Goal: Contribute content: Contribute content

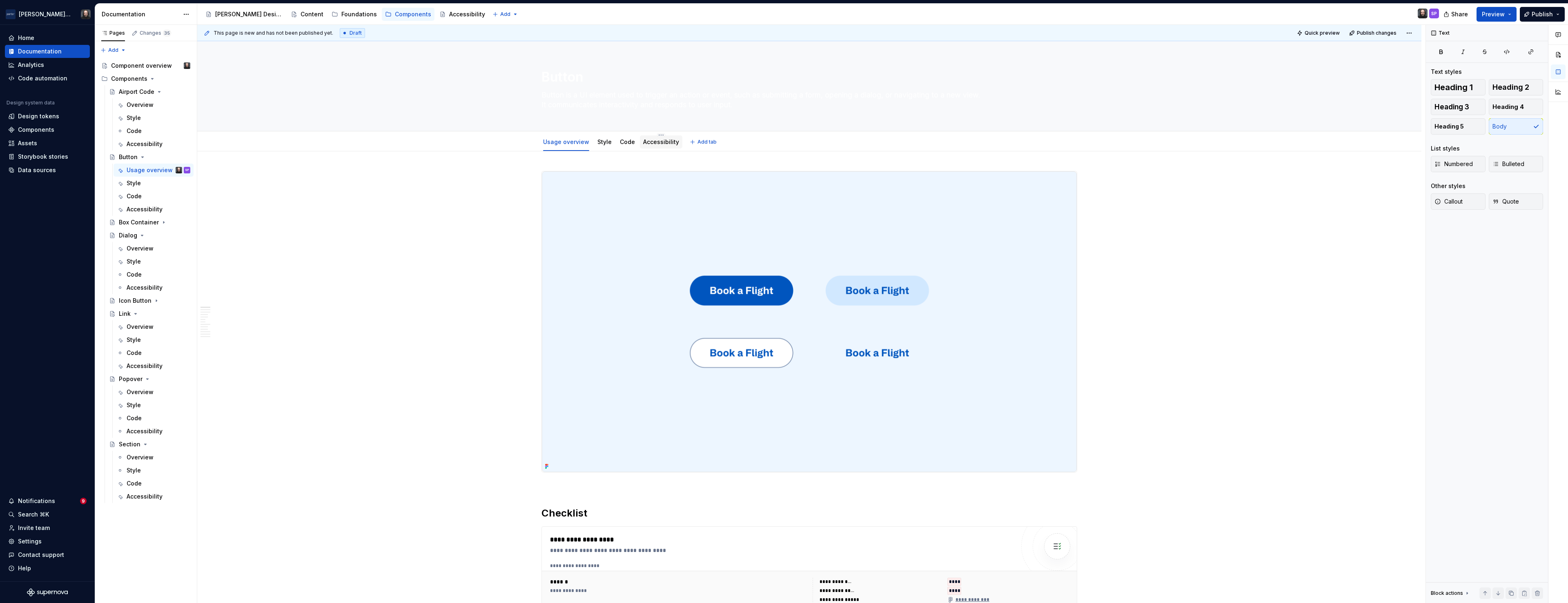
click at [672, 143] on link "Accessibility" at bounding box center [661, 141] width 36 height 7
type textarea "*"
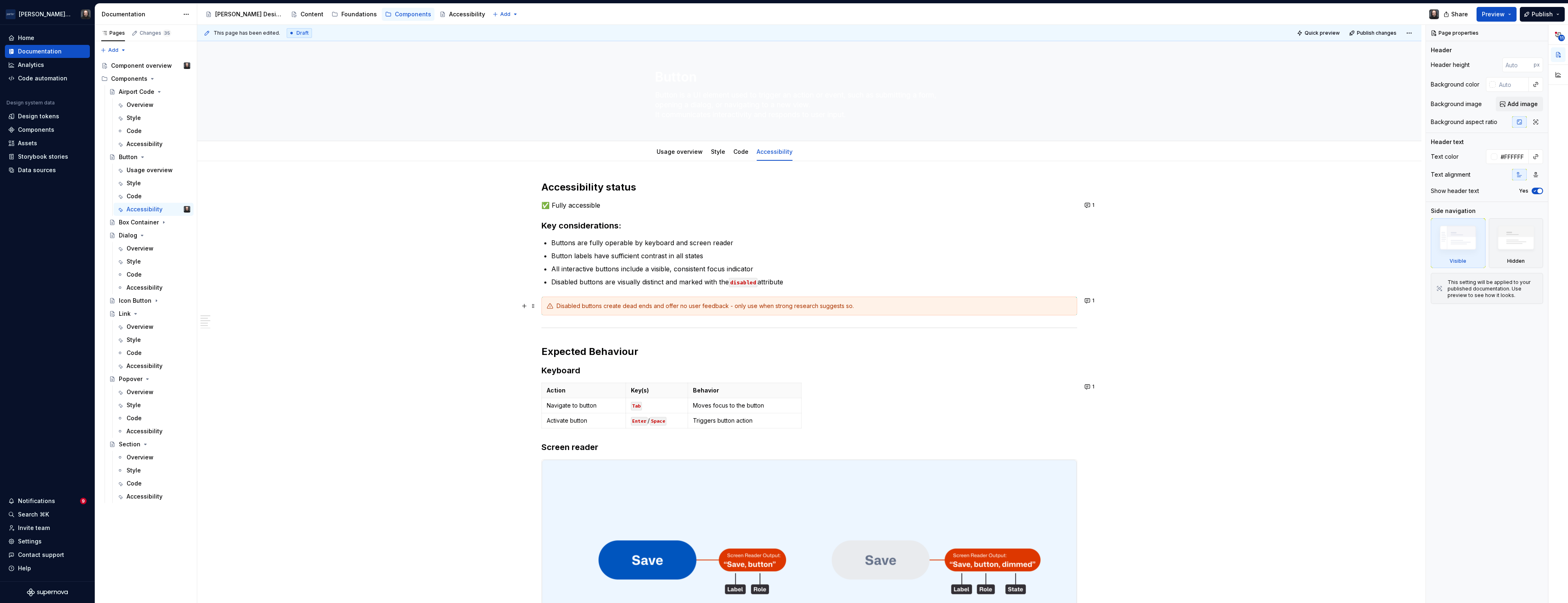
scroll to position [183, 0]
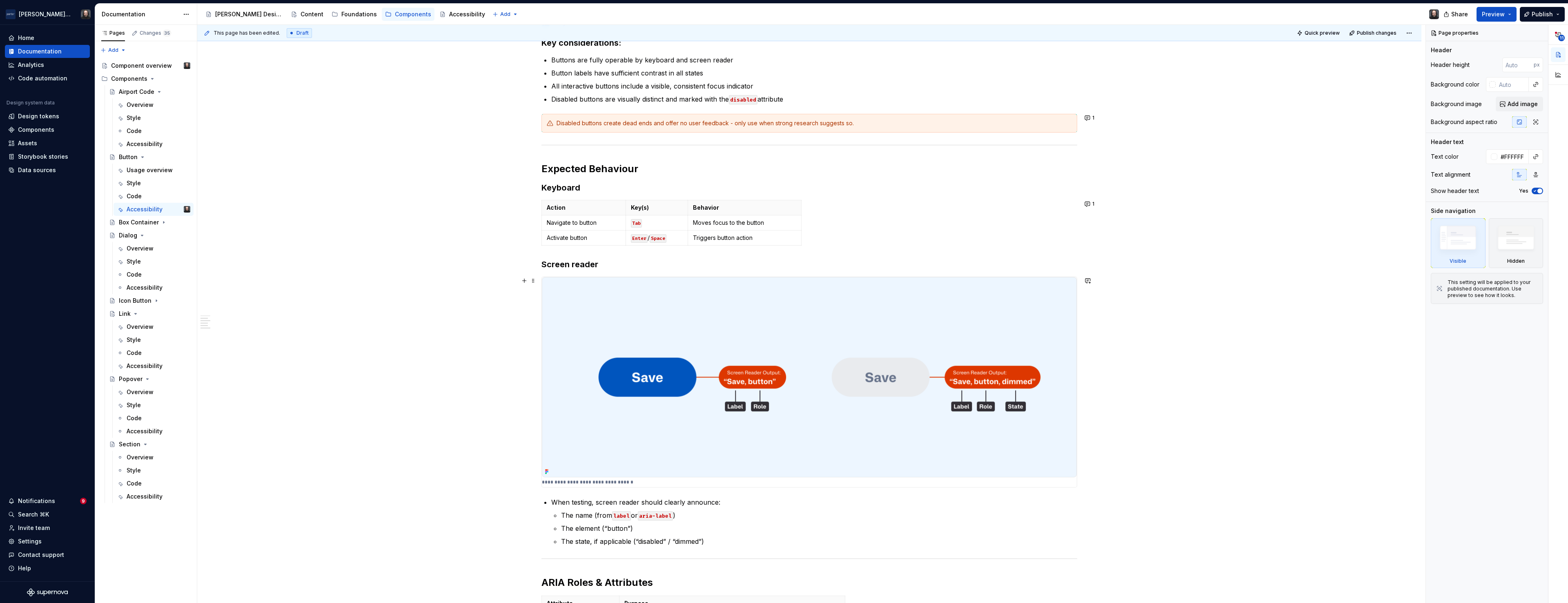
click at [937, 321] on img at bounding box center [809, 377] width 535 height 200
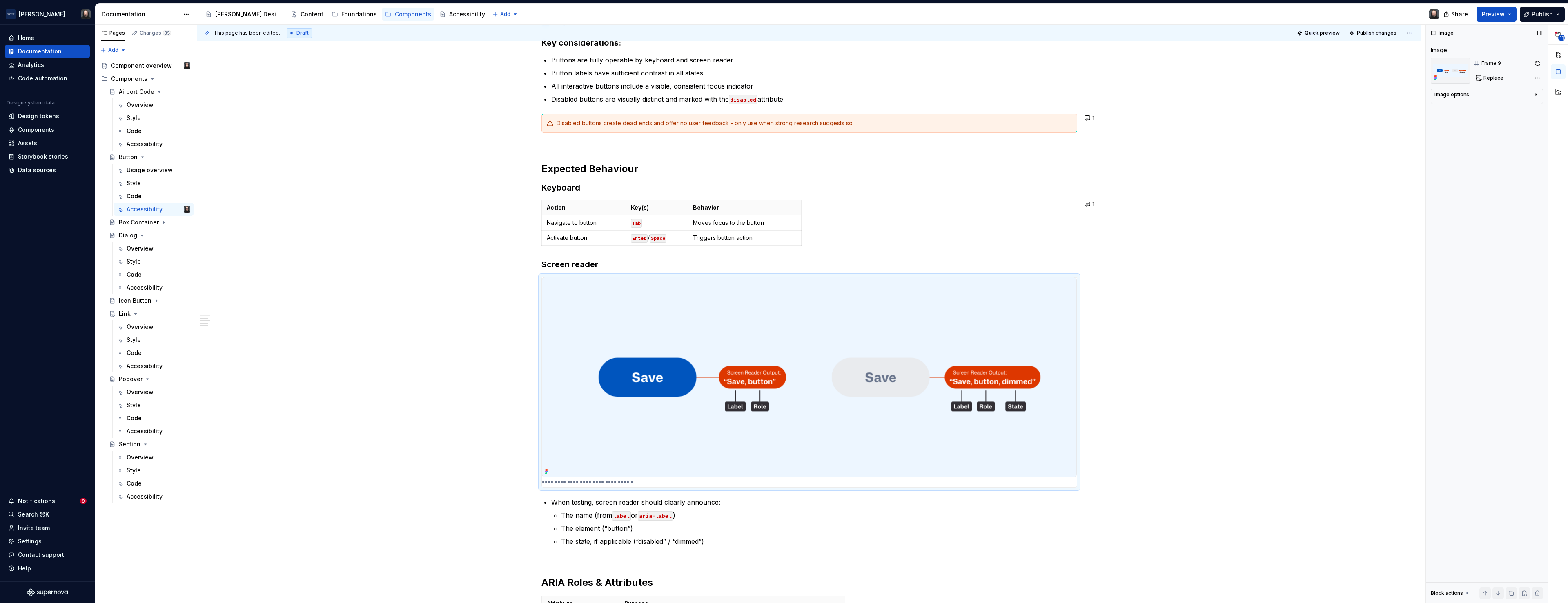
click at [1536, 95] on icon "button" at bounding box center [1536, 94] width 1 height 2
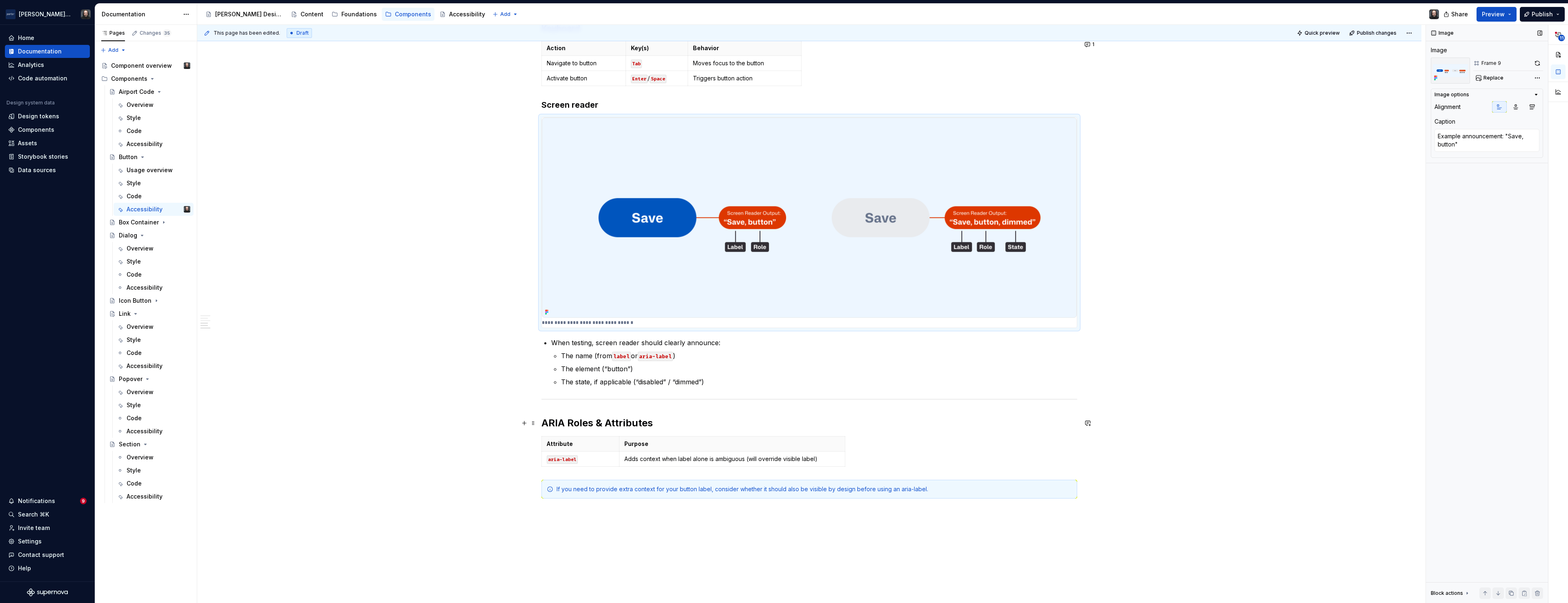
scroll to position [380, 0]
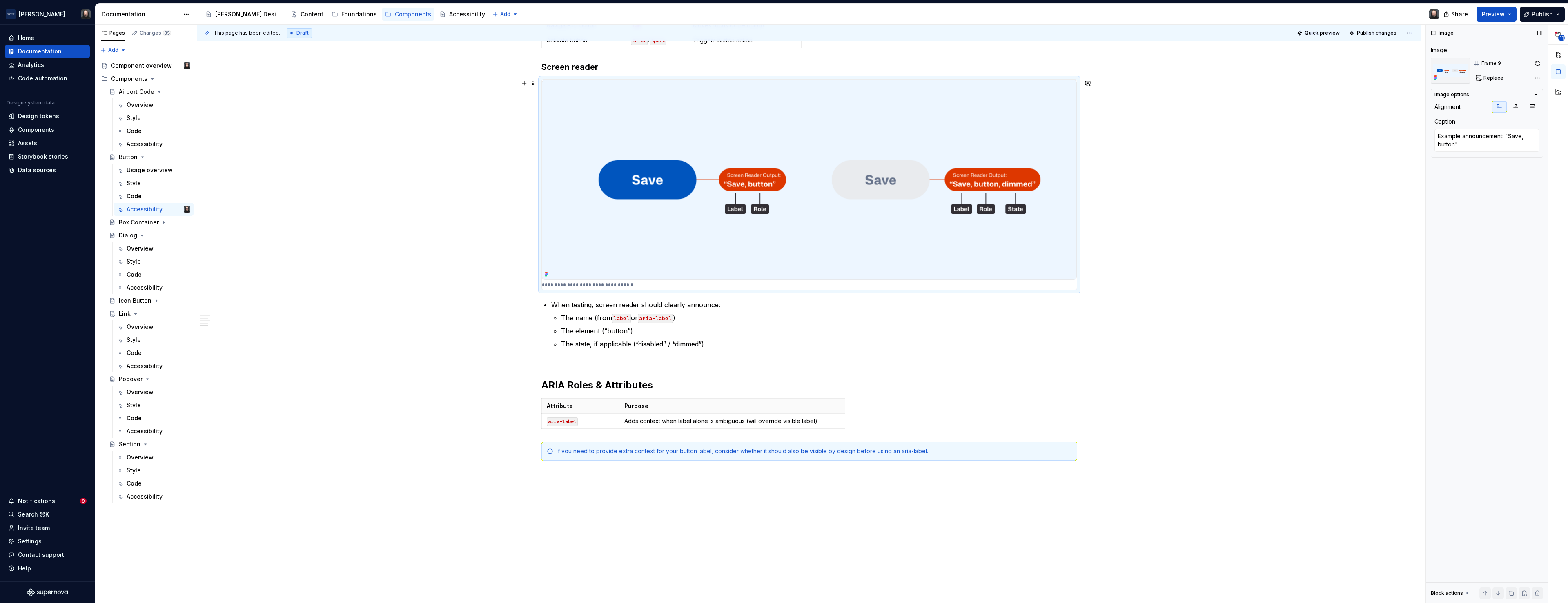
click at [375, 158] on div "This page has been edited. Draft Quick preview Publish changes Button Button is…" at bounding box center [811, 314] width 1228 height 579
click at [140, 458] on div "Overview" at bounding box center [140, 457] width 27 height 8
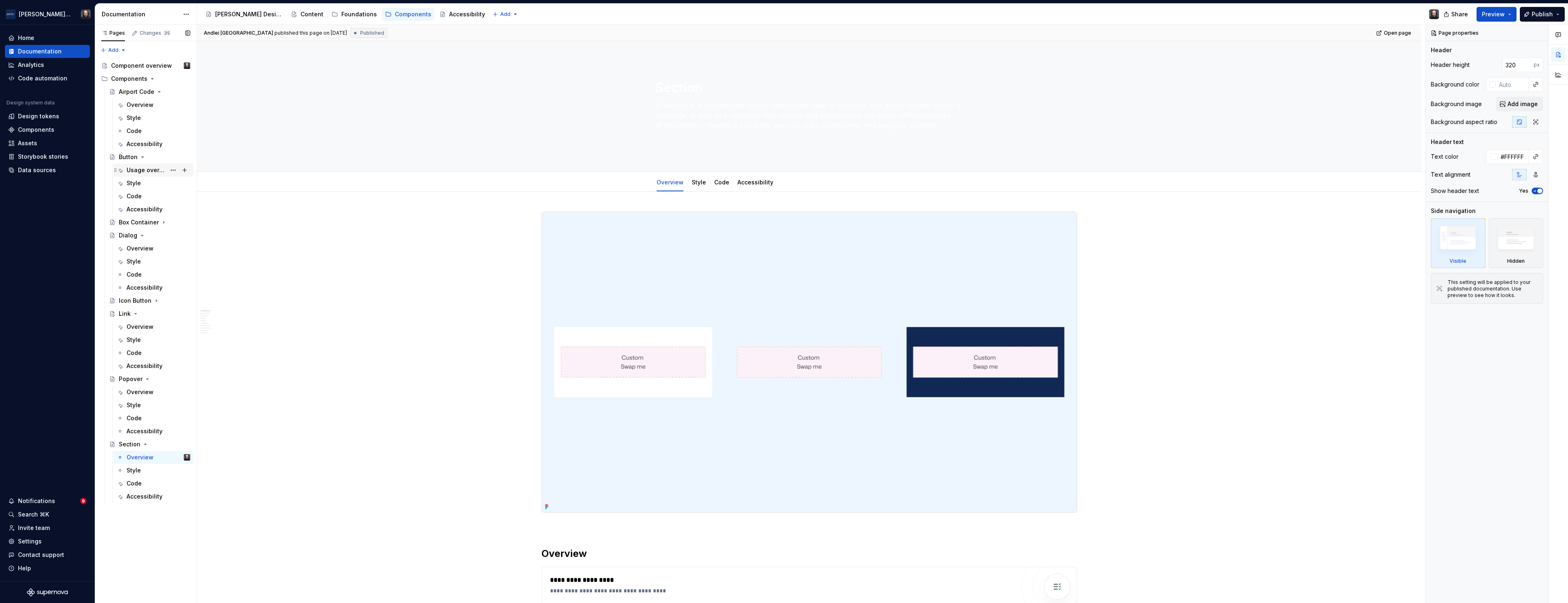
click at [142, 170] on div "Usage overview" at bounding box center [146, 170] width 39 height 8
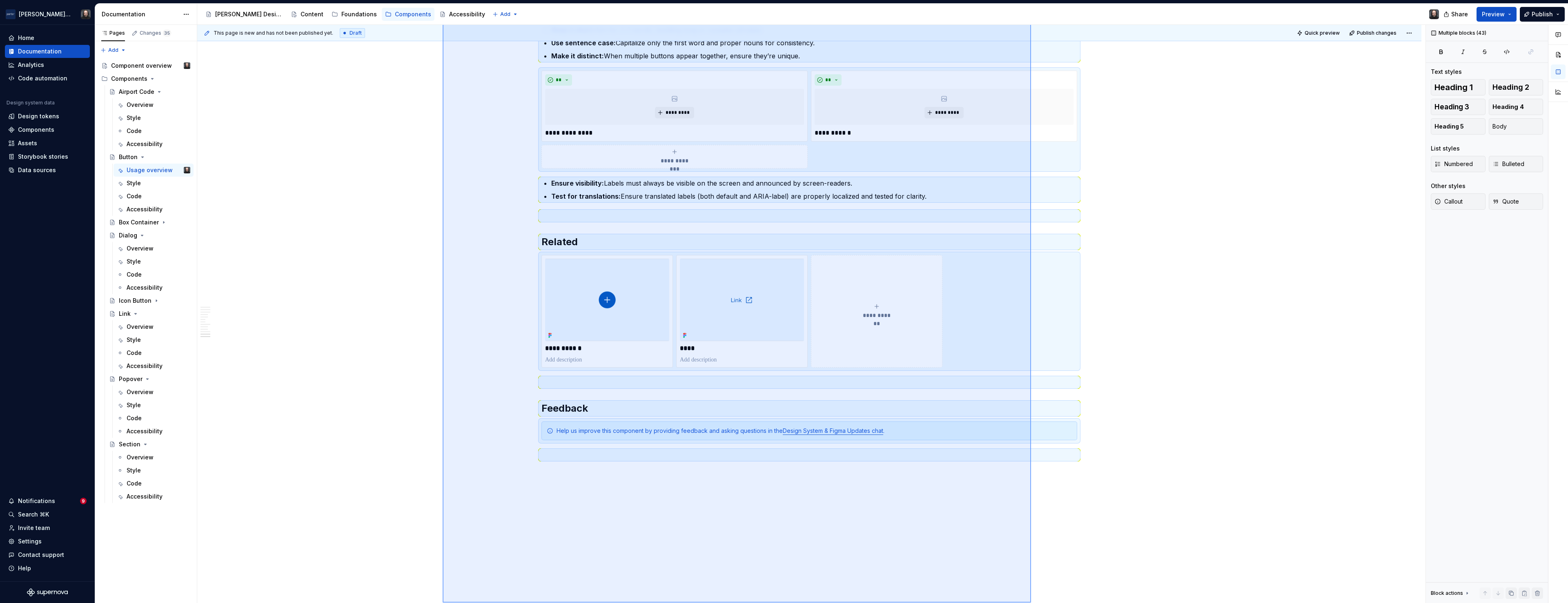
scroll to position [1693, 0]
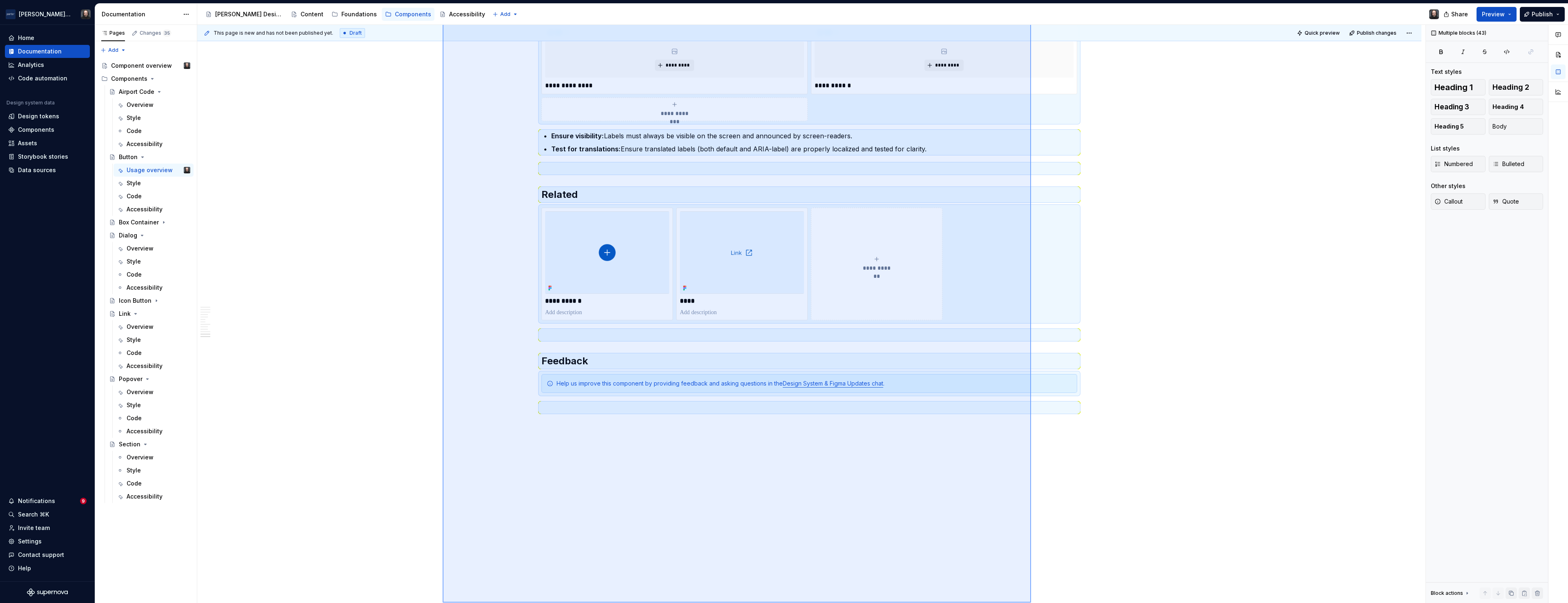
drag, startPoint x: 514, startPoint y: 262, endPoint x: 1031, endPoint y: 603, distance: 619.3
click at [1031, 603] on div "**********" at bounding box center [811, 314] width 1228 height 579
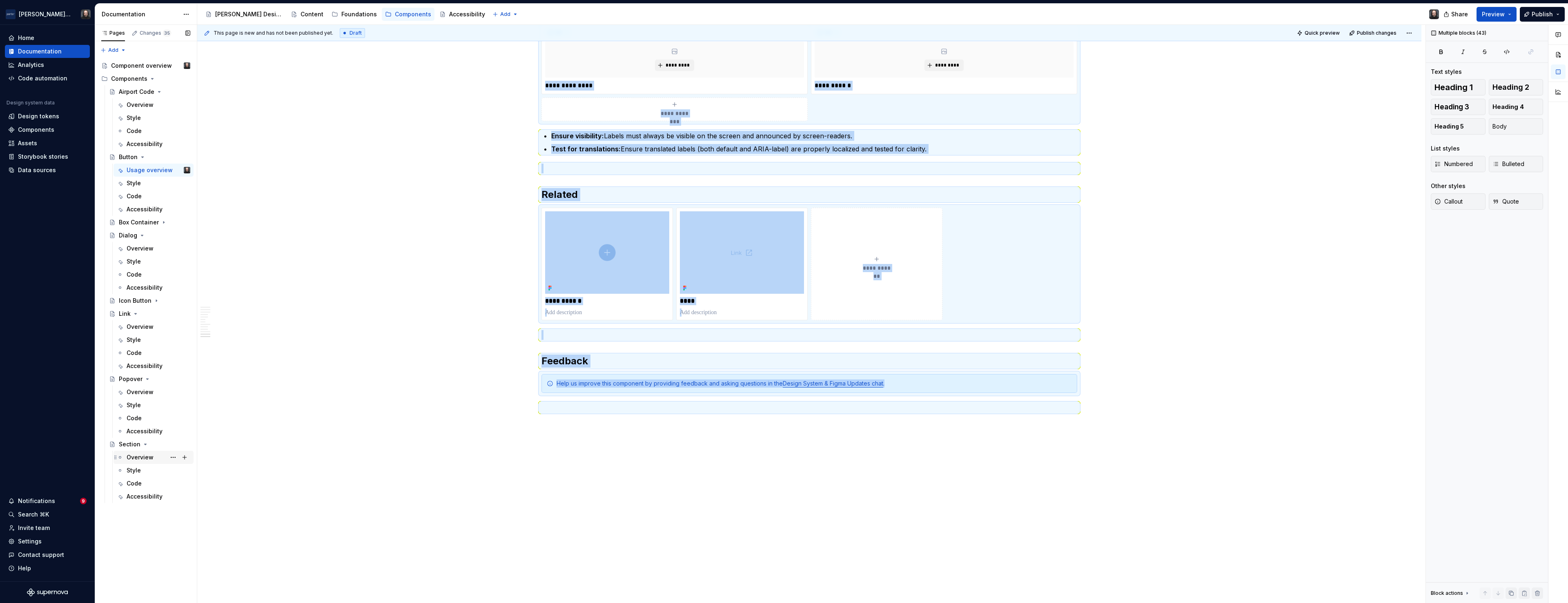
click at [139, 456] on div "Overview" at bounding box center [140, 457] width 27 height 8
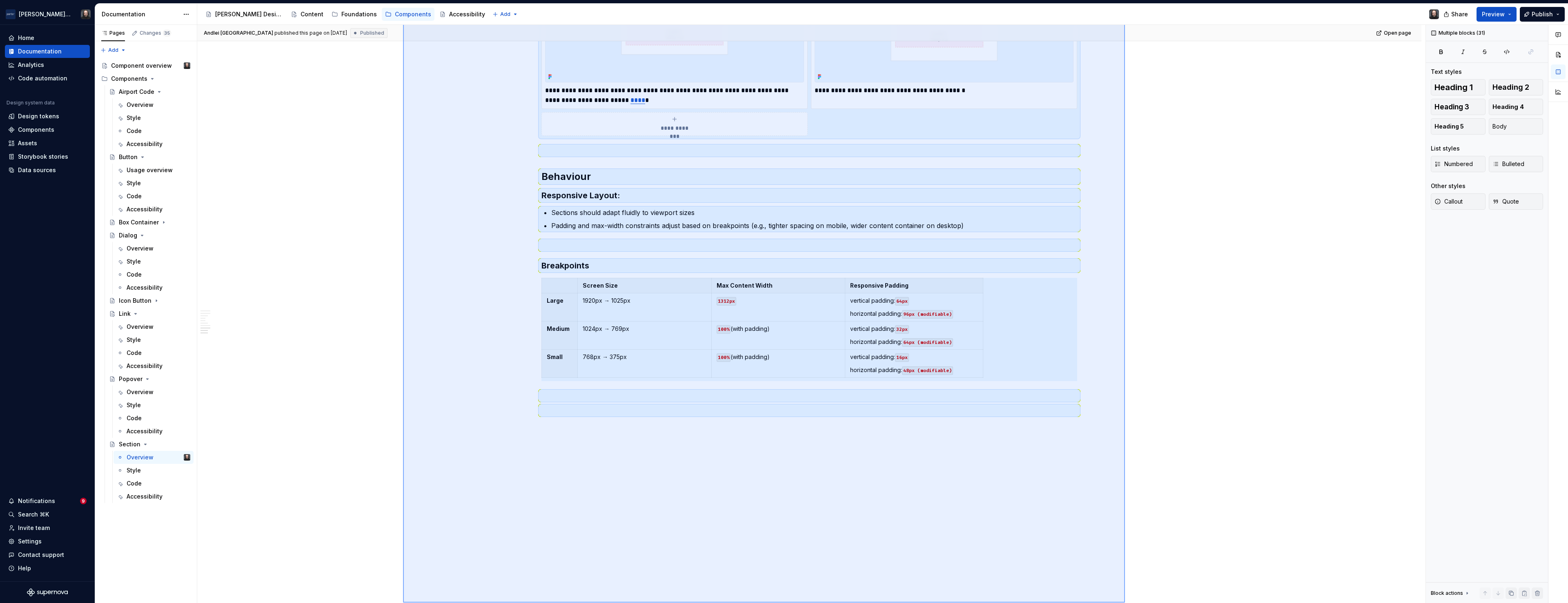
drag, startPoint x: 523, startPoint y: 270, endPoint x: 1125, endPoint y: 603, distance: 688.0
click at [1125, 603] on div "**********" at bounding box center [811, 314] width 1228 height 579
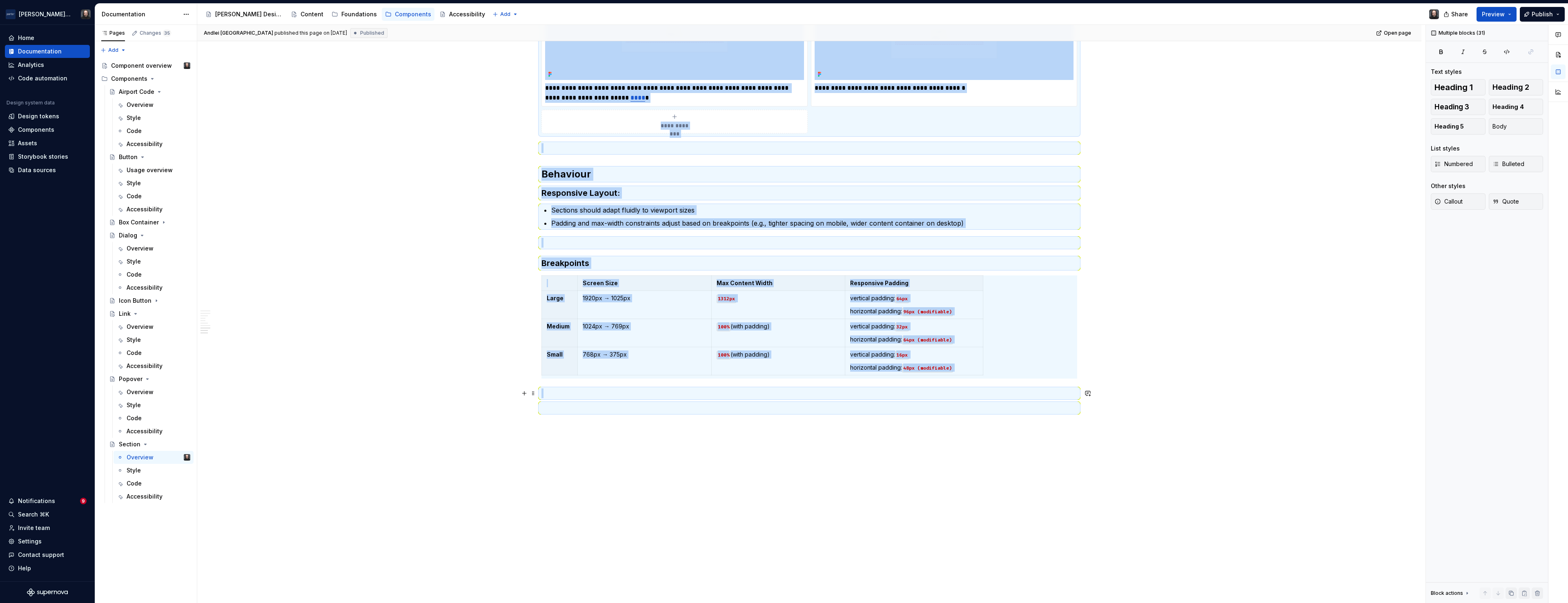
drag, startPoint x: 403, startPoint y: 408, endPoint x: 395, endPoint y: 427, distance: 20.6
click at [403, 408] on div "**********" at bounding box center [811, 314] width 1228 height 579
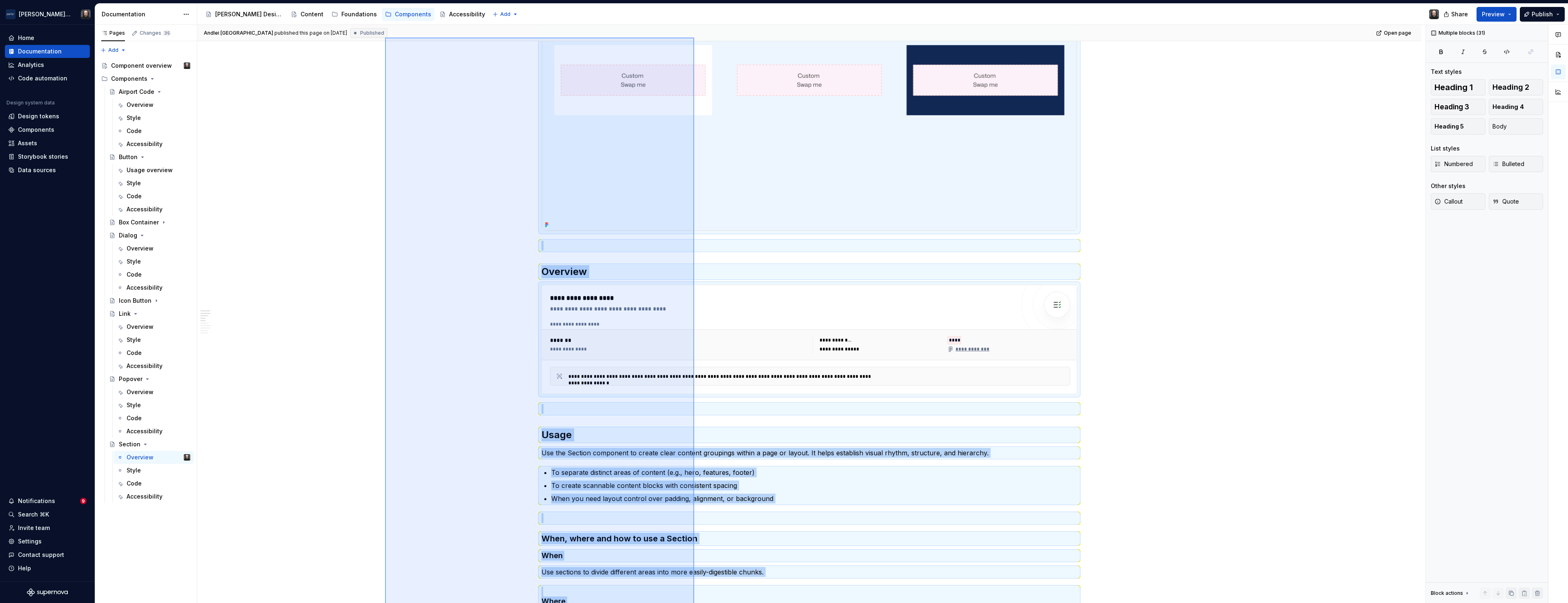
scroll to position [281, 0]
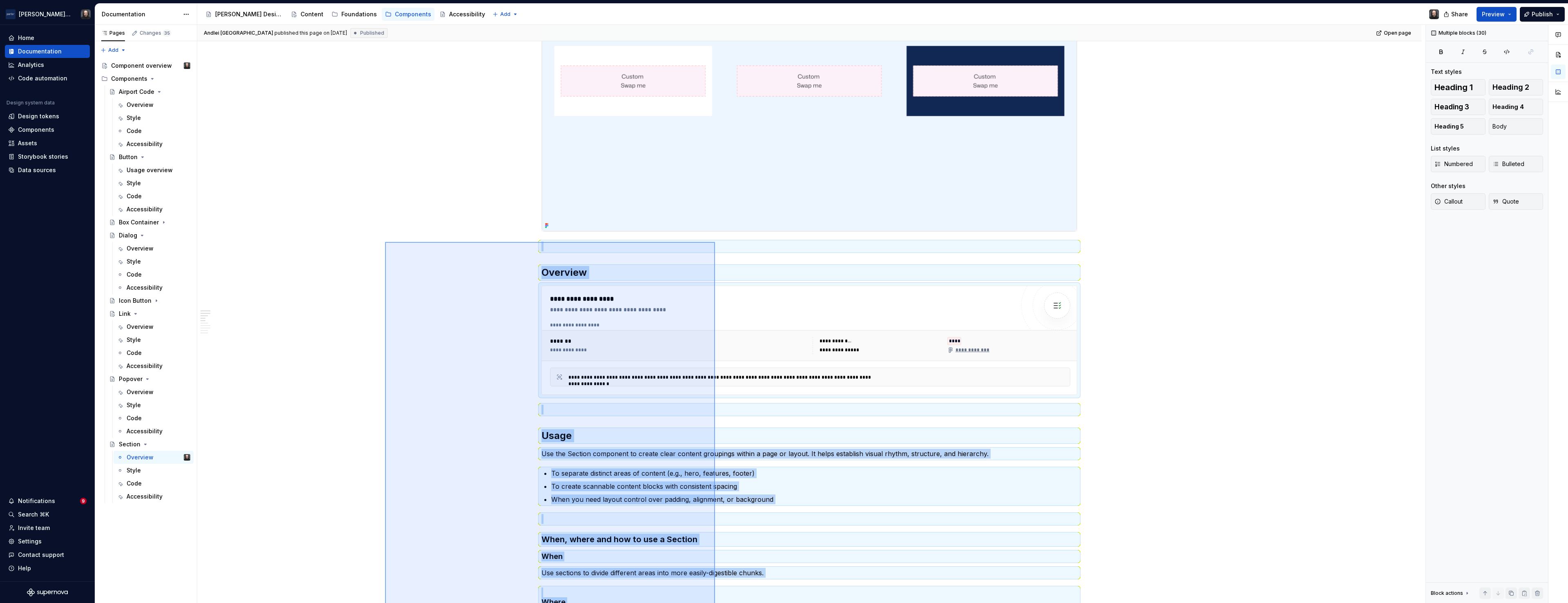
drag, startPoint x: 415, startPoint y: 484, endPoint x: 715, endPoint y: 242, distance: 385.4
click at [715, 242] on div "**********" at bounding box center [811, 314] width 1228 height 579
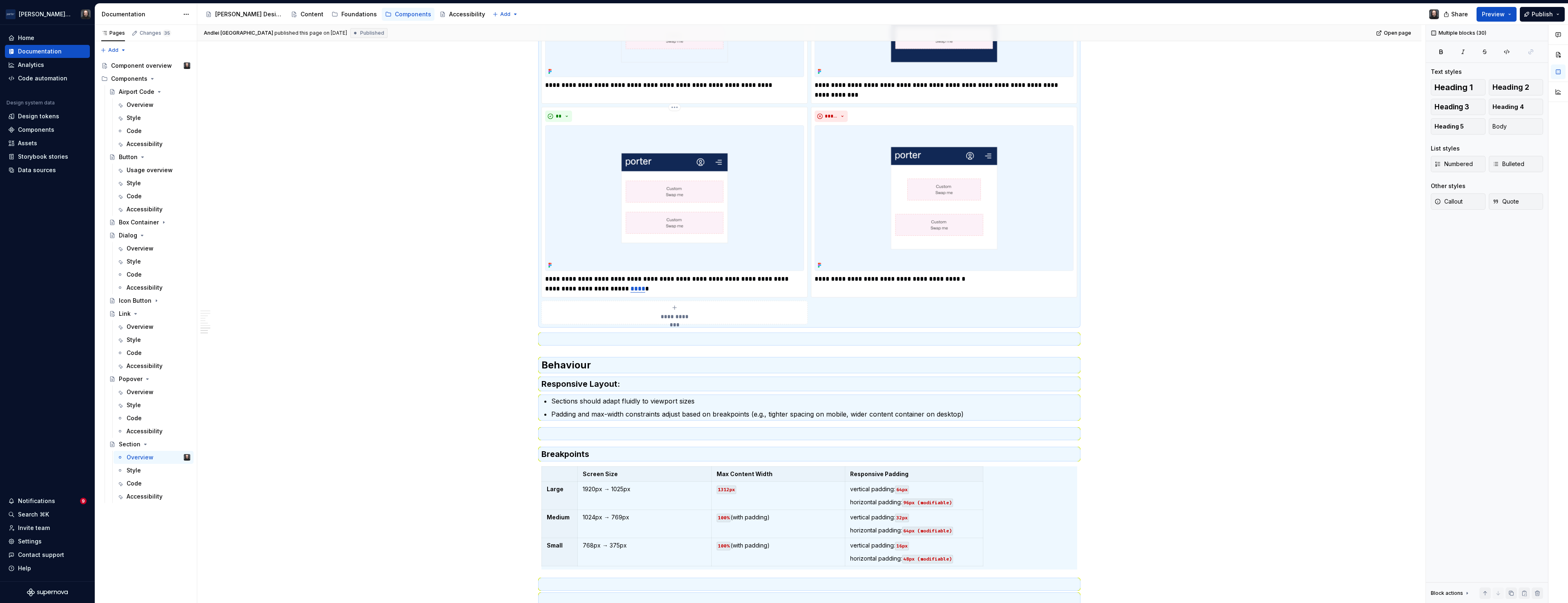
scroll to position [100, 0]
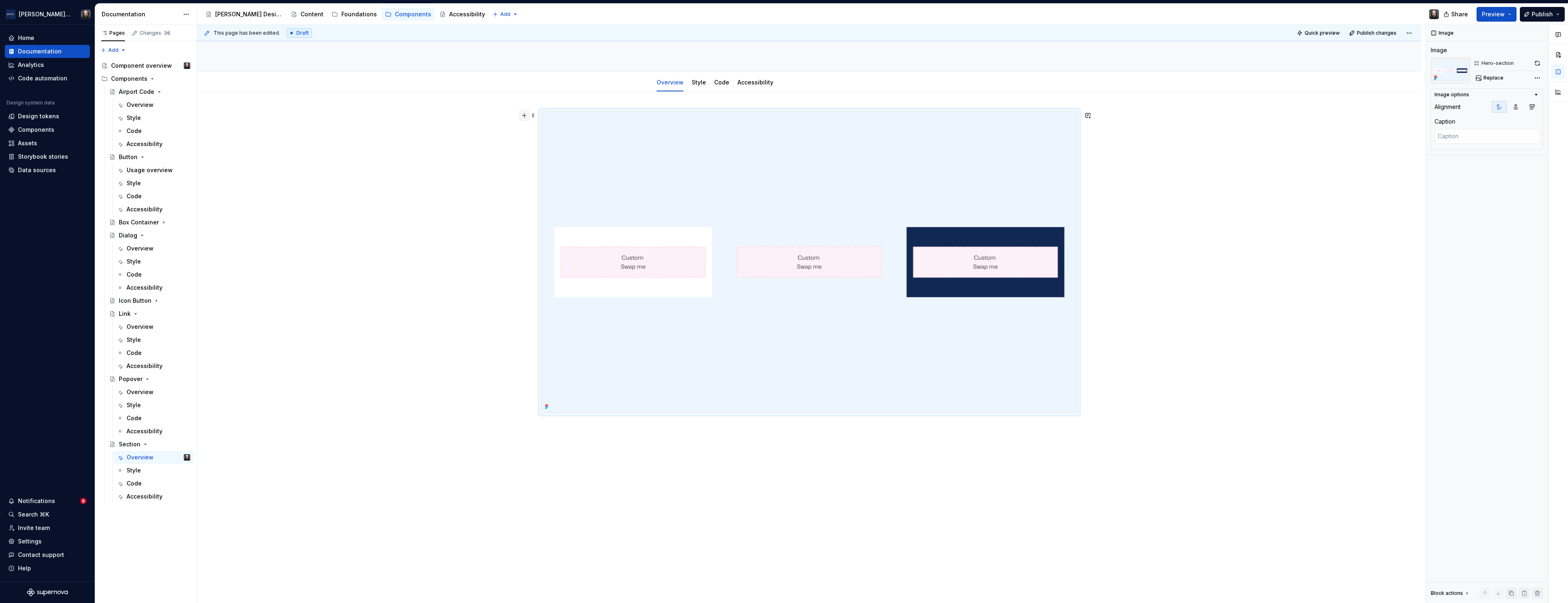
click at [525, 116] on button "button" at bounding box center [524, 115] width 12 height 12
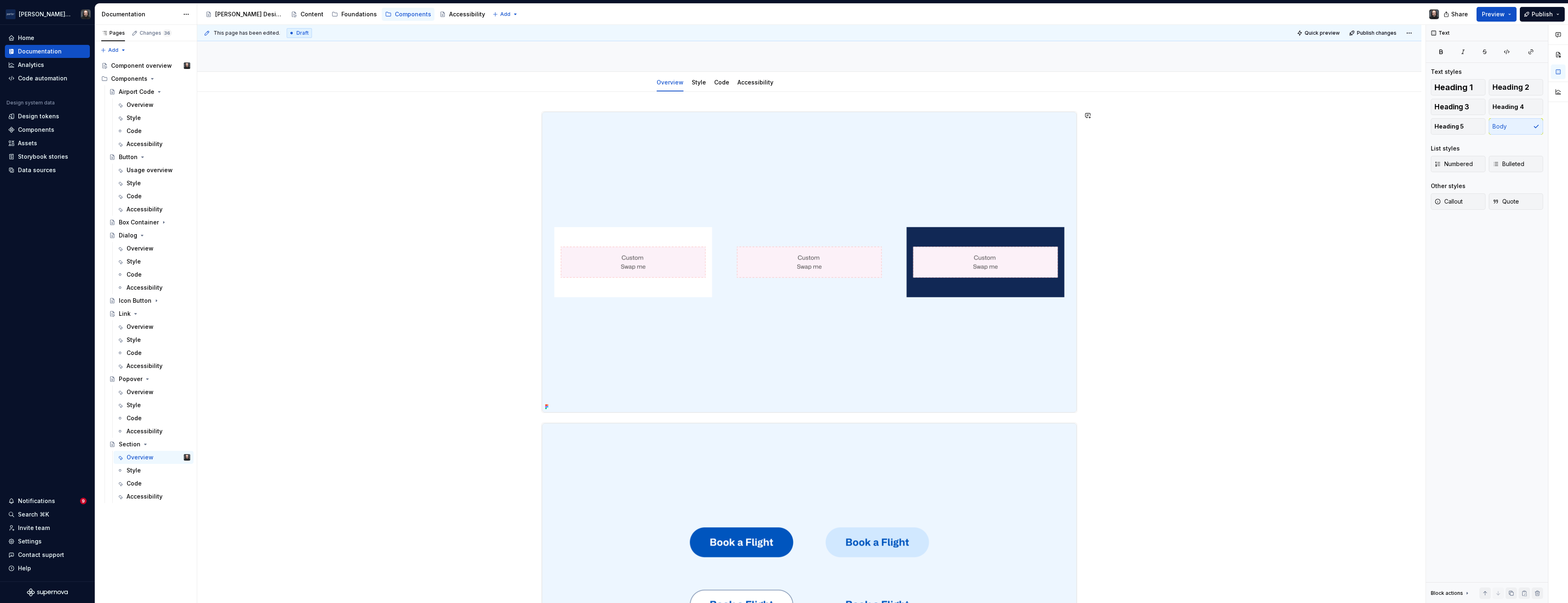
scroll to position [201, 0]
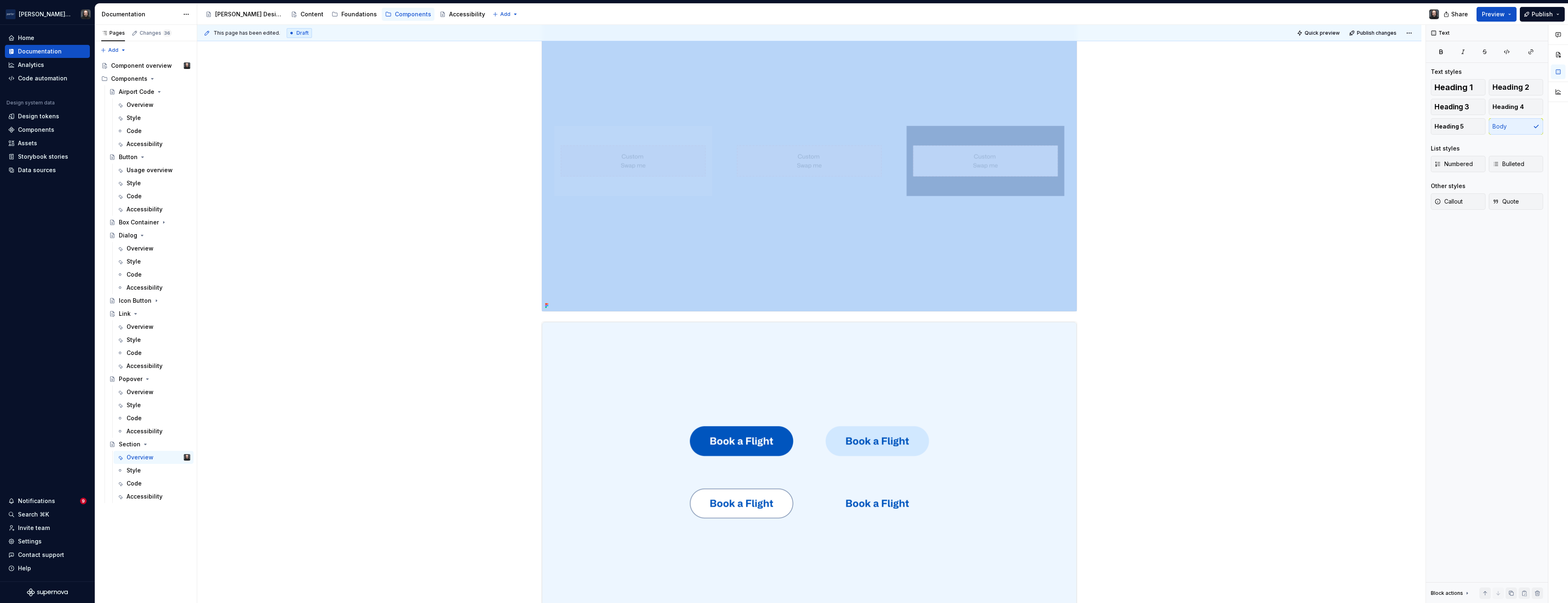
click at [615, 362] on img at bounding box center [809, 472] width 535 height 301
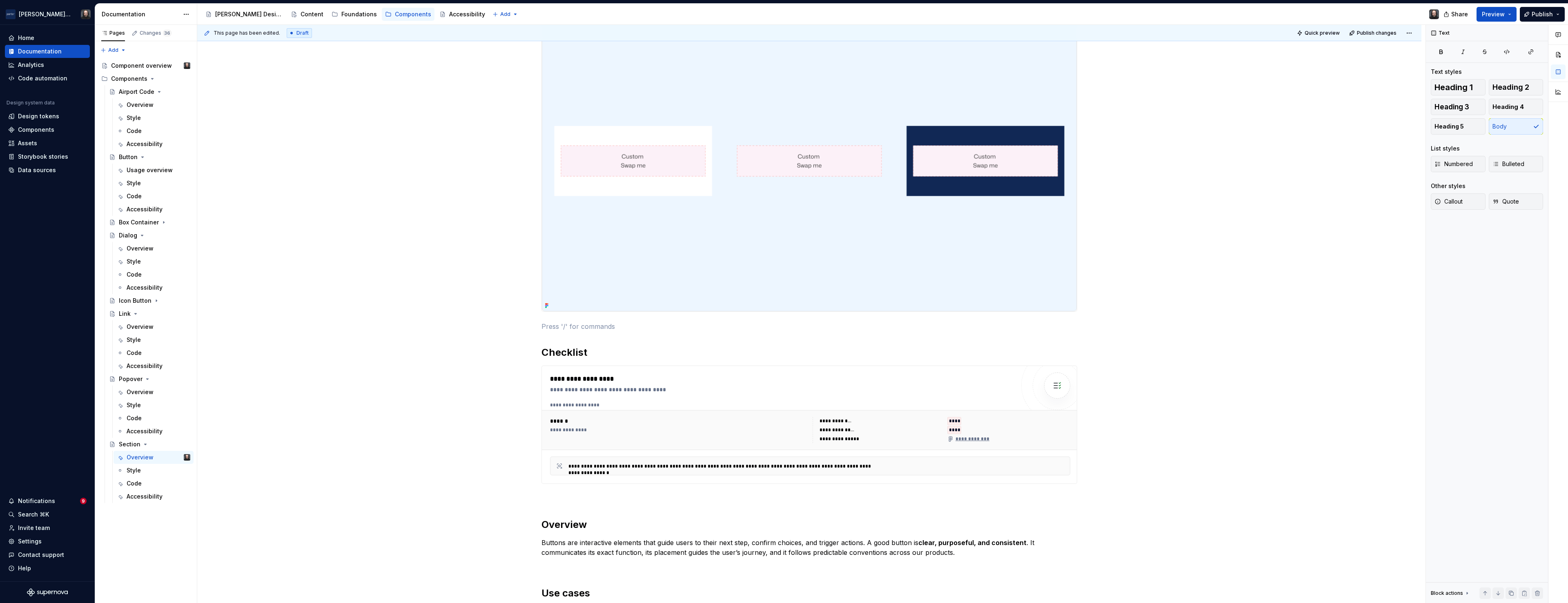
scroll to position [257, 0]
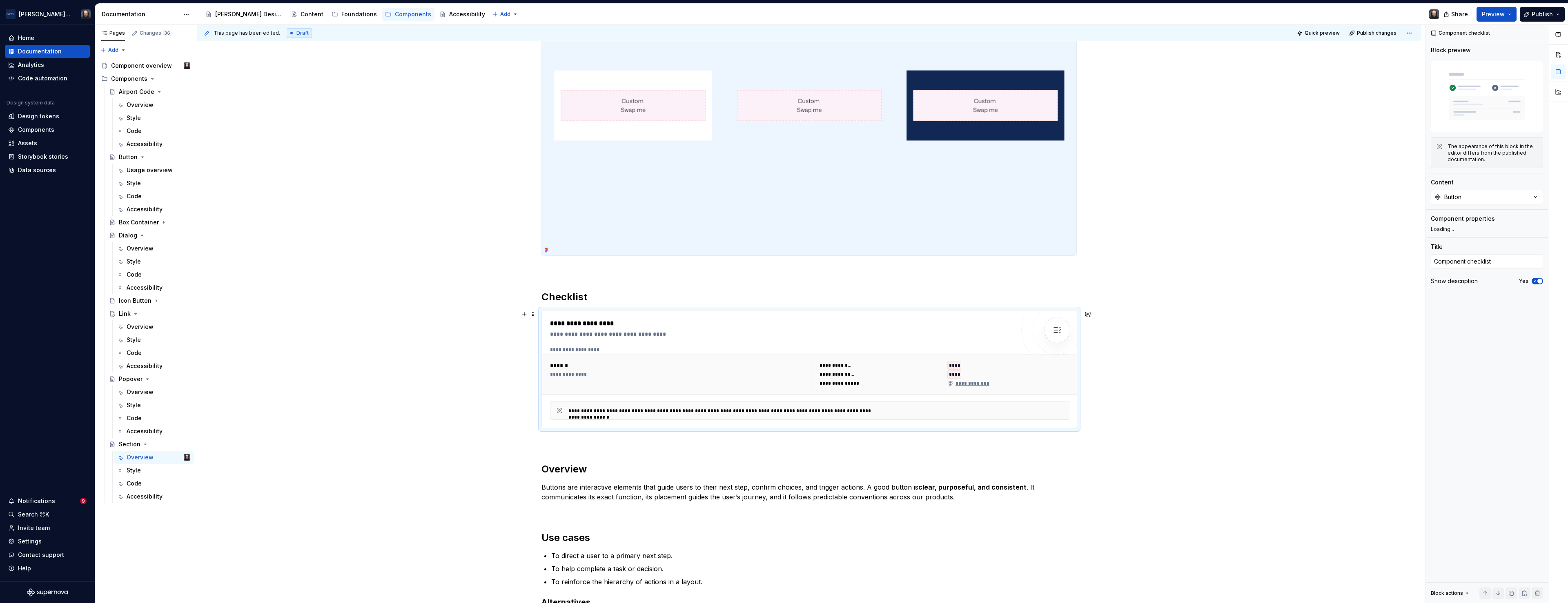
click at [897, 327] on div "**********" at bounding box center [782, 324] width 464 height 10
click at [1468, 198] on button "Button" at bounding box center [1487, 197] width 112 height 15
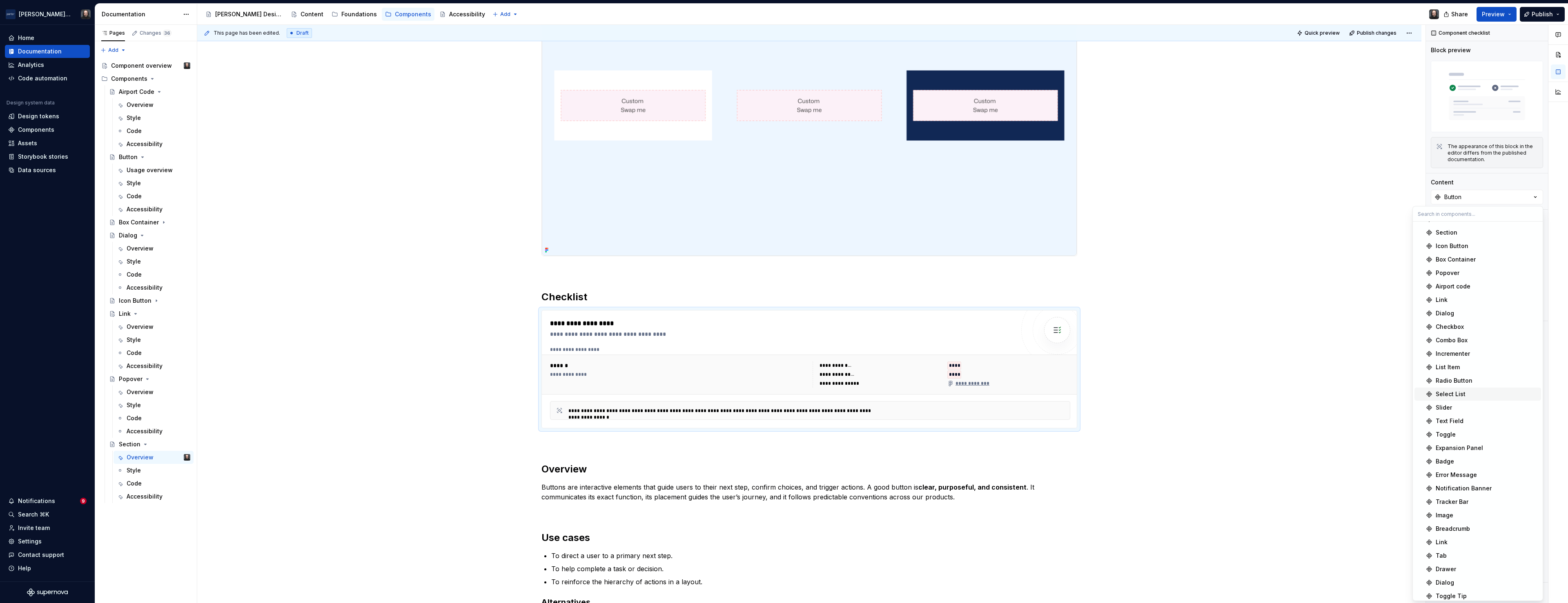
scroll to position [14, 0]
click at [1447, 229] on div "Section" at bounding box center [1447, 229] width 22 height 8
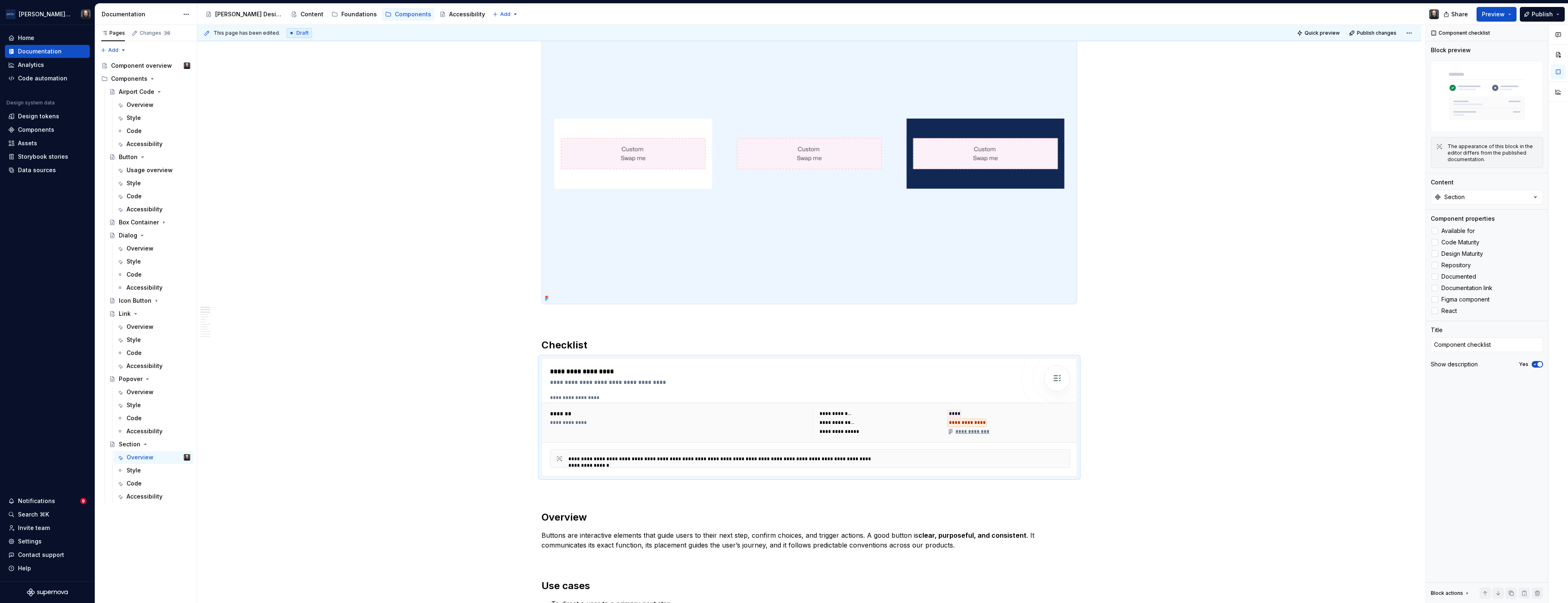
scroll to position [50, 0]
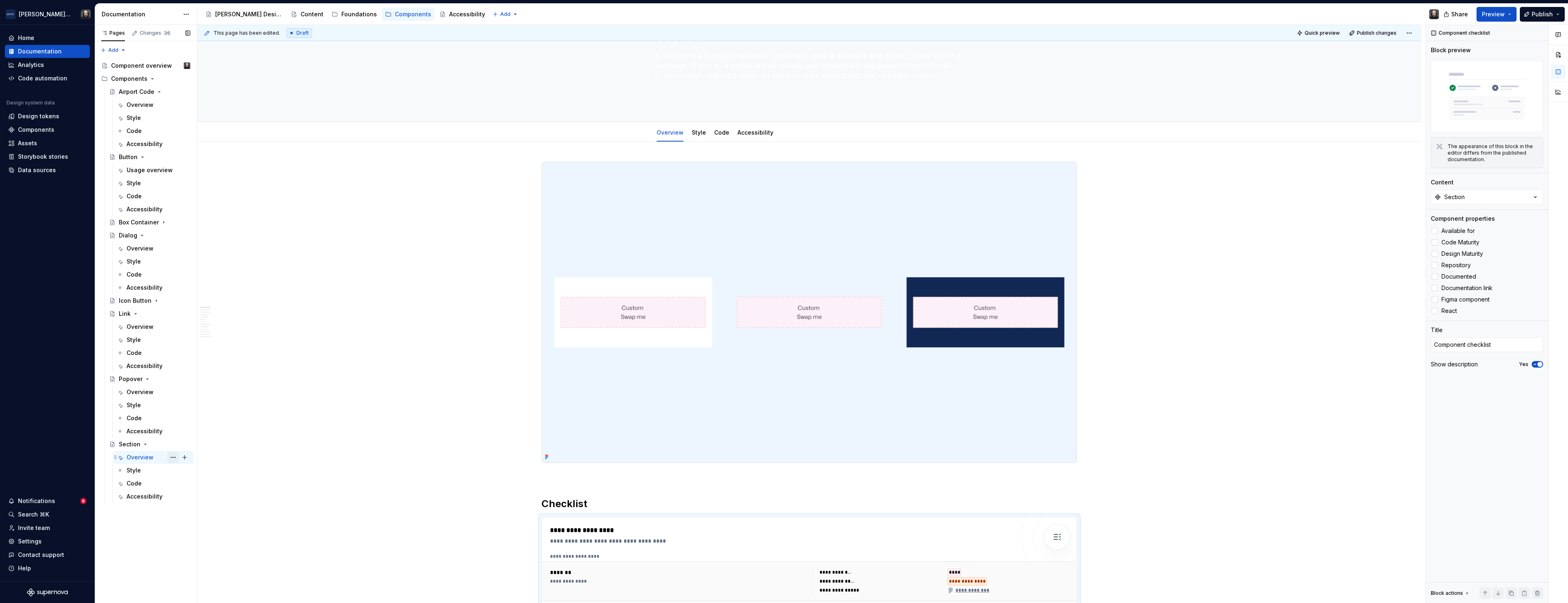
click at [170, 458] on button "Page tree" at bounding box center [173, 458] width 12 height 12
type textarea "*"
click at [189, 470] on div "Rename tab" at bounding box center [222, 472] width 80 height 8
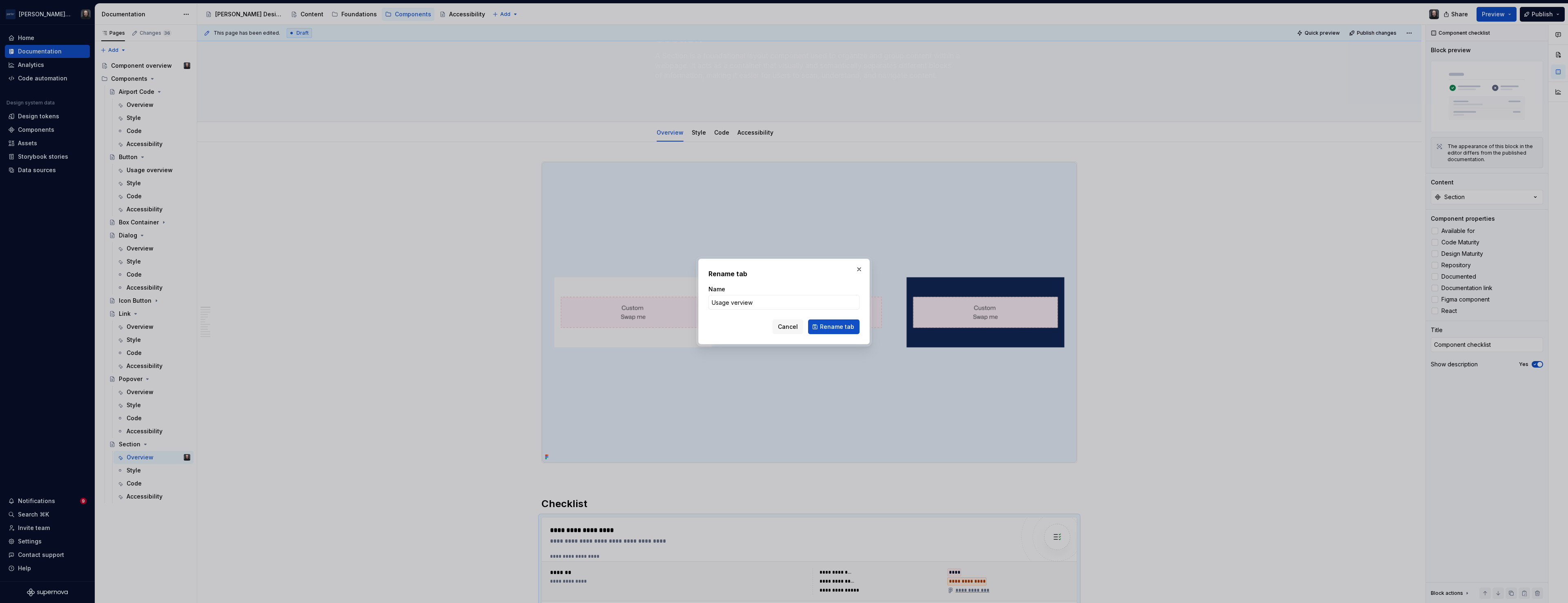
type input "Usage Overview"
click at [827, 327] on span "Rename tab" at bounding box center [837, 327] width 34 height 8
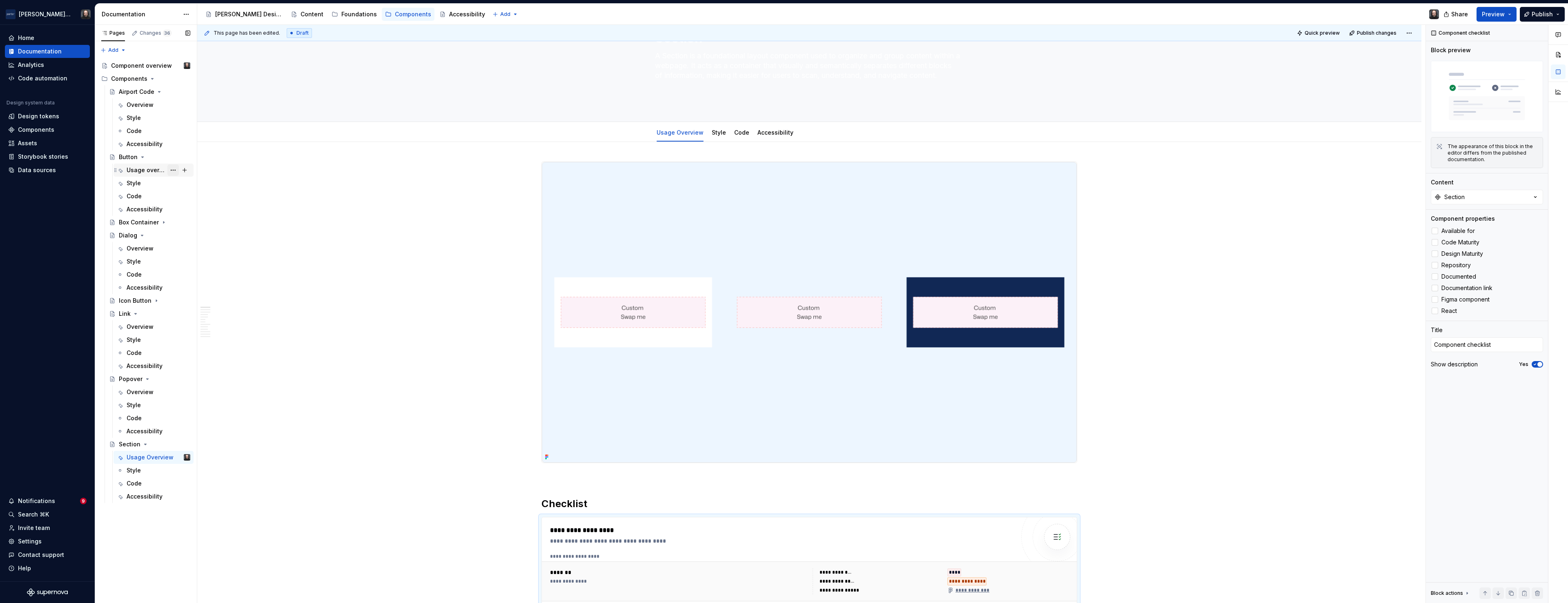
click at [172, 169] on button "Page tree" at bounding box center [173, 170] width 12 height 12
type textarea "*"
click at [195, 183] on div "Rename tab" at bounding box center [222, 184] width 80 height 8
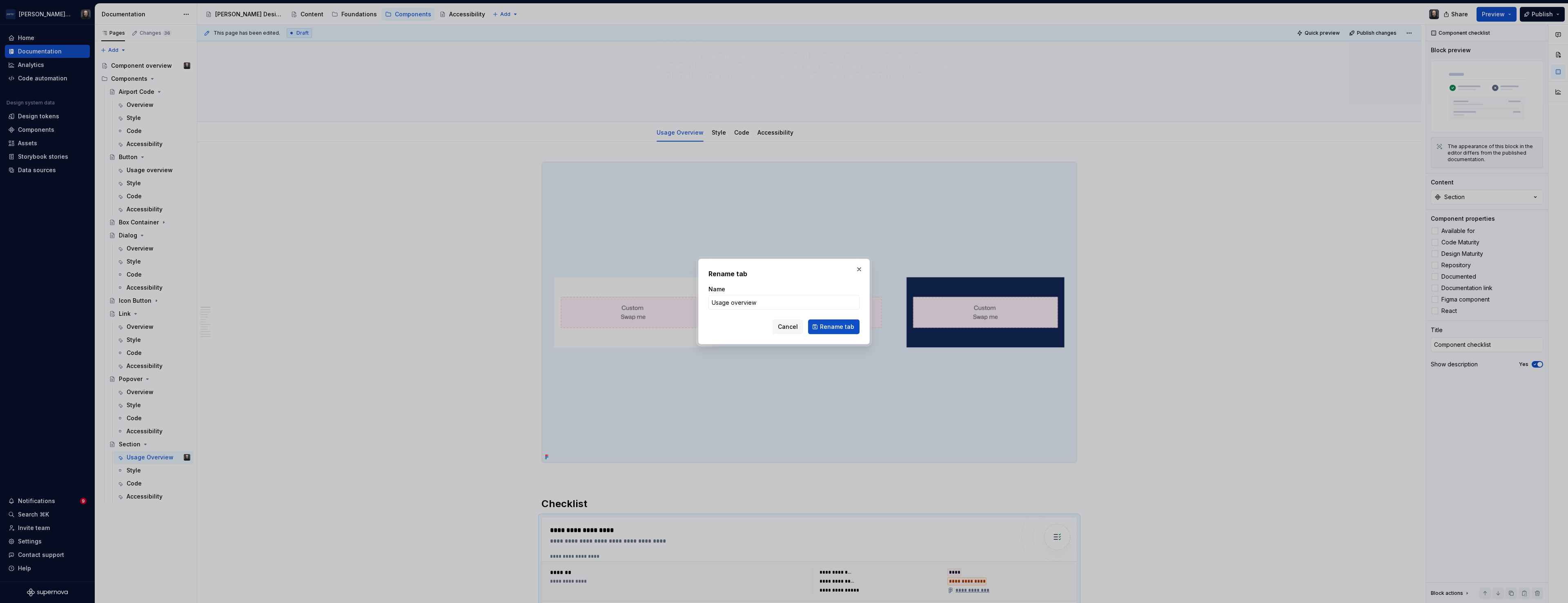
type input "Usage Overview"
click at [841, 330] on span "Rename tab" at bounding box center [837, 327] width 34 height 8
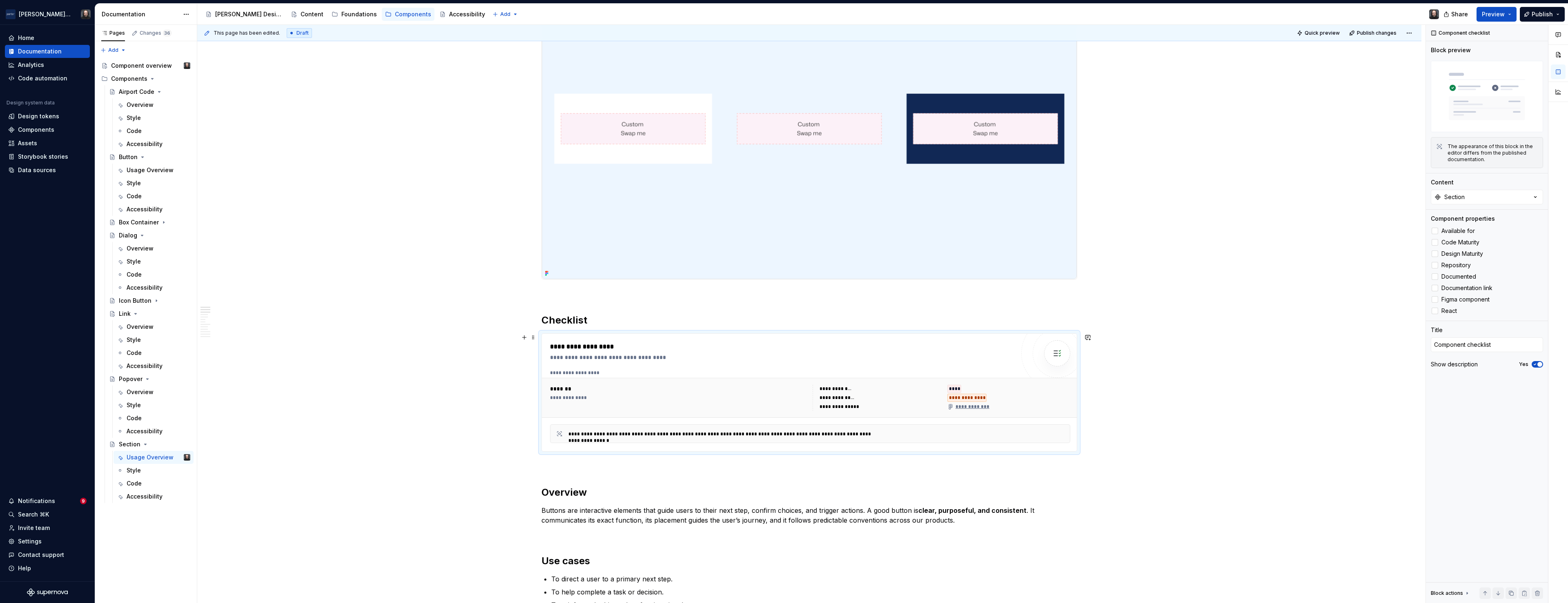
scroll to position [436, 0]
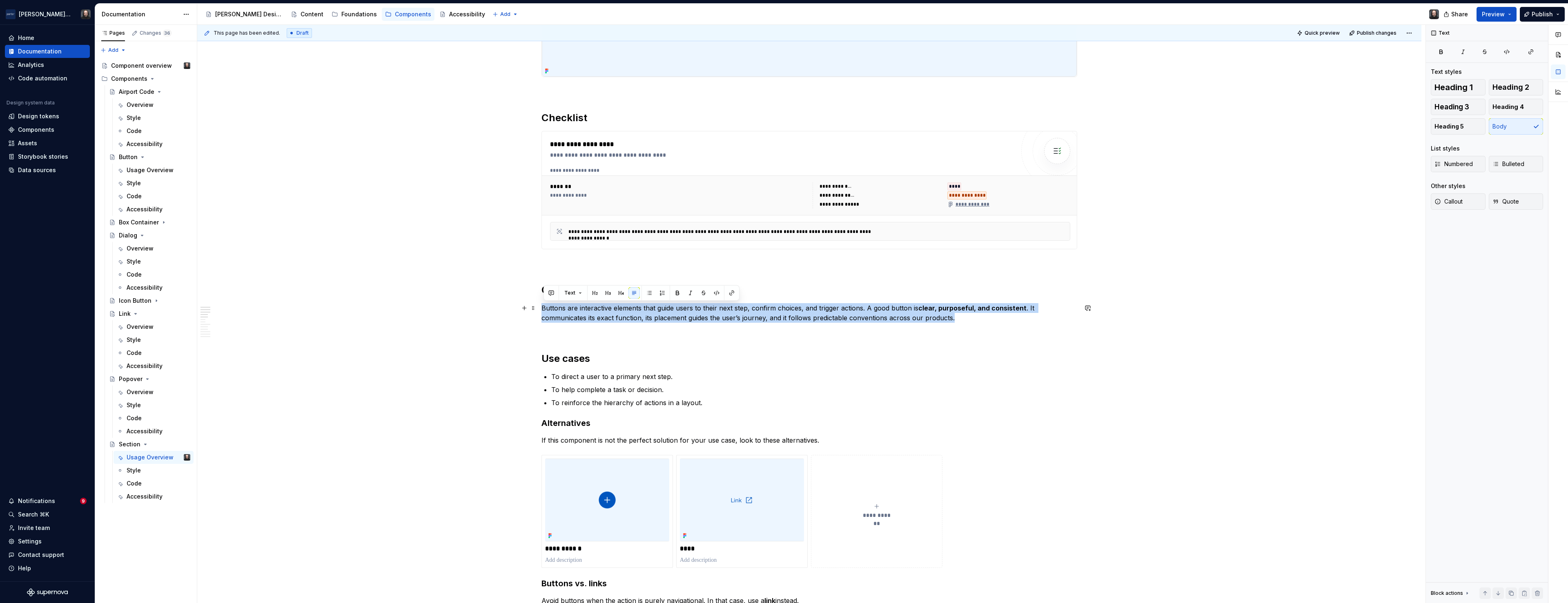
drag, startPoint x: 951, startPoint y: 319, endPoint x: 545, endPoint y: 307, distance: 406.2
click at [545, 307] on p "Buttons are interactive elements that guide users to their next step, confirm c…" at bounding box center [810, 313] width 536 height 19
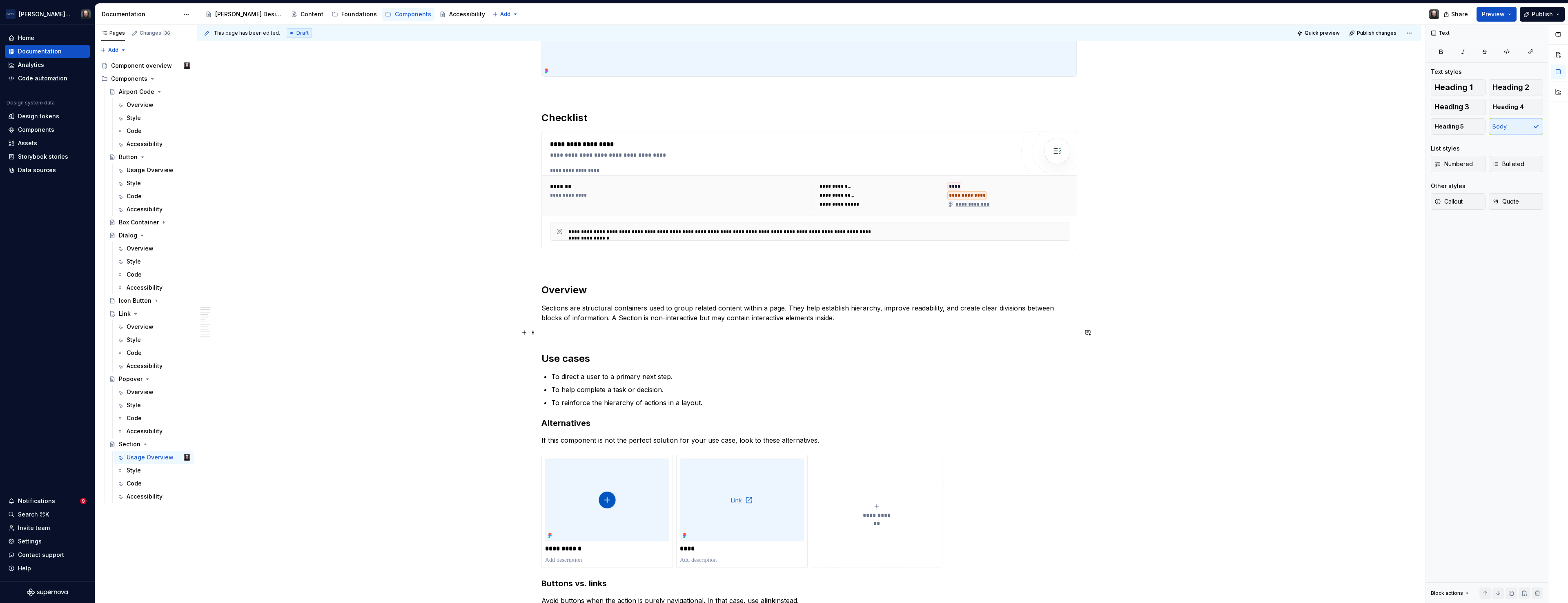
scroll to position [446, 0]
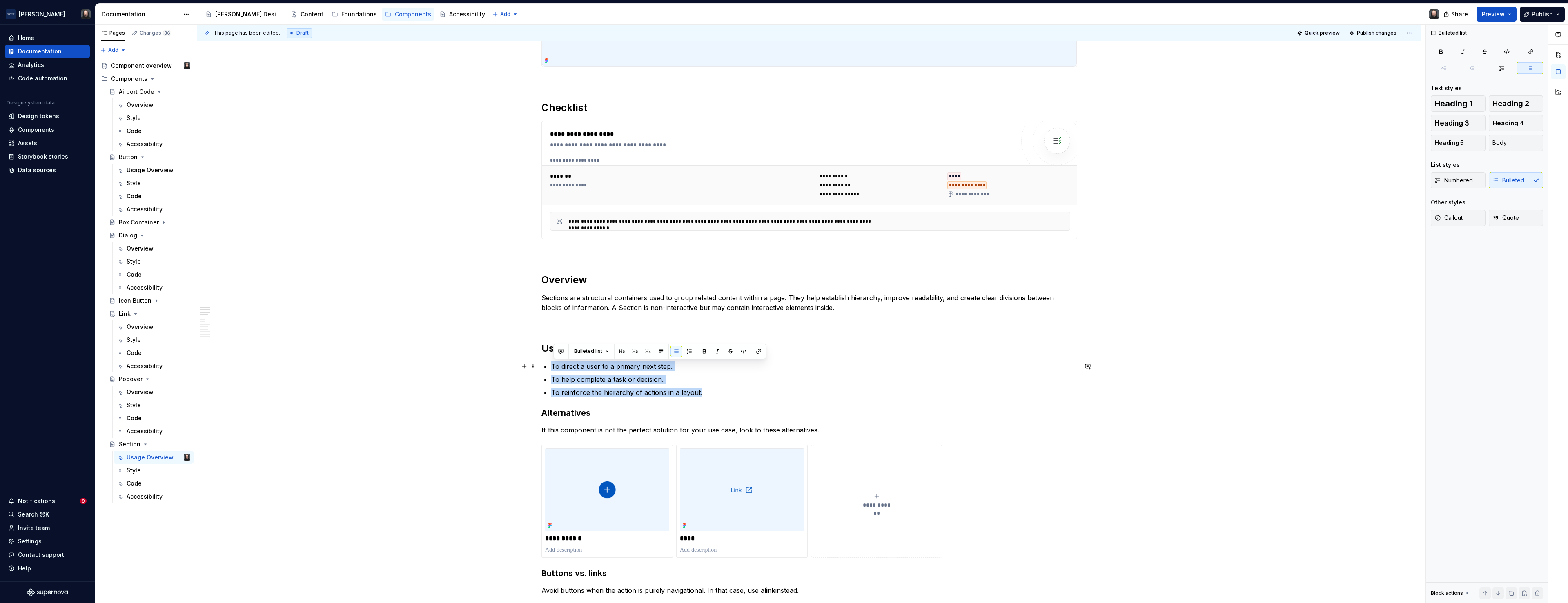
drag, startPoint x: 680, startPoint y: 389, endPoint x: 554, endPoint y: 366, distance: 128.1
click at [554, 366] on ul "To direct a user to a primary next step. To help complete a task or decision. T…" at bounding box center [814, 379] width 526 height 36
click at [694, 378] on p "To help complete a task or decision." at bounding box center [814, 380] width 526 height 10
click at [527, 392] on button "button" at bounding box center [524, 392] width 12 height 12
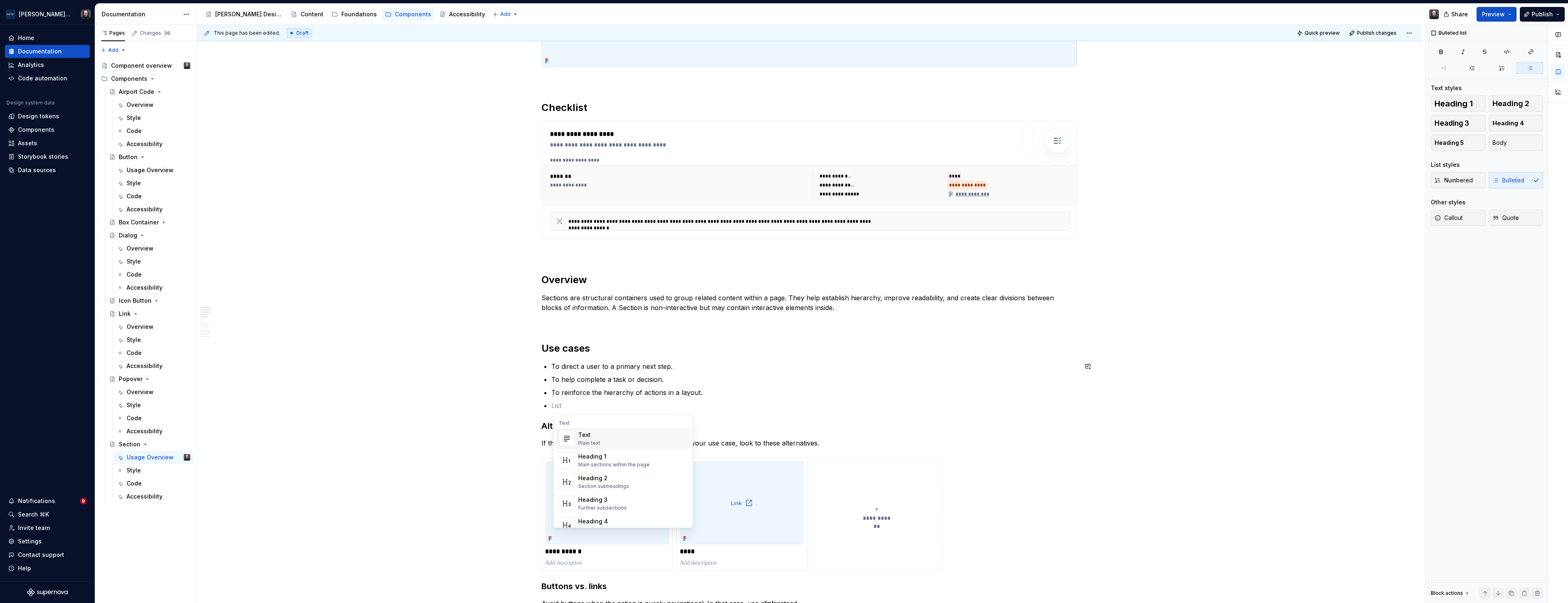
click at [571, 404] on p at bounding box center [814, 406] width 526 height 10
click at [567, 406] on p at bounding box center [814, 406] width 526 height 10
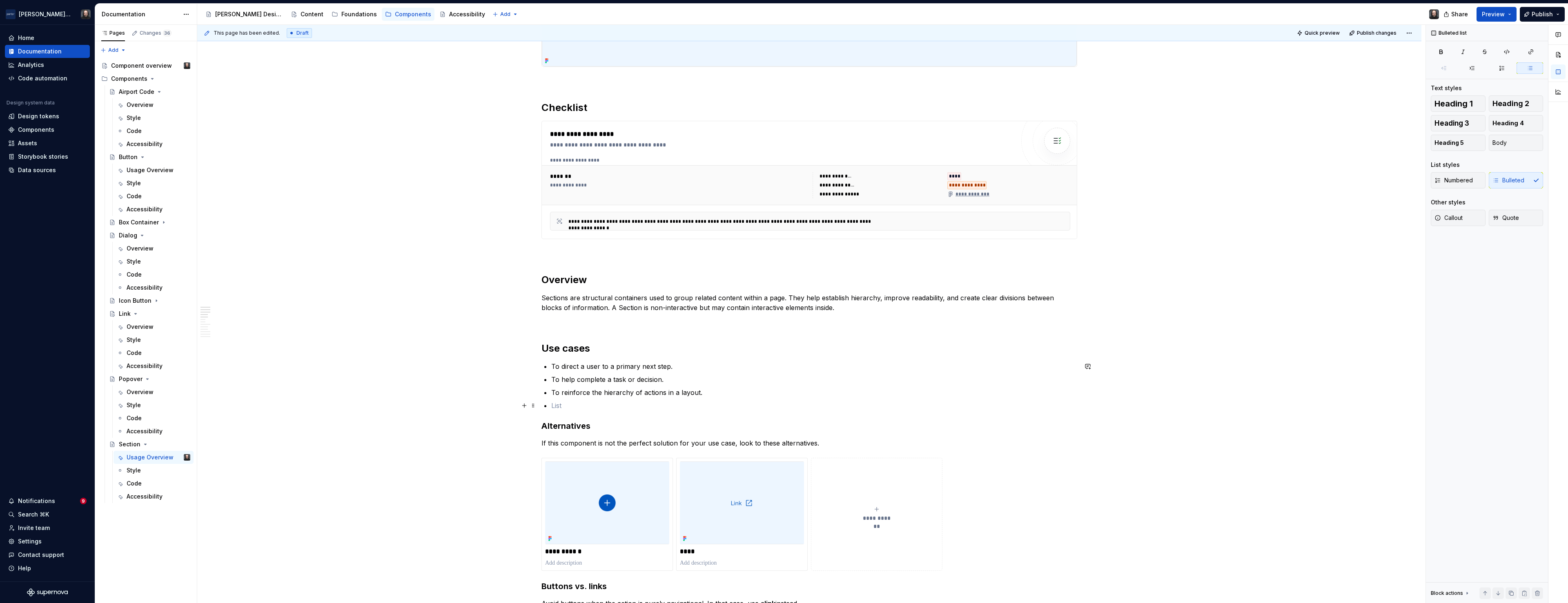
click at [567, 407] on p at bounding box center [814, 406] width 526 height 10
click at [565, 406] on p at bounding box center [814, 406] width 526 height 10
click at [675, 391] on button "button" at bounding box center [674, 391] width 12 height 12
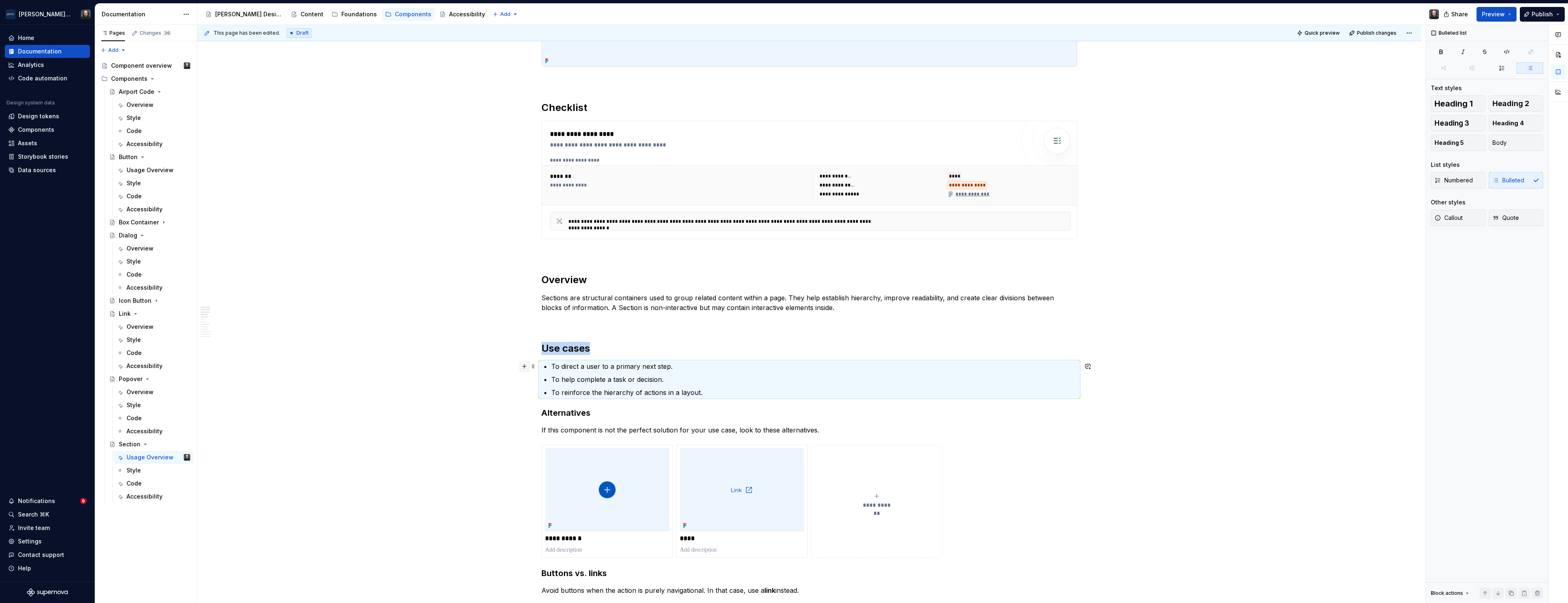
click at [528, 365] on button "button" at bounding box center [524, 366] width 12 height 12
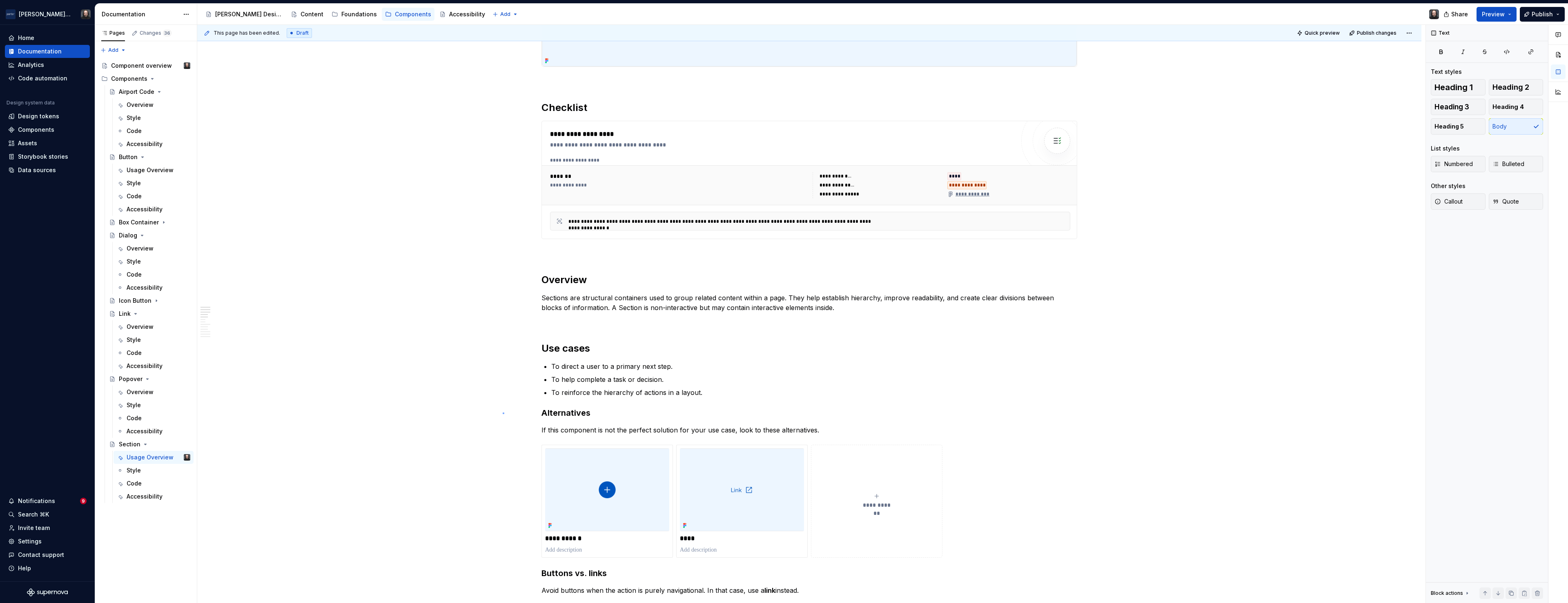
click at [503, 413] on div "**********" at bounding box center [811, 314] width 1228 height 579
click at [525, 391] on button "button" at bounding box center [524, 392] width 12 height 12
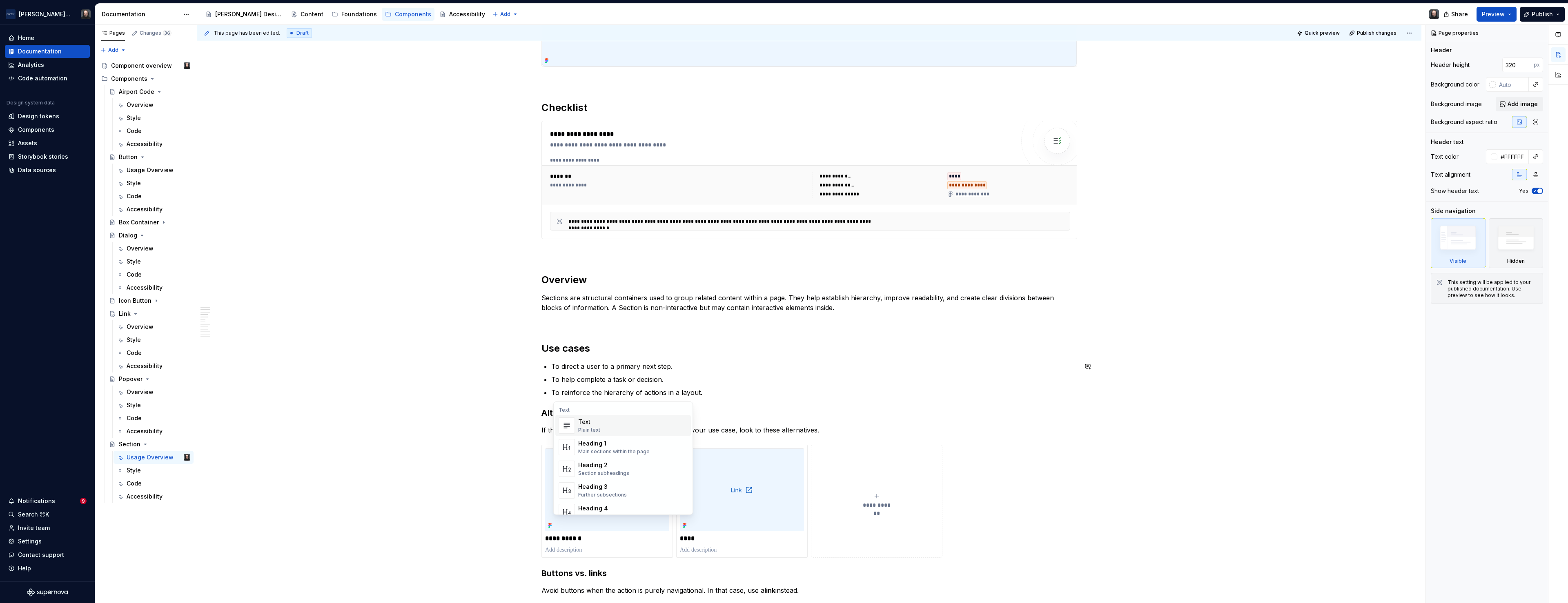
click at [589, 425] on div "Text" at bounding box center [589, 422] width 22 height 8
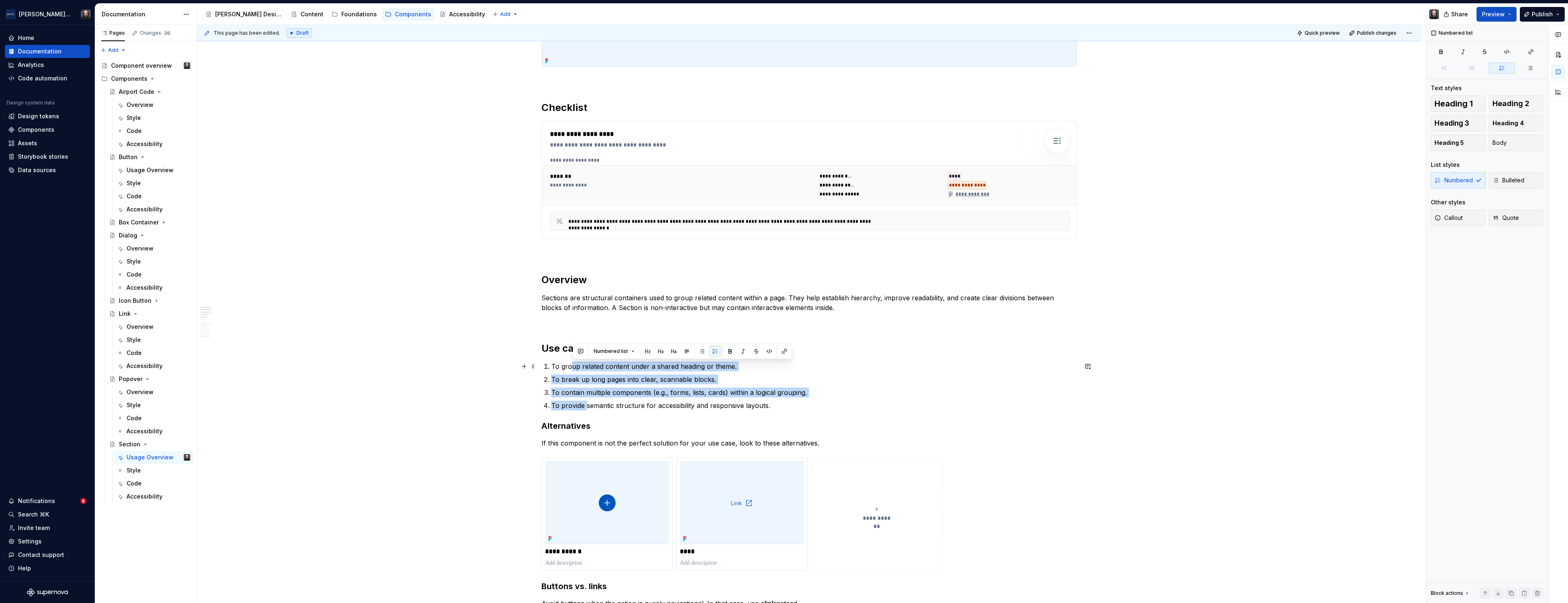
drag, startPoint x: 587, startPoint y: 402, endPoint x: 573, endPoint y: 365, distance: 39.6
click at [573, 365] on ol "To group related content under a shared heading or theme. To break up long page…" at bounding box center [814, 386] width 526 height 49
click at [699, 354] on button "button" at bounding box center [702, 351] width 12 height 12
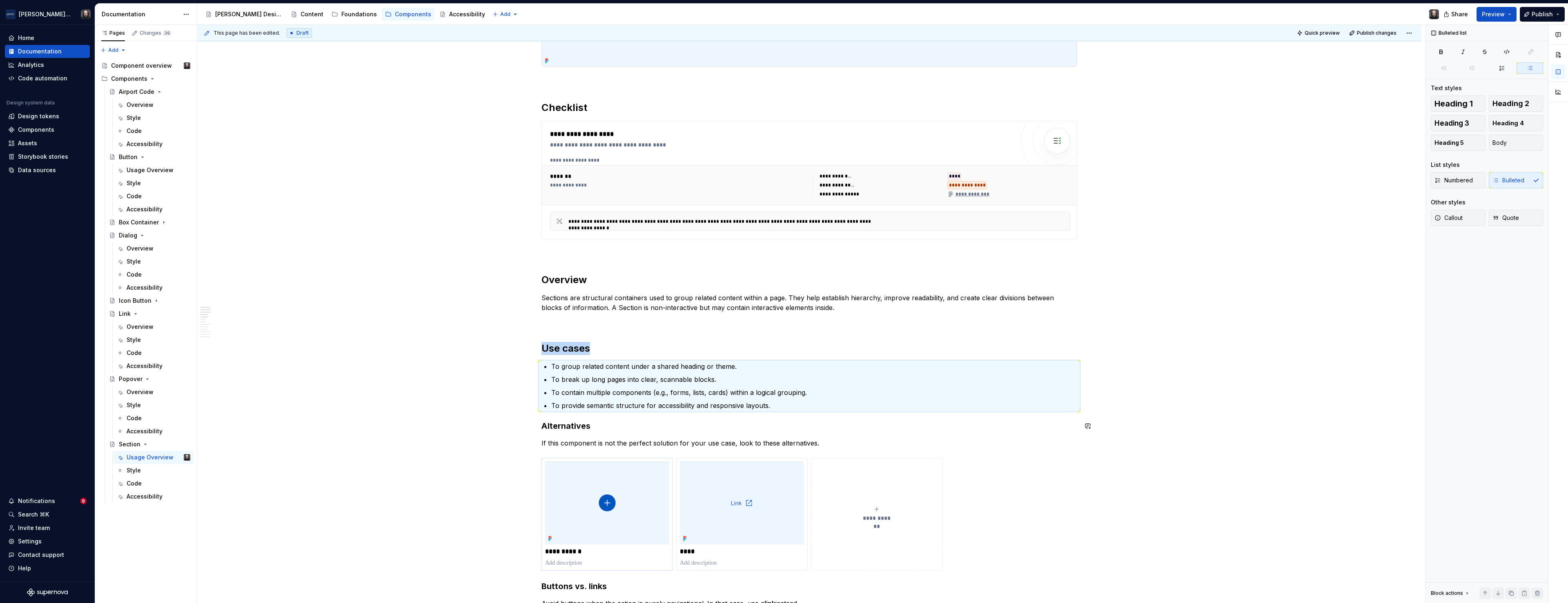
scroll to position [537, 0]
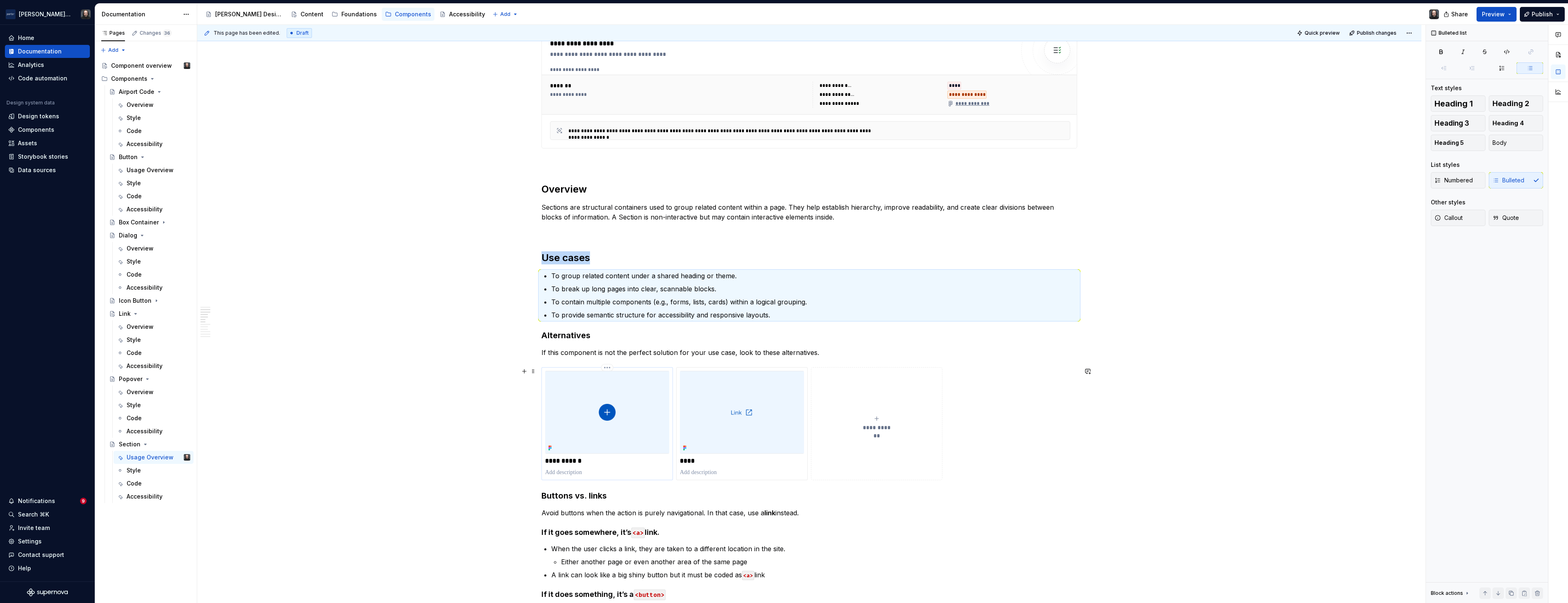
click at [654, 403] on img at bounding box center [607, 413] width 124 height 83
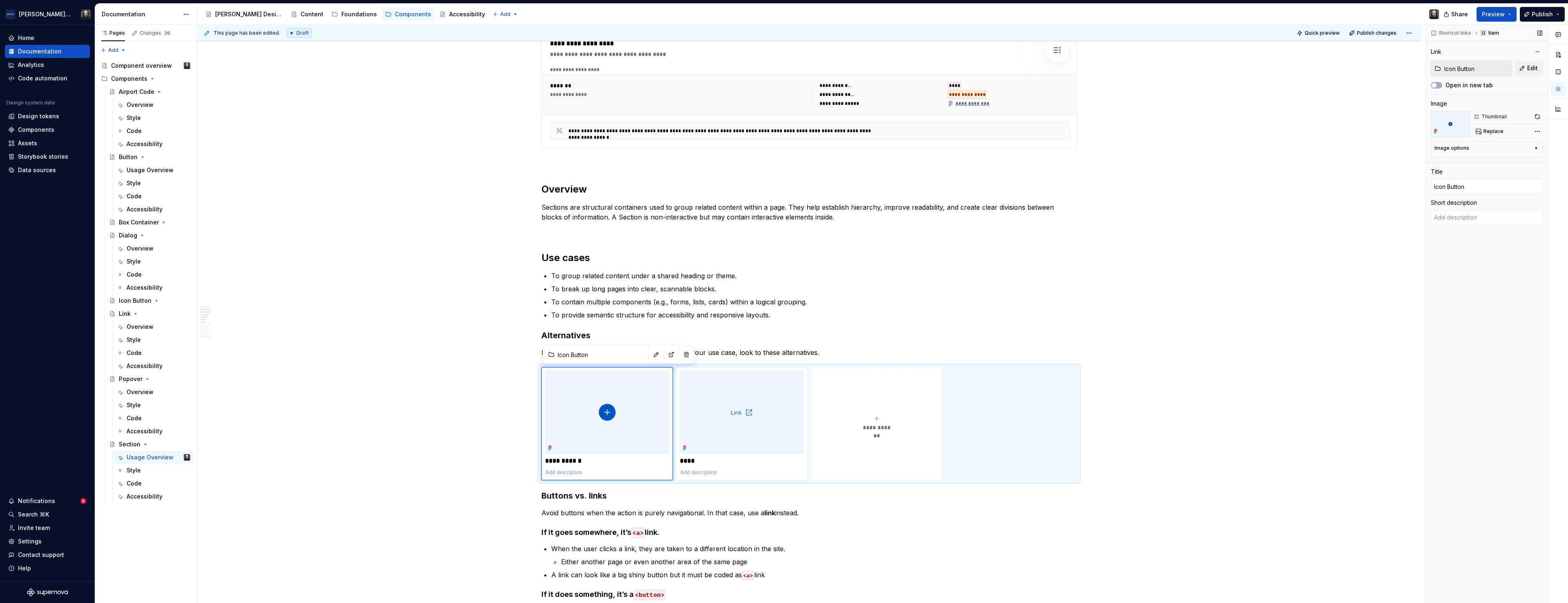
click at [1489, 70] on input "Icon Button" at bounding box center [1476, 69] width 71 height 15
click at [1531, 70] on span "Edit" at bounding box center [1532, 68] width 10 height 8
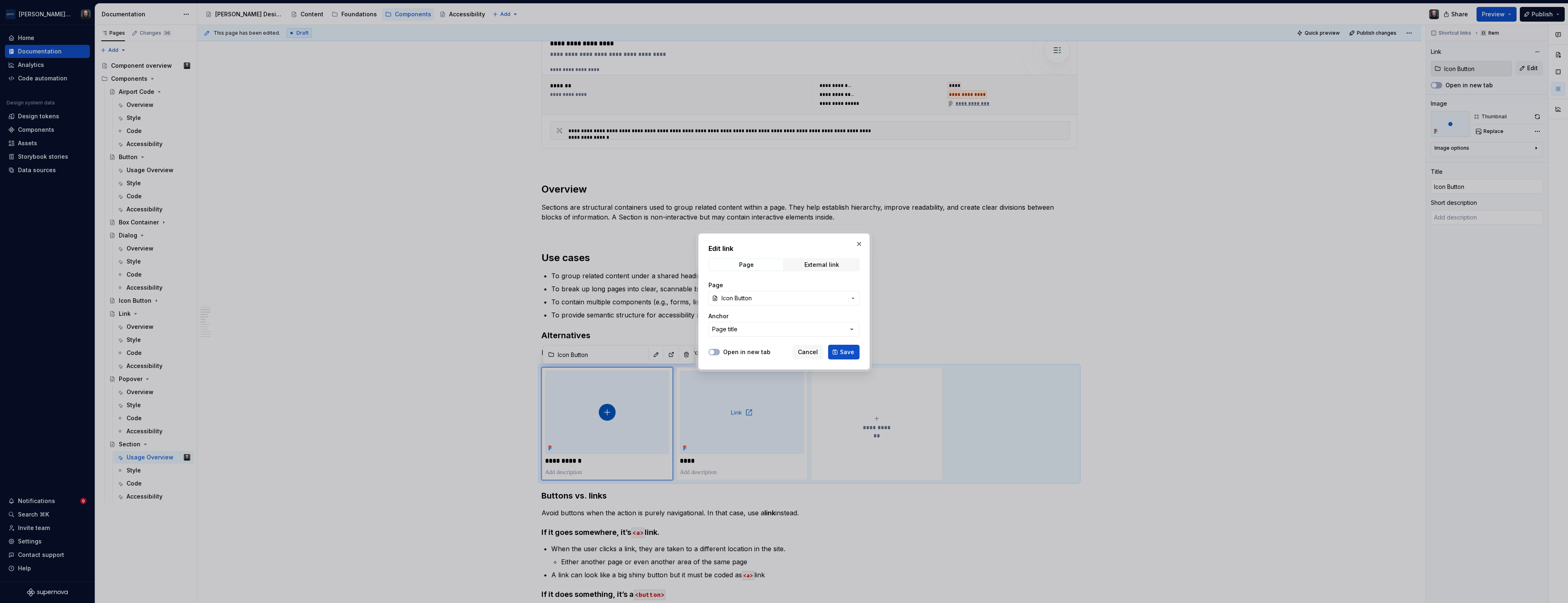
click at [768, 298] on span "Icon Button" at bounding box center [783, 298] width 125 height 8
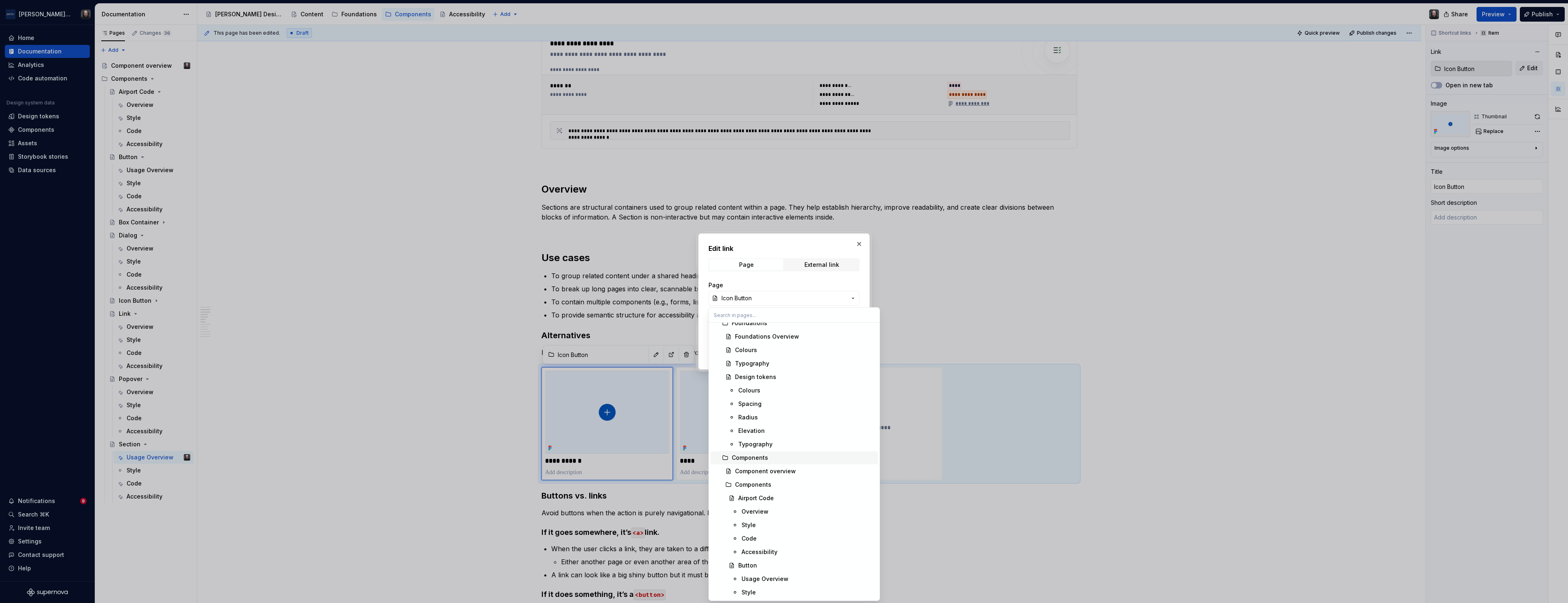
scroll to position [0, 0]
click at [914, 248] on div at bounding box center [784, 301] width 1568 height 603
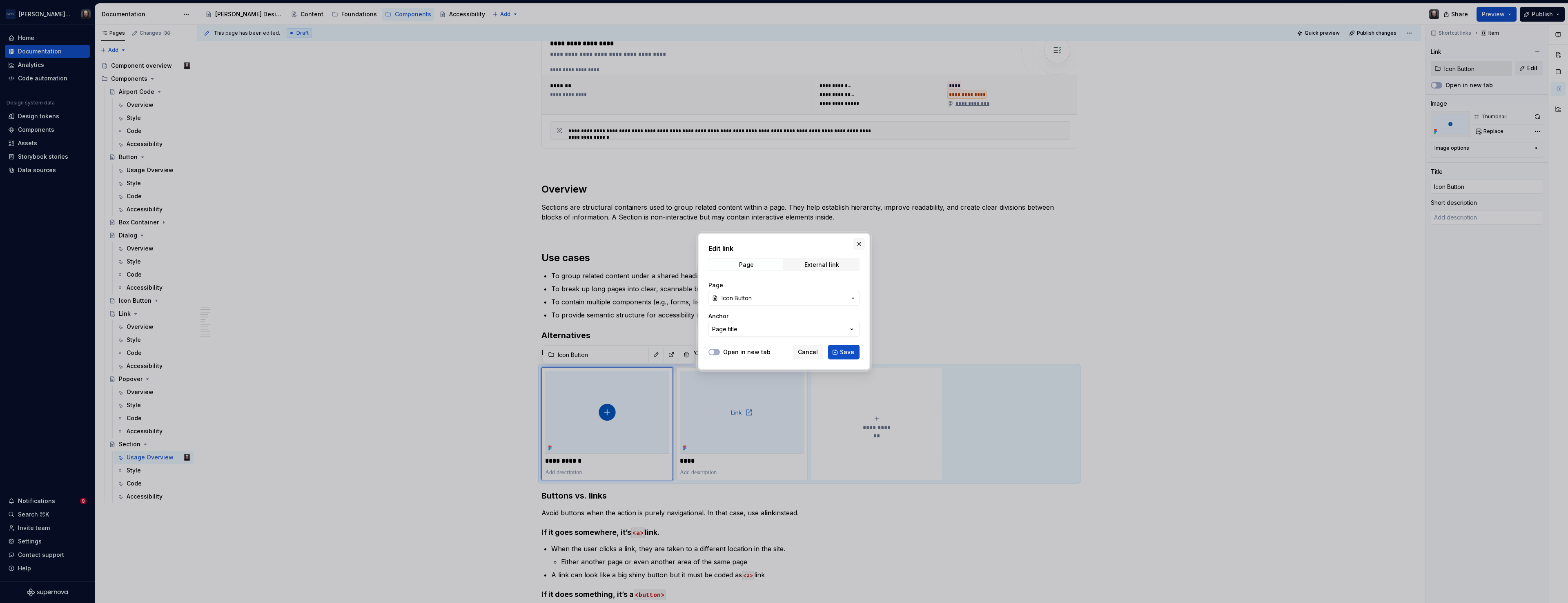
click at [859, 244] on button "button" at bounding box center [859, 244] width 12 height 12
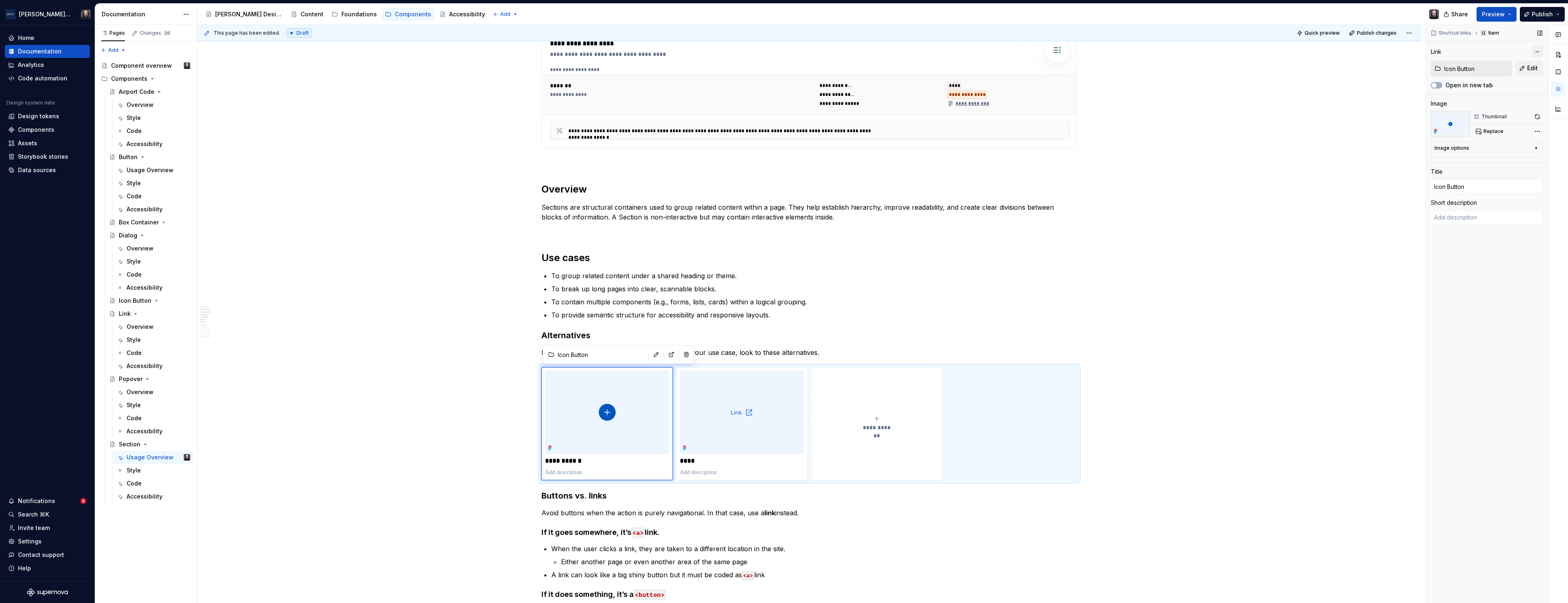
click at [1537, 54] on button "button" at bounding box center [1537, 52] width 12 height 12
type textarea "*"
click at [1452, 107] on img at bounding box center [1451, 106] width 39 height 26
click at [1450, 168] on input "text" at bounding box center [1487, 169] width 112 height 15
type textarea "*"
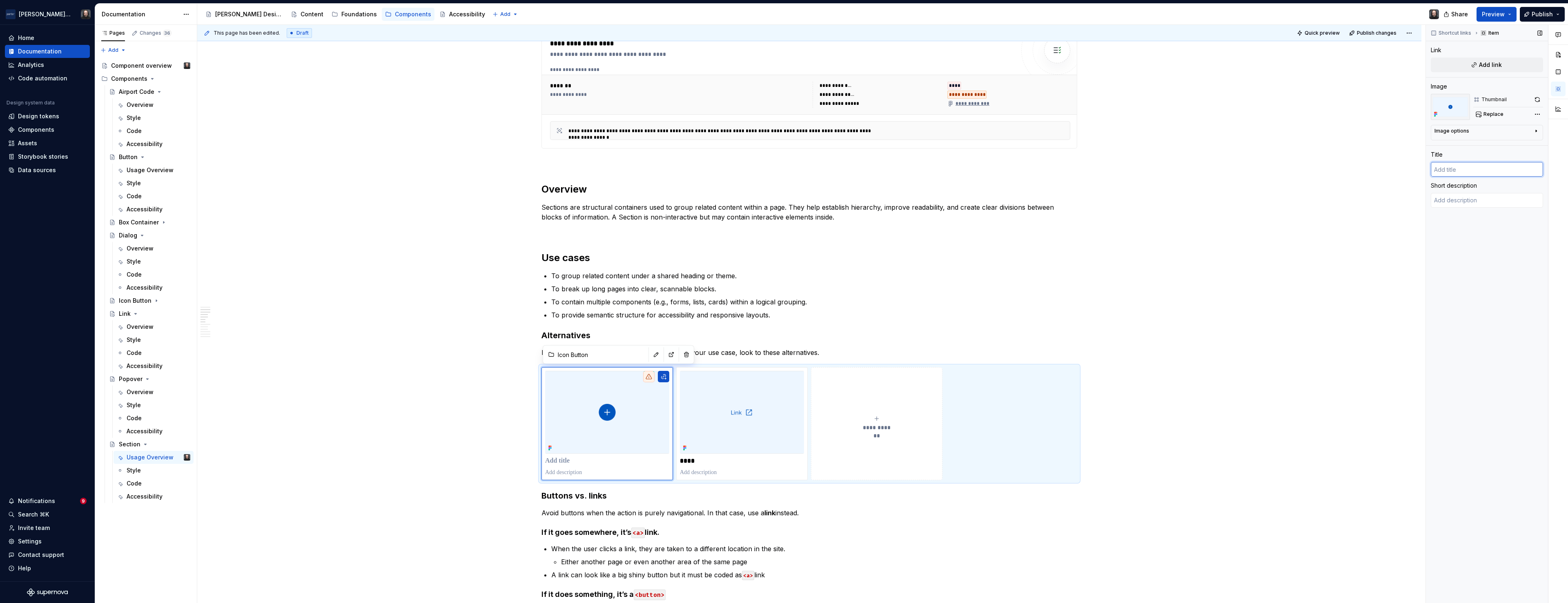
type input "C"
type textarea "*"
type input "Ca"
type textarea "*"
type input "Car"
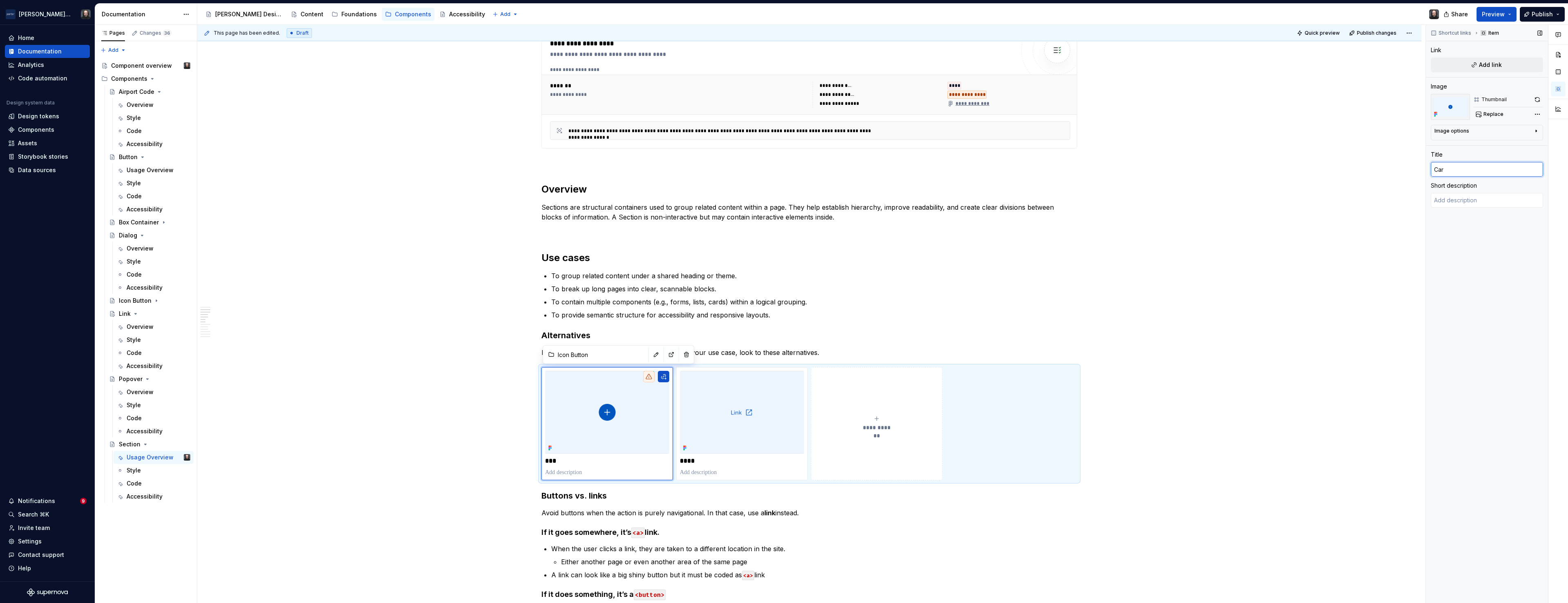
type textarea "*"
type input "Card"
click at [1462, 169] on input "Card" at bounding box center [1487, 169] width 112 height 15
type textarea "*"
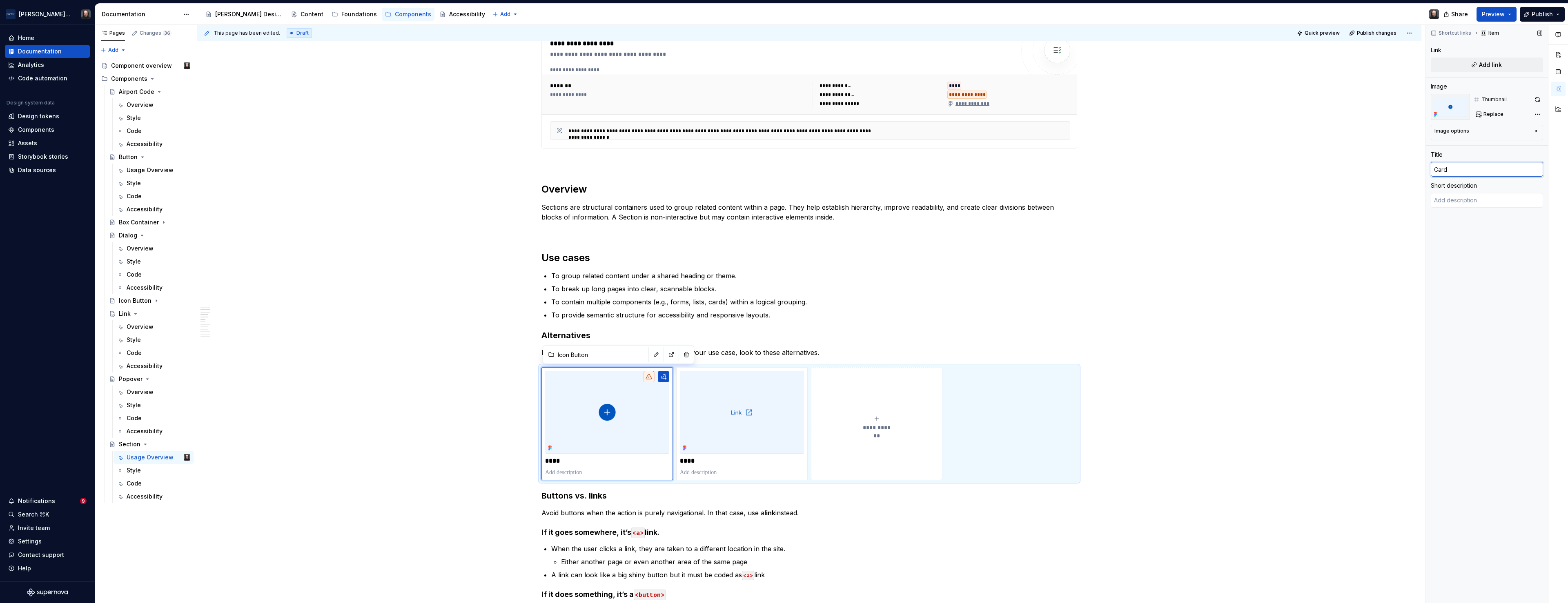
type input "Card"
type textarea "*"
type input "Card ("
type textarea "*"
type input "Card (WI"
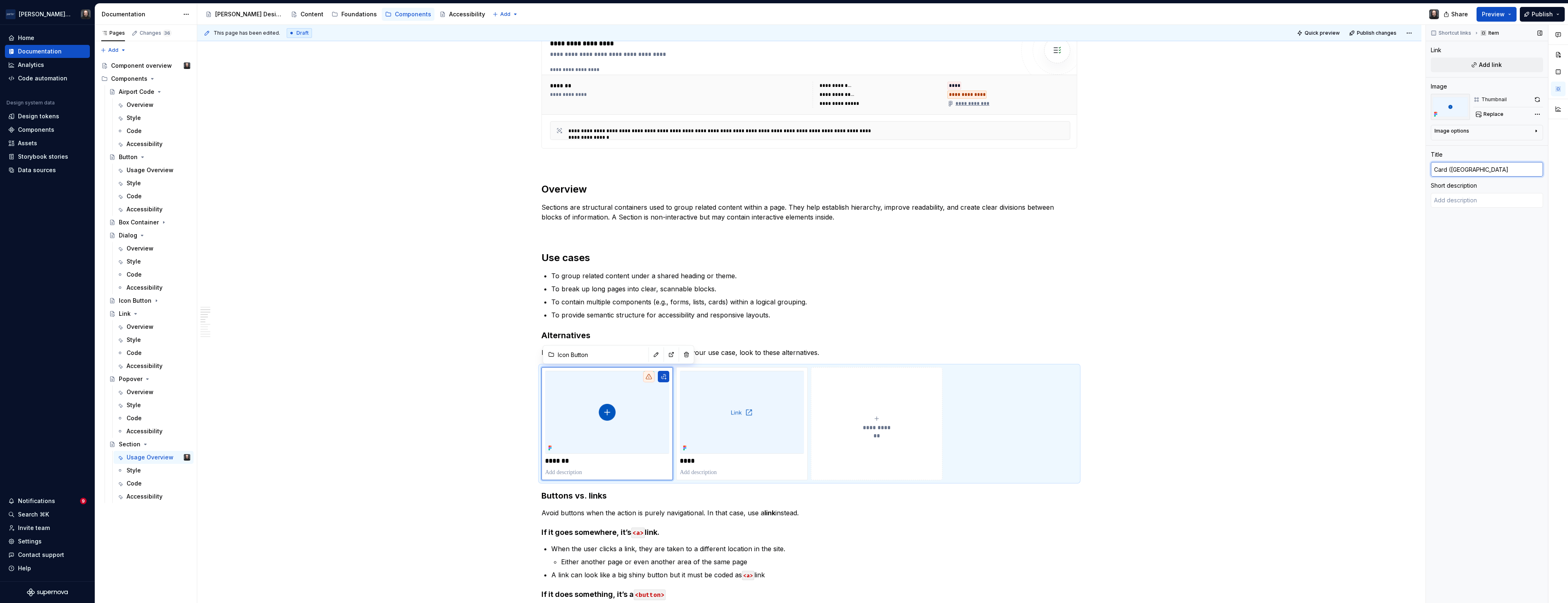
type textarea "*"
type input "Card (WIP"
type textarea "*"
type input "Card (WIP)"
drag, startPoint x: 1461, startPoint y: 169, endPoint x: 1426, endPoint y: 170, distance: 35.0
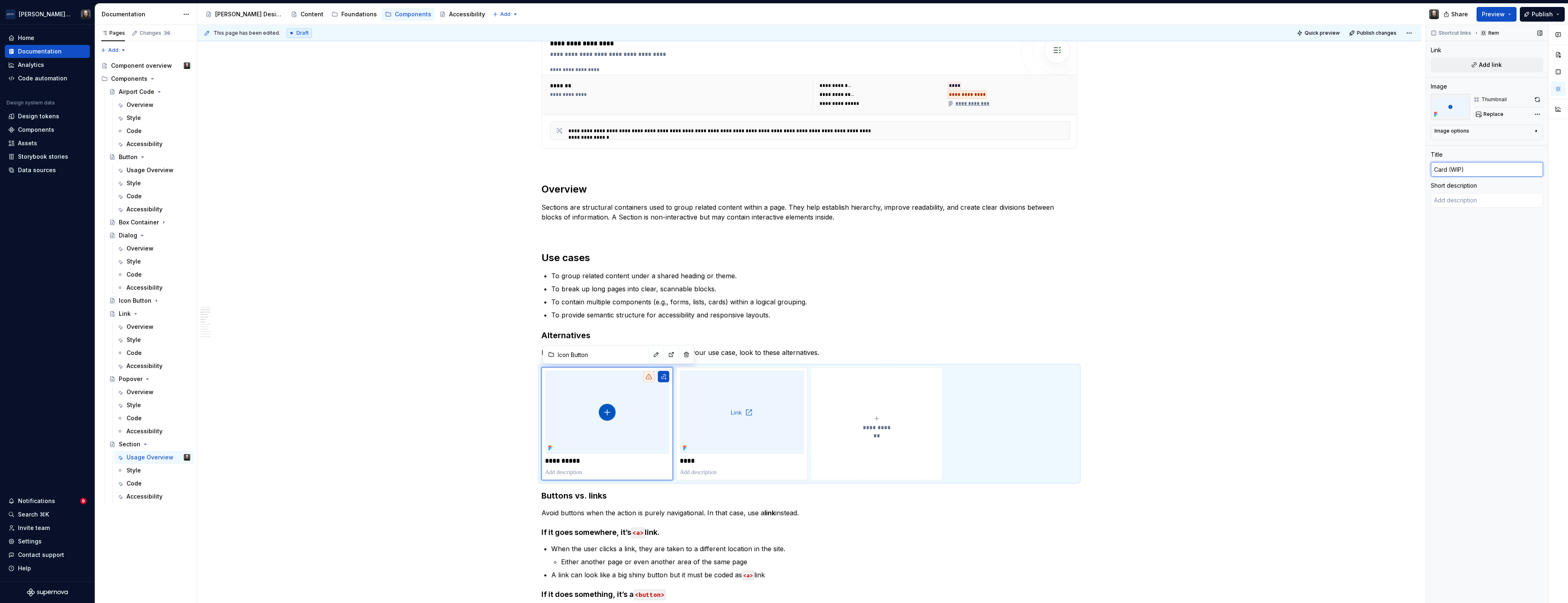
click at [1426, 170] on div "Shortcut links Item Link Add link Image Thumbnail Replace Image options Alignme…" at bounding box center [1487, 314] width 122 height 579
type textarea "*"
type input "B"
type textarea "*"
type input "Bo"
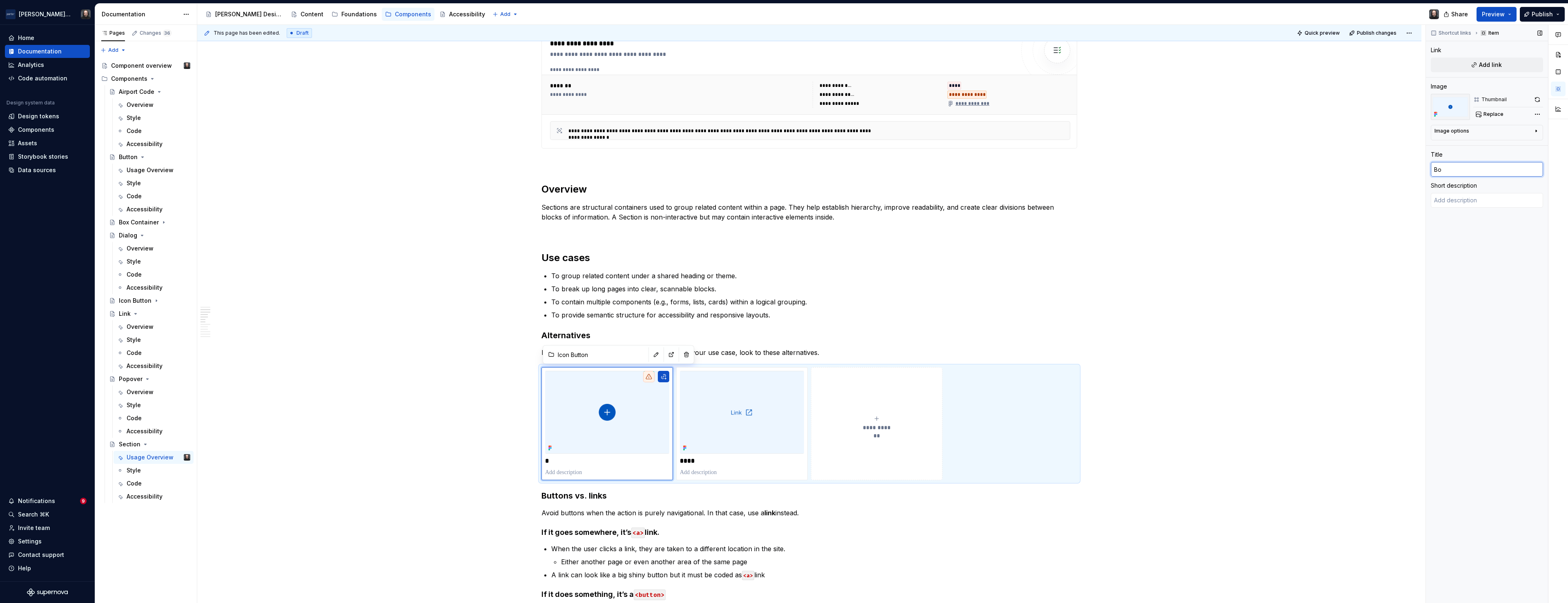
type textarea "*"
type input "Box"
click at [1494, 112] on span "Replace" at bounding box center [1493, 114] width 20 height 7
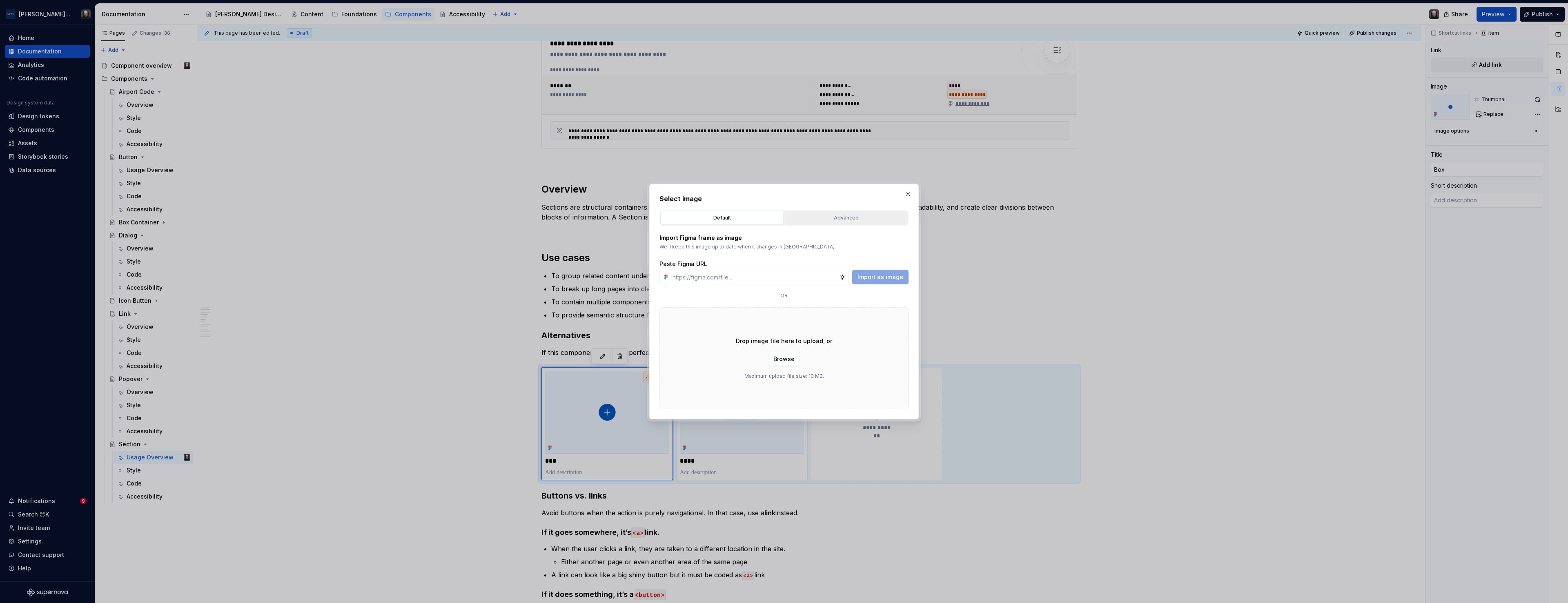
click at [854, 215] on div "Advanced" at bounding box center [845, 218] width 117 height 8
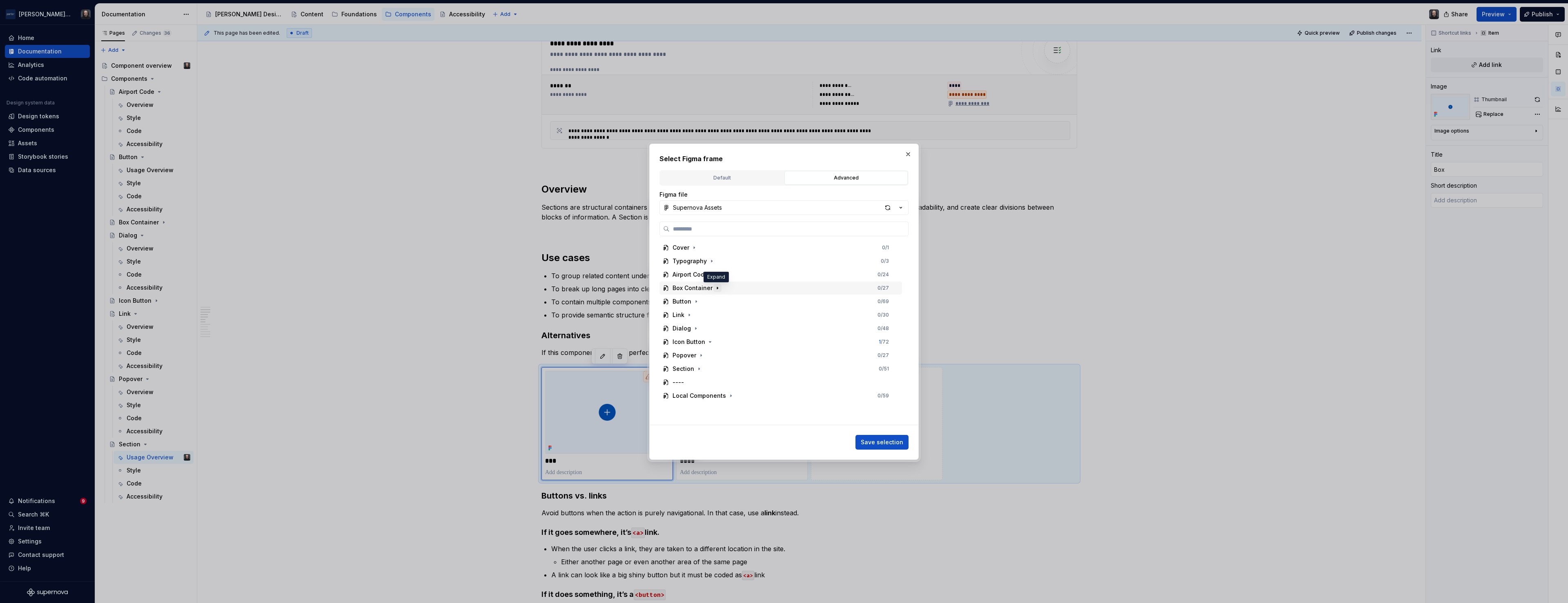
click at [717, 288] on icon "button" at bounding box center [717, 288] width 1 height 2
click at [710, 383] on div "Thumbnail" at bounding box center [785, 386] width 235 height 13
click at [880, 444] on span "Save selection" at bounding box center [882, 442] width 43 height 8
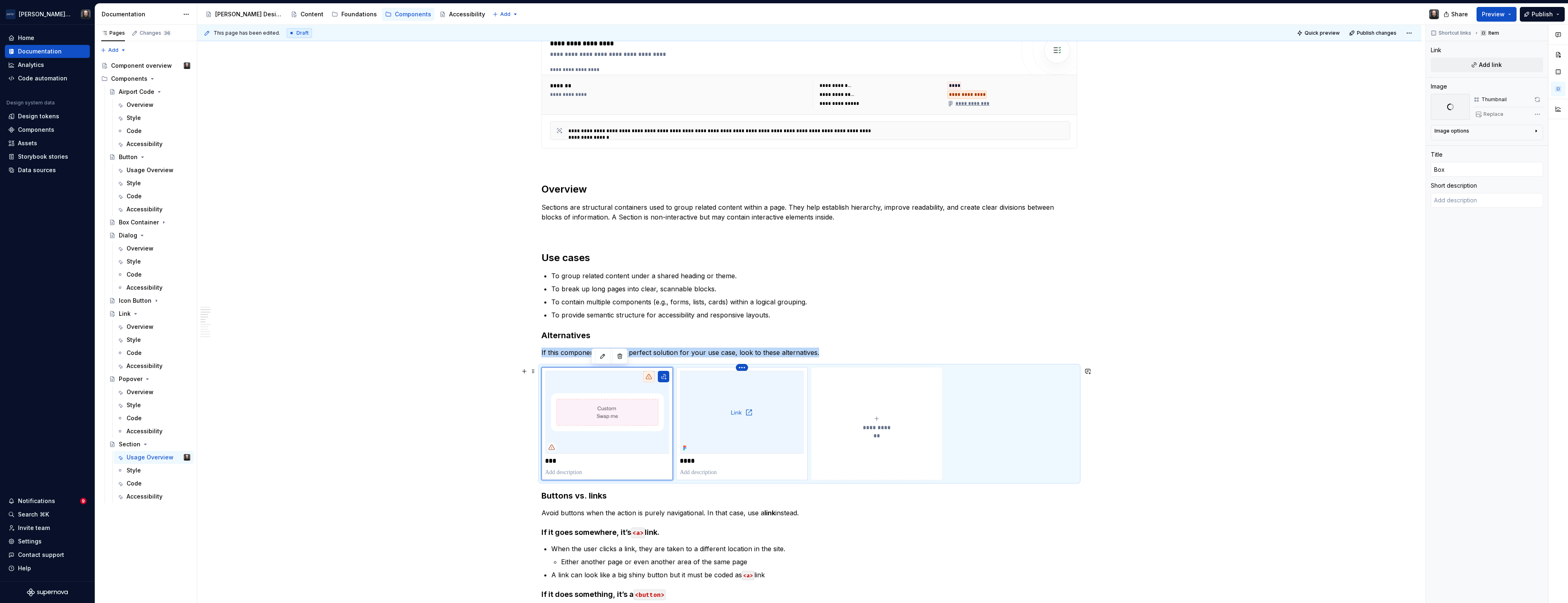
click at [745, 367] on html "Porter Airlines Home Documentation Analytics Code automation Design system data…" at bounding box center [784, 301] width 1568 height 603
type textarea "*"
type input "Link"
click at [760, 382] on div "Delete item" at bounding box center [779, 382] width 53 height 8
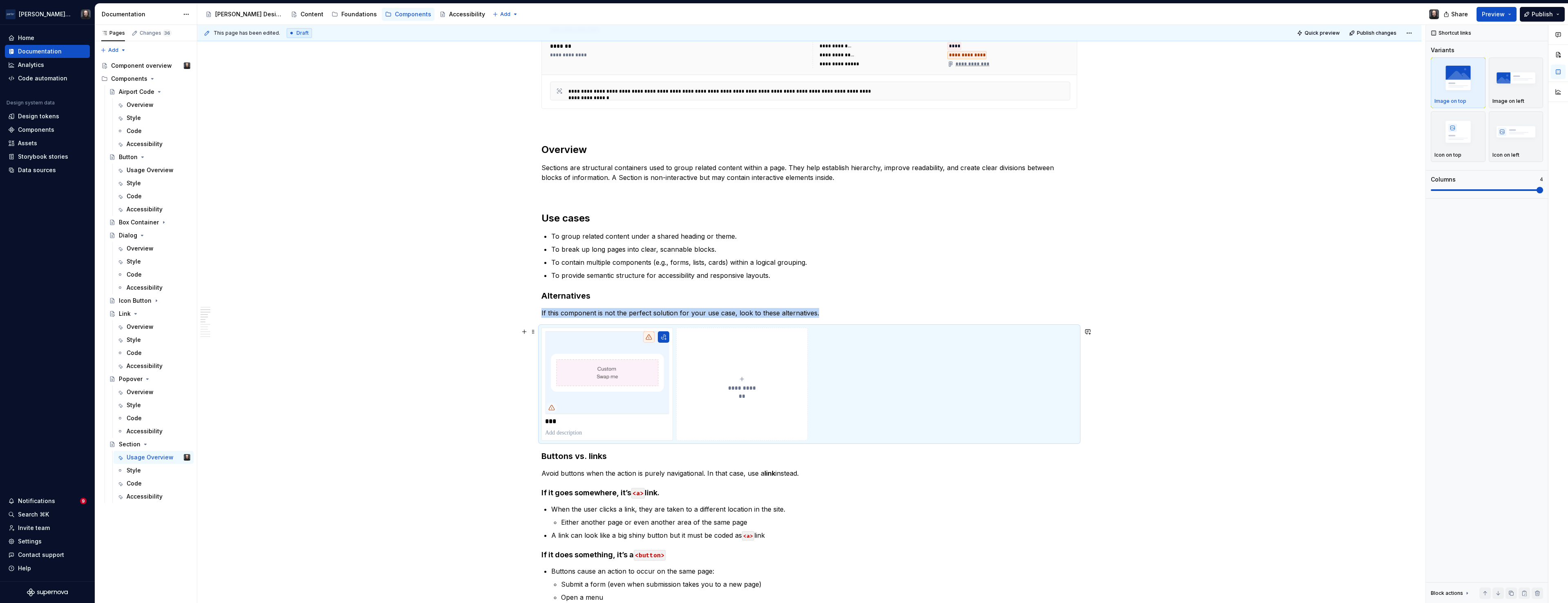
scroll to position [605, 0]
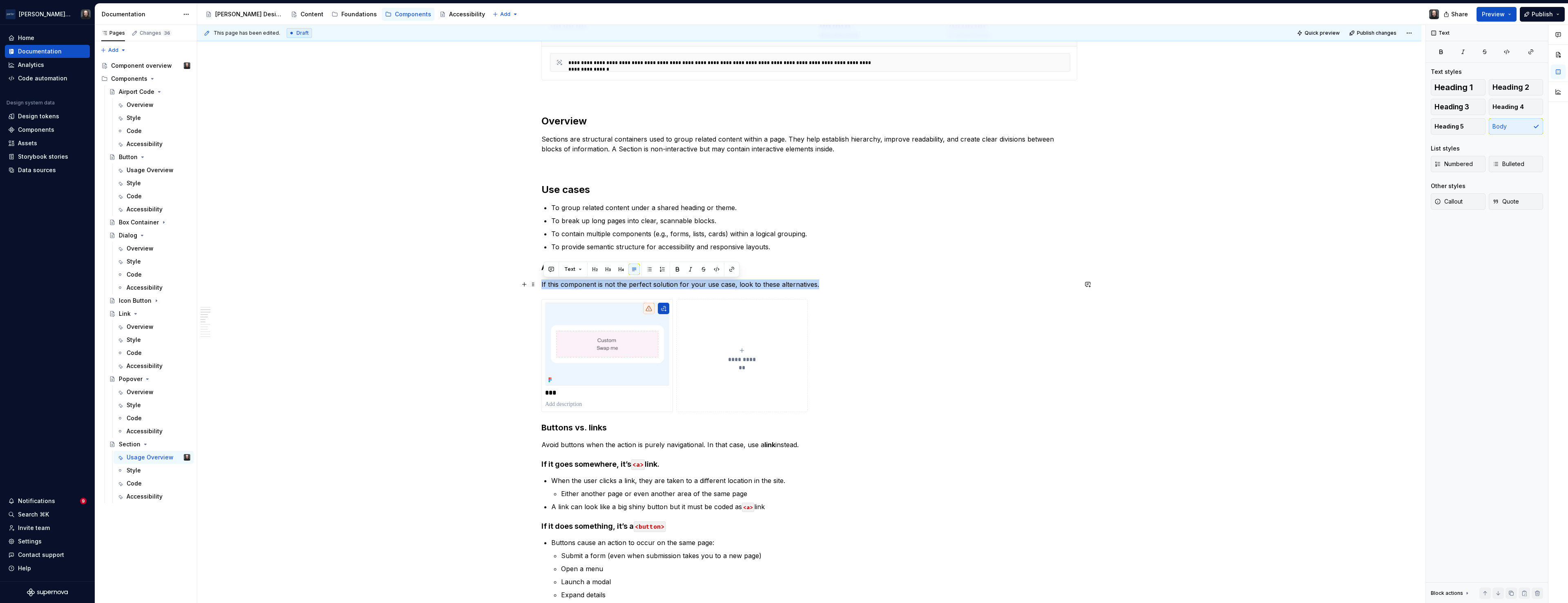
drag, startPoint x: 816, startPoint y: 286, endPoint x: 544, endPoint y: 289, distance: 272.0
click at [544, 289] on p "If this component is not the perfect solution for your use case, look to these …" at bounding box center [810, 285] width 536 height 10
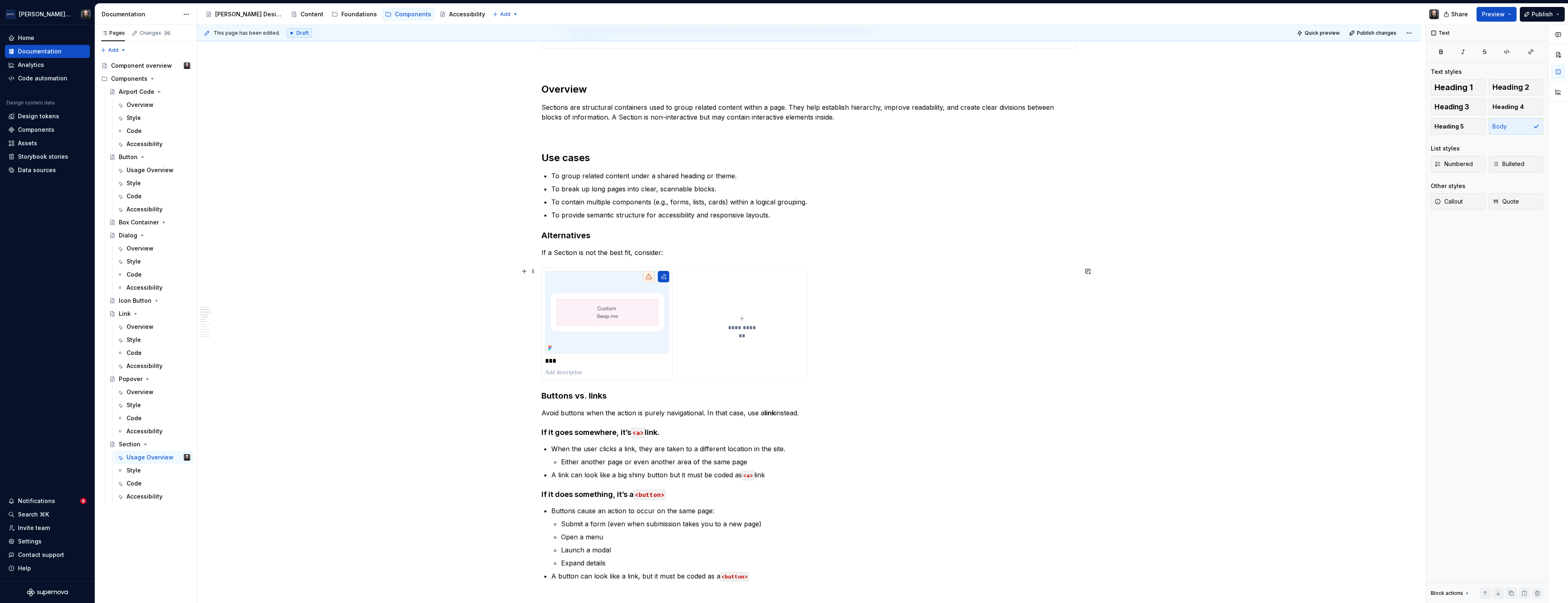
scroll to position [671, 0]
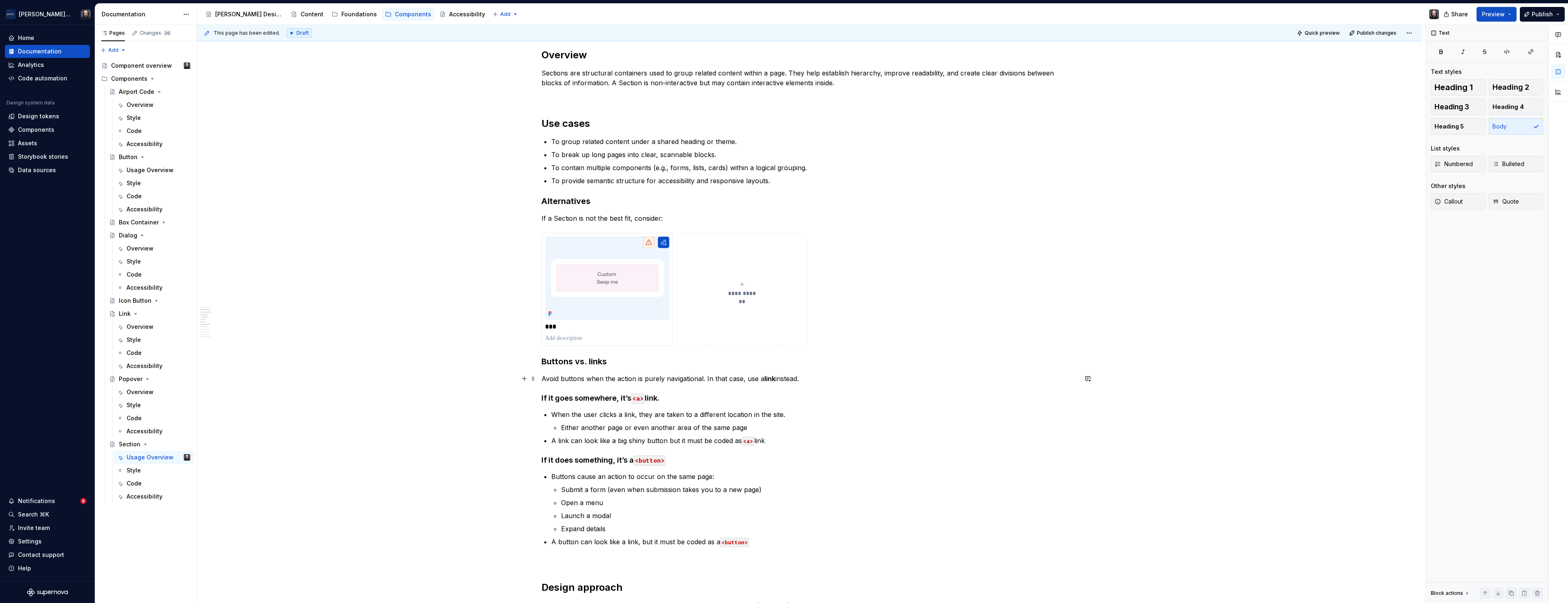
type textarea "*"
drag, startPoint x: 583, startPoint y: 363, endPoint x: 546, endPoint y: 365, distance: 37.1
click at [546, 365] on h3 "Buttons vs. links" at bounding box center [810, 361] width 536 height 12
paste div
drag, startPoint x: 640, startPoint y: 362, endPoint x: 591, endPoint y: 363, distance: 49.0
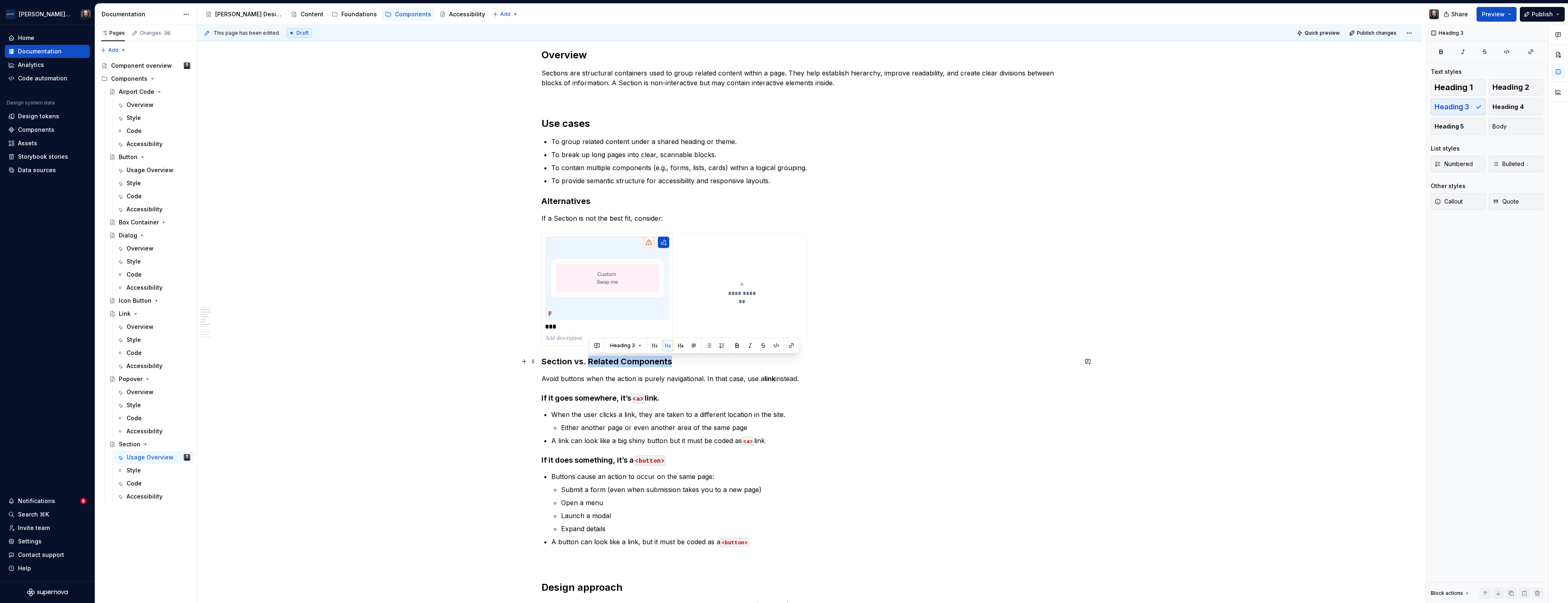
click at [591, 363] on h3 "Section vs. Related Components" at bounding box center [810, 361] width 536 height 12
click at [526, 363] on button "button" at bounding box center [524, 361] width 12 height 12
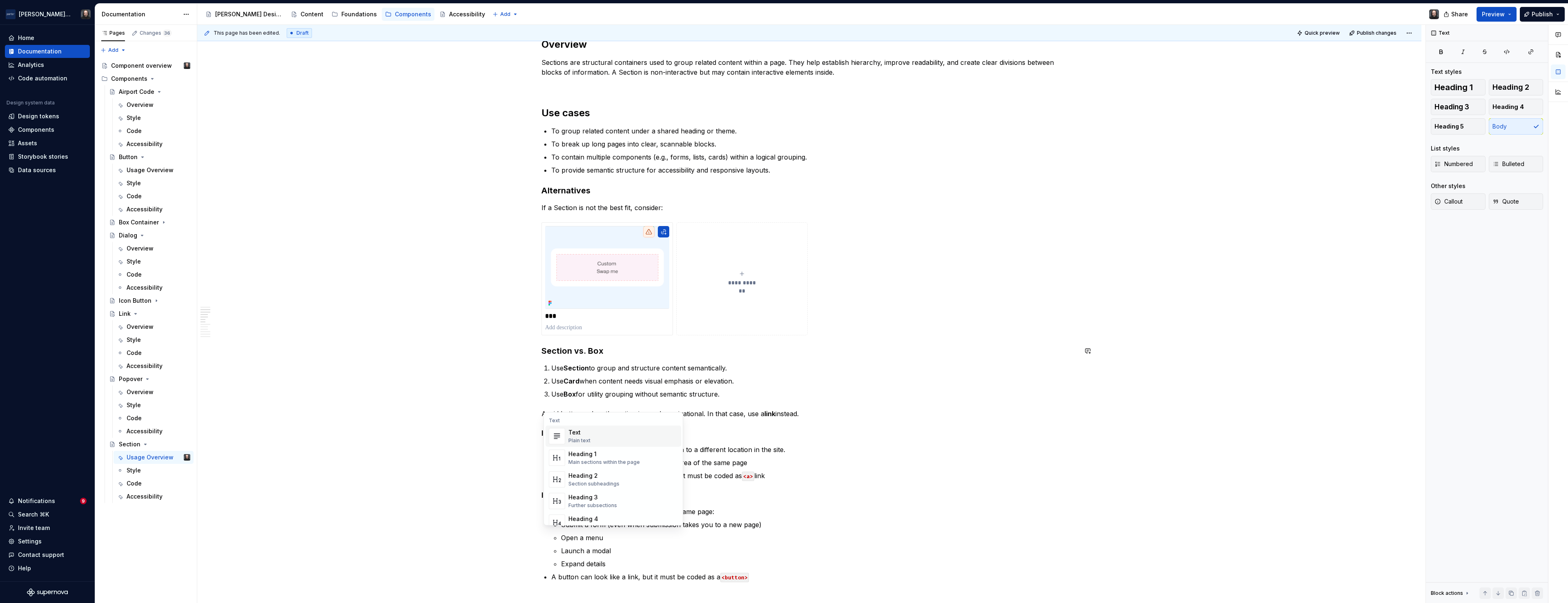
scroll to position [758, 0]
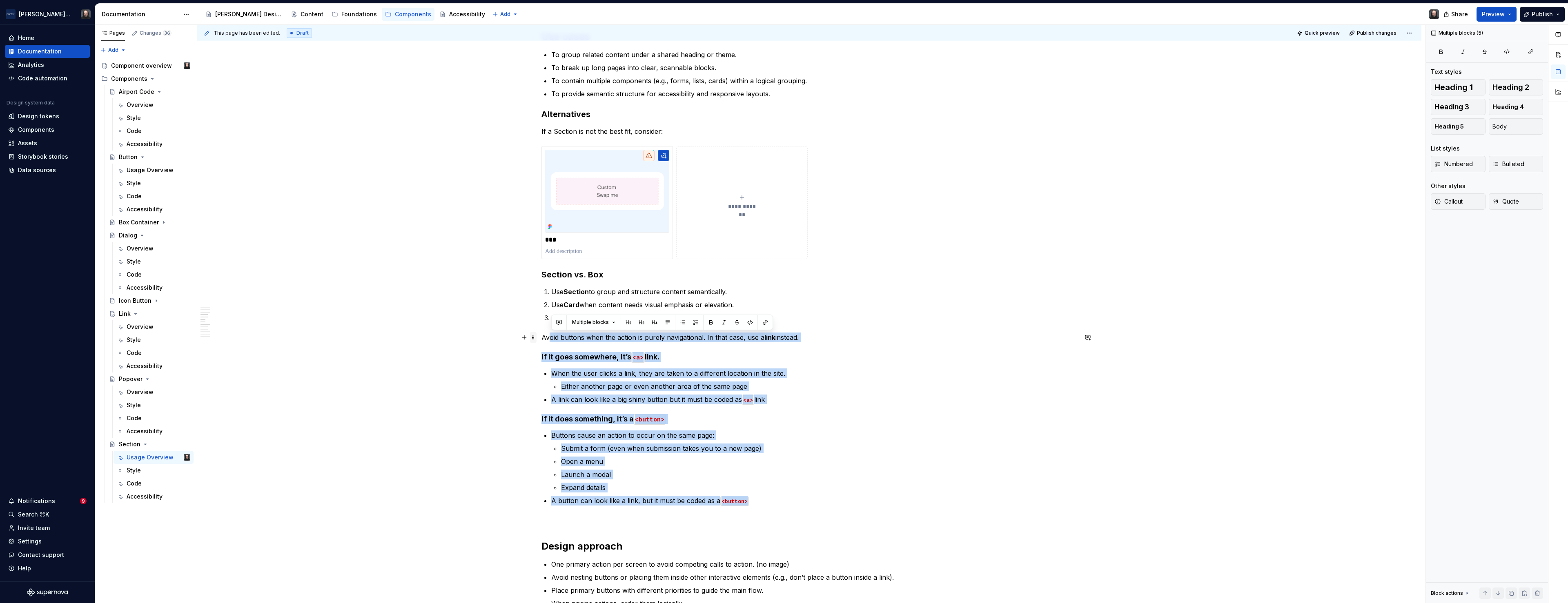
drag, startPoint x: 755, startPoint y: 501, endPoint x: 533, endPoint y: 341, distance: 273.6
click at [542, 341] on div "**********" at bounding box center [810, 450] width 536 height 1993
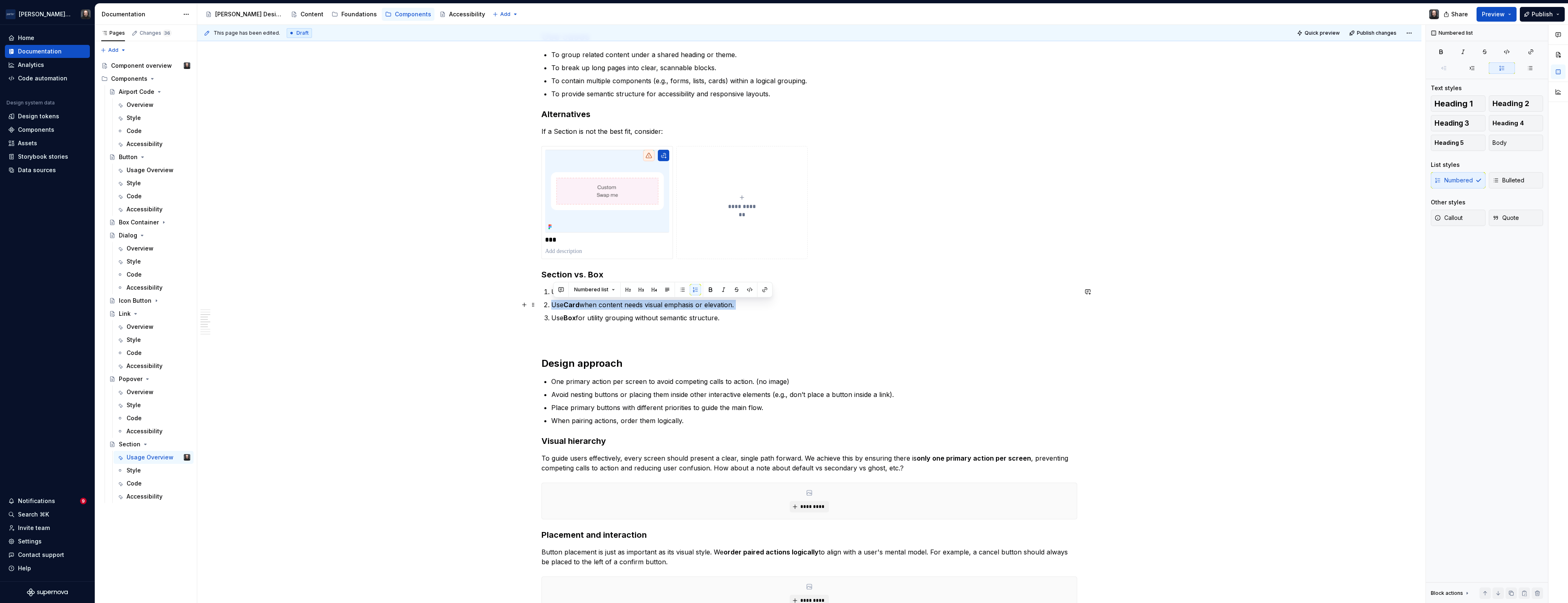
drag, startPoint x: 553, startPoint y: 318, endPoint x: 554, endPoint y: 307, distance: 11.0
click at [554, 307] on ol "Use Section to group and structure content semantically. Use Card when content …" at bounding box center [814, 305] width 526 height 36
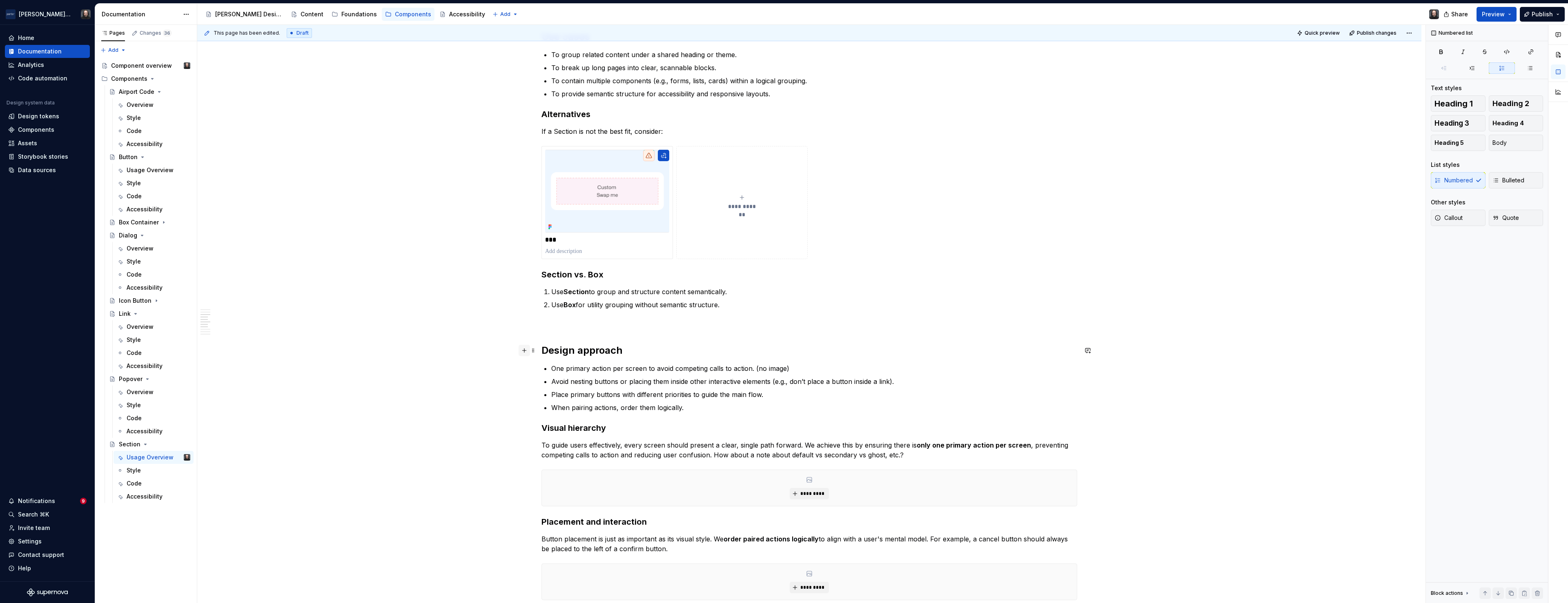
click at [527, 350] on button "button" at bounding box center [524, 350] width 12 height 12
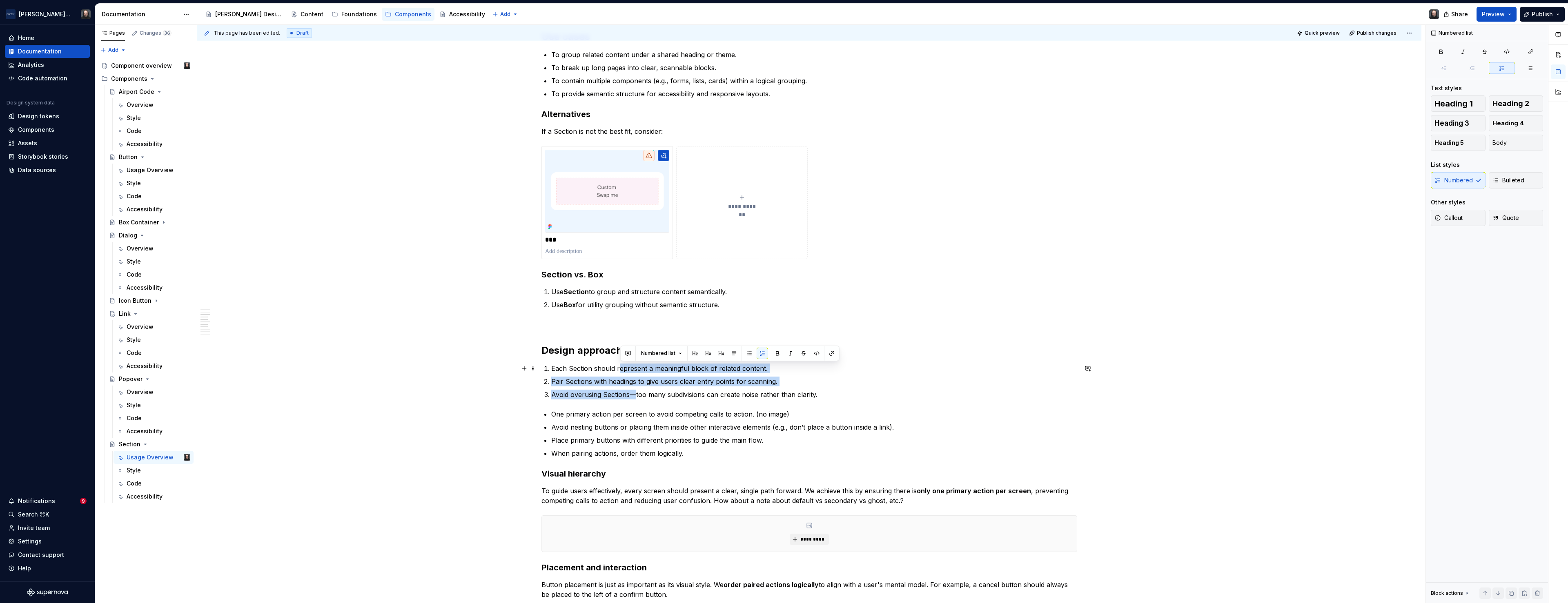
drag, startPoint x: 634, startPoint y: 392, endPoint x: 621, endPoint y: 370, distance: 25.6
click at [621, 370] on ol "Each Section should represent a meaningful block of related content. Pair Secti…" at bounding box center [814, 382] width 526 height 36
click at [749, 354] on button "button" at bounding box center [749, 354] width 12 height 12
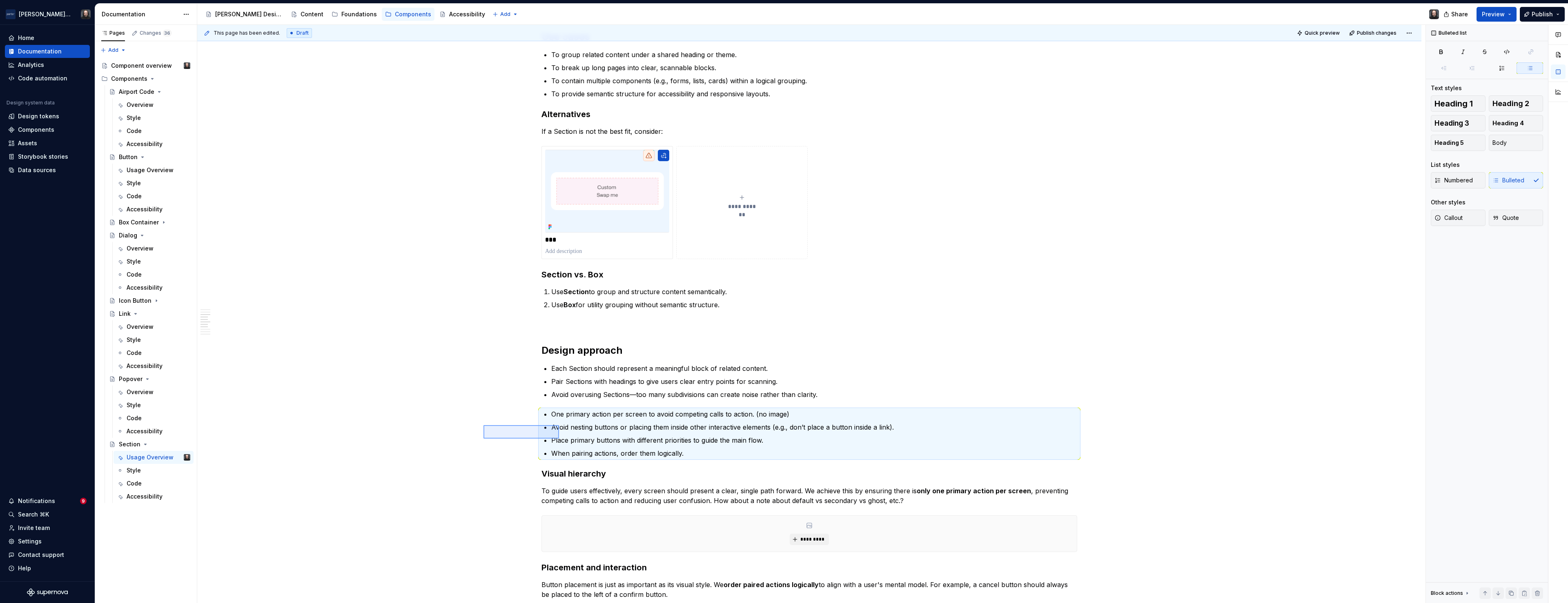
drag, startPoint x: 483, startPoint y: 425, endPoint x: 559, endPoint y: 438, distance: 77.1
click at [560, 439] on div "**********" at bounding box center [811, 314] width 1228 height 579
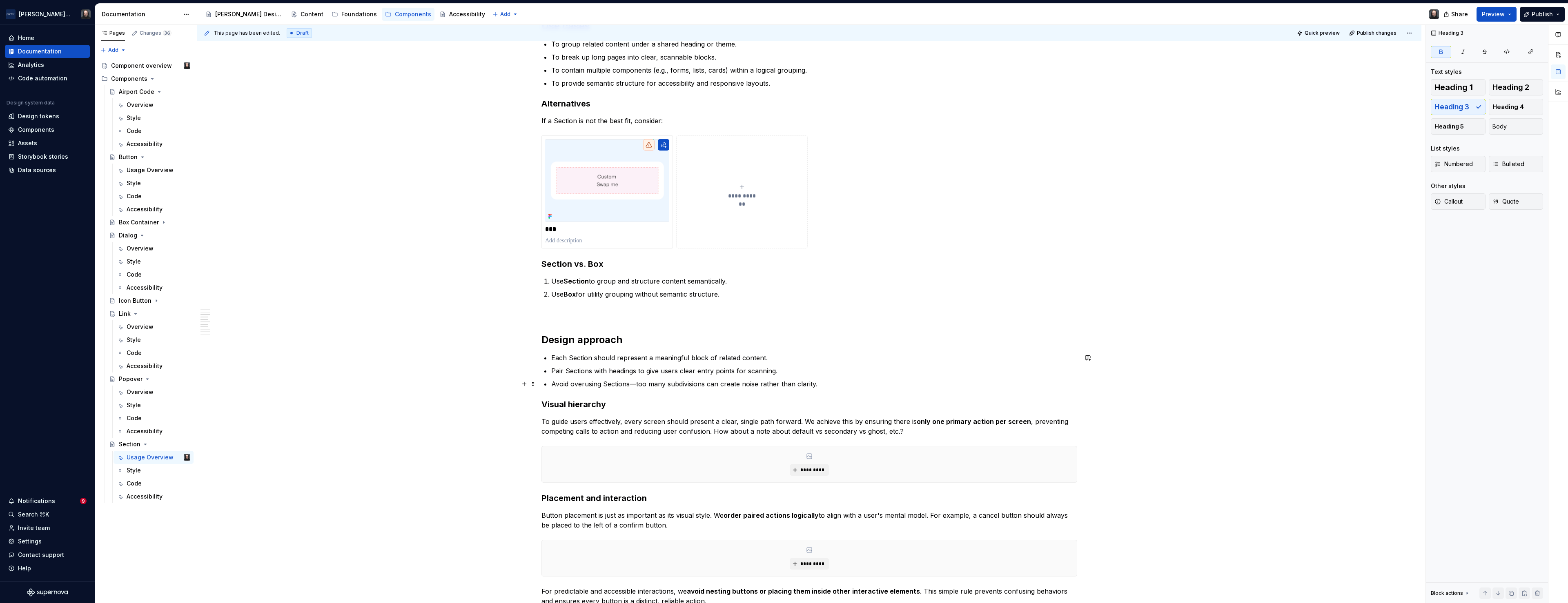
scroll to position [779, 0]
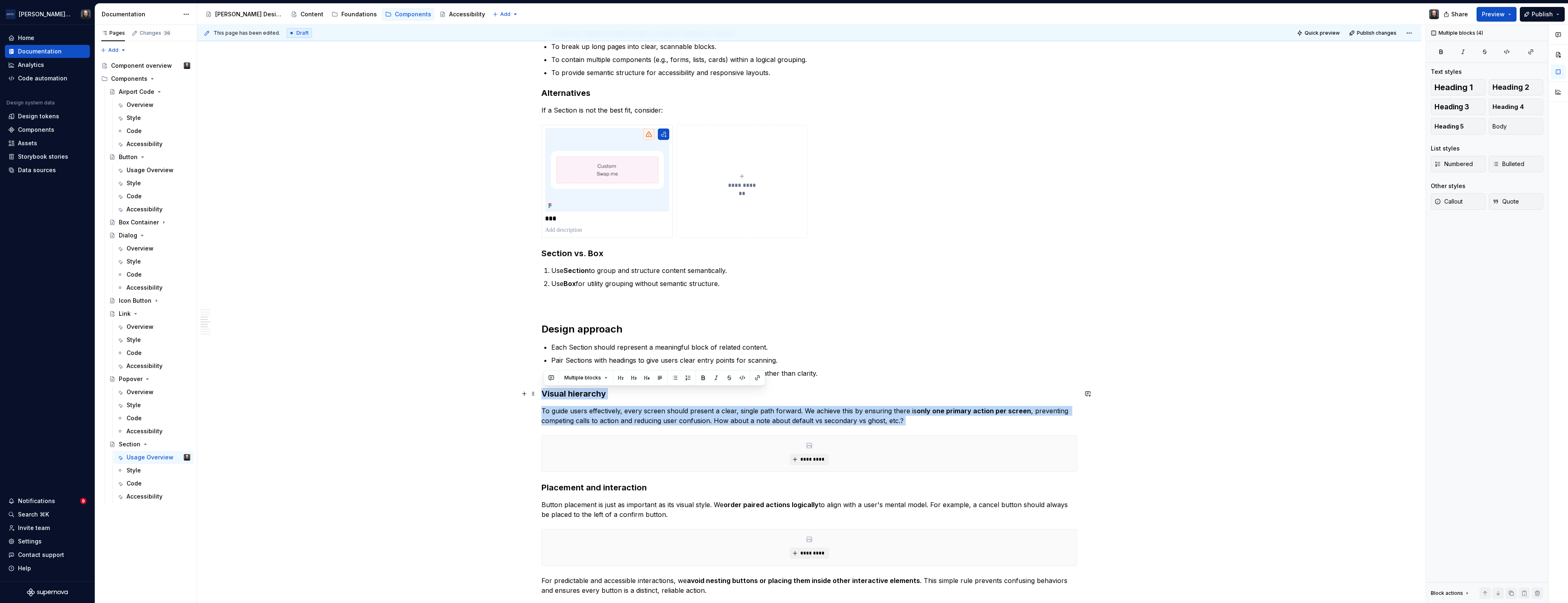
drag, startPoint x: 545, startPoint y: 486, endPoint x: 544, endPoint y: 398, distance: 88.0
click at [544, 398] on div "**********" at bounding box center [810, 319] width 536 height 1775
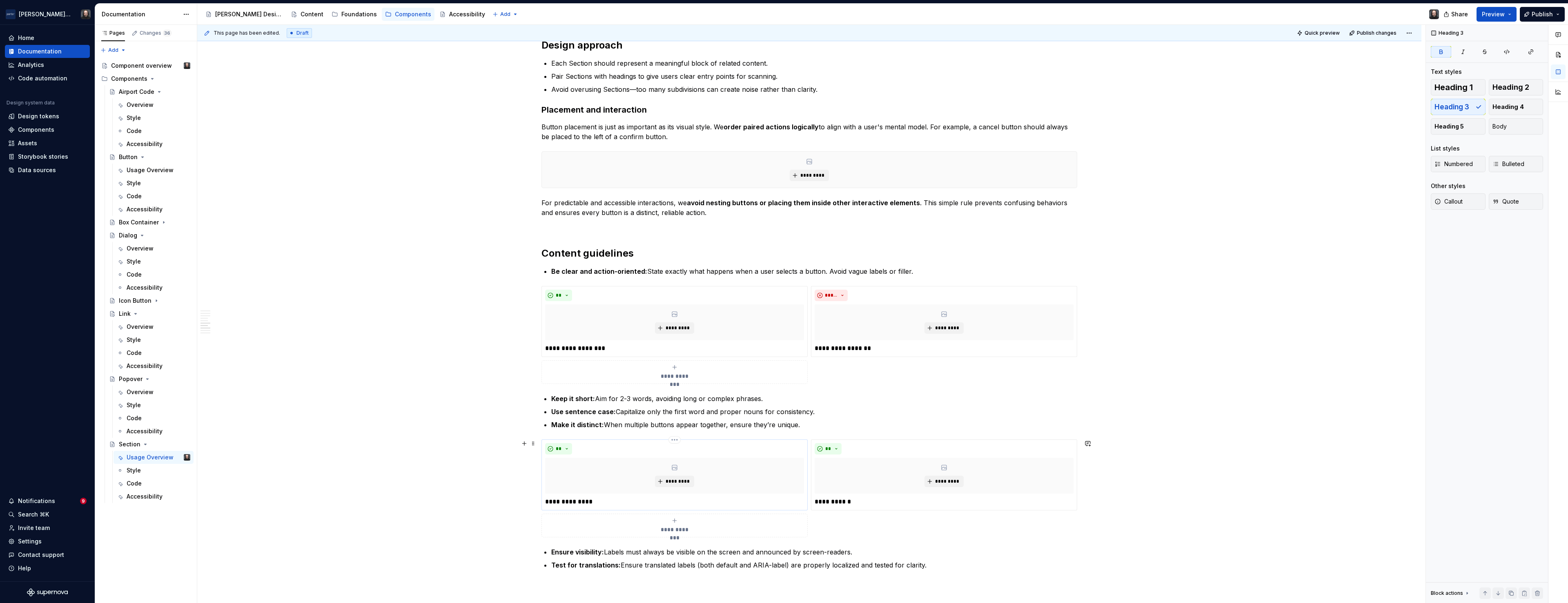
scroll to position [1145, 0]
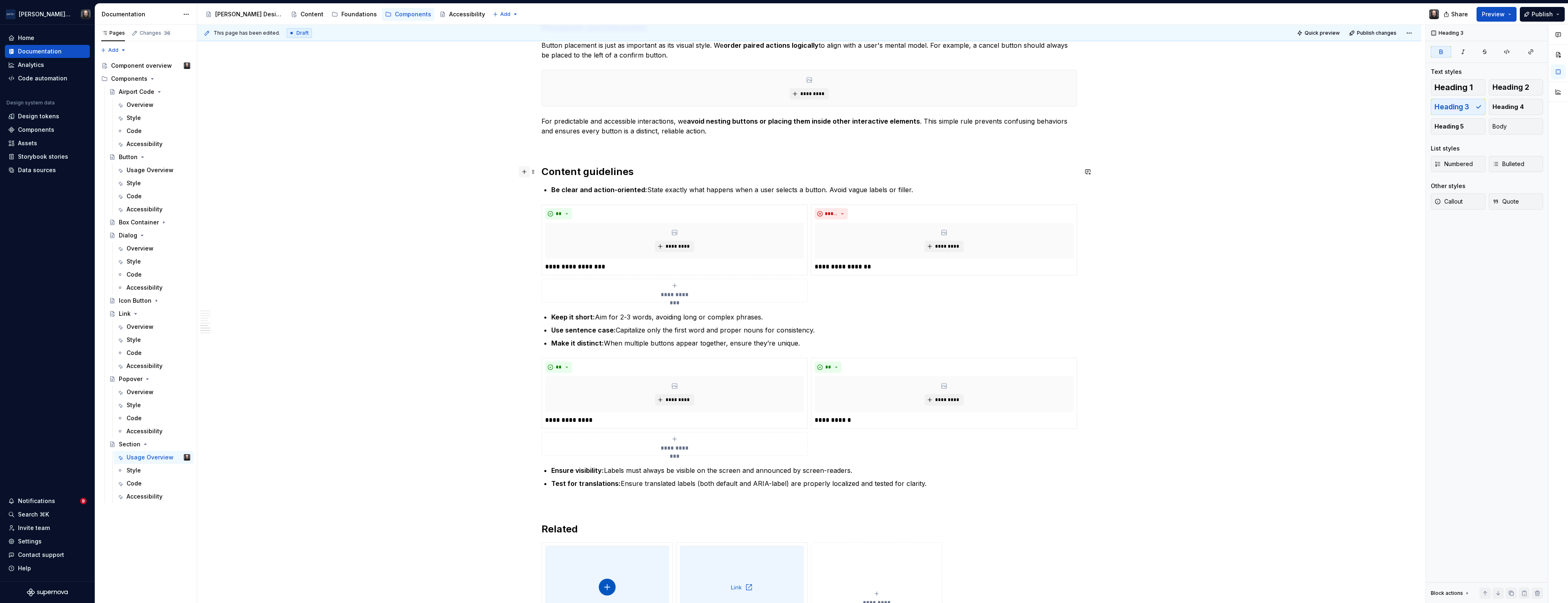
click at [527, 172] on button "button" at bounding box center [524, 172] width 12 height 12
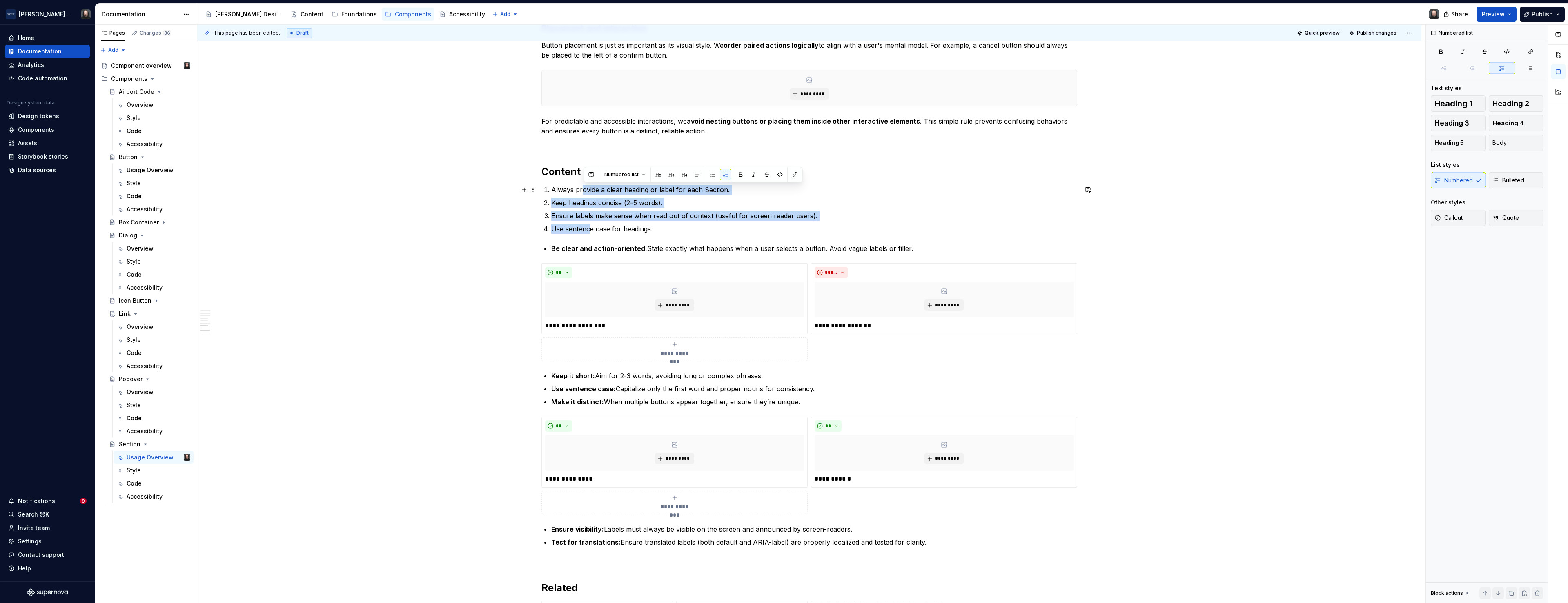
drag, startPoint x: 589, startPoint y: 214, endPoint x: 584, endPoint y: 190, distance: 24.5
click at [584, 190] on ol "Always provide a clear heading or label for each Section. Keep headings concise…" at bounding box center [814, 209] width 526 height 49
click at [713, 176] on button "button" at bounding box center [712, 175] width 12 height 12
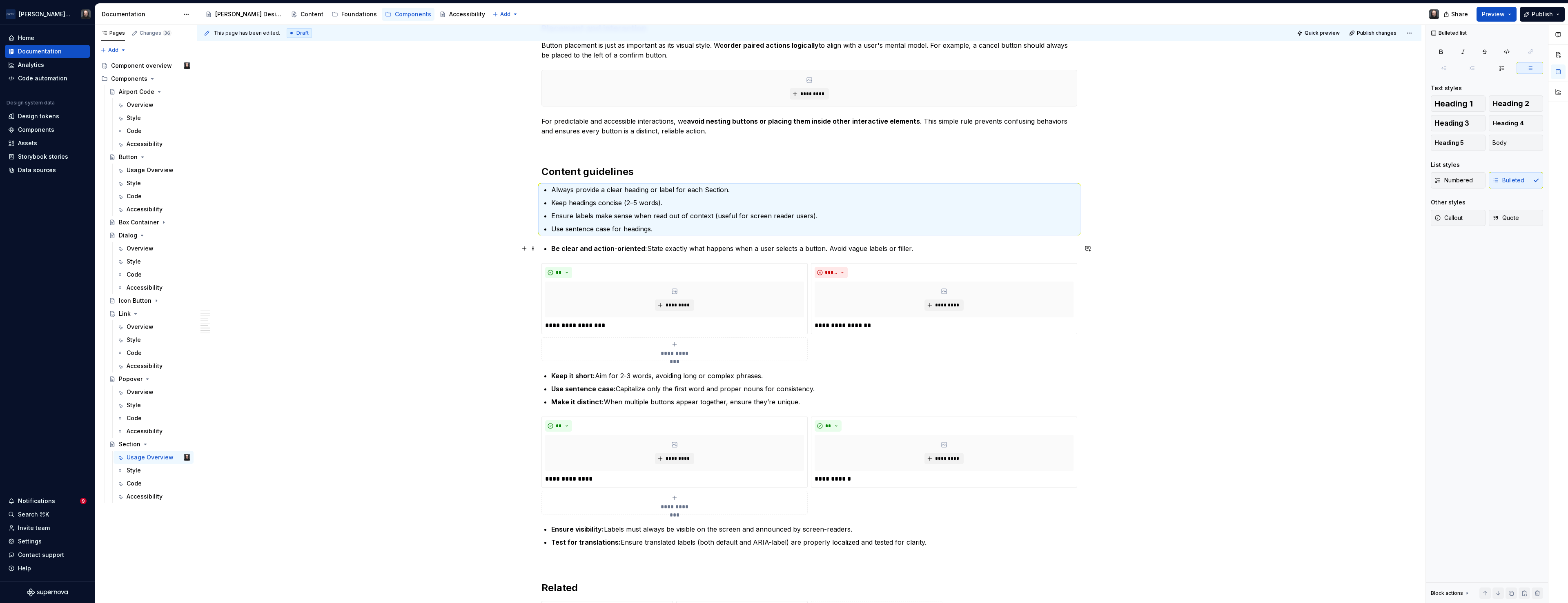
click at [480, 246] on div "**********" at bounding box center [809, 22] width 1224 height 1950
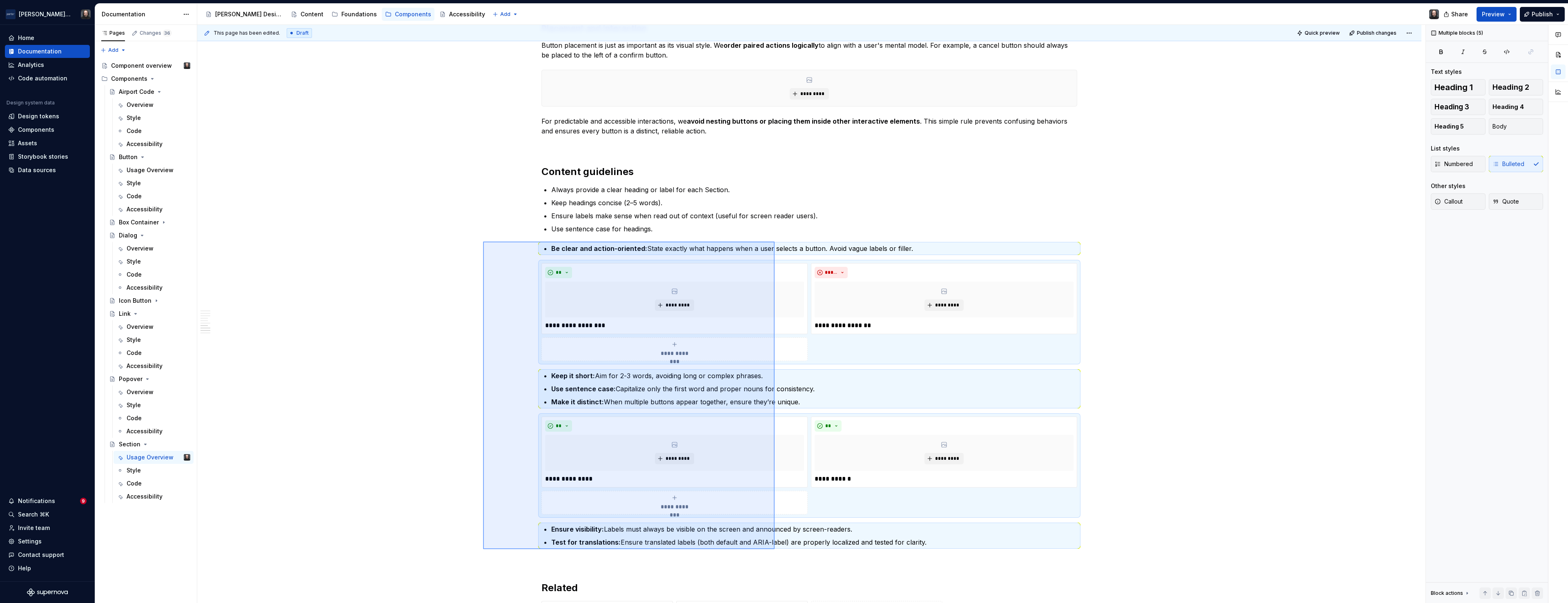
drag, startPoint x: 483, startPoint y: 242, endPoint x: 775, endPoint y: 549, distance: 423.7
click at [775, 549] on div "**********" at bounding box center [811, 314] width 1228 height 579
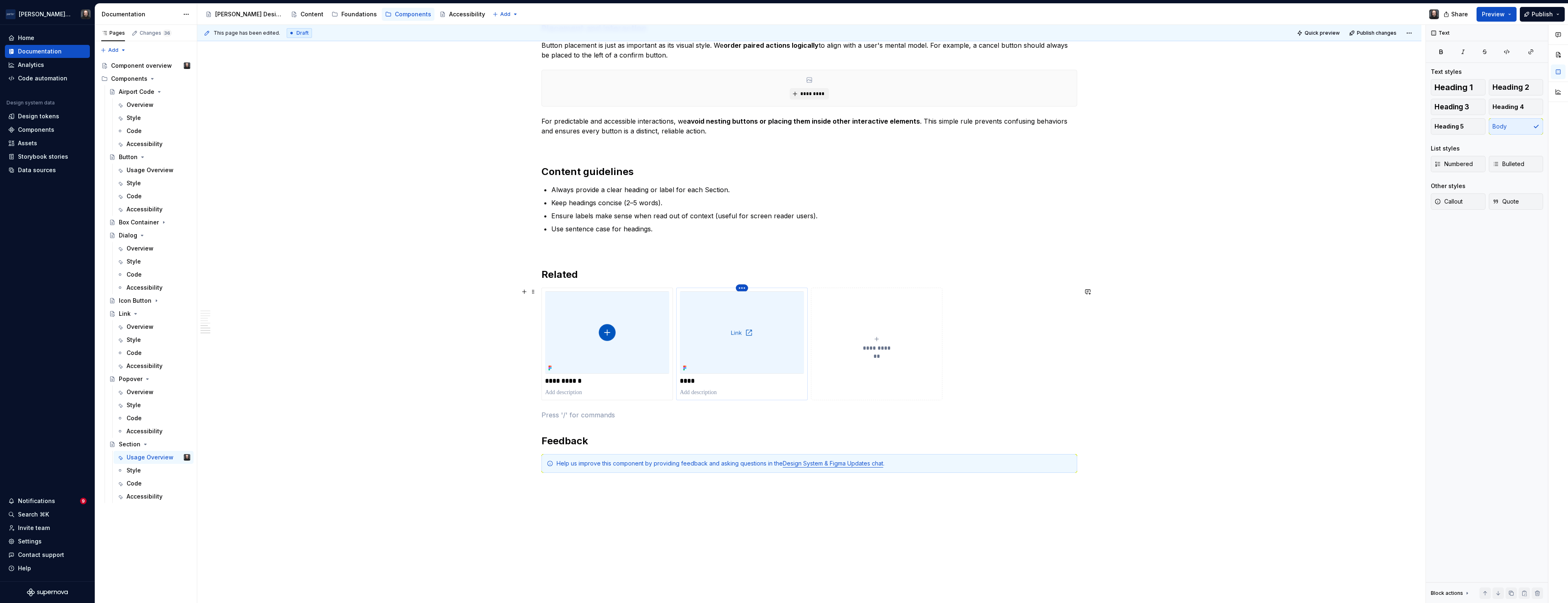
click at [743, 289] on html "Porter Airlines Home Documentation Analytics Code automation Design system data…" at bounding box center [784, 301] width 1568 height 603
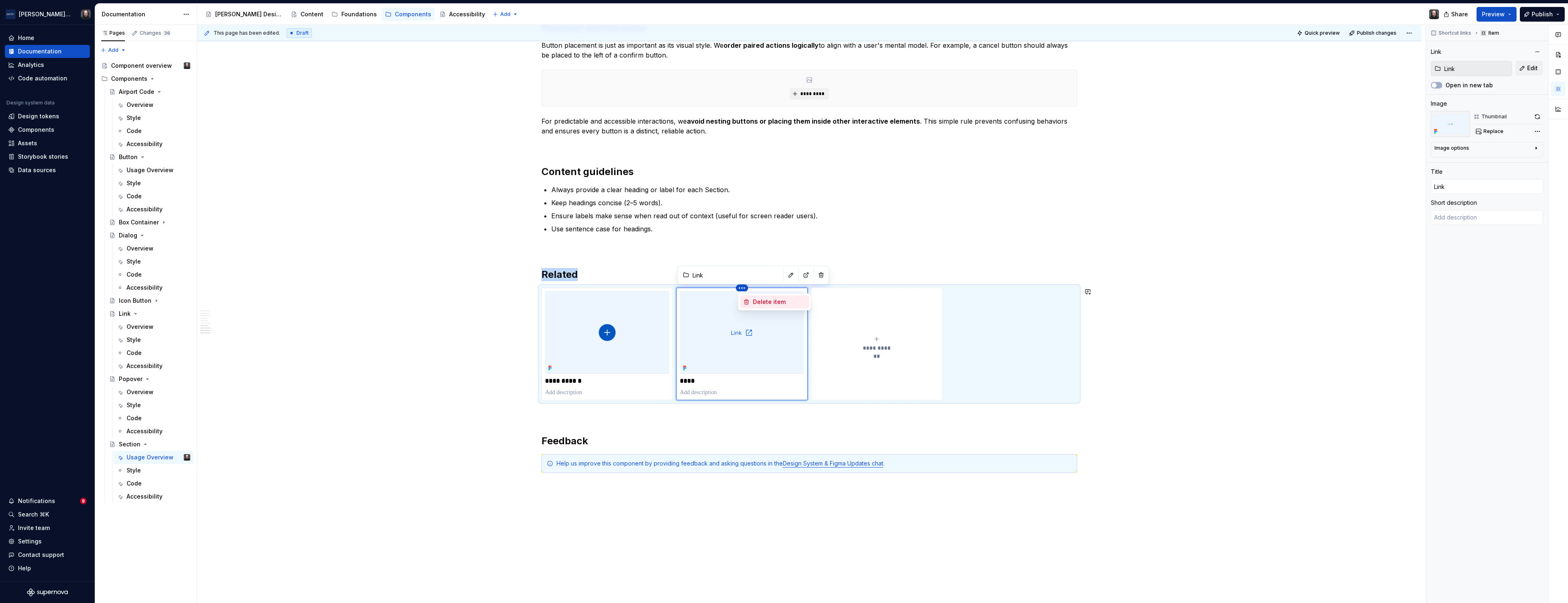
click at [763, 301] on div "Delete item" at bounding box center [779, 302] width 53 height 8
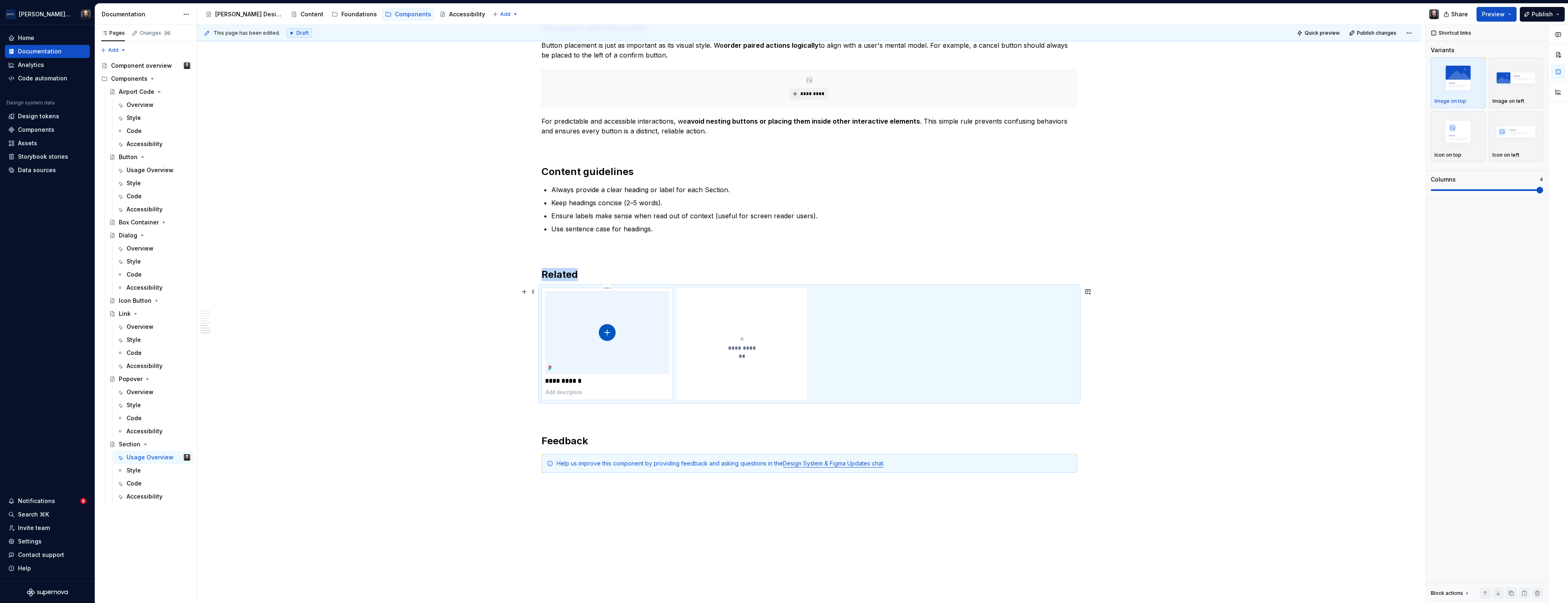
click at [651, 321] on img at bounding box center [607, 333] width 124 height 83
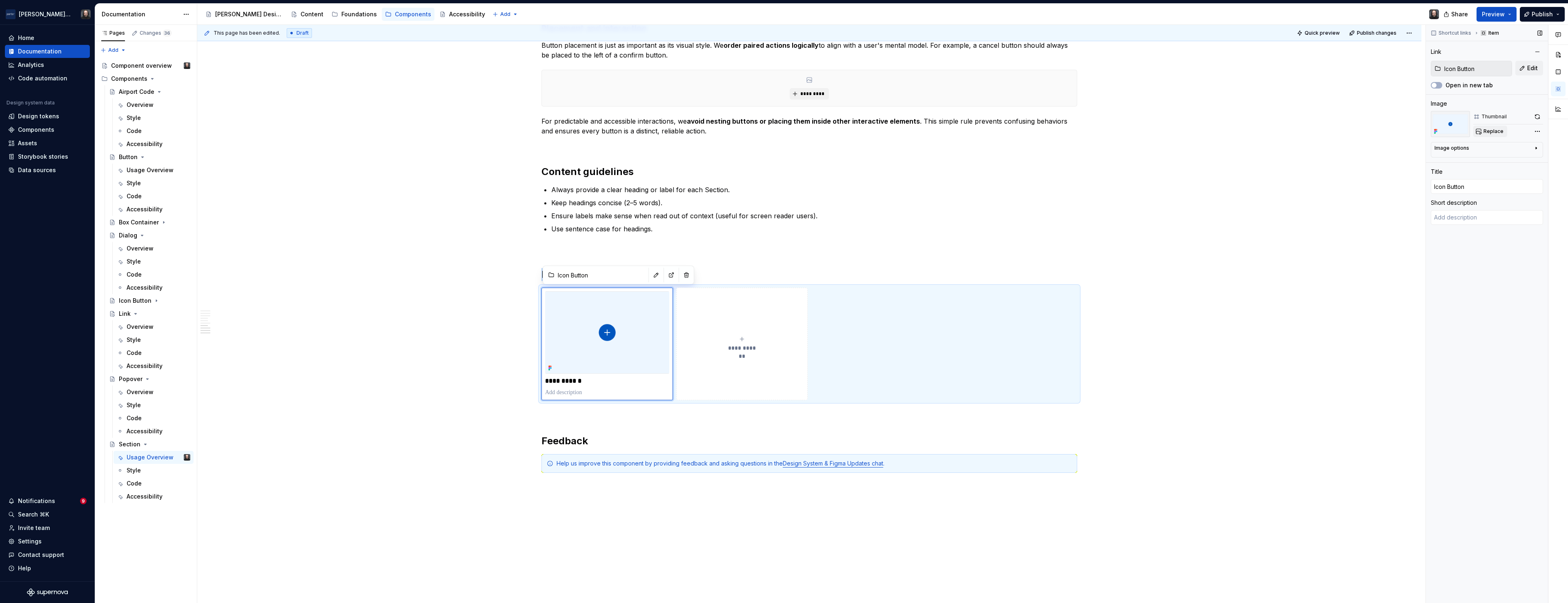
click at [1500, 131] on span "Replace" at bounding box center [1493, 131] width 20 height 7
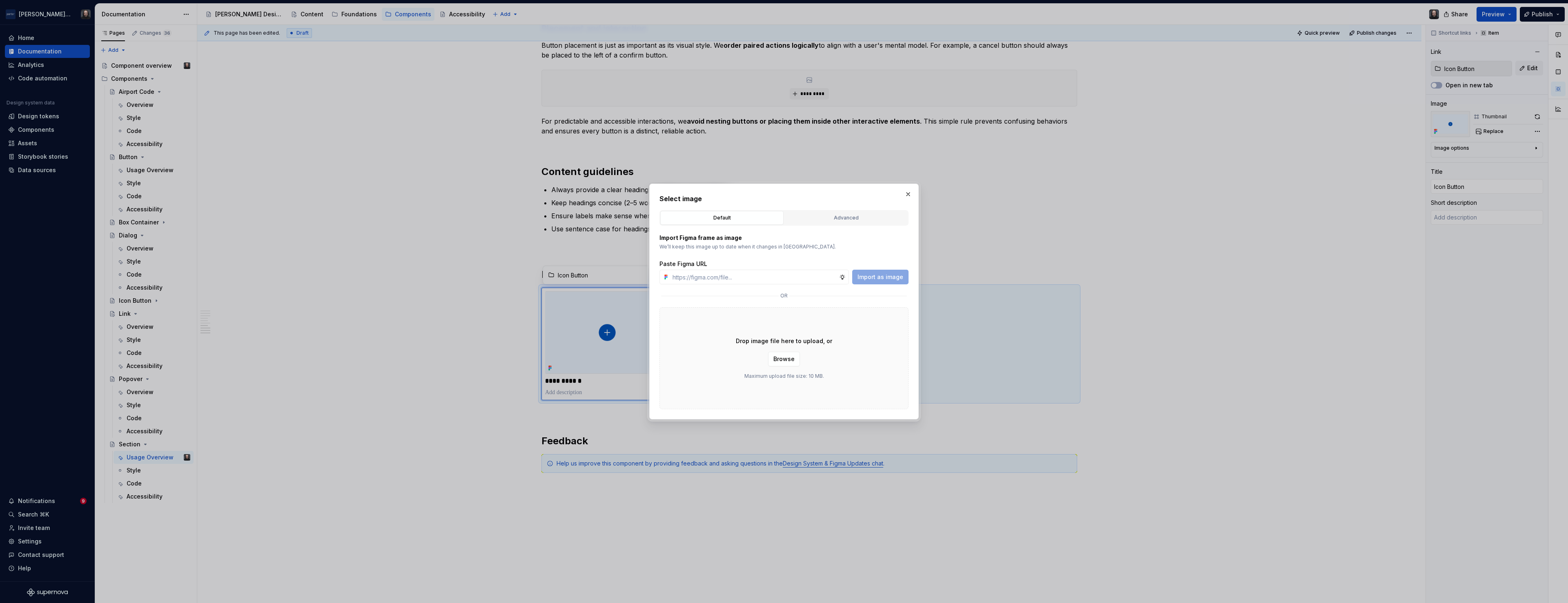
drag, startPoint x: 842, startPoint y: 218, endPoint x: 835, endPoint y: 237, distance: 20.2
click at [842, 218] on div "Advanced" at bounding box center [845, 218] width 117 height 8
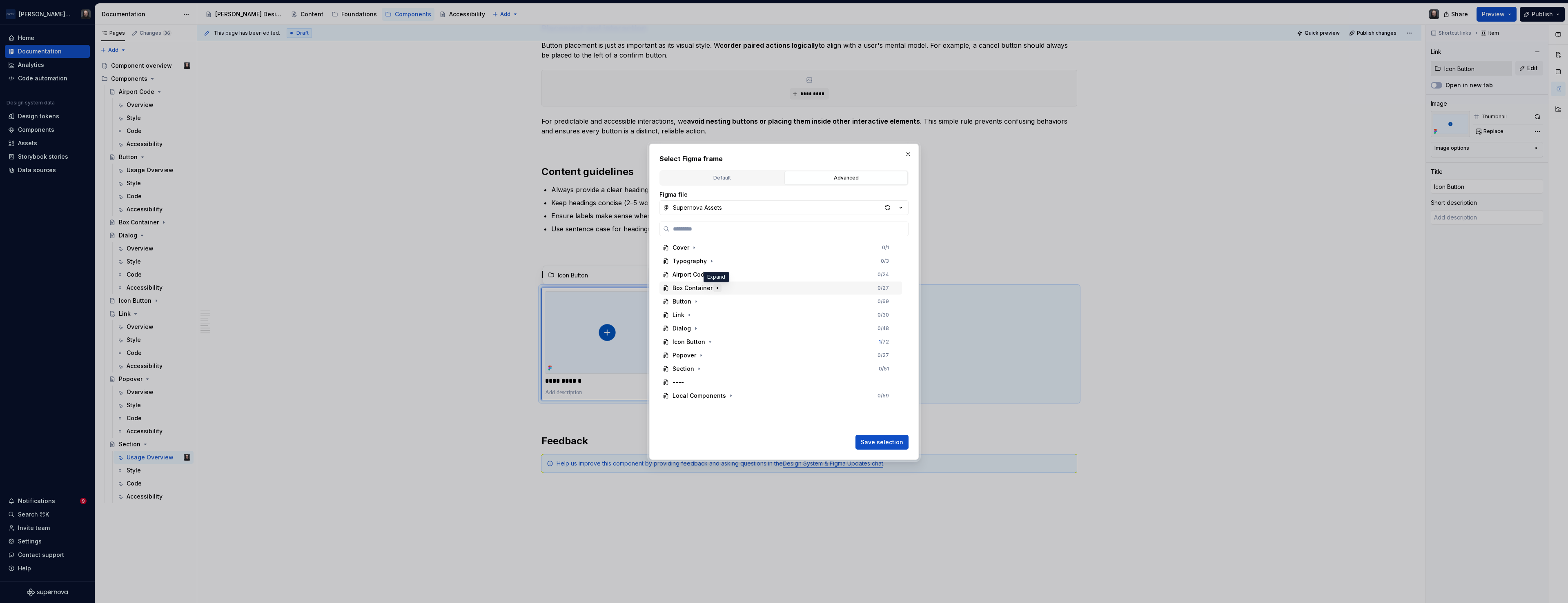
click at [715, 287] on icon "button" at bounding box center [717, 288] width 7 height 7
click at [735, 391] on div "Thumbnail" at bounding box center [785, 396] width 235 height 13
drag, startPoint x: 868, startPoint y: 439, endPoint x: 919, endPoint y: 422, distance: 53.8
click at [868, 439] on span "Save selection" at bounding box center [882, 442] width 43 height 8
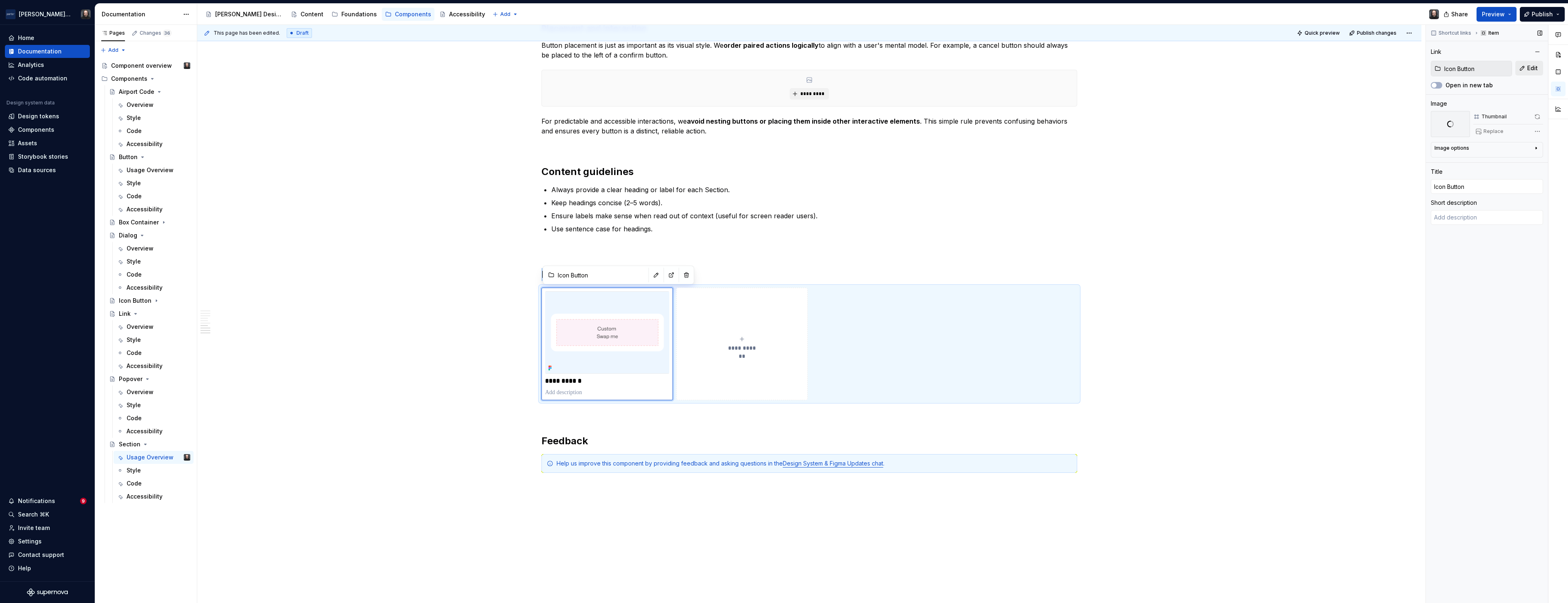
click at [1528, 70] on span "Edit" at bounding box center [1532, 68] width 10 height 8
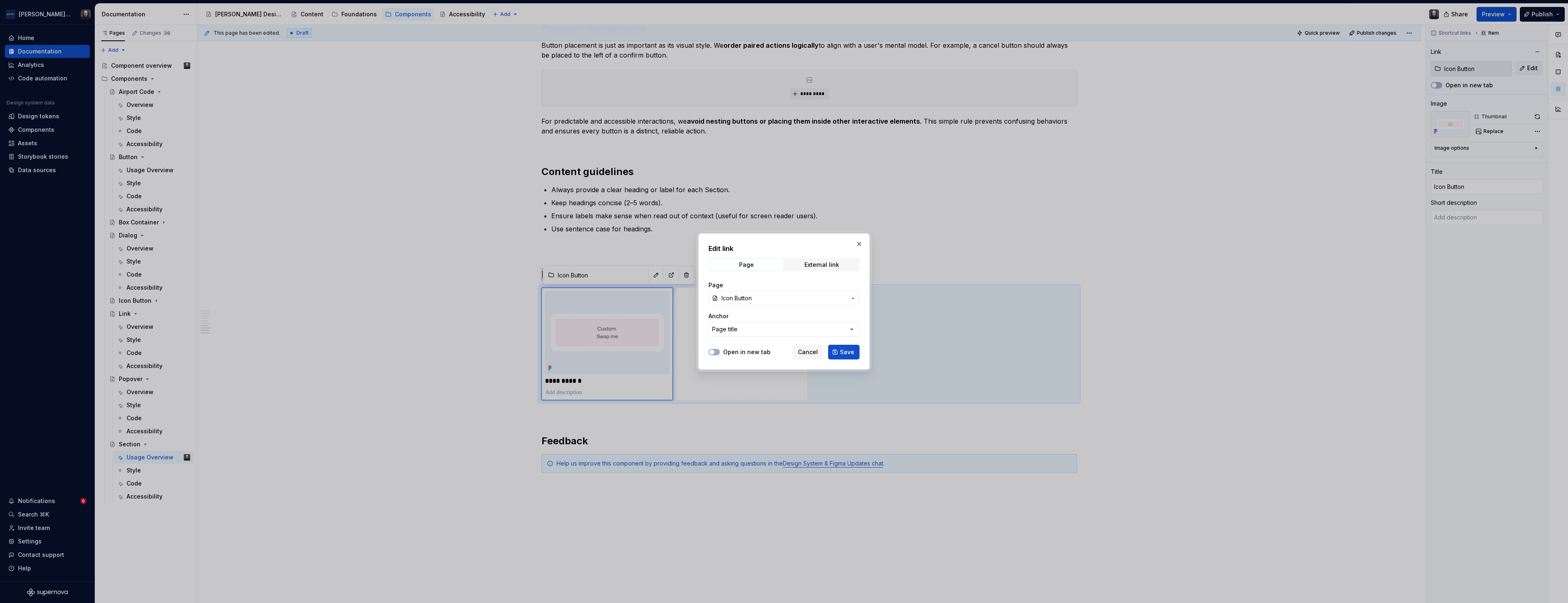
click at [796, 299] on span "Icon Button" at bounding box center [783, 298] width 125 height 8
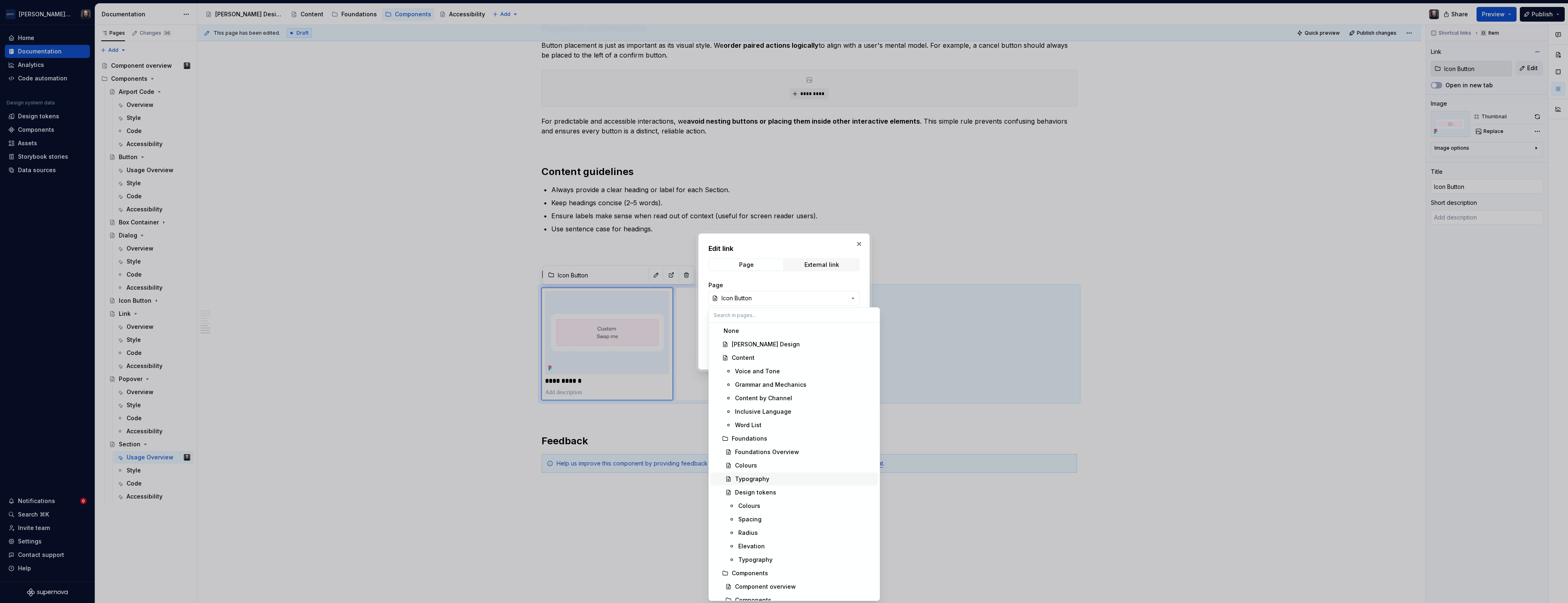
scroll to position [267, 0]
click at [787, 482] on div "Box Container" at bounding box center [807, 481] width 136 height 8
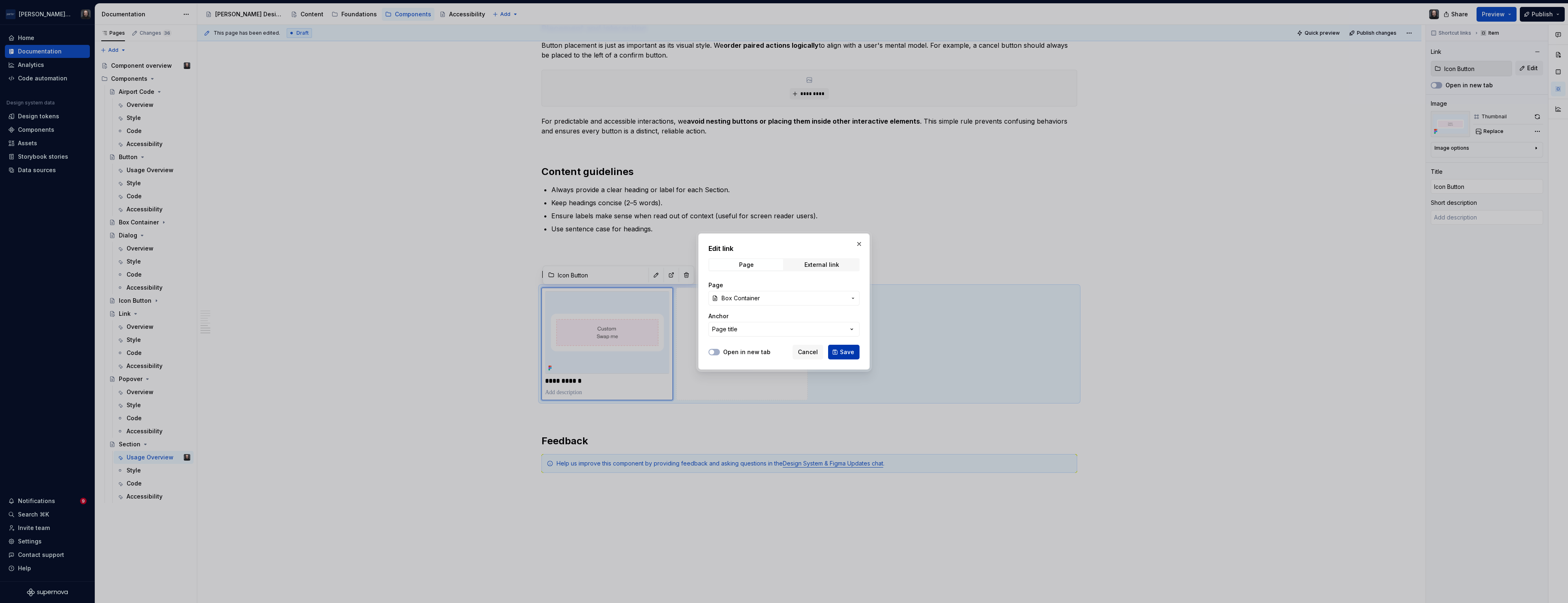
click at [839, 349] on button "Save" at bounding box center [844, 352] width 32 height 15
type textarea "*"
type input "Box Container"
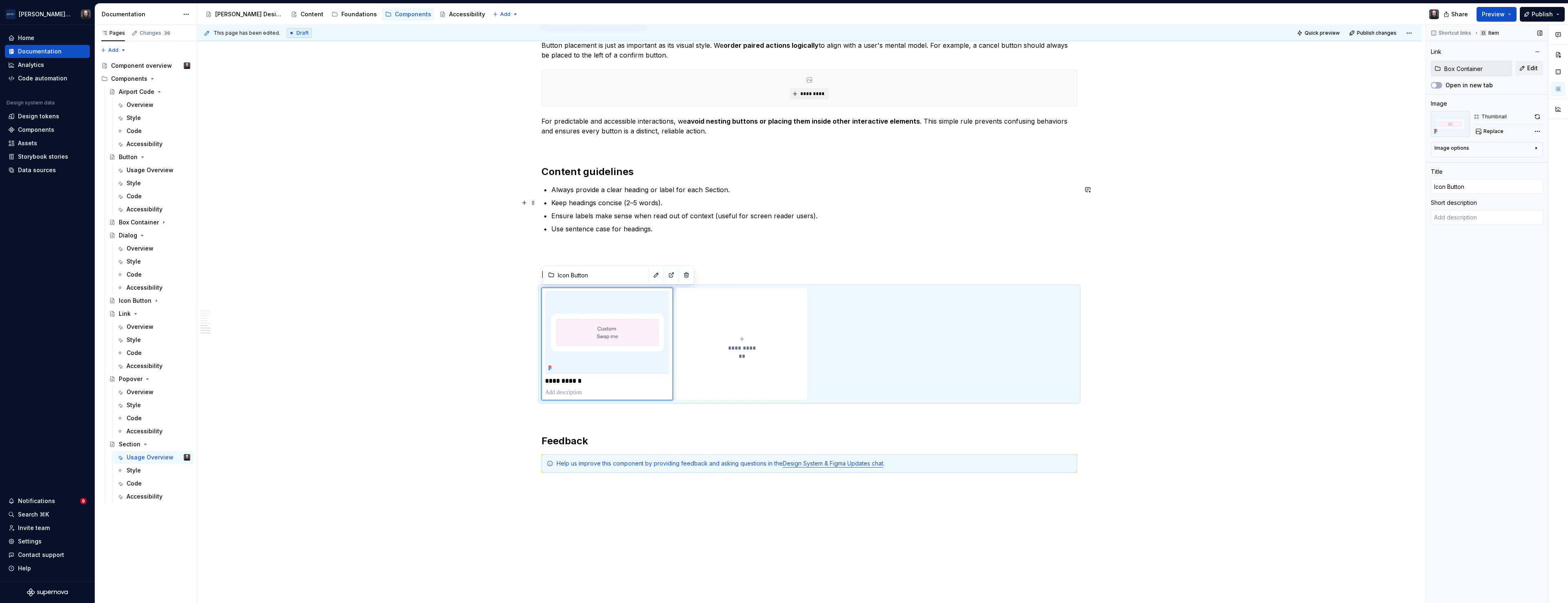
type textarea "*"
type textarea "Box is a low-level layout container used to apply spacing, alignment, backgroun…"
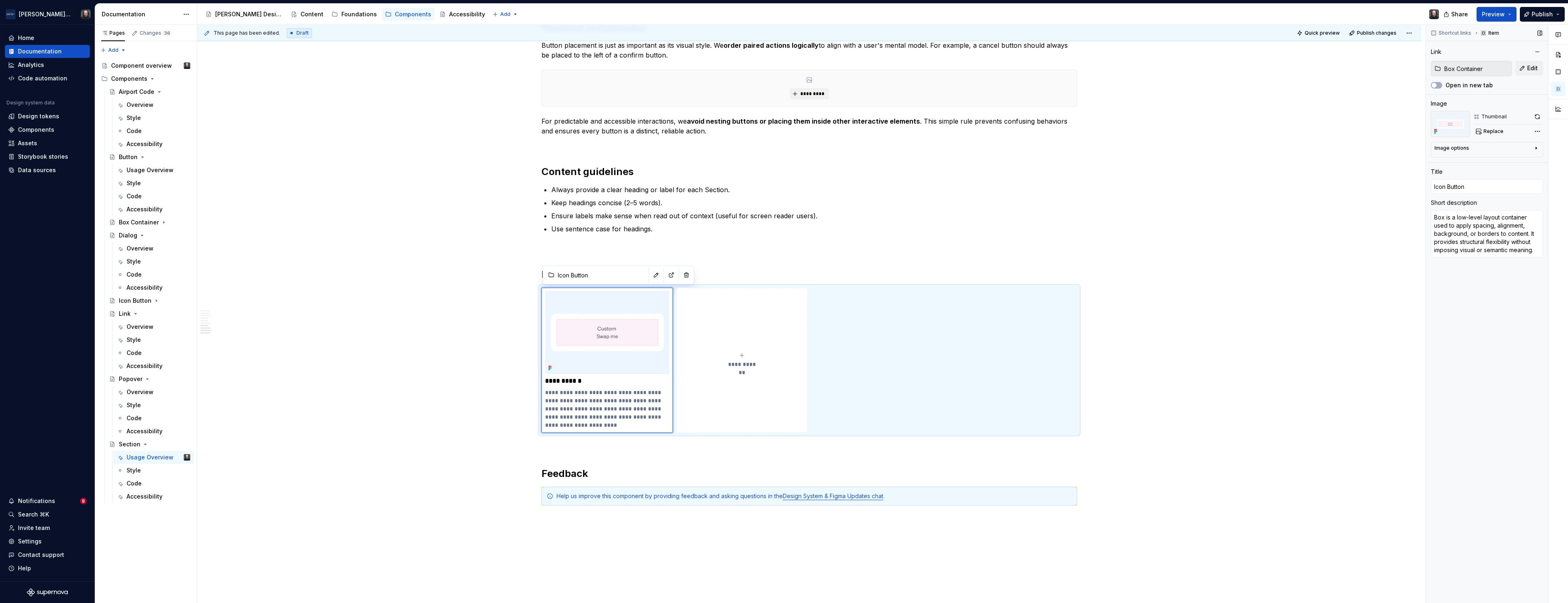
type input "Box Container"
click at [1468, 184] on input "Icon Button" at bounding box center [1487, 186] width 112 height 15
type textarea "*"
type input "B"
type textarea "*"
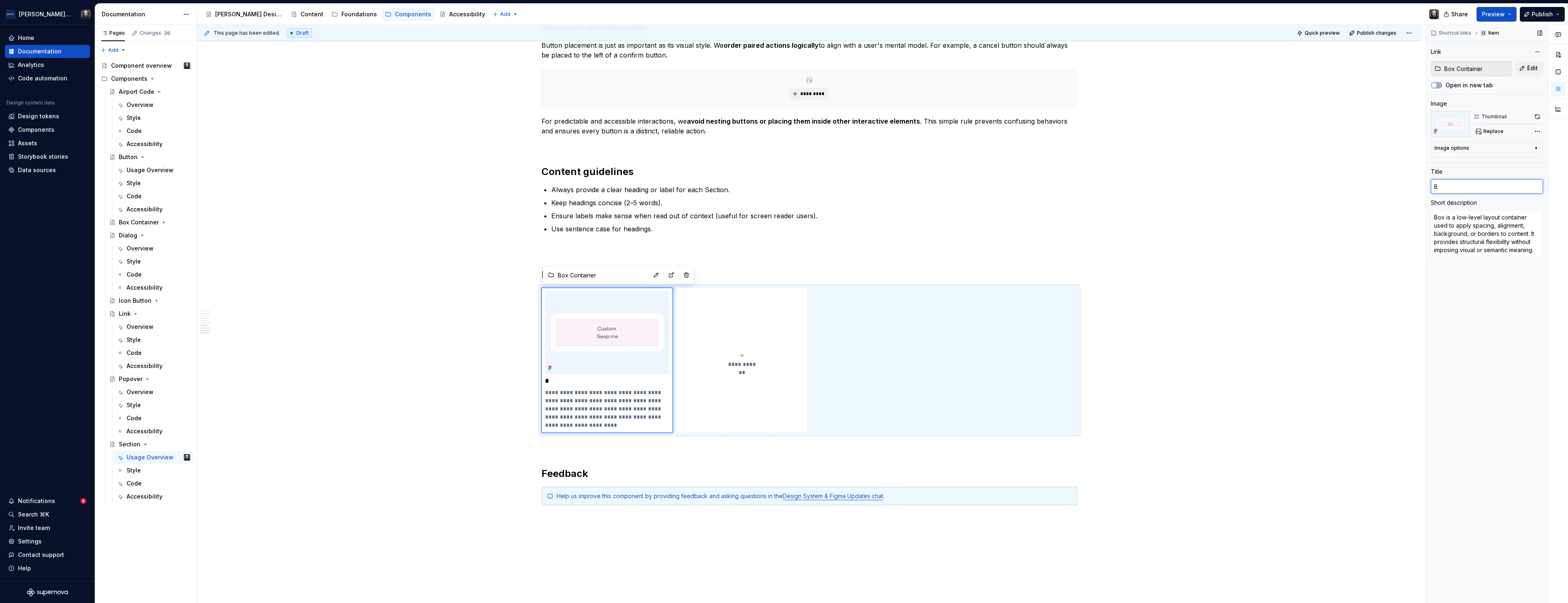
type input "Bo"
type textarea "*"
type input "Box"
click at [1488, 232] on textarea "Box is a low-level layout container used to apply spacing, alignment, backgroun…" at bounding box center [1487, 234] width 112 height 47
type textarea "*"
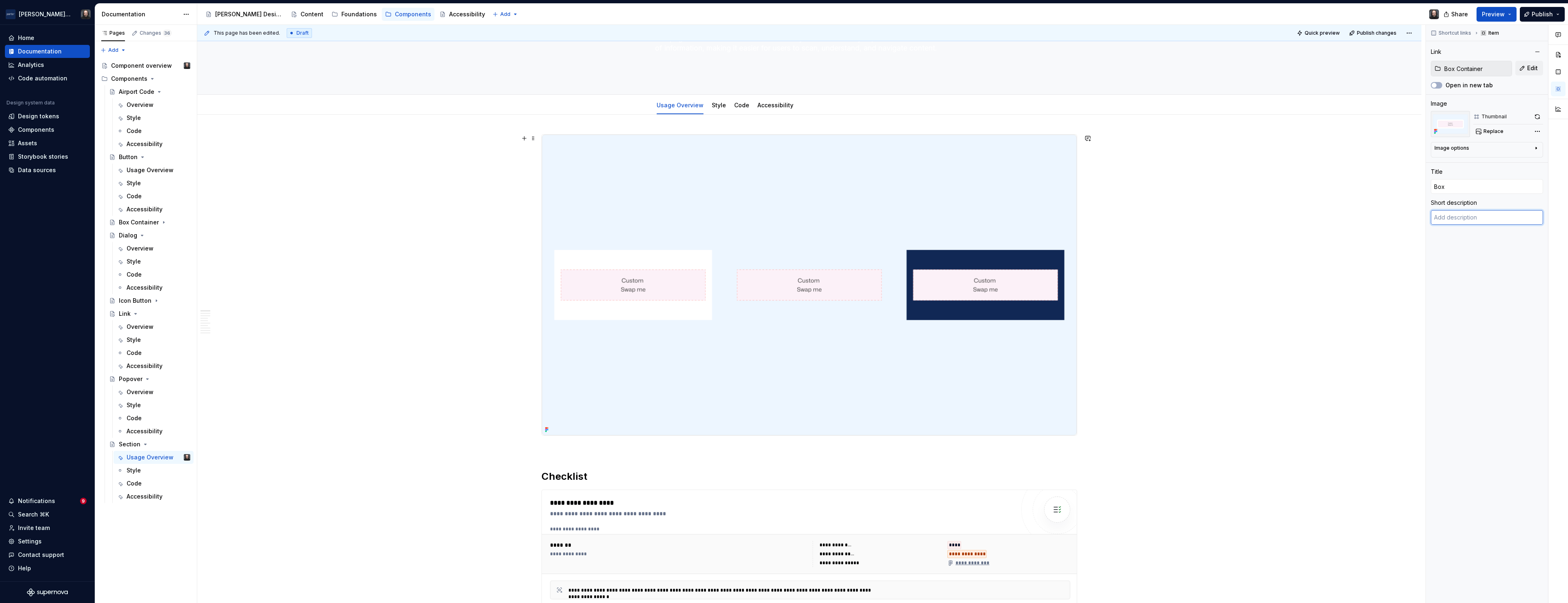
scroll to position [0, 0]
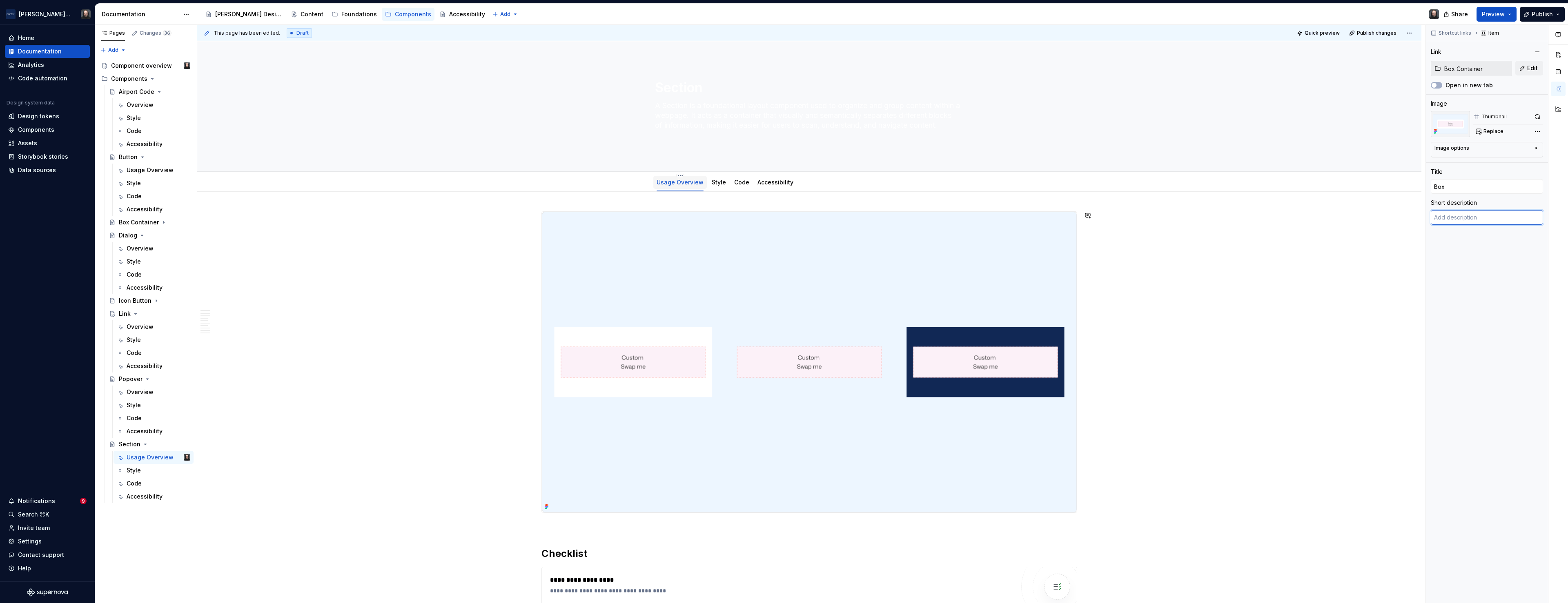
type textarea "*"
click at [715, 182] on link "Style" at bounding box center [718, 182] width 14 height 7
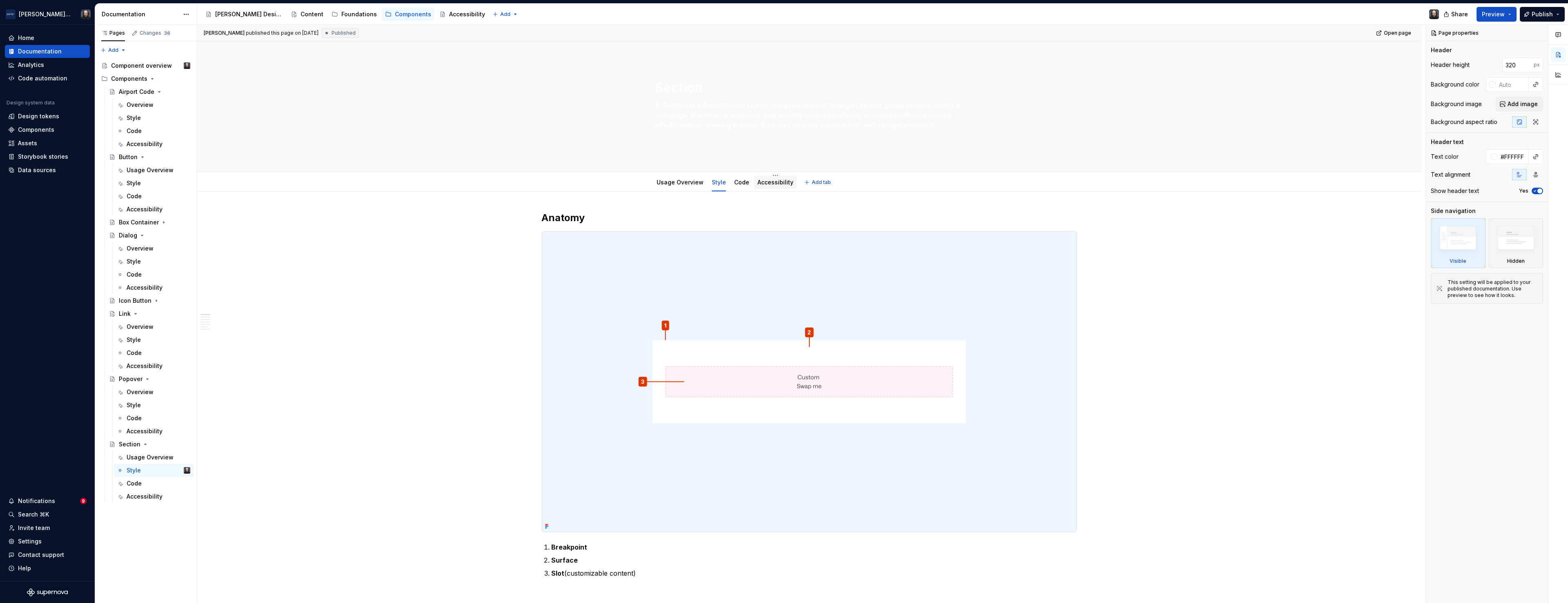
click at [772, 184] on link "Accessibility" at bounding box center [775, 182] width 36 height 7
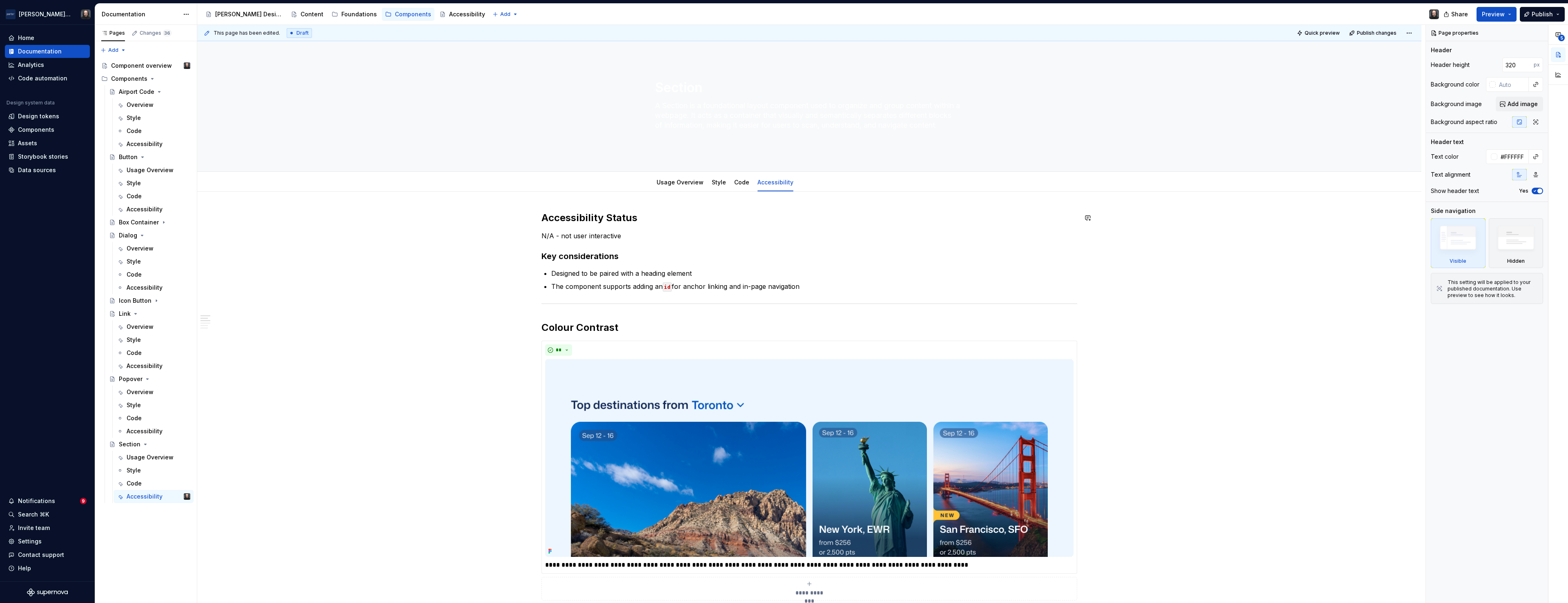
type textarea "*"
click at [821, 184] on span "Add tab" at bounding box center [822, 182] width 19 height 7
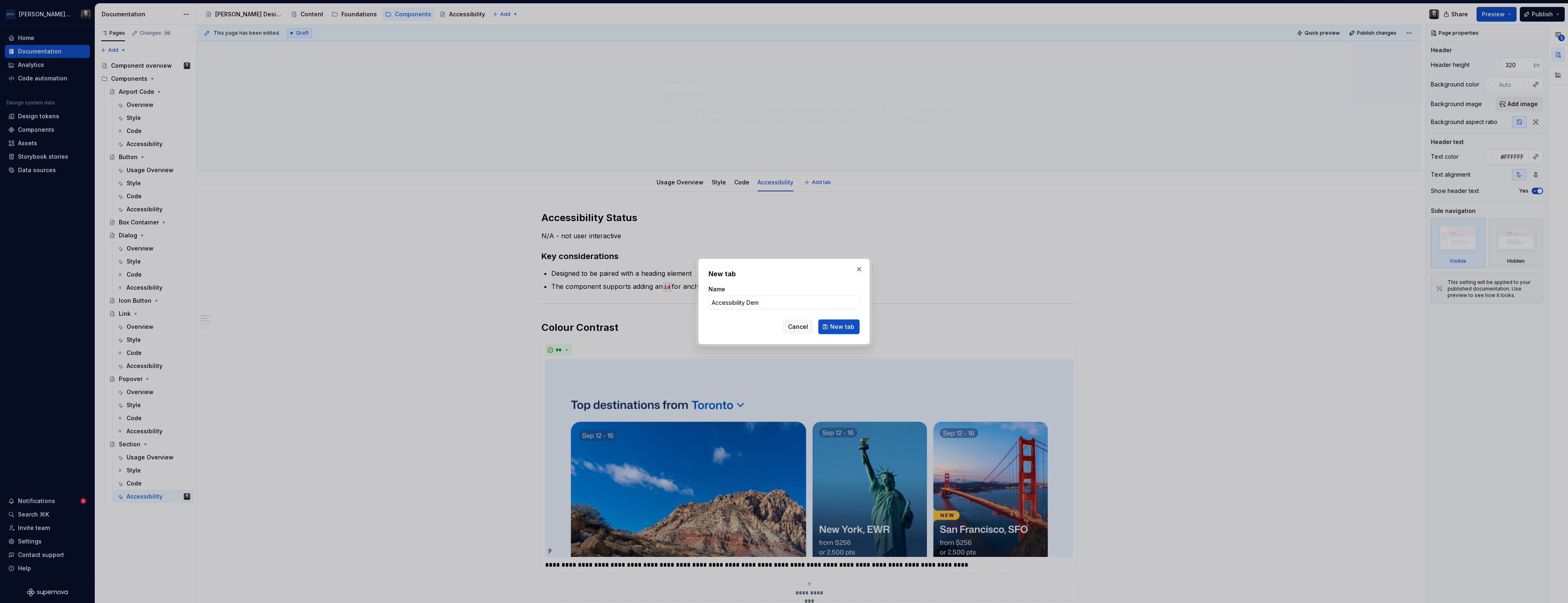
type input "Accessibility Demo"
click at [851, 326] on span "New tab" at bounding box center [842, 327] width 24 height 8
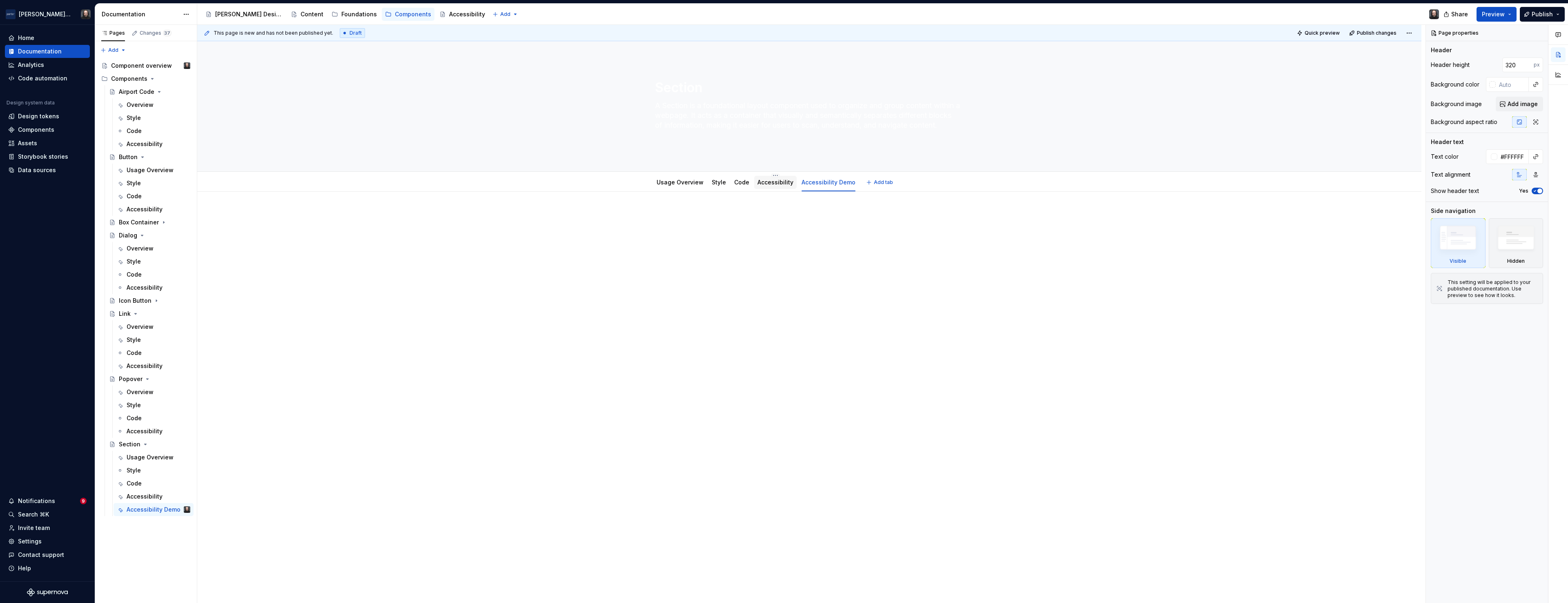
click at [775, 186] on div "Accessibility" at bounding box center [775, 182] width 36 height 8
click at [775, 188] on div "Accessibility" at bounding box center [775, 182] width 43 height 13
click at [775, 182] on link "Accessibility" at bounding box center [775, 182] width 36 height 7
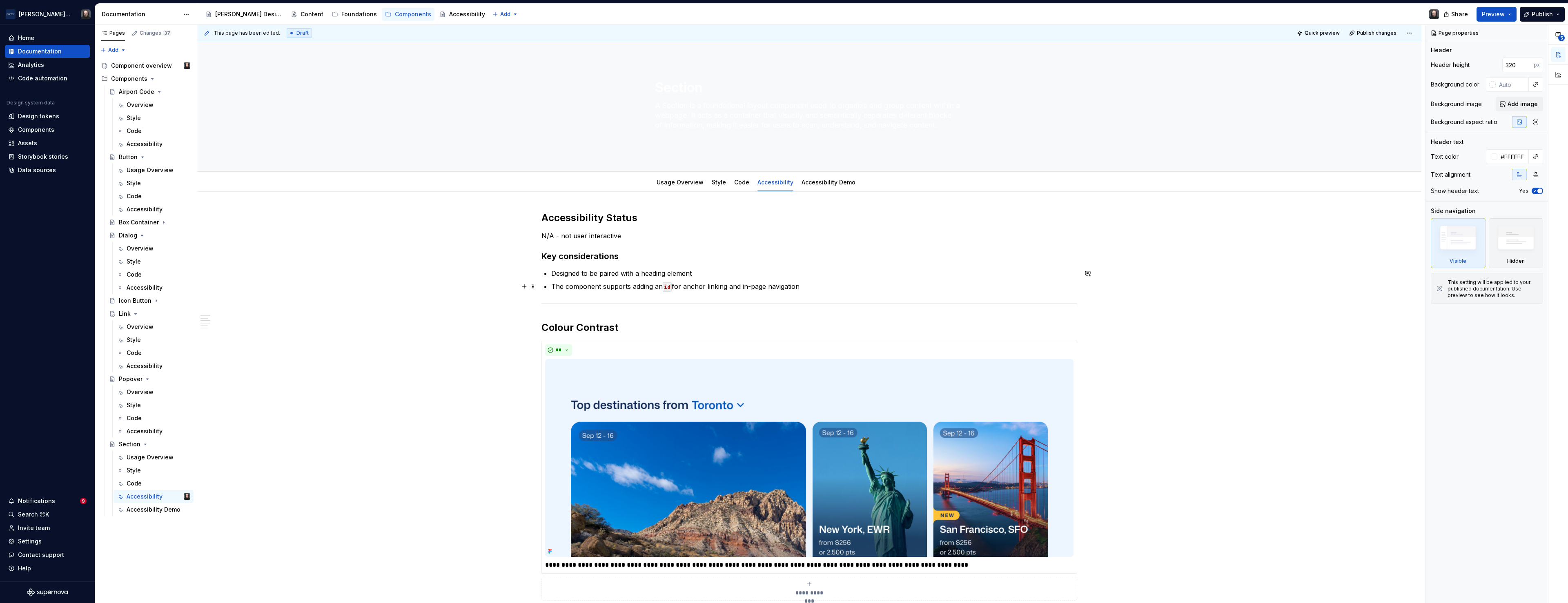
click at [489, 273] on div "**********" at bounding box center [811, 314] width 1228 height 579
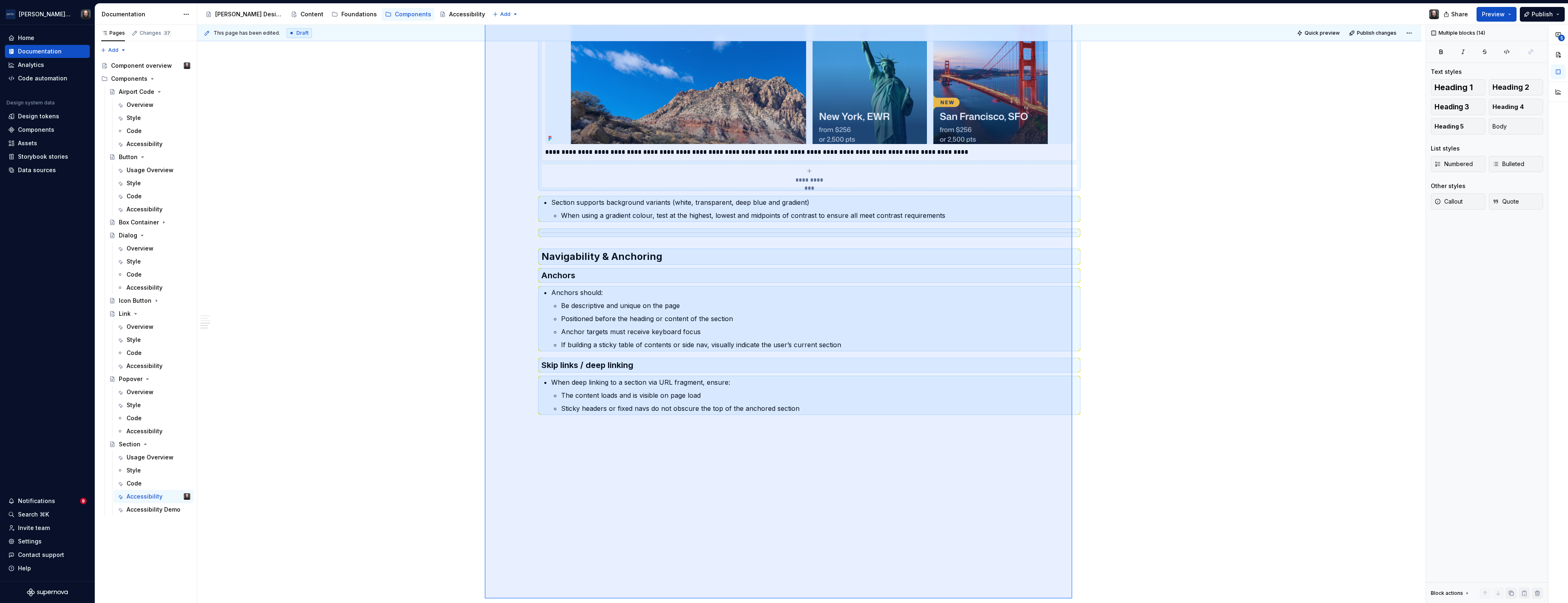
scroll to position [414, 0]
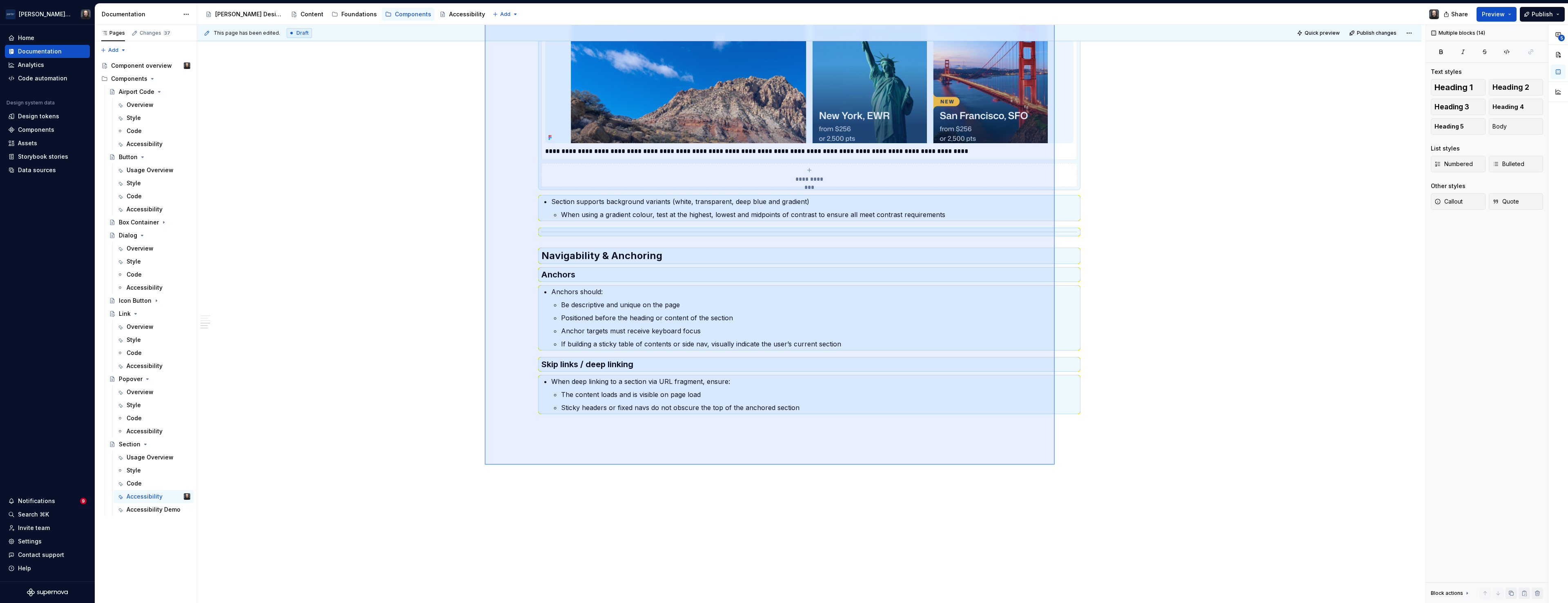
drag, startPoint x: 509, startPoint y: 226, endPoint x: 1055, endPoint y: 465, distance: 596.0
click at [1055, 465] on div "**********" at bounding box center [811, 314] width 1228 height 579
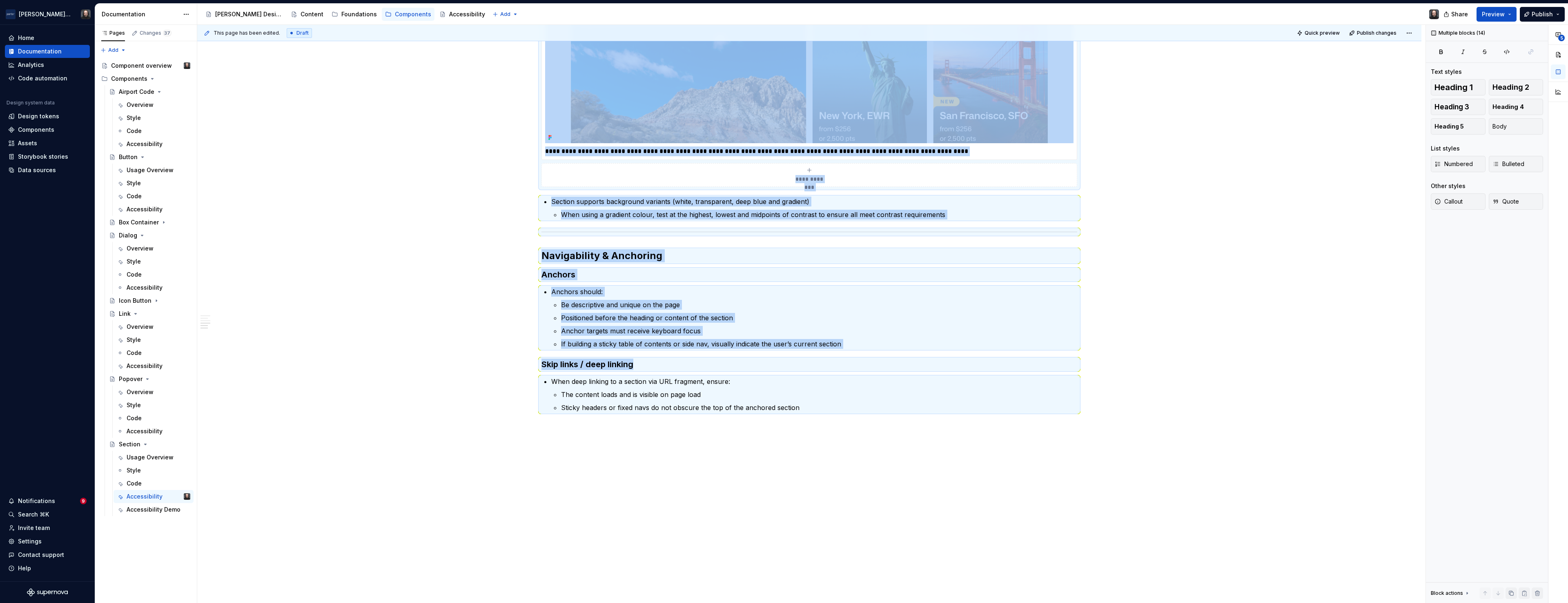
copy div "**********"
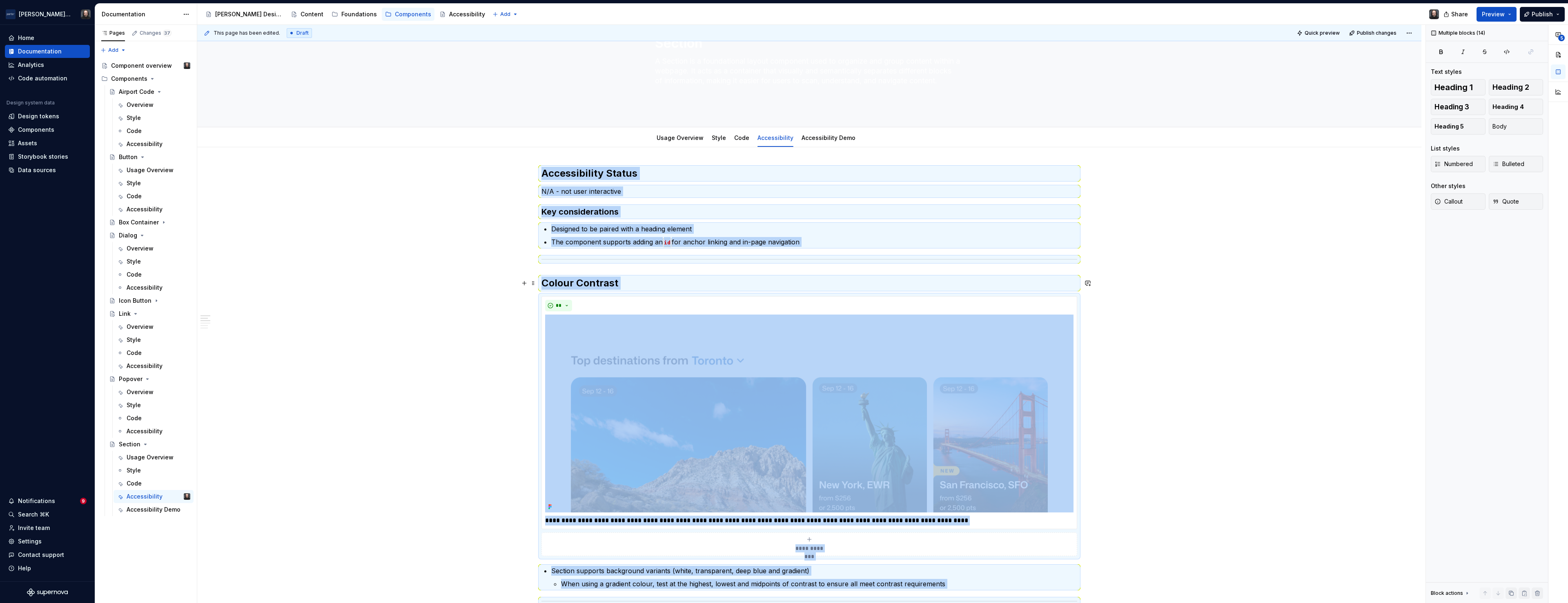
scroll to position [0, 0]
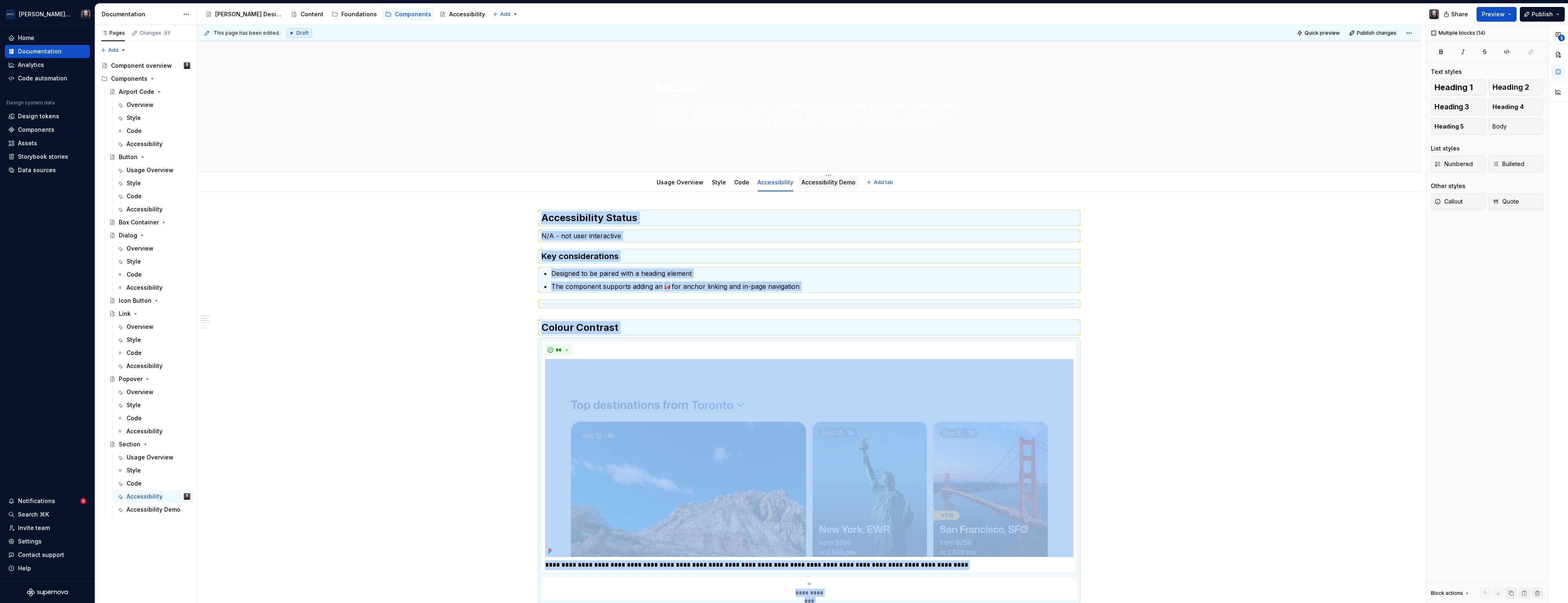
click at [833, 179] on link "Accessibility Demo" at bounding box center [828, 182] width 54 height 7
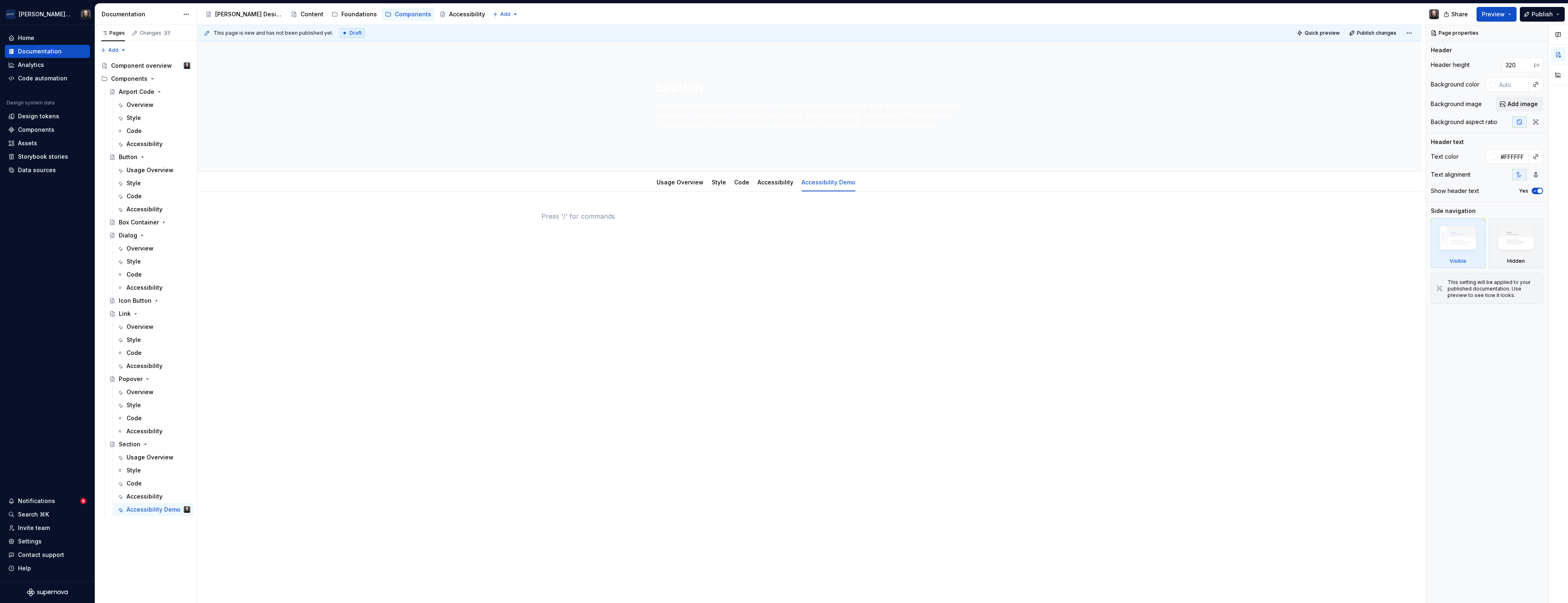
click at [688, 241] on div at bounding box center [810, 226] width 536 height 31
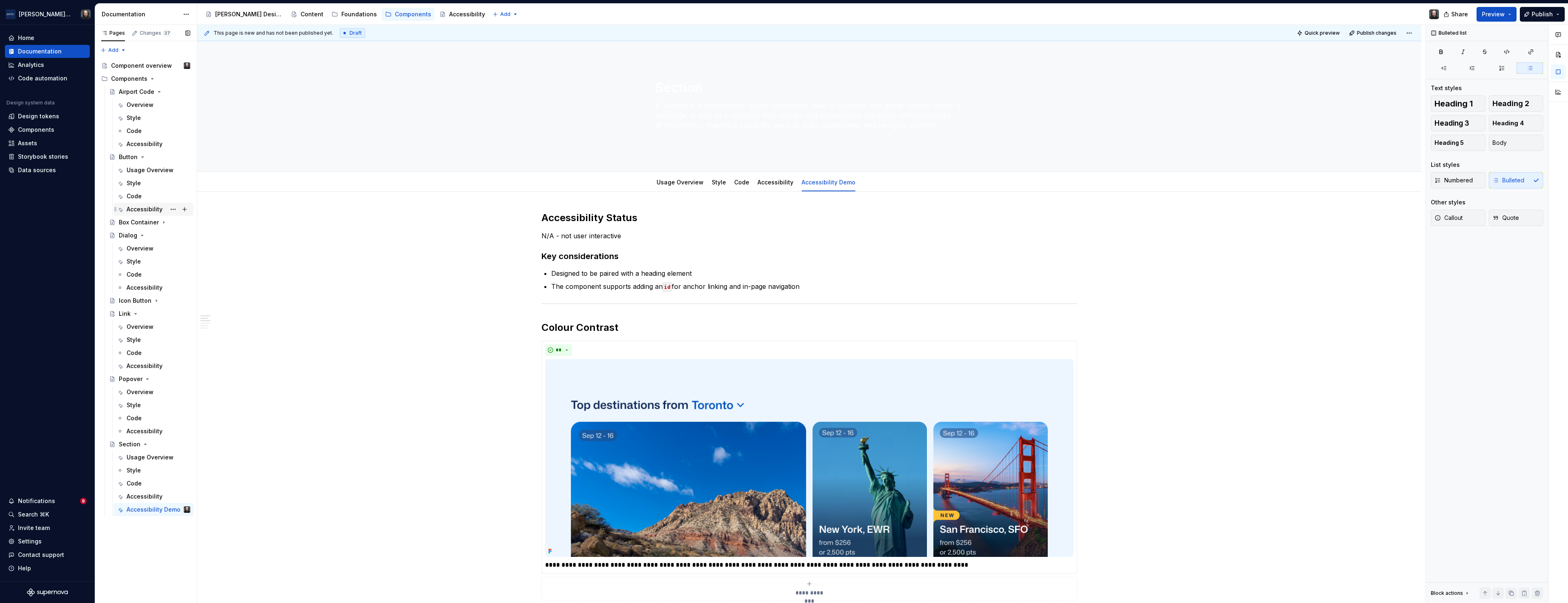
click at [142, 209] on div "Accessibility" at bounding box center [144, 209] width 36 height 8
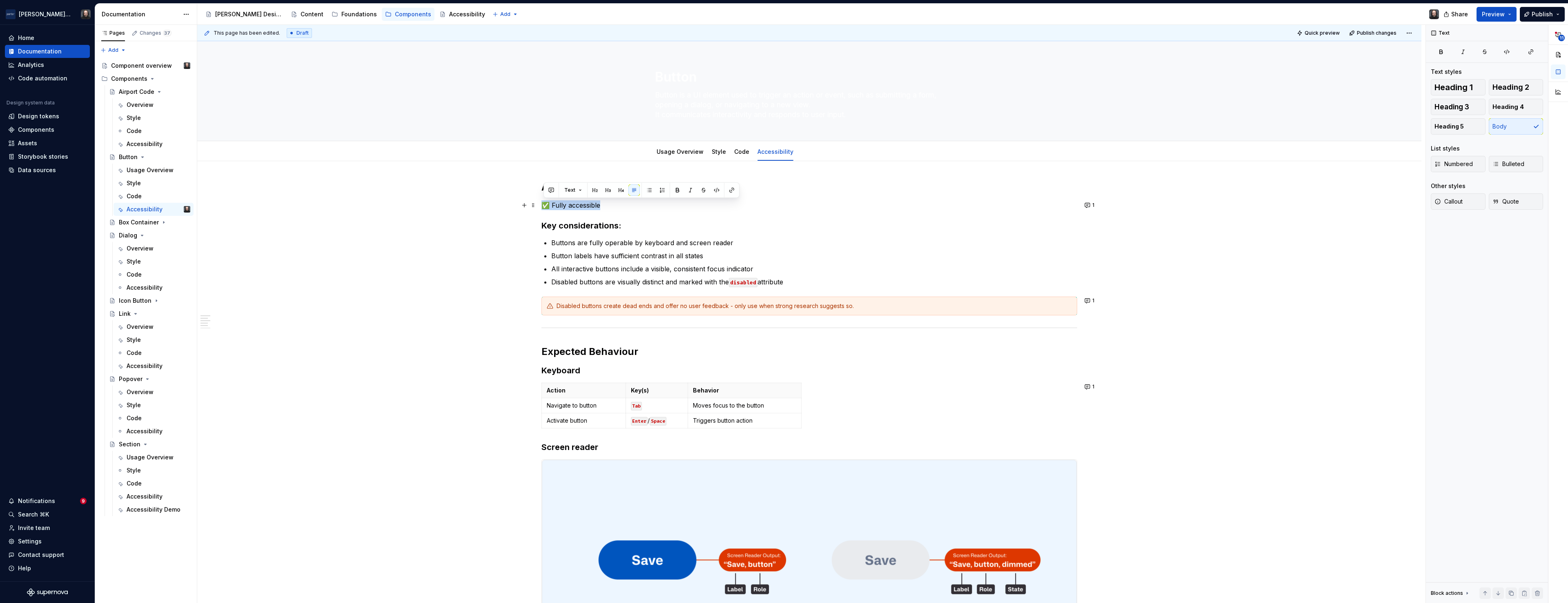
drag, startPoint x: 610, startPoint y: 206, endPoint x: 543, endPoint y: 206, distance: 67.0
click at [543, 206] on p "✅ Fully accessible" at bounding box center [810, 205] width 536 height 10
copy p "✅ Fully accessible"
click at [139, 509] on div "Accessibility Demo" at bounding box center [146, 509] width 39 height 8
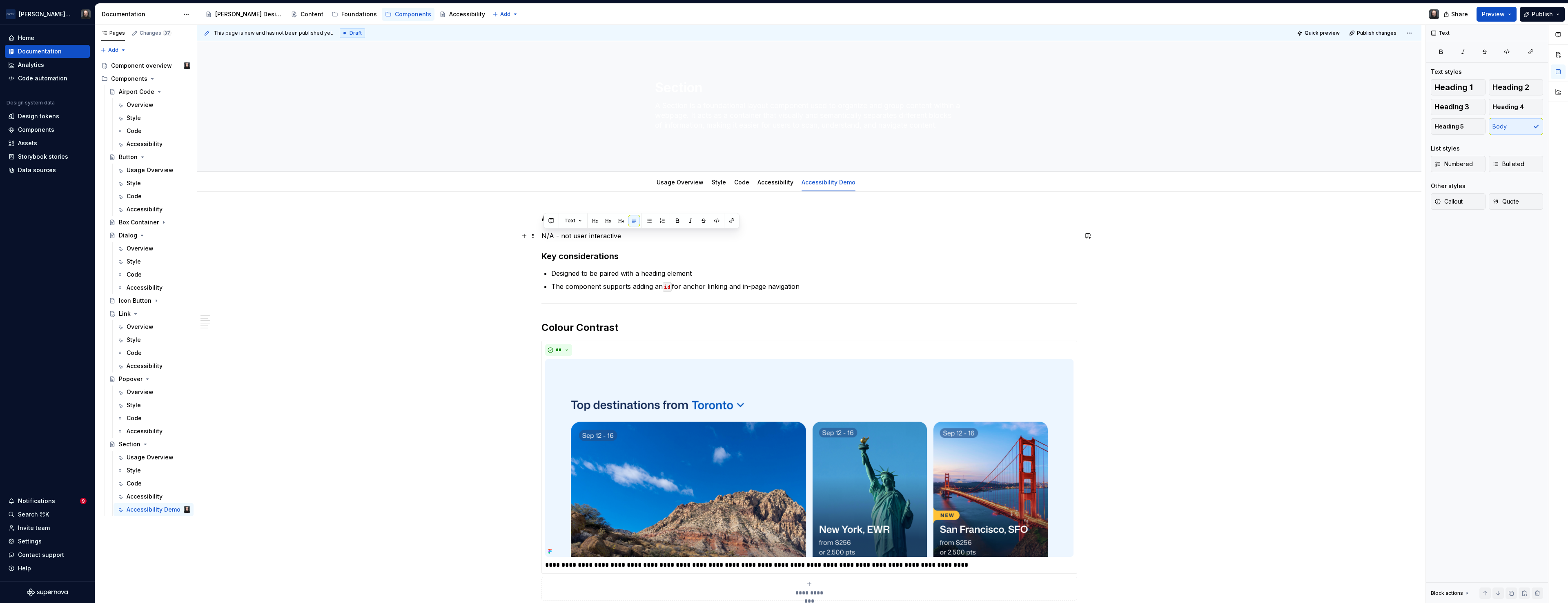
drag, startPoint x: 614, startPoint y: 237, endPoint x: 543, endPoint y: 238, distance: 71.0
click at [543, 238] on div "**********" at bounding box center [809, 604] width 1224 height 826
click at [525, 256] on button "button" at bounding box center [524, 256] width 12 height 12
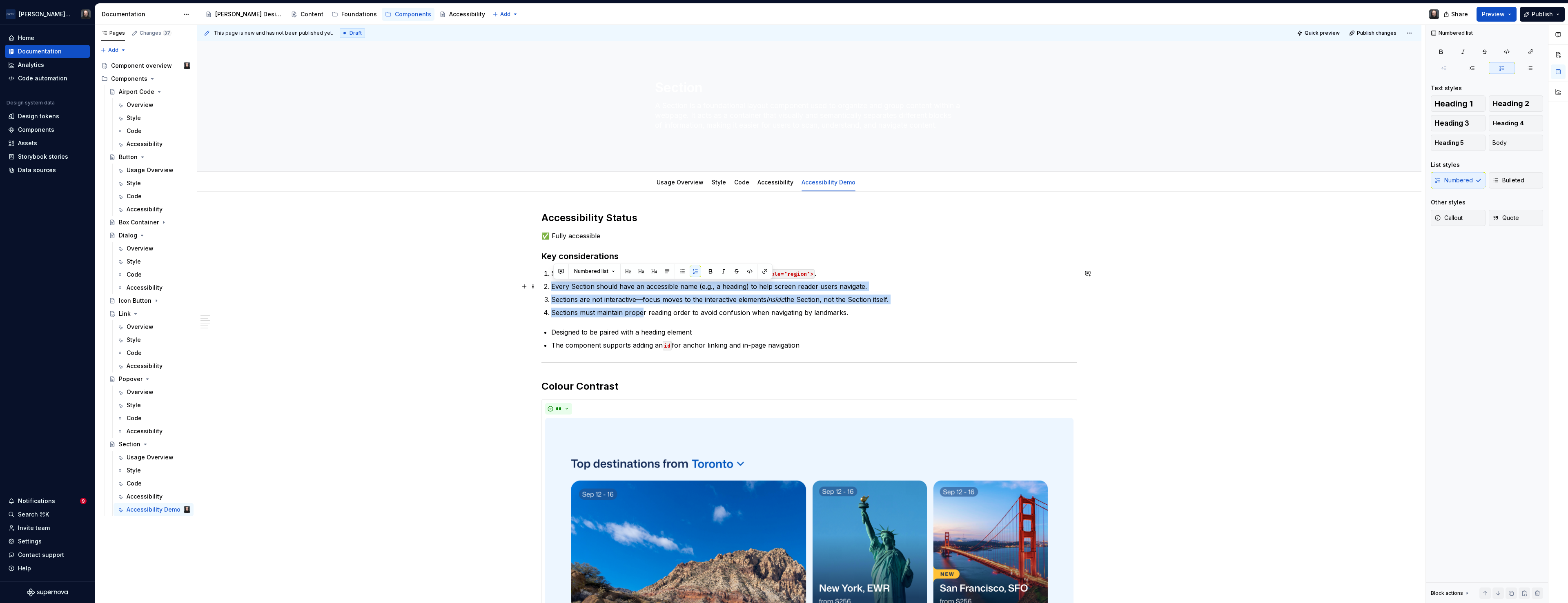
drag, startPoint x: 643, startPoint y: 313, endPoint x: 632, endPoint y: 281, distance: 33.8
click at [632, 281] on ol "Section provides semantic grouping when coded as <section> or <div role="region…" at bounding box center [814, 293] width 526 height 49
drag, startPoint x: 651, startPoint y: 315, endPoint x: 621, endPoint y: 276, distance: 49.2
click at [621, 276] on ol "Section provides semantic grouping when coded as <section> or <div role="region…" at bounding box center [814, 293] width 526 height 49
click at [748, 260] on button "button" at bounding box center [749, 258] width 12 height 12
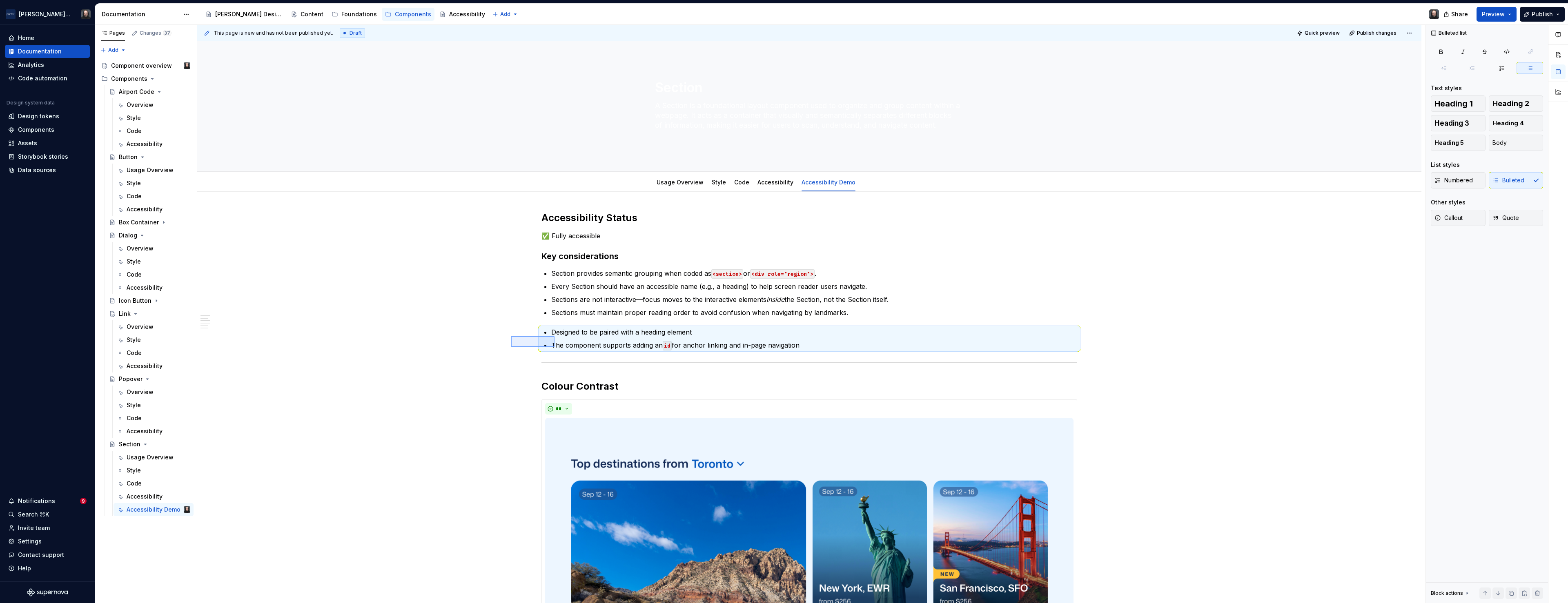
drag, startPoint x: 519, startPoint y: 339, endPoint x: 555, endPoint y: 347, distance: 36.9
click at [555, 347] on div "This page is new and has not been published yet. Draft Quick preview Publish ch…" at bounding box center [811, 314] width 1228 height 579
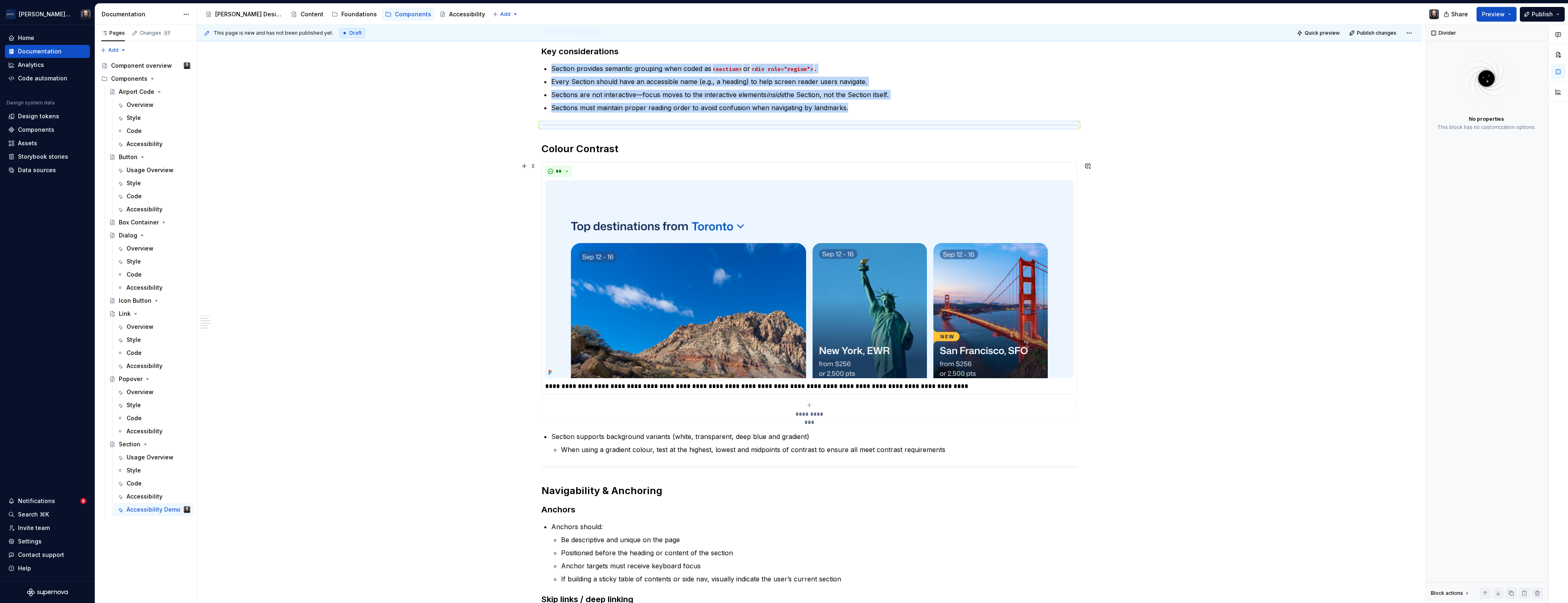
scroll to position [89, 0]
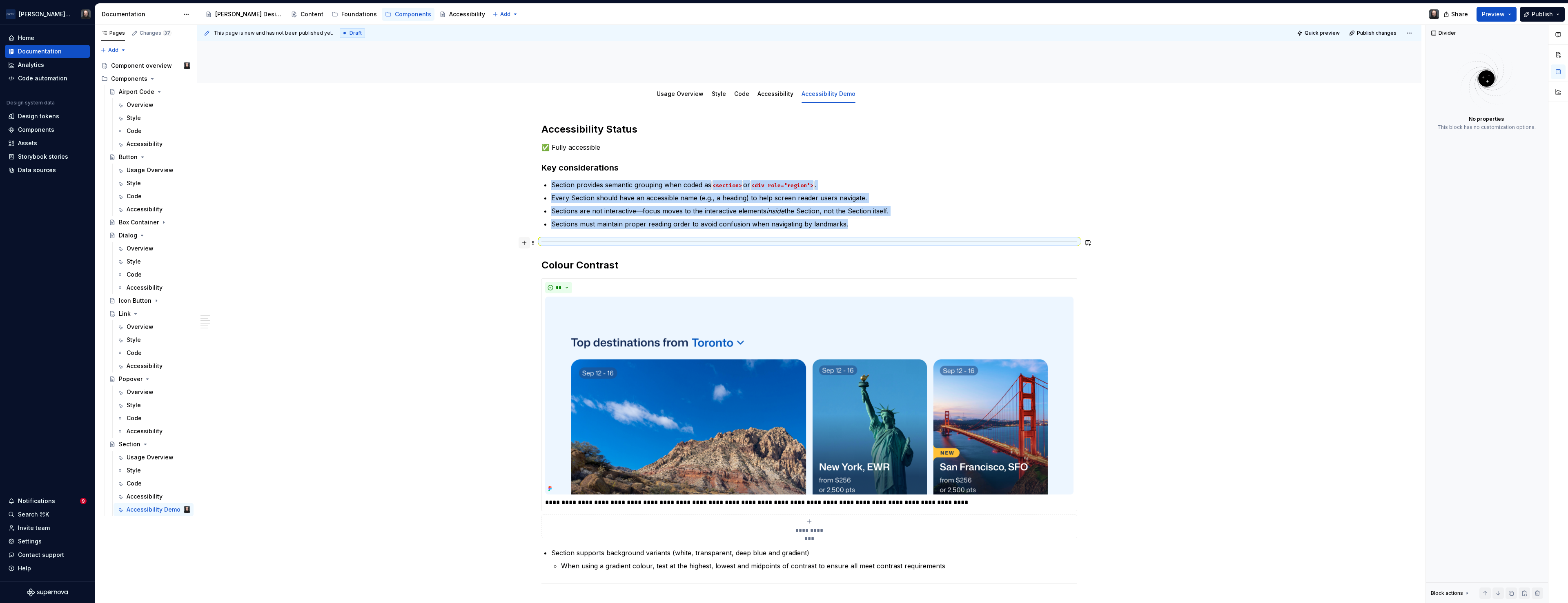
click at [525, 245] on button "button" at bounding box center [524, 243] width 12 height 12
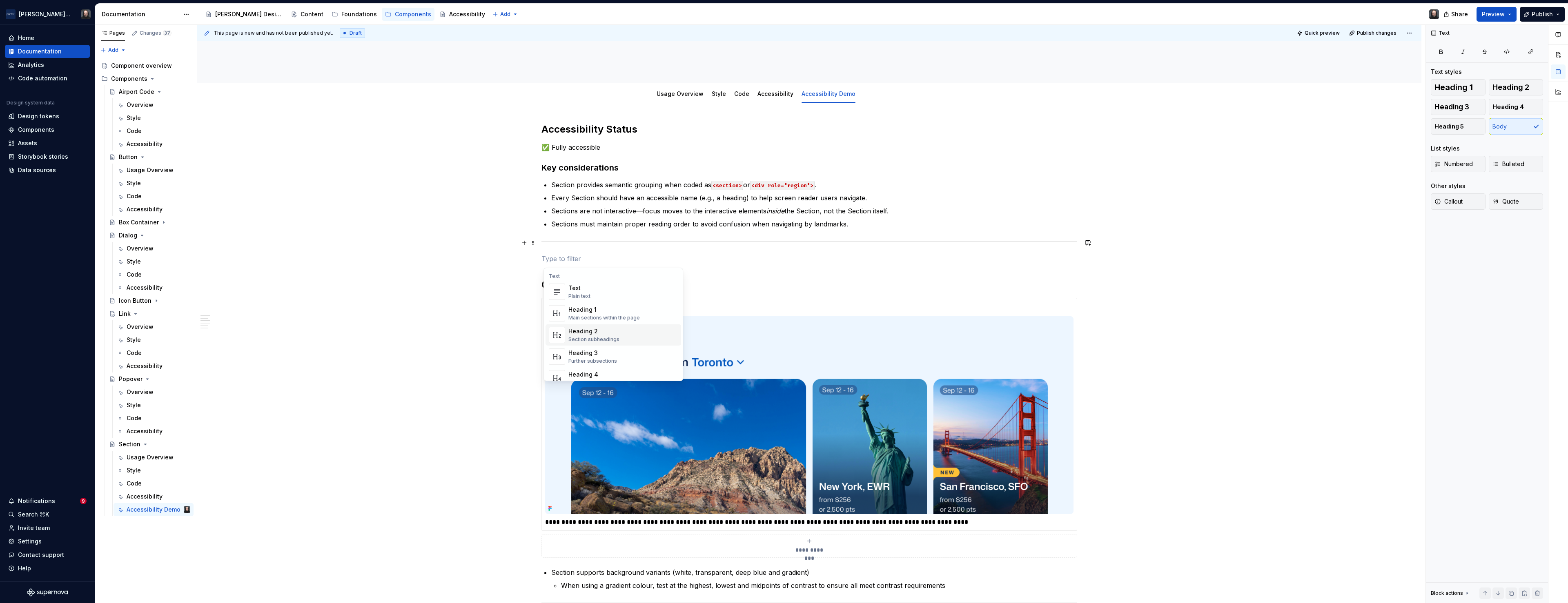
click at [589, 329] on div "Heading 2" at bounding box center [594, 331] width 51 height 8
type textarea "*"
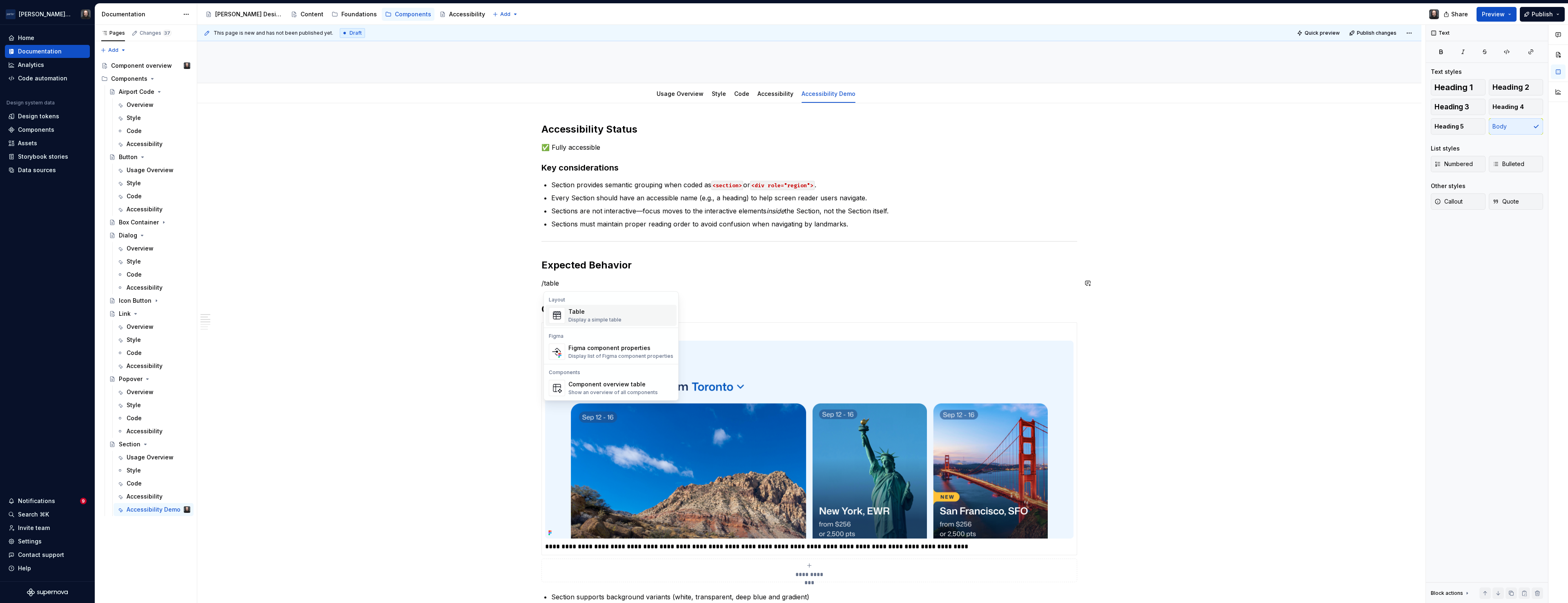
click at [593, 313] on div "Table" at bounding box center [595, 312] width 53 height 8
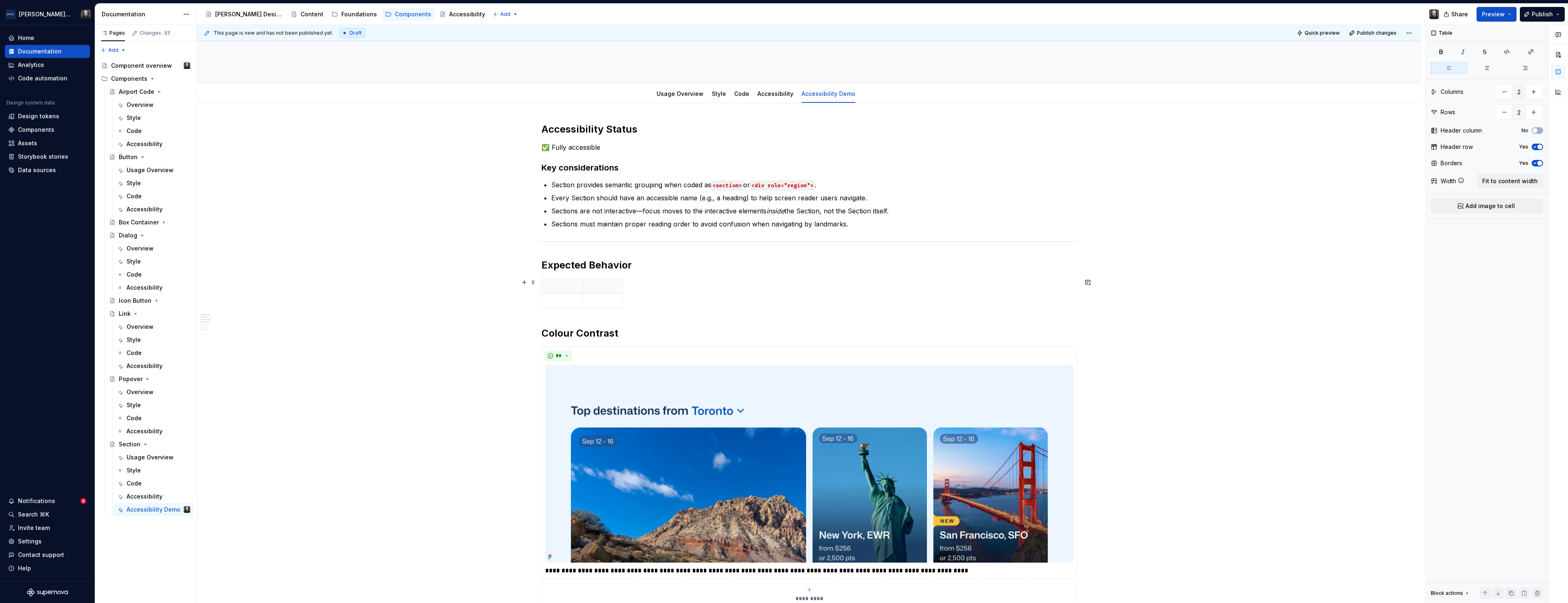
type textarea "*"
click at [562, 290] on p at bounding box center [562, 286] width 30 height 8
click at [570, 286] on p at bounding box center [562, 286] width 30 height 8
click at [527, 284] on button "button" at bounding box center [524, 282] width 12 height 12
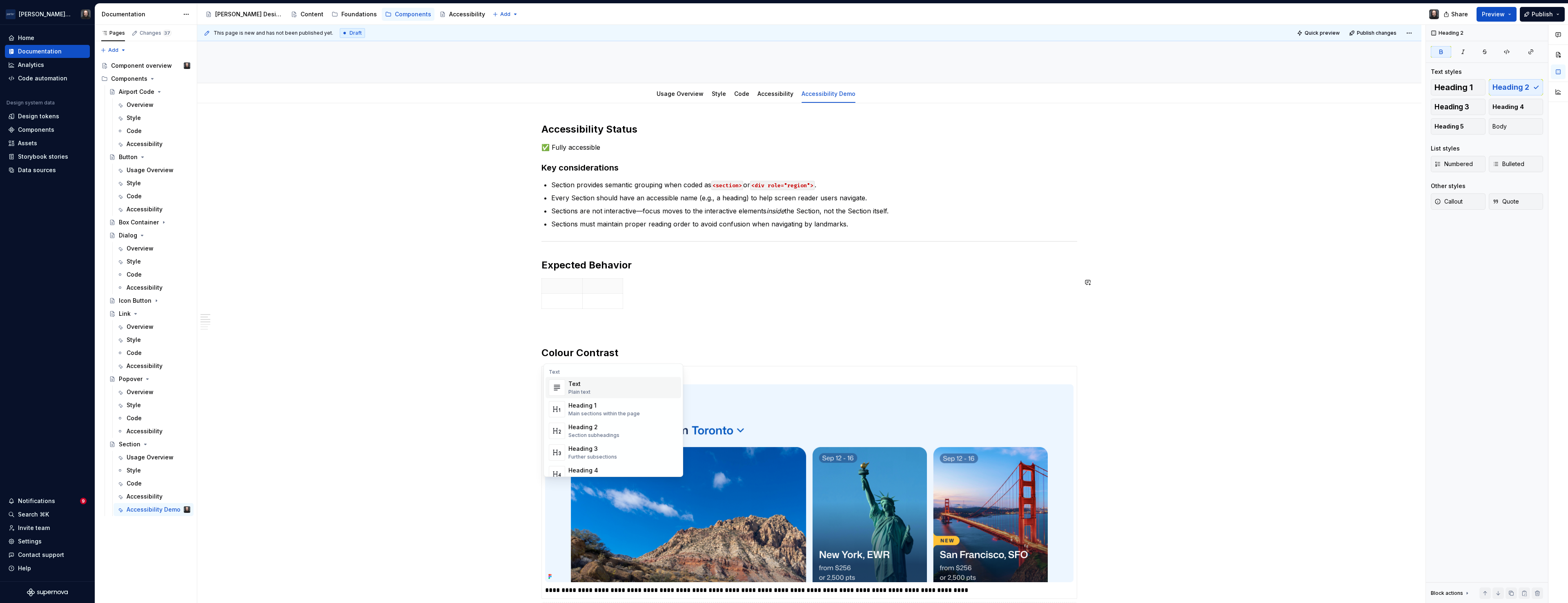
click at [618, 285] on p at bounding box center [603, 286] width 30 height 8
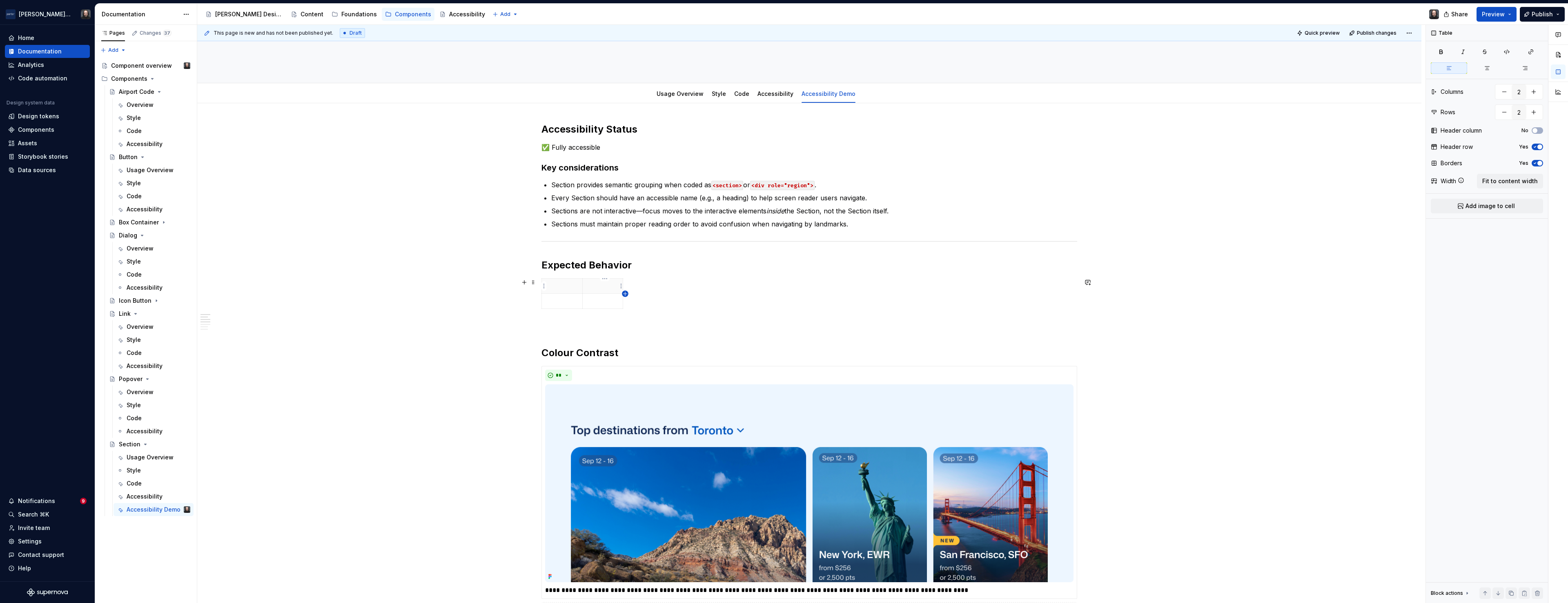
click at [626, 294] on icon "button" at bounding box center [625, 294] width 7 height 7
type input "3"
click at [562, 286] on p at bounding box center [562, 286] width 30 height 8
click at [602, 287] on p at bounding box center [603, 286] width 30 height 8
click at [573, 302] on p at bounding box center [562, 301] width 30 height 8
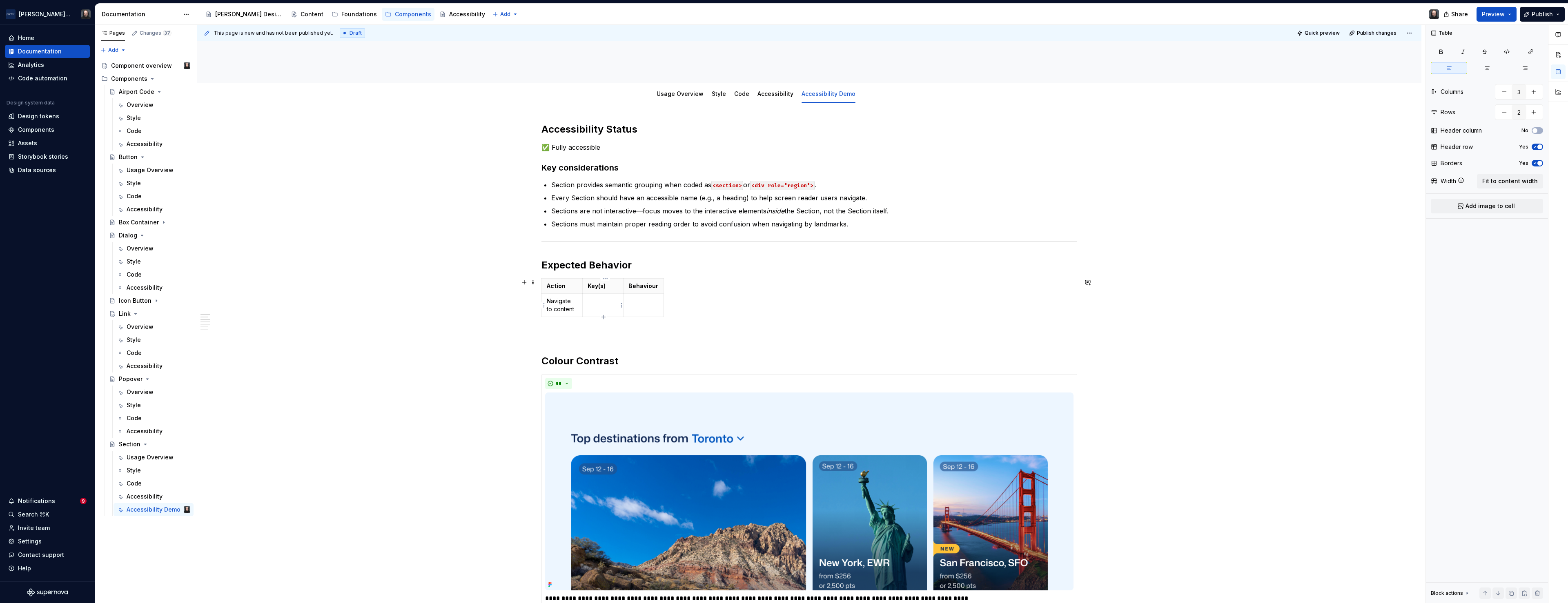
click at [598, 306] on td at bounding box center [603, 305] width 41 height 23
click at [645, 303] on p at bounding box center [643, 301] width 30 height 8
drag, startPoint x: 625, startPoint y: 286, endPoint x: 641, endPoint y: 287, distance: 16.0
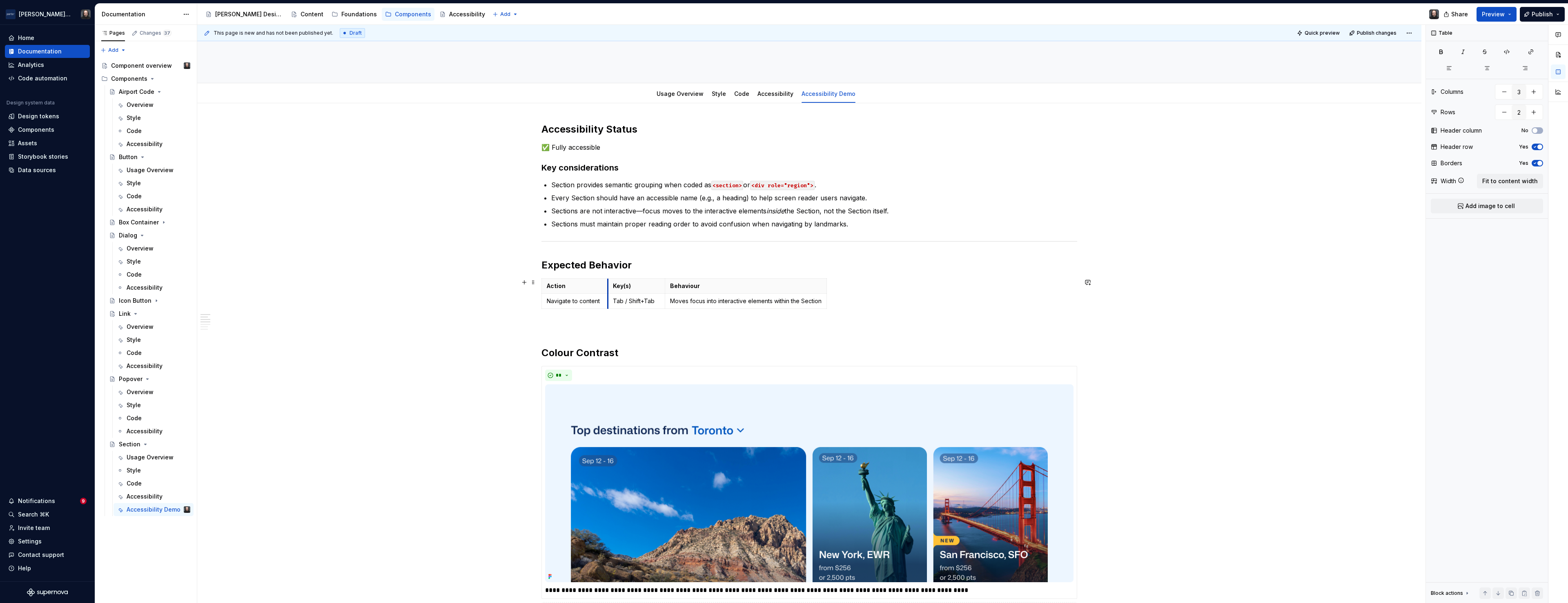
drag, startPoint x: 585, startPoint y: 285, endPoint x: 611, endPoint y: 285, distance: 26.0
click at [611, 285] on th "Key(s)" at bounding box center [637, 286] width 57 height 15
click at [368, 302] on div "**********" at bounding box center [809, 573] width 1224 height 939
click at [525, 265] on button "button" at bounding box center [524, 265] width 12 height 12
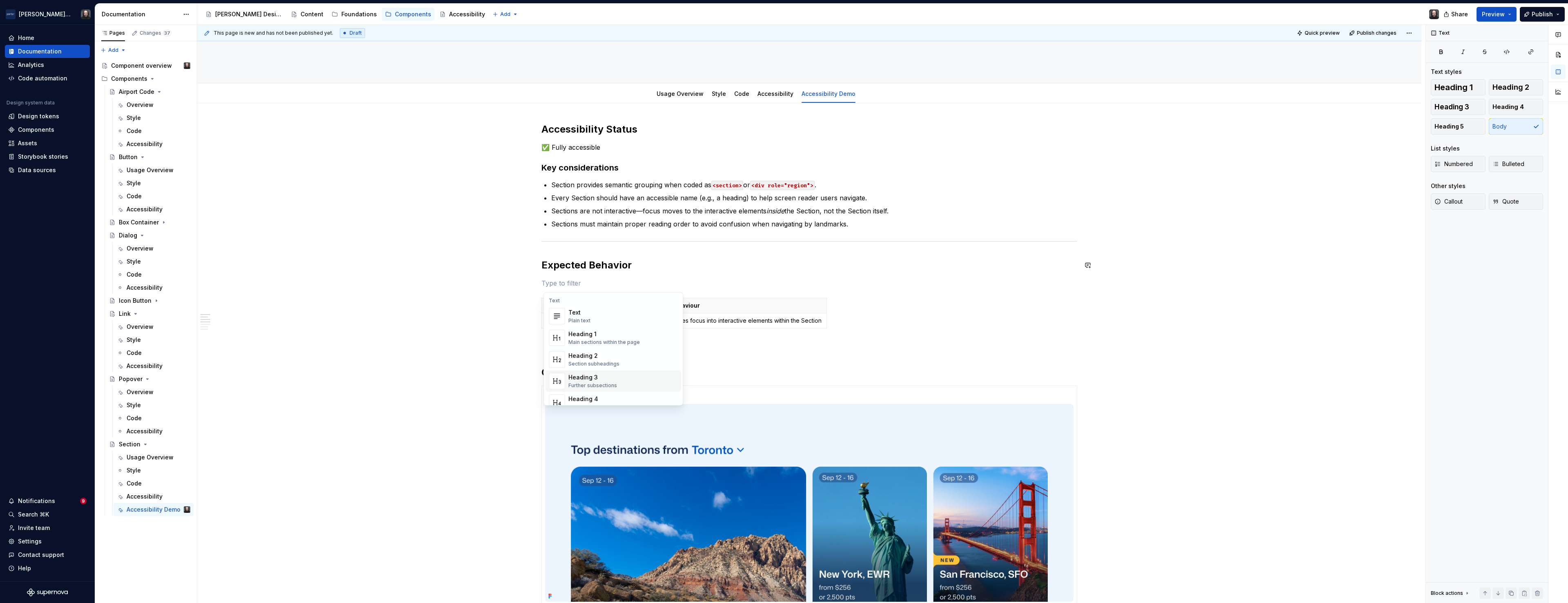
click at [603, 378] on div "Heading 3" at bounding box center [593, 377] width 49 height 8
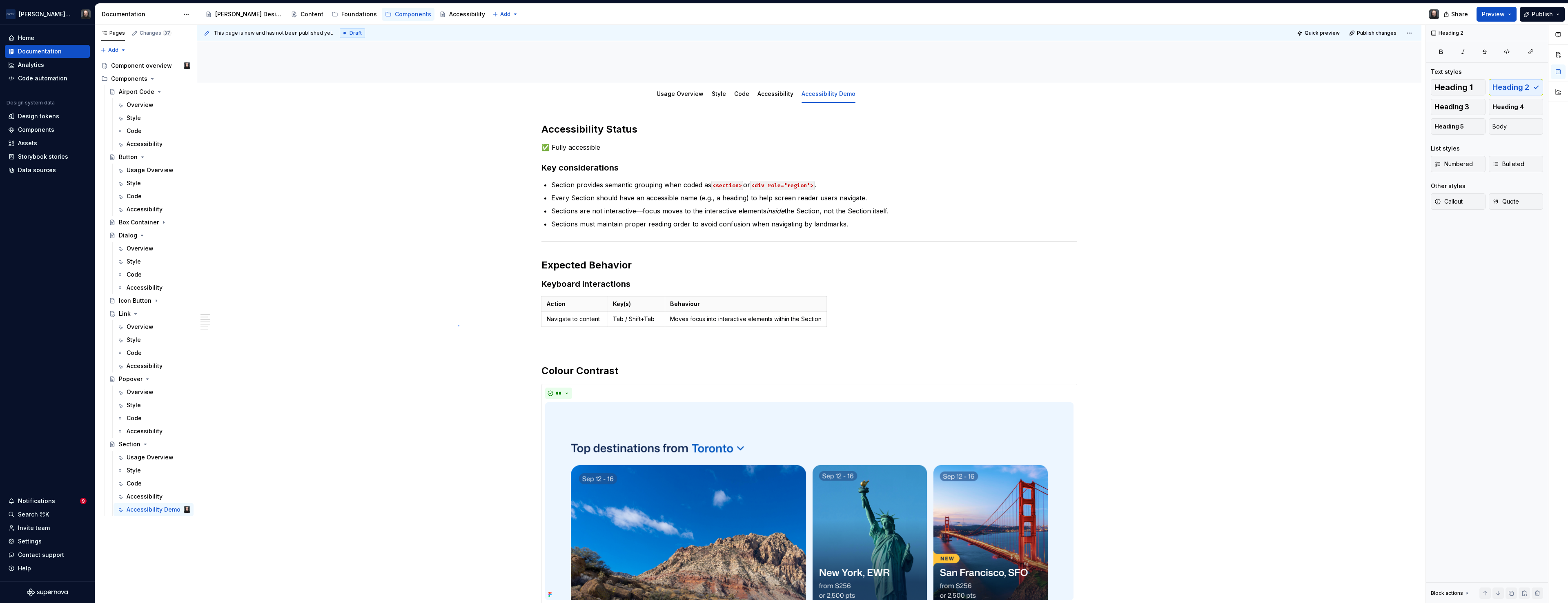
click at [458, 325] on div "This page is new and has not been published yet. Draft Quick preview Publish ch…" at bounding box center [811, 314] width 1228 height 579
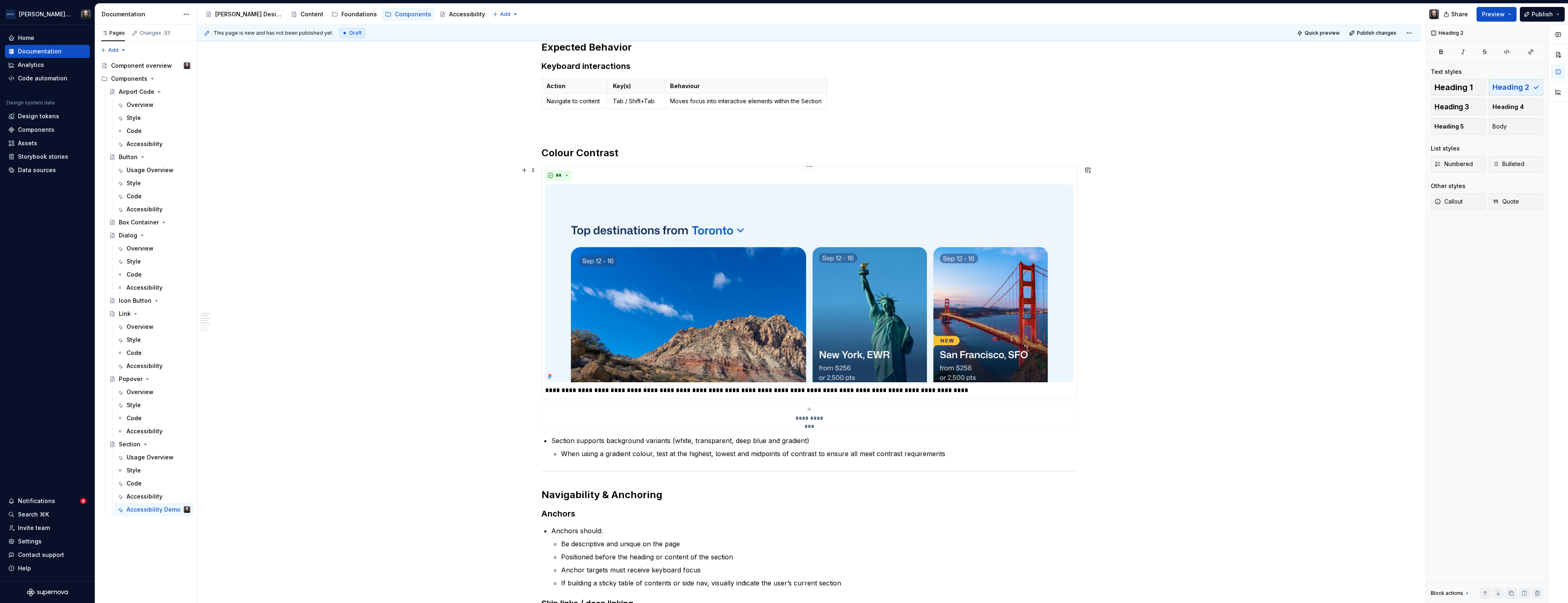
scroll to position [91, 0]
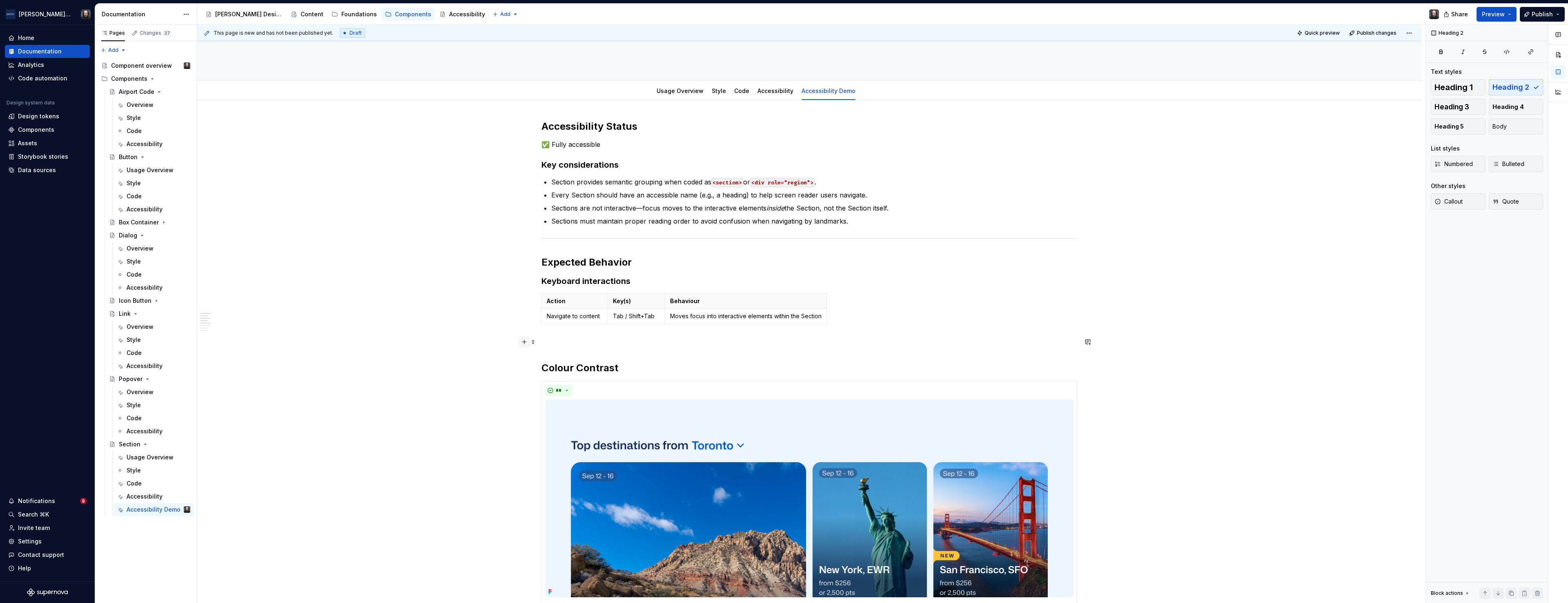
click at [527, 341] on button "button" at bounding box center [524, 342] width 12 height 12
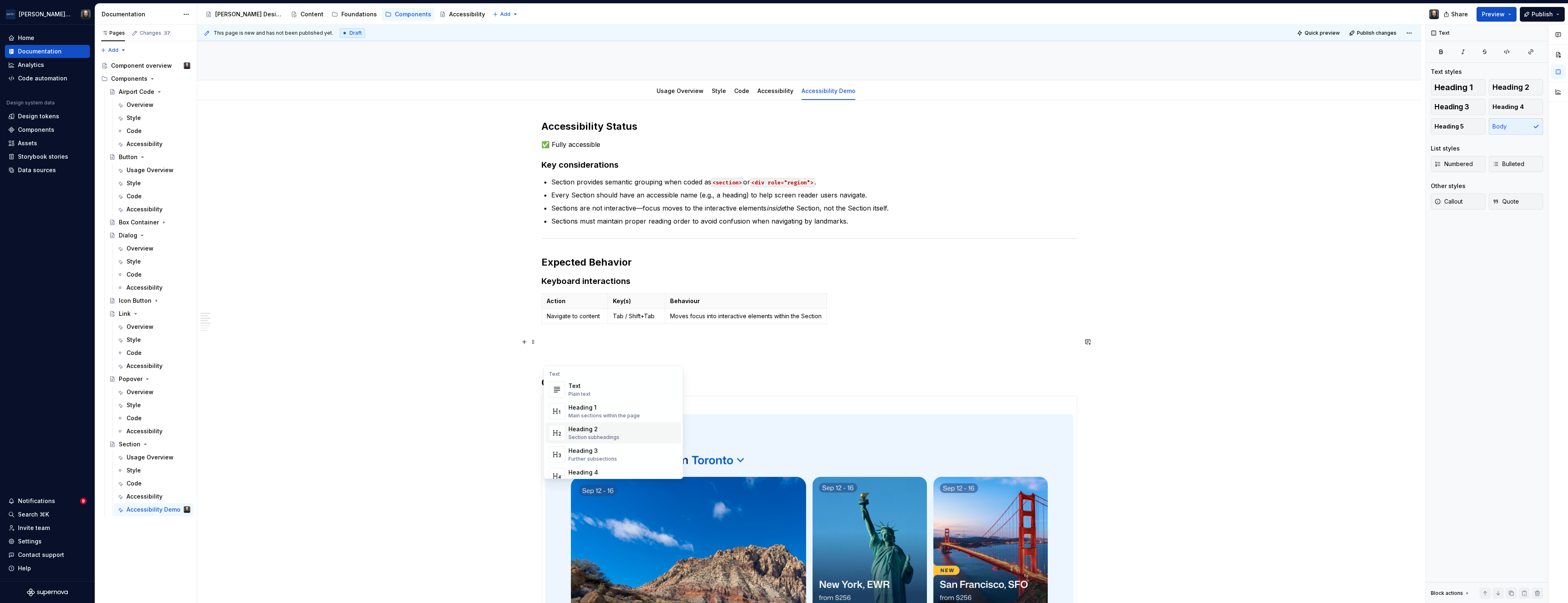
click at [592, 432] on div "Heading 2" at bounding box center [594, 429] width 51 height 8
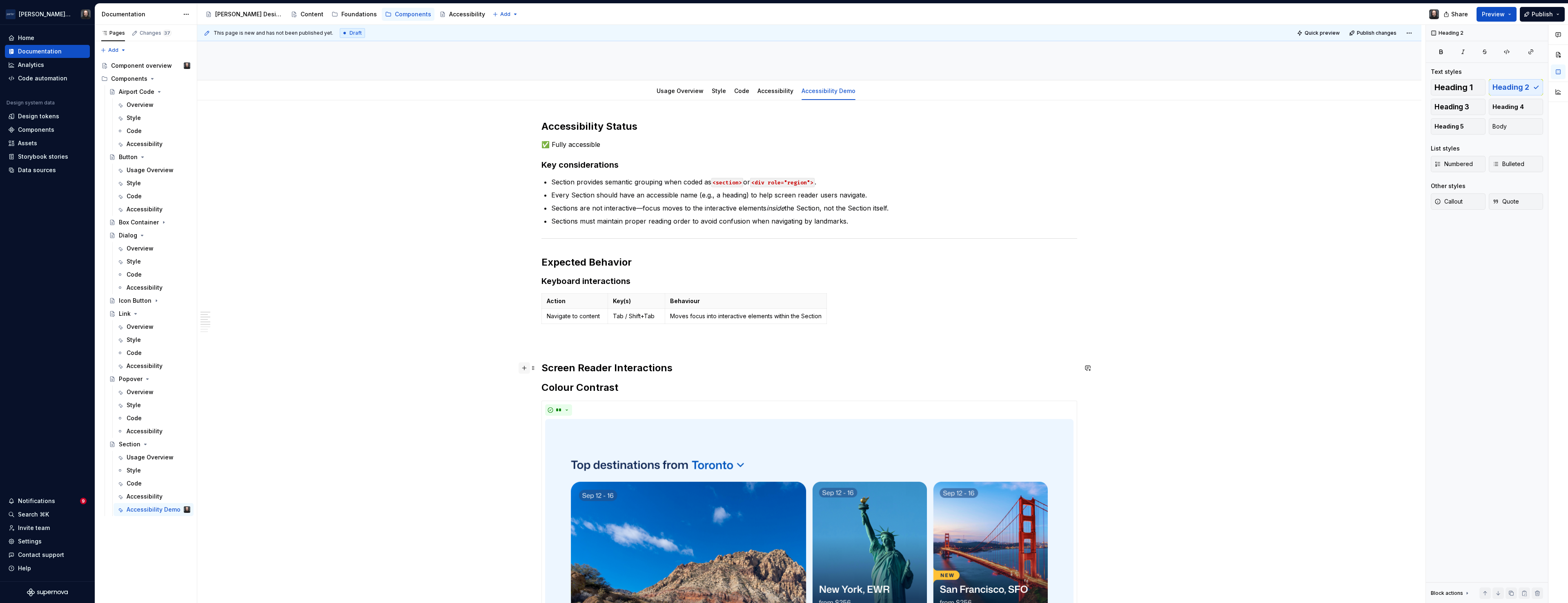
click at [525, 369] on button "button" at bounding box center [524, 368] width 12 height 12
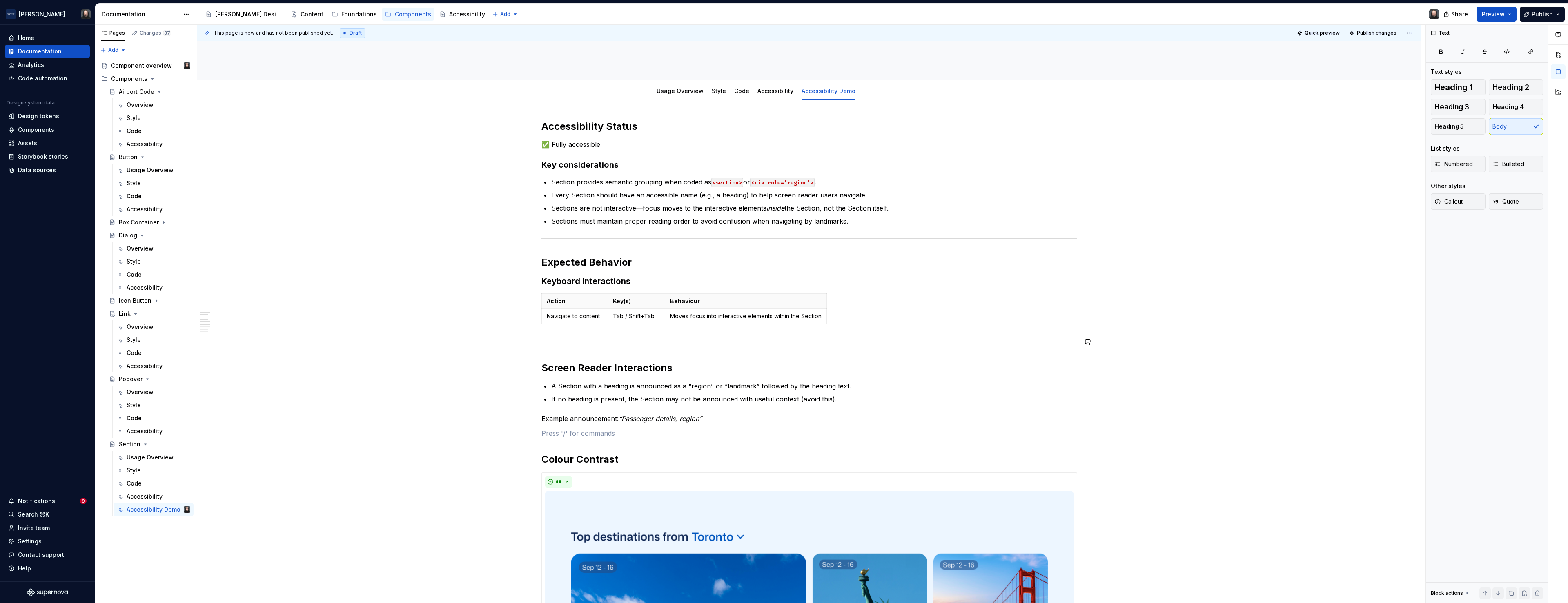
click at [573, 348] on div "**********" at bounding box center [810, 539] width 536 height 838
click at [570, 337] on p at bounding box center [810, 342] width 536 height 10
click at [559, 437] on p at bounding box center [810, 433] width 536 height 10
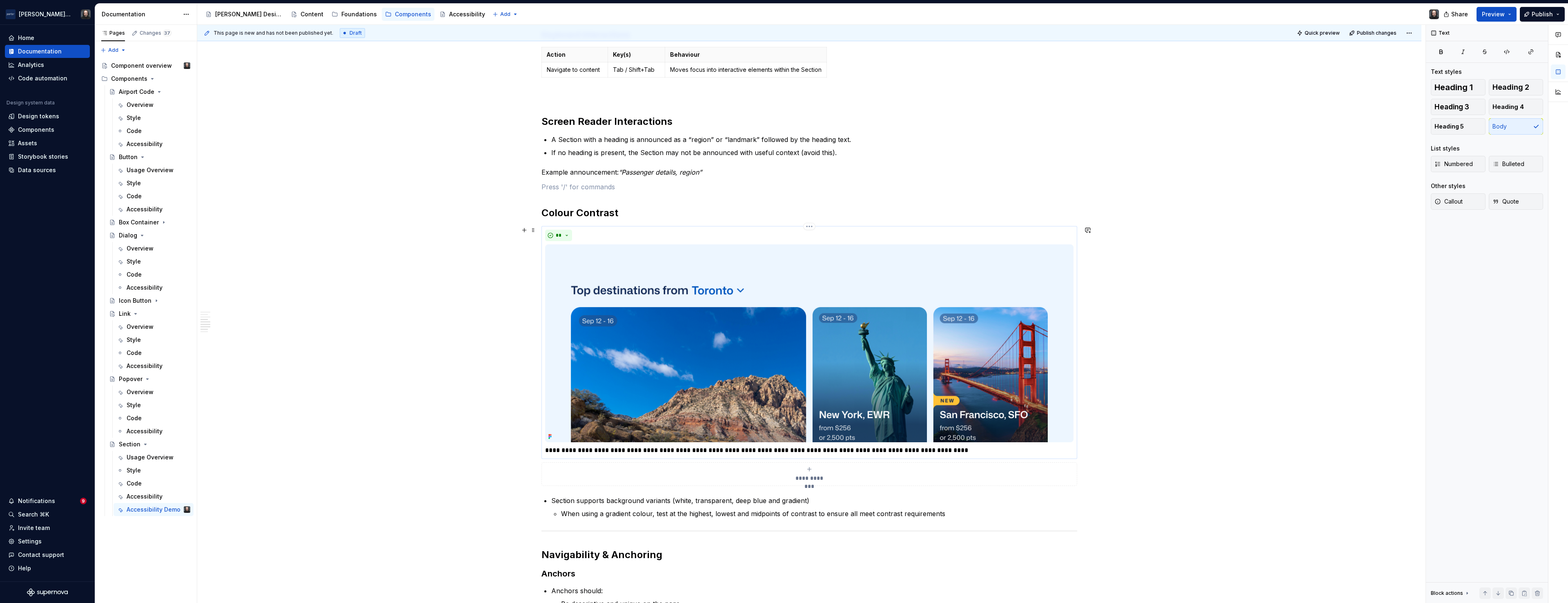
scroll to position [480, 0]
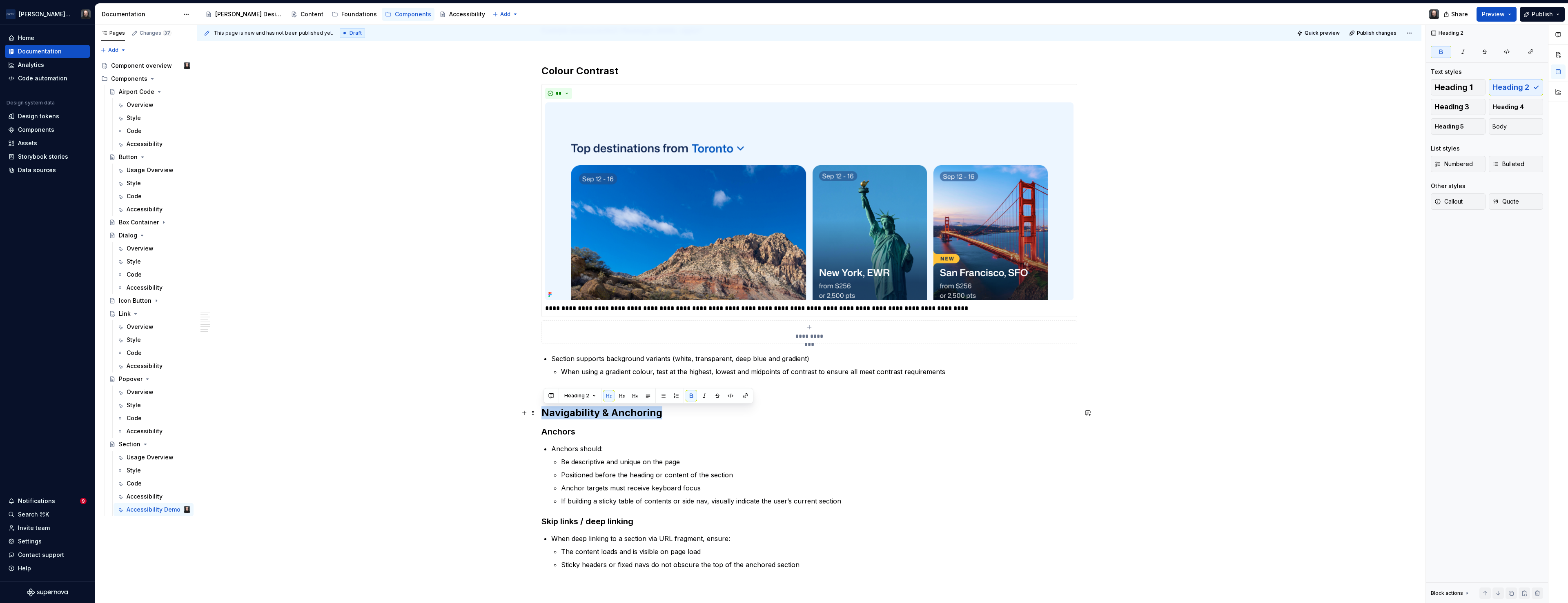
drag, startPoint x: 626, startPoint y: 413, endPoint x: 547, endPoint y: 410, distance: 79.1
click at [547, 410] on strong "Navigability & Anchoring" at bounding box center [602, 413] width 121 height 12
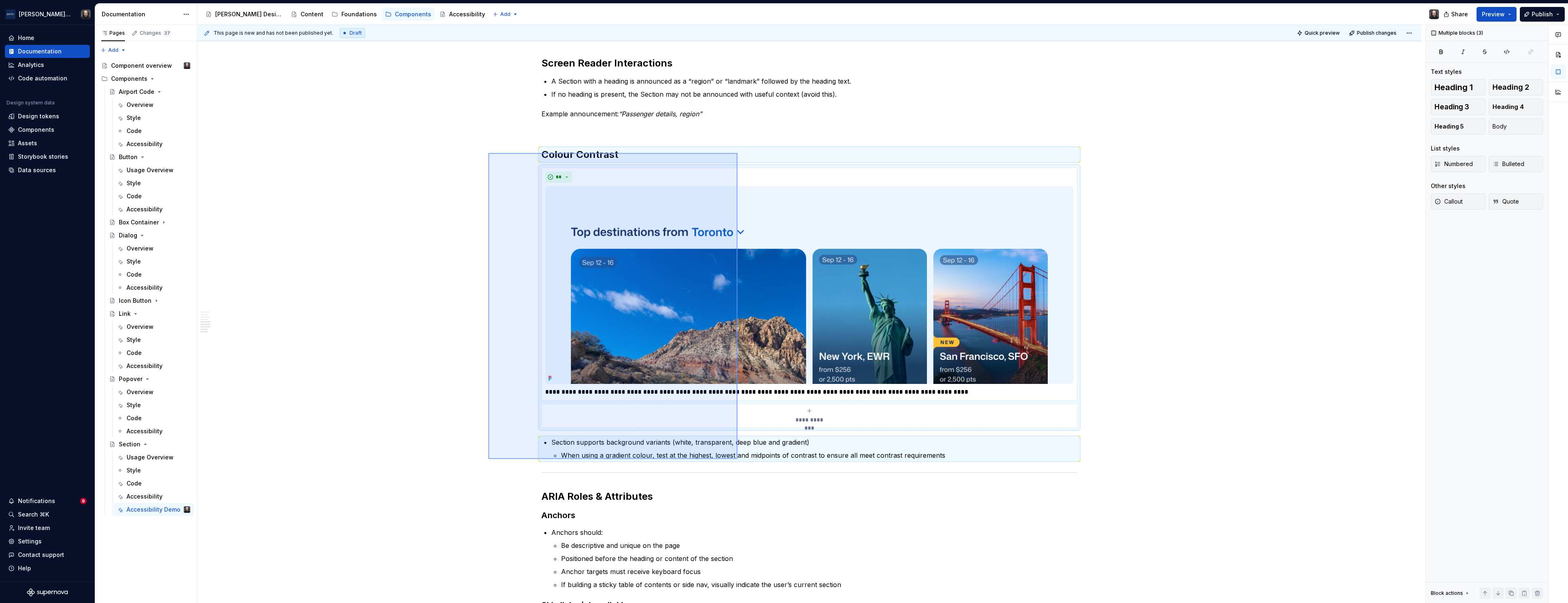
drag, startPoint x: 488, startPoint y: 153, endPoint x: 738, endPoint y: 459, distance: 395.1
click at [738, 459] on div "This page is new and has not been published yet. Draft Quick preview Publish ch…" at bounding box center [811, 314] width 1228 height 579
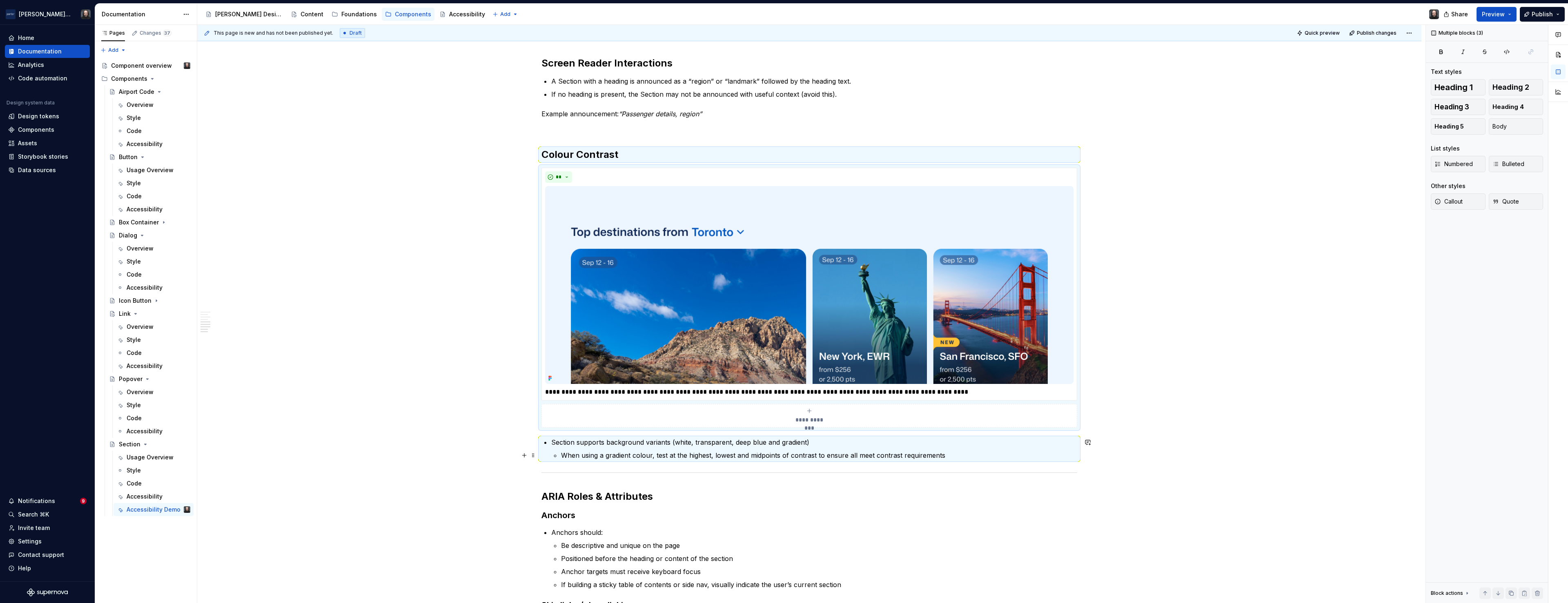
scroll to position [310, 0]
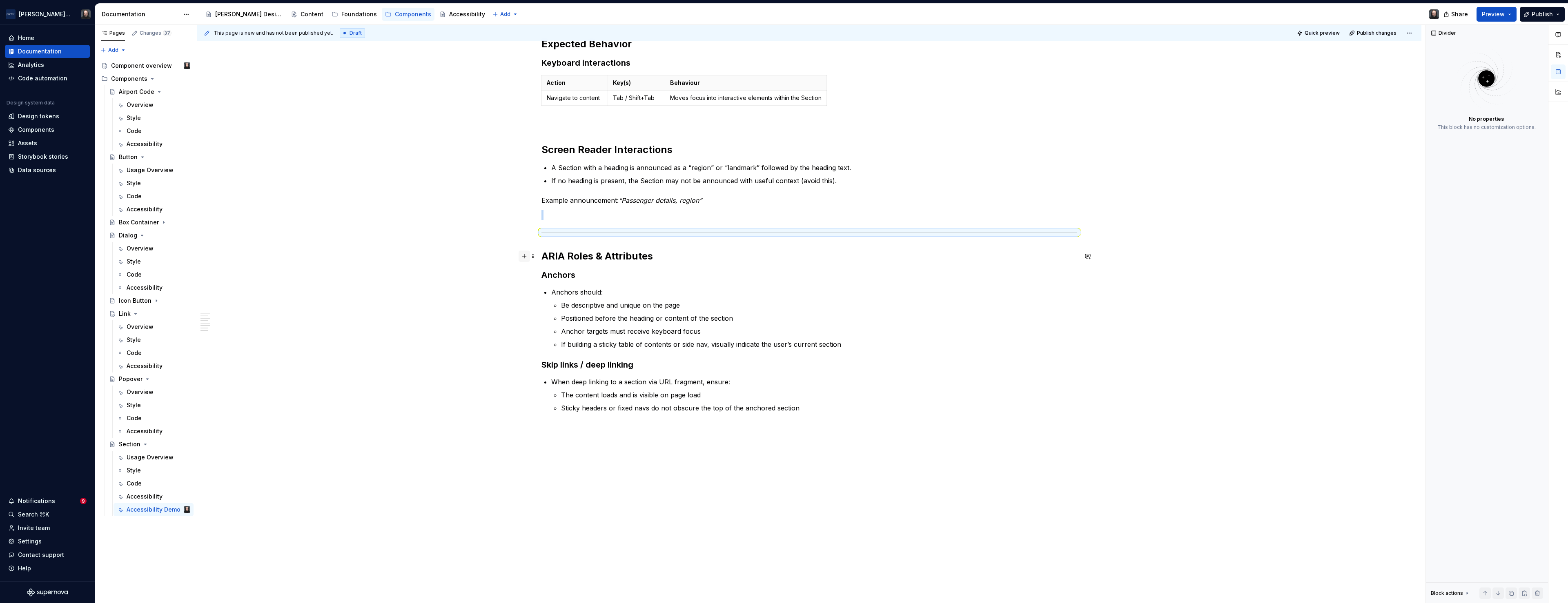
click at [527, 257] on button "button" at bounding box center [524, 256] width 12 height 12
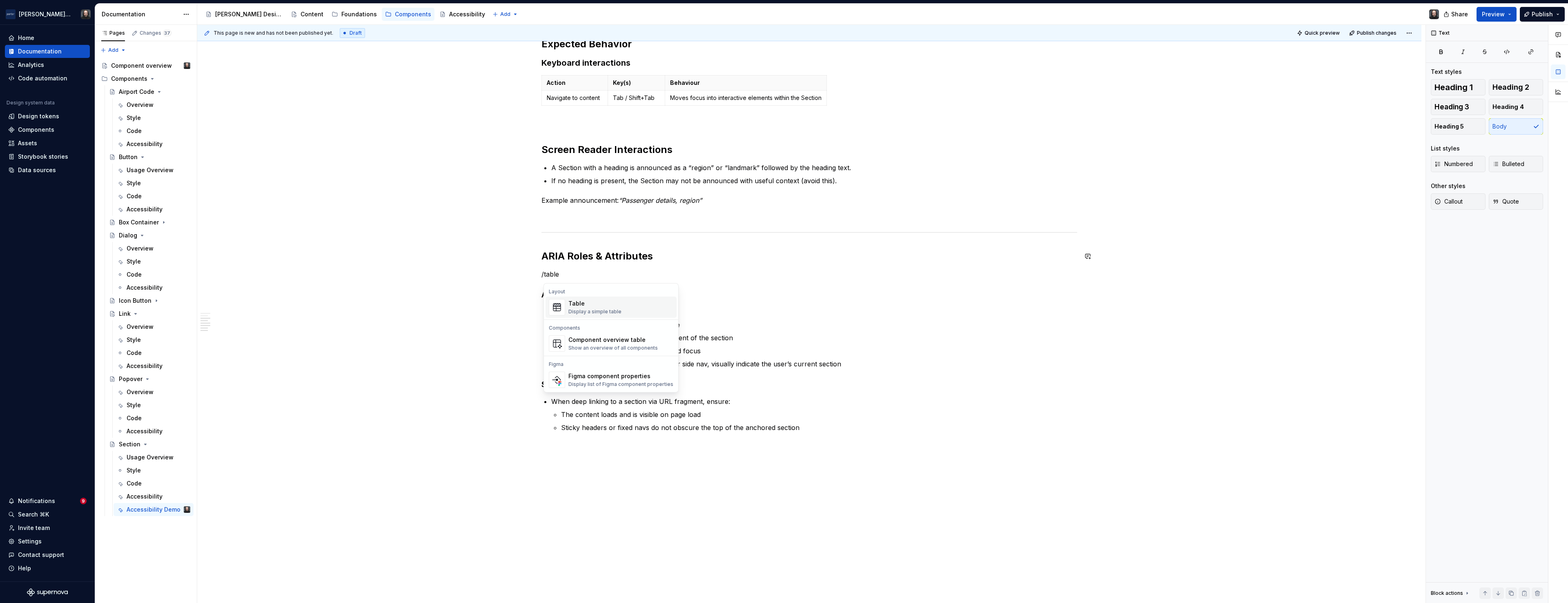
click at [596, 304] on div "Table" at bounding box center [595, 303] width 53 height 8
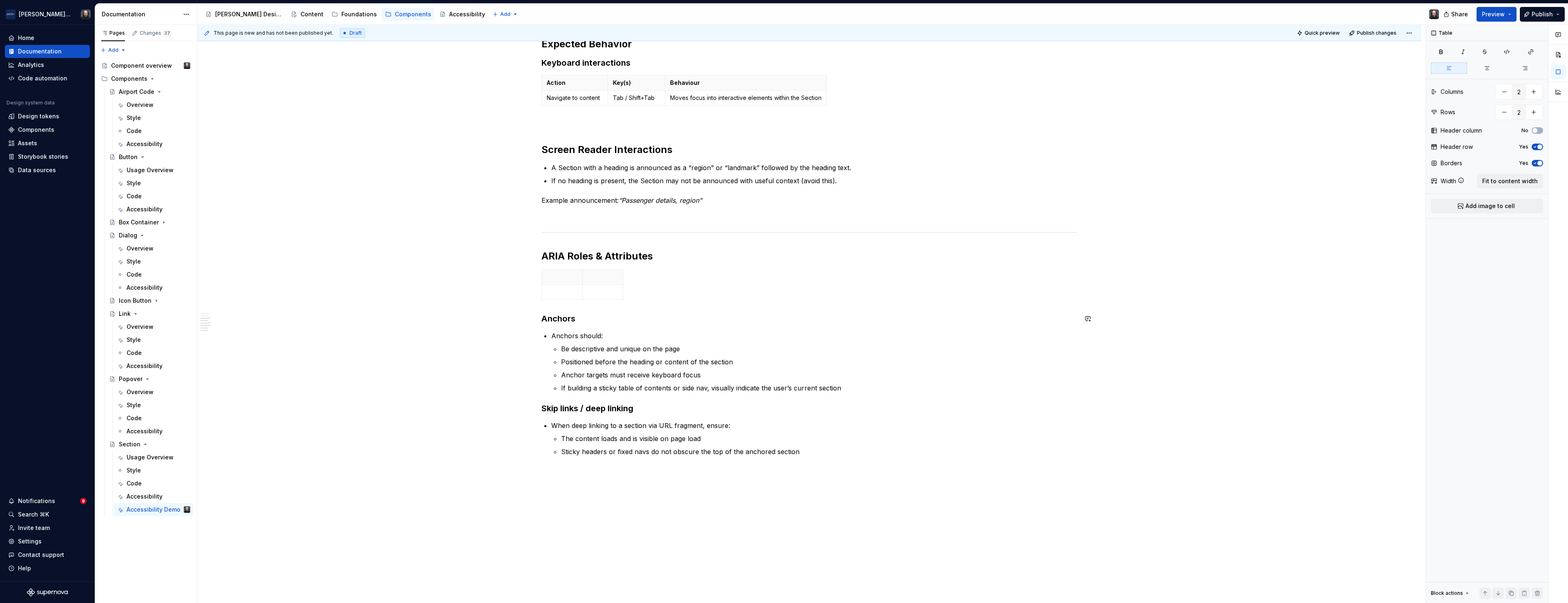
type textarea "*"
click at [585, 300] on icon "button" at bounding box center [584, 300] width 4 height 4
click at [585, 315] on icon "button" at bounding box center [584, 315] width 4 height 4
type input "4"
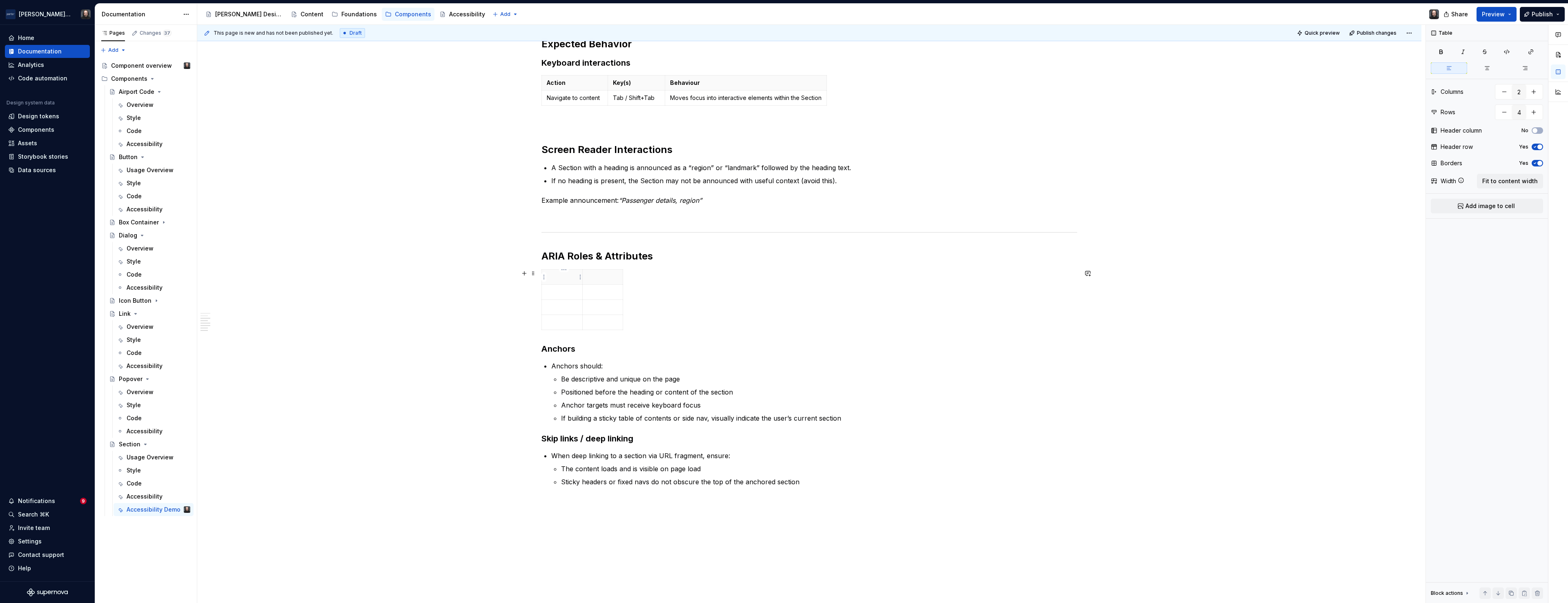
click at [555, 277] on p at bounding box center [562, 277] width 30 height 8
click at [604, 277] on p at bounding box center [603, 277] width 30 height 8
click at [557, 290] on p at bounding box center [562, 292] width 30 height 8
drag, startPoint x: 584, startPoint y: 277, endPoint x: 631, endPoint y: 279, distance: 47.0
click at [631, 279] on th "Purpose" at bounding box center [649, 277] width 41 height 15
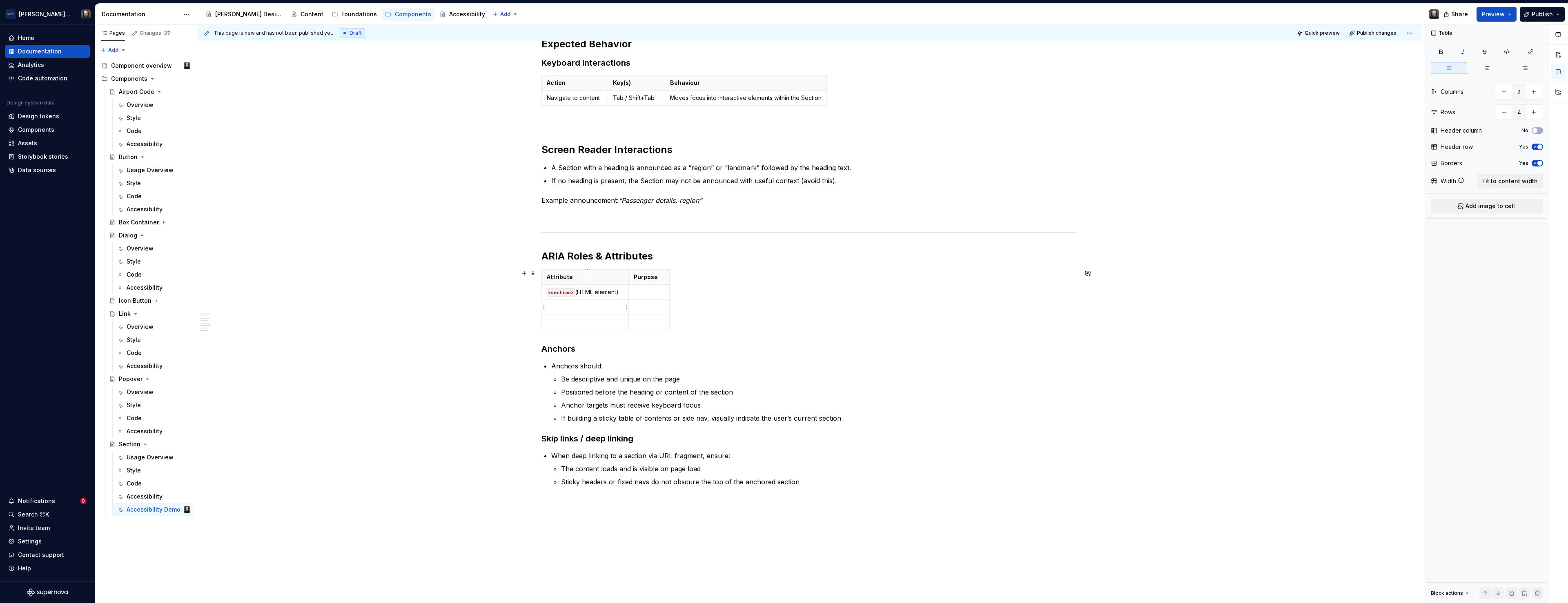
click at [564, 307] on p at bounding box center [585, 307] width 77 height 8
click at [567, 309] on p at bounding box center [585, 307] width 77 height 8
click at [565, 307] on p at bounding box center [585, 307] width 77 height 8
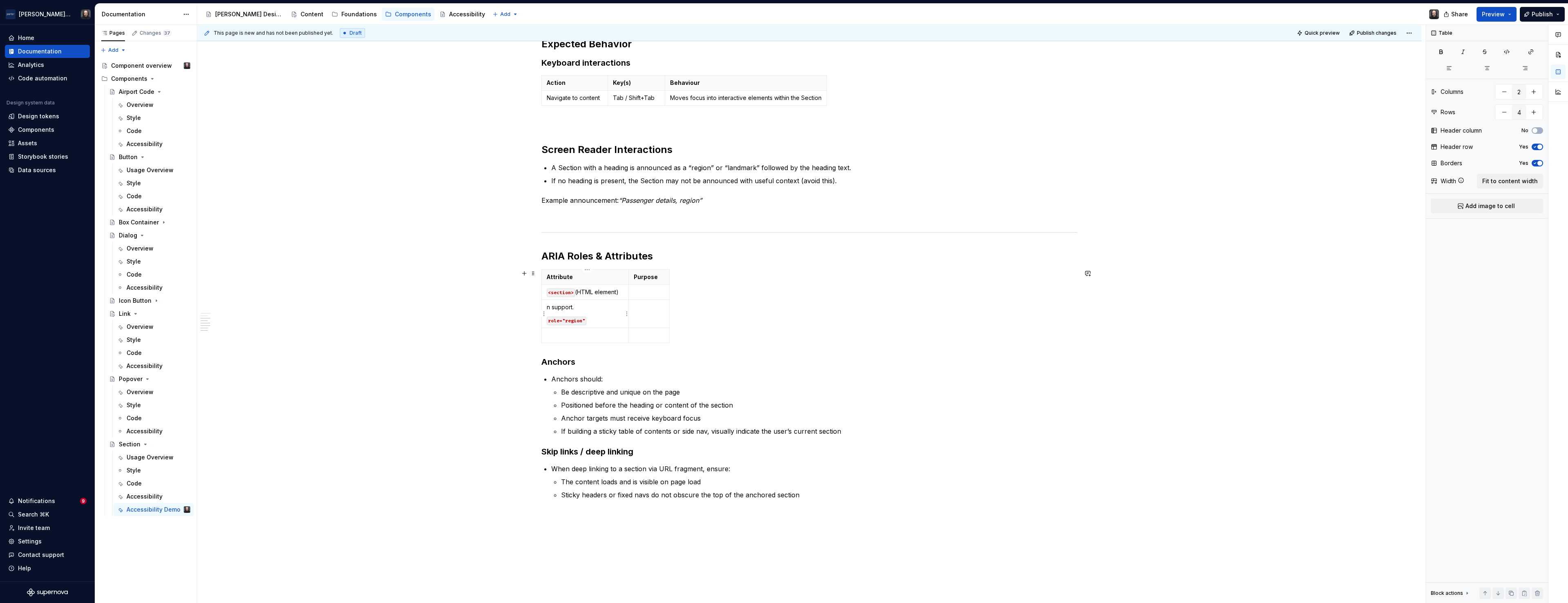
click at [549, 321] on code "role="region"" at bounding box center [566, 321] width 40 height 9
click at [562, 308] on p "n support." at bounding box center [585, 307] width 77 height 8
click at [562, 308] on p "n support." at bounding box center [585, 307] width 77 height 8
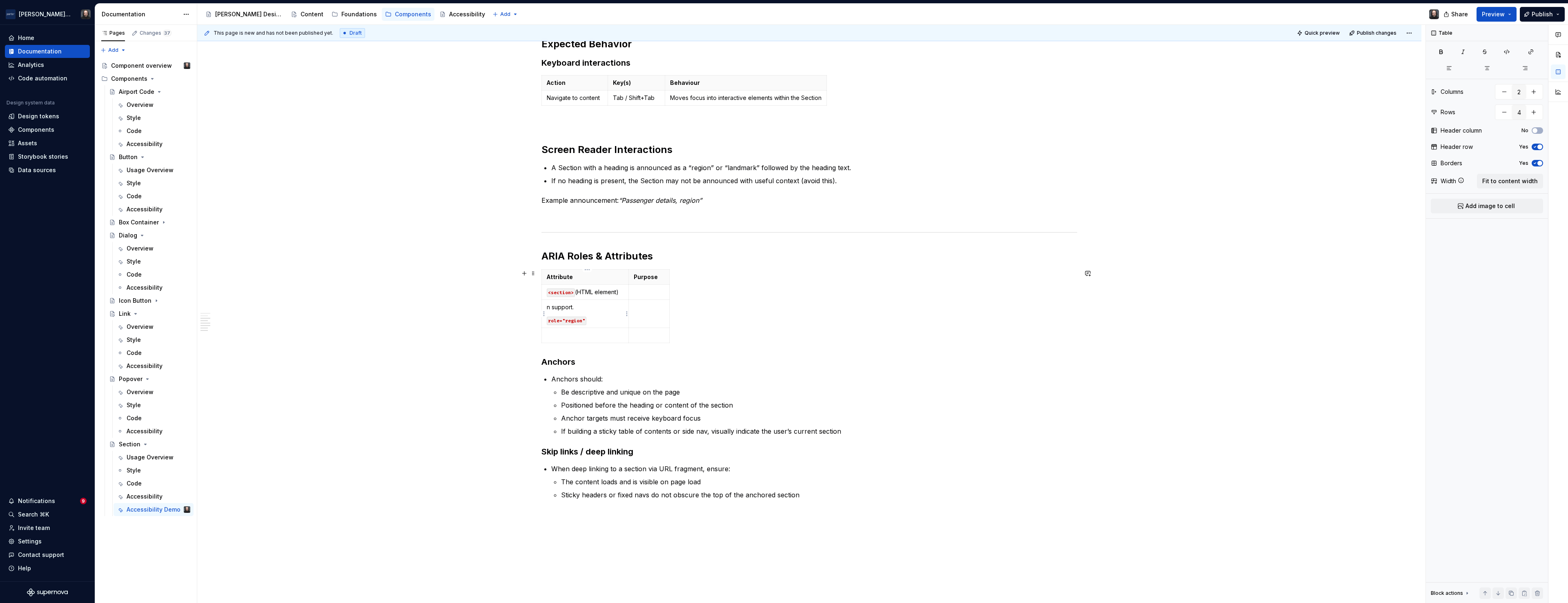
click at [564, 308] on p "n support." at bounding box center [585, 307] width 77 height 8
drag, startPoint x: 559, startPoint y: 305, endPoint x: 541, endPoint y: 305, distance: 18.0
click at [541, 305] on div "Accessibility Status ✅ Fully accessible Key considerations Section provides sem…" at bounding box center [809, 286] width 1224 height 809
click at [580, 307] on p "n support." at bounding box center [585, 307] width 77 height 8
drag, startPoint x: 569, startPoint y: 308, endPoint x: 550, endPoint y: 308, distance: 19.0
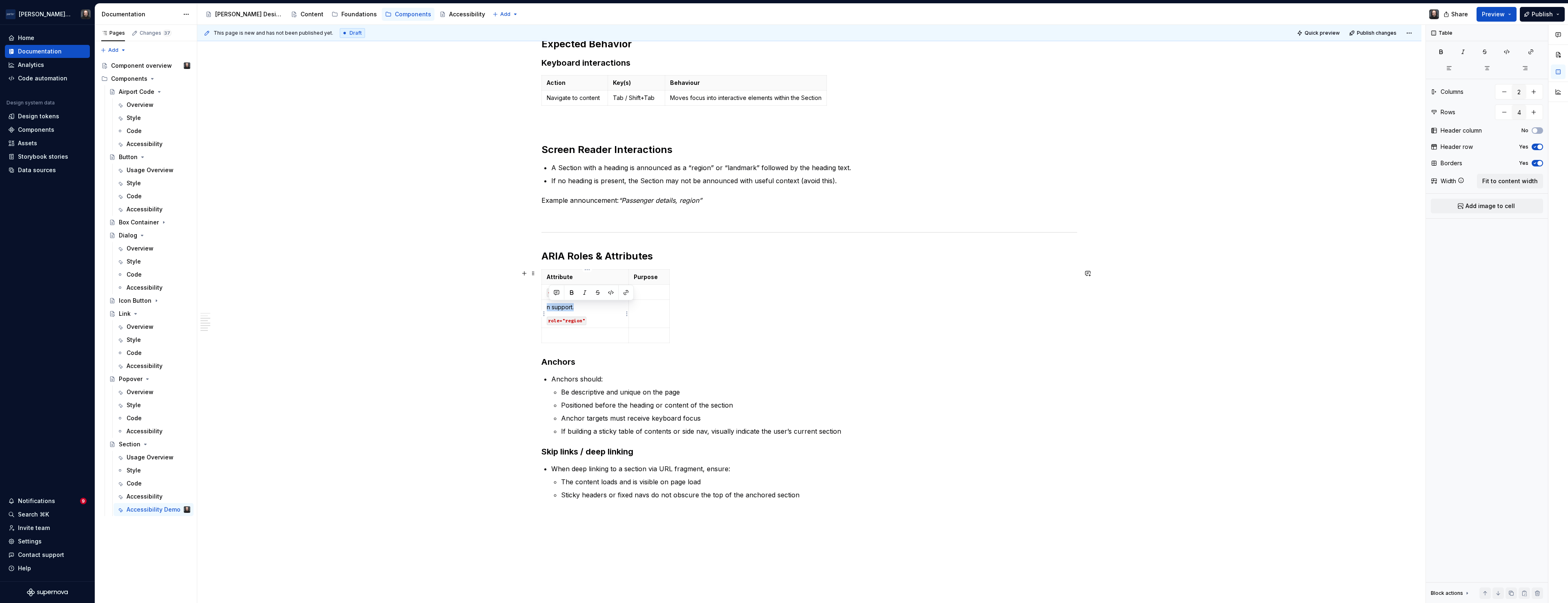
click at [550, 308] on p "n support." at bounding box center [585, 307] width 77 height 8
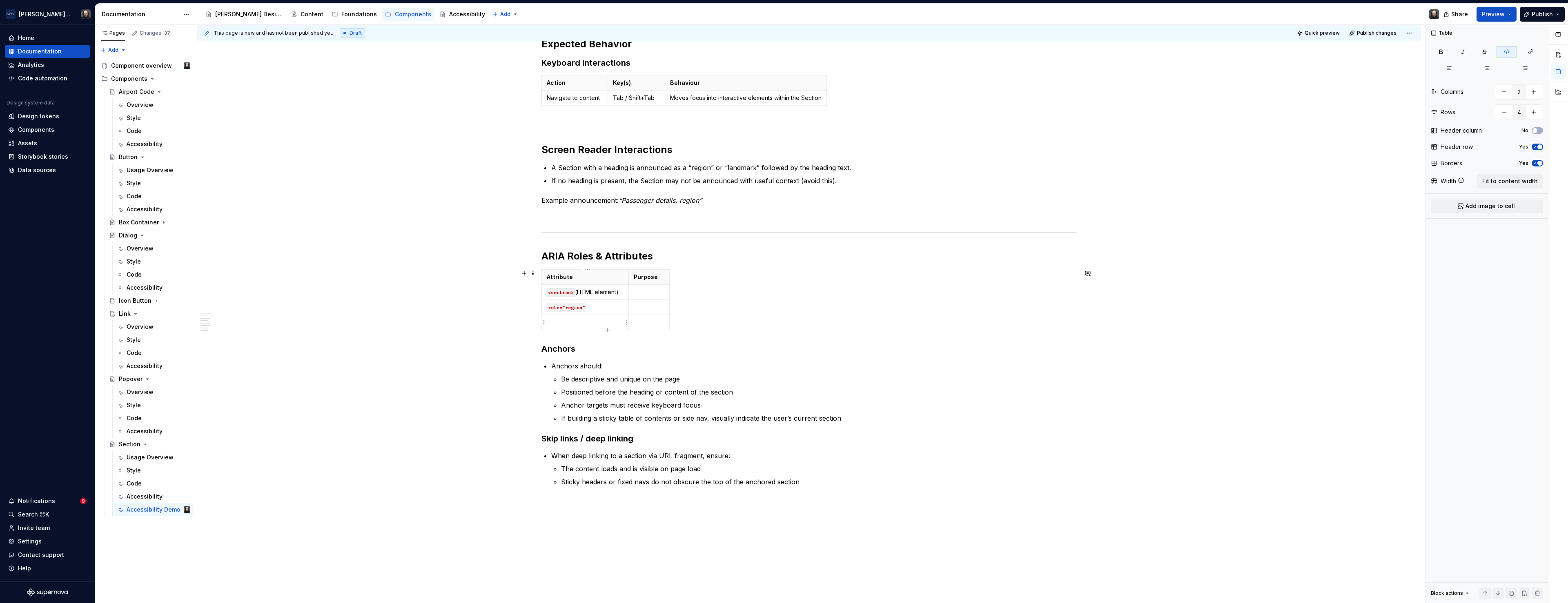
click at [564, 322] on p at bounding box center [585, 322] width 77 height 8
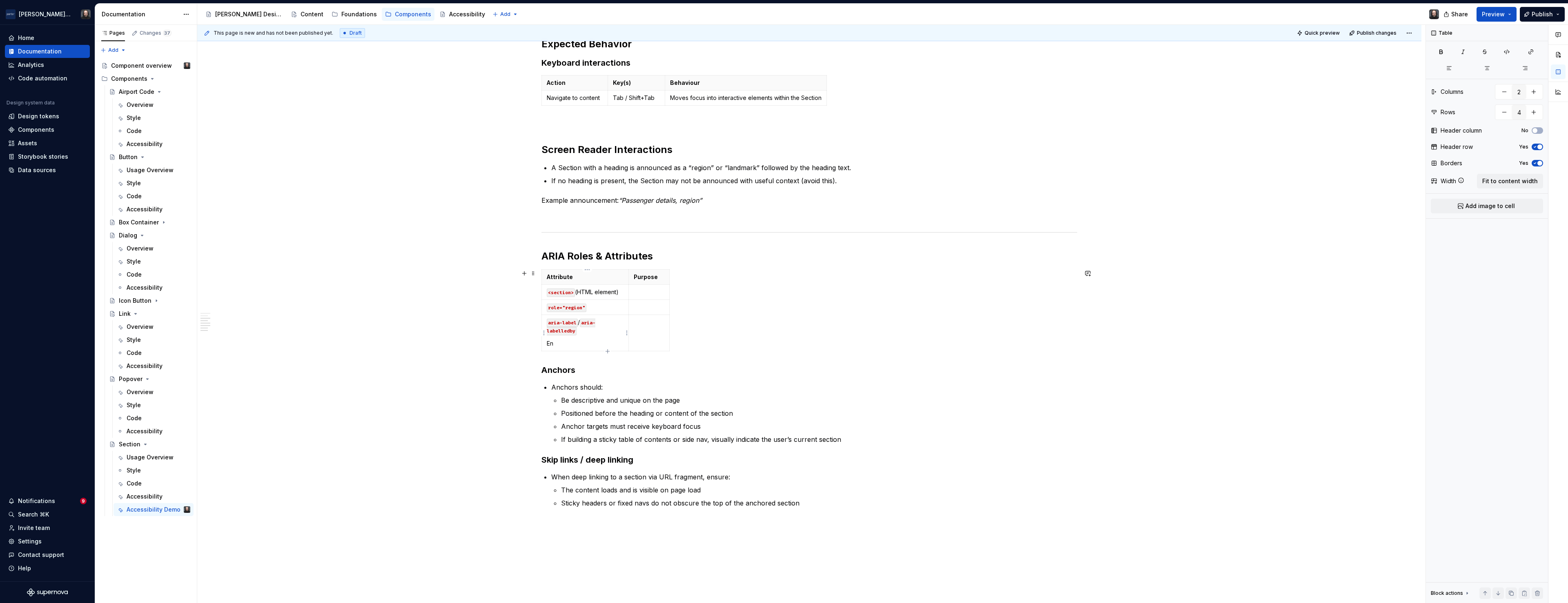
click at [569, 344] on p "En" at bounding box center [585, 343] width 77 height 8
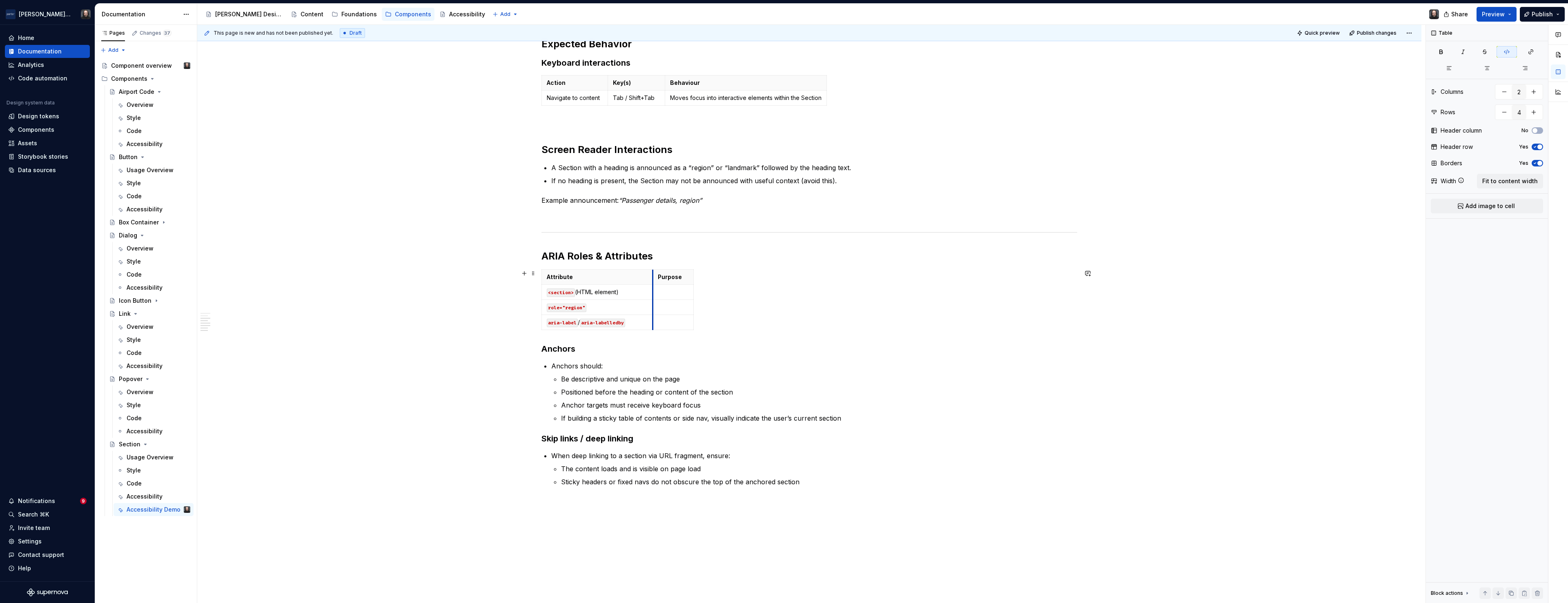
drag, startPoint x: 630, startPoint y: 278, endPoint x: 654, endPoint y: 279, distance: 24.0
click at [654, 279] on th "Purpose" at bounding box center [673, 277] width 41 height 15
click at [677, 291] on p at bounding box center [673, 292] width 30 height 8
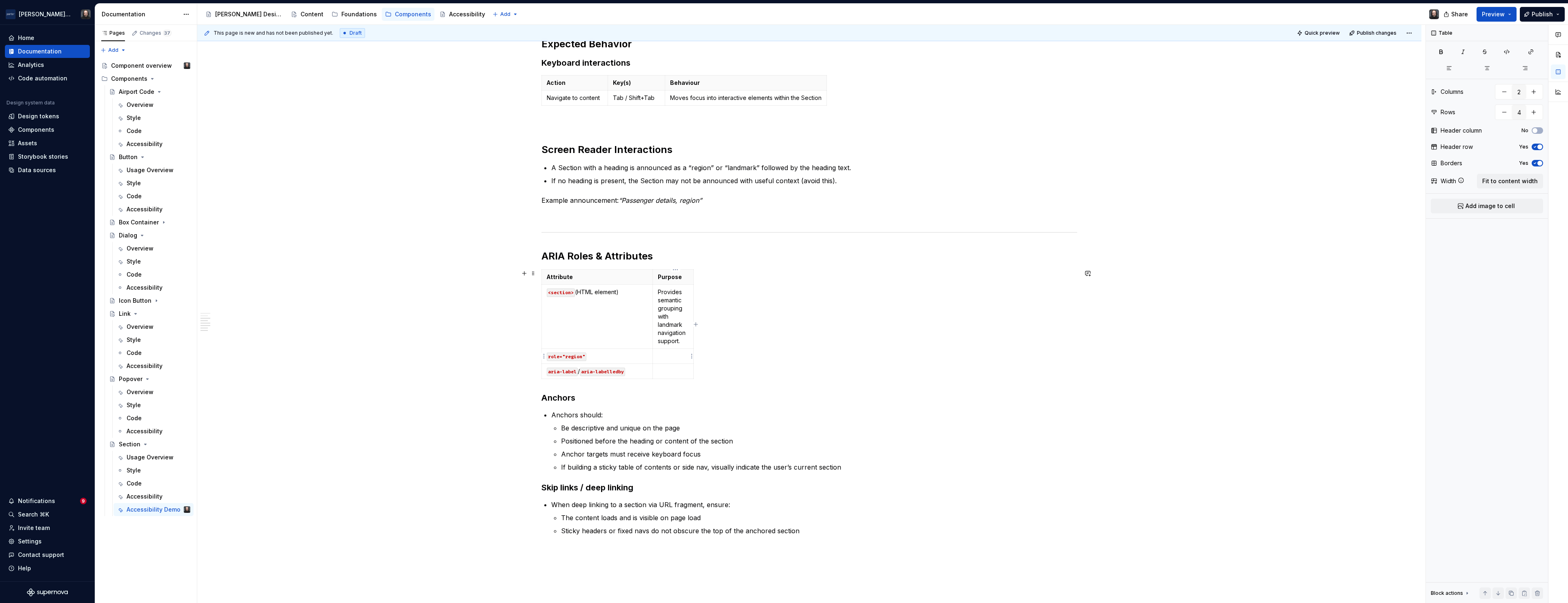
click at [673, 357] on p at bounding box center [673, 356] width 30 height 8
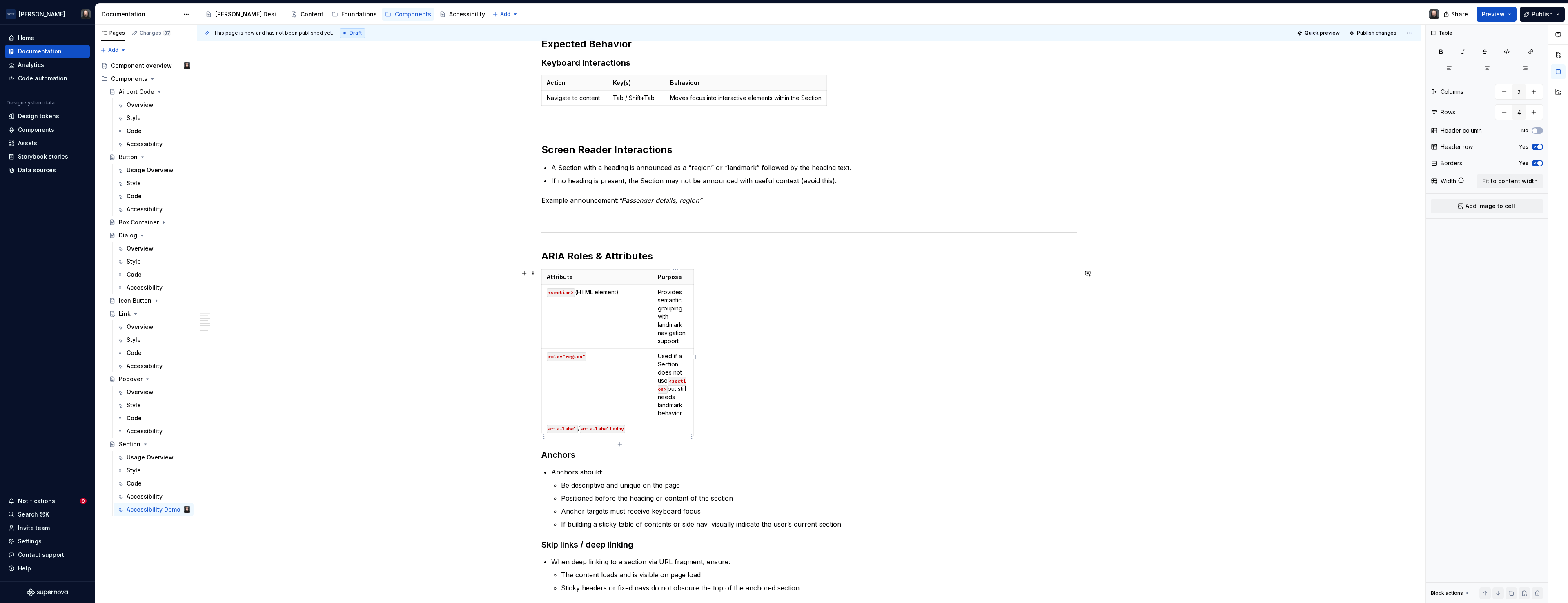
click at [670, 433] on p at bounding box center [673, 428] width 30 height 8
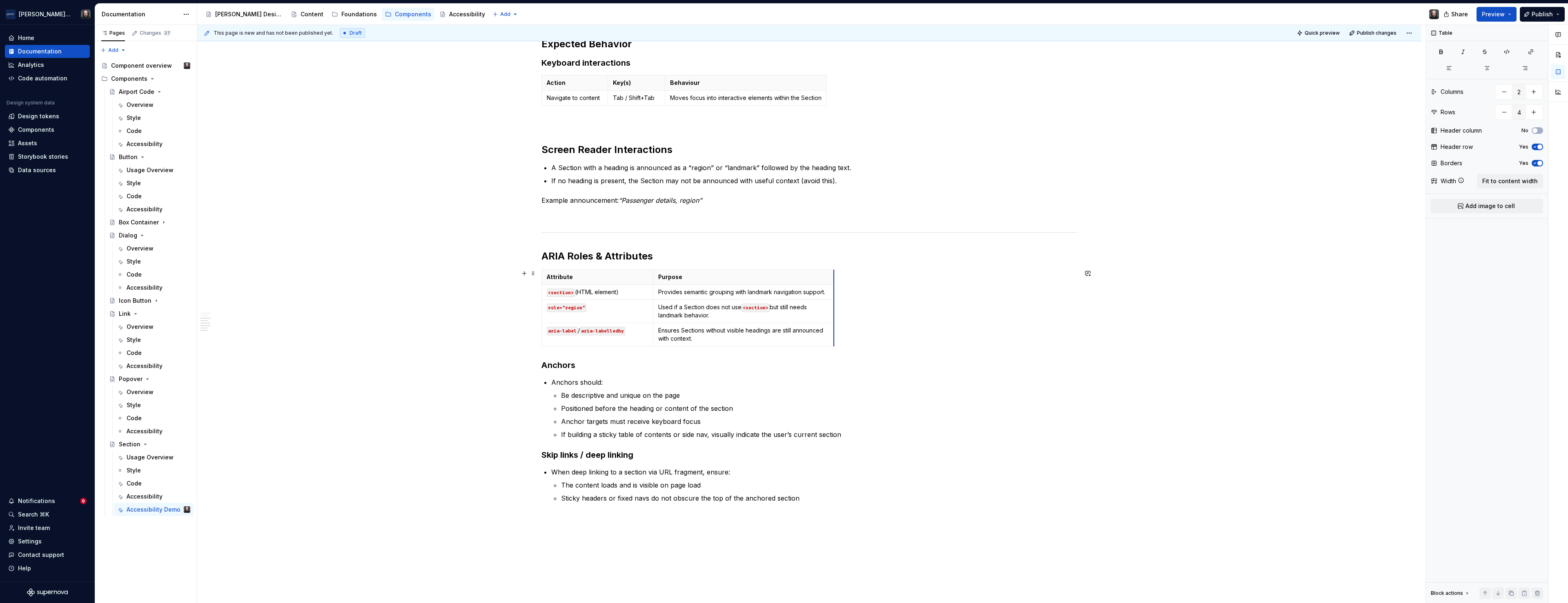
drag, startPoint x: 695, startPoint y: 292, endPoint x: 836, endPoint y: 288, distance: 141.1
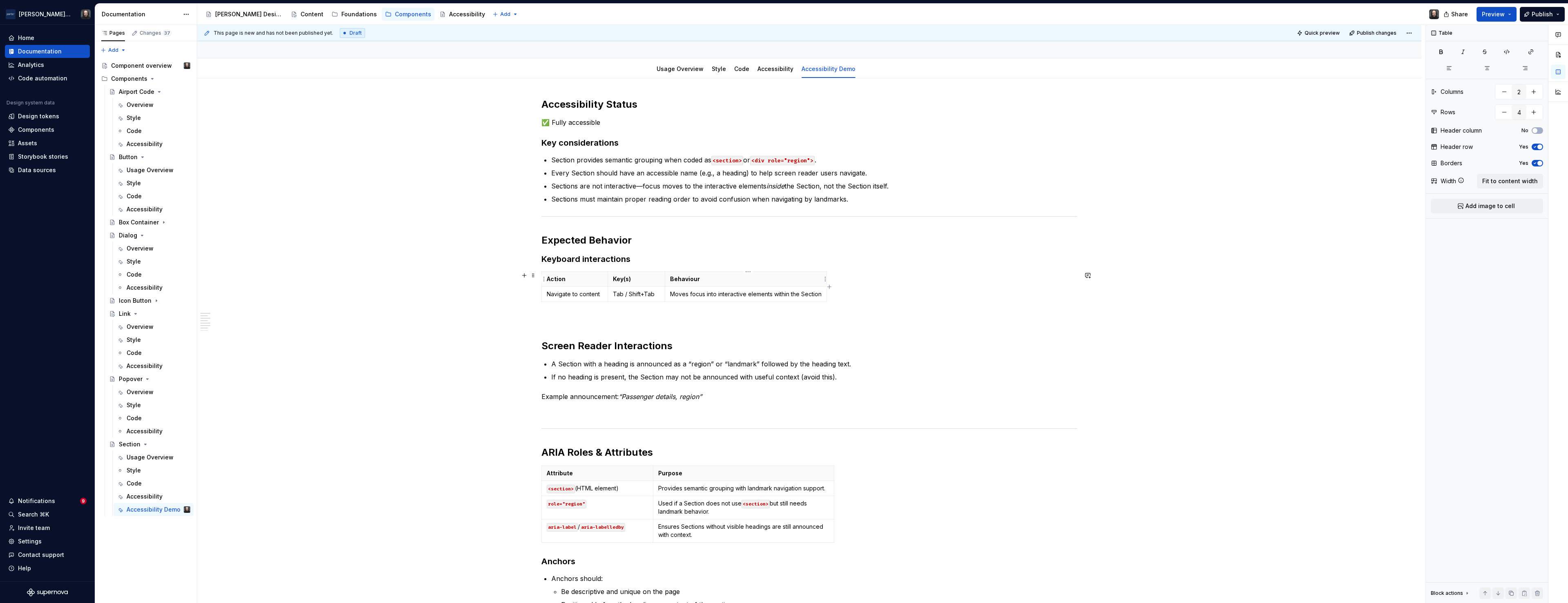
scroll to position [312, 0]
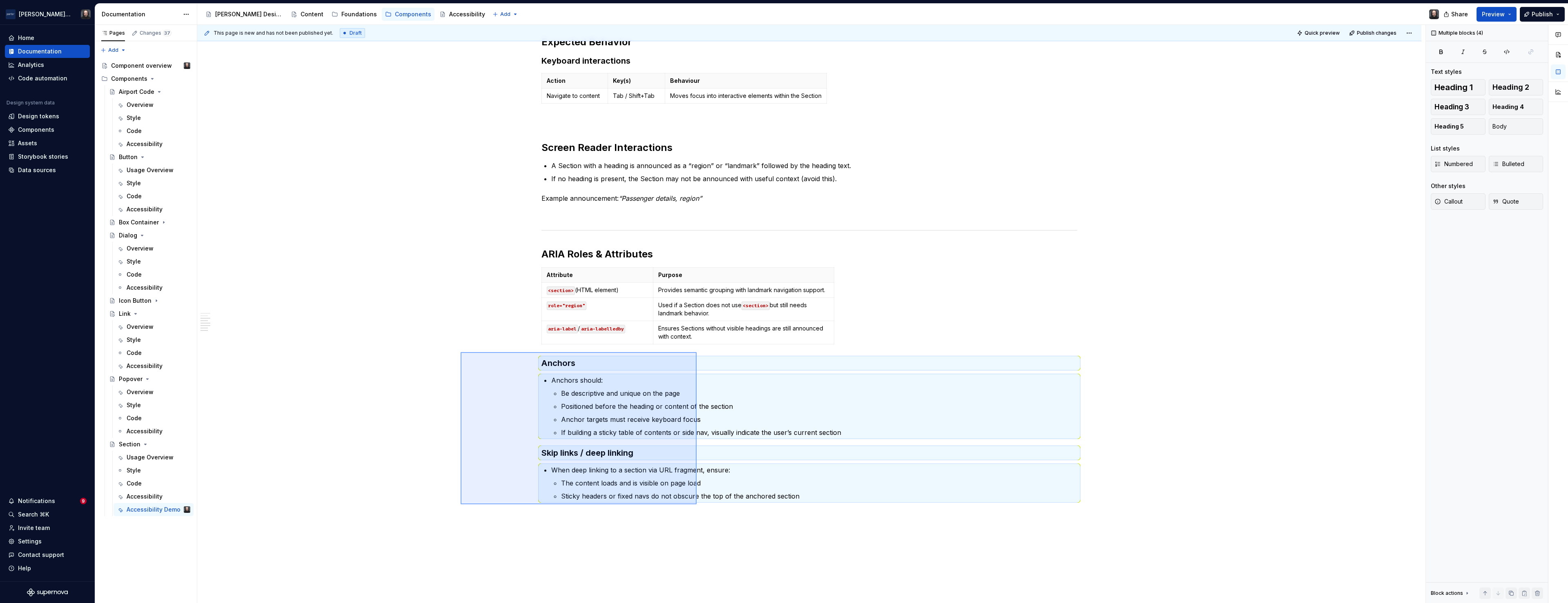
drag, startPoint x: 461, startPoint y: 352, endPoint x: 695, endPoint y: 503, distance: 278.5
click at [697, 504] on div "This page is new and has not been published yet. Draft Quick preview Publish ch…" at bounding box center [811, 314] width 1228 height 579
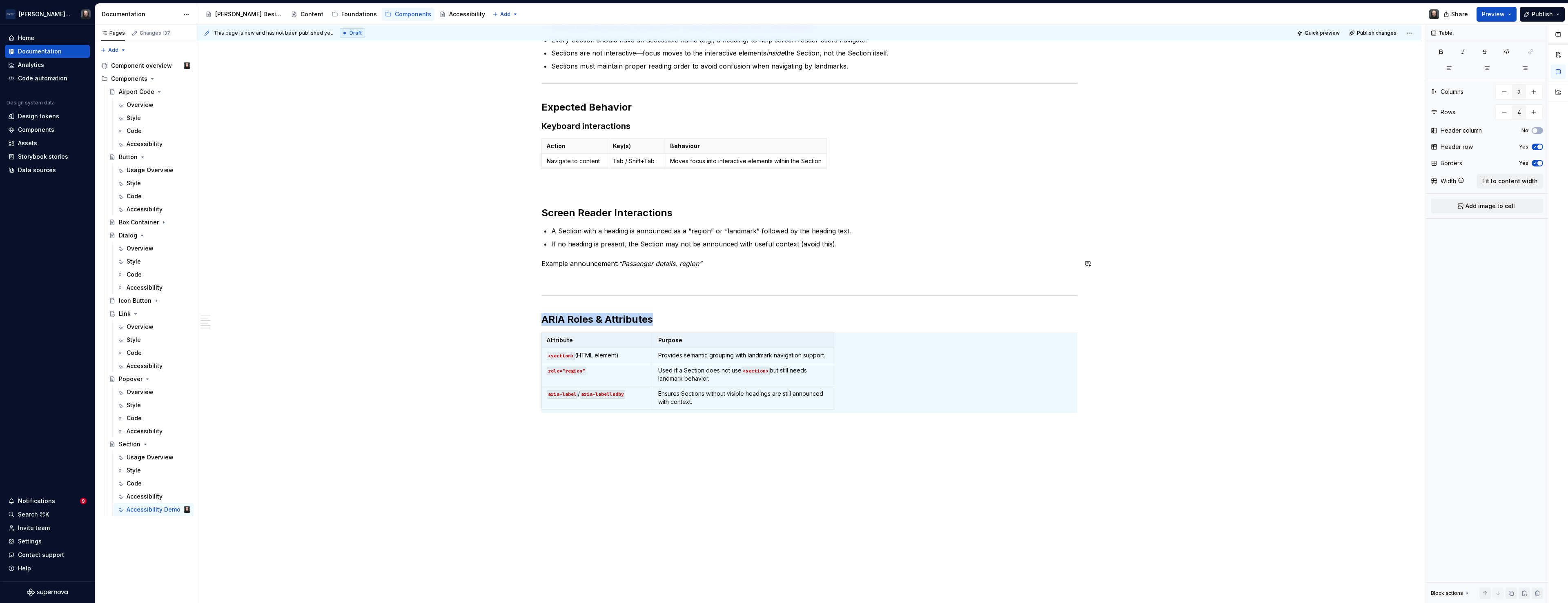
scroll to position [106, 0]
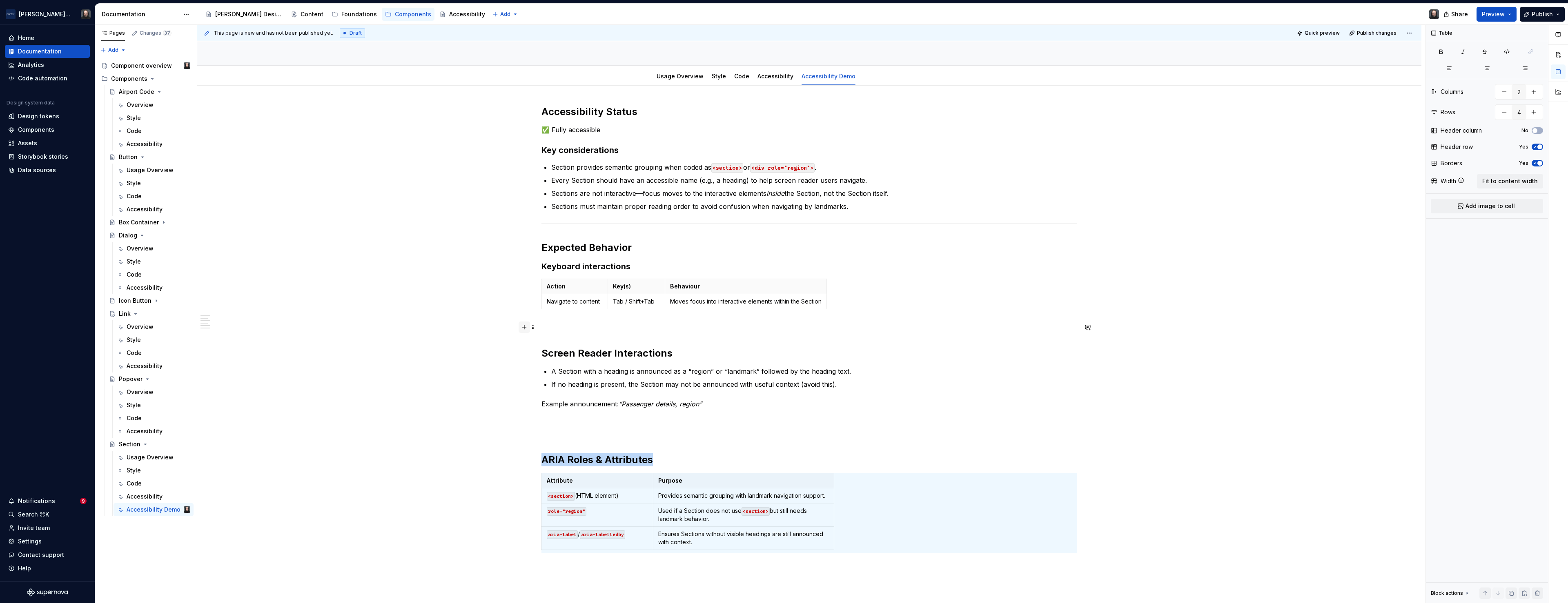
click at [528, 327] on button "button" at bounding box center [524, 327] width 12 height 12
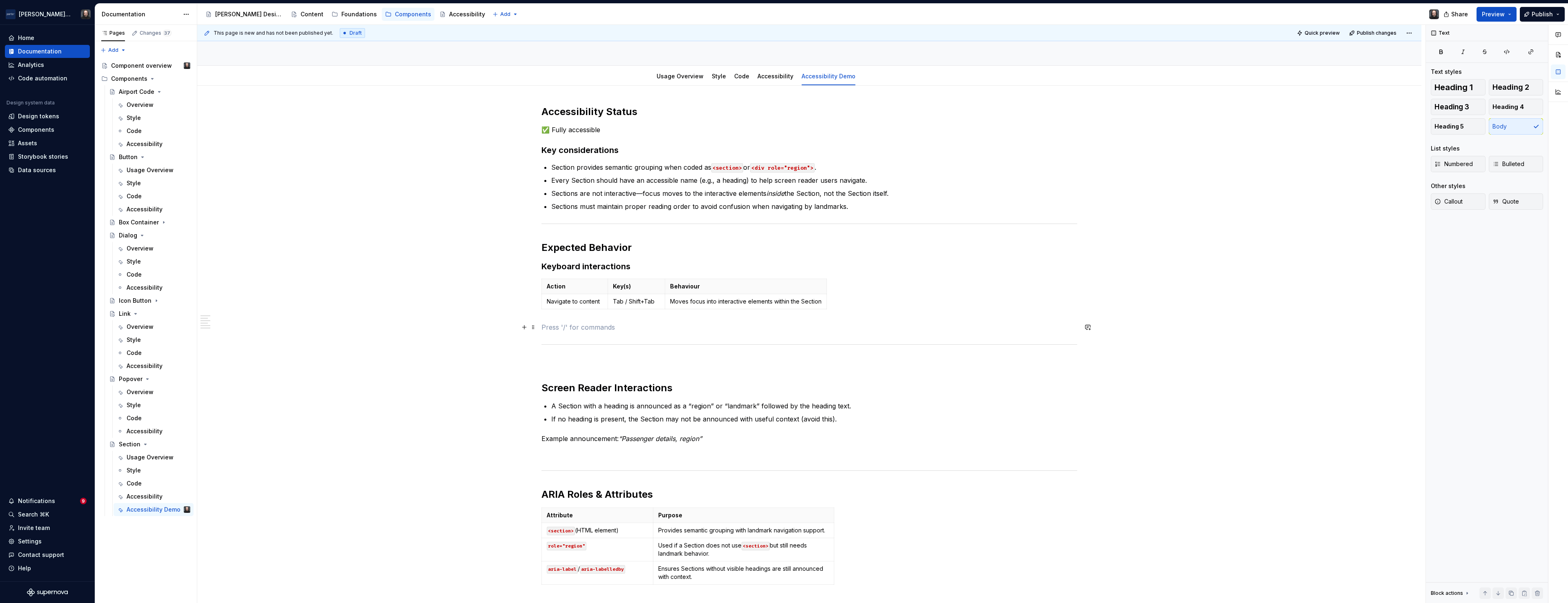
click at [558, 327] on p at bounding box center [810, 327] width 536 height 10
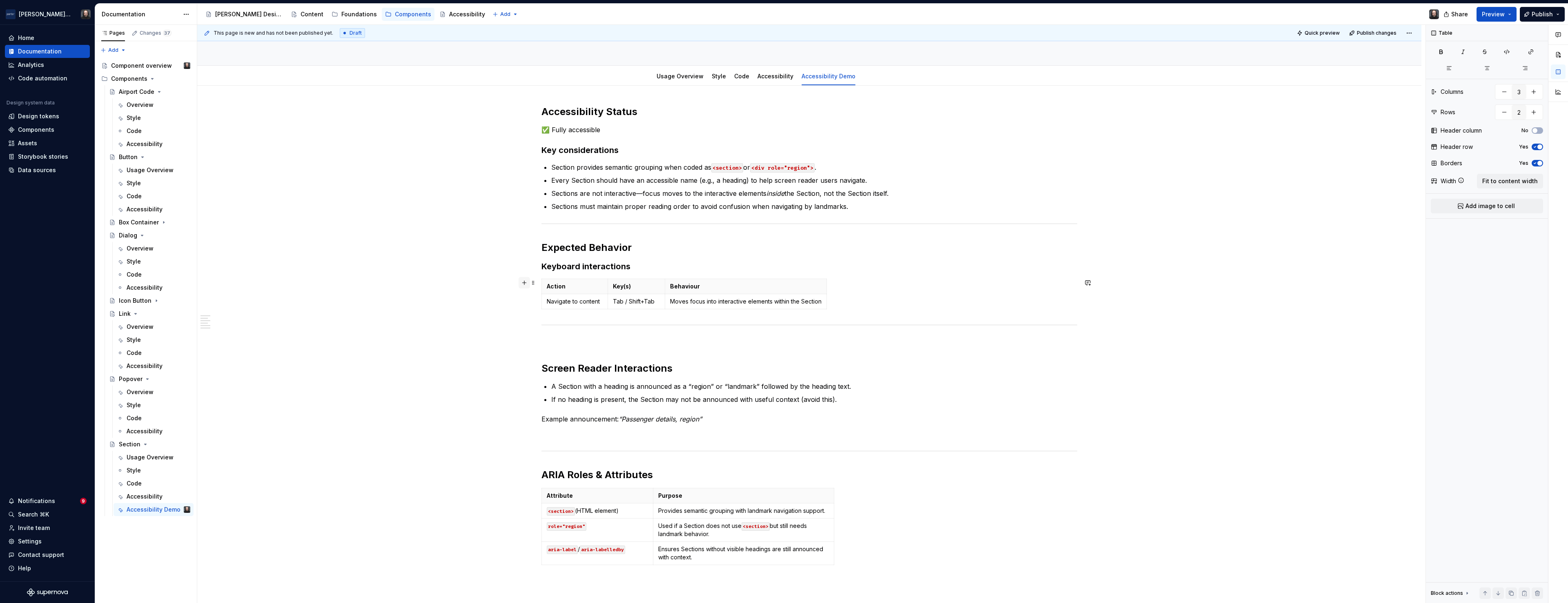
click at [526, 283] on button "button" at bounding box center [524, 282] width 12 height 12
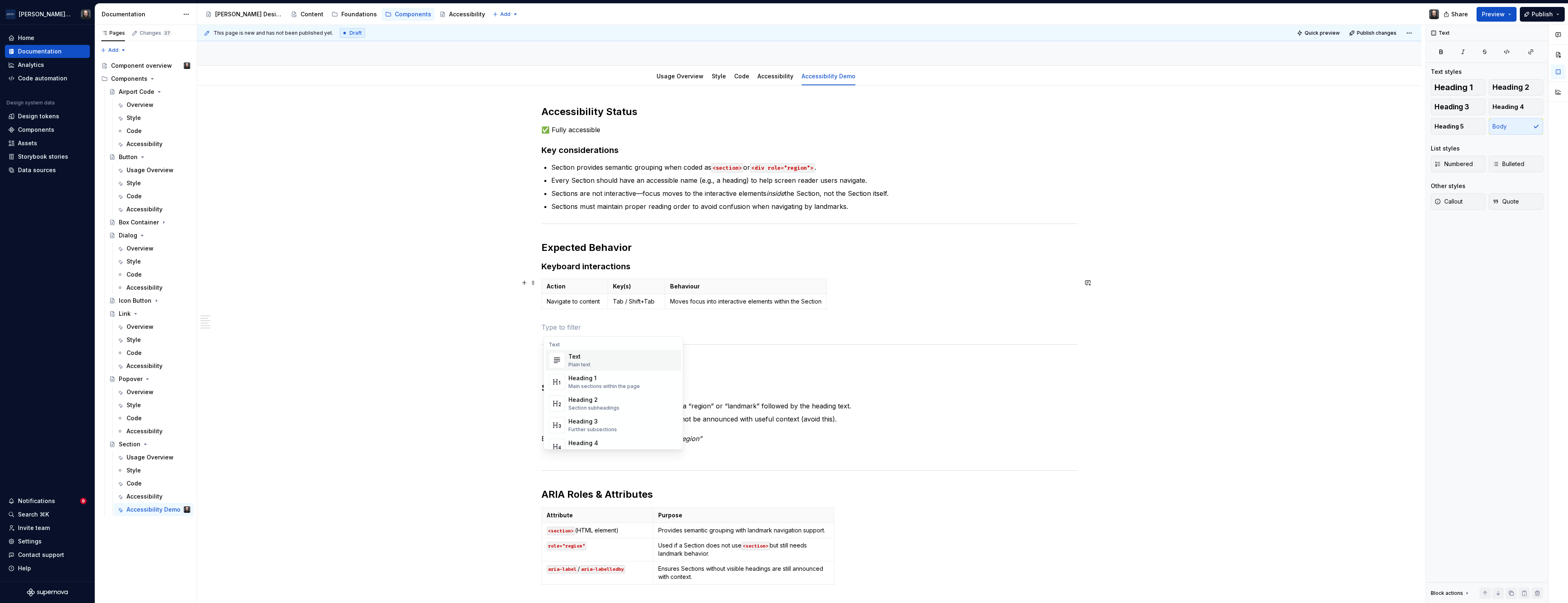
click at [399, 373] on div "Accessibility Status ✅ Fully accessible Key considerations Section provides sem…" at bounding box center [809, 432] width 1224 height 693
click at [536, 224] on span at bounding box center [533, 225] width 7 height 12
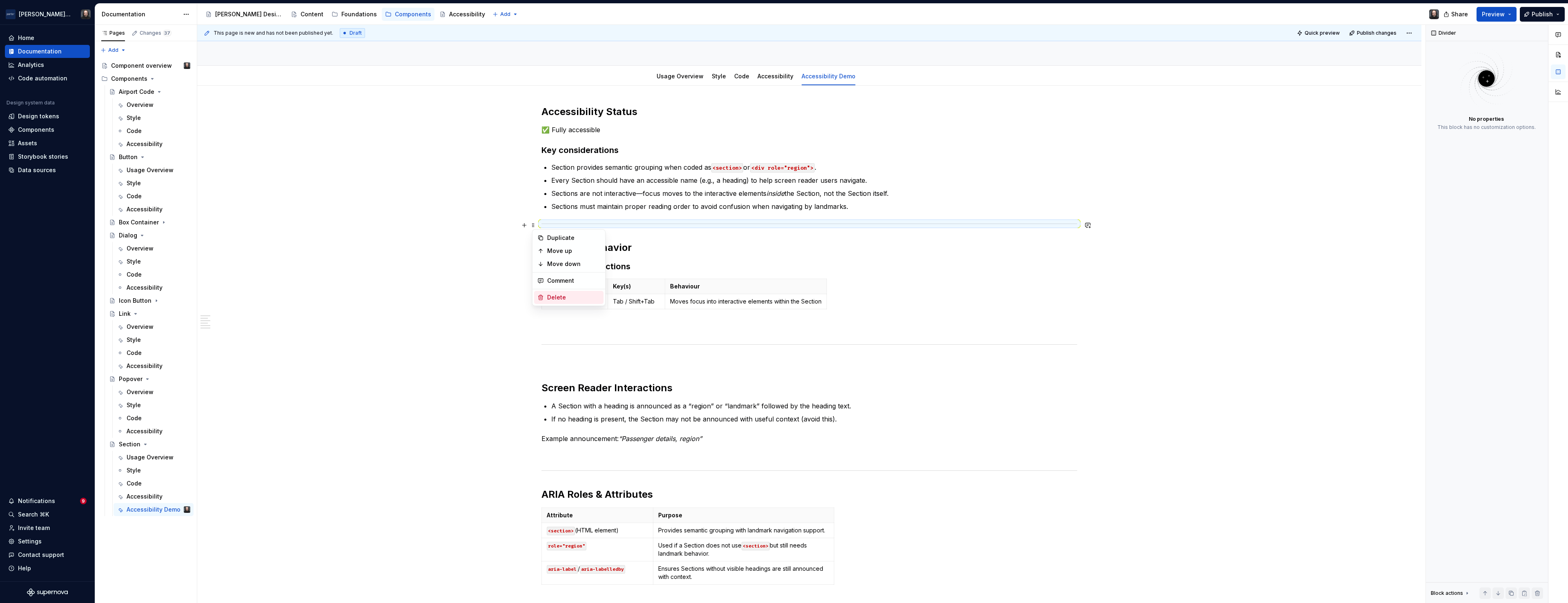
click at [559, 296] on div "Delete" at bounding box center [573, 297] width 53 height 8
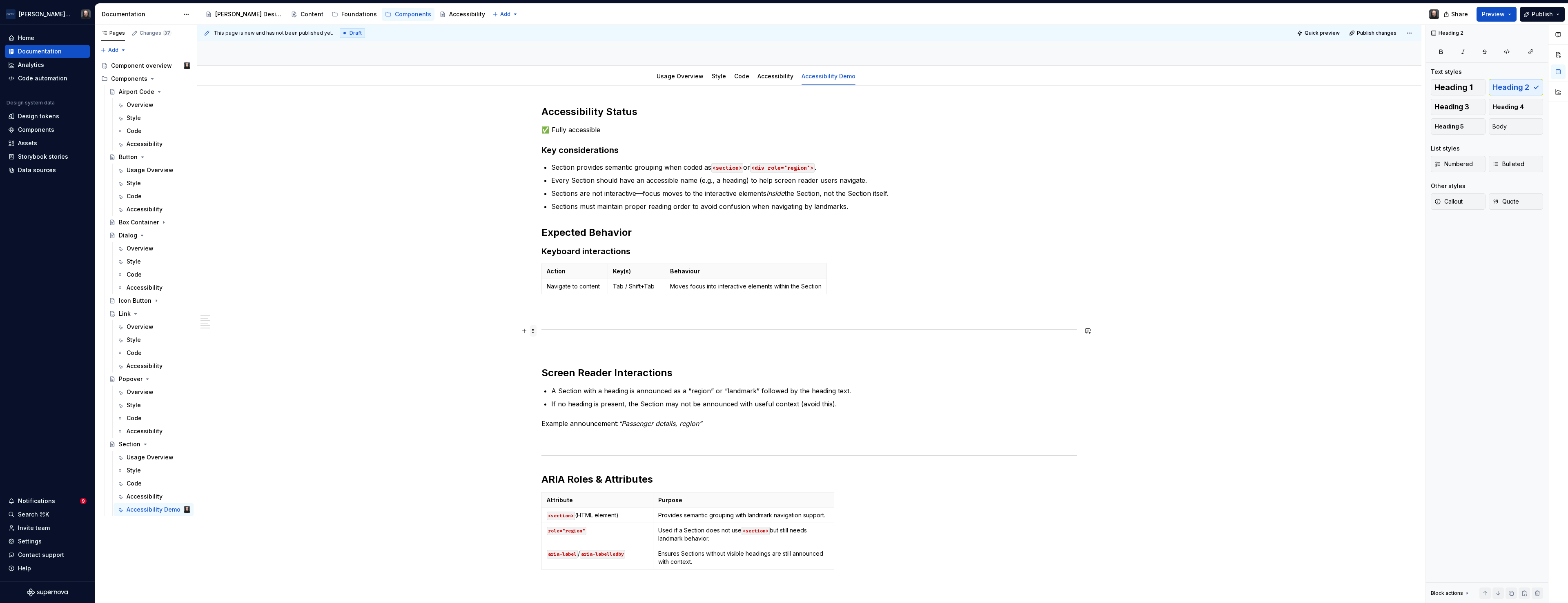
click at [535, 330] on span at bounding box center [533, 331] width 7 height 12
click at [557, 401] on div "Delete" at bounding box center [573, 403] width 53 height 8
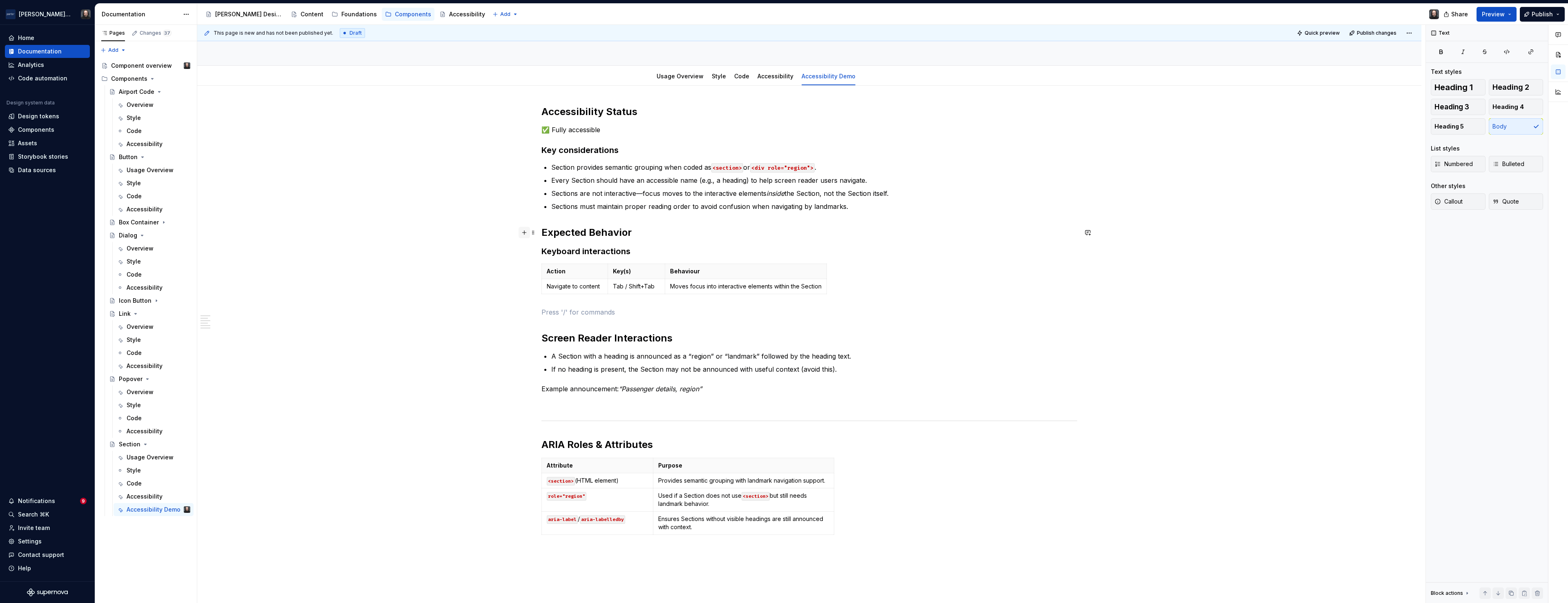
click at [528, 231] on button "button" at bounding box center [524, 232] width 12 height 12
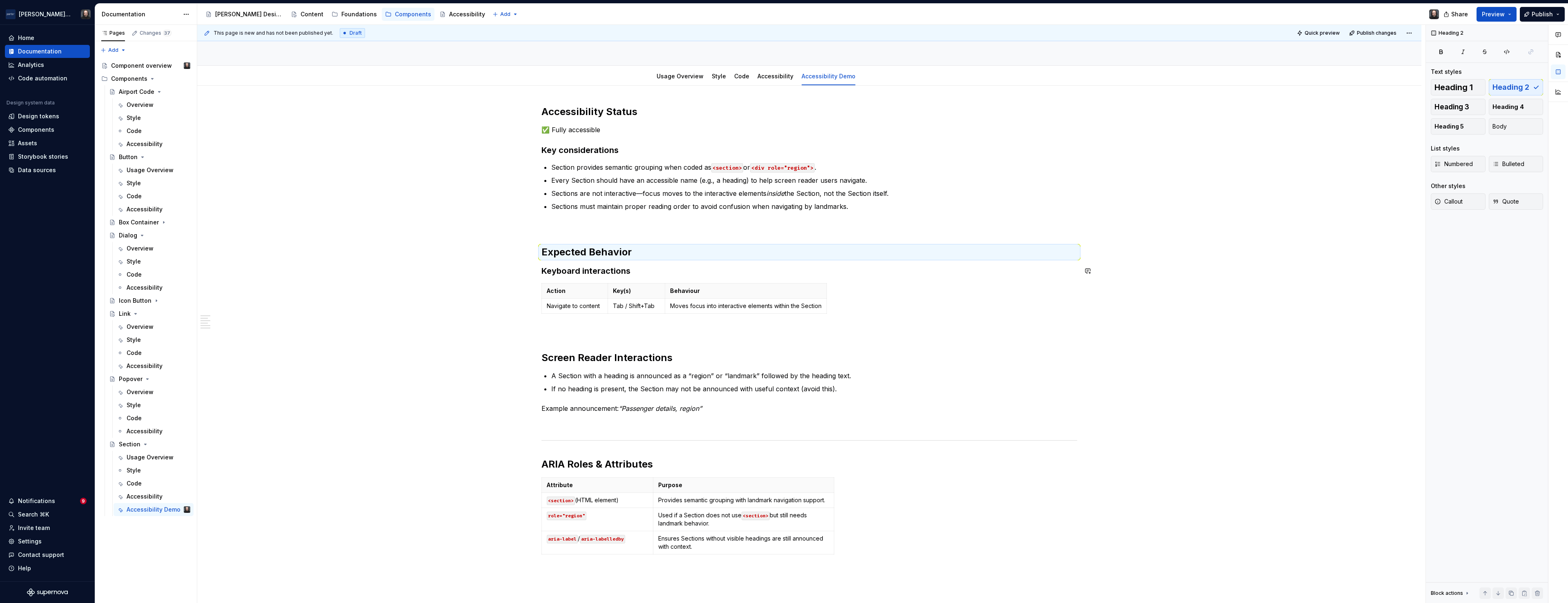
scroll to position [144, 0]
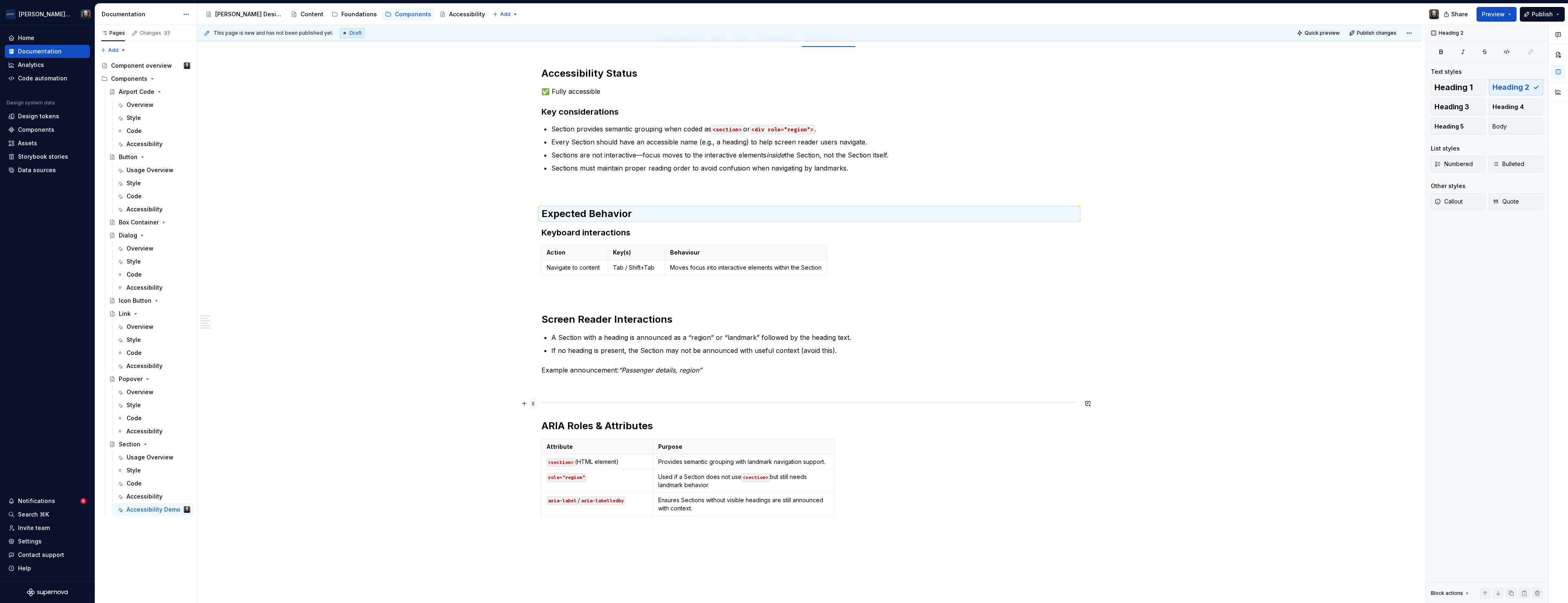
click at [535, 402] on span at bounding box center [533, 403] width 7 height 12
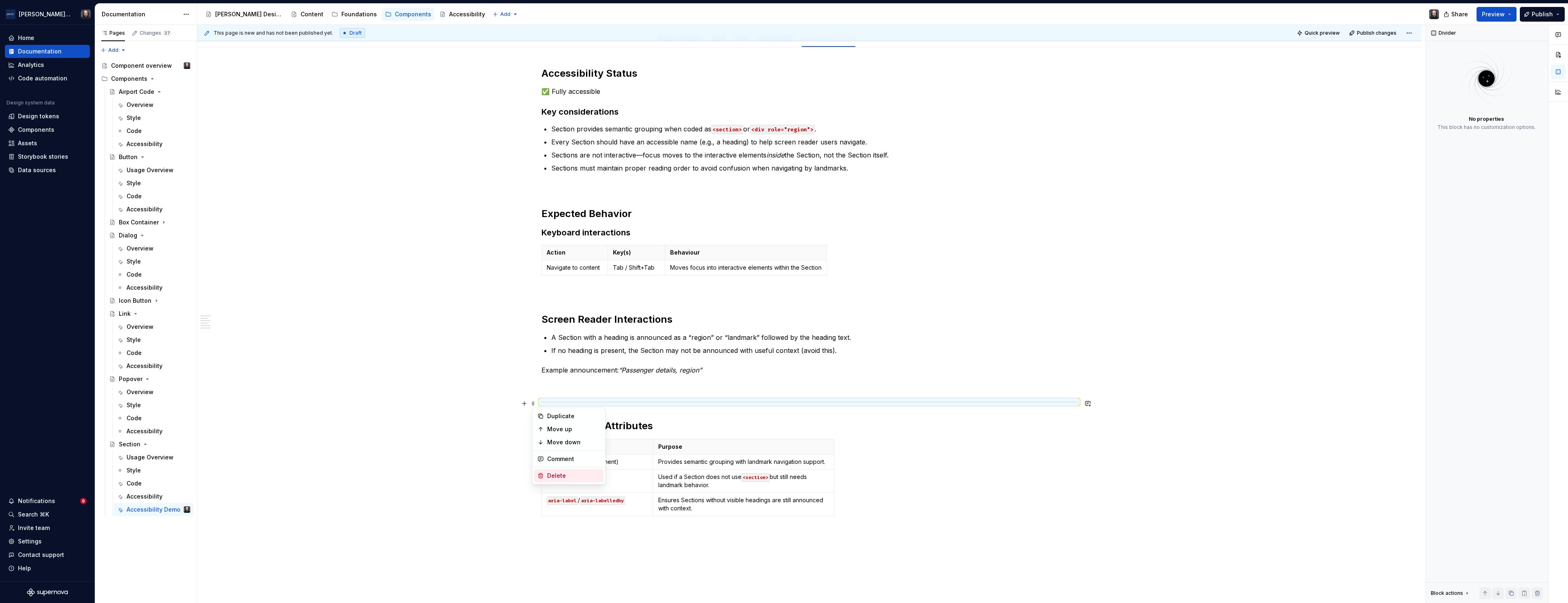
click at [568, 473] on div "Delete" at bounding box center [573, 475] width 53 height 8
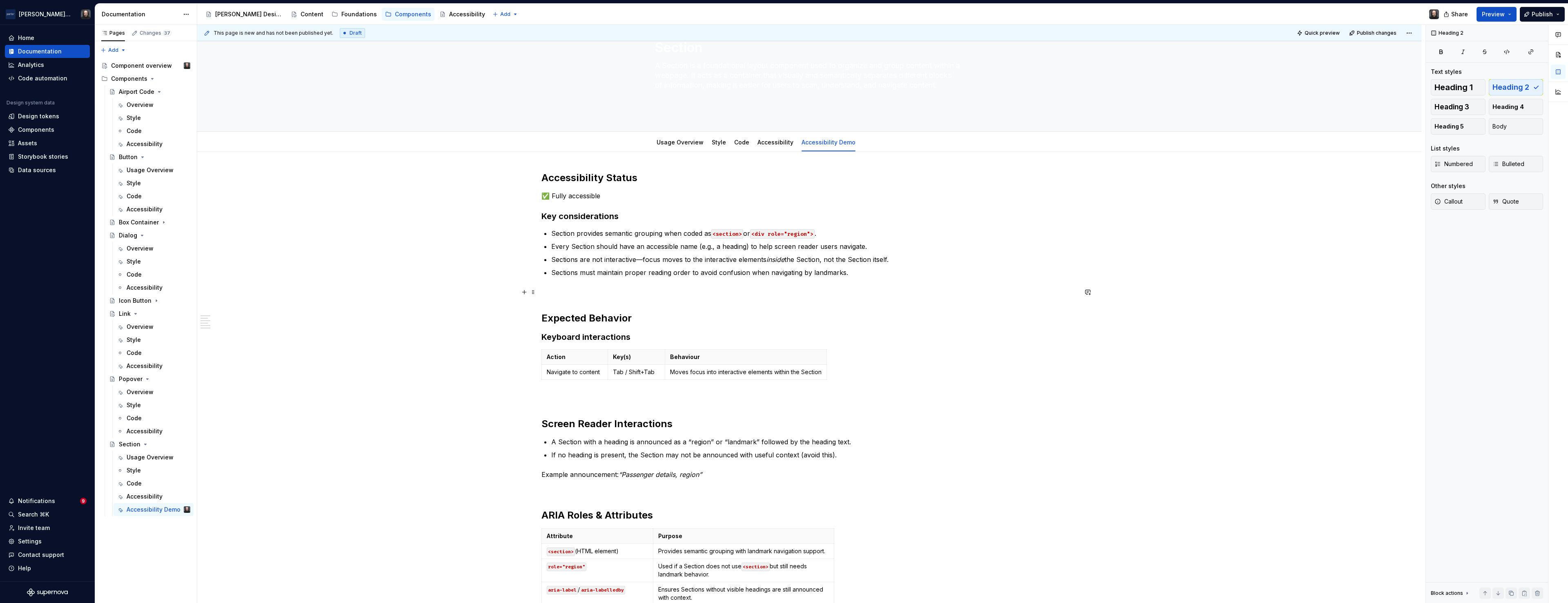
scroll to position [45, 0]
click at [774, 140] on link "Accessibility" at bounding box center [775, 136] width 36 height 7
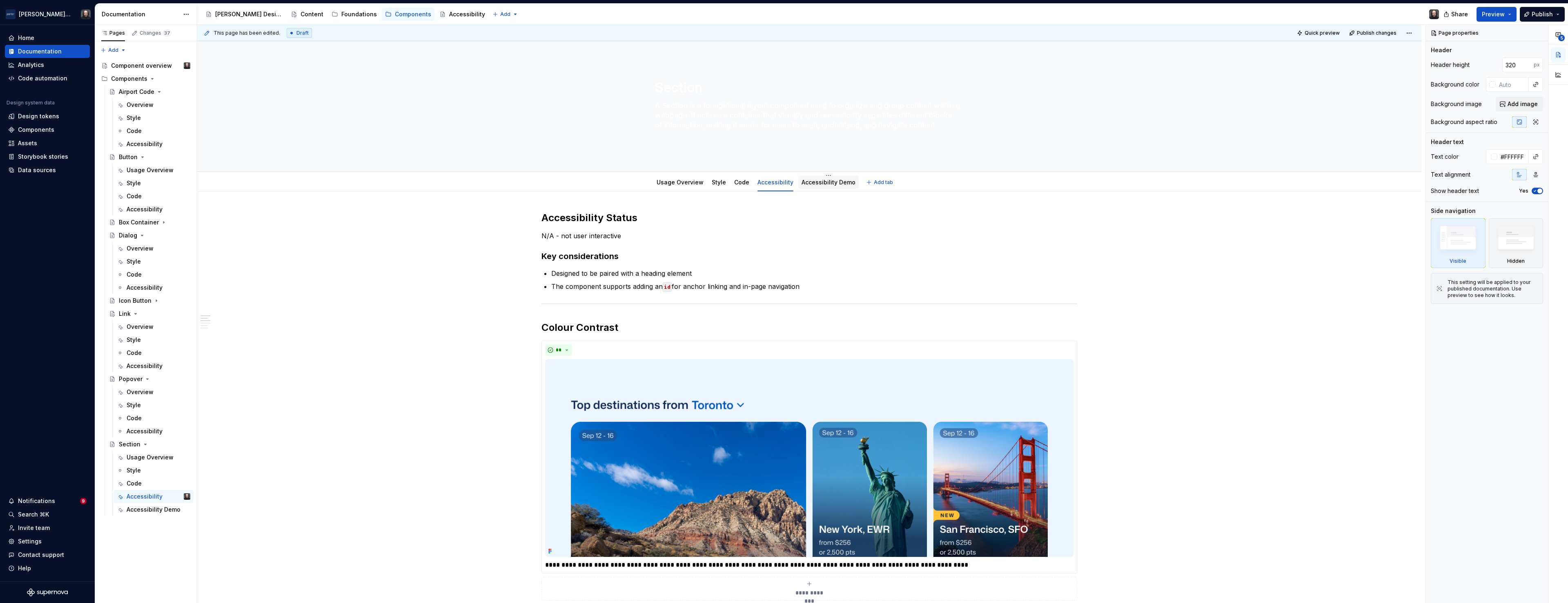
click at [830, 183] on link "Accessibility Demo" at bounding box center [828, 182] width 54 height 7
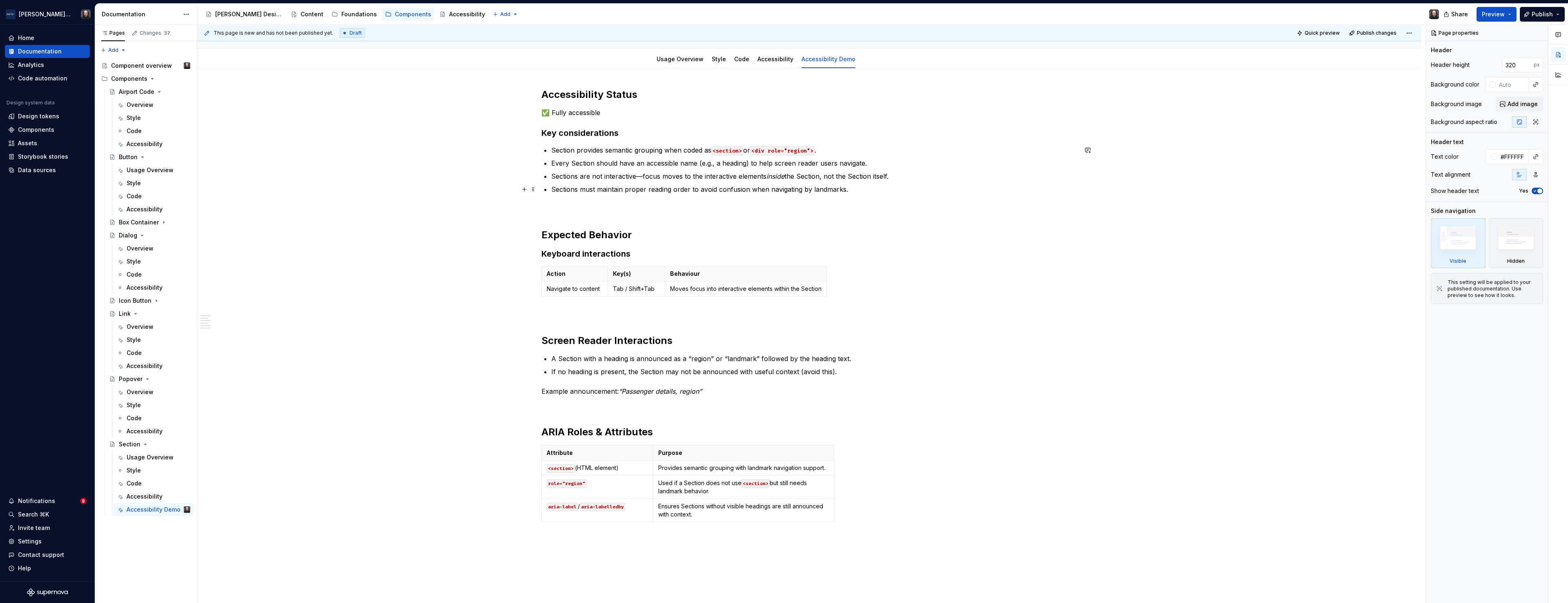
scroll to position [4, 0]
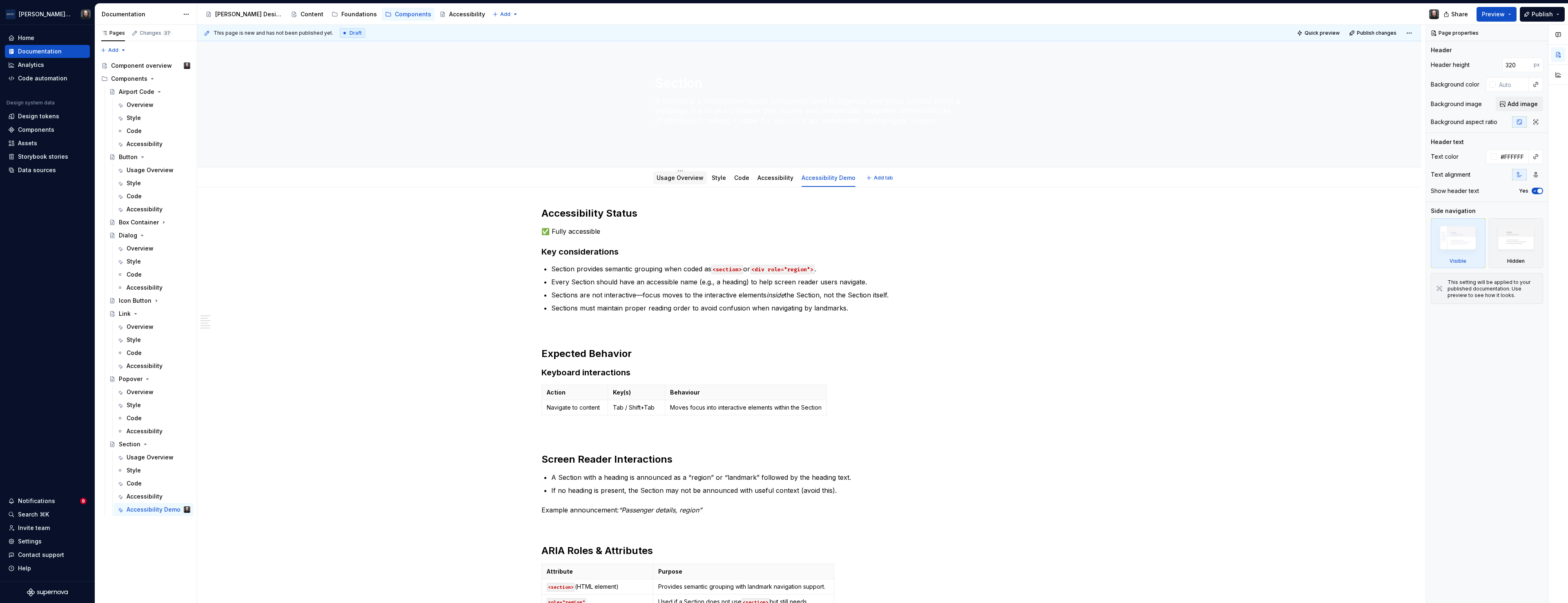
click at [679, 176] on link "Usage Overview" at bounding box center [680, 177] width 47 height 7
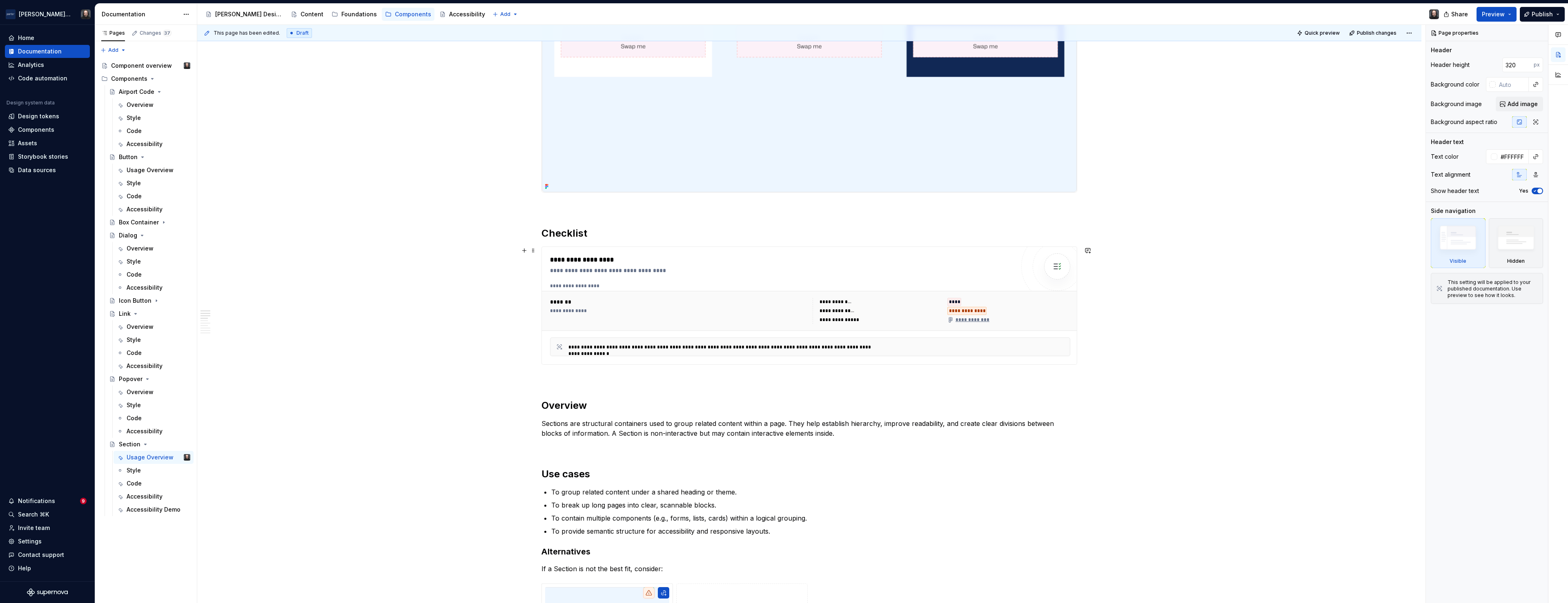
scroll to position [457, 0]
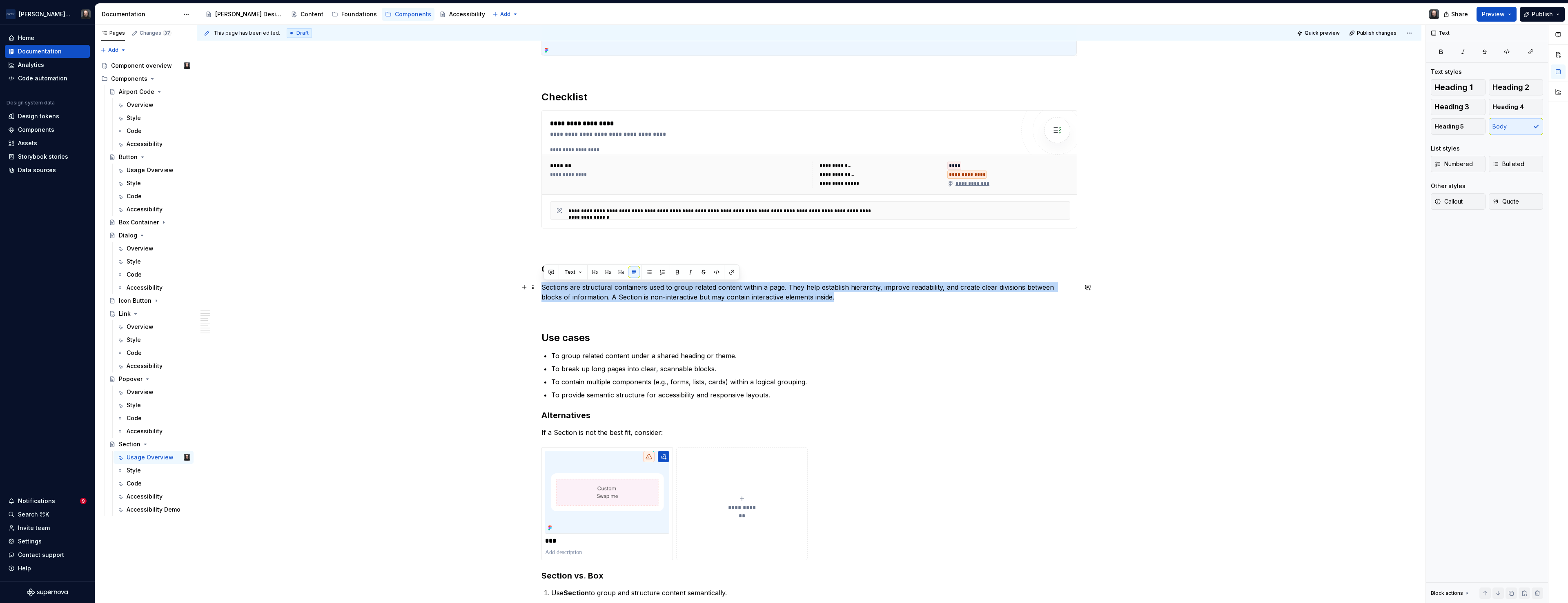
drag, startPoint x: 823, startPoint y: 299, endPoint x: 545, endPoint y: 287, distance: 278.3
click at [545, 287] on p "Sections are structural containers used to group related content within a page.…" at bounding box center [810, 292] width 536 height 19
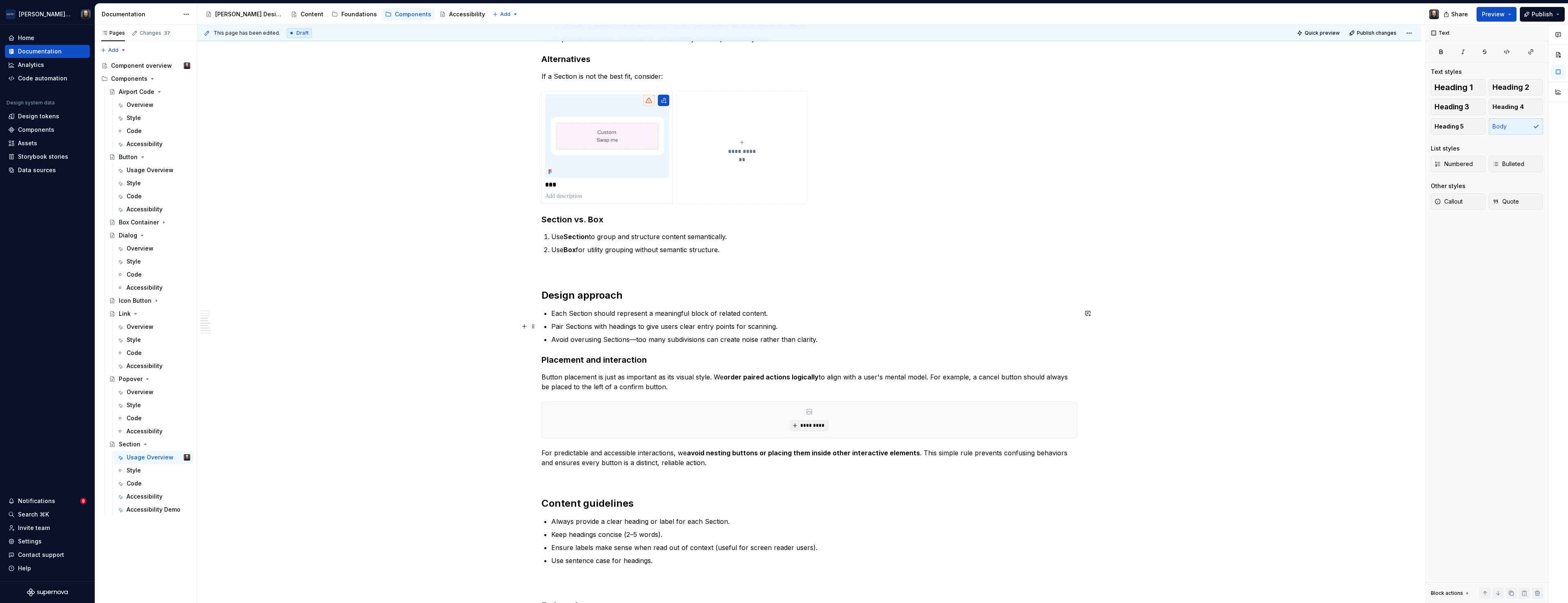
scroll to position [828, 0]
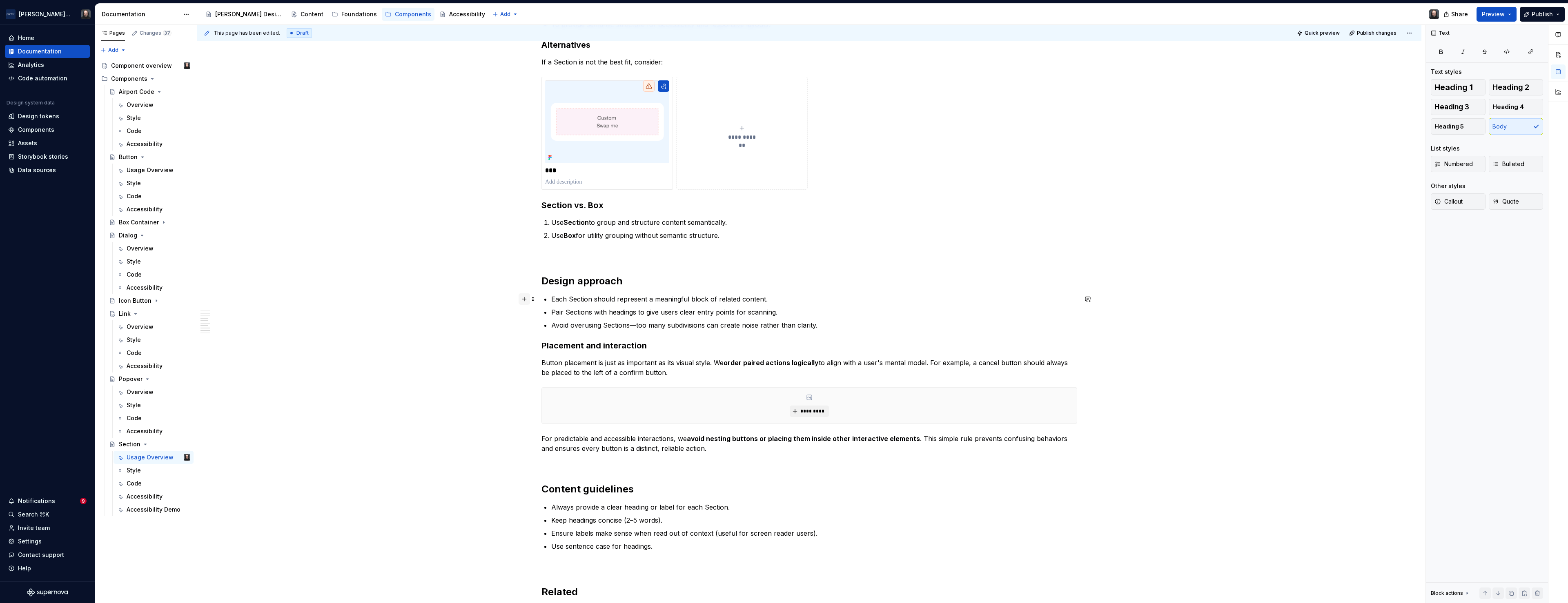
click at [528, 298] on button "button" at bounding box center [524, 299] width 12 height 12
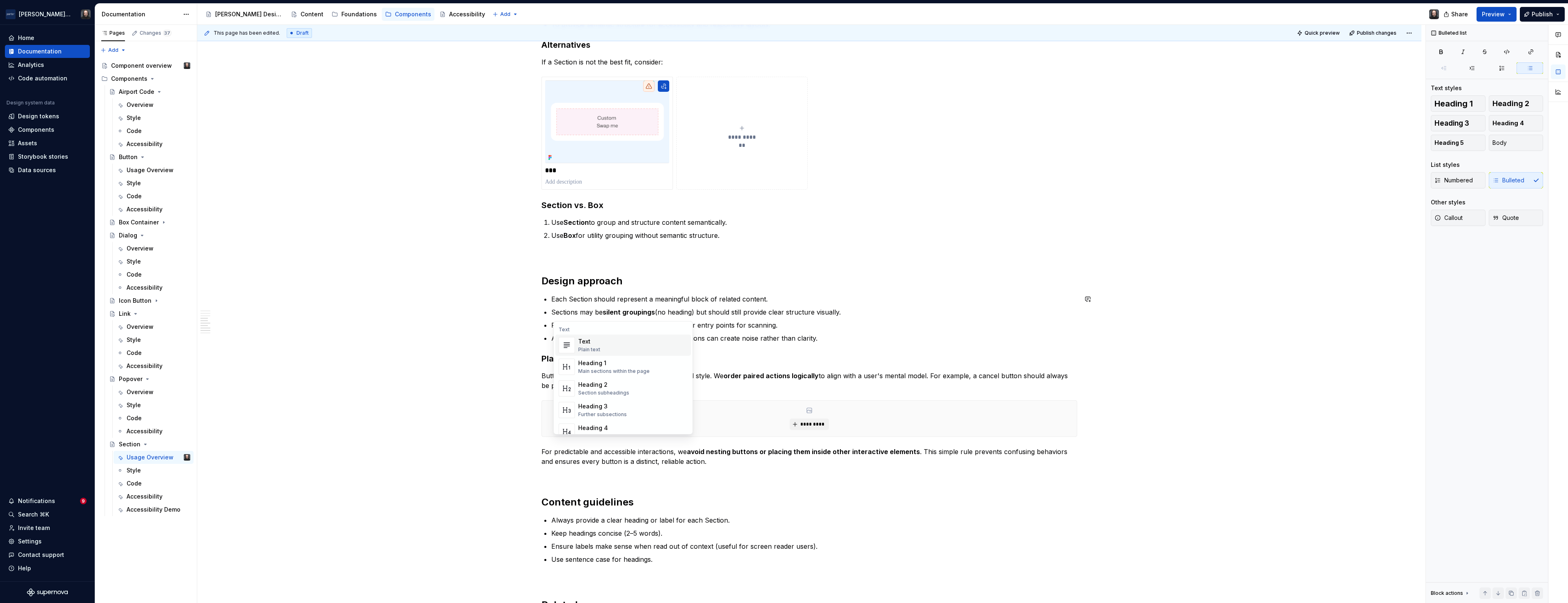
click at [460, 345] on div "**********" at bounding box center [809, 190] width 1224 height 1650
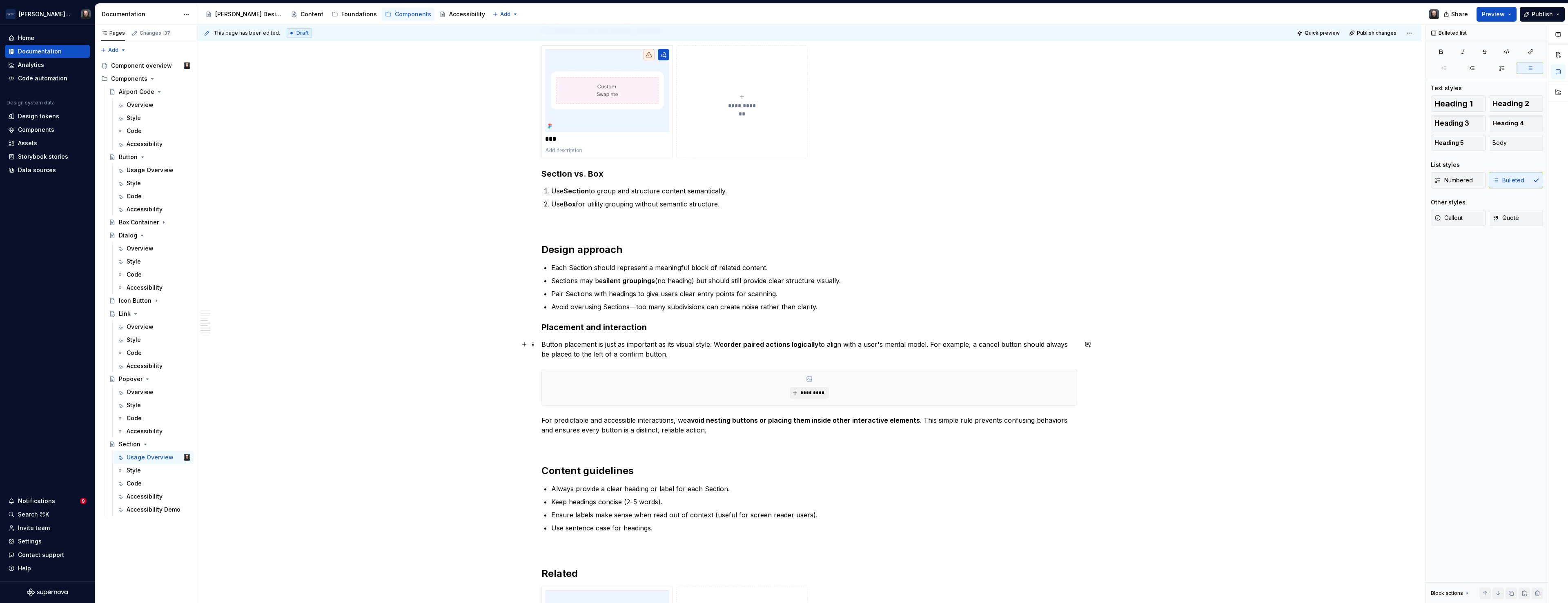
scroll to position [870, 0]
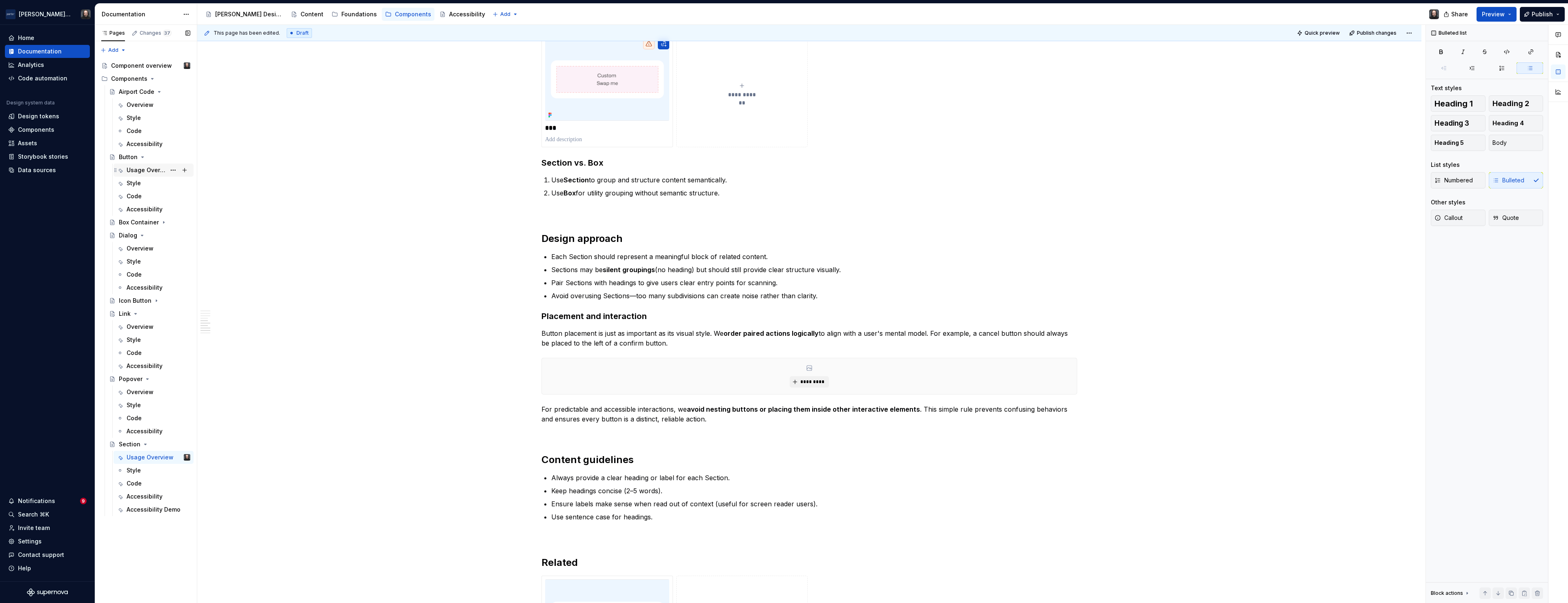
click at [137, 168] on div "Usage Overview" at bounding box center [146, 170] width 39 height 8
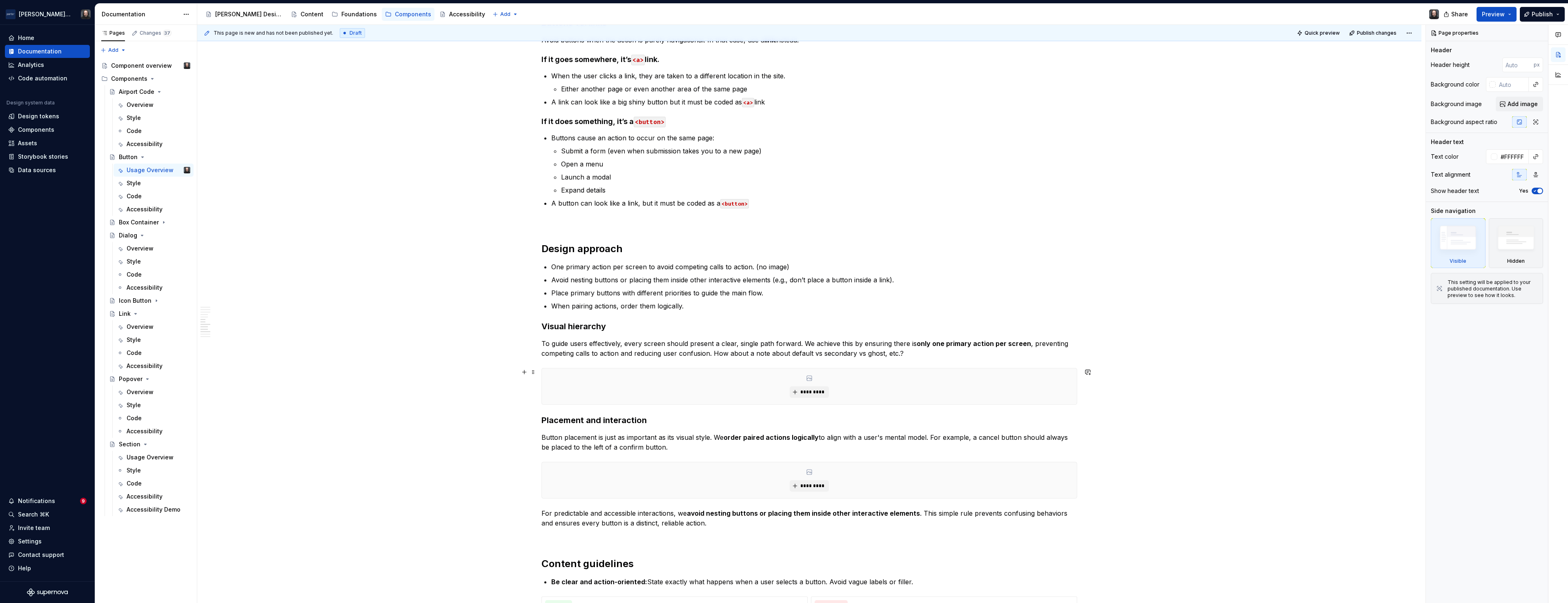
scroll to position [983, 0]
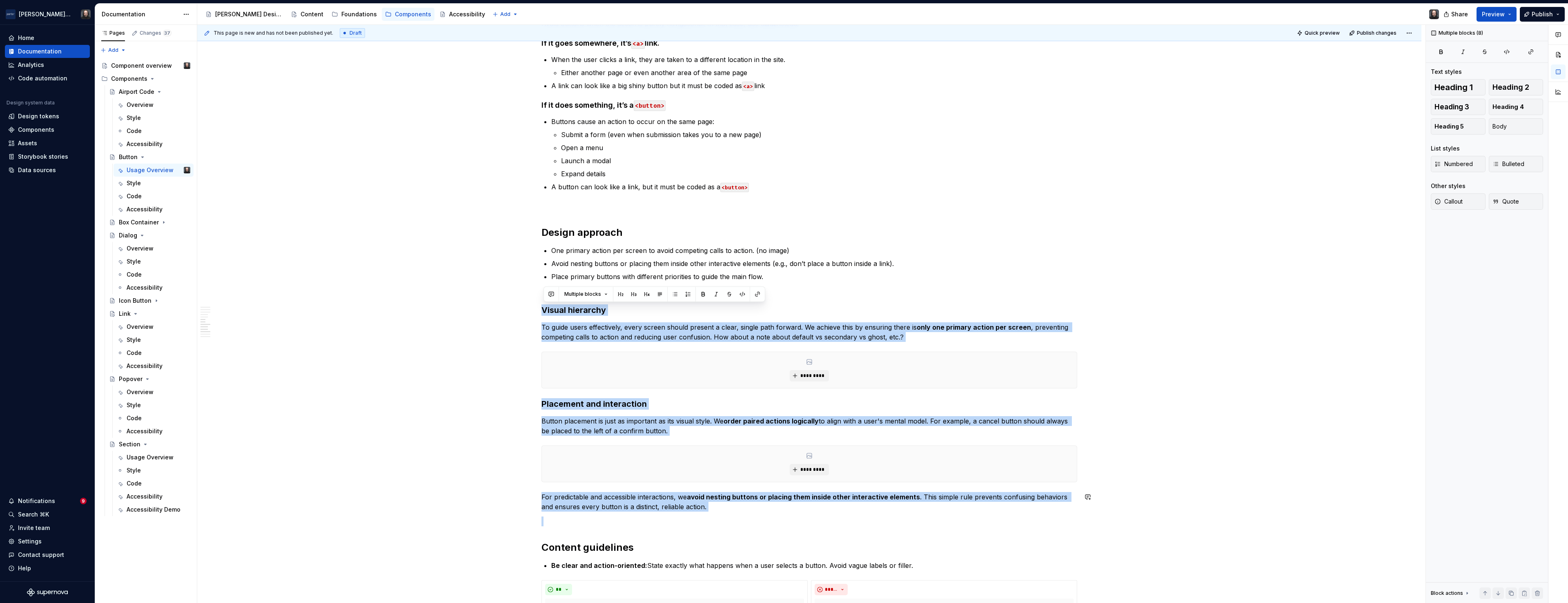
drag, startPoint x: 545, startPoint y: 311, endPoint x: 711, endPoint y: 514, distance: 262.2
click at [711, 514] on div "**********" at bounding box center [810, 161] width 536 height 1925
copy div "Visual hierarchy To guide users effectively, every screen should present a clea…"
click at [432, 319] on div "**********" at bounding box center [809, 246] width 1224 height 2136
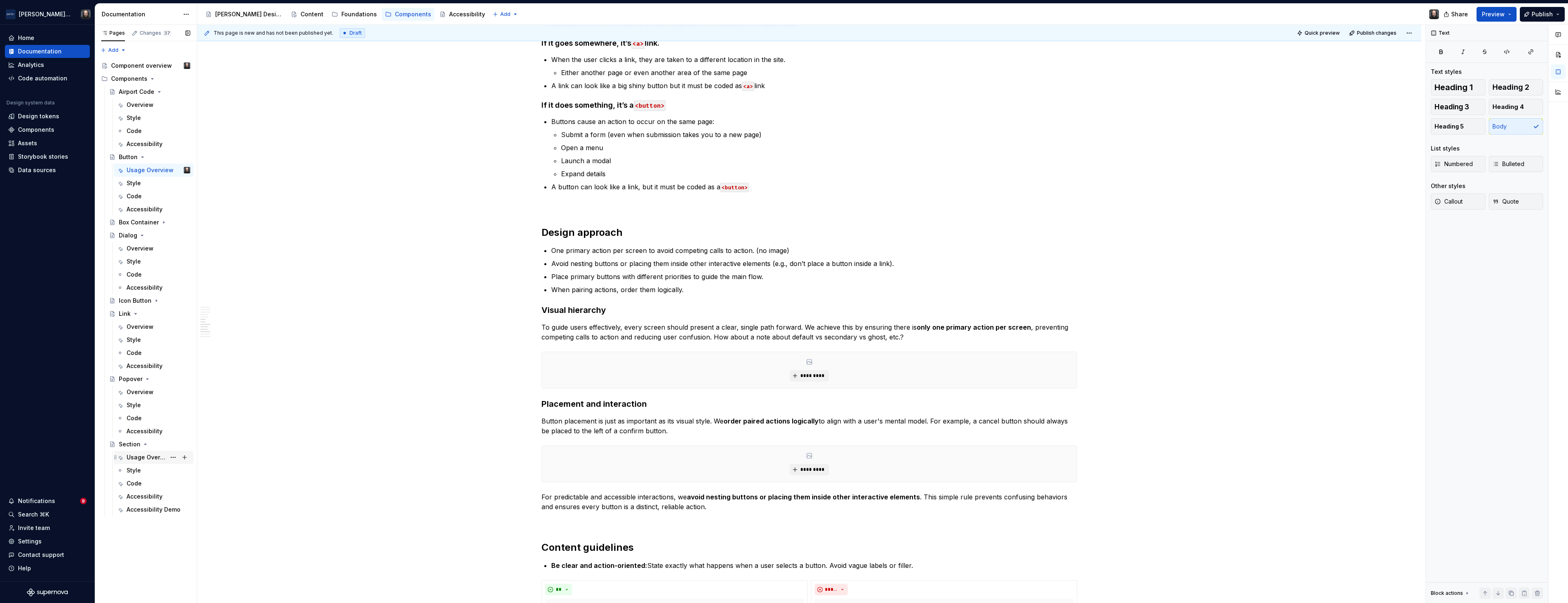
click at [142, 458] on div "Usage Overview" at bounding box center [146, 457] width 39 height 8
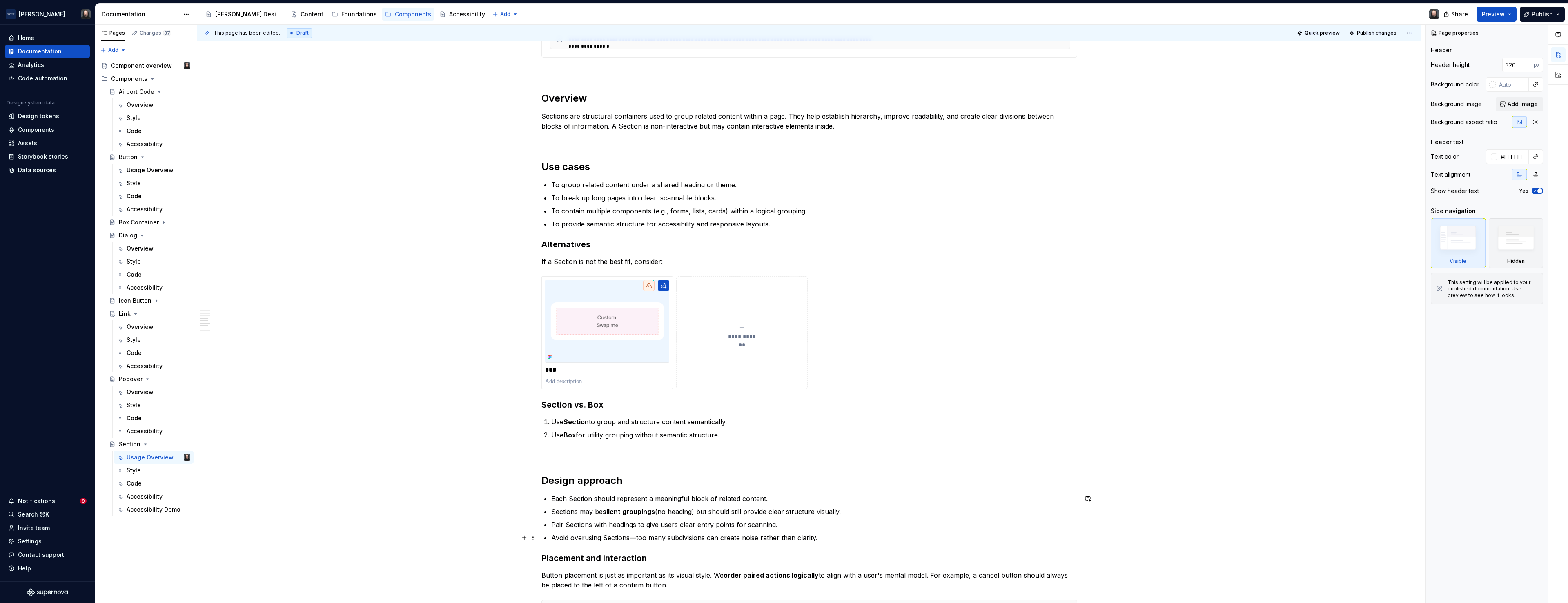
scroll to position [907, 0]
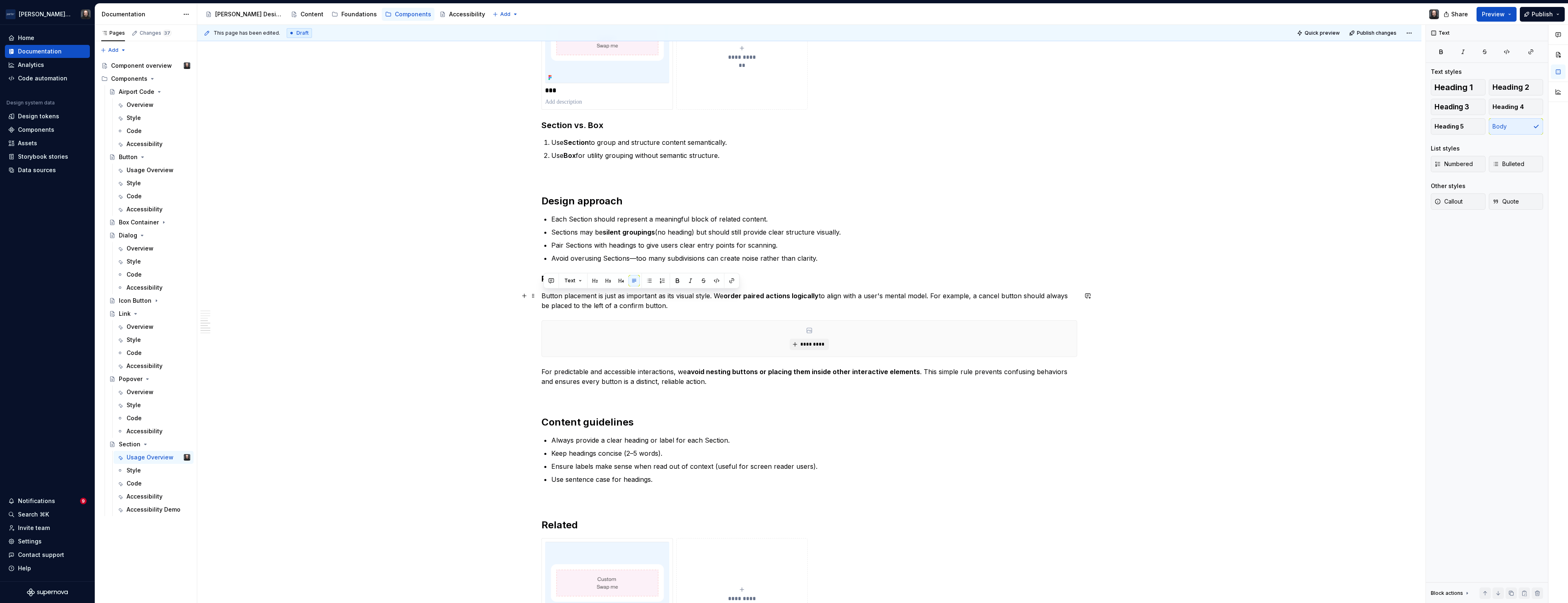
drag, startPoint x: 660, startPoint y: 307, endPoint x: 545, endPoint y: 296, distance: 115.5
click at [545, 296] on p "Button placement is just as important as its visual style. We order paired acti…" at bounding box center [810, 301] width 536 height 19
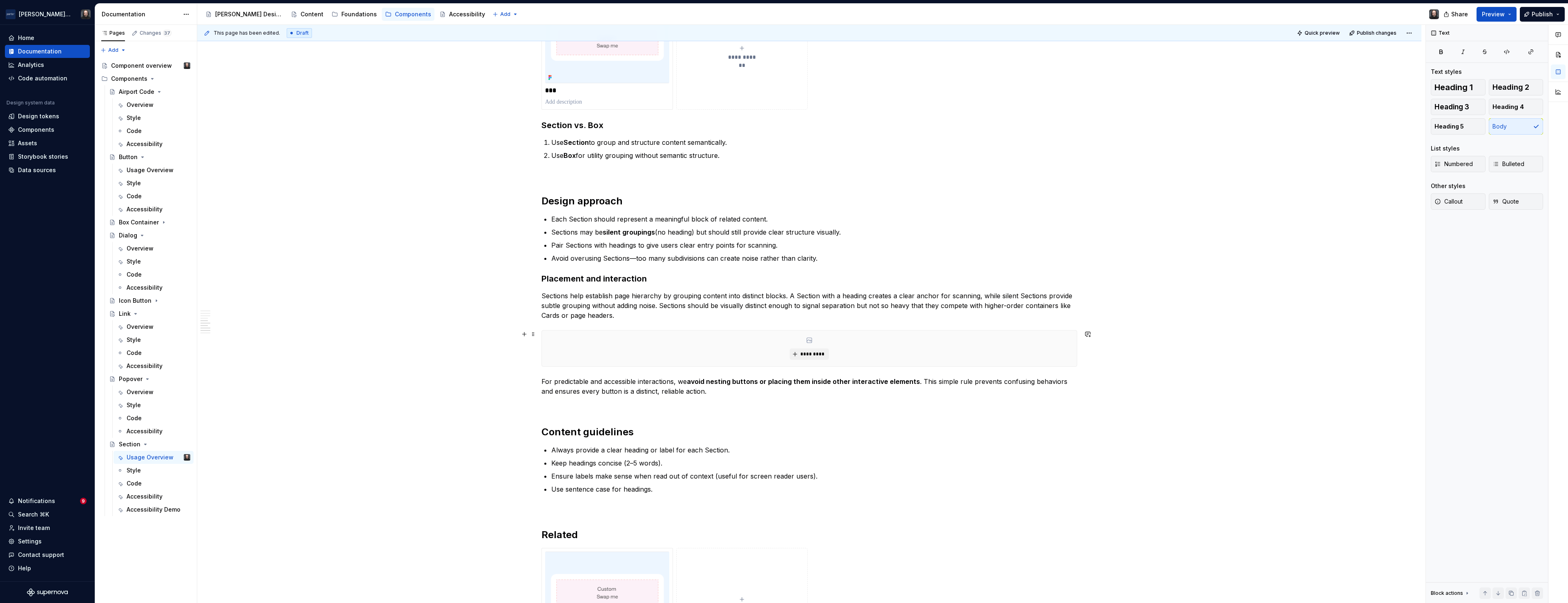
type textarea "*"
click at [527, 277] on button "button" at bounding box center [524, 279] width 12 height 12
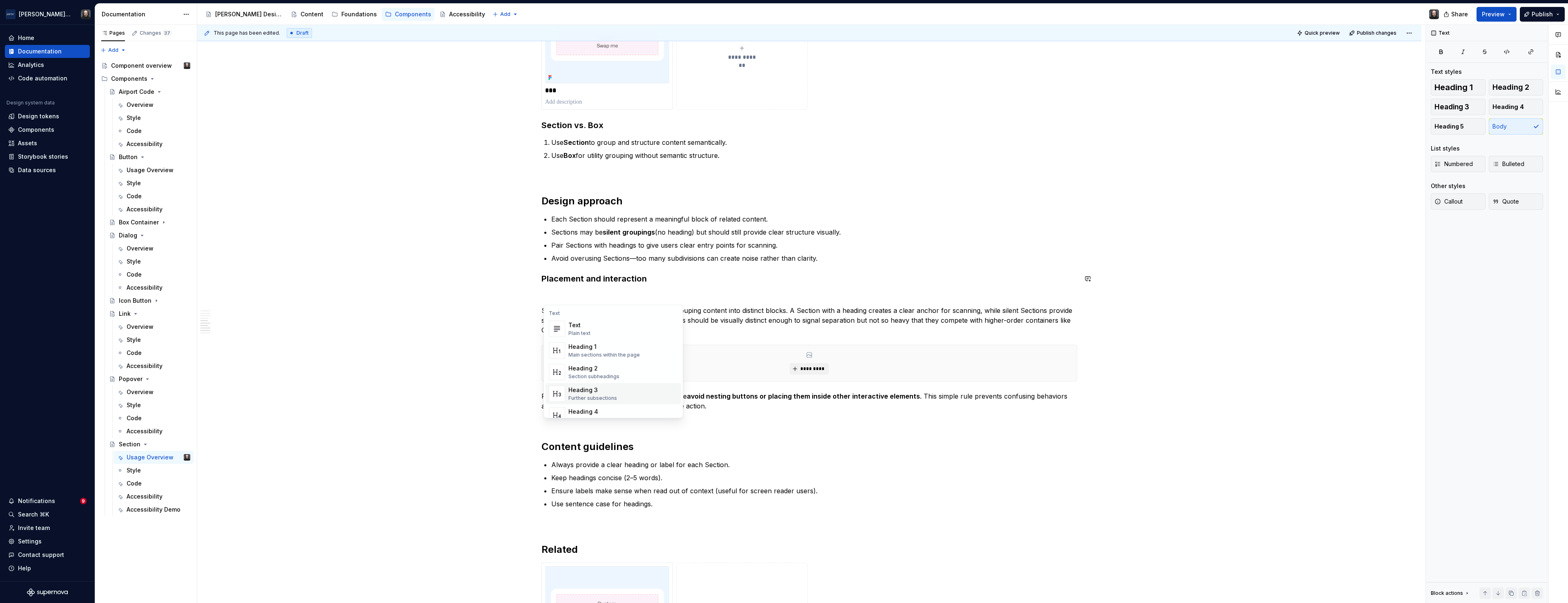
click at [583, 394] on div "Heading 3" at bounding box center [593, 390] width 49 height 8
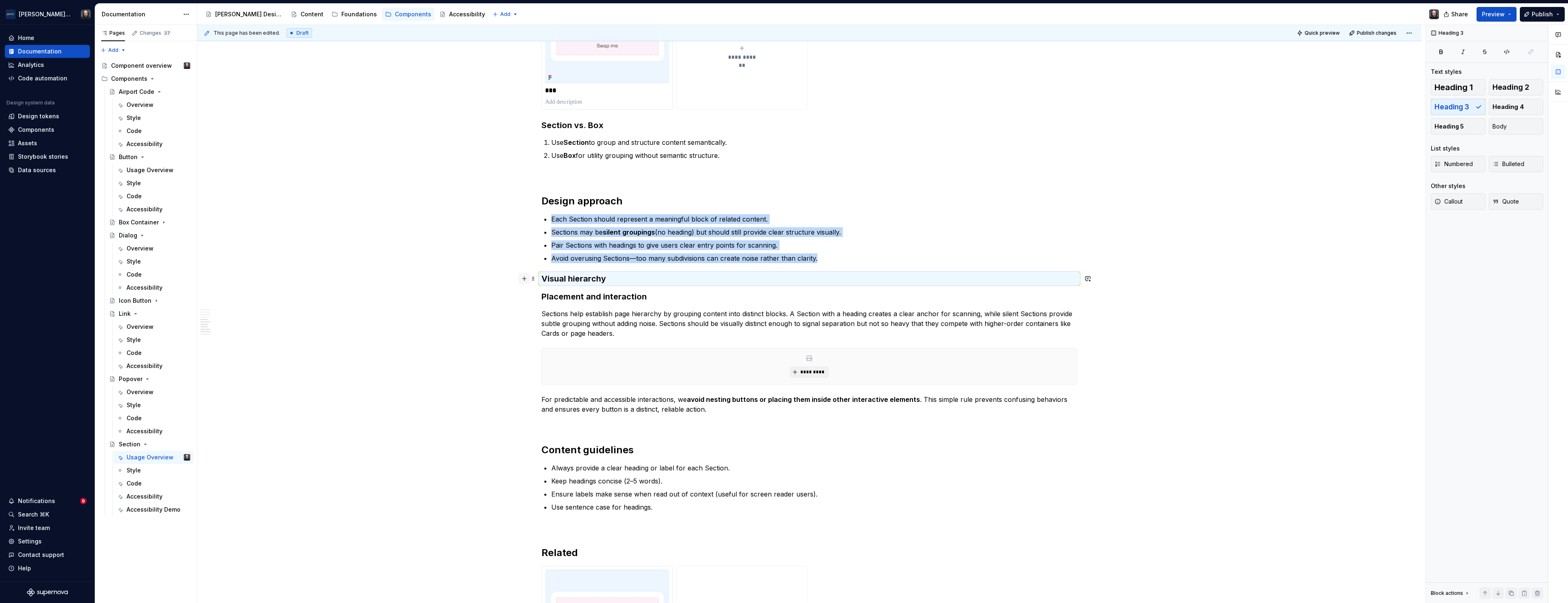
click at [525, 279] on button "button" at bounding box center [524, 279] width 12 height 12
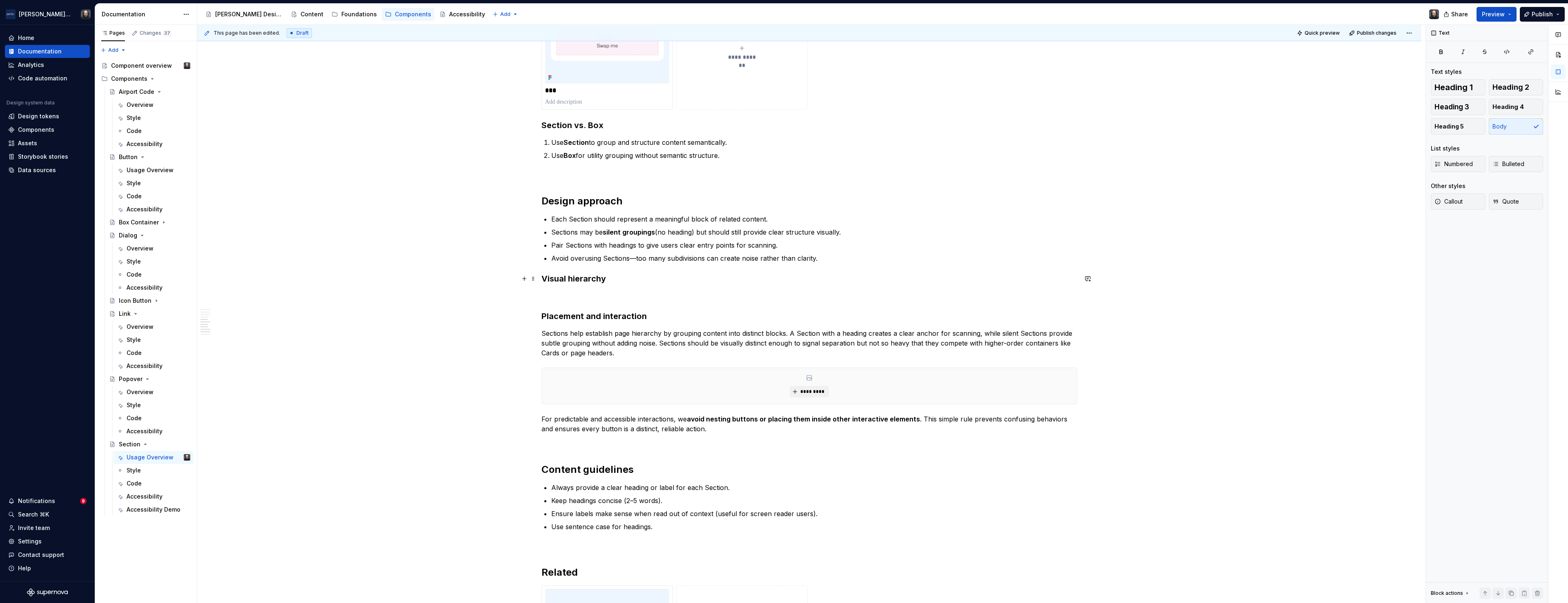
click at [739, 344] on p "Sections help establish page hierarchy by grouping content into distinct blocks…" at bounding box center [810, 343] width 536 height 29
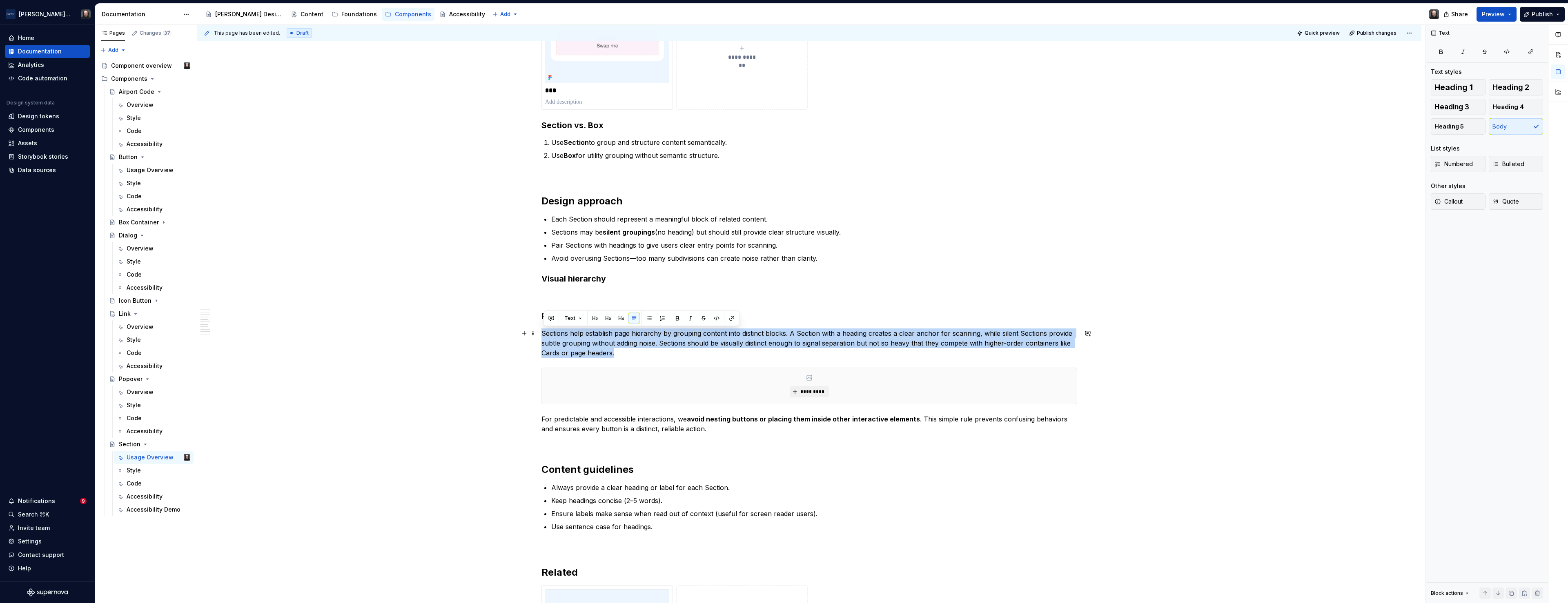
drag, startPoint x: 617, startPoint y: 354, endPoint x: 545, endPoint y: 336, distance: 74.2
click at [545, 336] on p "Sections help establish page hierarchy by grouping content into distinct blocks…" at bounding box center [810, 343] width 536 height 29
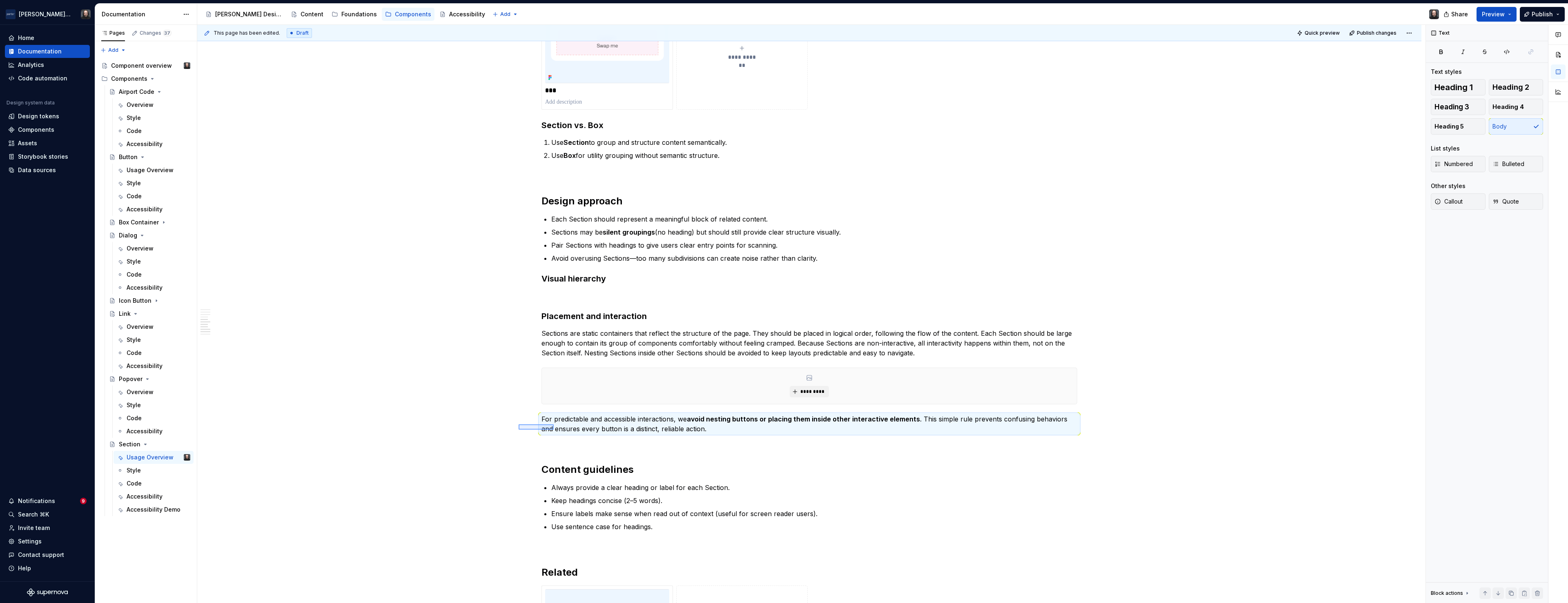
drag, startPoint x: 519, startPoint y: 425, endPoint x: 554, endPoint y: 430, distance: 35.4
click at [554, 430] on div "**********" at bounding box center [811, 314] width 1228 height 579
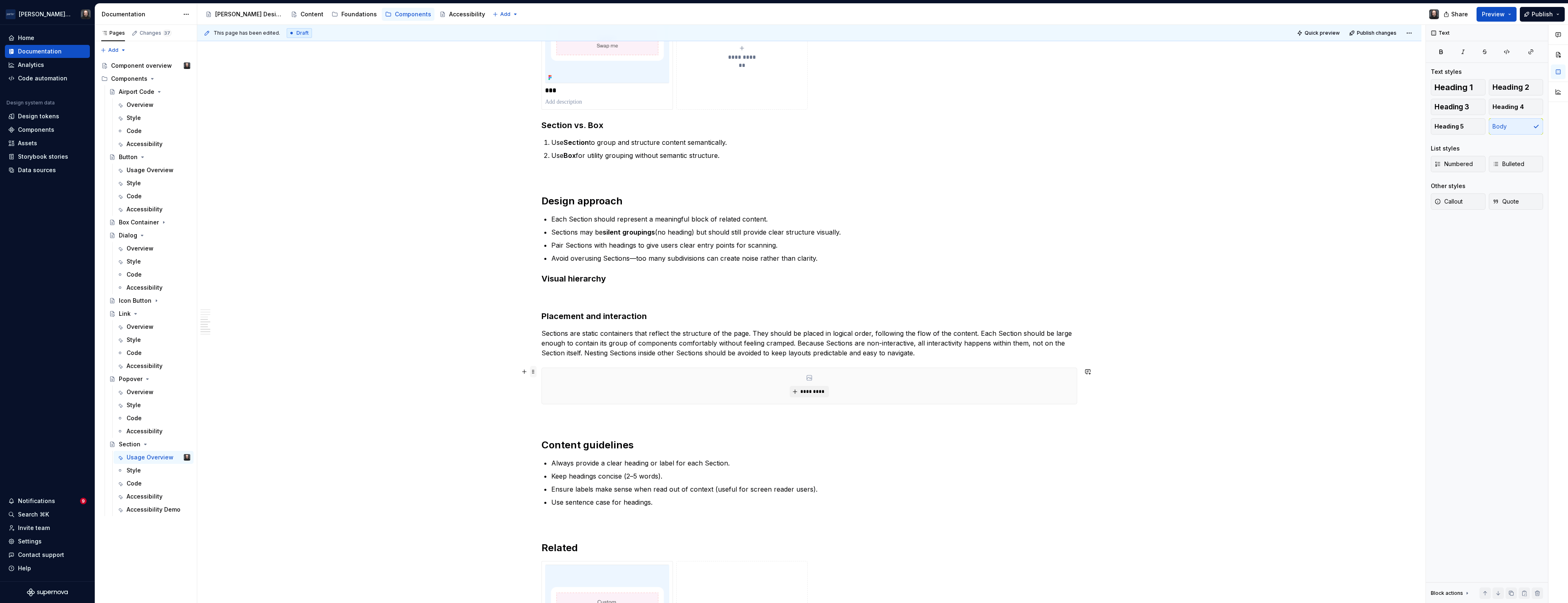
click at [536, 371] on span at bounding box center [533, 372] width 7 height 12
click at [558, 380] on div "Duplicate" at bounding box center [573, 384] width 53 height 8
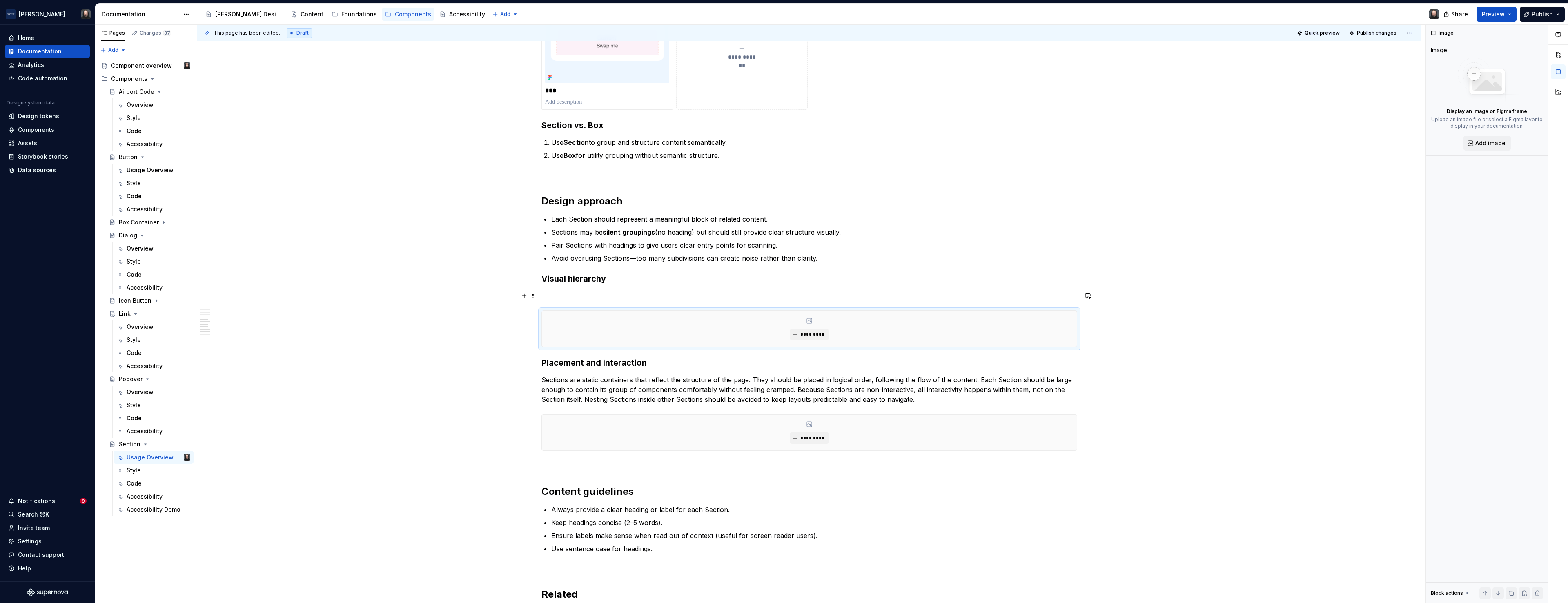
click at [561, 296] on p at bounding box center [810, 296] width 536 height 10
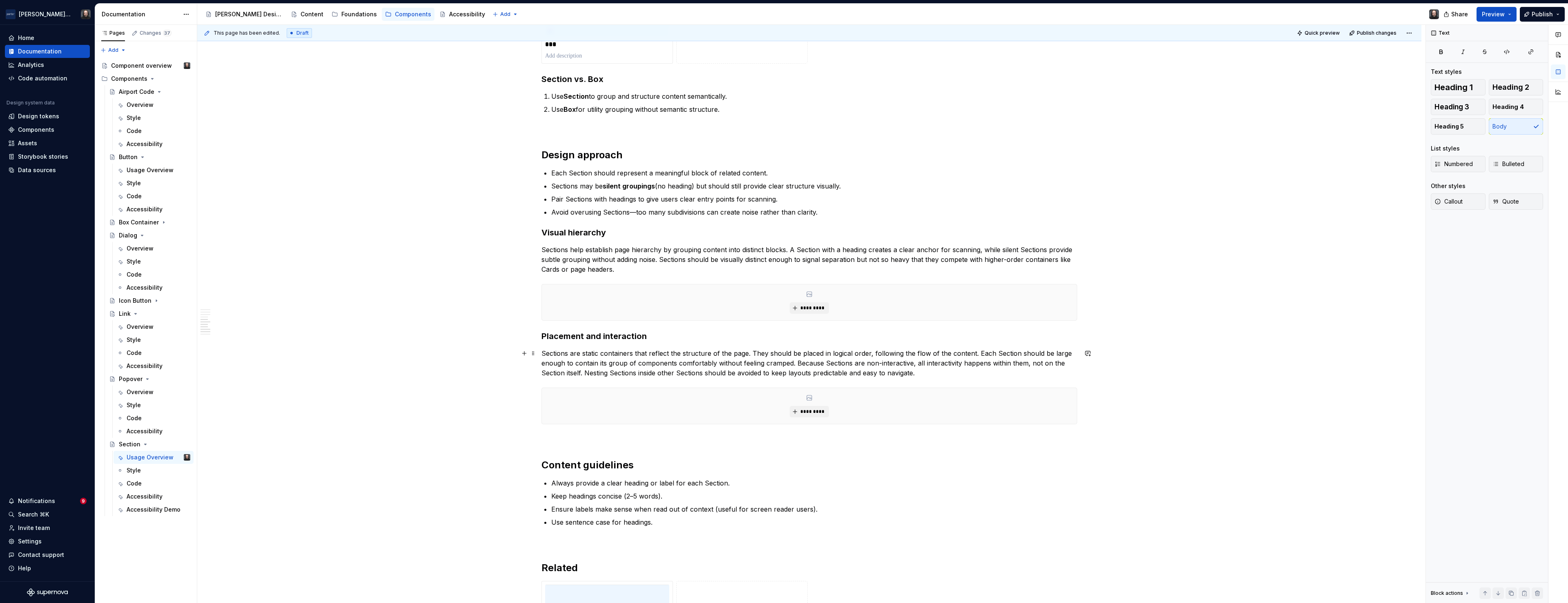
scroll to position [1034, 0]
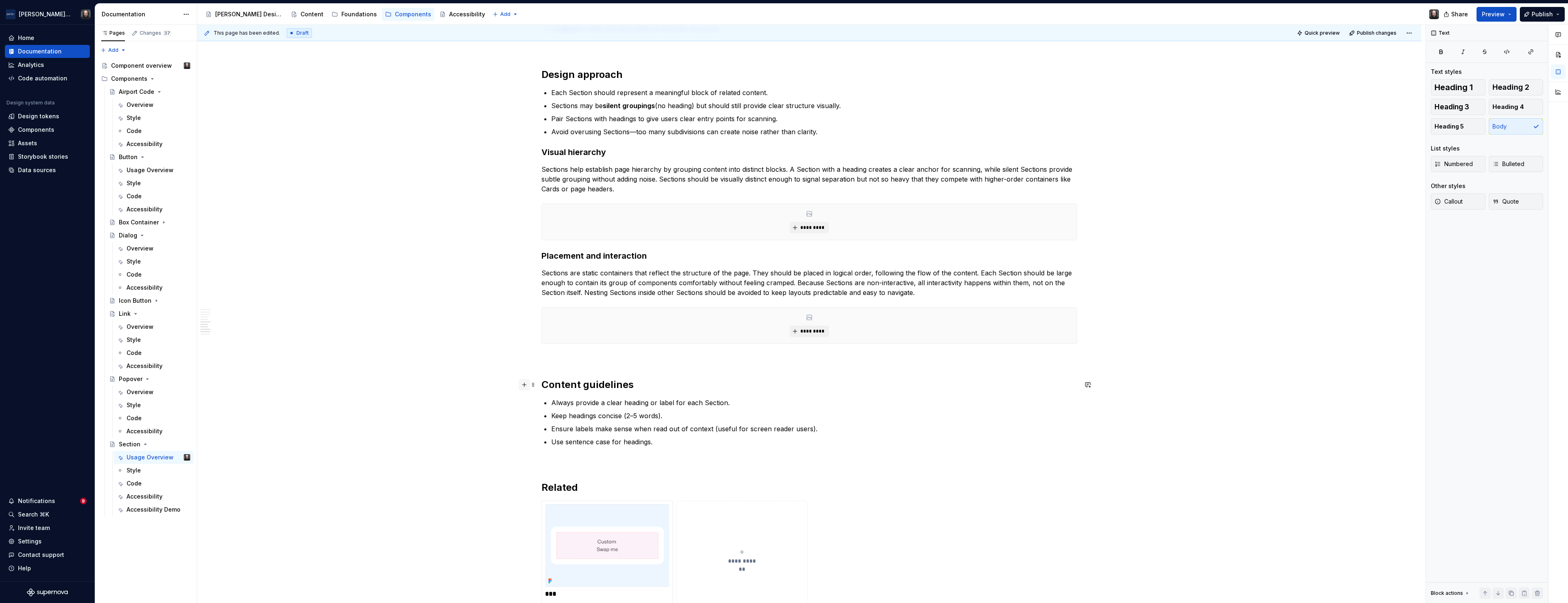
click at [527, 385] on button "button" at bounding box center [524, 385] width 12 height 12
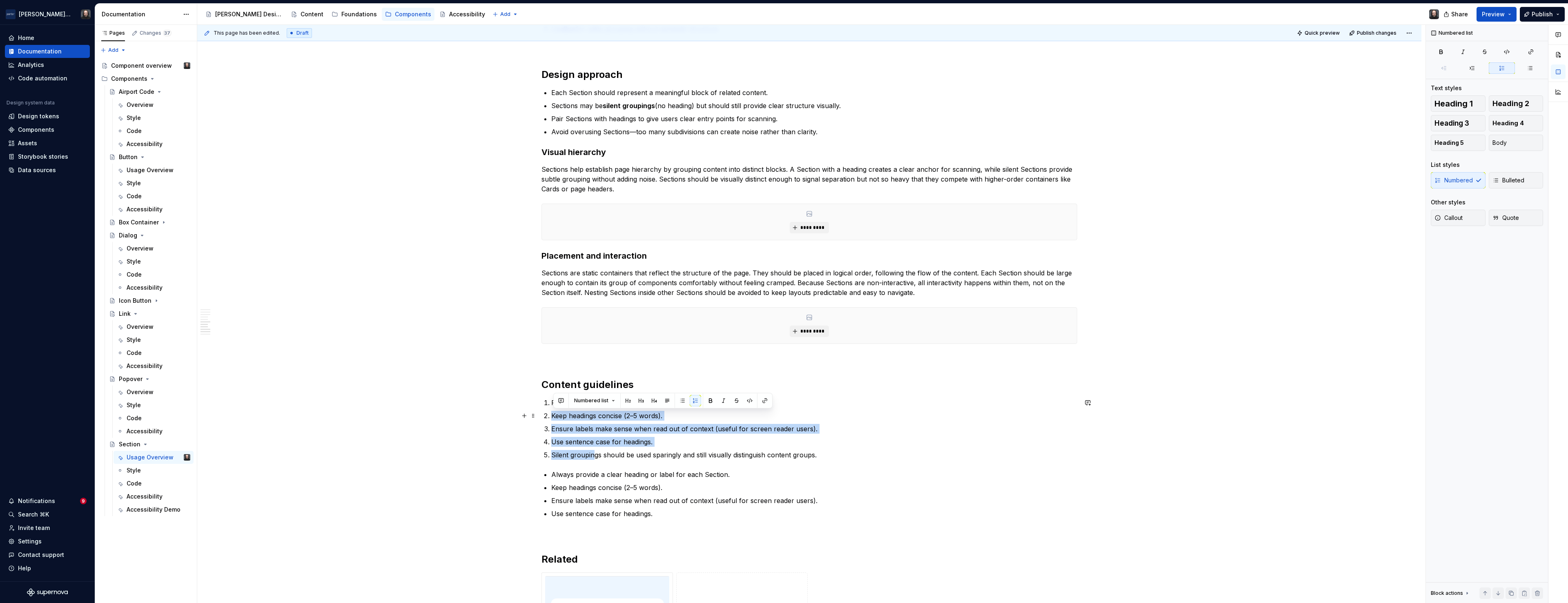
drag, startPoint x: 596, startPoint y: 455, endPoint x: 583, endPoint y: 408, distance: 48.8
click at [583, 408] on ol "Preferably, provide a clear heading or label for each Section. Keep headings co…" at bounding box center [814, 429] width 526 height 62
drag, startPoint x: 647, startPoint y: 453, endPoint x: 607, endPoint y: 405, distance: 62.5
click at [607, 405] on ol "Preferably, provide a clear heading or label for each Section. Keep headings co…" at bounding box center [814, 429] width 526 height 62
click at [735, 388] on button "button" at bounding box center [737, 388] width 12 height 12
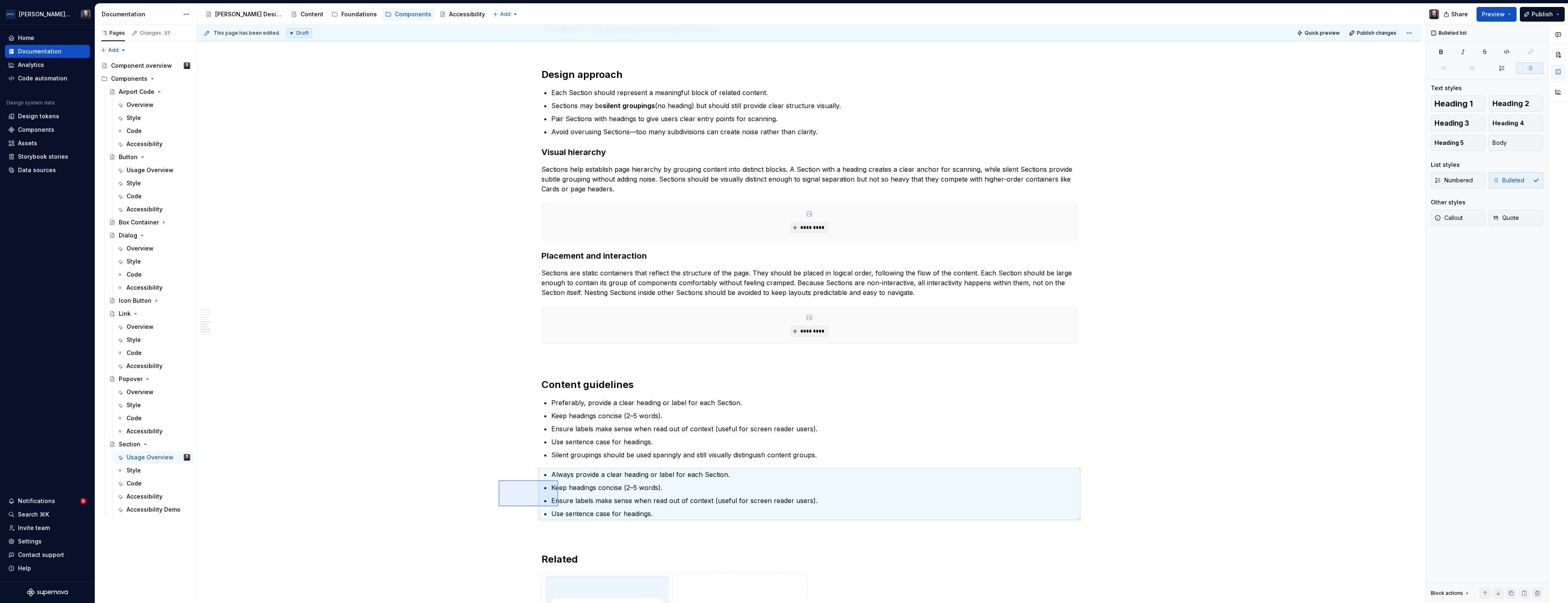
drag, startPoint x: 517, startPoint y: 494, endPoint x: 558, endPoint y: 507, distance: 43.0
click at [558, 507] on div "**********" at bounding box center [811, 314] width 1228 height 579
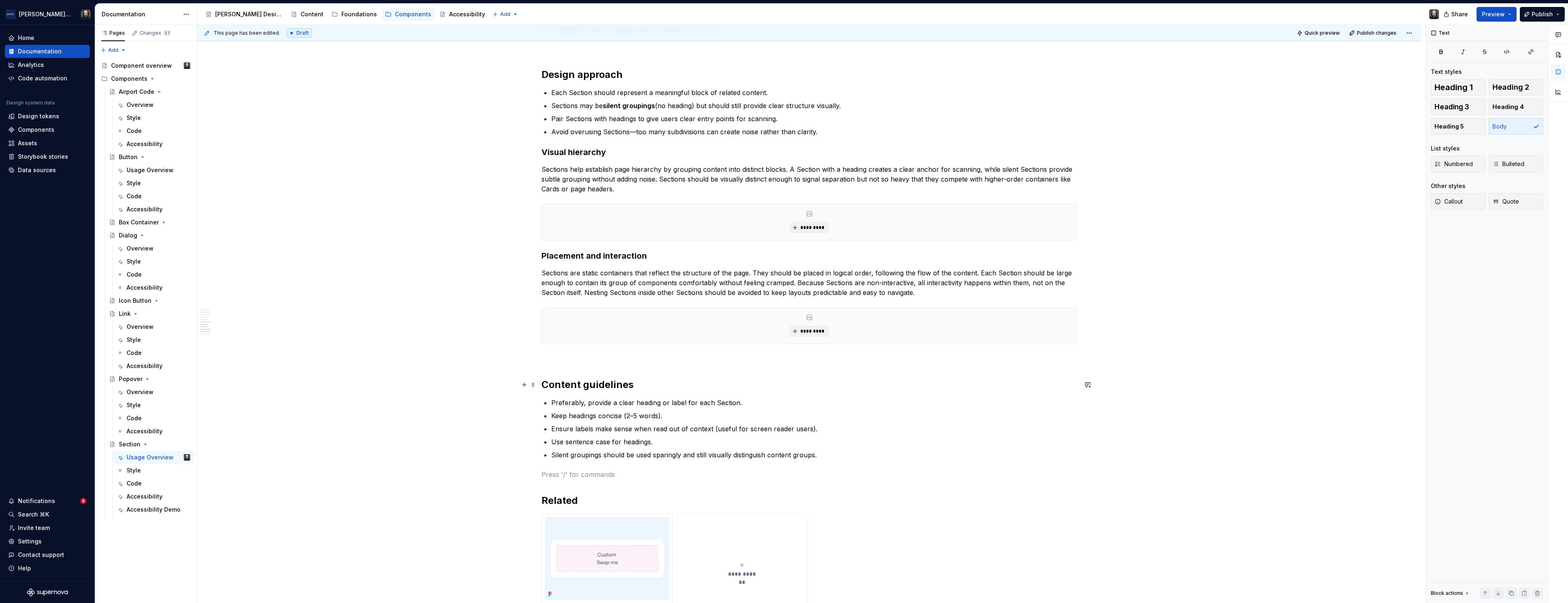
scroll to position [1176, 0]
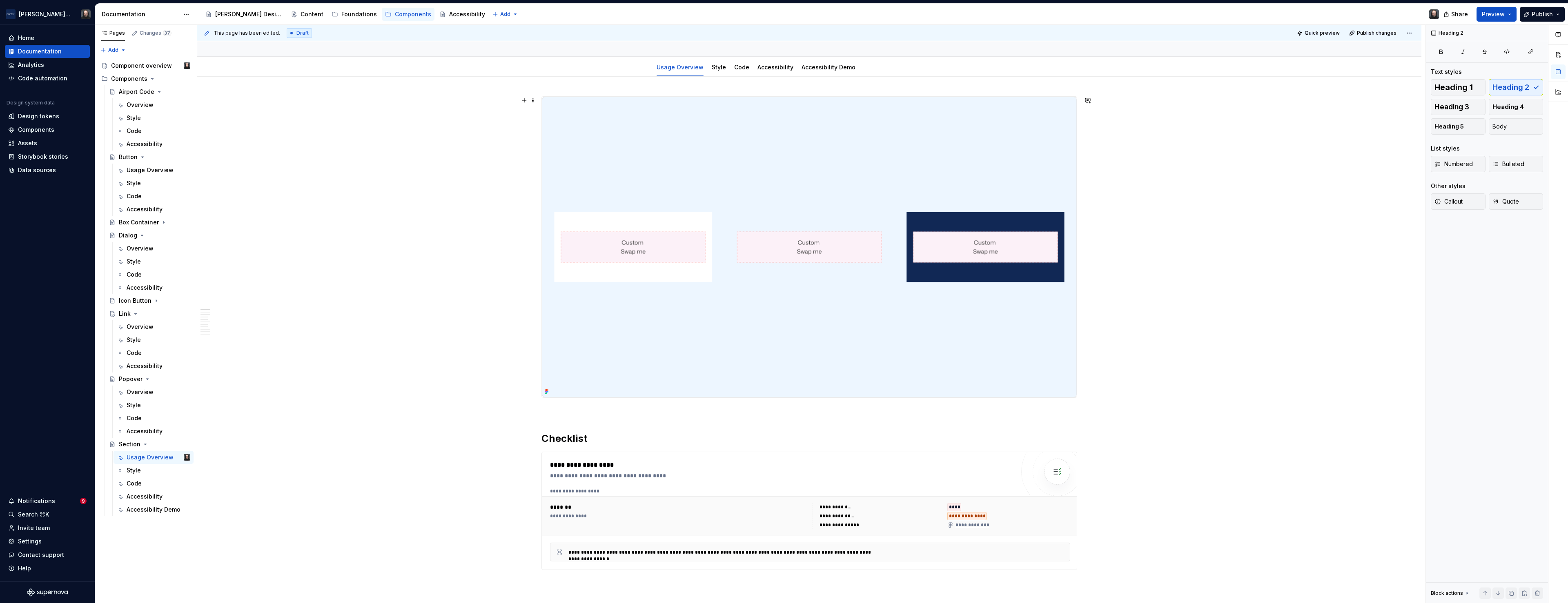
scroll to position [0, 0]
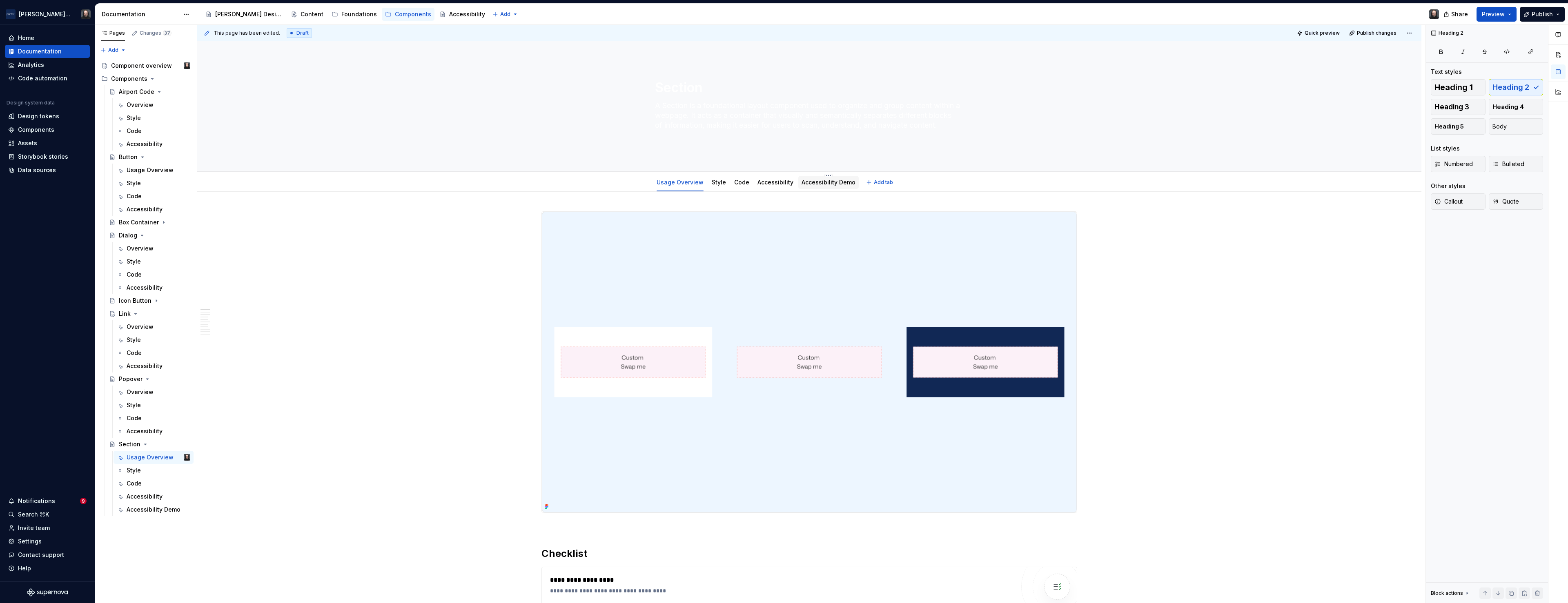
click at [825, 183] on link "Accessibility Demo" at bounding box center [828, 182] width 54 height 7
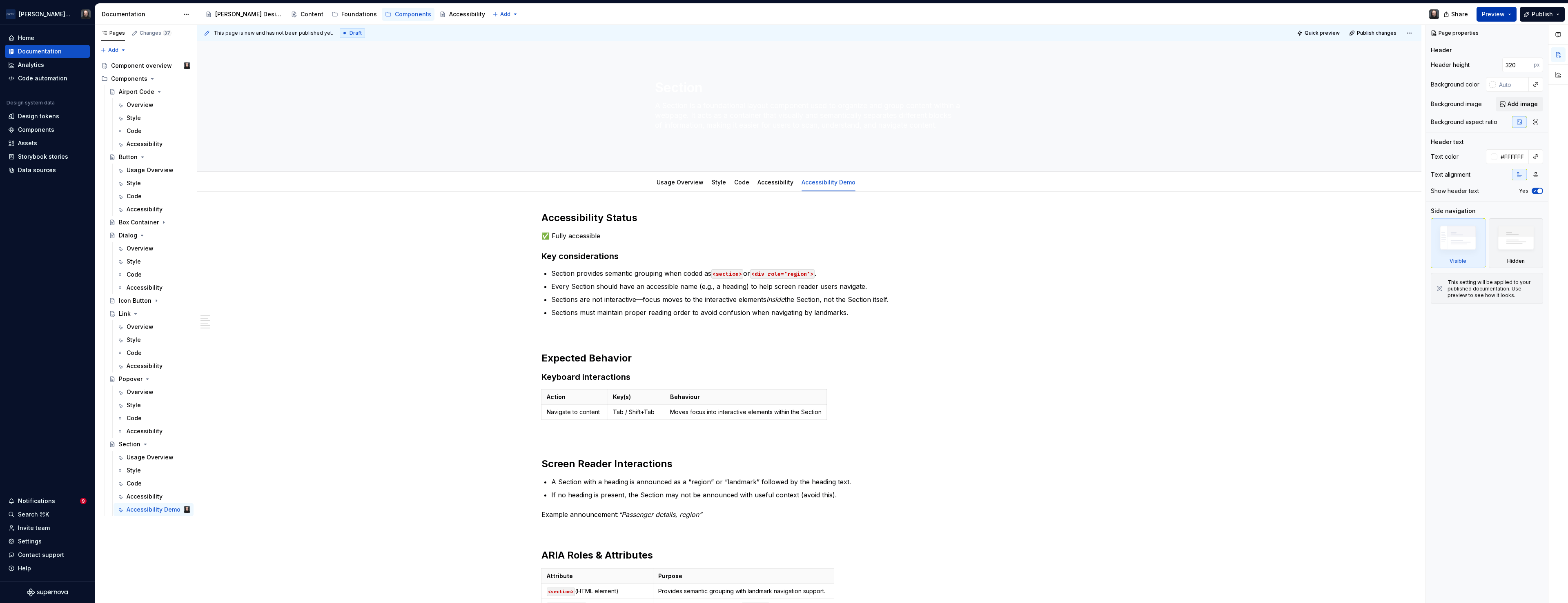
click at [1508, 15] on button "Preview" at bounding box center [1497, 14] width 40 height 15
click at [1421, 59] on span "Build preview" at bounding box center [1421, 60] width 39 height 8
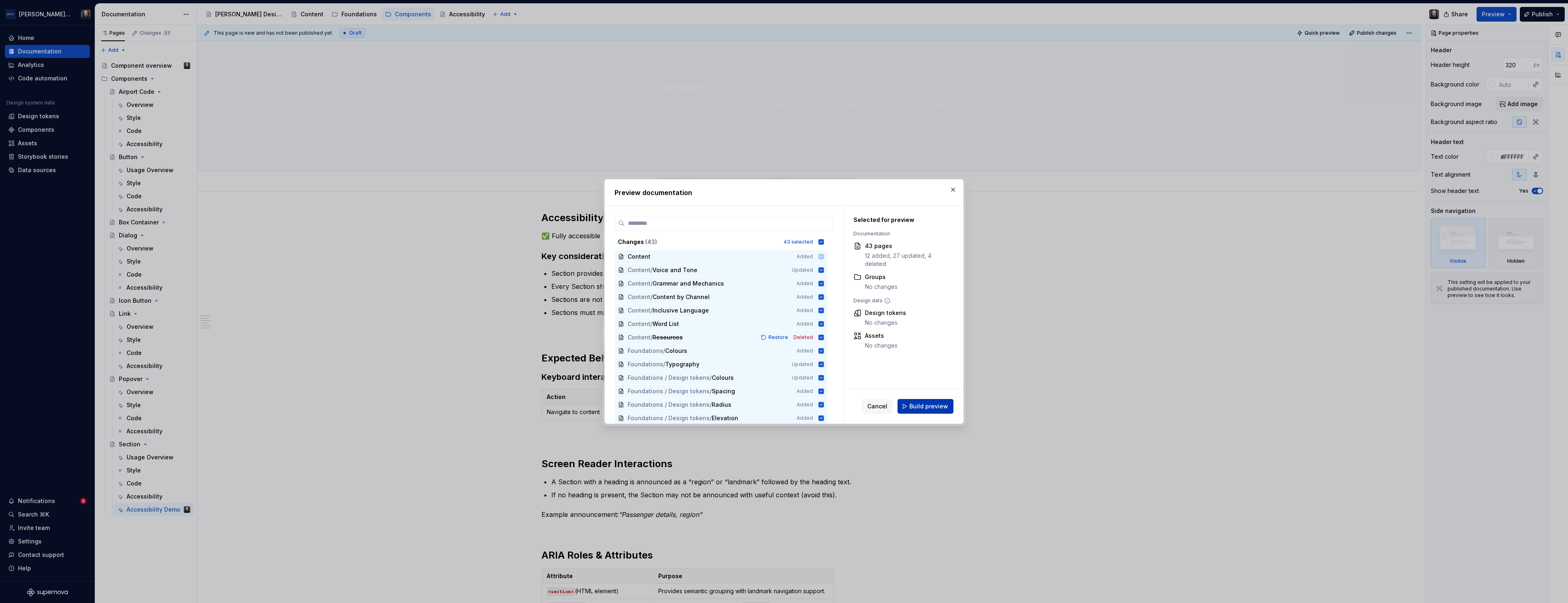
click at [941, 408] on span "Build preview" at bounding box center [929, 406] width 39 height 8
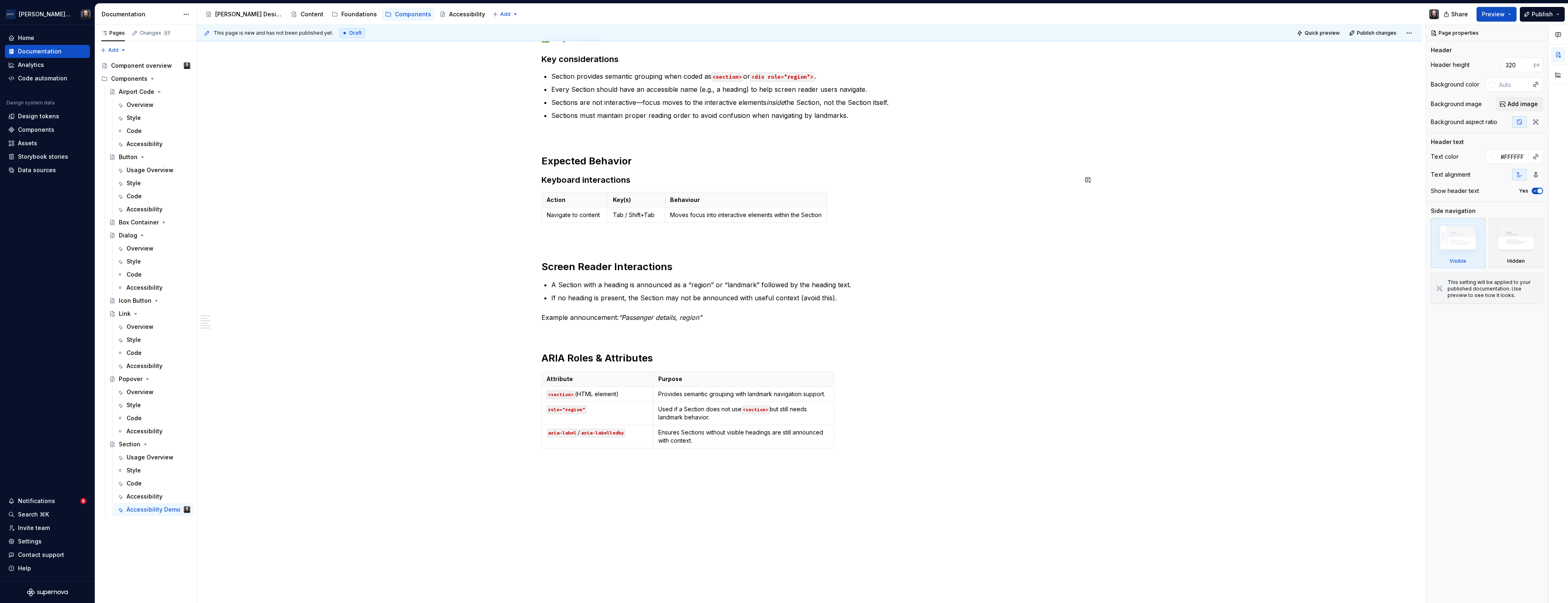
scroll to position [13, 0]
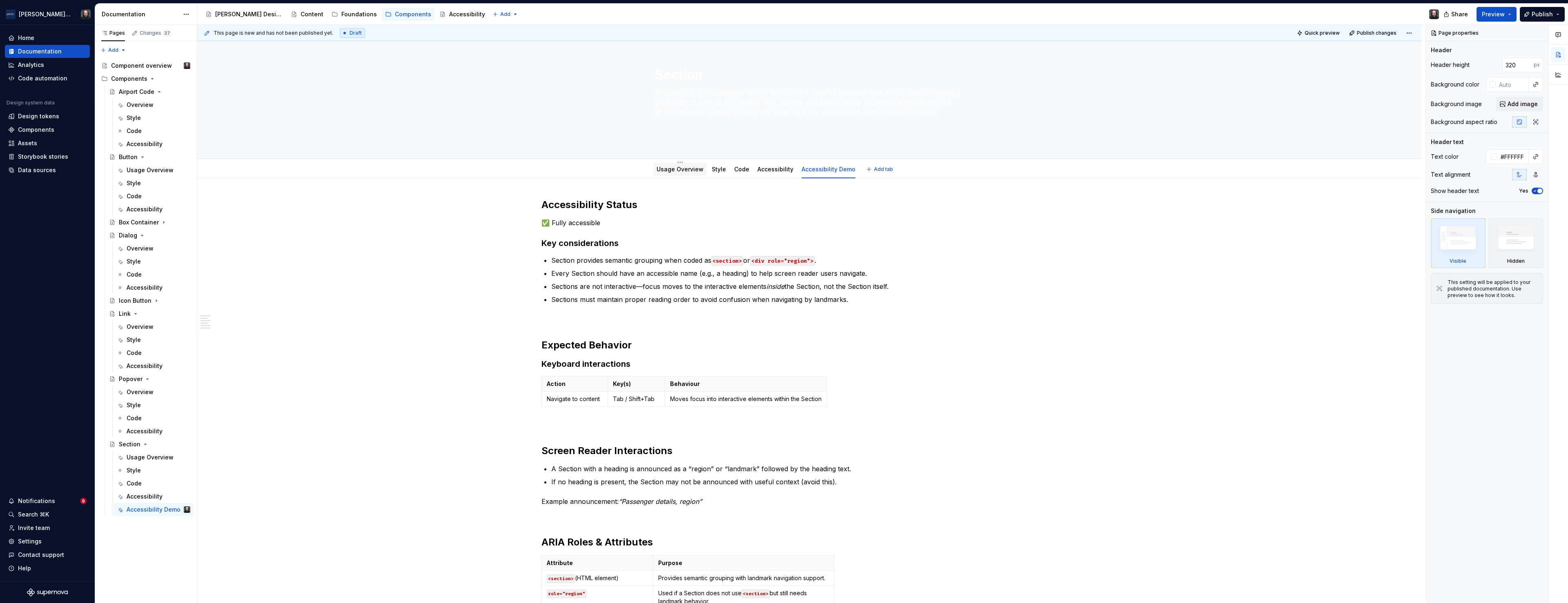
click at [682, 167] on link "Usage Overview" at bounding box center [680, 169] width 47 height 7
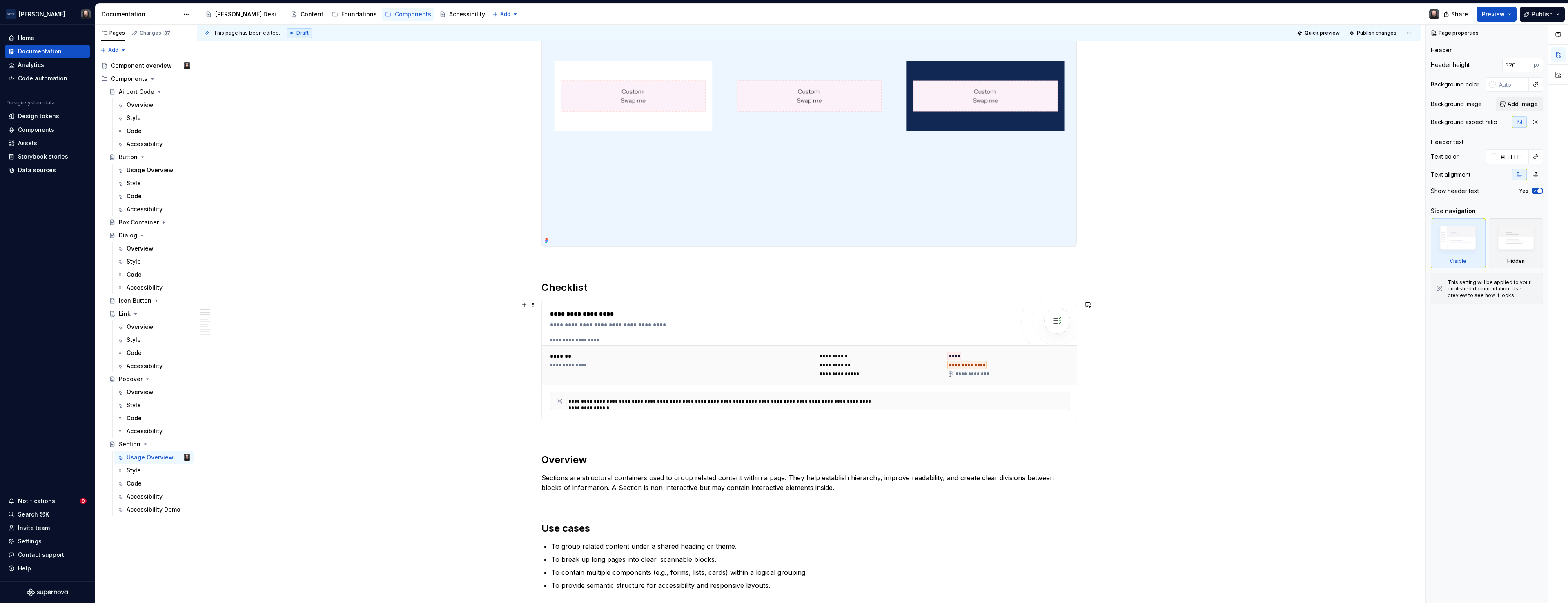
scroll to position [548, 0]
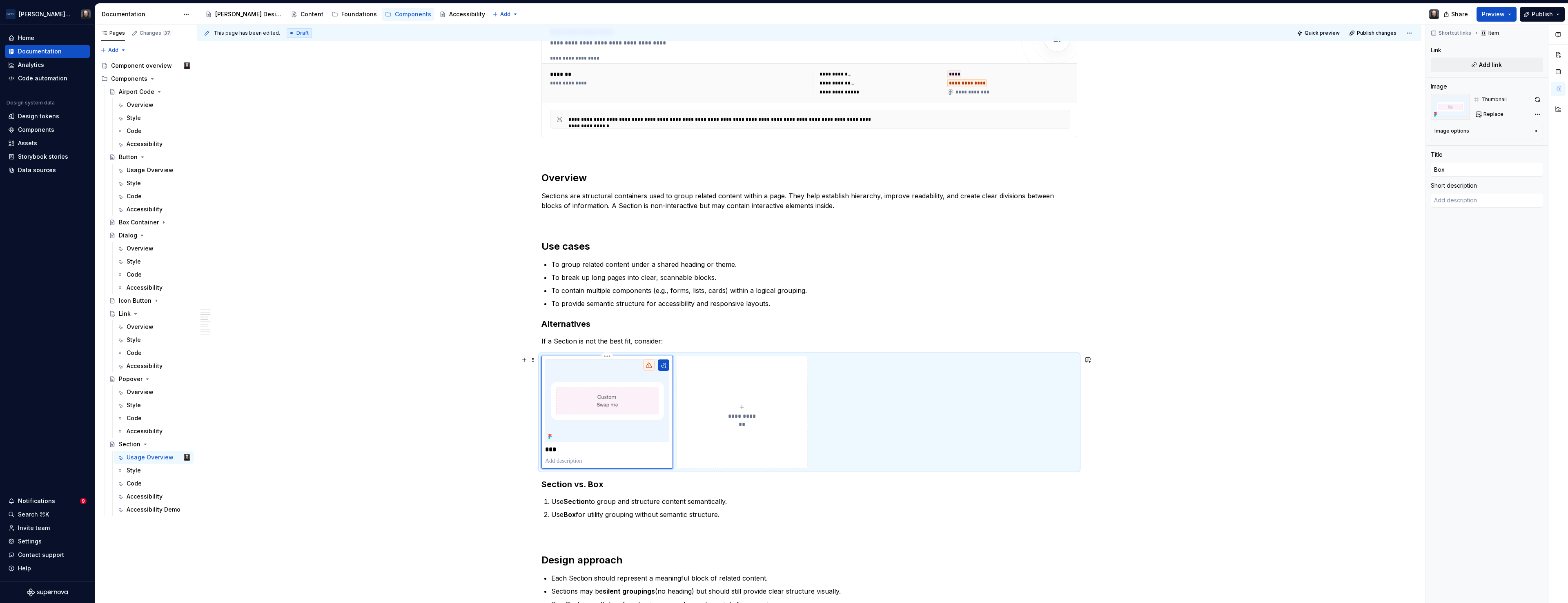
click at [609, 370] on img at bounding box center [607, 401] width 124 height 83
click at [1496, 61] on span "Add link" at bounding box center [1491, 64] width 23 height 8
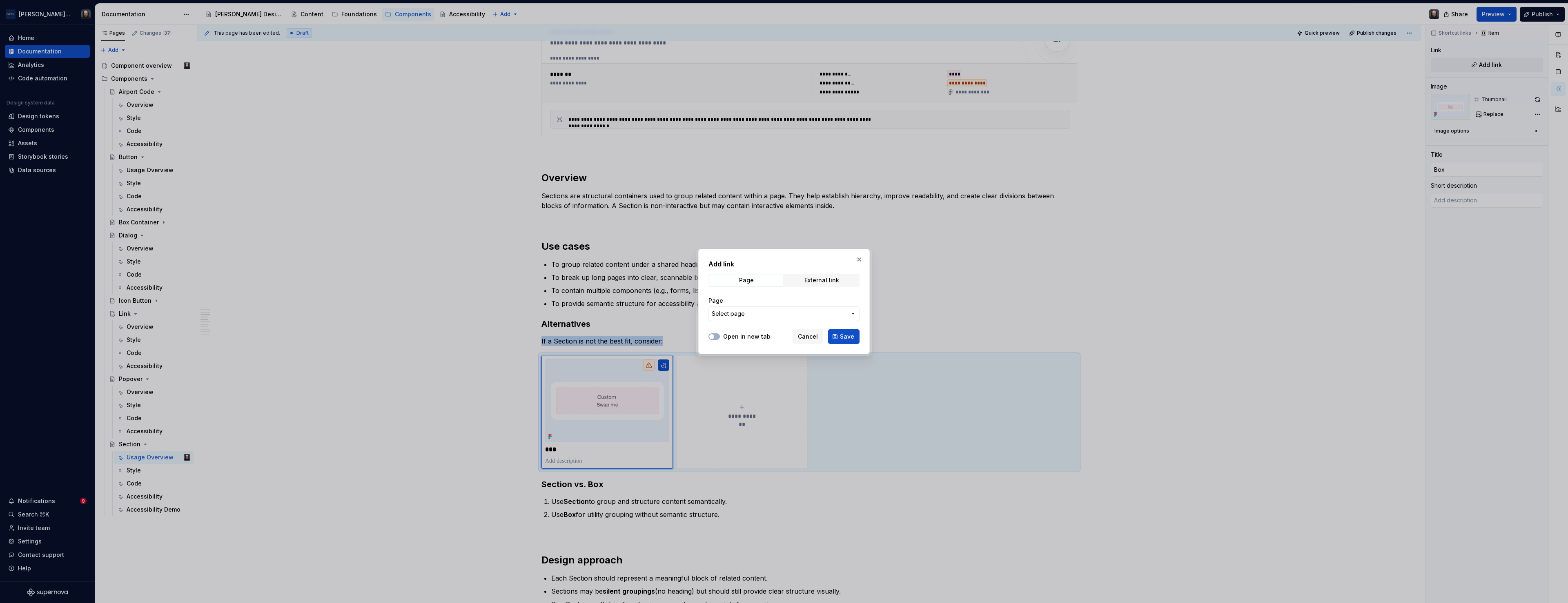
click at [786, 310] on span "Select page" at bounding box center [779, 313] width 135 height 8
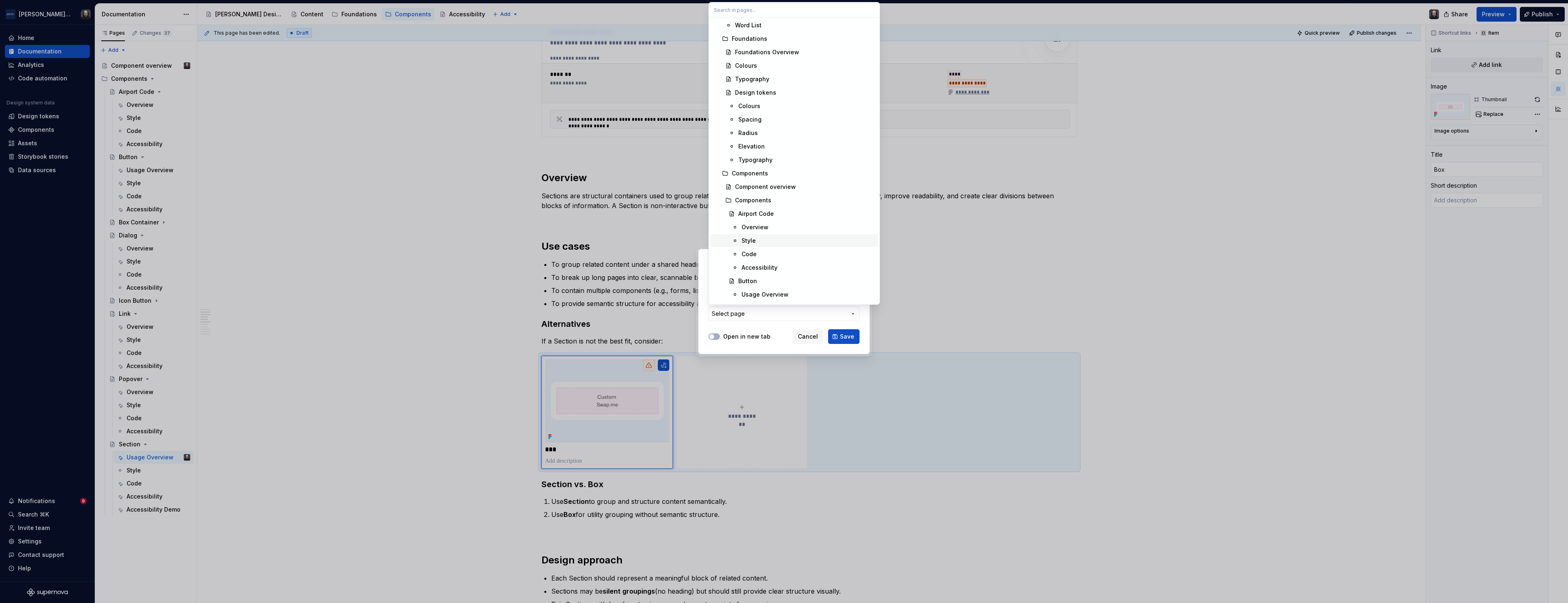
scroll to position [239, 0]
click at [761, 204] on div "Box Container" at bounding box center [758, 204] width 40 height 8
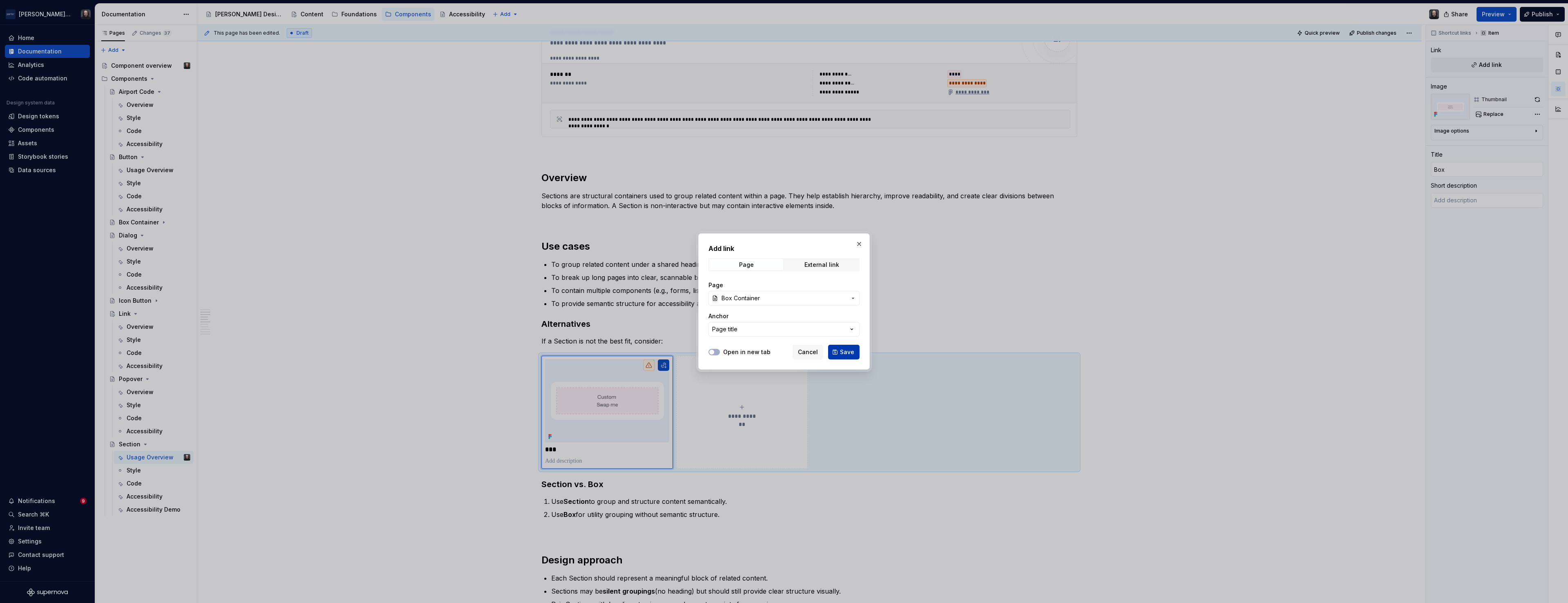
click at [852, 349] on span "Save" at bounding box center [847, 352] width 14 height 8
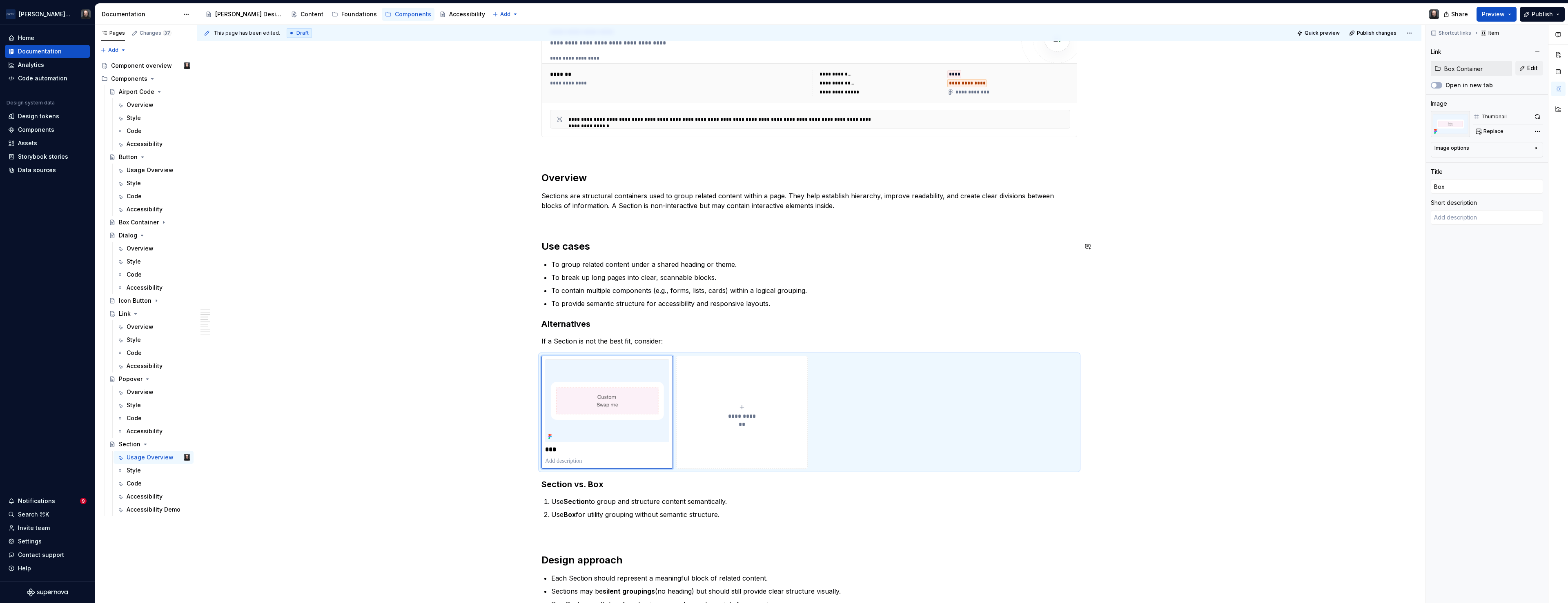
type textarea "*"
type textarea "Box is a low-level layout container used to apply spacing, alignment, backgroun…"
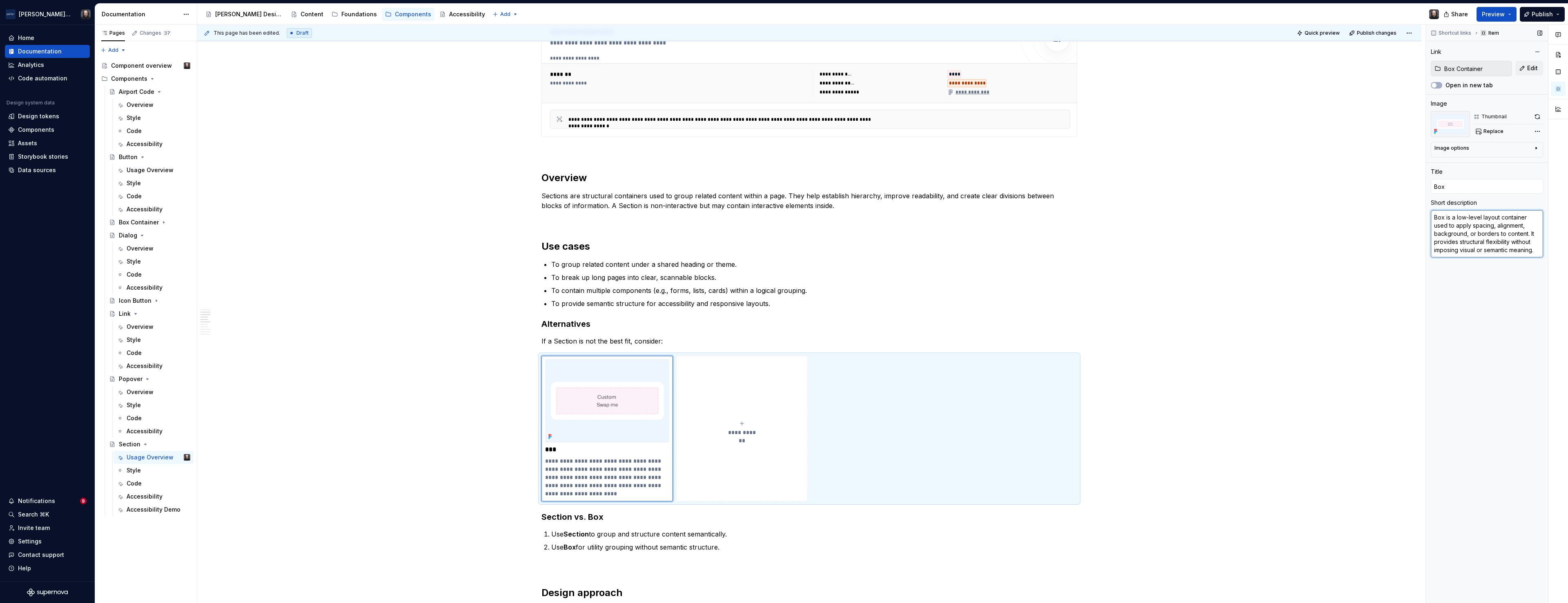
click at [1477, 239] on textarea "Box is a low-level layout container used to apply spacing, alignment, backgroun…" at bounding box center [1487, 234] width 112 height 47
type textarea "*"
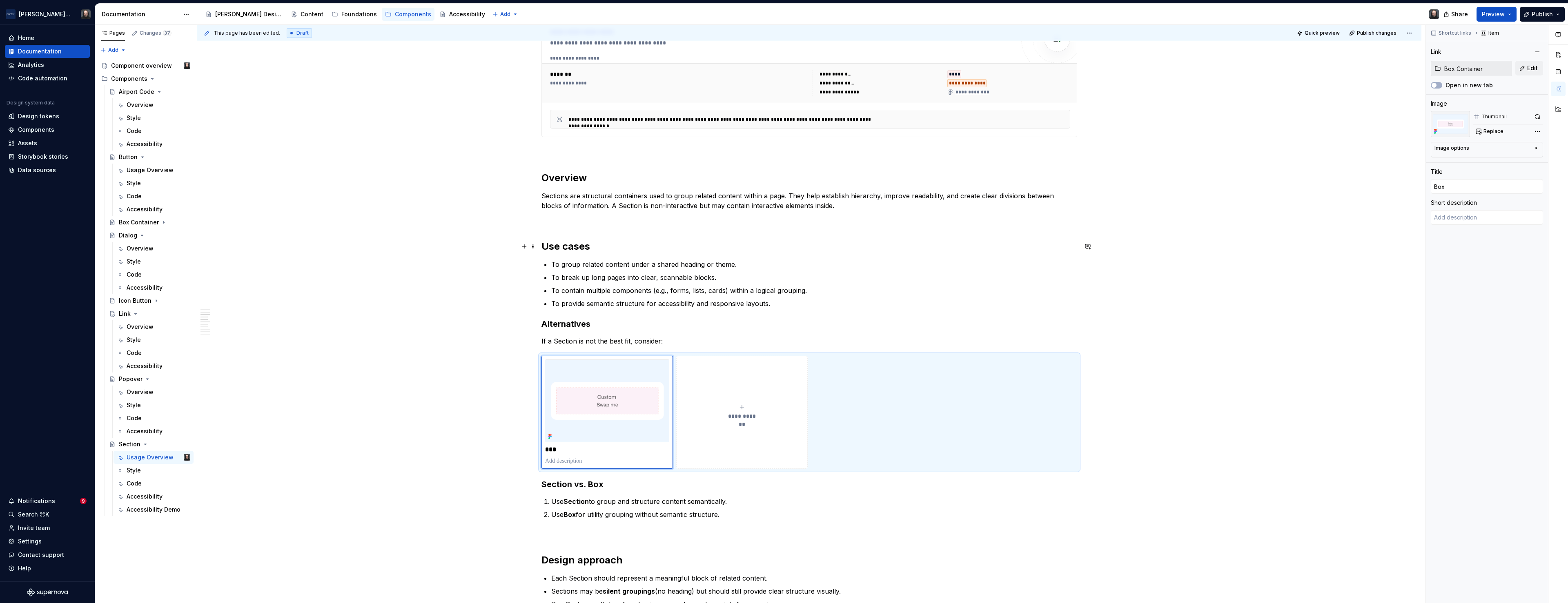
click at [1376, 245] on div "**********" at bounding box center [809, 519] width 1224 height 1752
click at [1508, 14] on button "Preview" at bounding box center [1497, 14] width 40 height 15
click at [1431, 66] on span "Build preview" at bounding box center [1421, 68] width 39 height 8
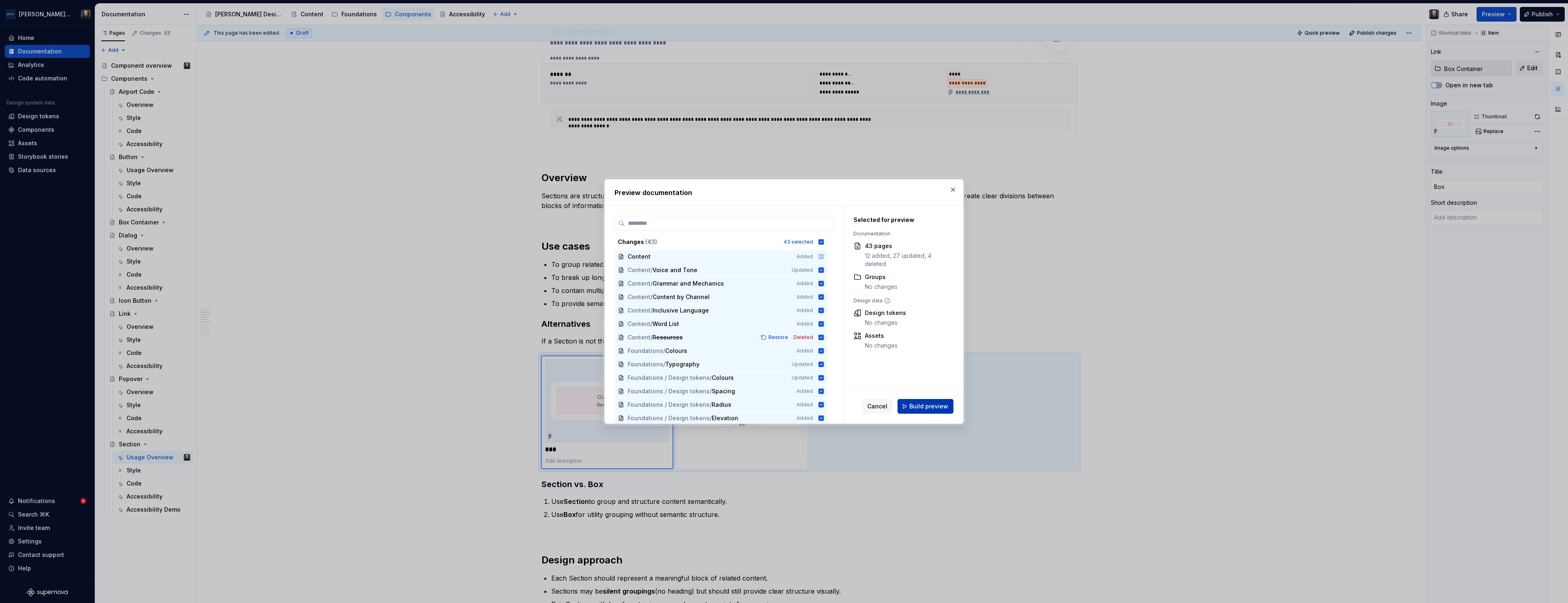
click at [923, 407] on span "Build preview" at bounding box center [929, 406] width 39 height 8
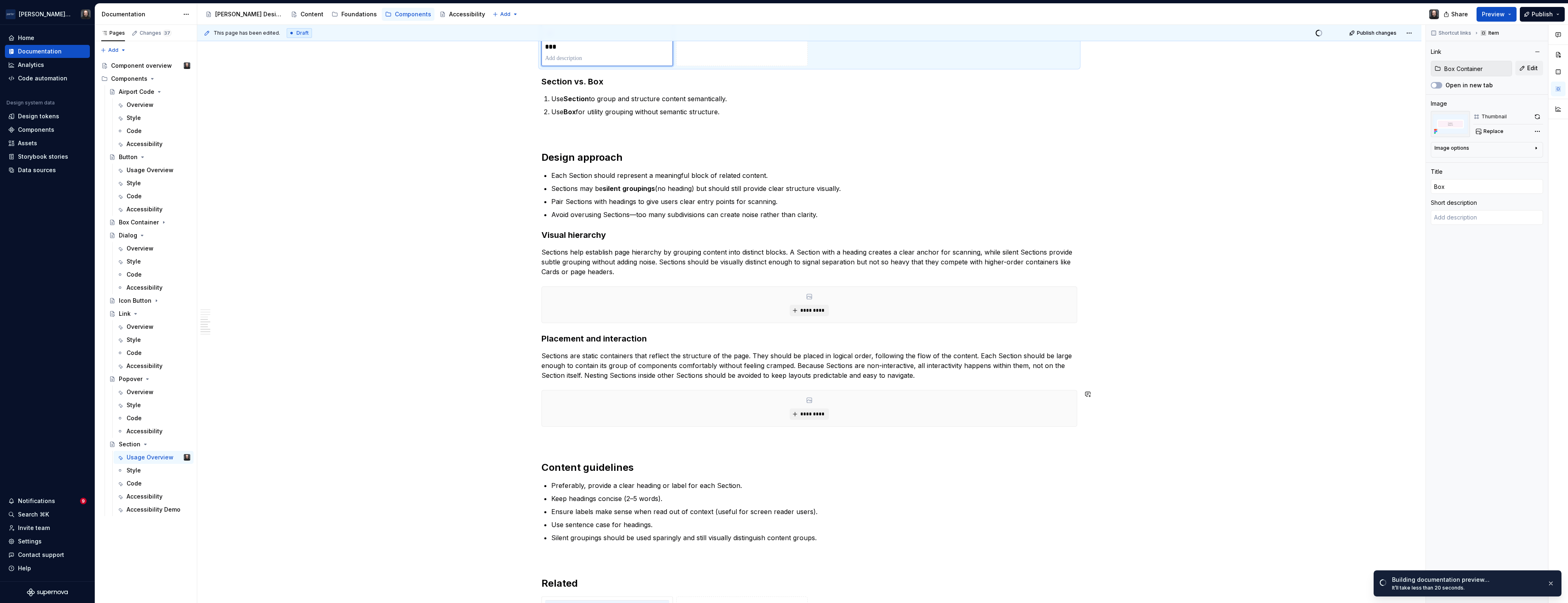
scroll to position [751, 0]
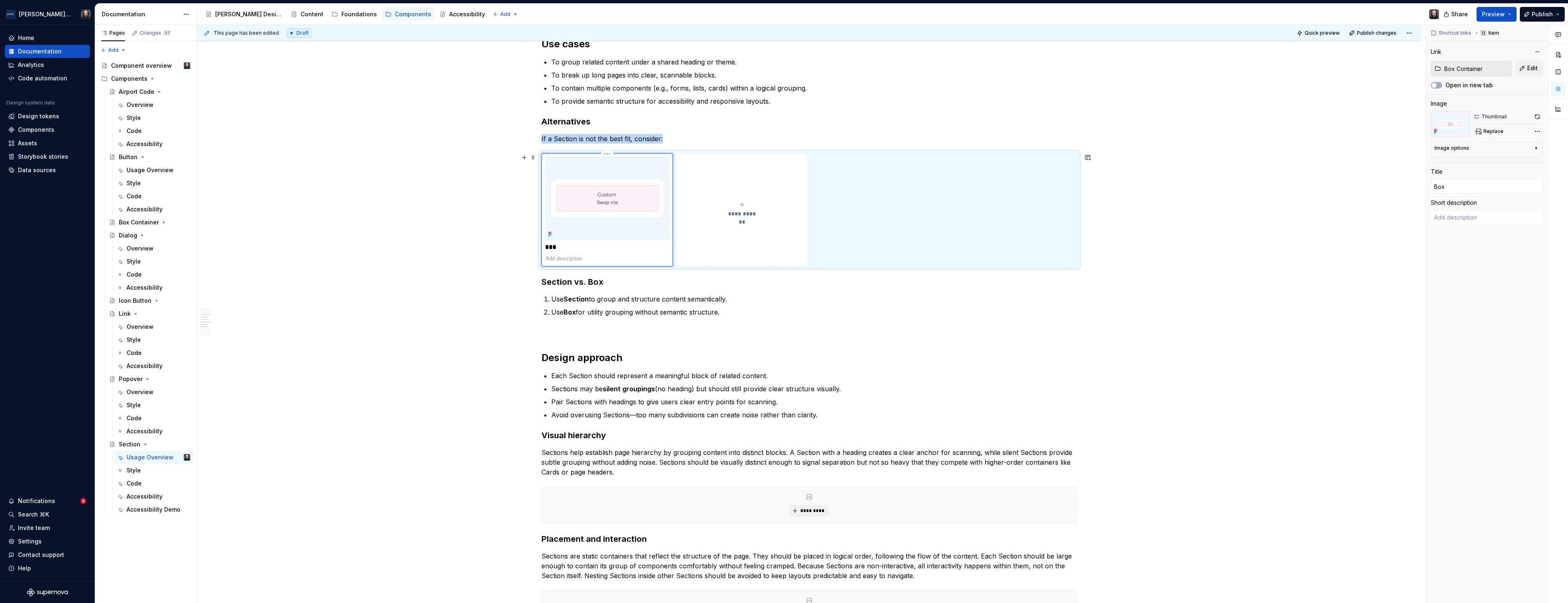
click at [661, 166] on img at bounding box center [607, 198] width 124 height 83
click at [1536, 117] on button "button" at bounding box center [1537, 116] width 12 height 12
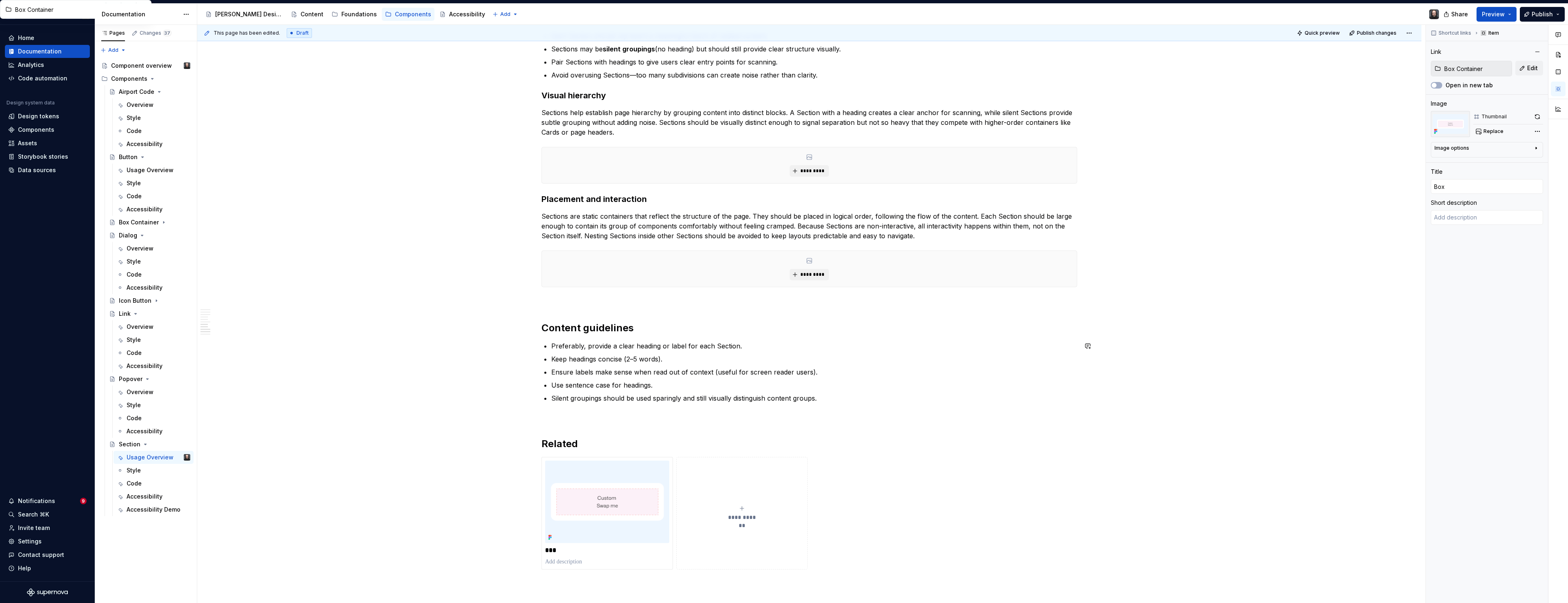
scroll to position [1334, 0]
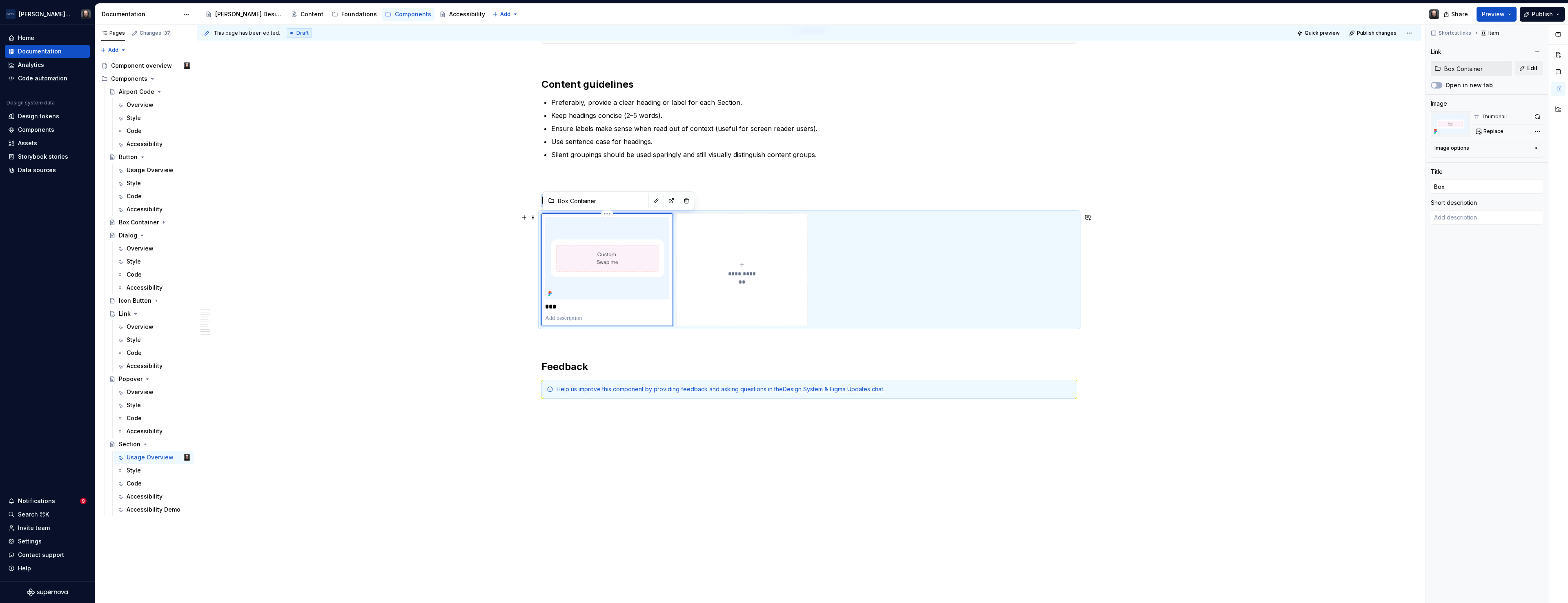
click at [657, 227] on img at bounding box center [607, 259] width 124 height 83
click at [1537, 116] on button "button" at bounding box center [1537, 116] width 12 height 12
click at [1508, 15] on button "Preview" at bounding box center [1497, 14] width 40 height 15
click at [1424, 71] on span "Build preview" at bounding box center [1421, 68] width 39 height 8
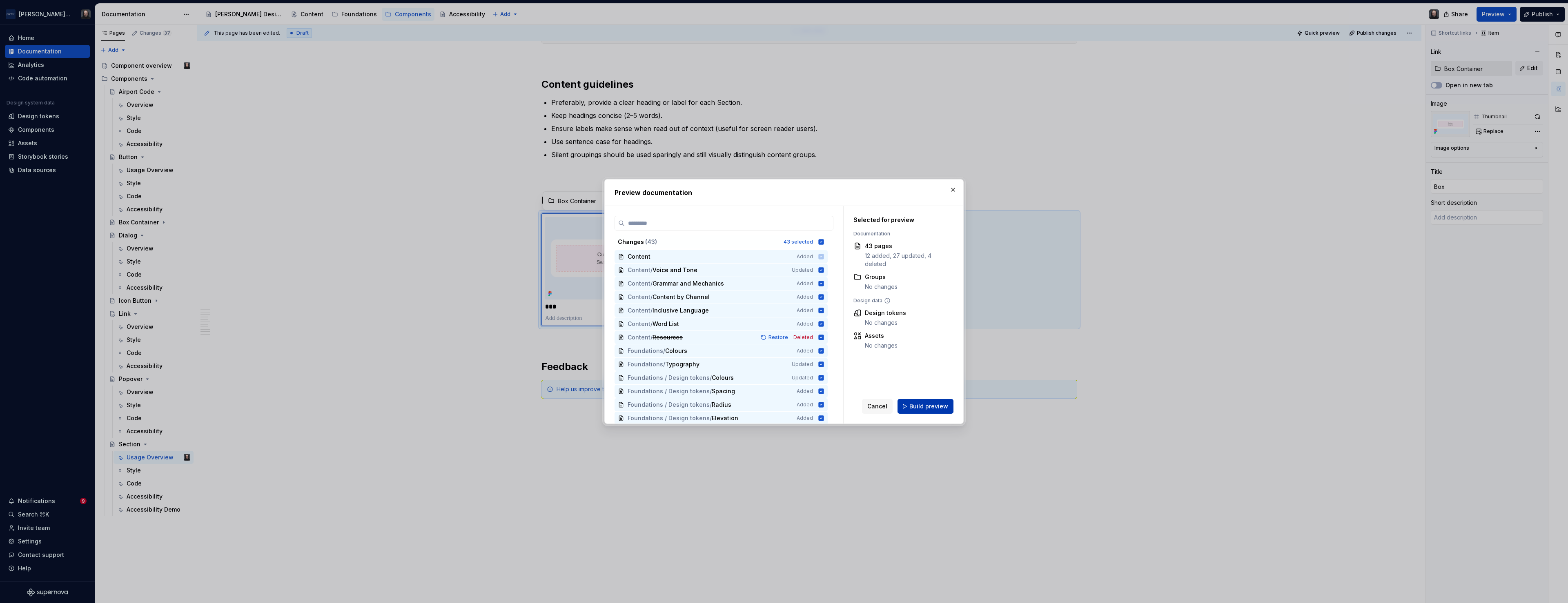
click at [937, 408] on span "Build preview" at bounding box center [929, 406] width 39 height 8
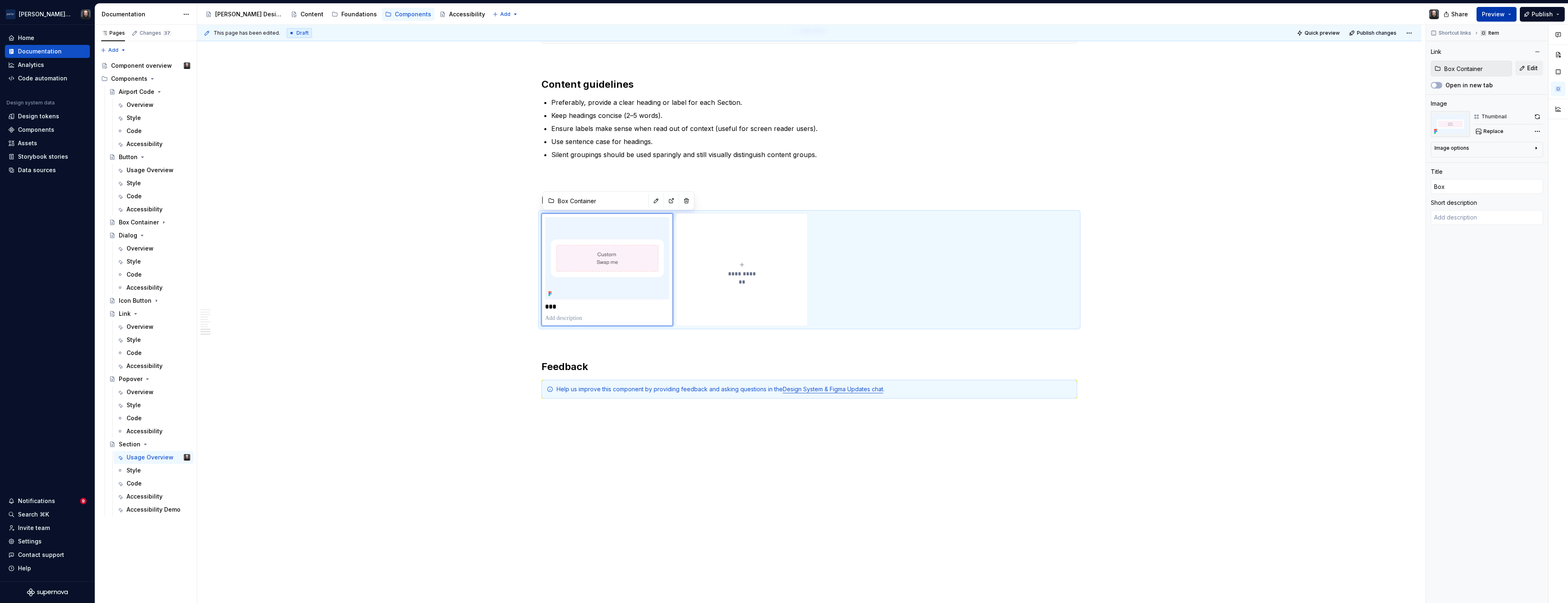
click at [1510, 14] on button "Preview" at bounding box center [1497, 14] width 40 height 15
click at [1419, 69] on span "Build preview" at bounding box center [1421, 68] width 39 height 8
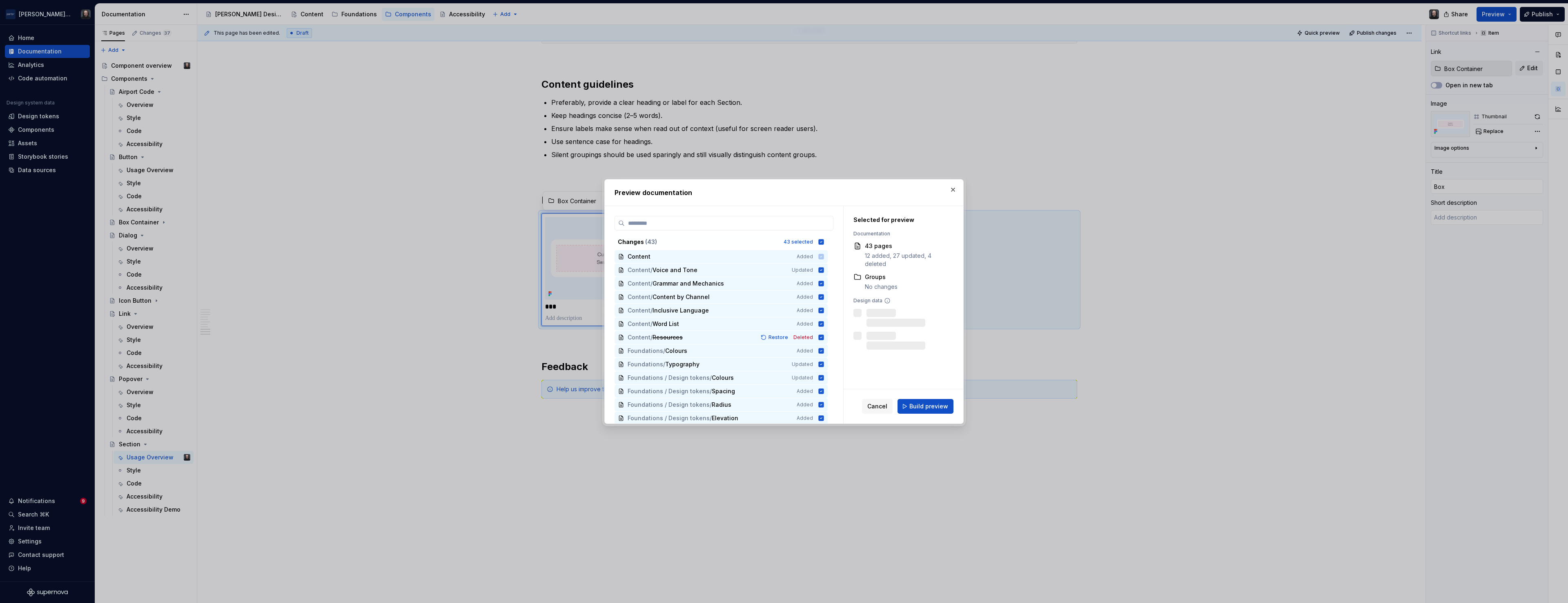
drag, startPoint x: 943, startPoint y: 408, endPoint x: 957, endPoint y: 397, distance: 17.8
click at [943, 408] on span "Build preview" at bounding box center [929, 406] width 39 height 8
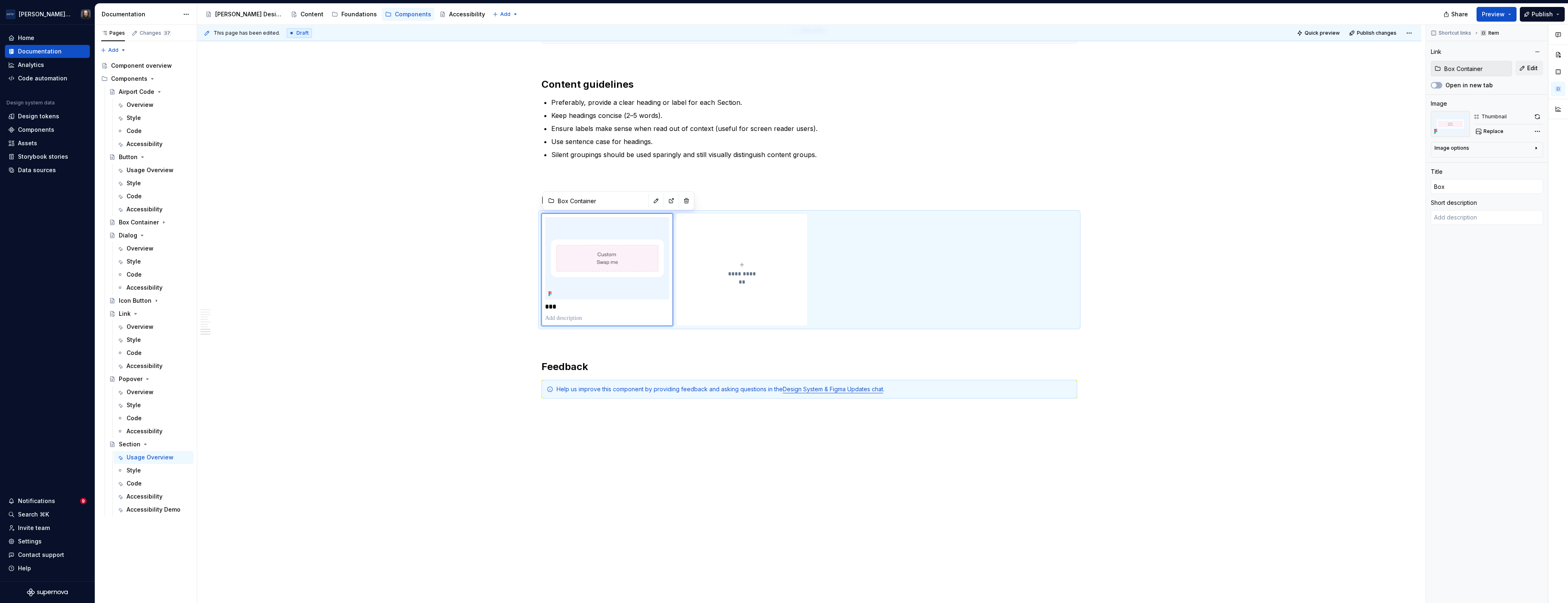
type textarea "*"
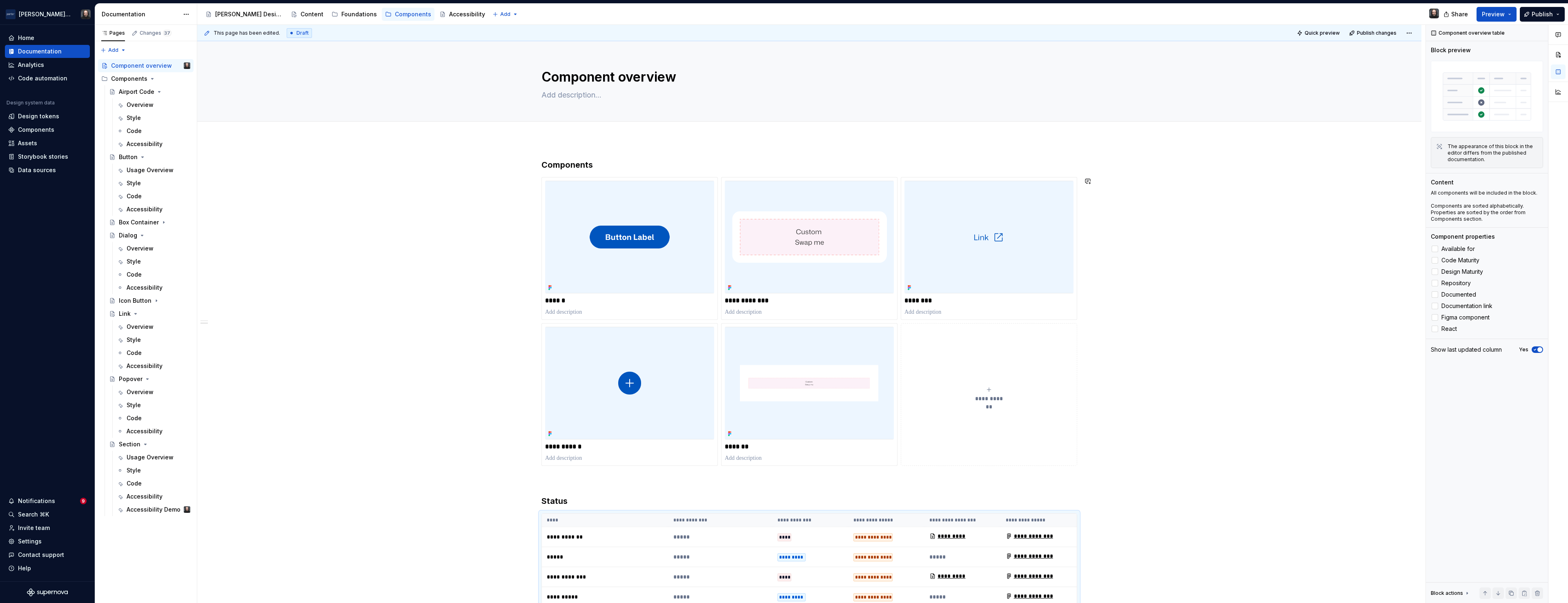
scroll to position [396, 0]
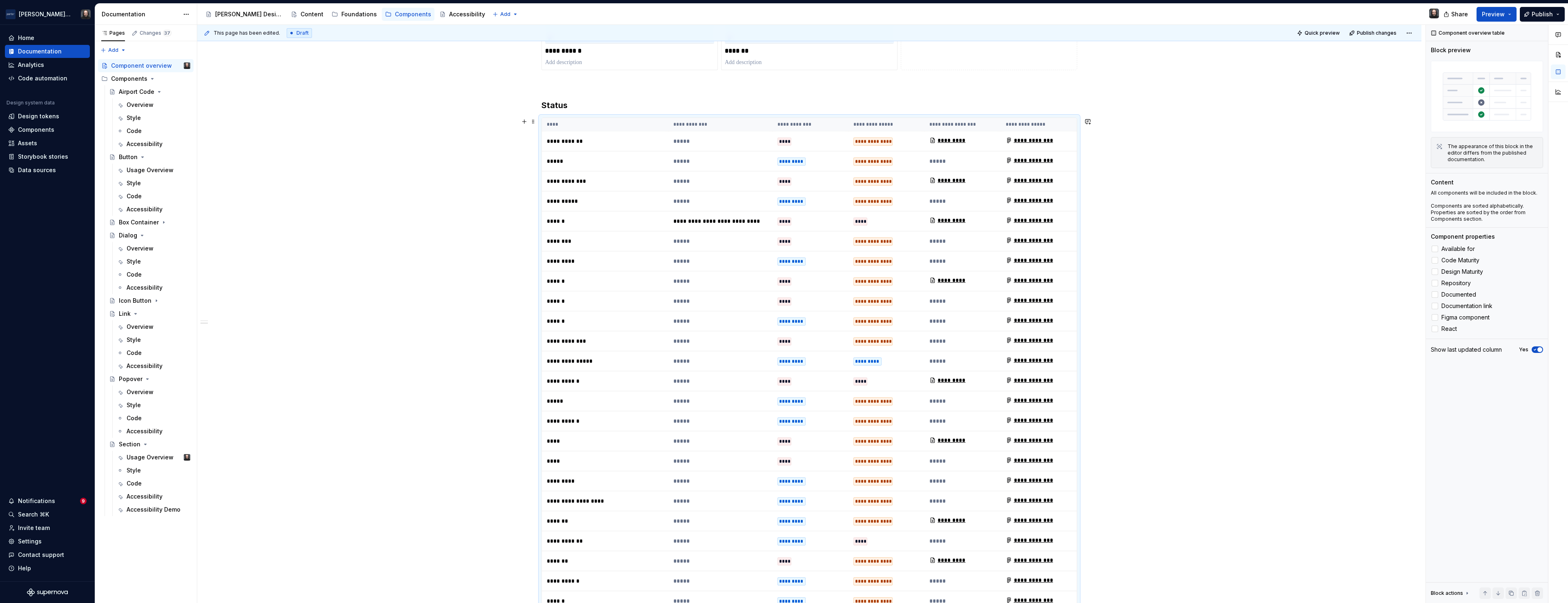
click at [746, 141] on p "*****" at bounding box center [720, 141] width 94 height 8
type textarea "*"
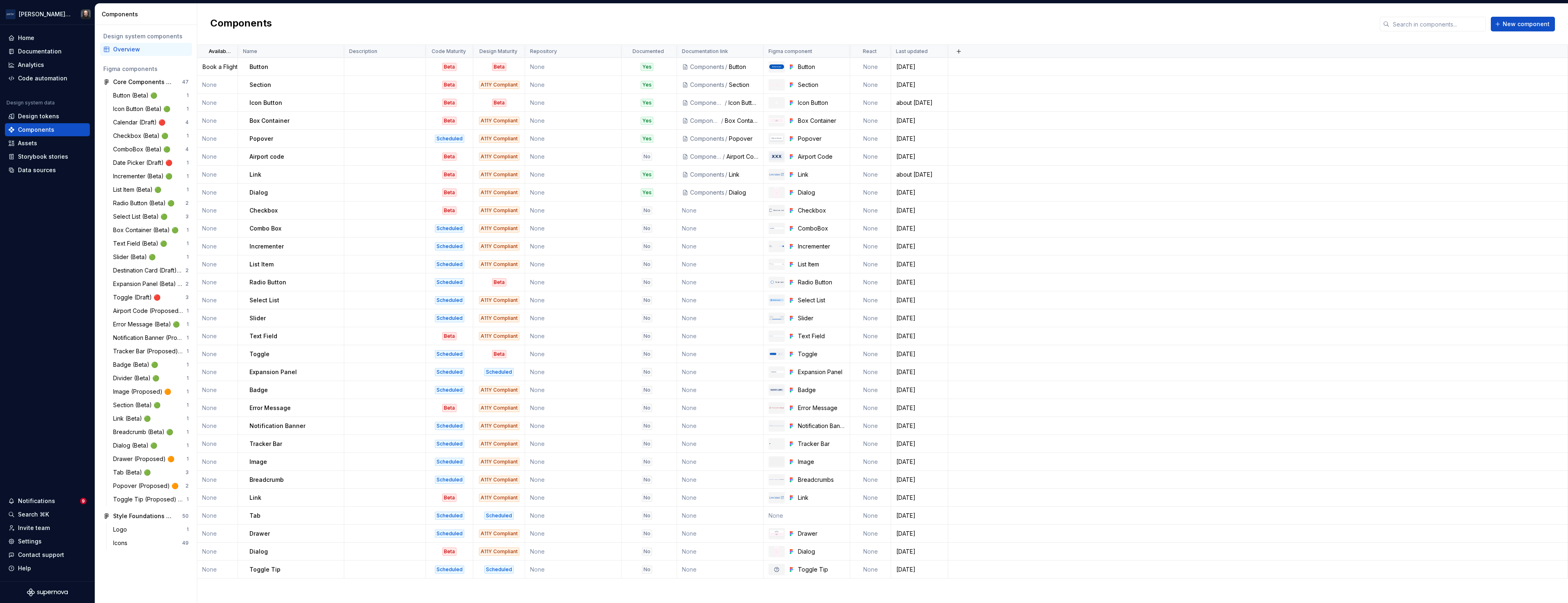
click at [379, 156] on td at bounding box center [385, 157] width 82 height 18
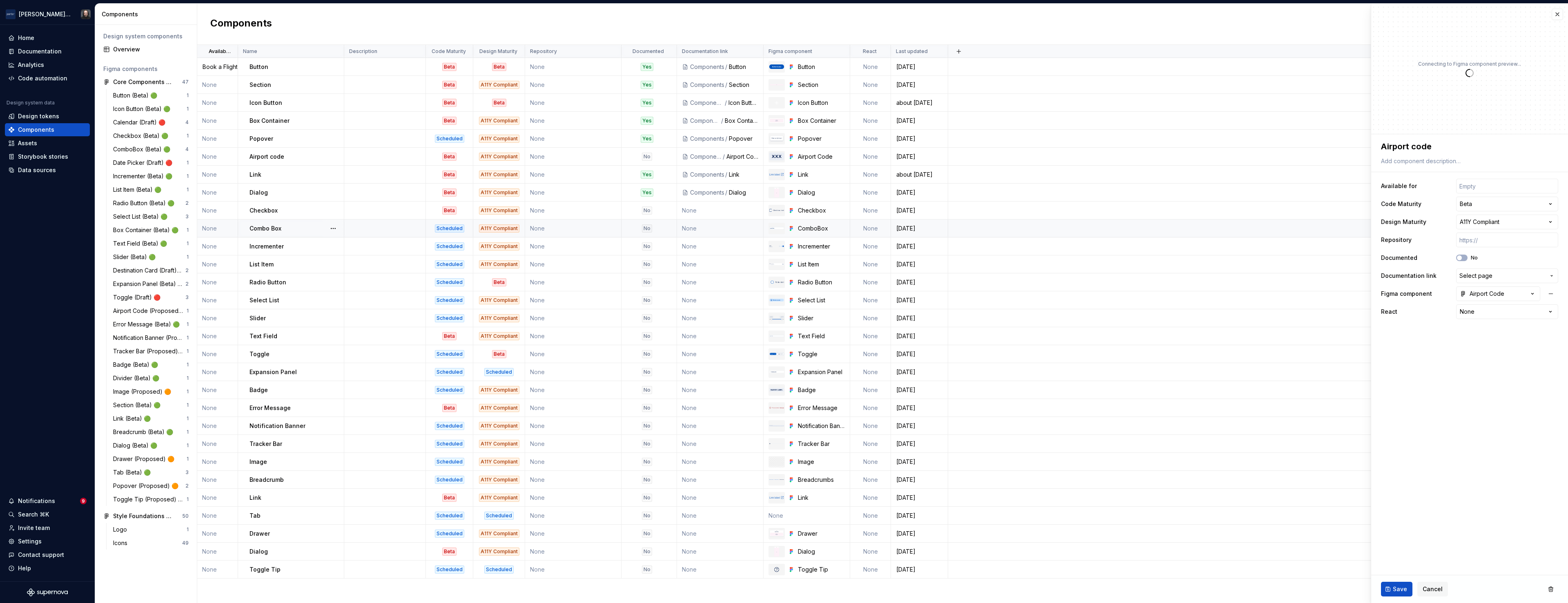
type textarea "*"
click at [1477, 186] on input "text" at bounding box center [1507, 186] width 102 height 15
type input "B"
type textarea "*"
type input "Bo"
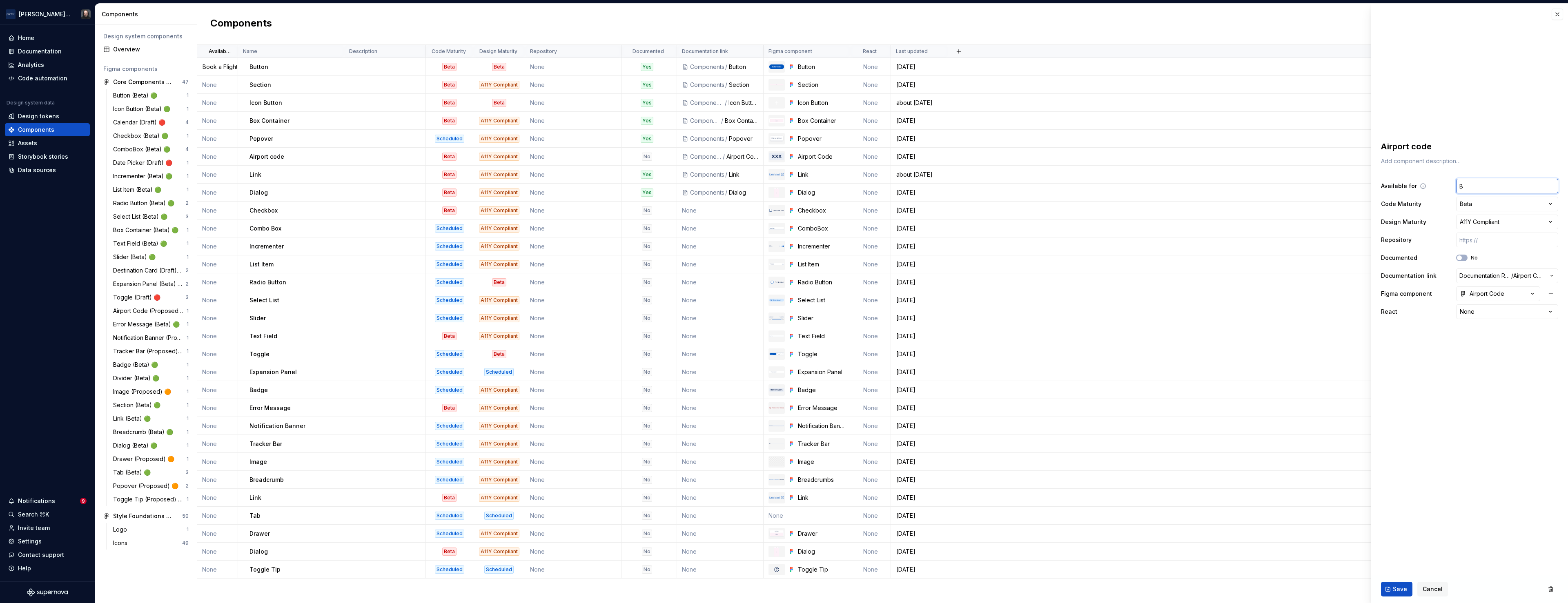
type textarea "*"
type input "Boo"
type textarea "*"
type input "Book"
type textarea "*"
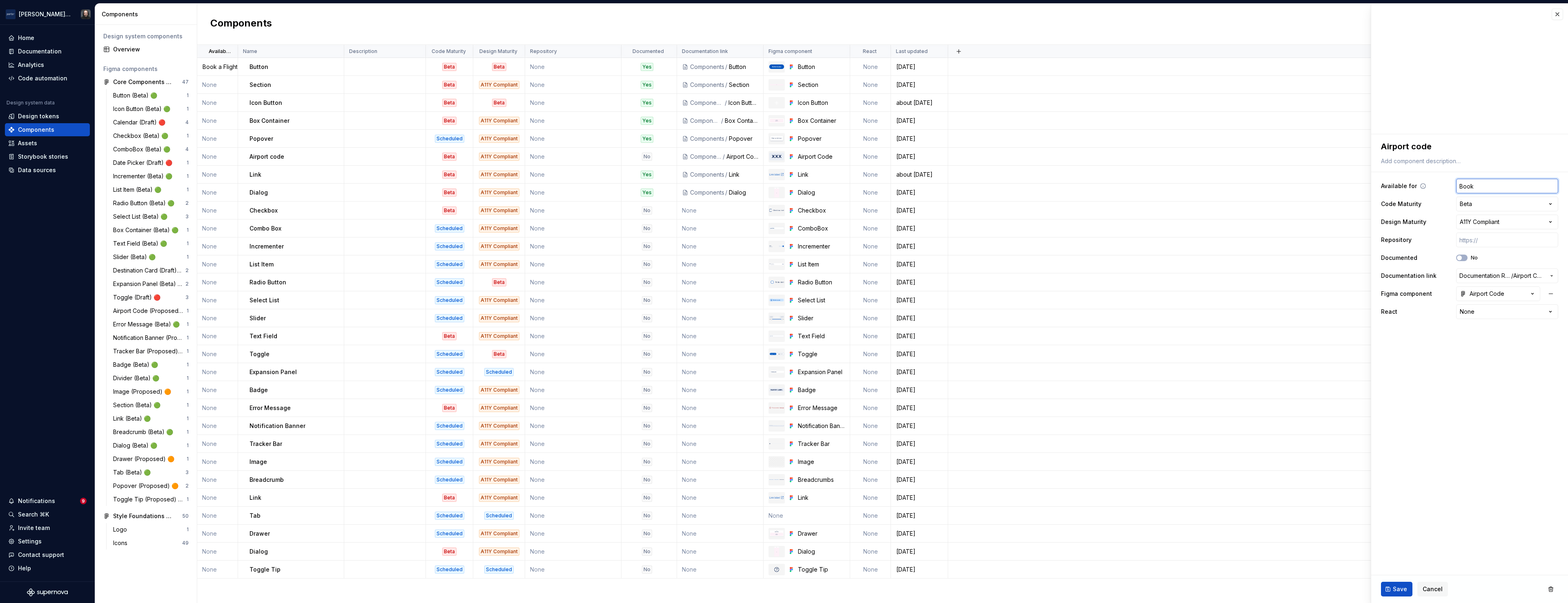
type input "Book"
type textarea "*"
type input "Book a"
type textarea "*"
type input "Book a"
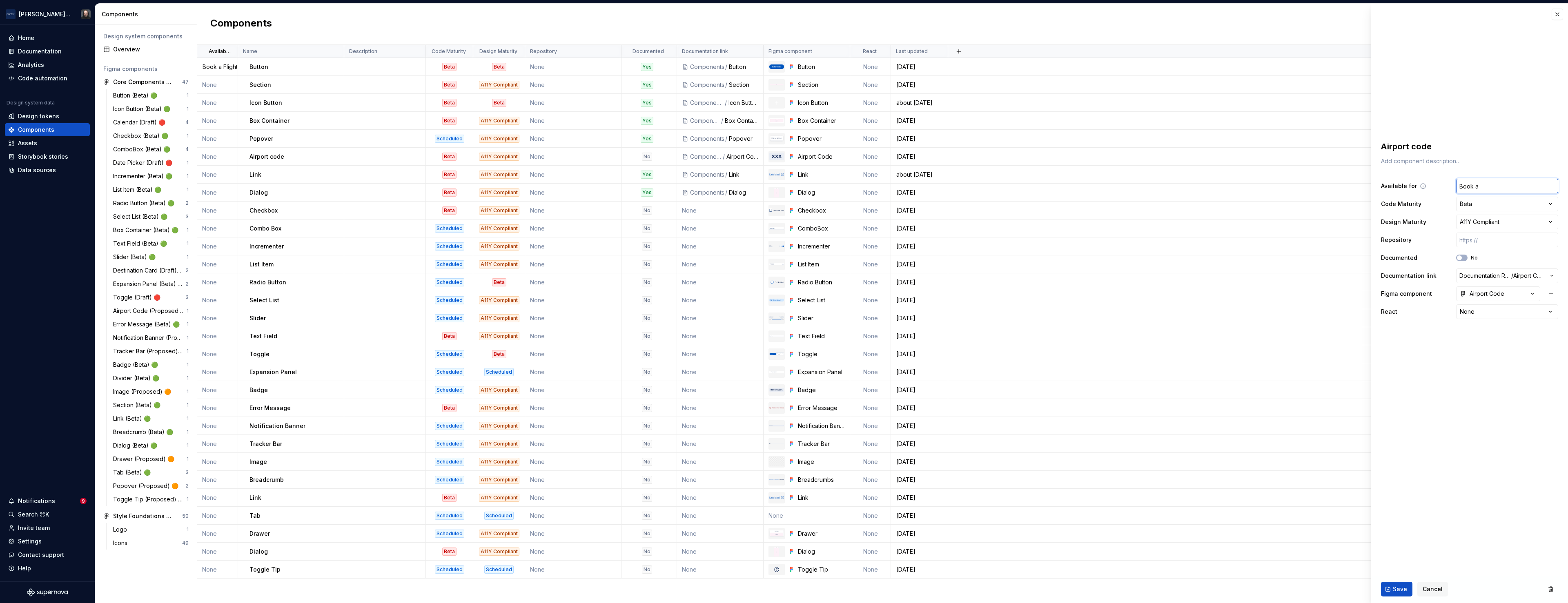
type textarea "*"
type input "Book a F"
type textarea "*"
type input "Book a Fl"
type textarea "*"
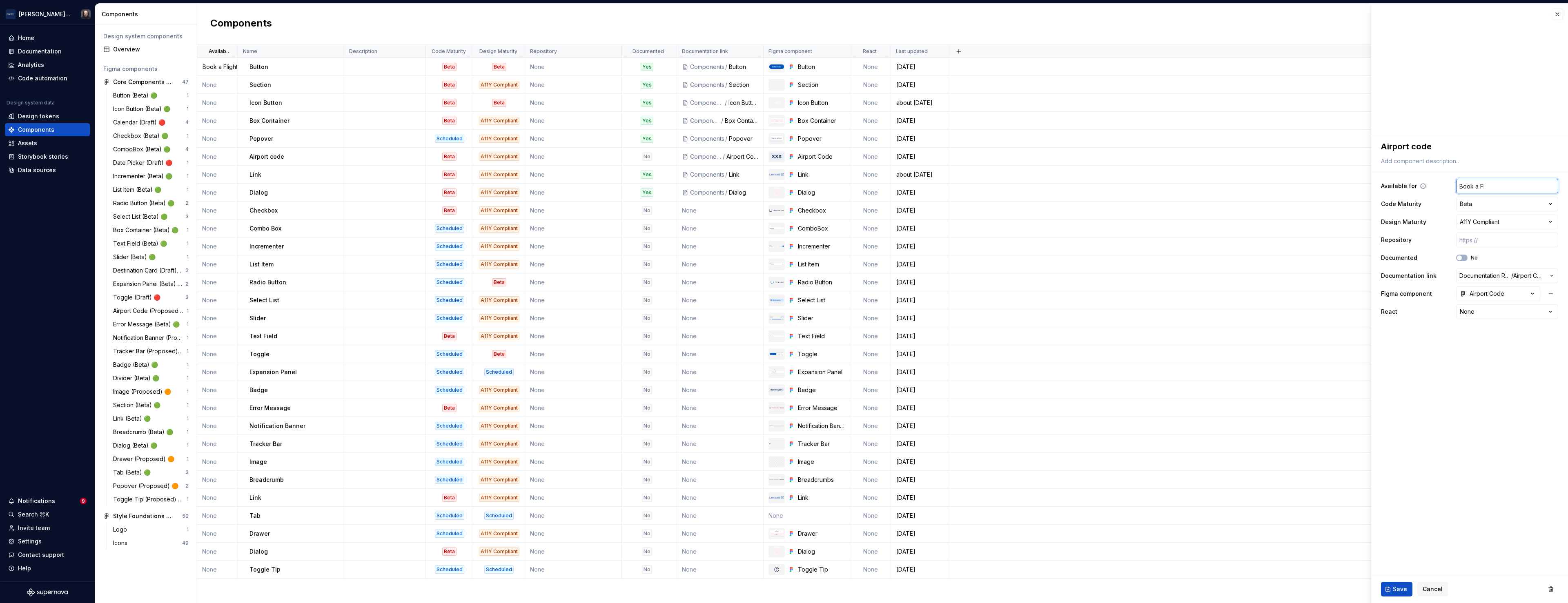
type input "Book a Fli"
type textarea "*"
type input "Book a Flig"
type textarea "*"
type input "Book a Fligh"
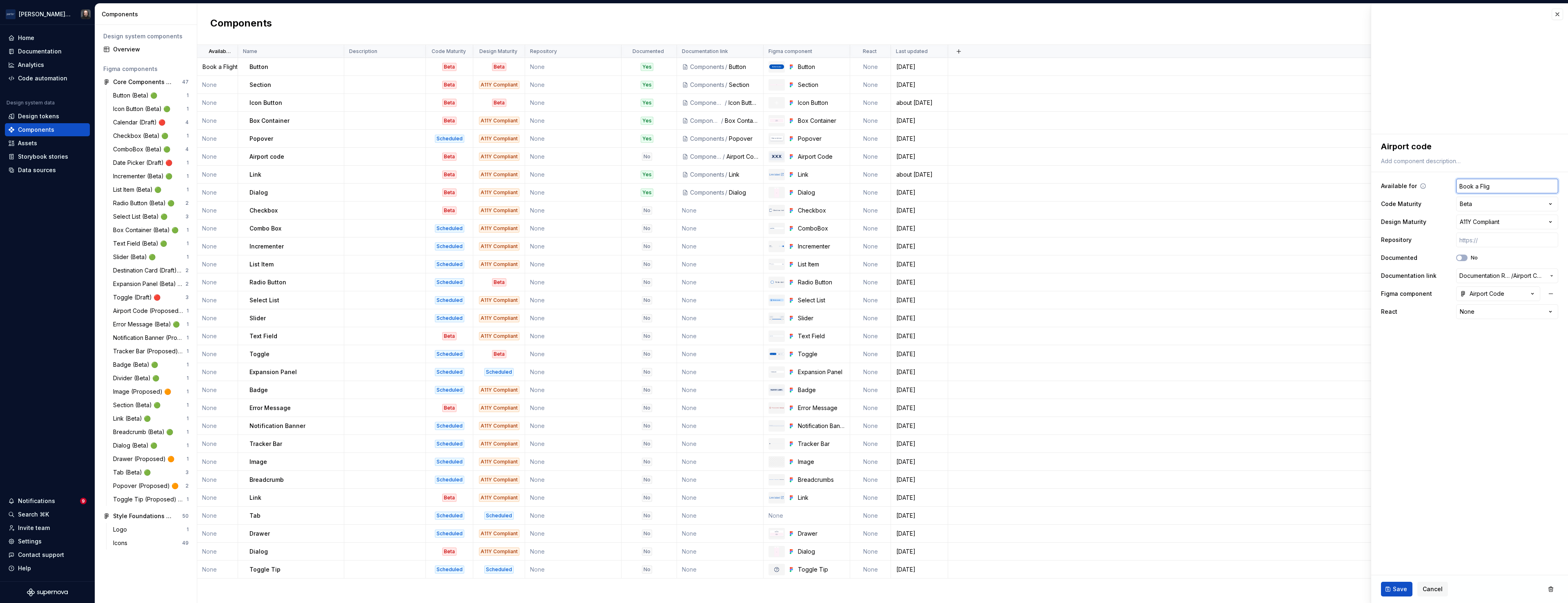
type textarea "*"
type input "Book a Flight"
type textarea "*"
type input "Book a Flight"
click at [1431, 417] on fieldset "**********" at bounding box center [1469, 369] width 197 height 469
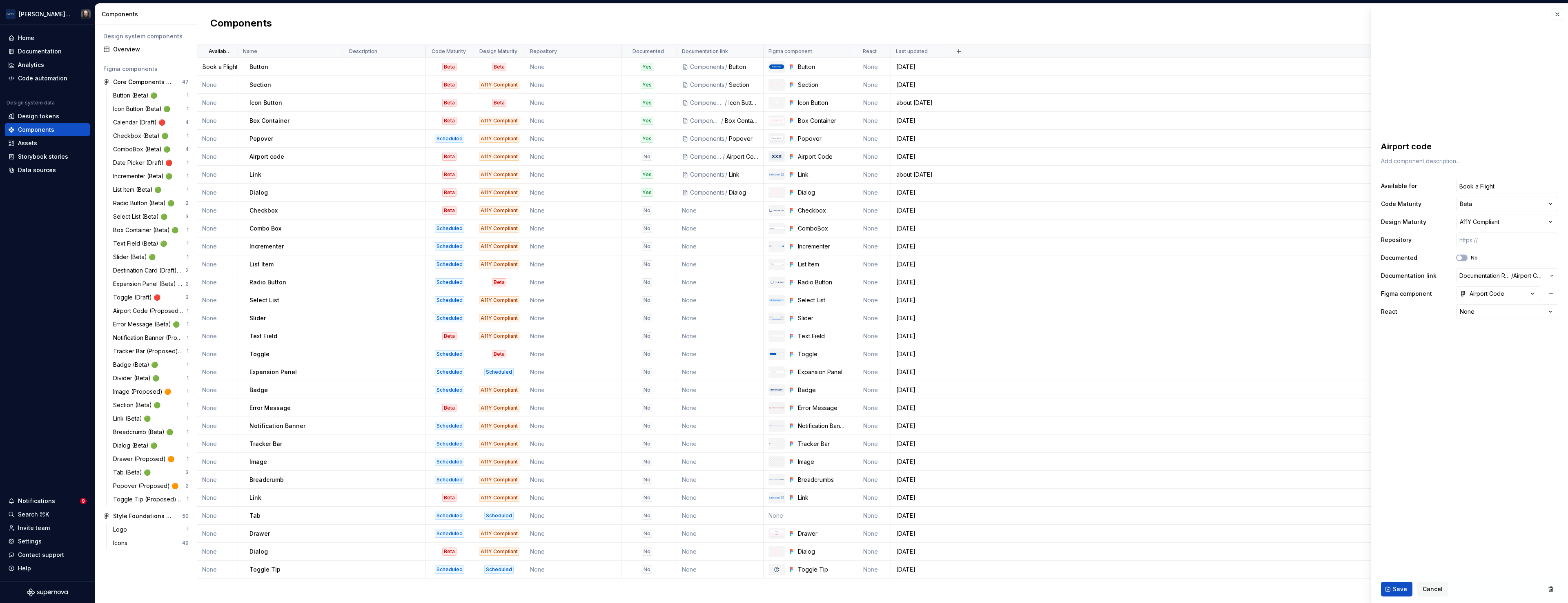
type textarea "*"
click at [1479, 187] on input "Book a Flight" at bounding box center [1507, 186] width 102 height 15
click at [1479, 187] on input "Book a Flight" at bounding box center [1507, 186] width 102 height 15
type input "F"
type textarea "*"
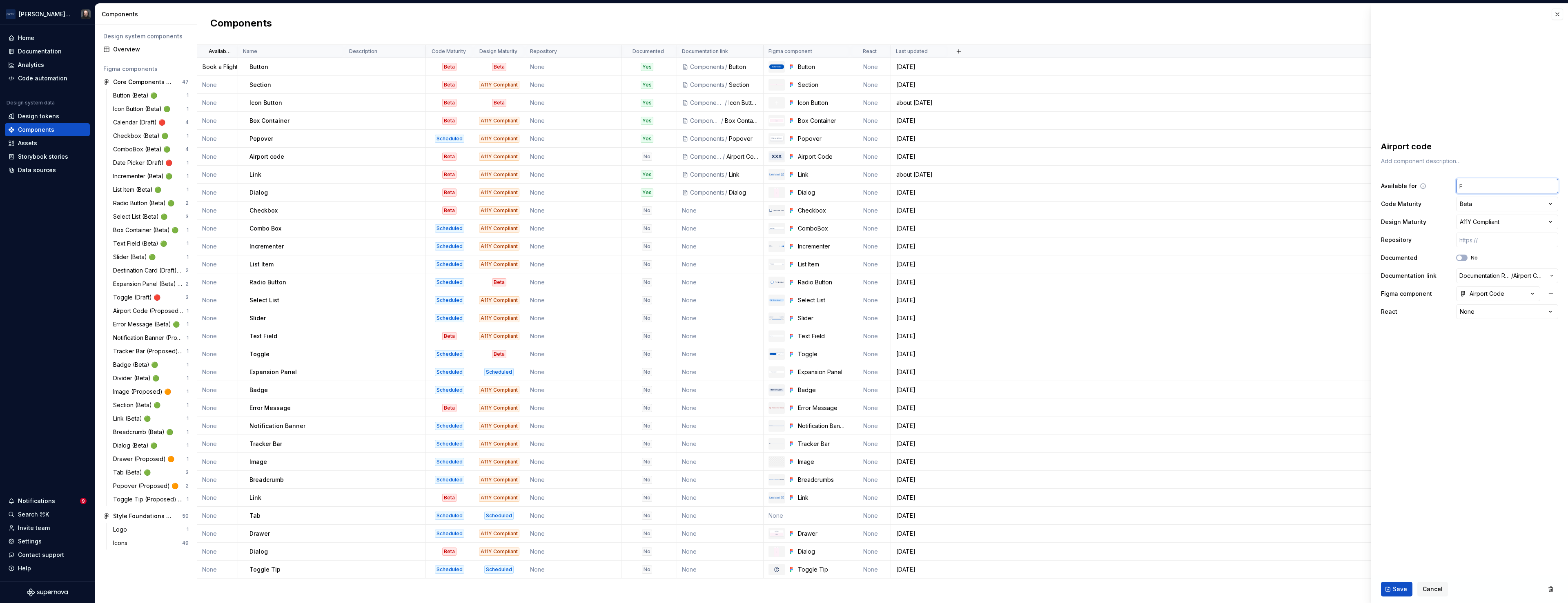
type input "Fl"
type textarea "*"
type input "Fli"
type textarea "*"
type input "Fligh"
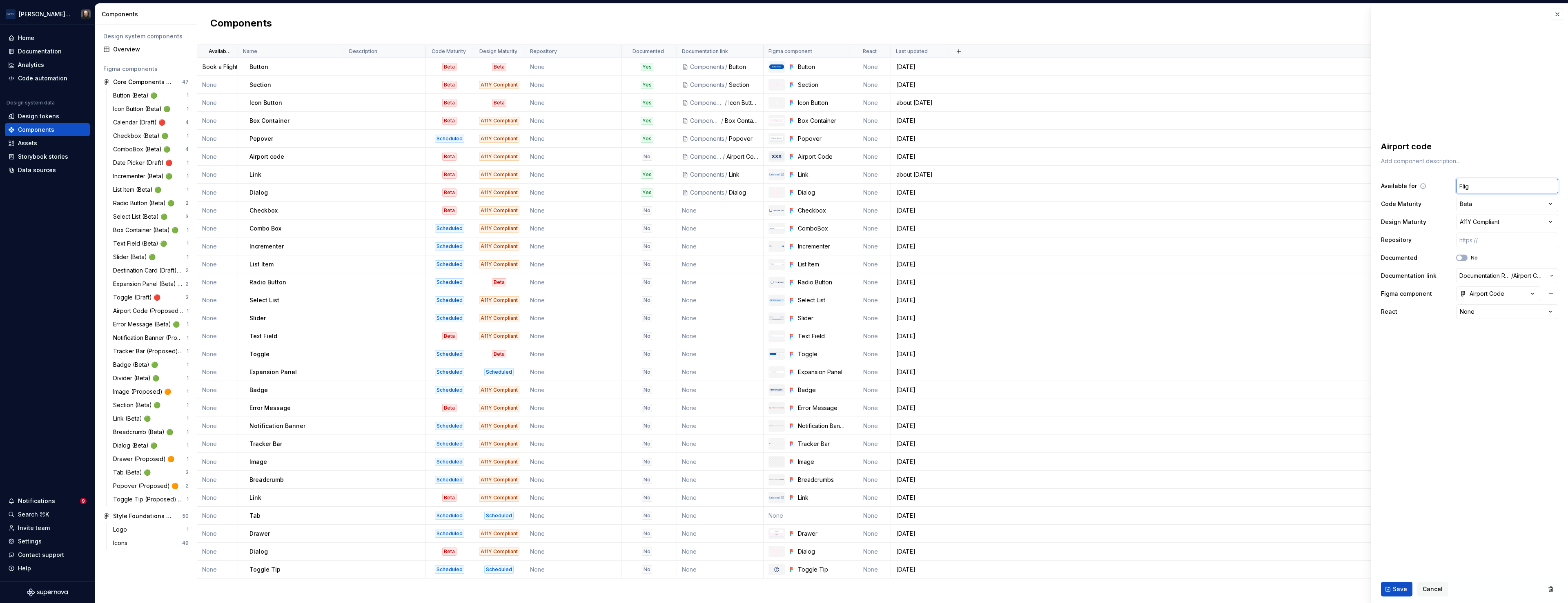
type textarea "*"
type input "Flight"
type textarea "*"
type input "Flight"
type textarea "*"
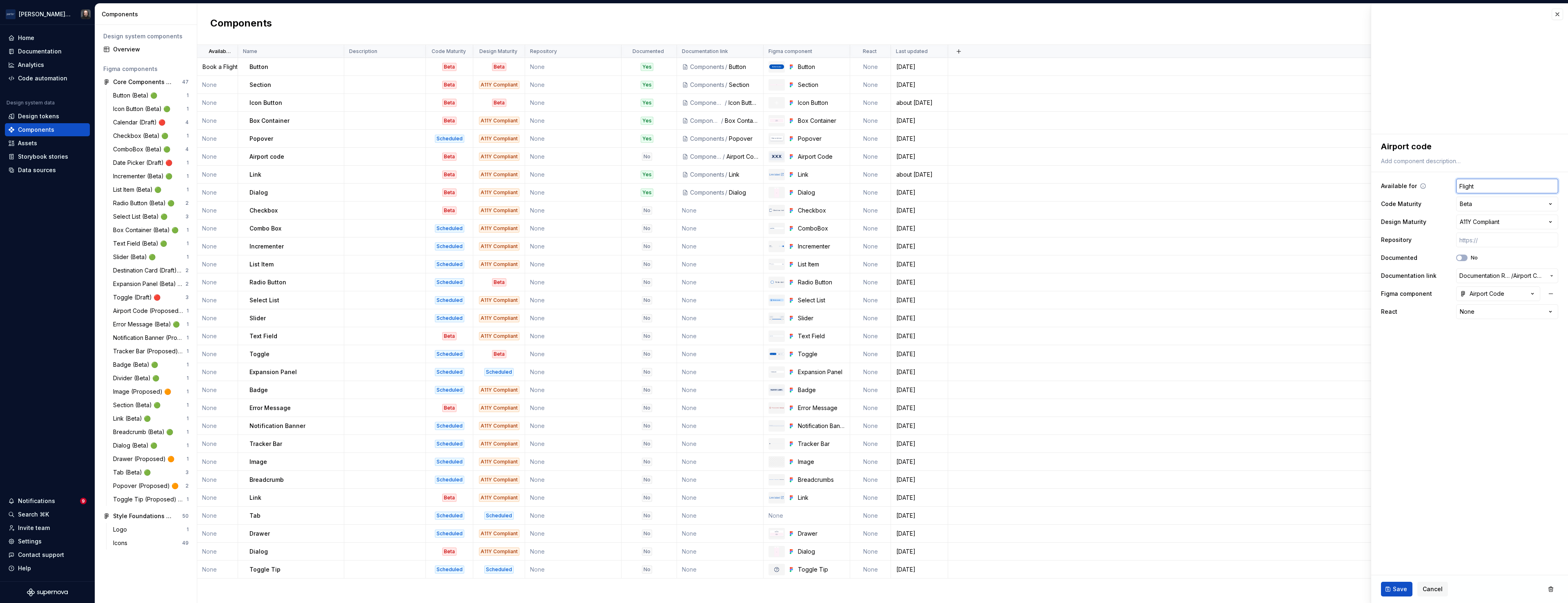
type input "Flight S"
type textarea "*"
type input "Flight St"
type textarea "*"
type input "Flight Sta"
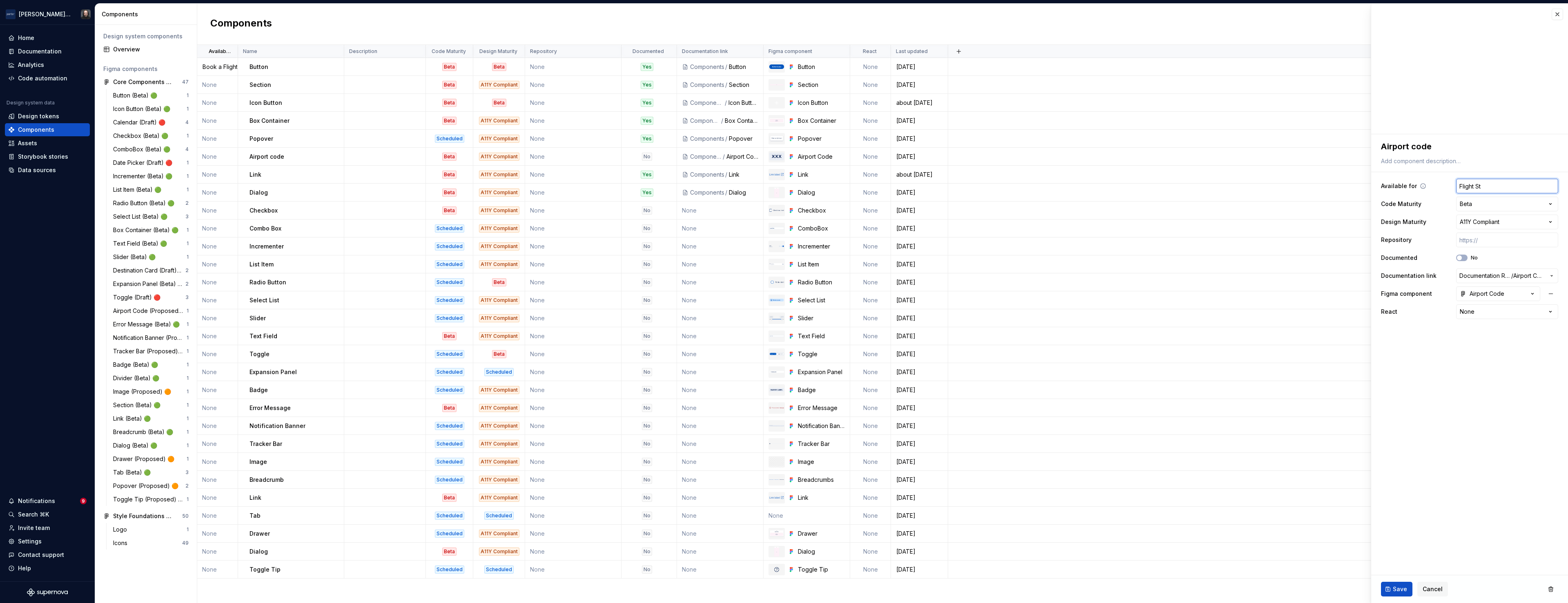
type textarea "*"
type input "Flight Stat"
type textarea "*"
type input "Flight Statu"
type textarea "*"
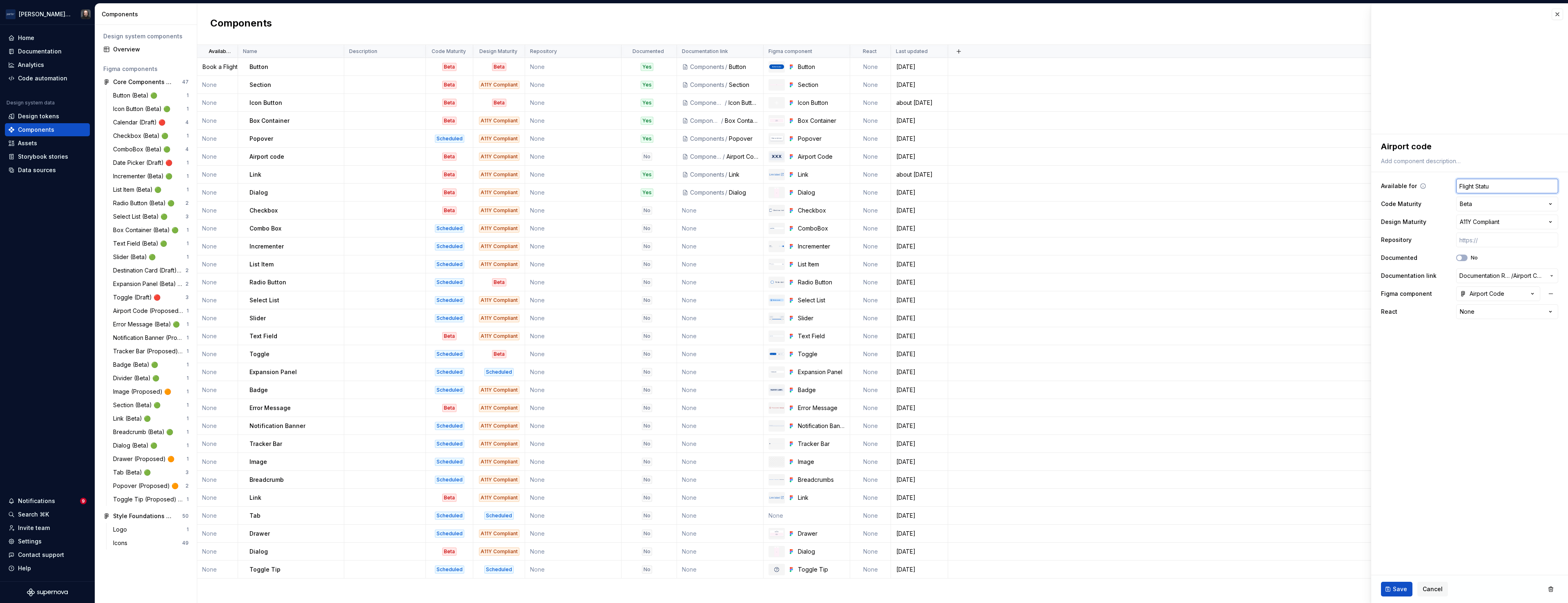
type input "Flight Status"
type textarea "*"
type input "Flight Status"
click at [1405, 588] on span "Save" at bounding box center [1399, 589] width 14 height 8
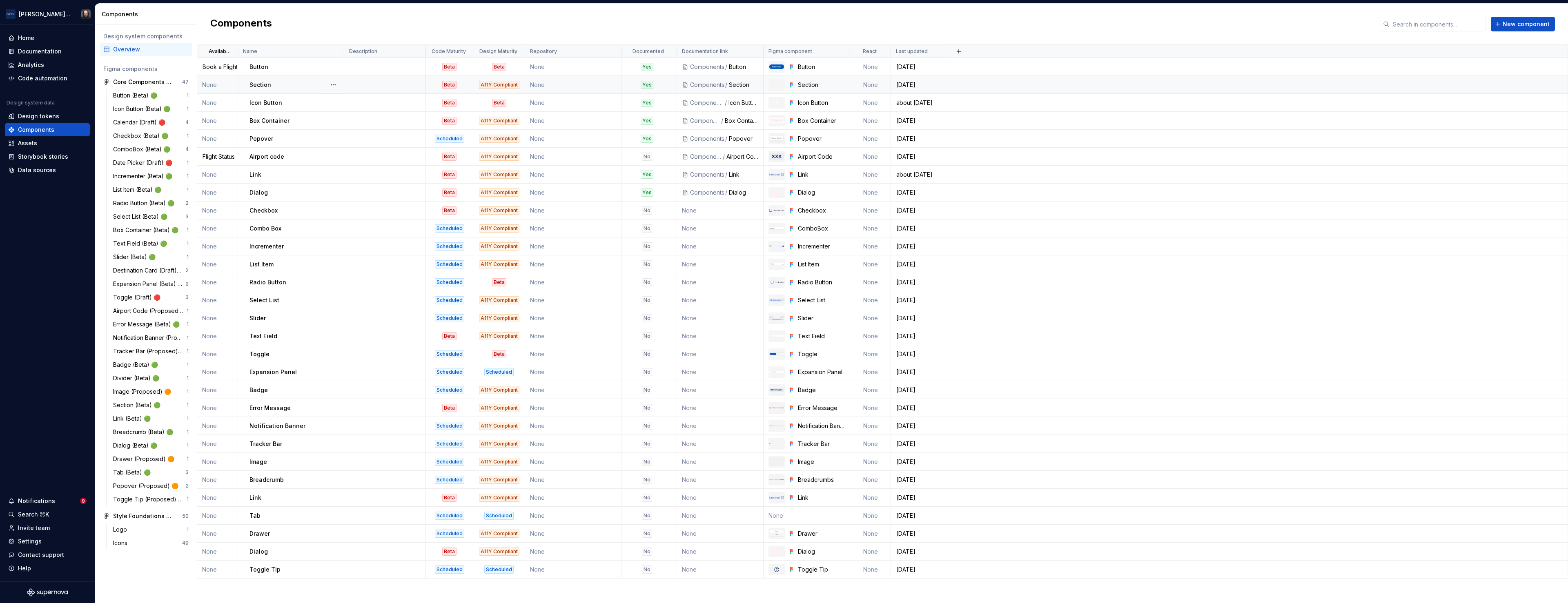
click at [359, 86] on td at bounding box center [385, 85] width 82 height 18
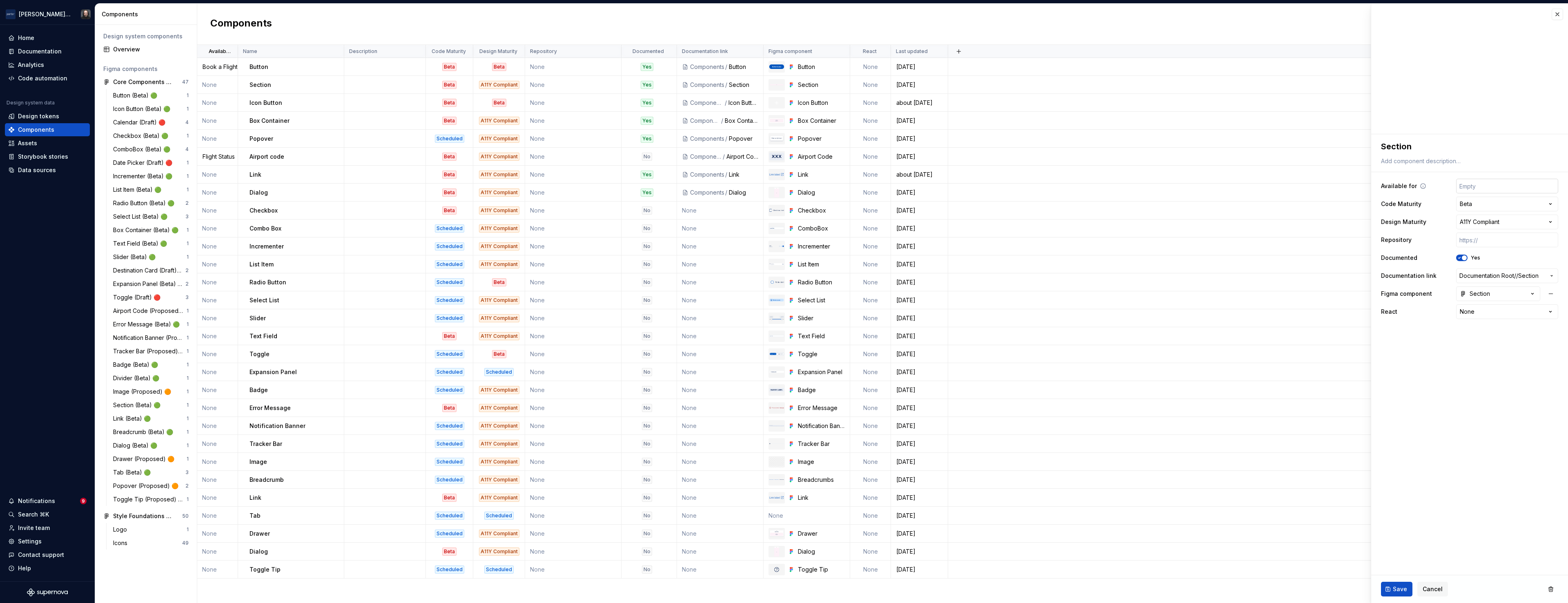
click at [1482, 184] on input "text" at bounding box center [1507, 186] width 102 height 15
type textarea "*"
type input "B"
type textarea "*"
type input "Bo"
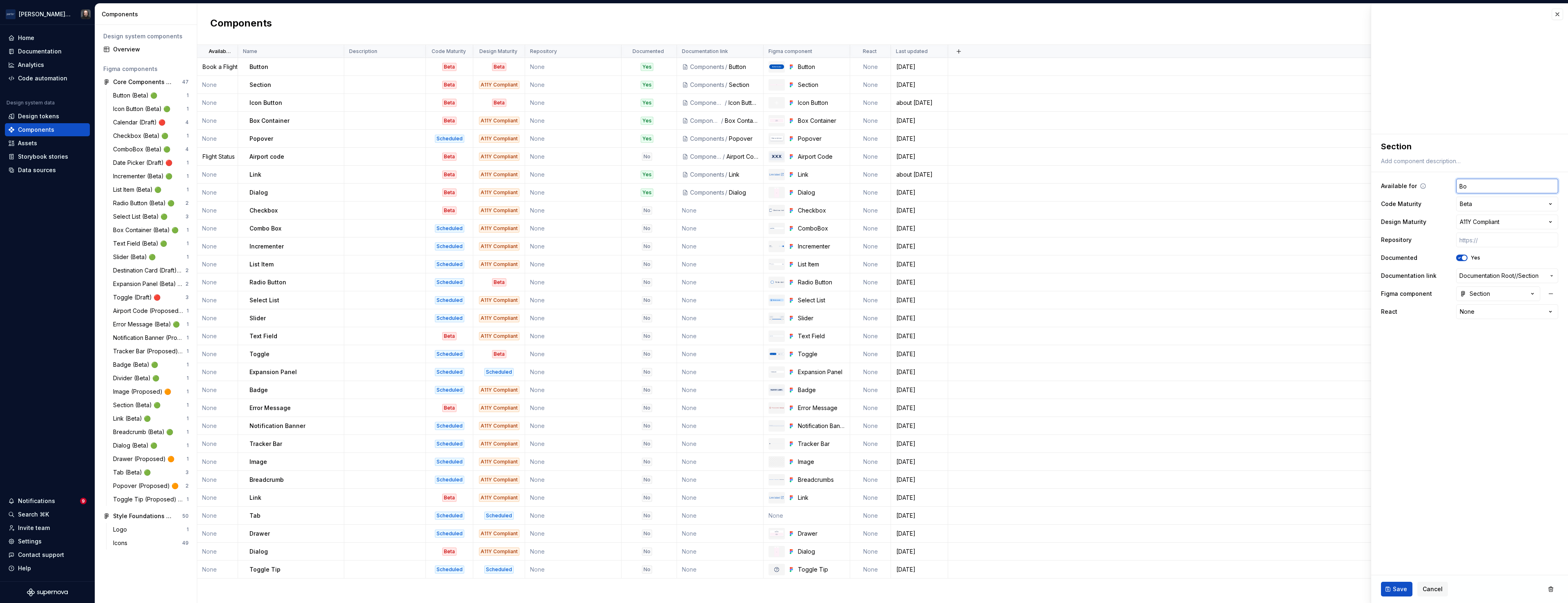
type textarea "*"
type input "Boo"
type textarea "*"
type input "Book"
type textarea "*"
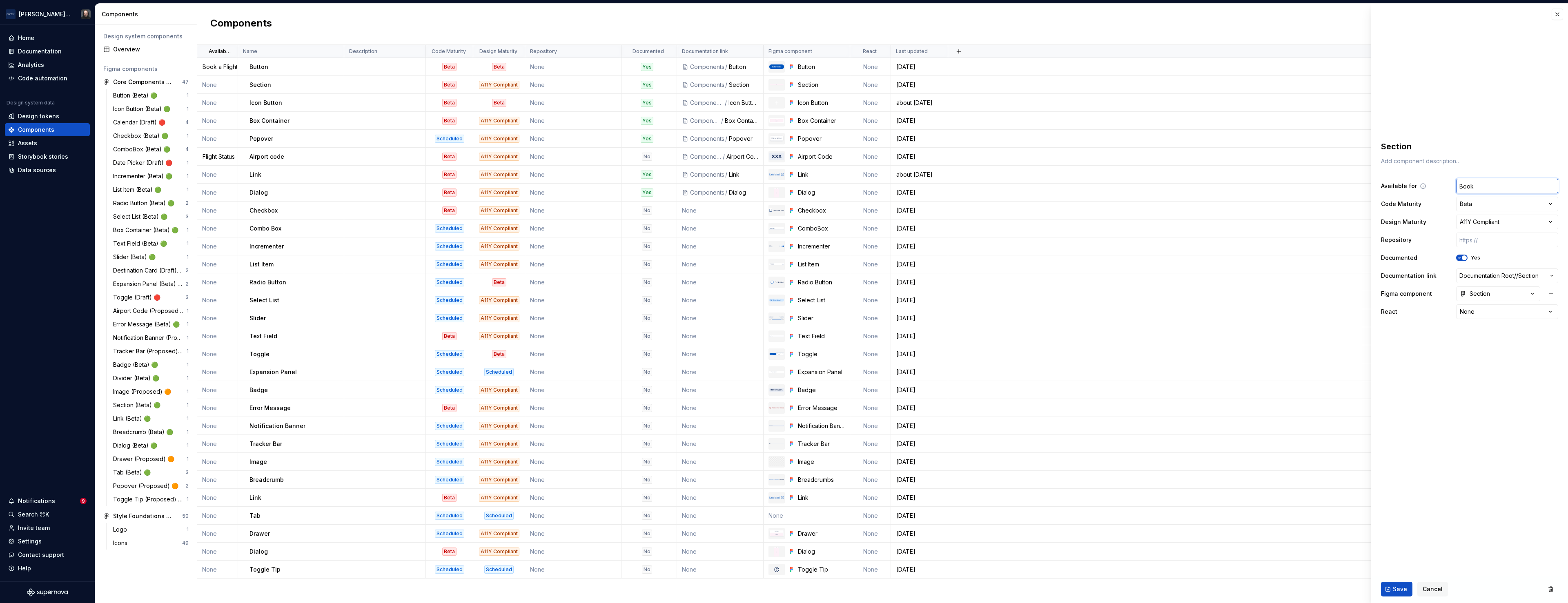
type input "Book a Flight / Flight Status"
click at [1402, 588] on span "Save" at bounding box center [1399, 589] width 14 height 8
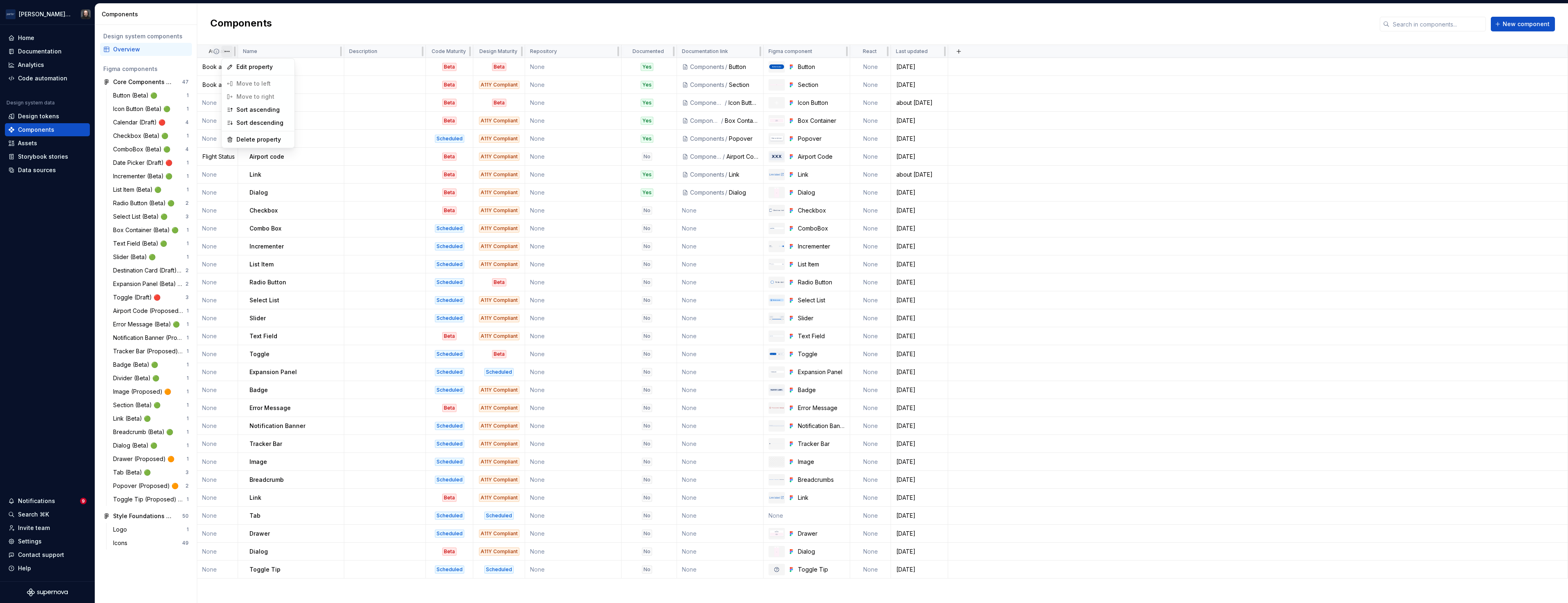
click at [250, 48] on html "[PERSON_NAME] Airlines Home Documentation Analytics Code automation Design syst…" at bounding box center [784, 301] width 1568 height 603
click at [283, 35] on html "[PERSON_NAME] Airlines Home Documentation Analytics Code automation Design syst…" at bounding box center [784, 301] width 1568 height 603
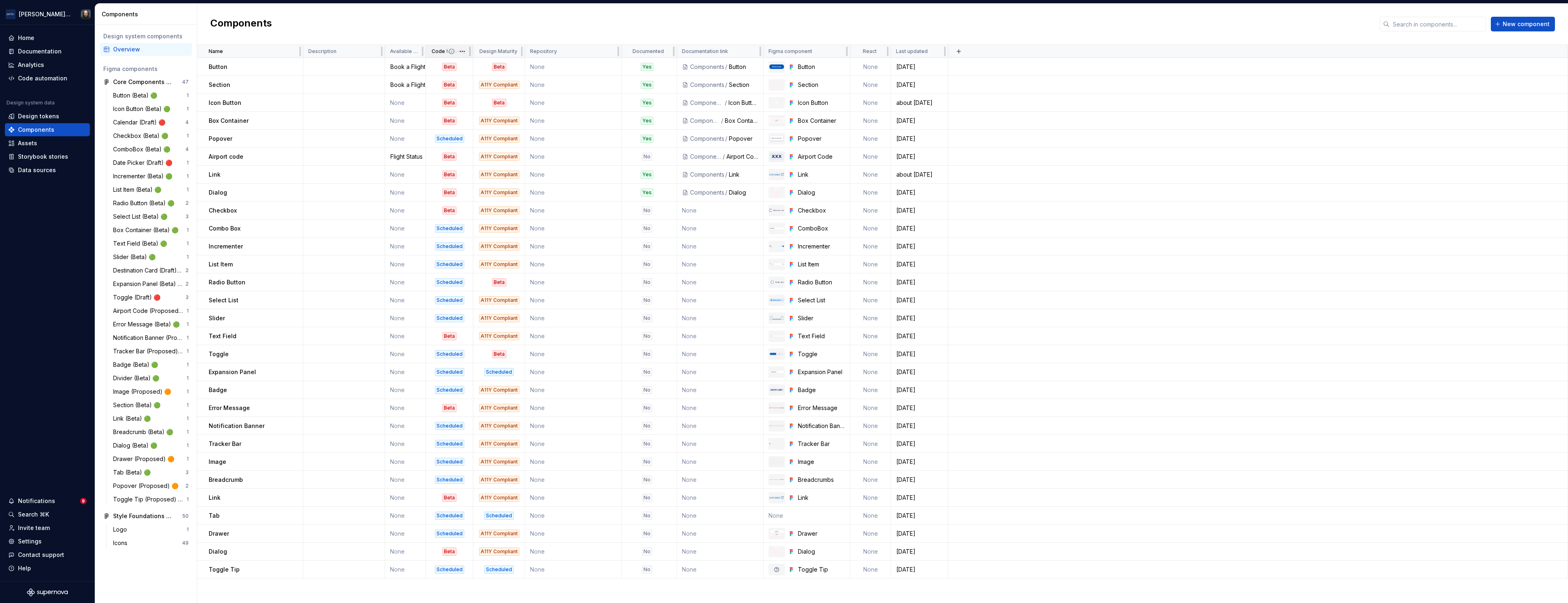
click at [428, 49] on div "Code Maturity" at bounding box center [450, 51] width 47 height 13
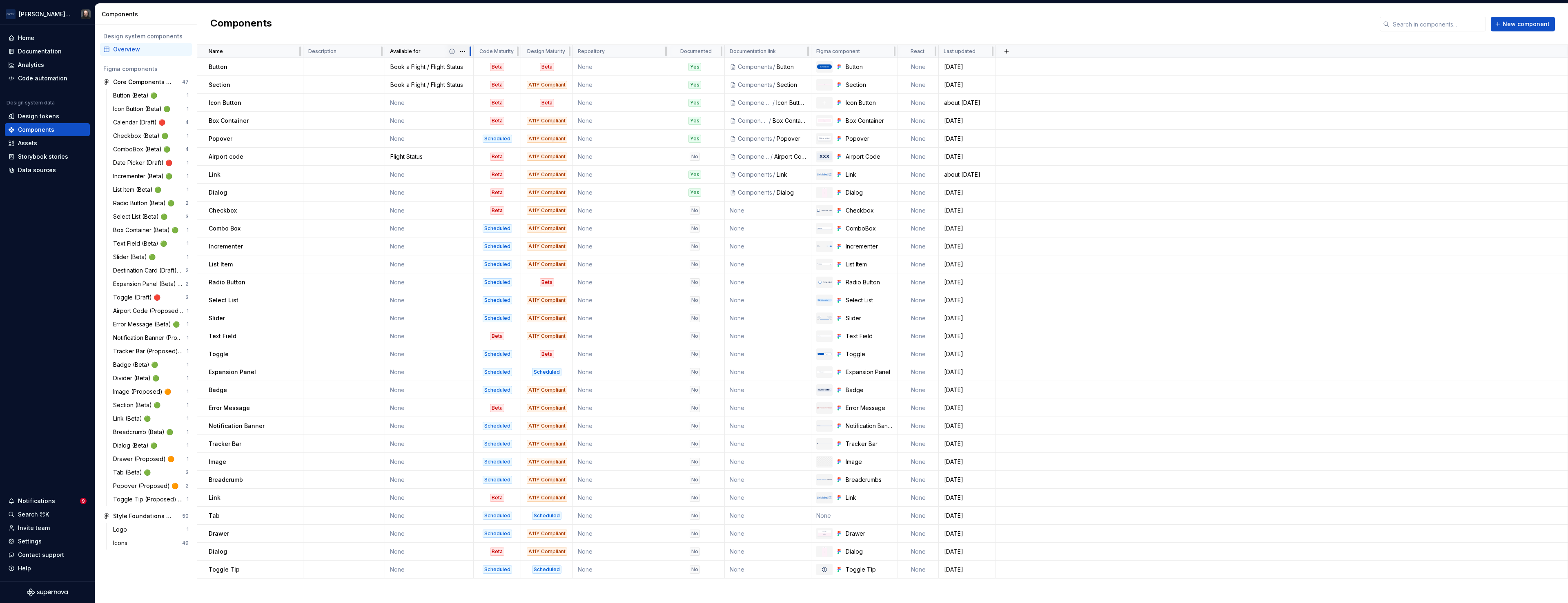
drag, startPoint x: 425, startPoint y: 52, endPoint x: 473, endPoint y: 51, distance: 48.0
click at [473, 51] on div at bounding box center [470, 51] width 7 height 13
click at [439, 106] on td "None" at bounding box center [430, 103] width 89 height 18
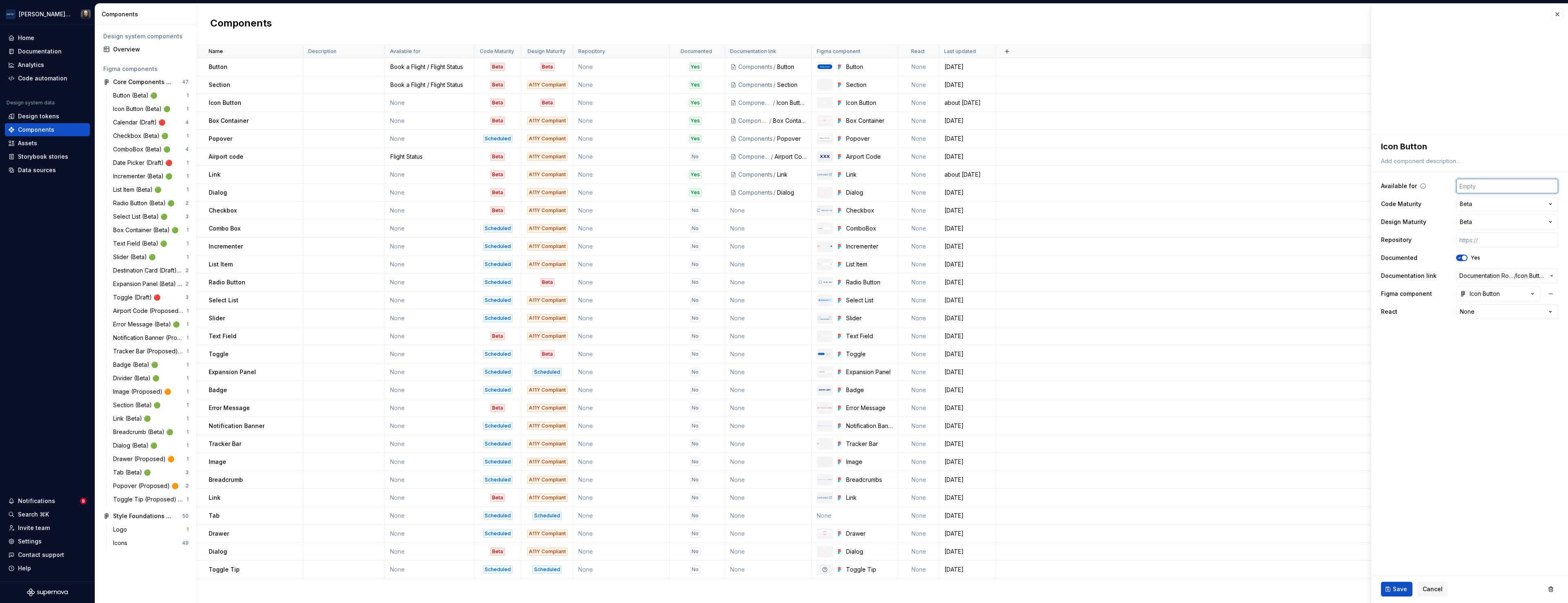
click at [1470, 187] on input "text" at bounding box center [1507, 186] width 102 height 15
type textarea "*"
type input "Bo"
type textarea "*"
type input "Boo"
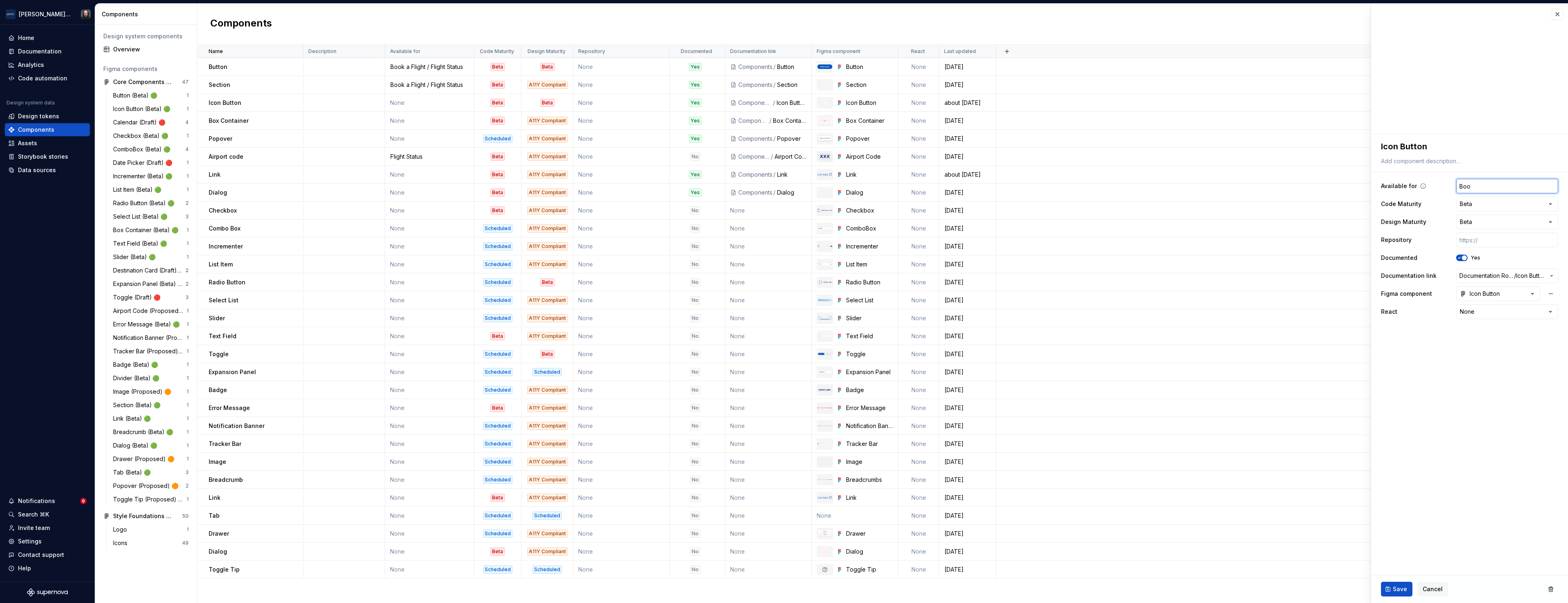
type textarea "*"
type input "Book"
type textarea "*"
type input "Book a"
type textarea "*"
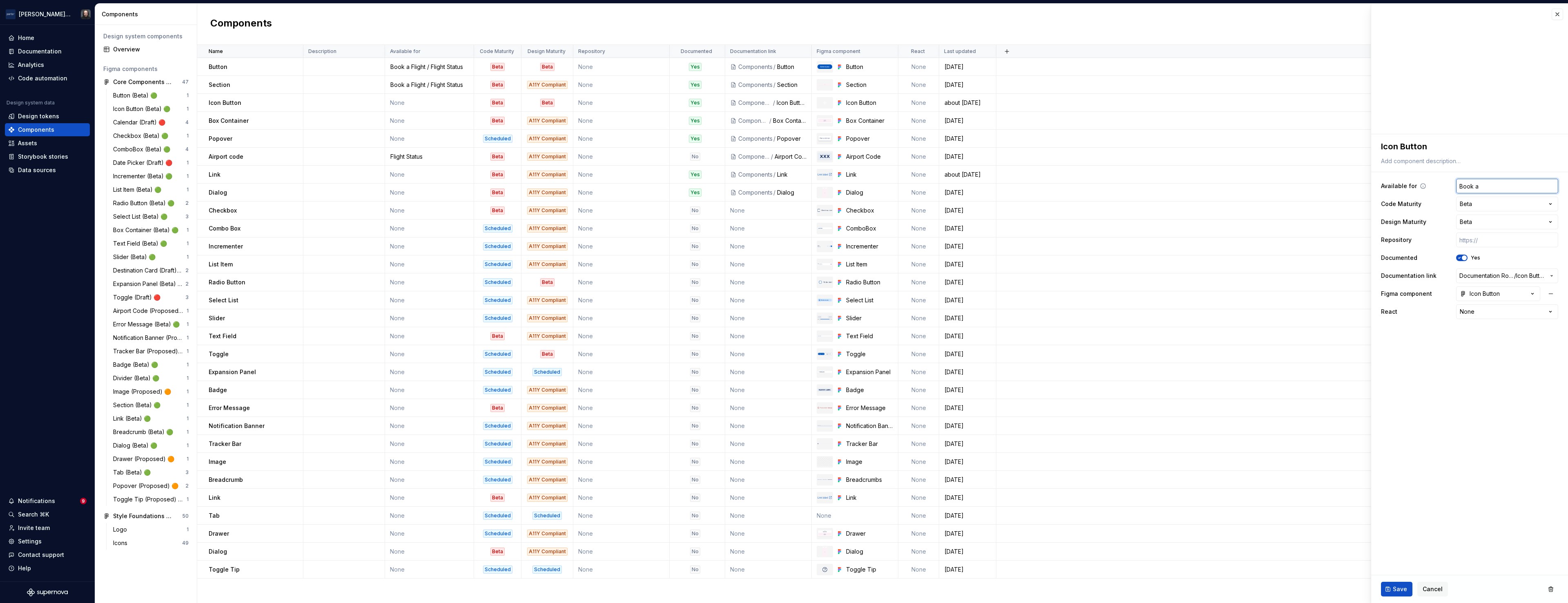
type input "Book a"
type textarea "*"
type input "Book a F"
type textarea "*"
type input "Book a Fl"
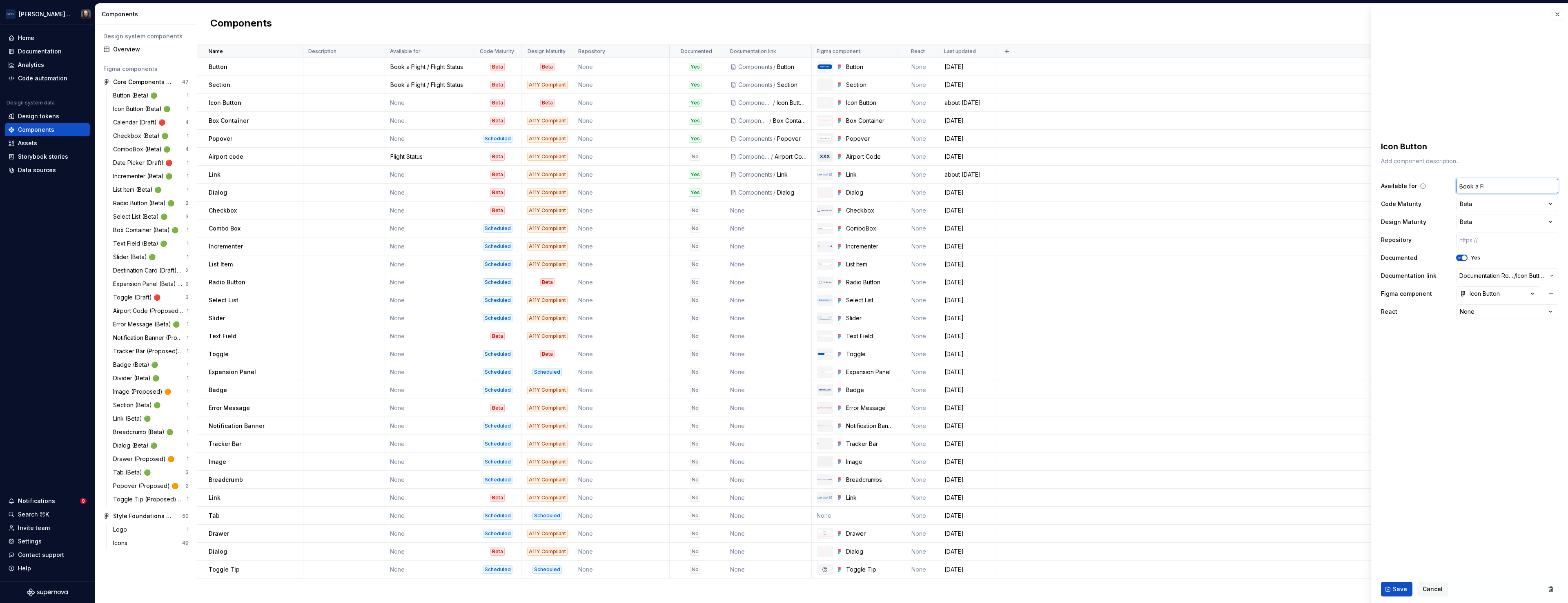
type textarea "*"
type input "Book a Fli"
type textarea "*"
type input "Book a Flig"
type textarea "*"
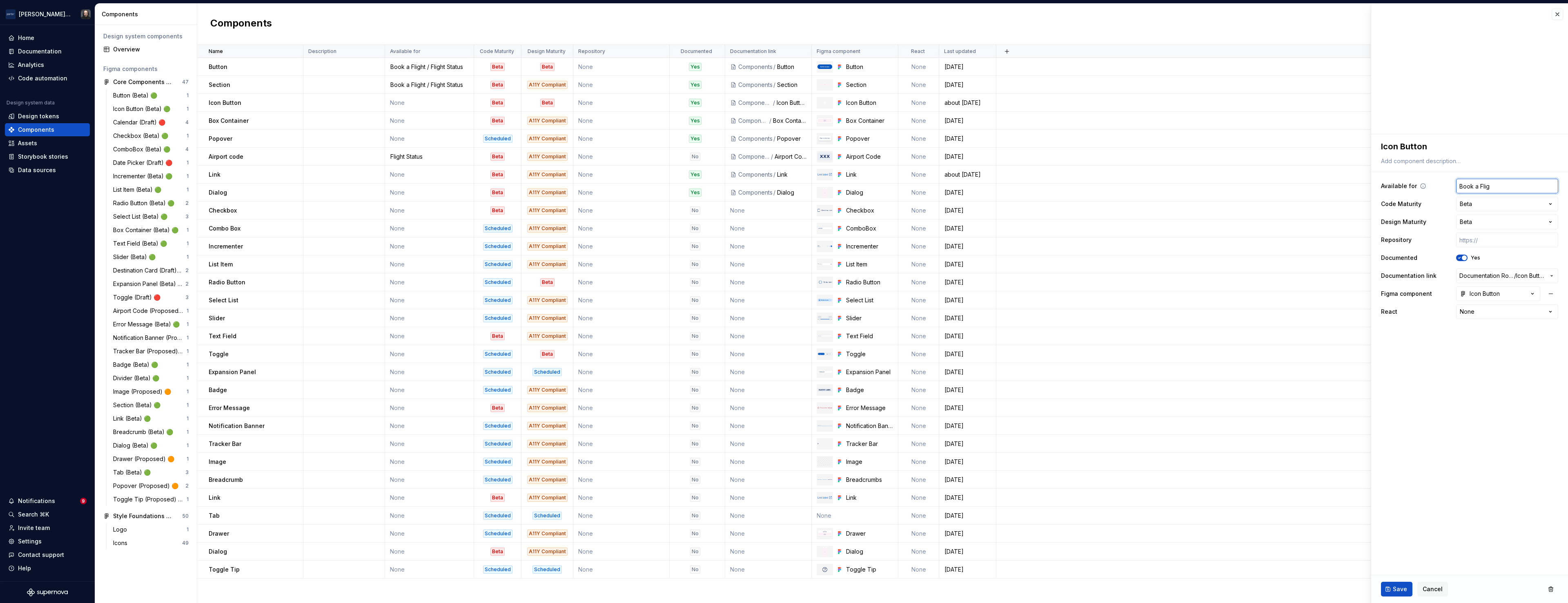
type input "Book a Fligh"
type textarea "*"
type input "Book a Flight"
click at [1404, 585] on span "Save" at bounding box center [1399, 589] width 14 height 8
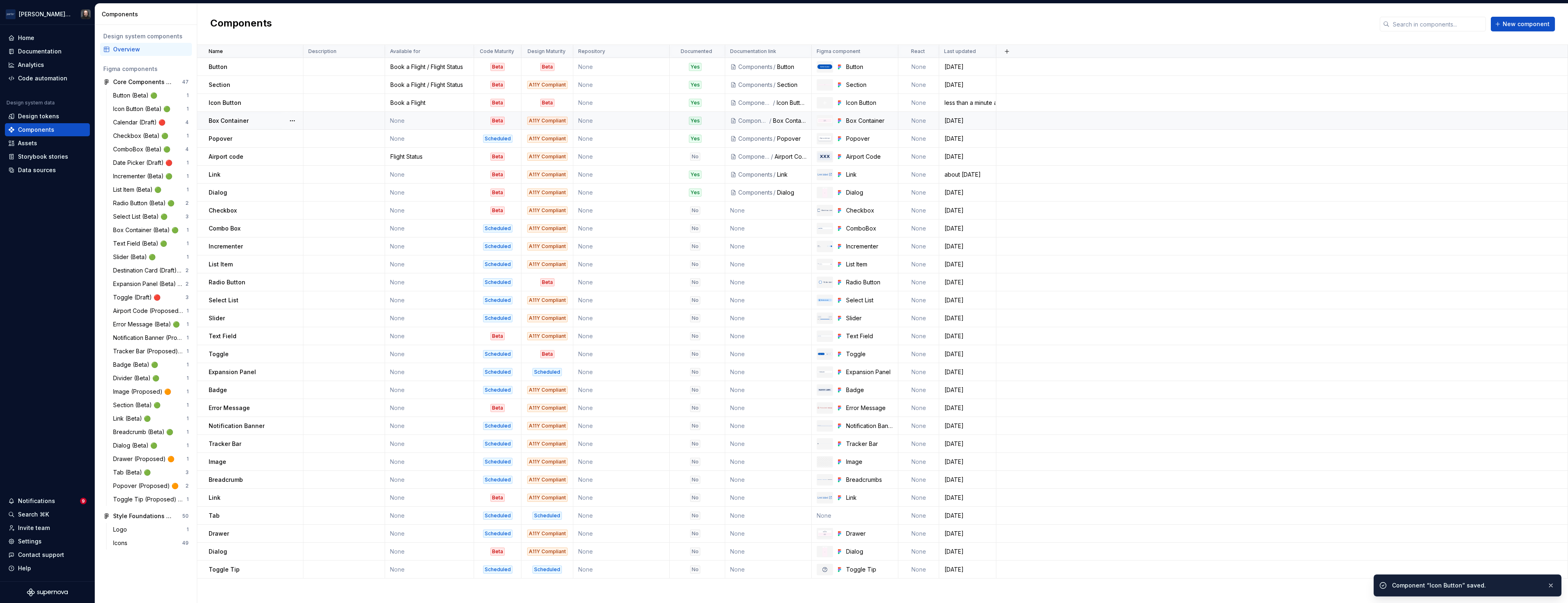
click at [437, 122] on td "None" at bounding box center [430, 121] width 89 height 18
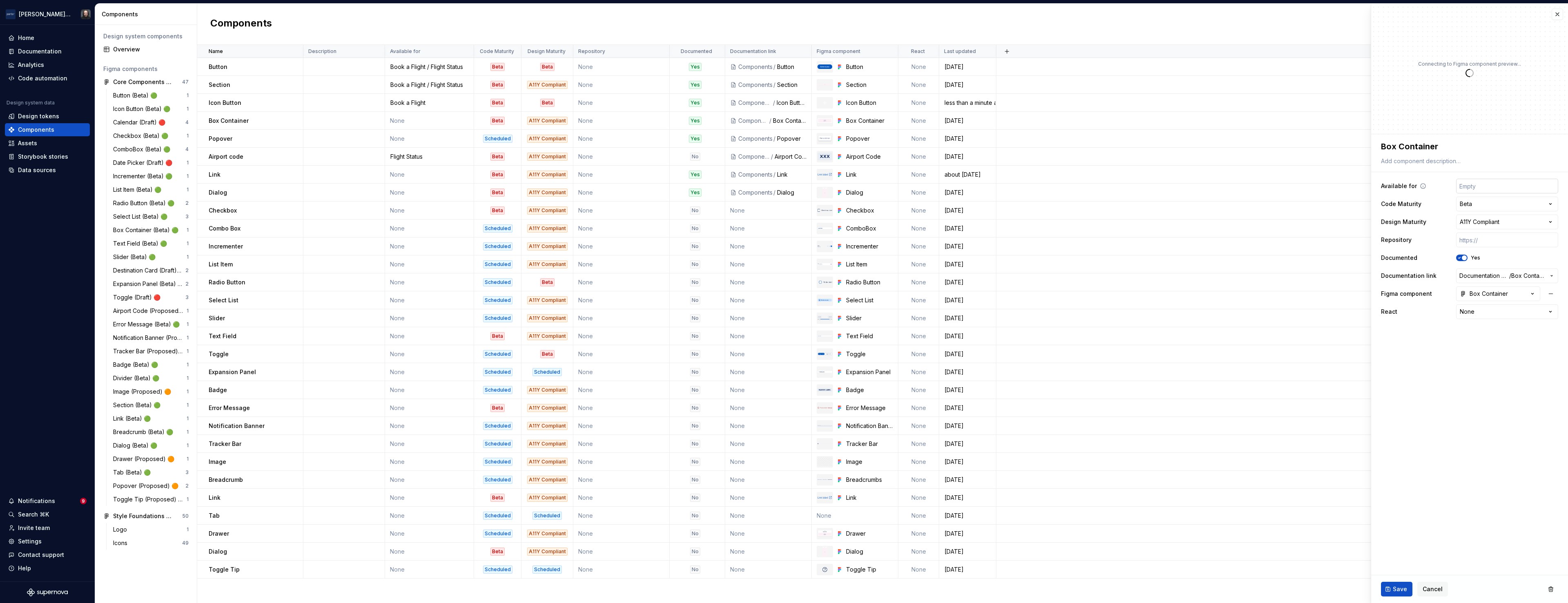
type textarea "*"
click at [1494, 183] on input "text" at bounding box center [1507, 186] width 102 height 15
type input "Book a Flight / Flight Status"
click at [1398, 583] on button "Save" at bounding box center [1397, 590] width 32 height 15
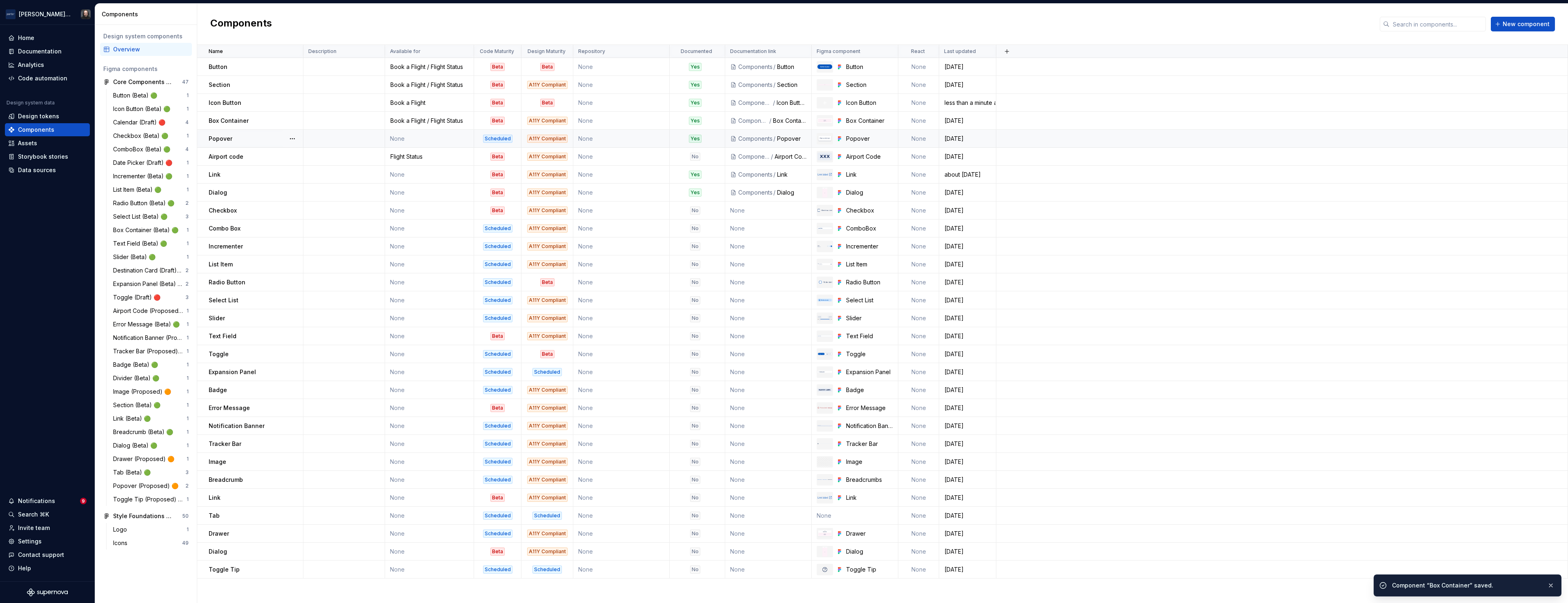
click at [436, 141] on td "None" at bounding box center [430, 139] width 89 height 18
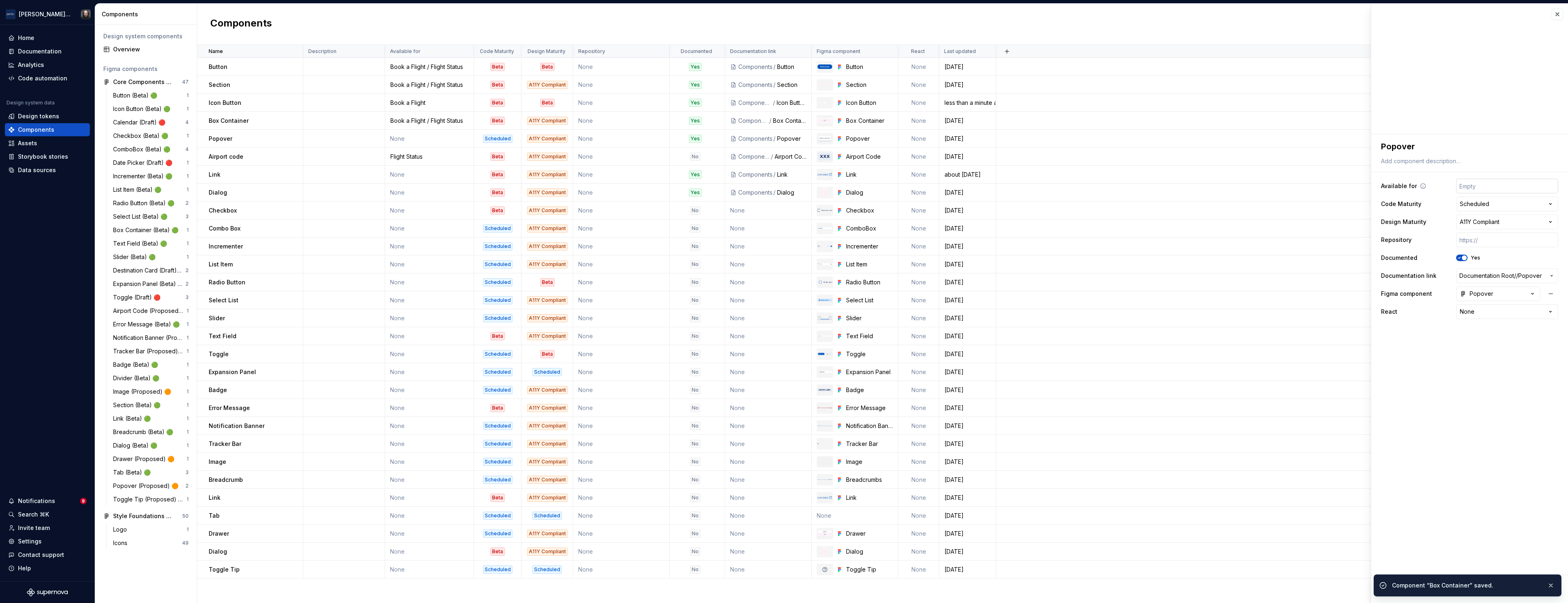
click at [1500, 188] on input "text" at bounding box center [1507, 186] width 102 height 15
type textarea "*"
type input "Book a Flight"
click at [1404, 588] on span "Save" at bounding box center [1399, 589] width 14 height 8
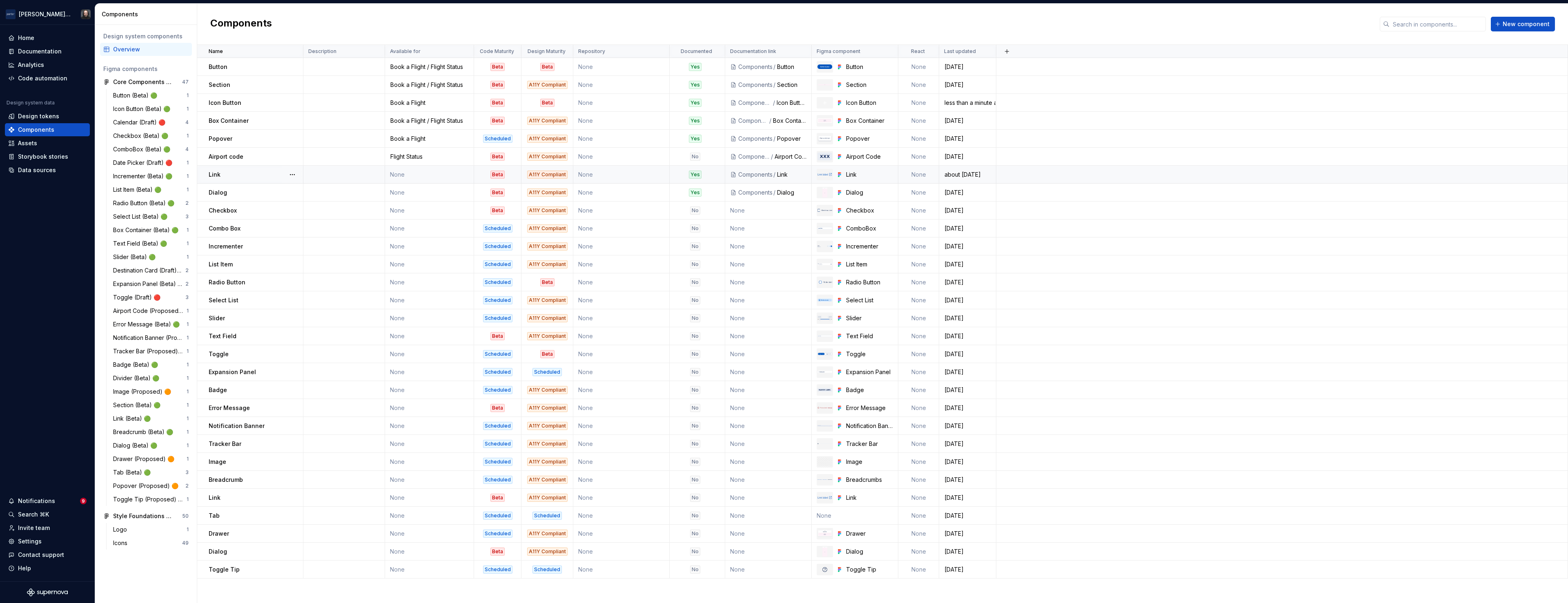
click at [451, 173] on td "None" at bounding box center [430, 175] width 89 height 18
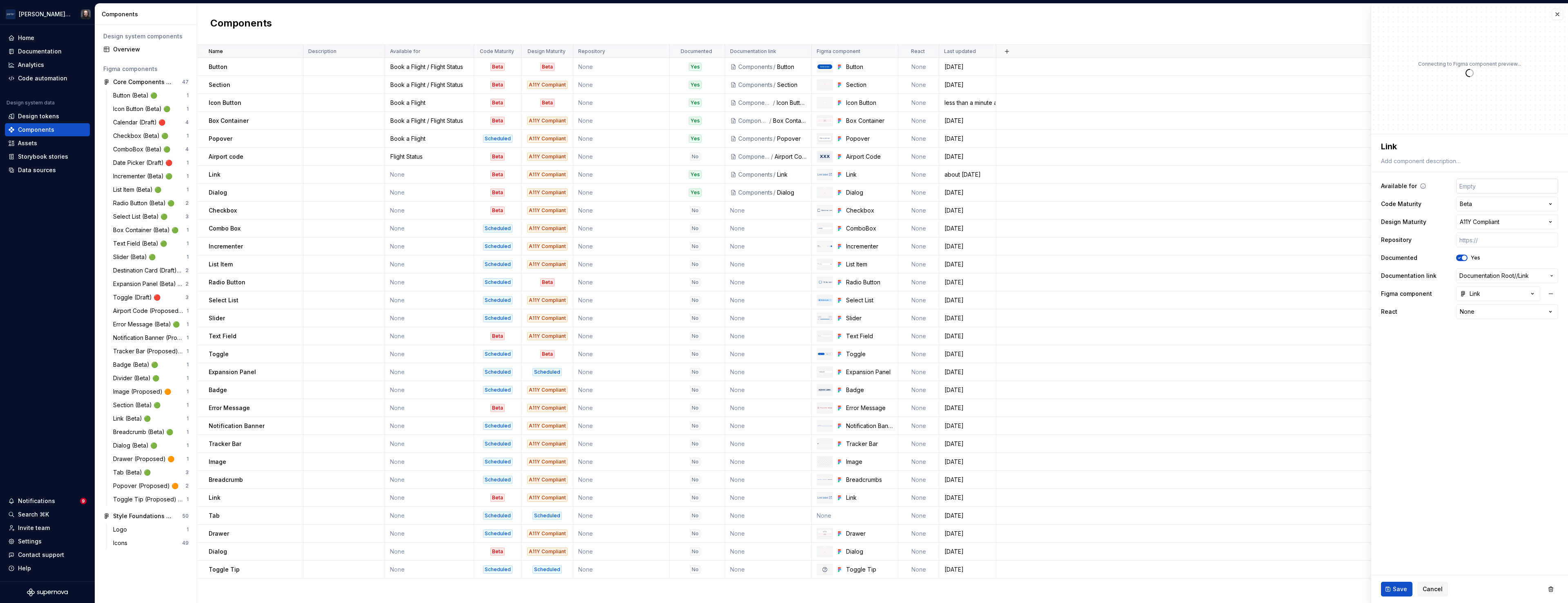
click at [1486, 187] on input "text" at bounding box center [1507, 186] width 102 height 15
type textarea "*"
type input "Book a Flight"
click at [1509, 187] on input "Book a Flight" at bounding box center [1507, 186] width 102 height 15
type textarea "*"
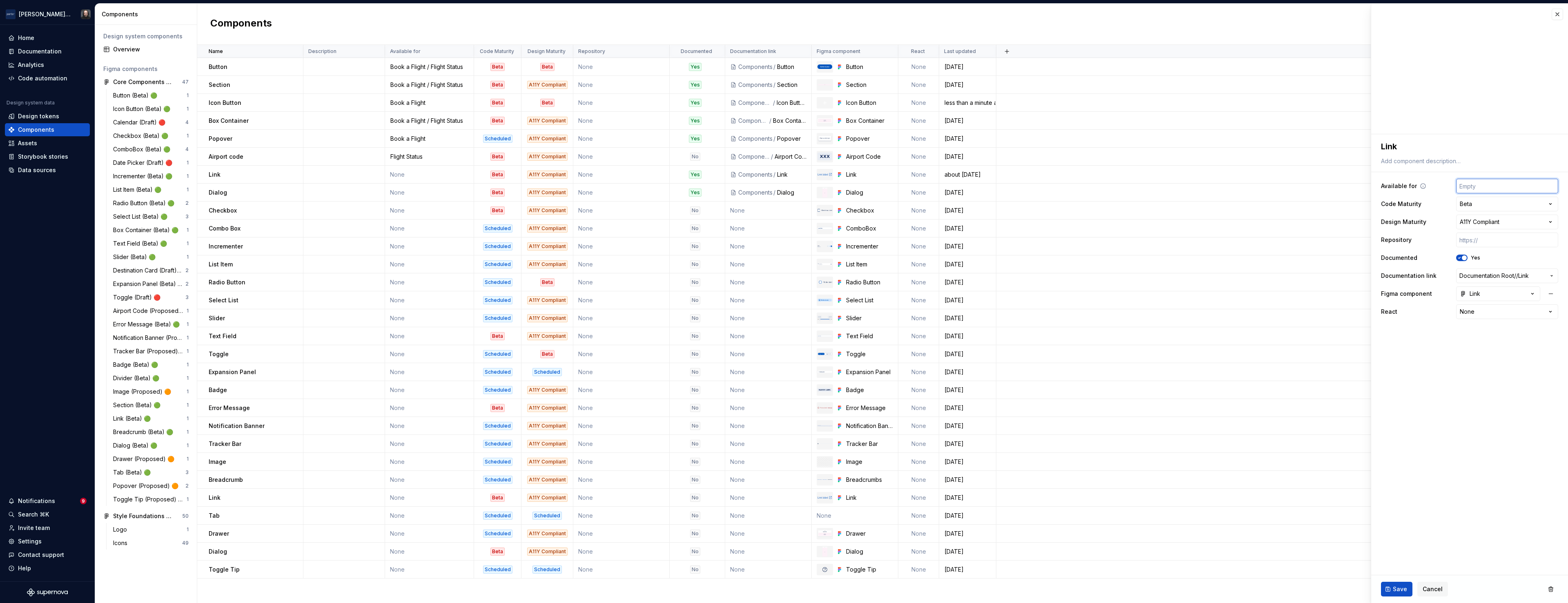
click at [1475, 187] on input "text" at bounding box center [1507, 186] width 102 height 15
type input "Flight Status"
click at [1395, 591] on span "Save" at bounding box center [1399, 589] width 14 height 8
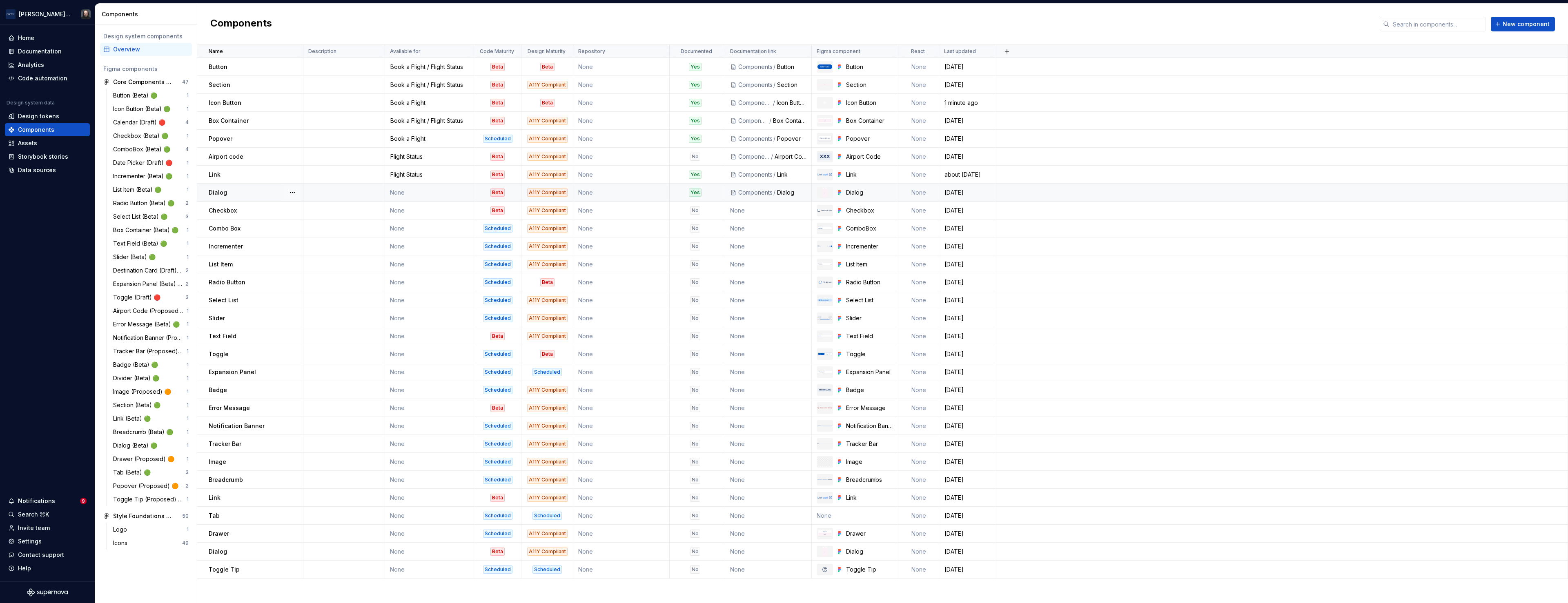
click at [430, 193] on td "None" at bounding box center [430, 193] width 89 height 18
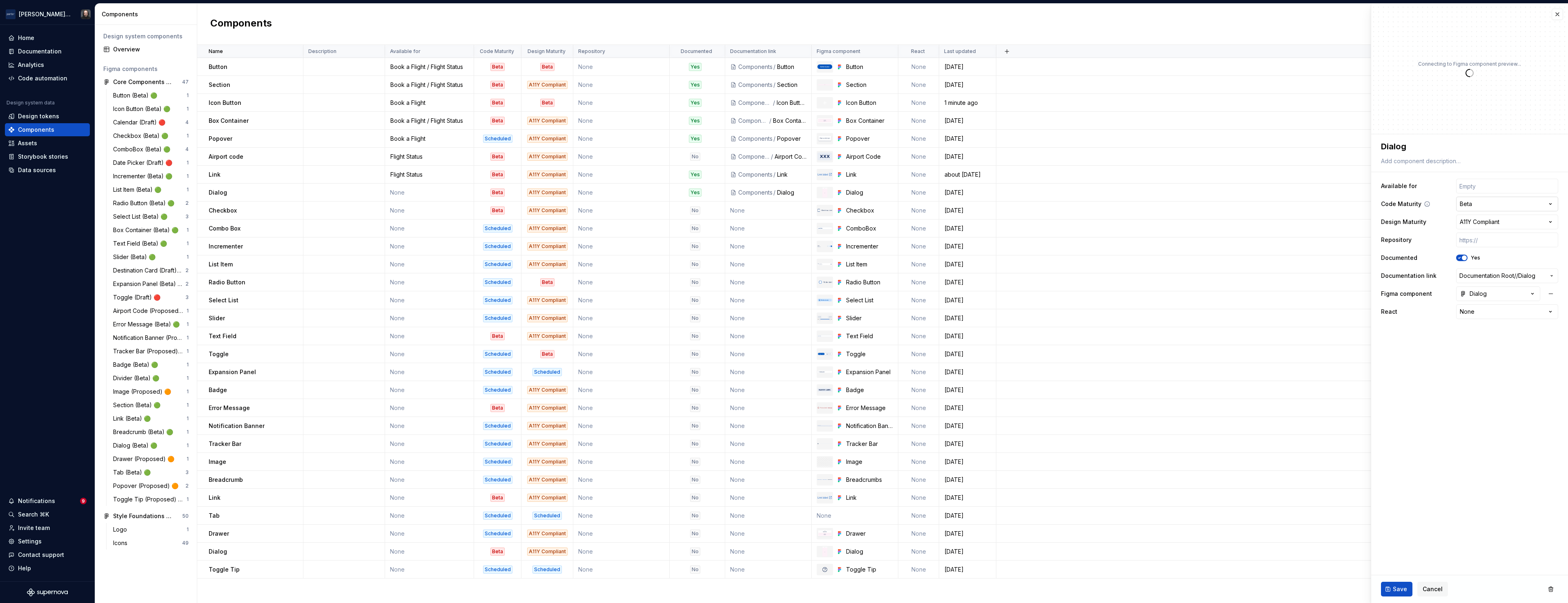
type textarea "*"
click at [1506, 188] on input "text" at bounding box center [1507, 186] width 102 height 15
type input "Book a Flight / Flight Status"
click at [1398, 589] on span "Save" at bounding box center [1399, 589] width 14 height 8
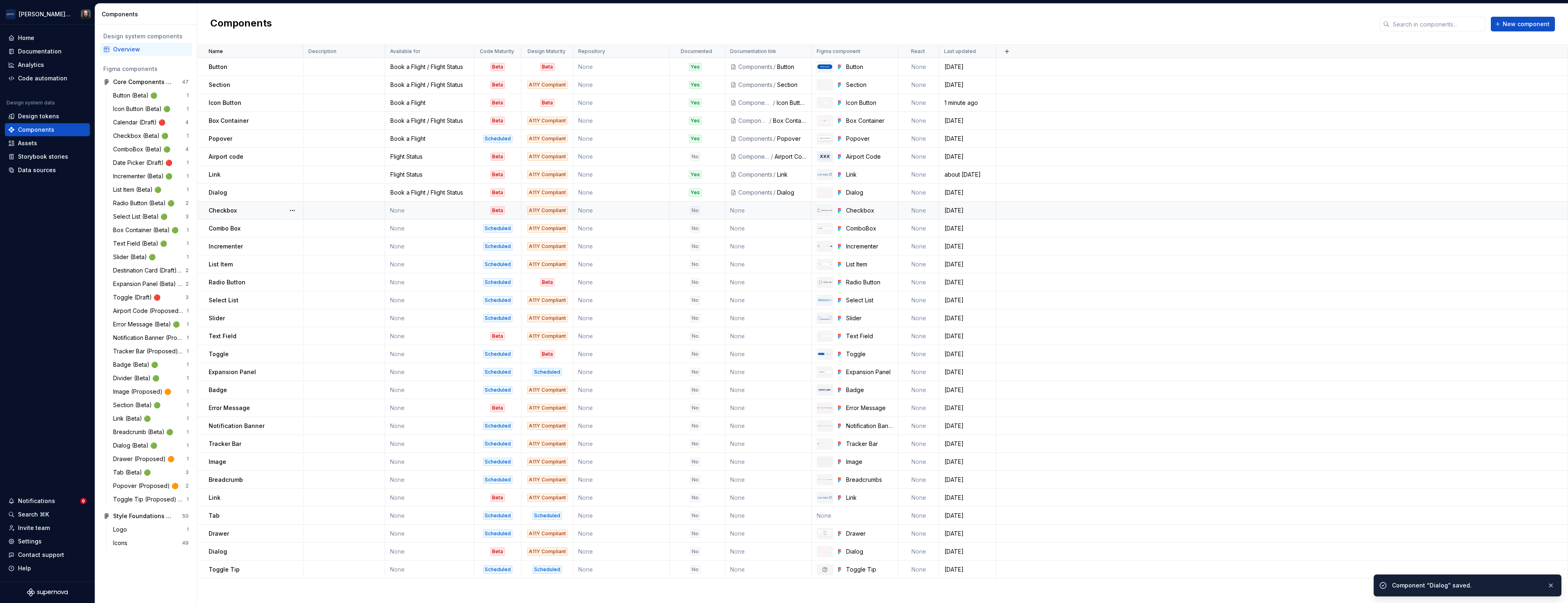
click at [444, 208] on td "None" at bounding box center [430, 211] width 89 height 18
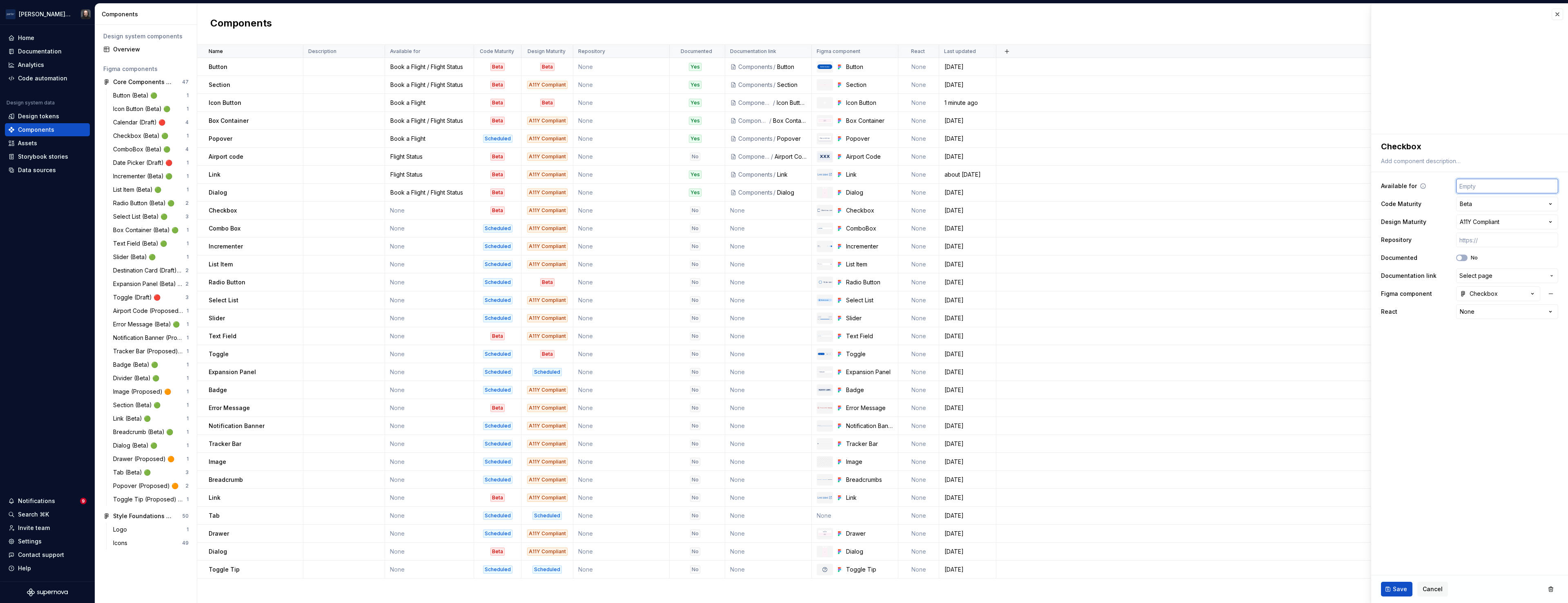
click at [1503, 188] on input "text" at bounding box center [1507, 186] width 102 height 15
type textarea "*"
type input "Flight Status"
click at [1400, 584] on button "Save" at bounding box center [1397, 590] width 32 height 15
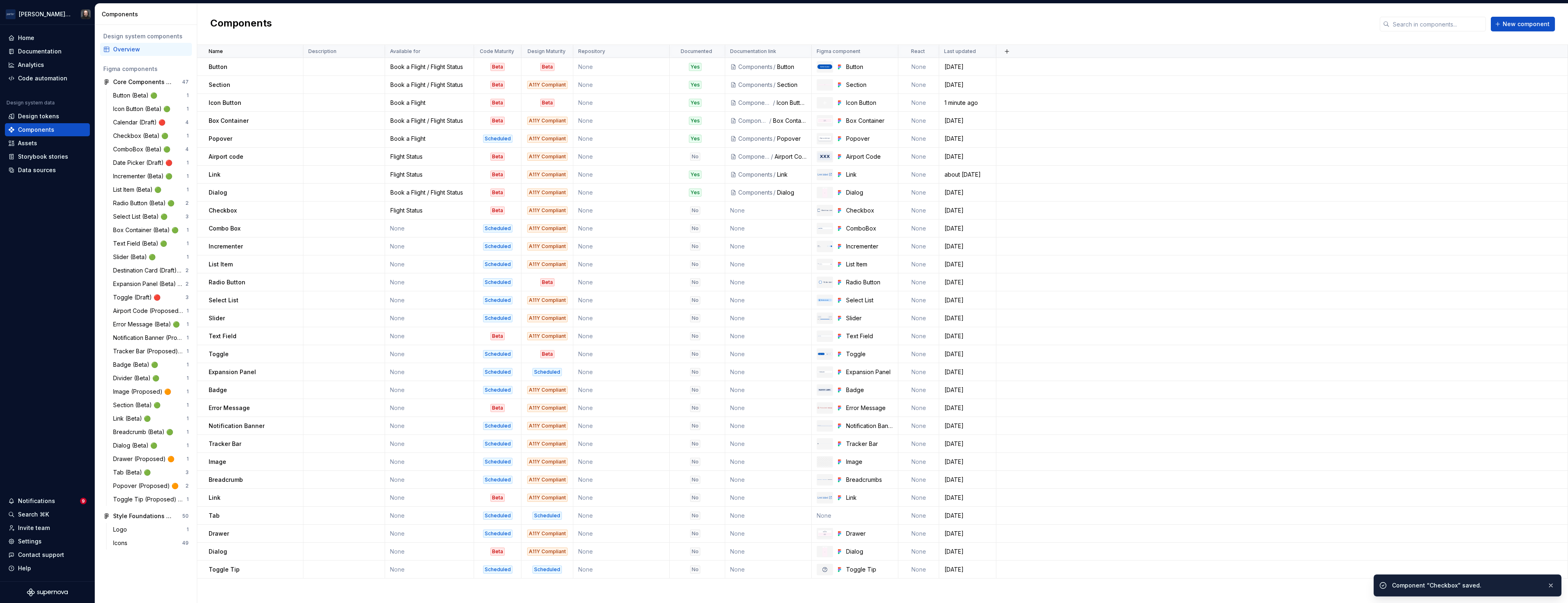
click at [440, 228] on td "None" at bounding box center [430, 229] width 89 height 18
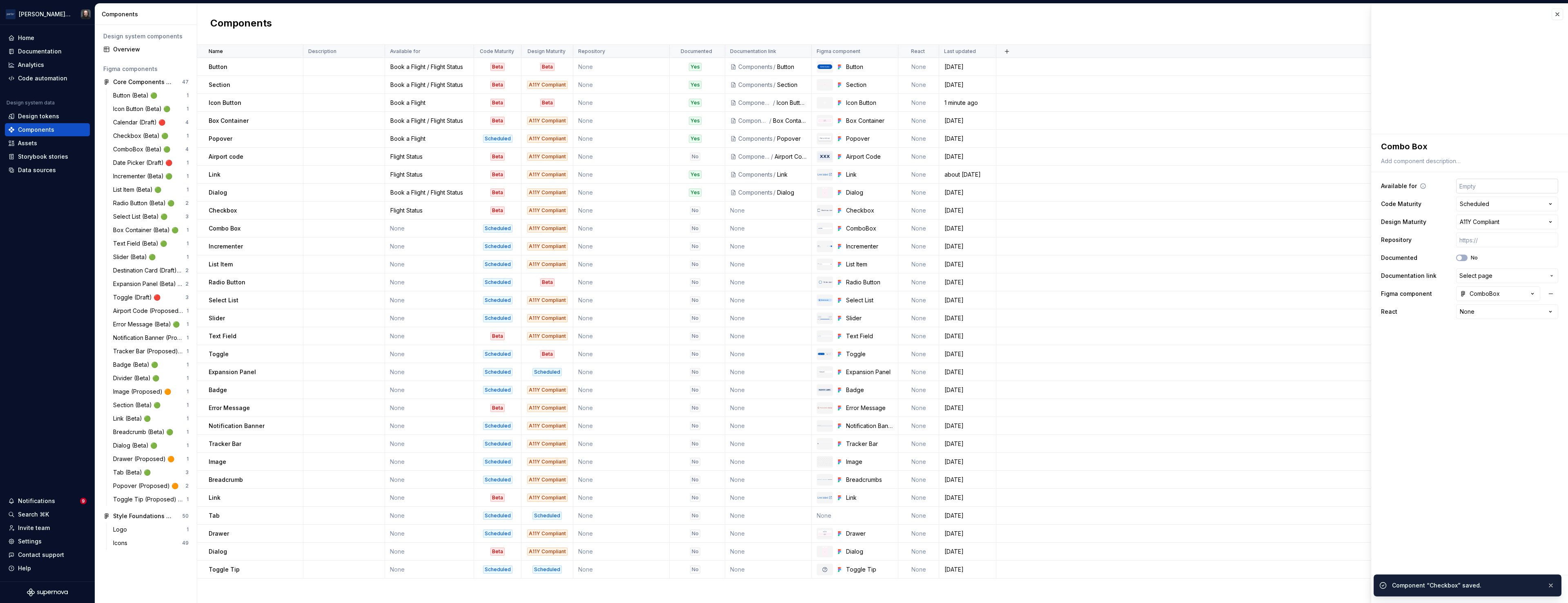
click at [1516, 187] on input "text" at bounding box center [1507, 186] width 102 height 15
type textarea "*"
type input "Book a Flight / Flight Status"
click at [1397, 588] on span "Save" at bounding box center [1399, 589] width 14 height 8
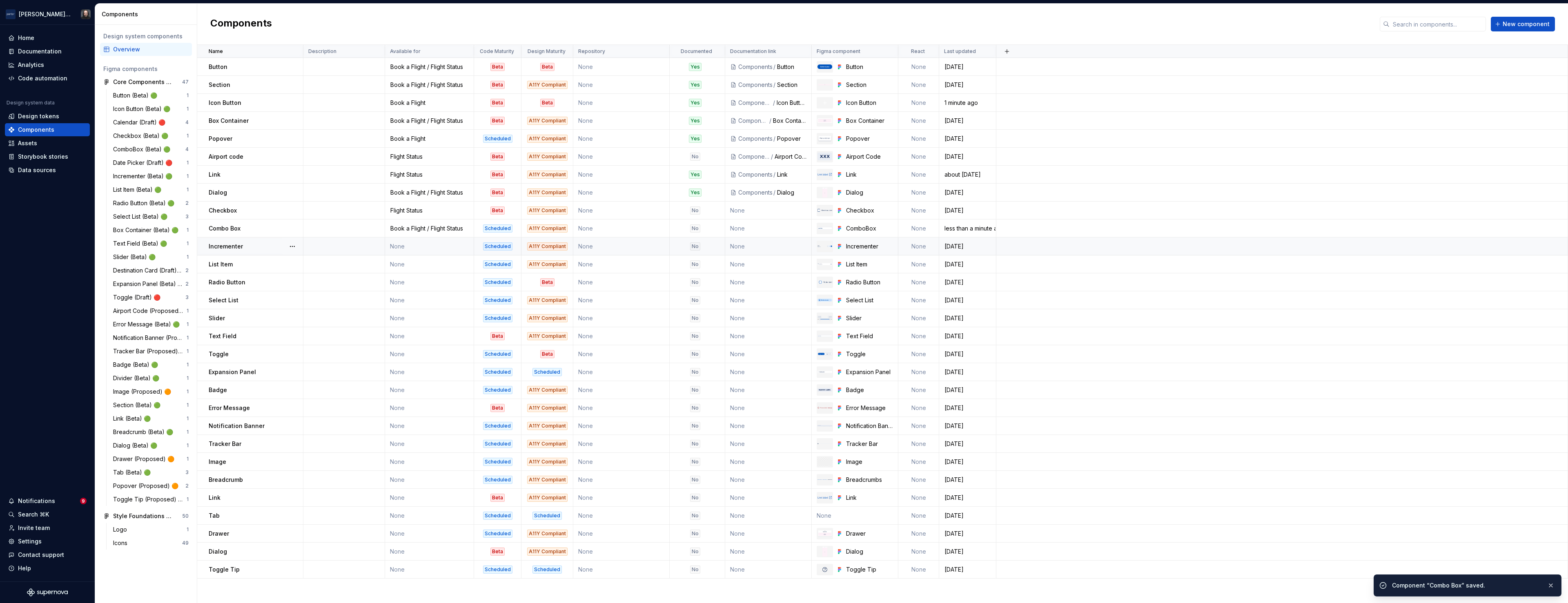
click at [436, 249] on td "None" at bounding box center [430, 246] width 89 height 18
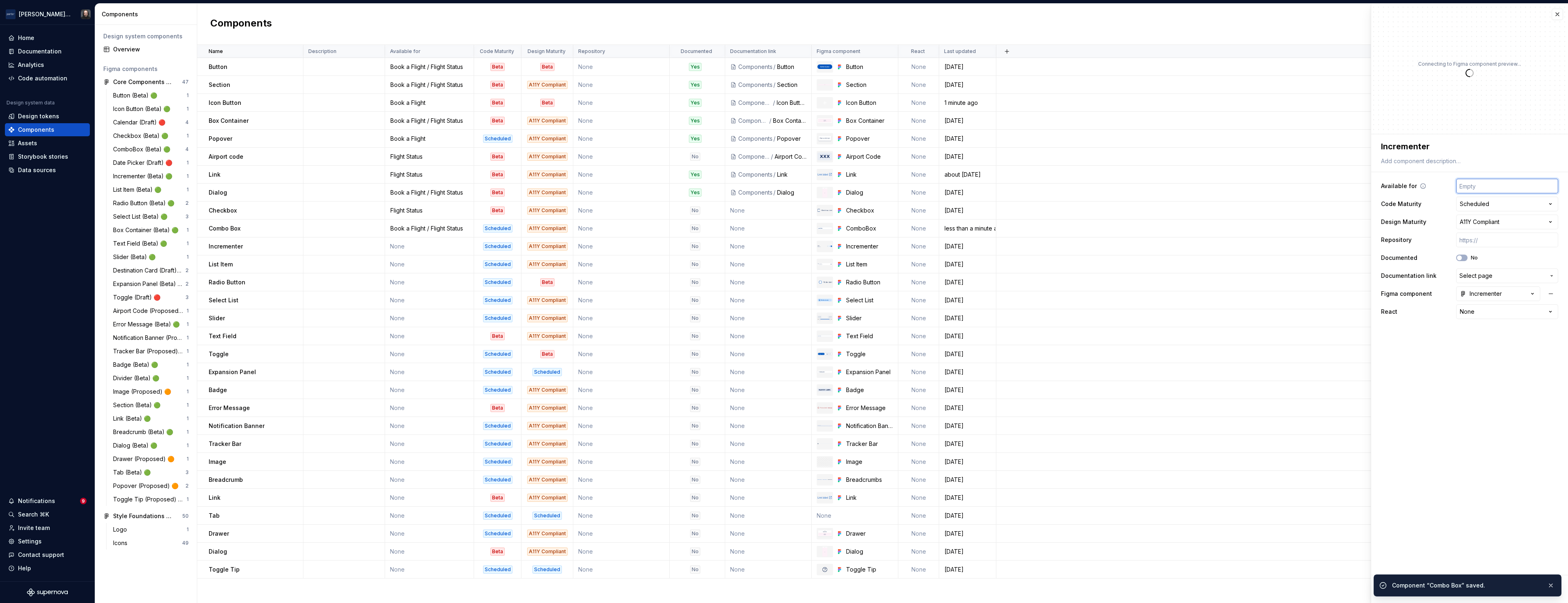
click at [1512, 189] on input "text" at bounding box center [1507, 186] width 102 height 15
type textarea "*"
type input "Flight Status"
click at [1406, 591] on button "Save" at bounding box center [1397, 590] width 32 height 15
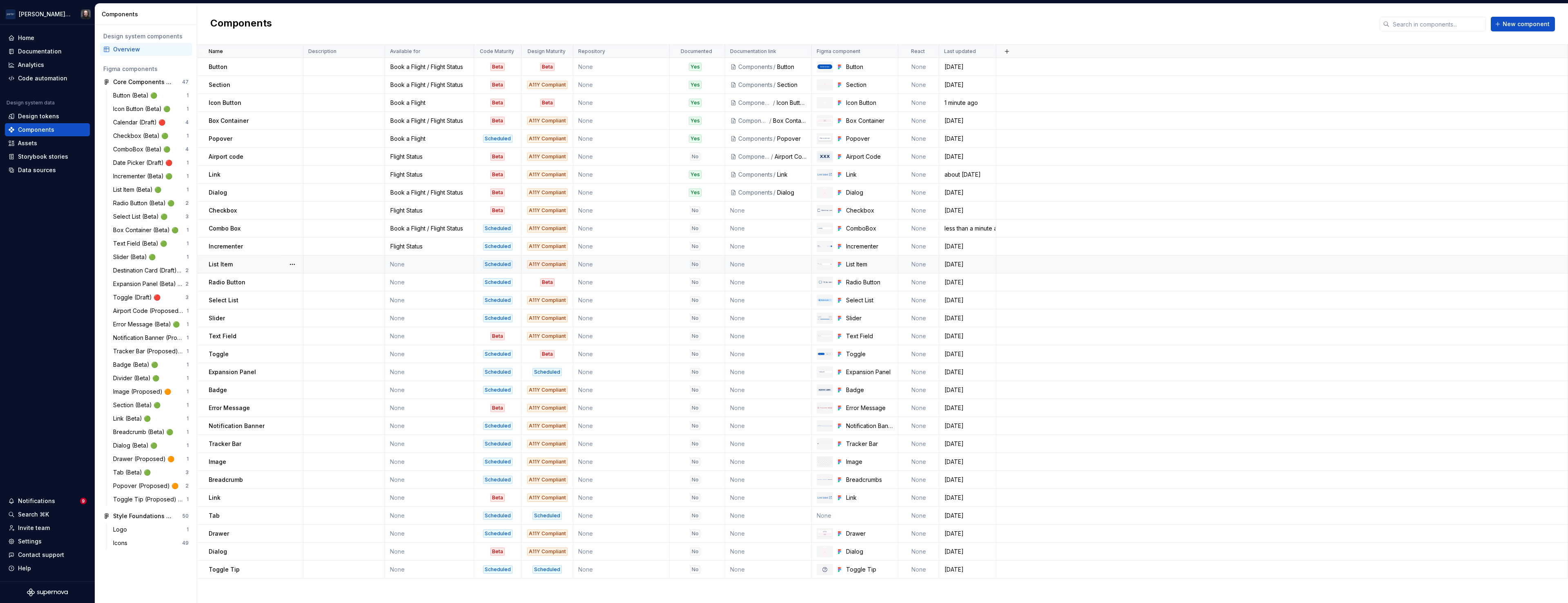
click at [424, 267] on td "None" at bounding box center [430, 265] width 89 height 18
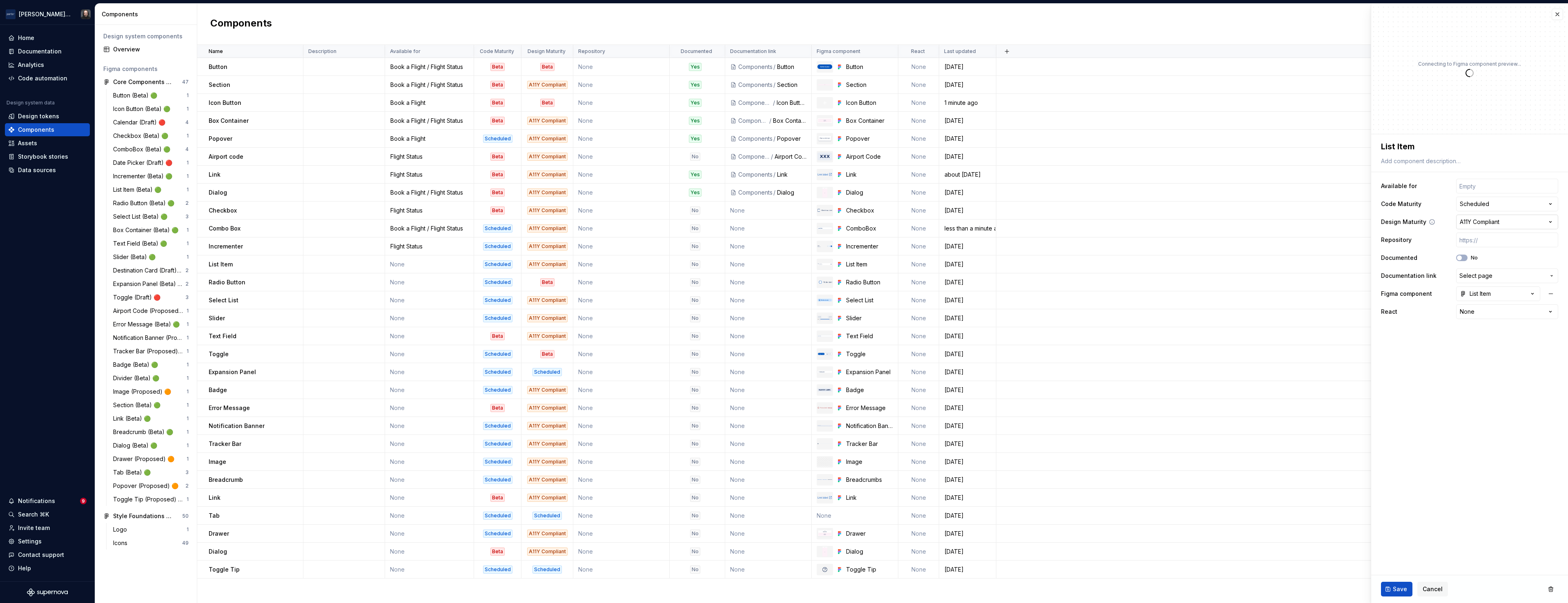
type textarea "*"
click at [1524, 188] on input "text" at bounding box center [1507, 186] width 102 height 15
type input "Book a Flight / Flight Status"
click at [1401, 590] on span "Save" at bounding box center [1399, 589] width 14 height 8
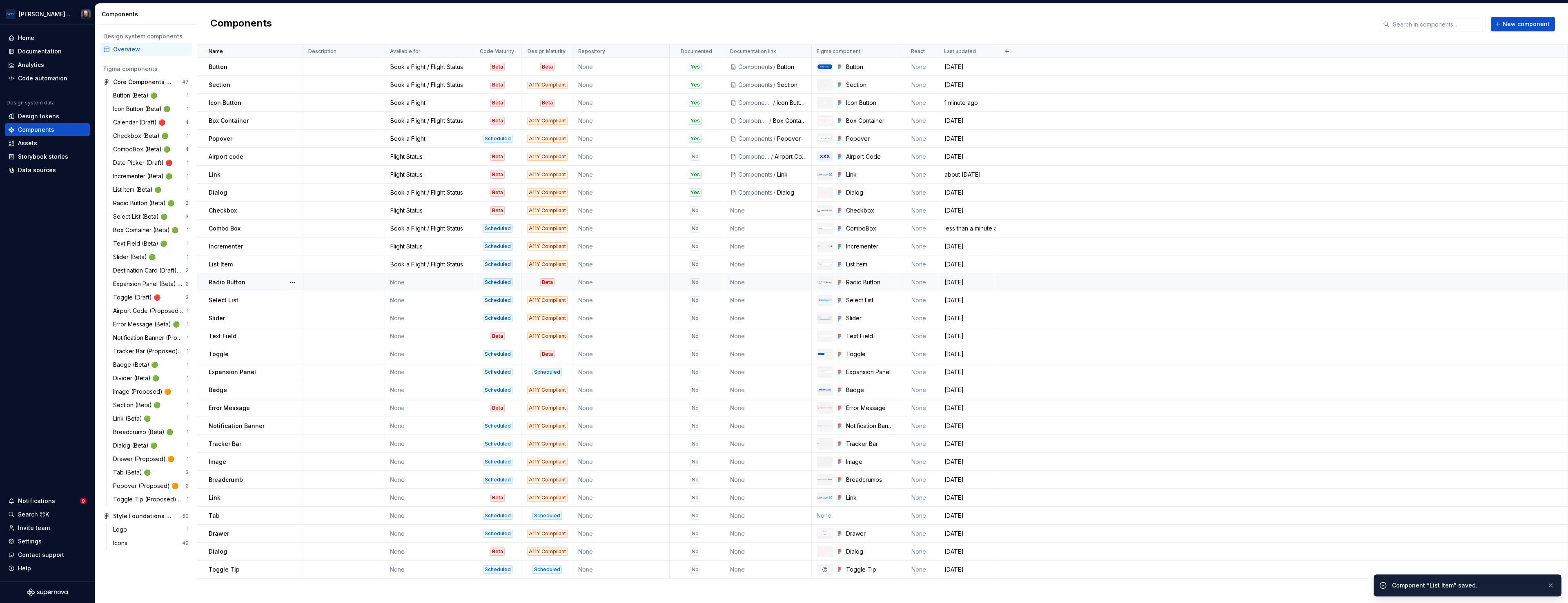
click at [438, 282] on td "None" at bounding box center [430, 282] width 89 height 18
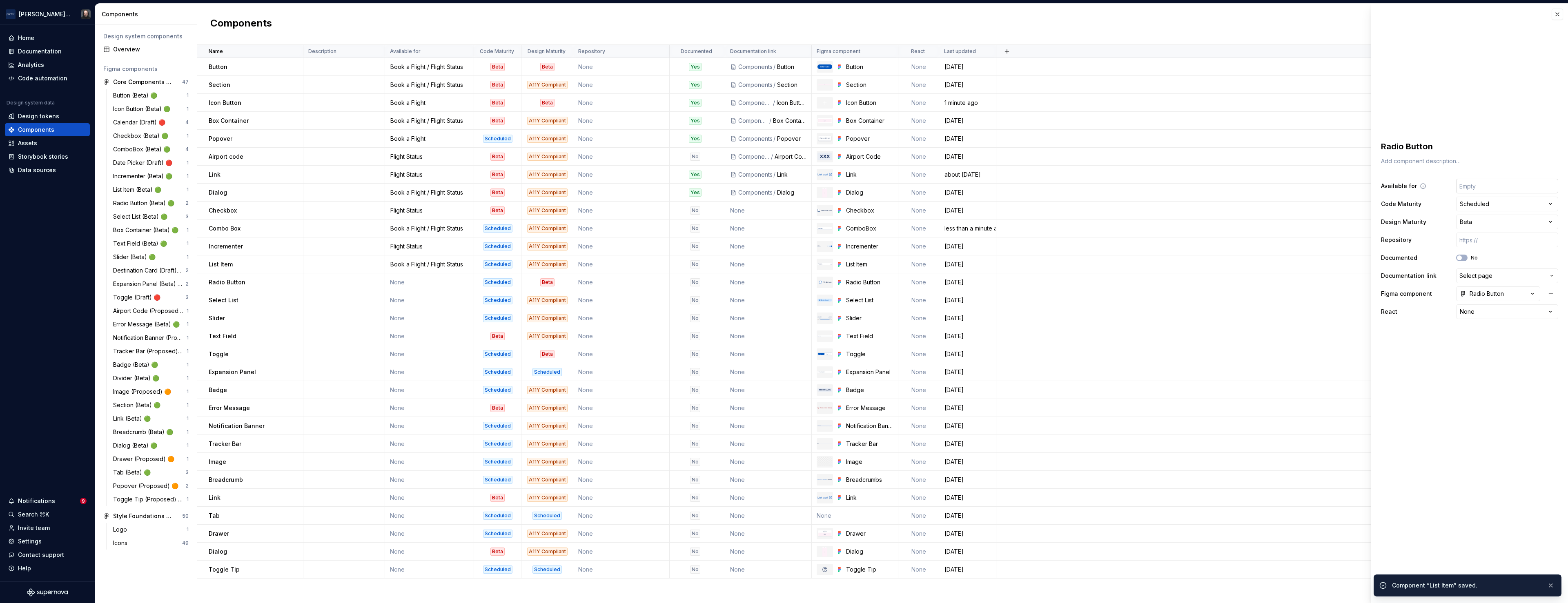
click at [1500, 187] on input "text" at bounding box center [1507, 186] width 102 height 15
type textarea "*"
type input "Flight Status"
drag, startPoint x: 1401, startPoint y: 588, endPoint x: 1389, endPoint y: 577, distance: 16.3
click at [1401, 588] on span "Save" at bounding box center [1399, 589] width 14 height 8
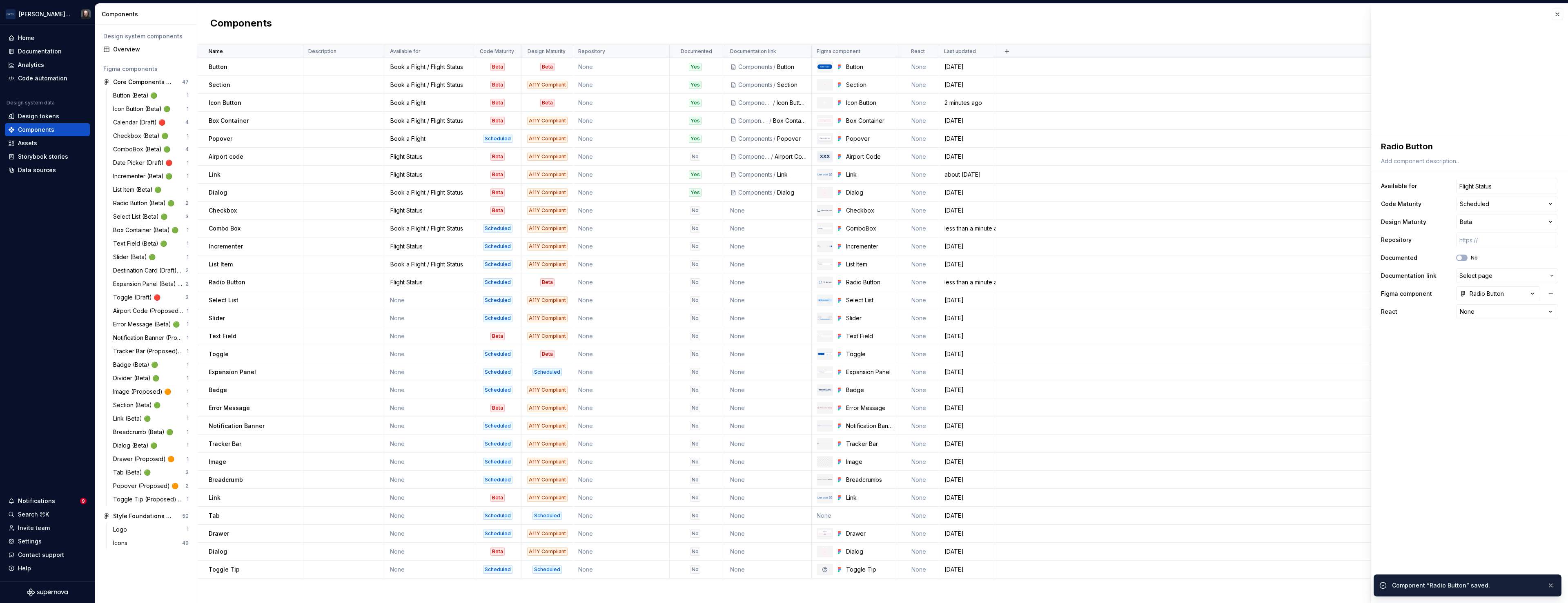
click at [439, 299] on td "None" at bounding box center [430, 301] width 89 height 18
click at [1515, 189] on input "text" at bounding box center [1507, 186] width 102 height 15
type textarea "*"
type input "Book a Flight / Flight Status"
click at [1400, 590] on span "Save" at bounding box center [1399, 589] width 14 height 8
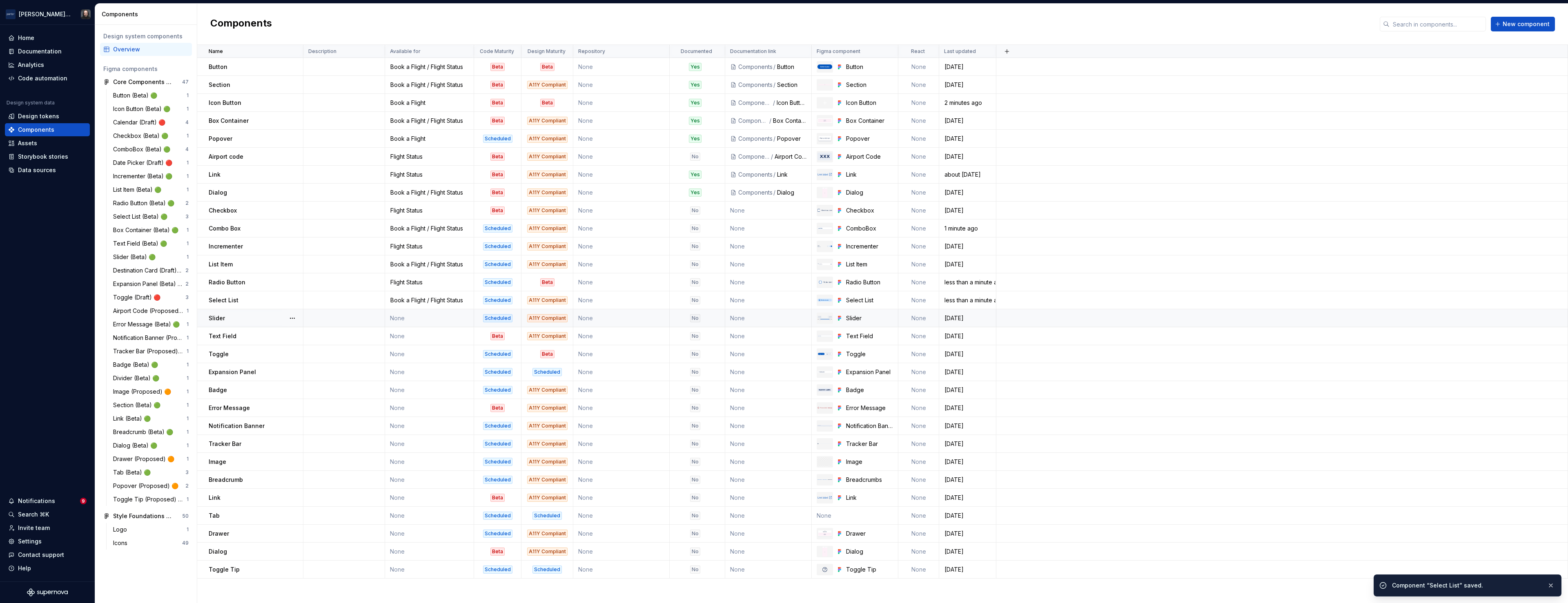
drag, startPoint x: 429, startPoint y: 321, endPoint x: 447, endPoint y: 322, distance: 18.0
click at [429, 321] on td "None" at bounding box center [430, 318] width 89 height 18
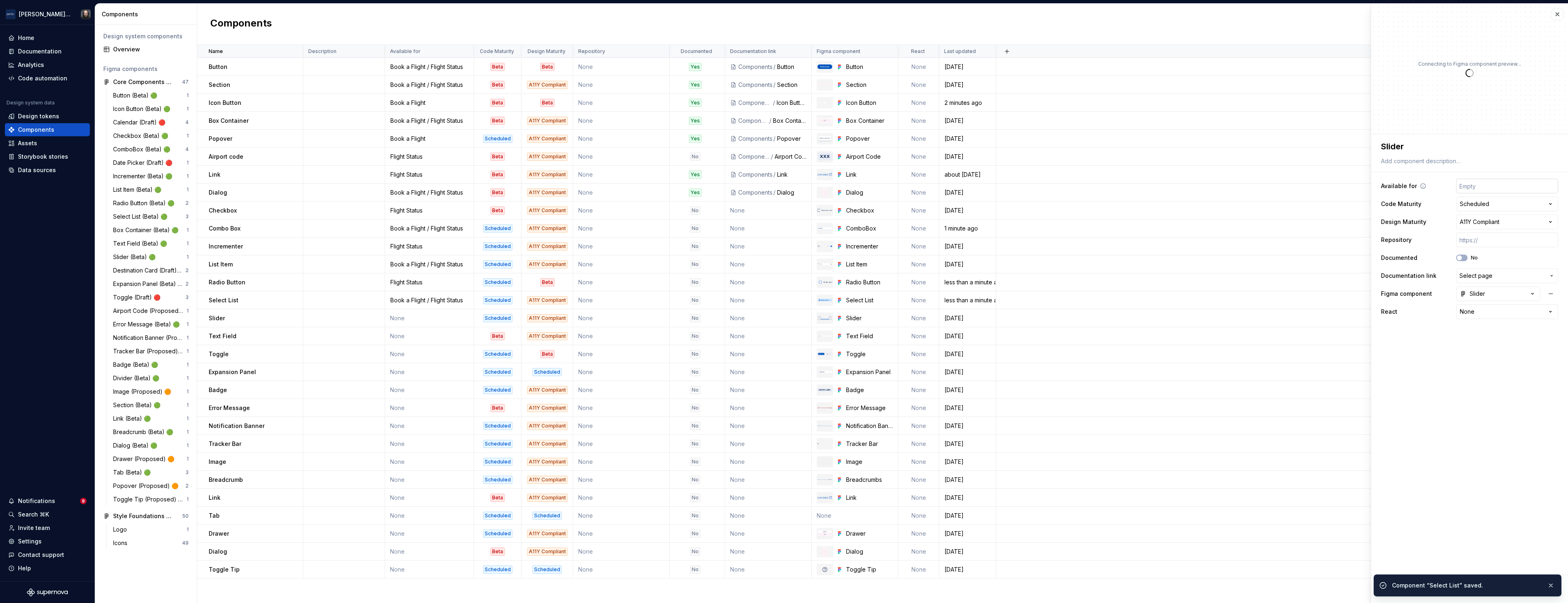
click at [1530, 188] on input "text" at bounding box center [1507, 186] width 102 height 15
type textarea "*"
type input "Flight Status"
click at [1401, 590] on span "Save" at bounding box center [1399, 589] width 14 height 8
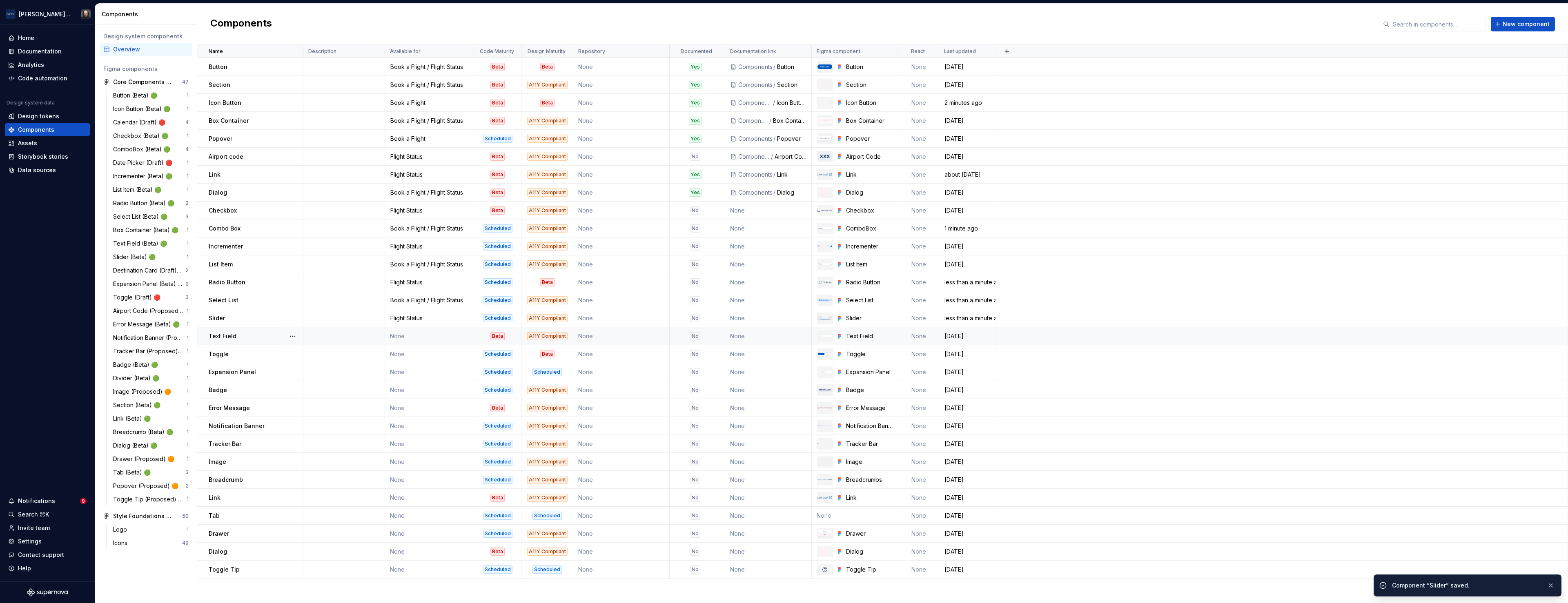
drag, startPoint x: 445, startPoint y: 336, endPoint x: 472, endPoint y: 336, distance: 27.0
click at [445, 336] on td "None" at bounding box center [430, 336] width 89 height 18
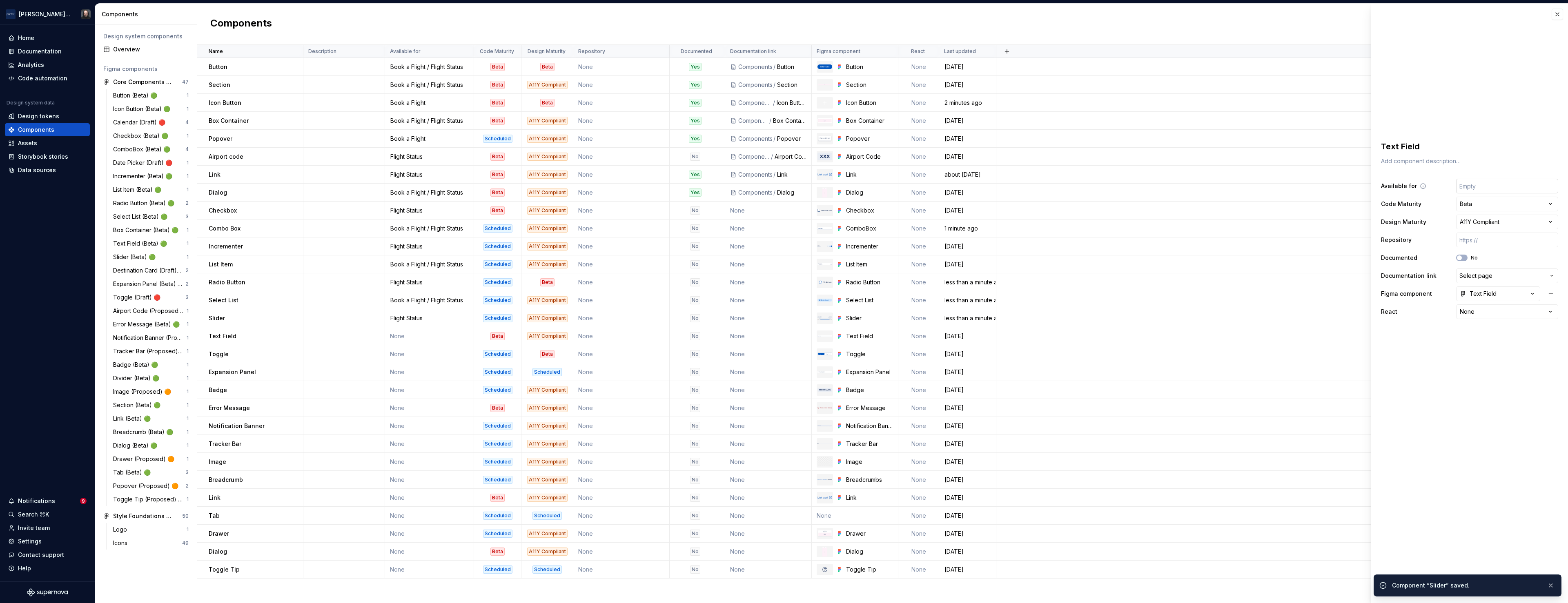
click at [1483, 184] on input "text" at bounding box center [1507, 186] width 102 height 15
type textarea "*"
type input "Book a Flight / Flight Status"
click at [1401, 585] on span "Save" at bounding box center [1399, 589] width 14 height 8
click at [432, 358] on td "None" at bounding box center [430, 355] width 89 height 18
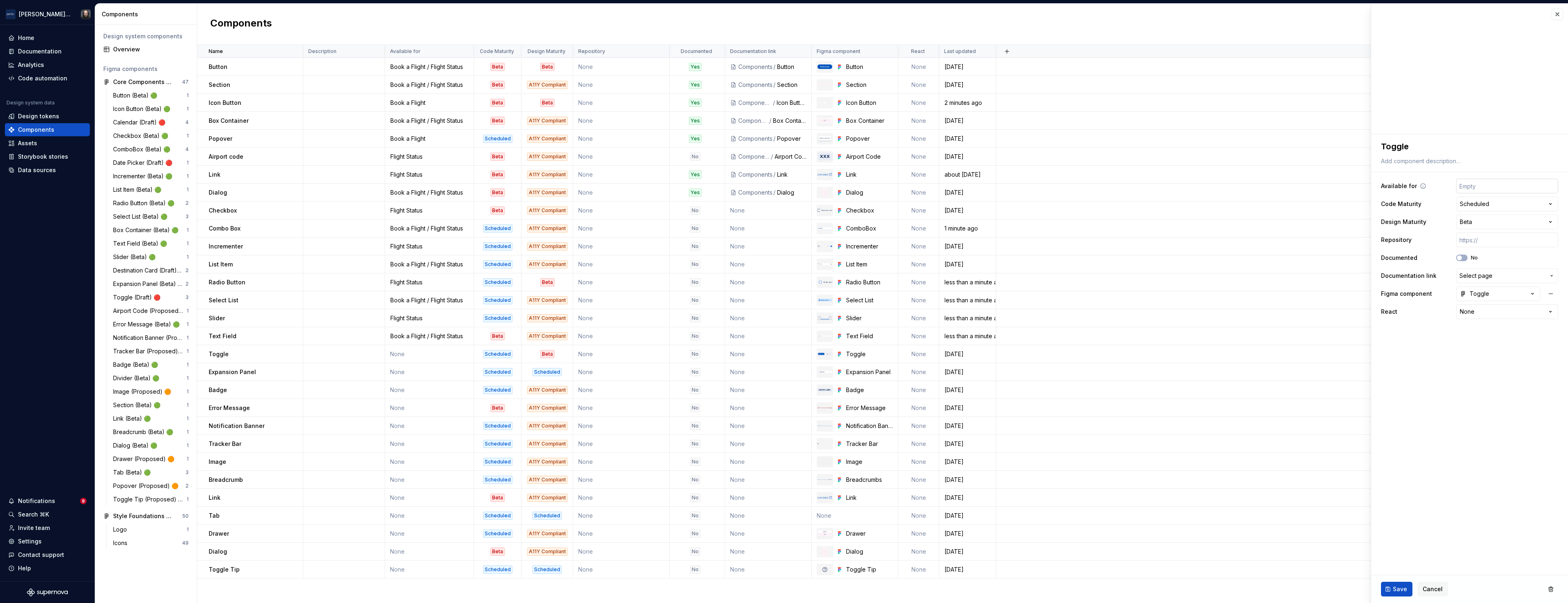
type textarea "*"
click at [1516, 188] on input "text" at bounding box center [1507, 186] width 102 height 15
type input "Flight Status"
drag, startPoint x: 1401, startPoint y: 586, endPoint x: 1395, endPoint y: 582, distance: 7.2
click at [1401, 585] on span "Save" at bounding box center [1399, 589] width 14 height 8
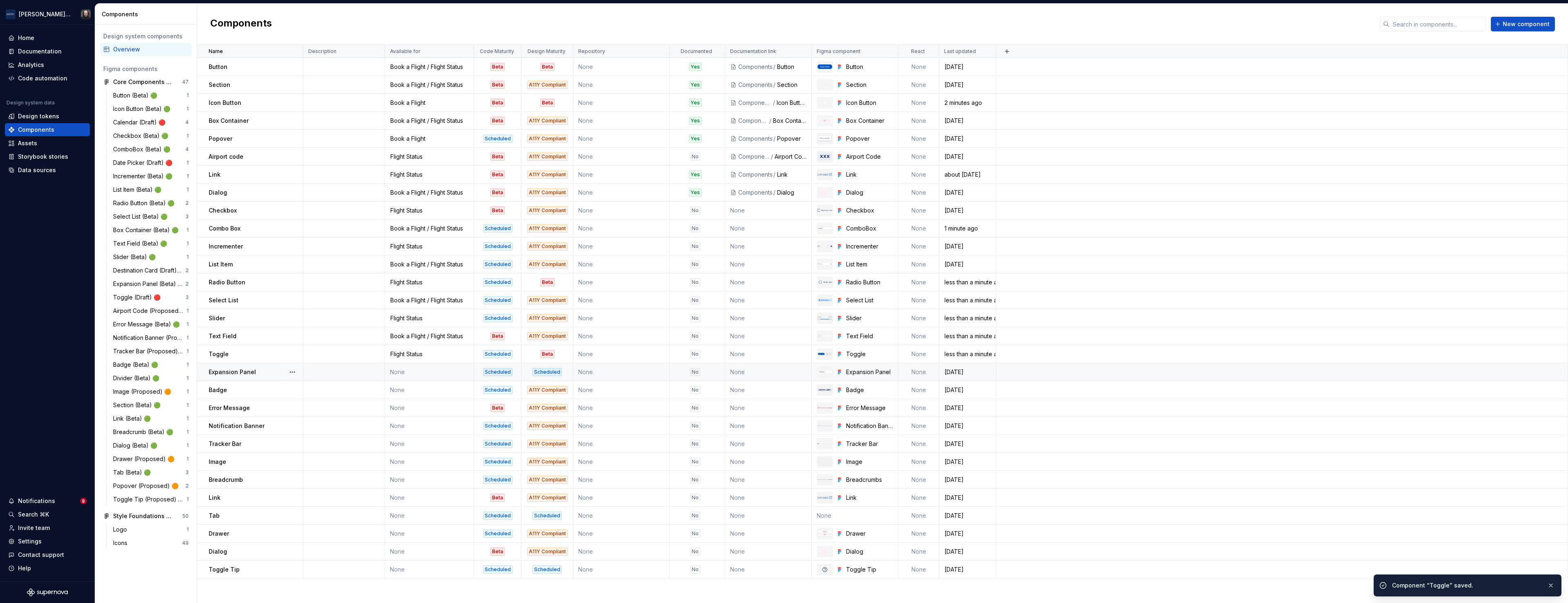
click at [429, 374] on td "None" at bounding box center [430, 372] width 89 height 18
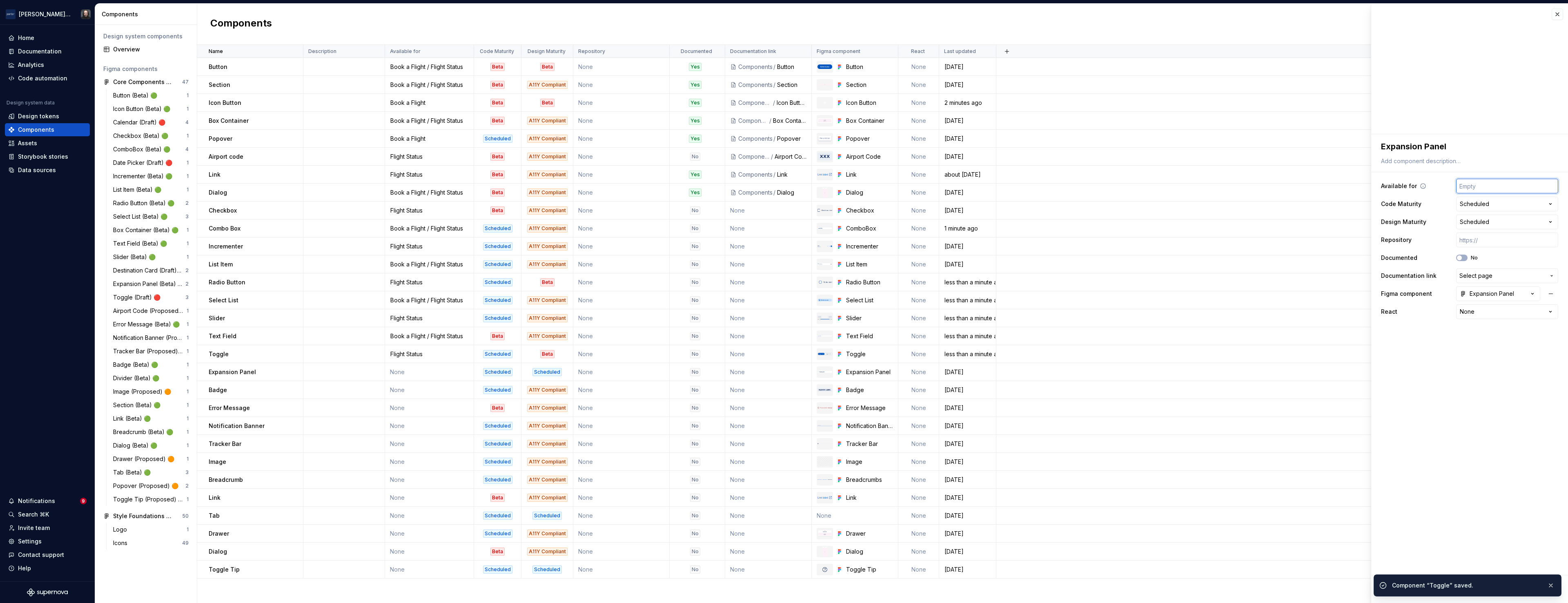
click at [1498, 185] on input "text" at bounding box center [1507, 186] width 102 height 15
type textarea "*"
type input "F"
type textarea "*"
type input "Fo"
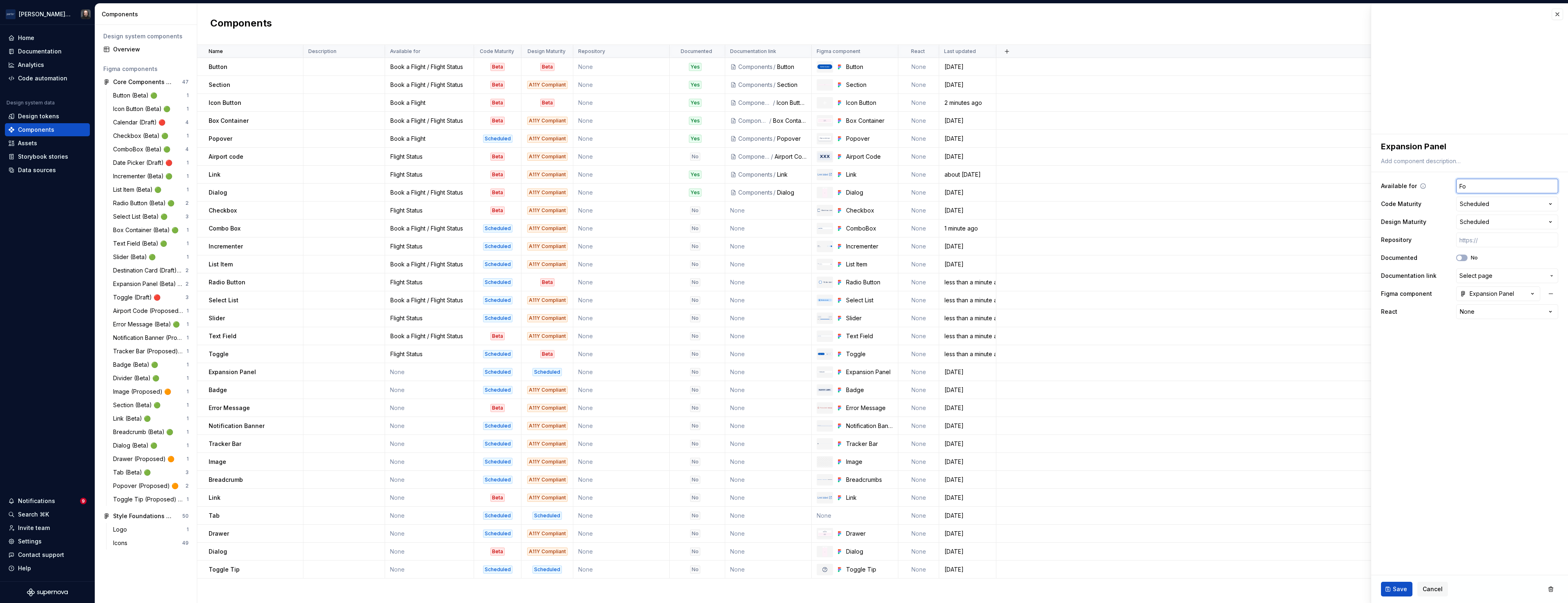
type textarea "*"
type input "Foo"
type textarea "*"
type input "Foot"
type textarea "*"
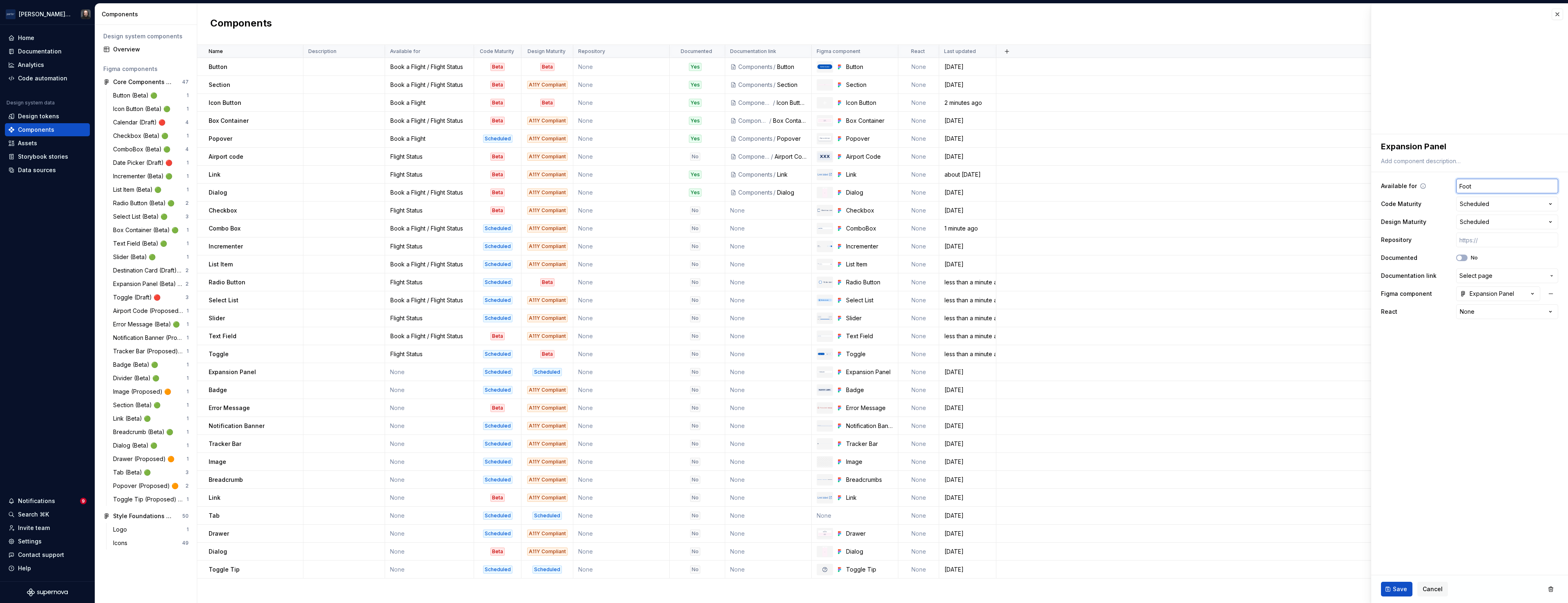
type input "[PERSON_NAME]"
type textarea "*"
type input "Footer"
type textarea "*"
type input "Footer"
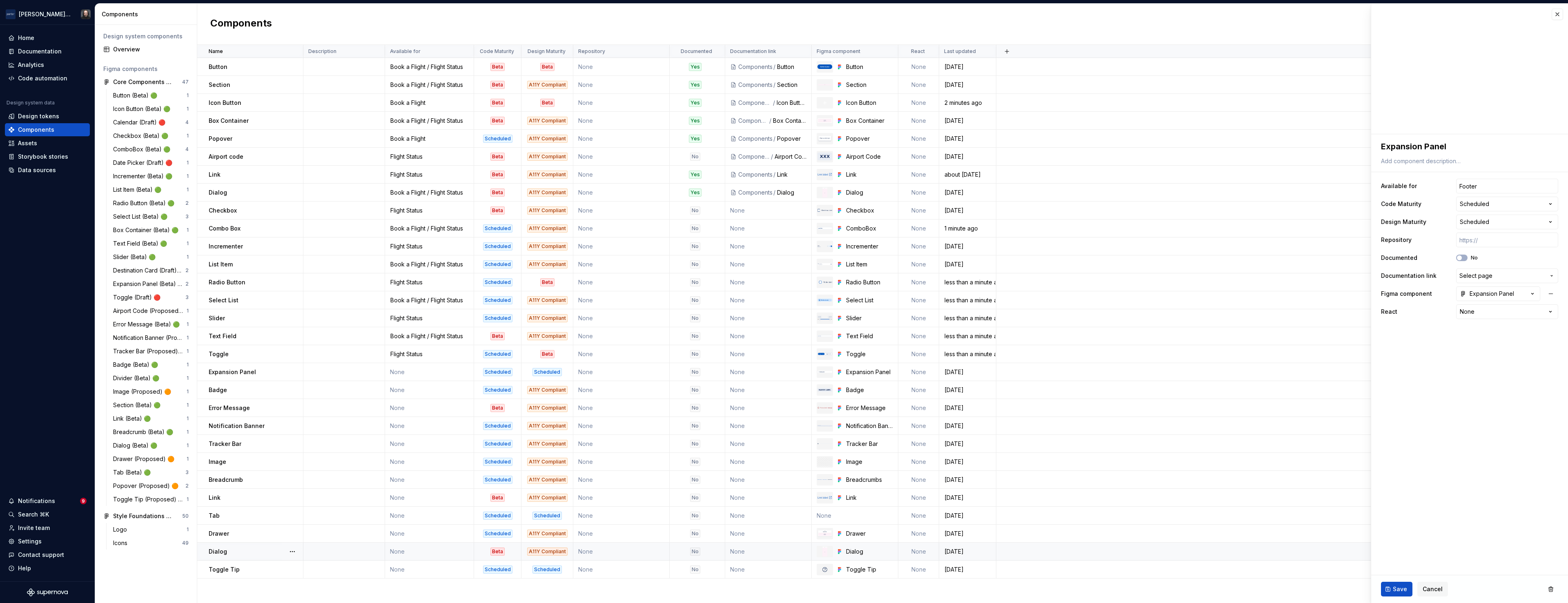
drag, startPoint x: 1401, startPoint y: 588, endPoint x: 1340, endPoint y: 559, distance: 67.5
click at [1401, 588] on span "Save" at bounding box center [1399, 589] width 14 height 8
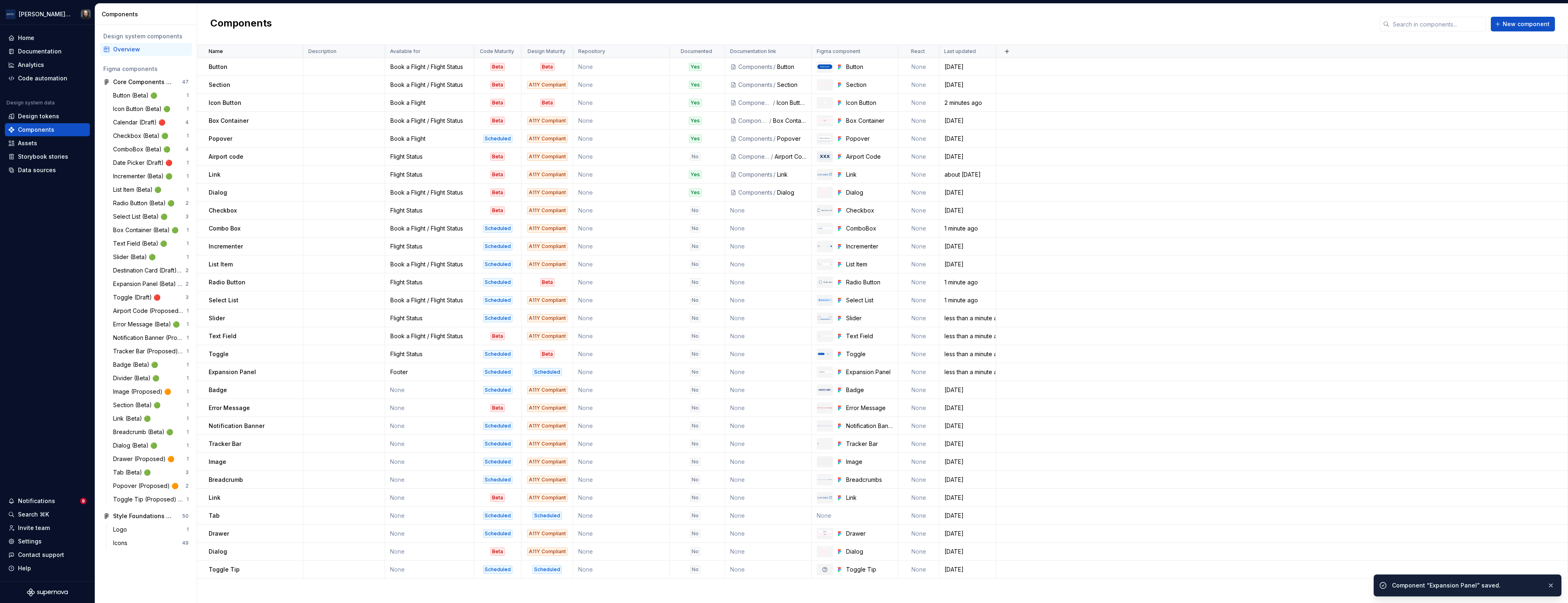
click at [431, 391] on td "None" at bounding box center [430, 391] width 89 height 18
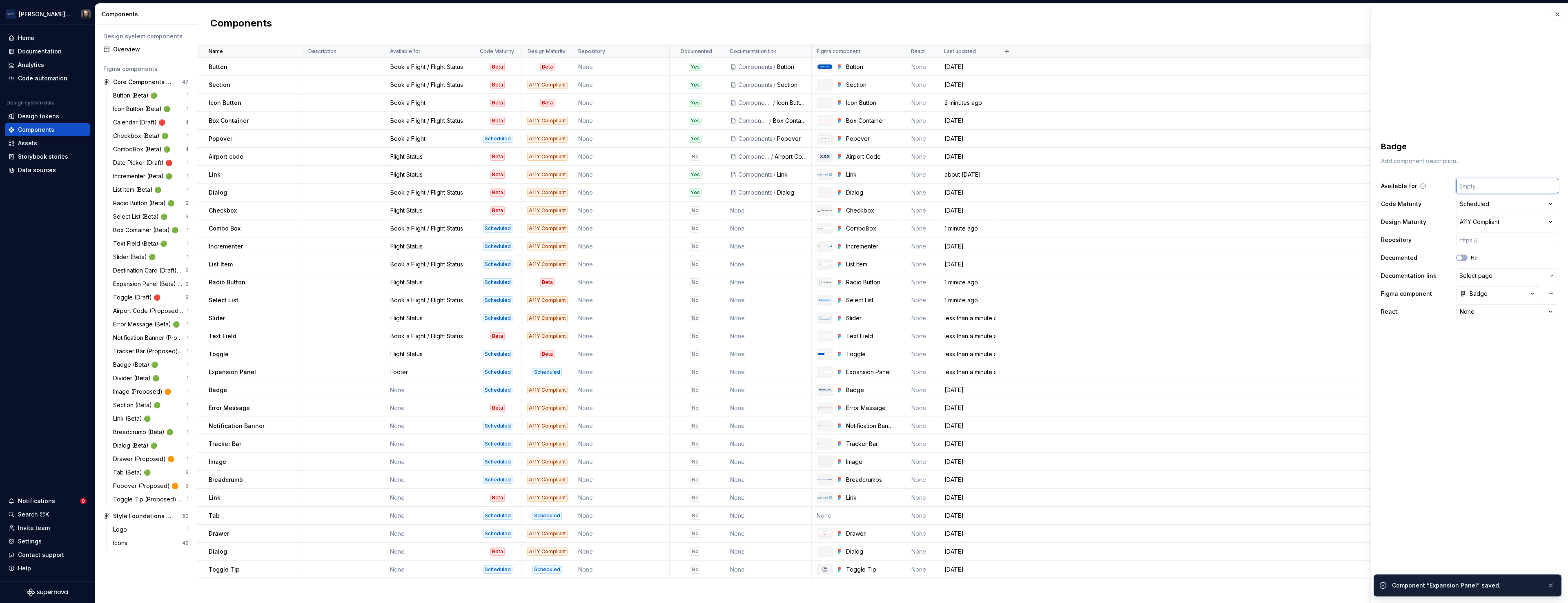
click at [1493, 187] on input "text" at bounding box center [1507, 186] width 102 height 15
type textarea "*"
type input "Flight Status"
click at [1402, 590] on span "Save" at bounding box center [1399, 589] width 14 height 8
drag, startPoint x: 436, startPoint y: 407, endPoint x: 554, endPoint y: 420, distance: 118.7
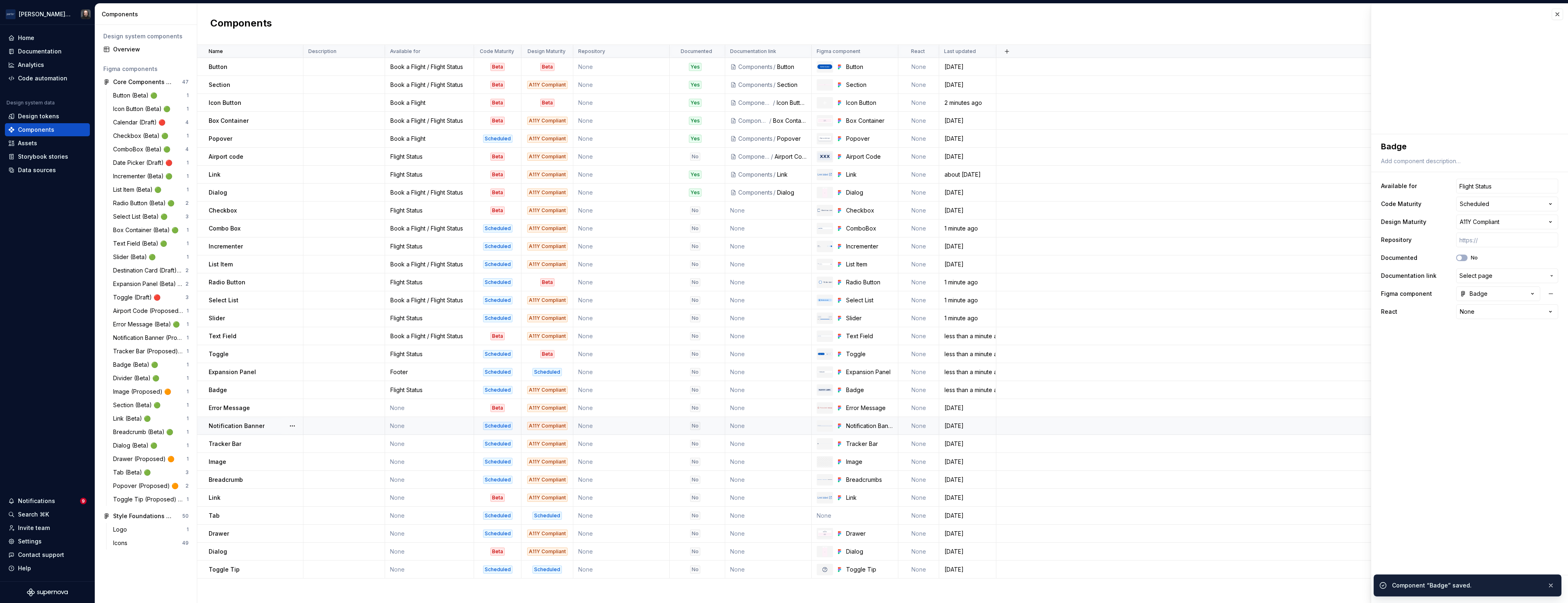
click at [436, 407] on td "None" at bounding box center [430, 408] width 89 height 18
type textarea "*"
click at [1493, 189] on input "text" at bounding box center [1507, 186] width 102 height 15
type input "Book a Flight / Flight Status"
click at [1398, 588] on span "Save" at bounding box center [1399, 589] width 14 height 8
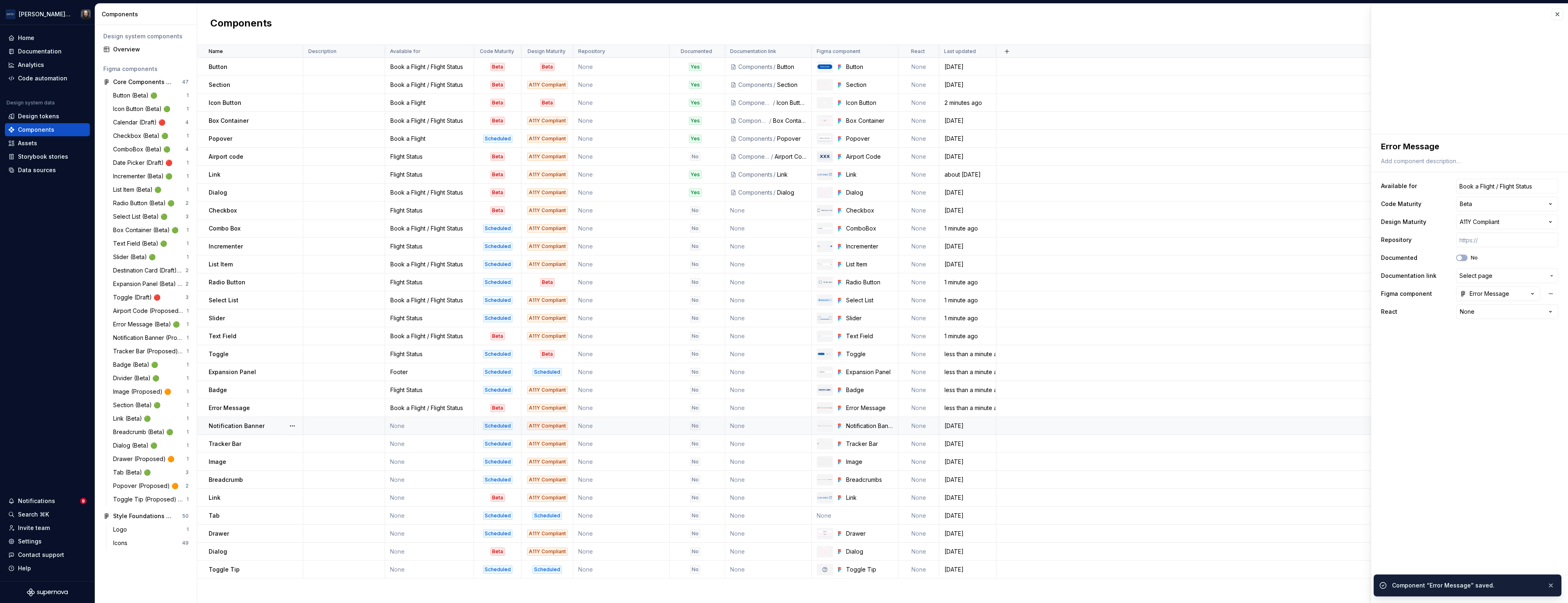
click at [435, 425] on td "None" at bounding box center [430, 427] width 89 height 18
click at [1503, 187] on input "text" at bounding box center [1507, 186] width 102 height 15
type textarea "*"
type input "Flight Status"
click at [1401, 590] on span "Save" at bounding box center [1399, 589] width 14 height 8
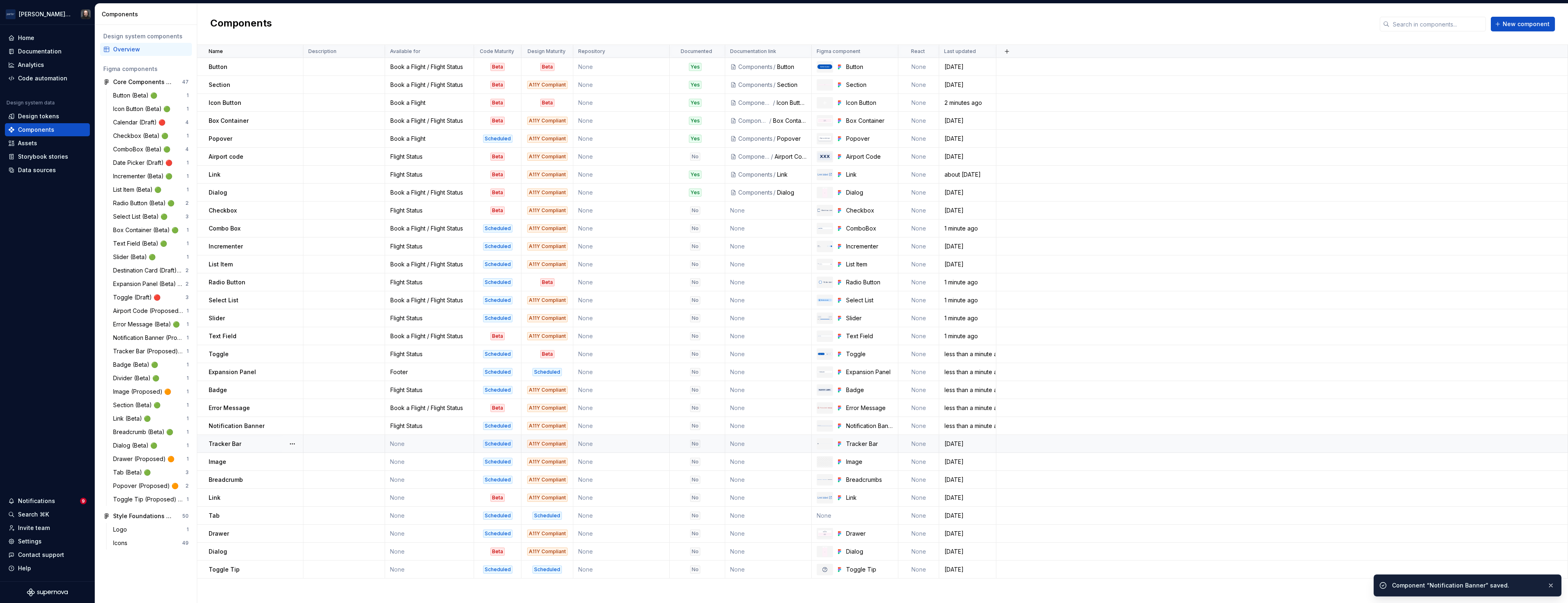
click at [432, 442] on td "None" at bounding box center [430, 444] width 89 height 18
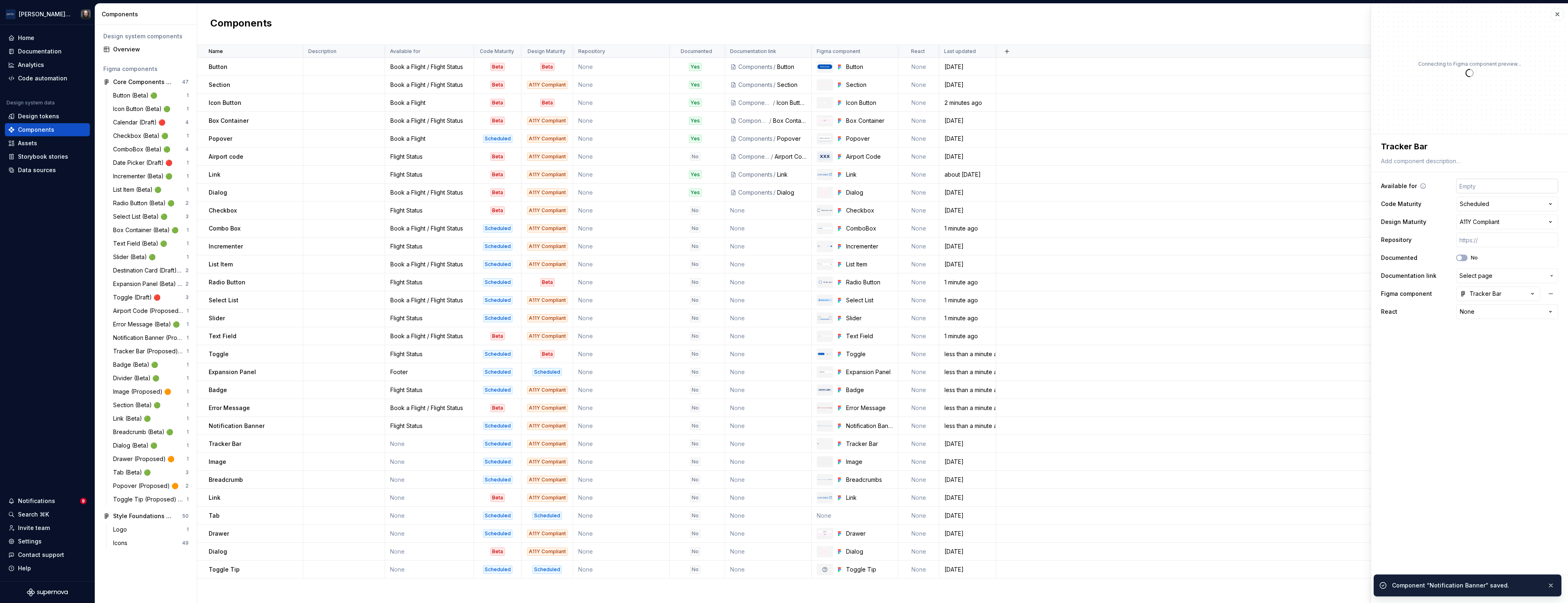
type textarea "*"
click at [1510, 185] on input "text" at bounding box center [1507, 186] width 102 height 15
type input "Flight Status"
drag, startPoint x: 1400, startPoint y: 591, endPoint x: 1393, endPoint y: 585, distance: 9.2
click at [1400, 591] on span "Save" at bounding box center [1399, 589] width 14 height 8
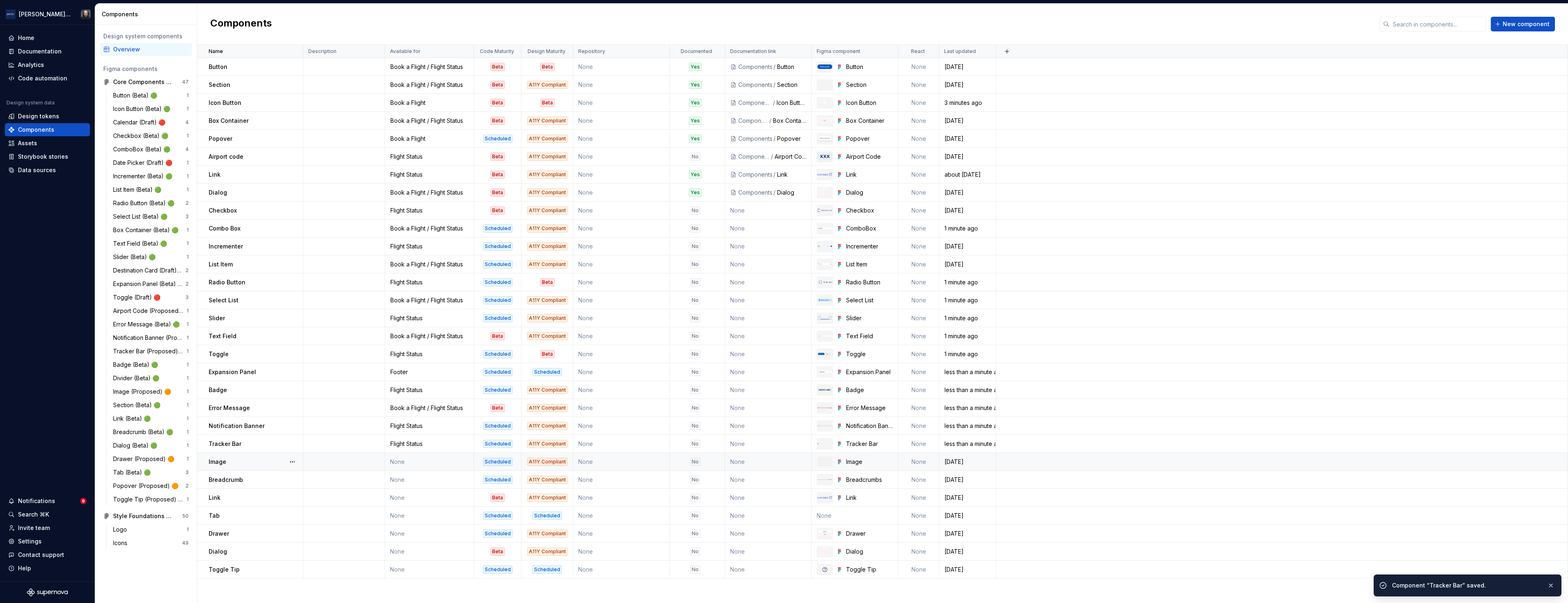
click at [436, 464] on td "None" at bounding box center [430, 462] width 89 height 18
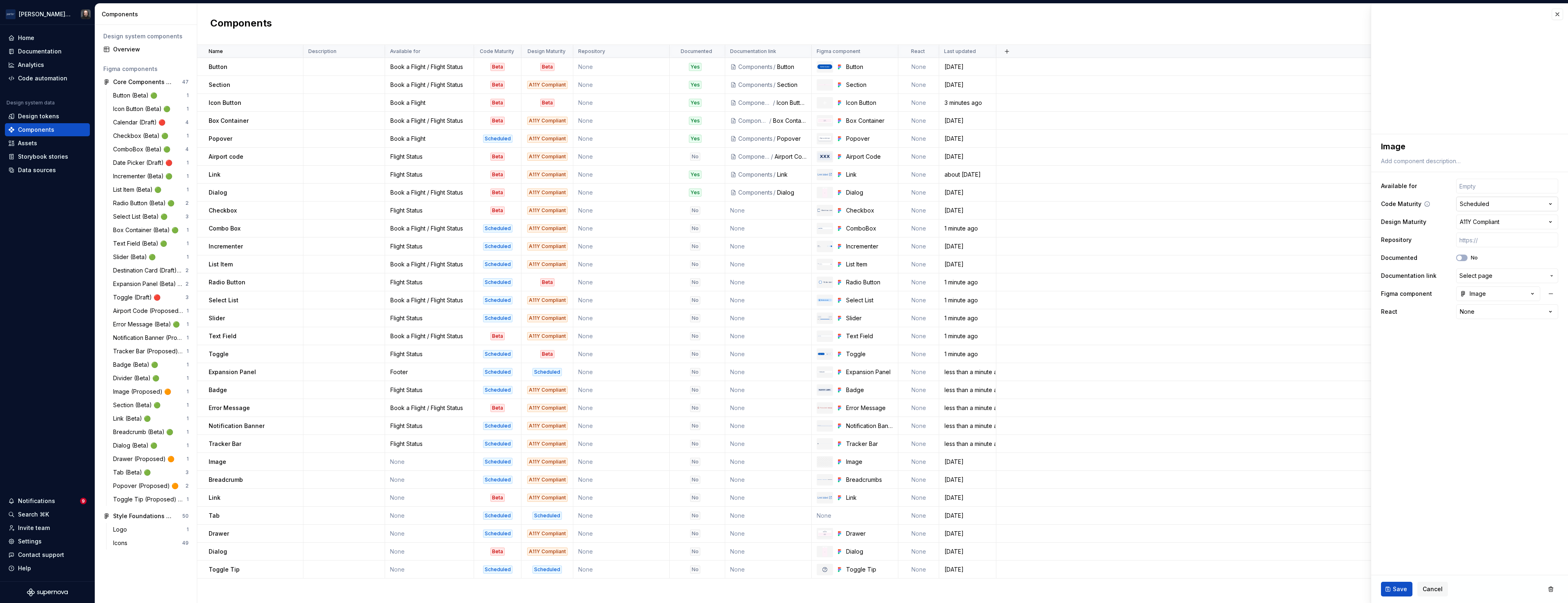
type textarea "*"
click at [1490, 187] on input "text" at bounding box center [1507, 186] width 102 height 15
type input "Book a Flight / Flight Status"
drag, startPoint x: 1402, startPoint y: 586, endPoint x: 1392, endPoint y: 584, distance: 10.2
click at [1402, 586] on span "Save" at bounding box center [1399, 589] width 14 height 8
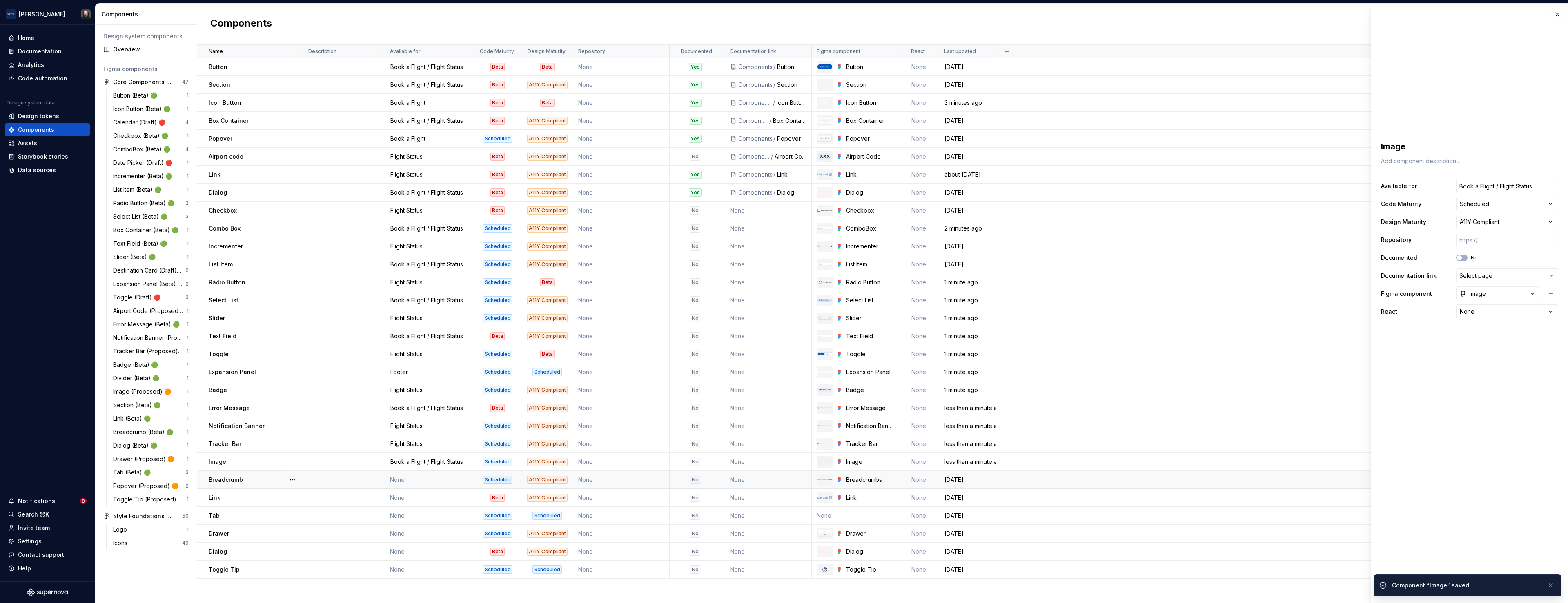
click at [422, 479] on td "None" at bounding box center [430, 480] width 89 height 18
click at [1494, 188] on input "text" at bounding box center [1507, 186] width 102 height 15
type textarea "*"
type input "Flight Status"
click at [1405, 590] on span "Save" at bounding box center [1399, 589] width 14 height 8
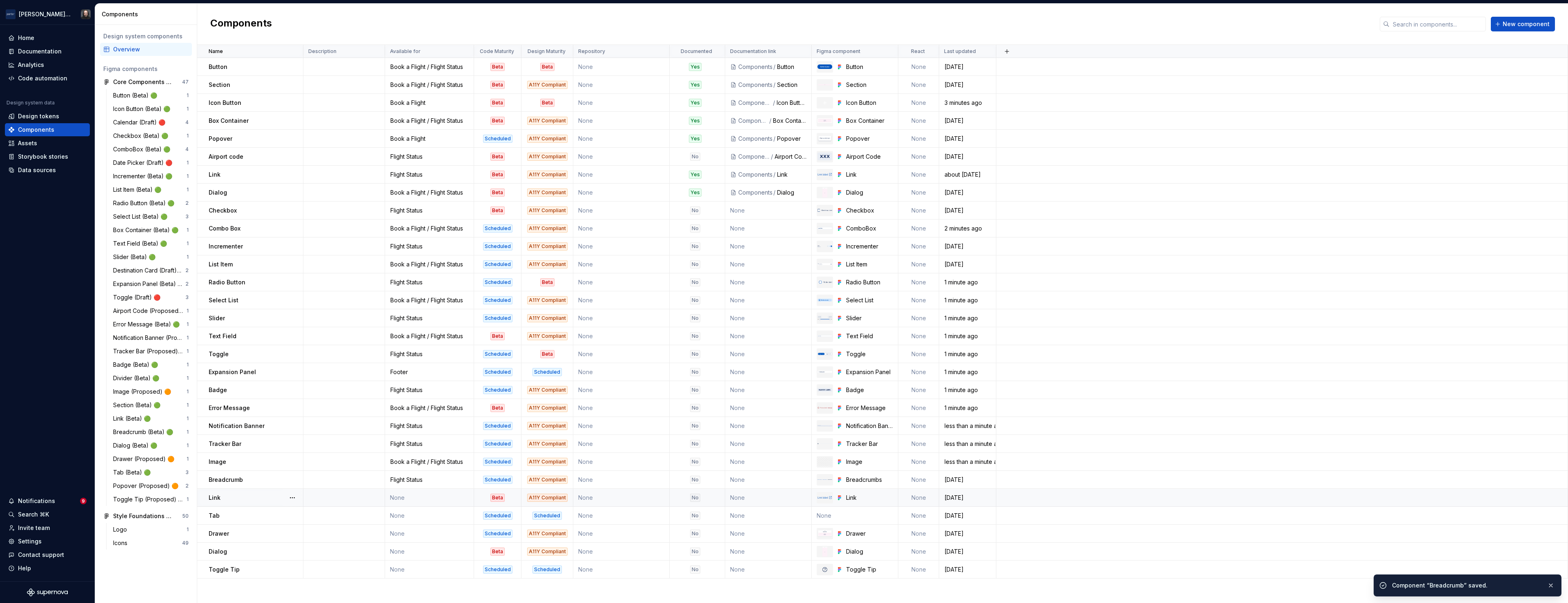
click at [430, 498] on td "None" at bounding box center [430, 498] width 89 height 18
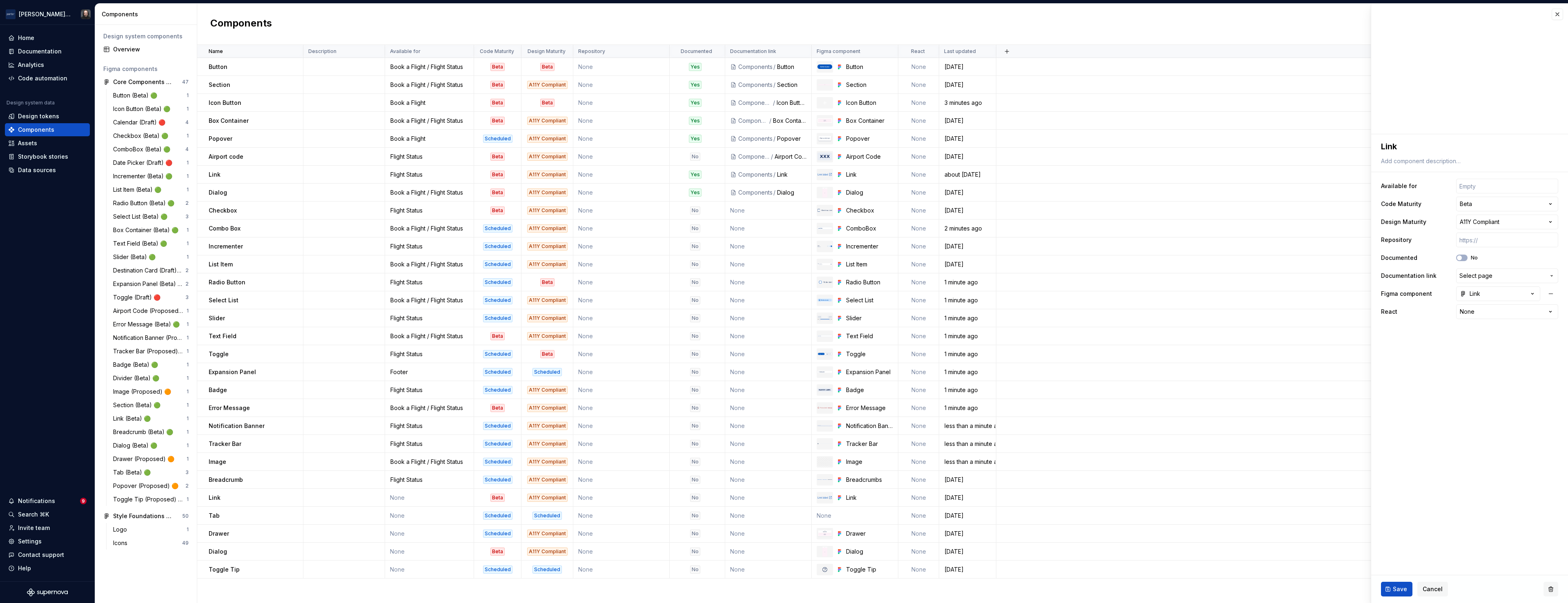
click at [1550, 590] on button "button" at bounding box center [1551, 590] width 15 height 15
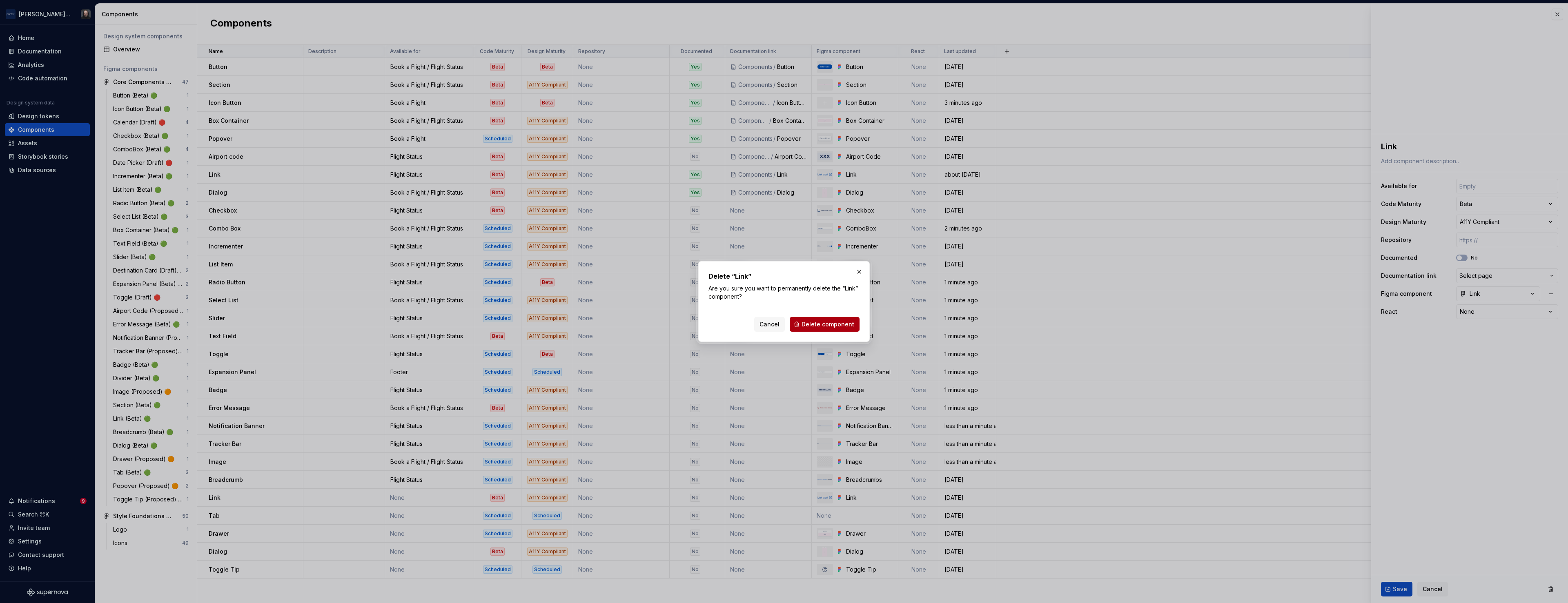
click at [848, 327] on span "Delete component" at bounding box center [828, 324] width 53 height 8
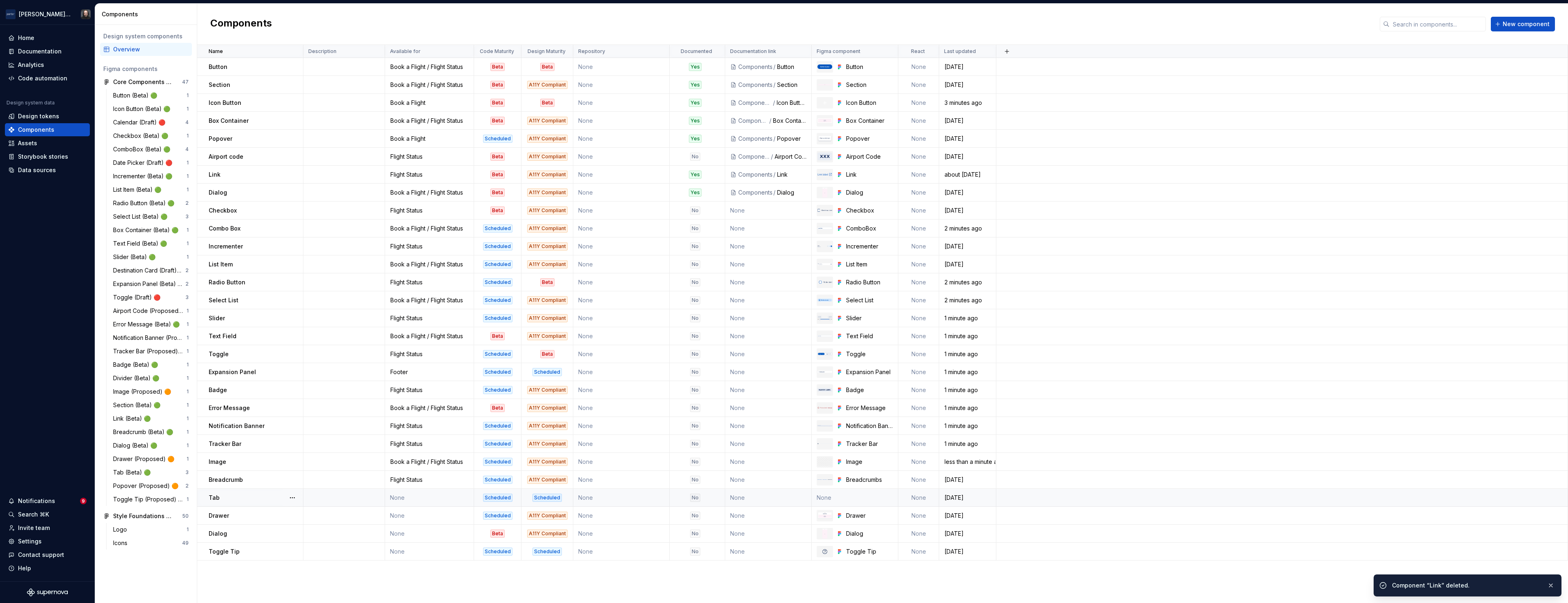
click at [430, 497] on td "None" at bounding box center [430, 498] width 89 height 18
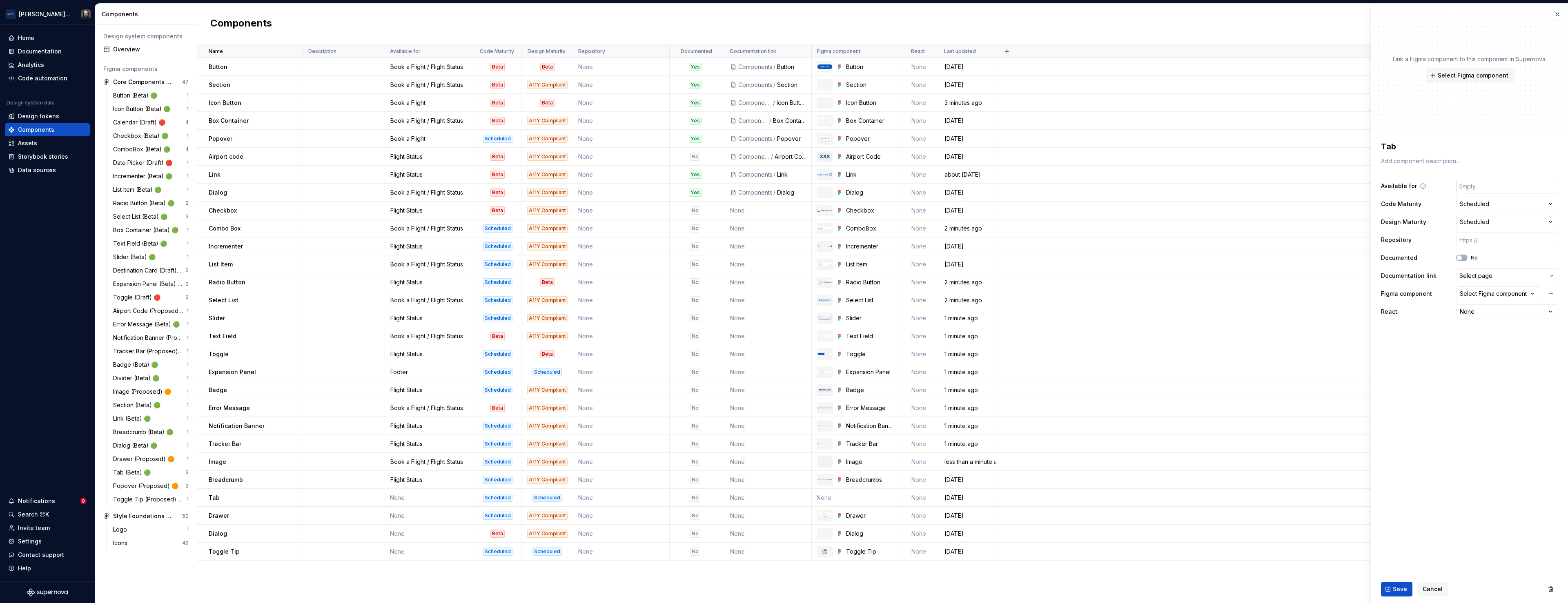
type textarea "*"
click at [1503, 188] on input "text" at bounding box center [1507, 186] width 102 height 15
type input "Flight Status"
drag, startPoint x: 1399, startPoint y: 593, endPoint x: 1378, endPoint y: 587, distance: 21.8
click at [1399, 591] on span "Save" at bounding box center [1399, 589] width 14 height 8
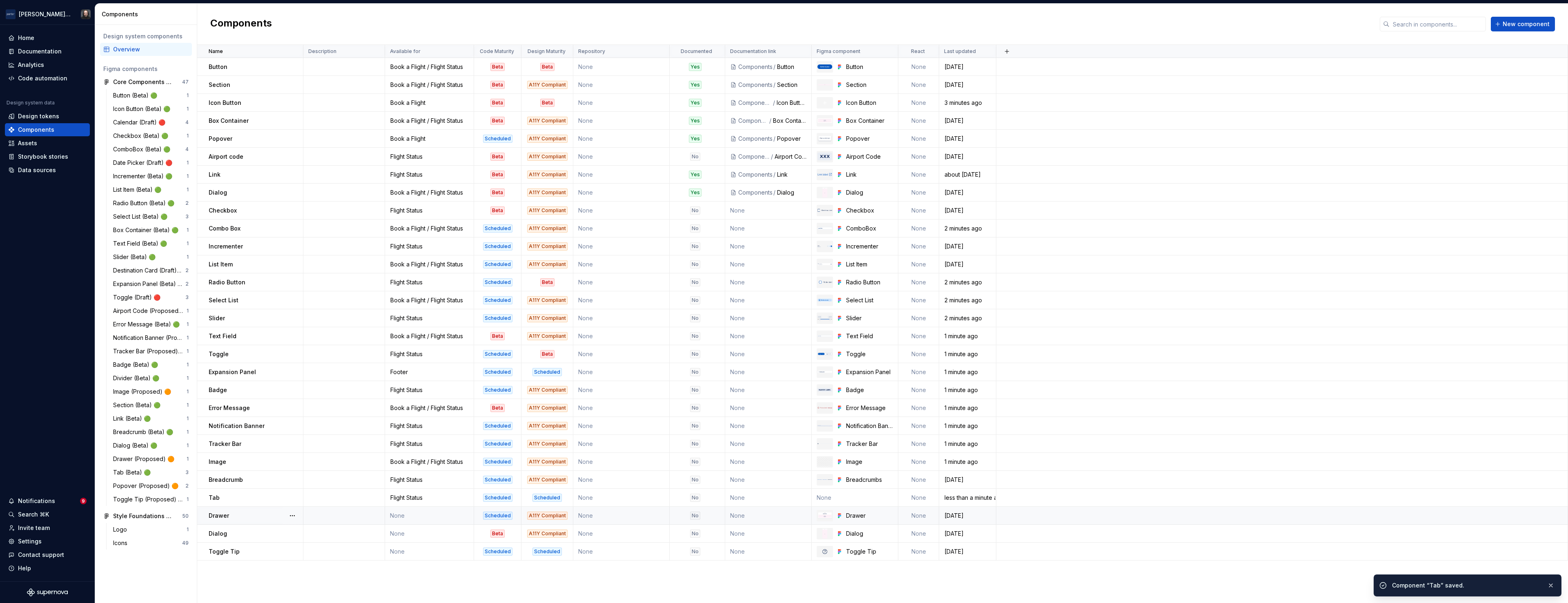
click at [443, 515] on td "None" at bounding box center [430, 516] width 89 height 18
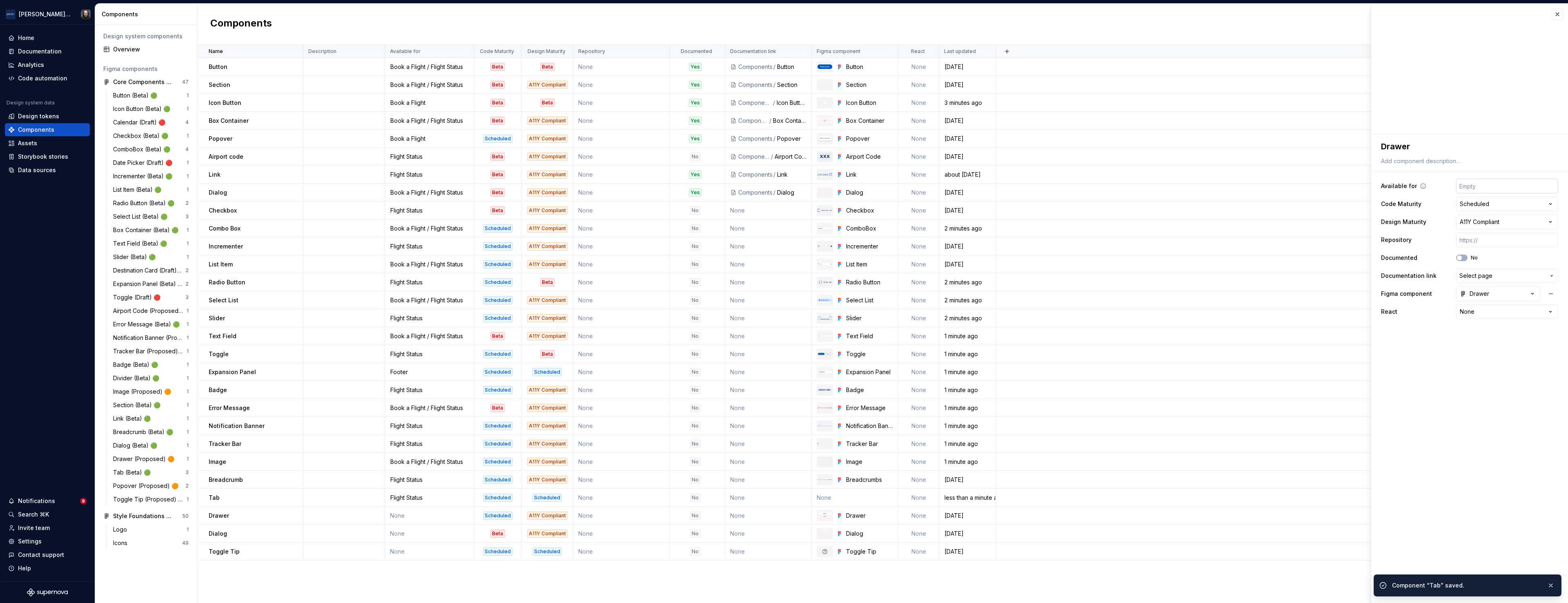
click at [1505, 184] on input "text" at bounding box center [1507, 186] width 102 height 15
type textarea "*"
type input "Flight Status"
drag, startPoint x: 1398, startPoint y: 588, endPoint x: 1384, endPoint y: 584, distance: 14.6
click at [1398, 587] on span "Save" at bounding box center [1399, 589] width 14 height 8
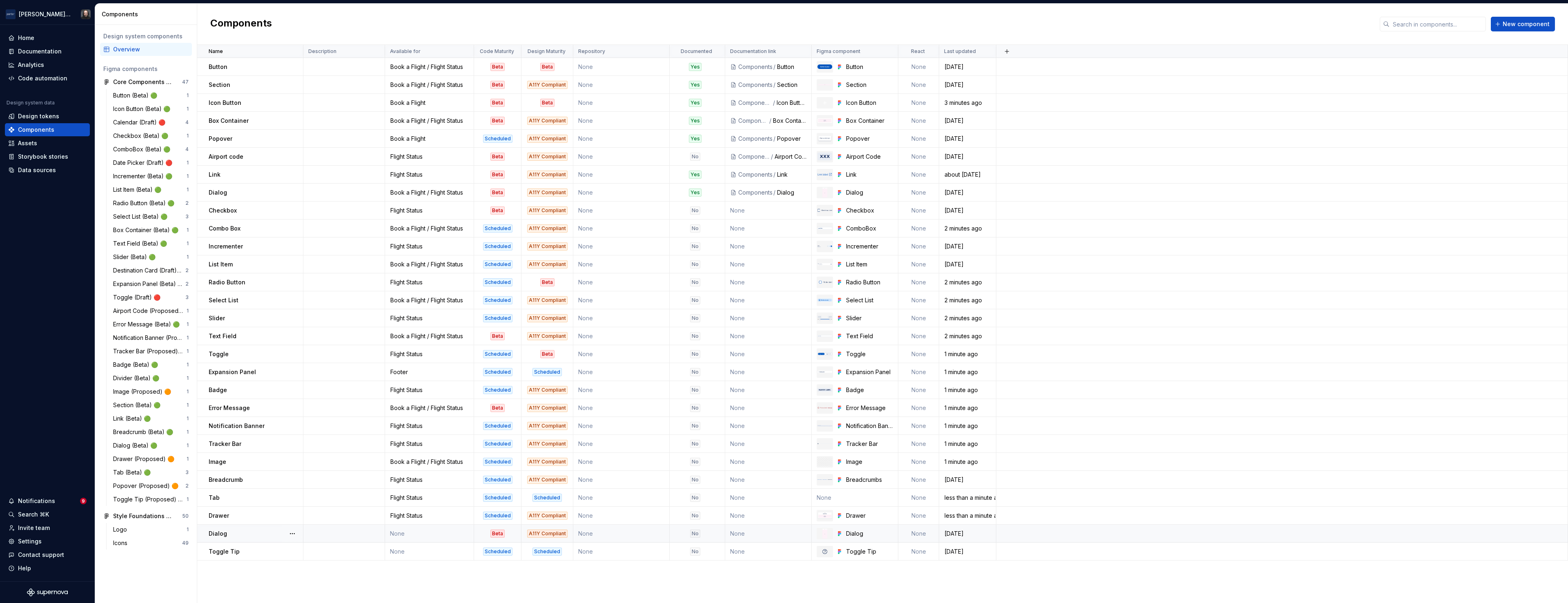
click at [447, 534] on td "None" at bounding box center [430, 534] width 89 height 18
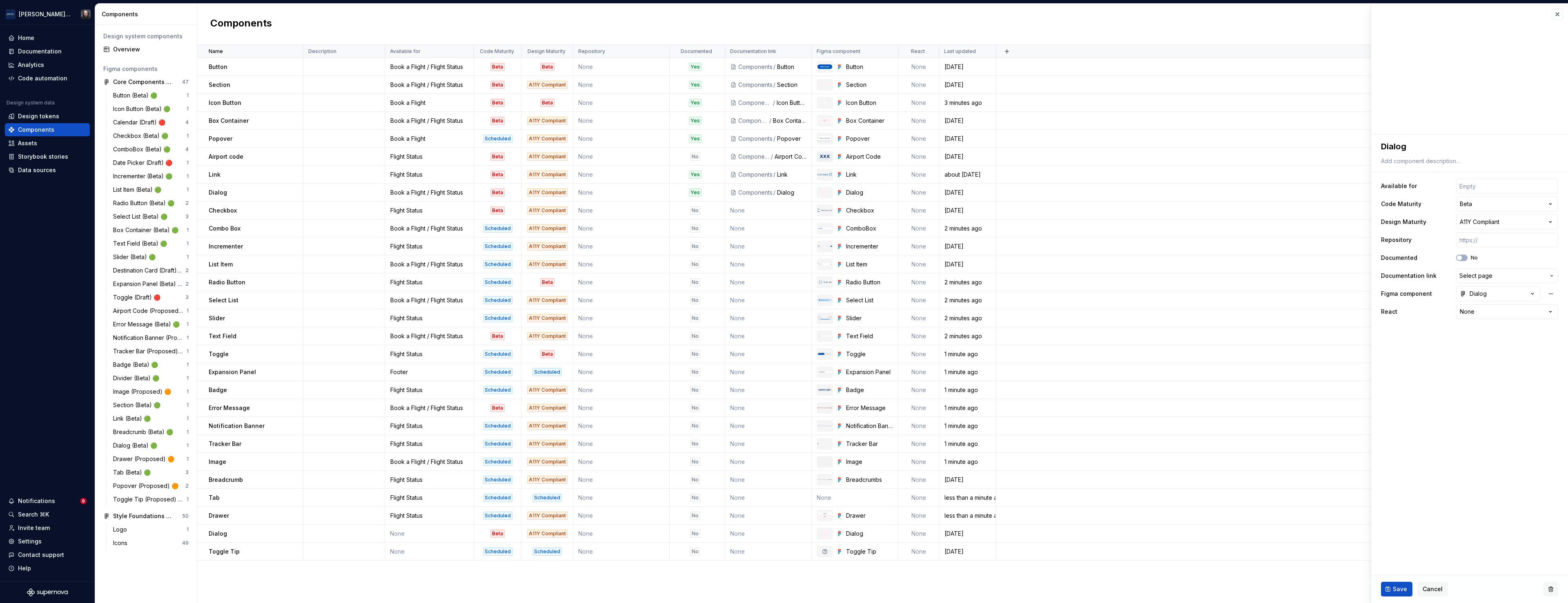
click at [1550, 588] on button "button" at bounding box center [1551, 590] width 15 height 15
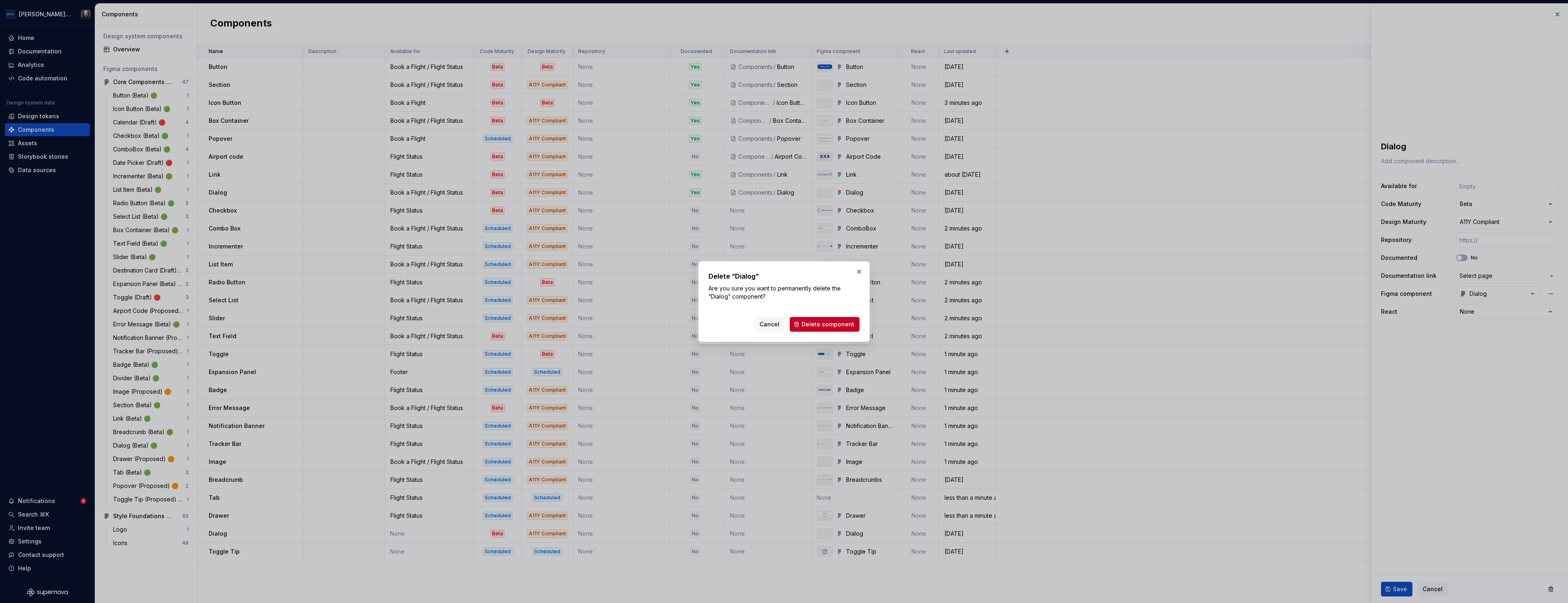
click at [835, 323] on span "Delete component" at bounding box center [828, 324] width 53 height 8
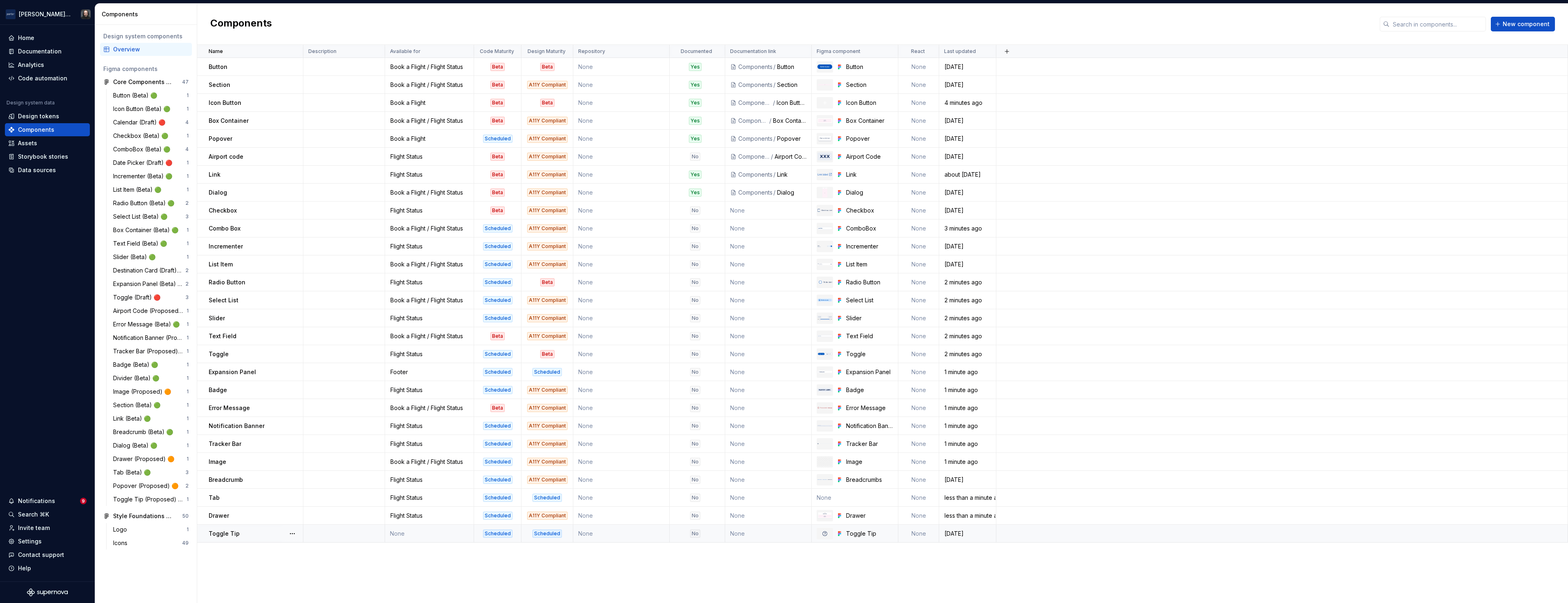
click at [432, 534] on td "None" at bounding box center [430, 534] width 89 height 18
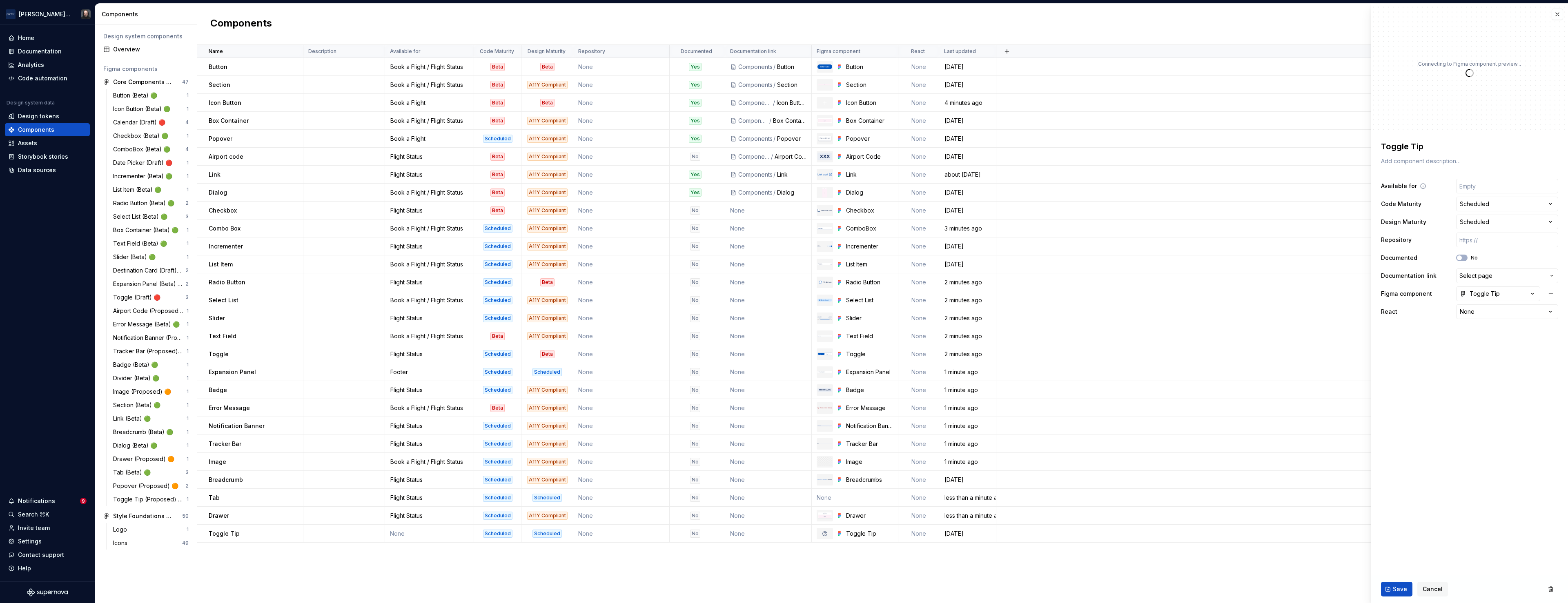
type textarea "*"
click at [1521, 184] on input "text" at bounding box center [1507, 186] width 102 height 15
type input "Flight Status"
click at [1401, 590] on span "Save" at bounding box center [1399, 589] width 14 height 8
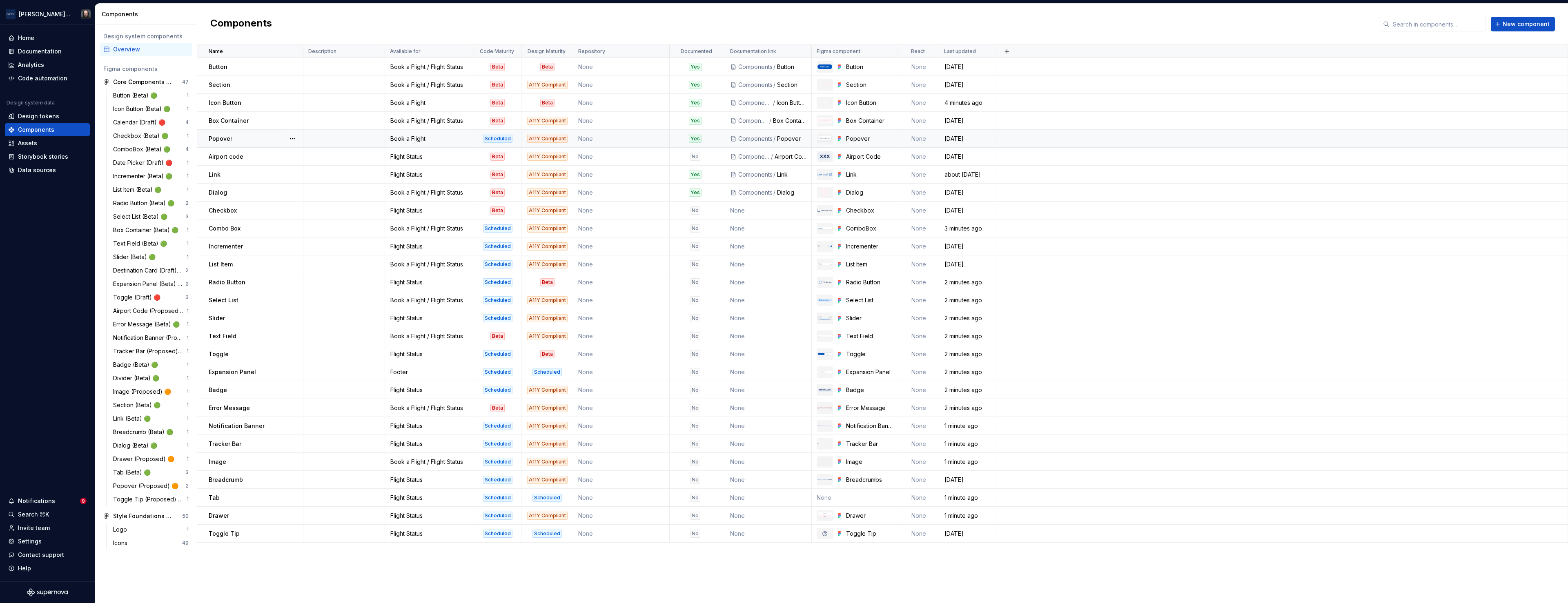
click at [517, 139] on div "Scheduled" at bounding box center [498, 138] width 46 height 8
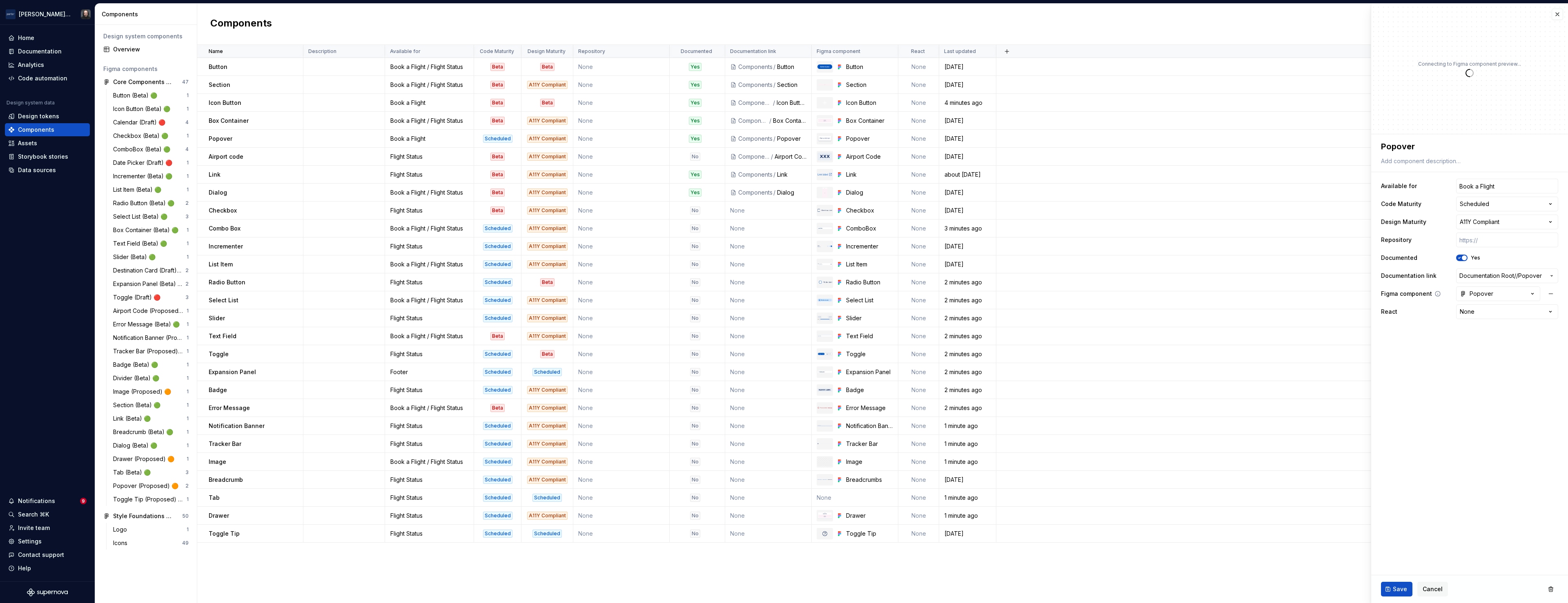
type textarea "*"
click at [1551, 204] on html "[PERSON_NAME] Airlines Home Documentation Analytics Code automation Design syst…" at bounding box center [784, 301] width 1568 height 603
select select "**********"
click at [1401, 589] on span "Save" at bounding box center [1399, 589] width 14 height 8
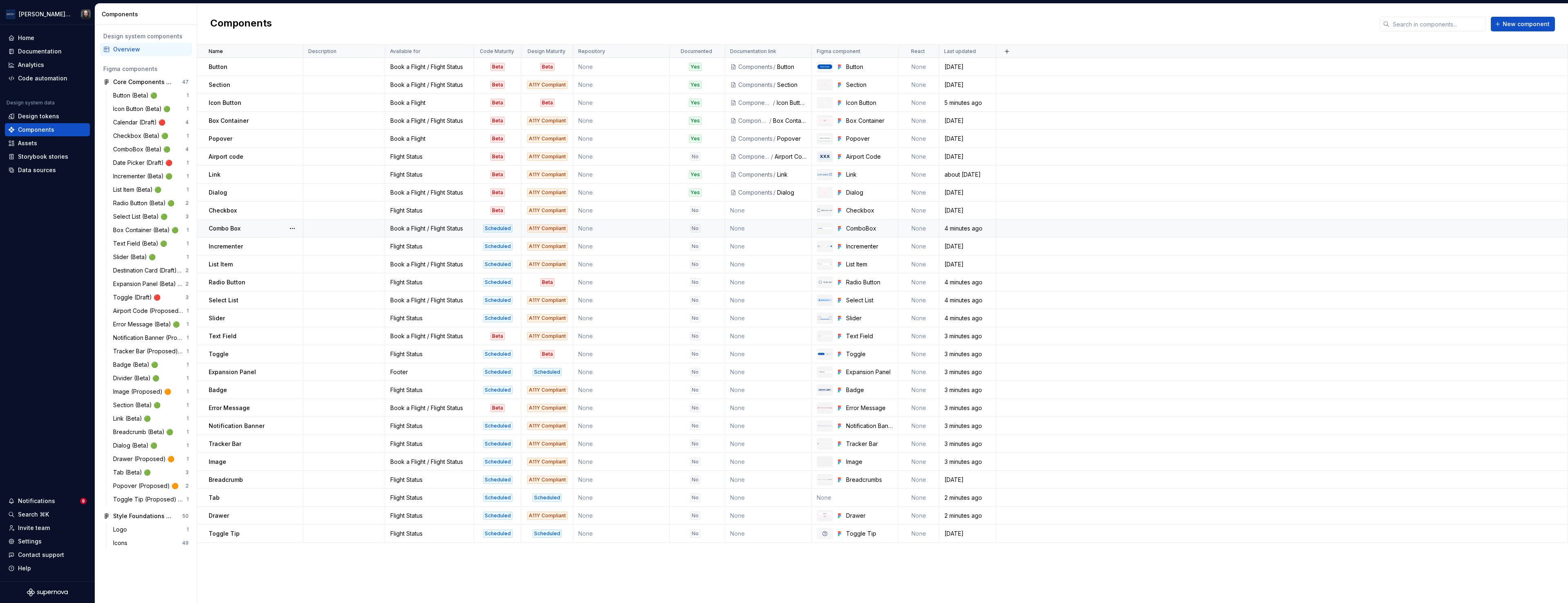
click at [516, 229] on div "Scheduled" at bounding box center [498, 228] width 46 height 8
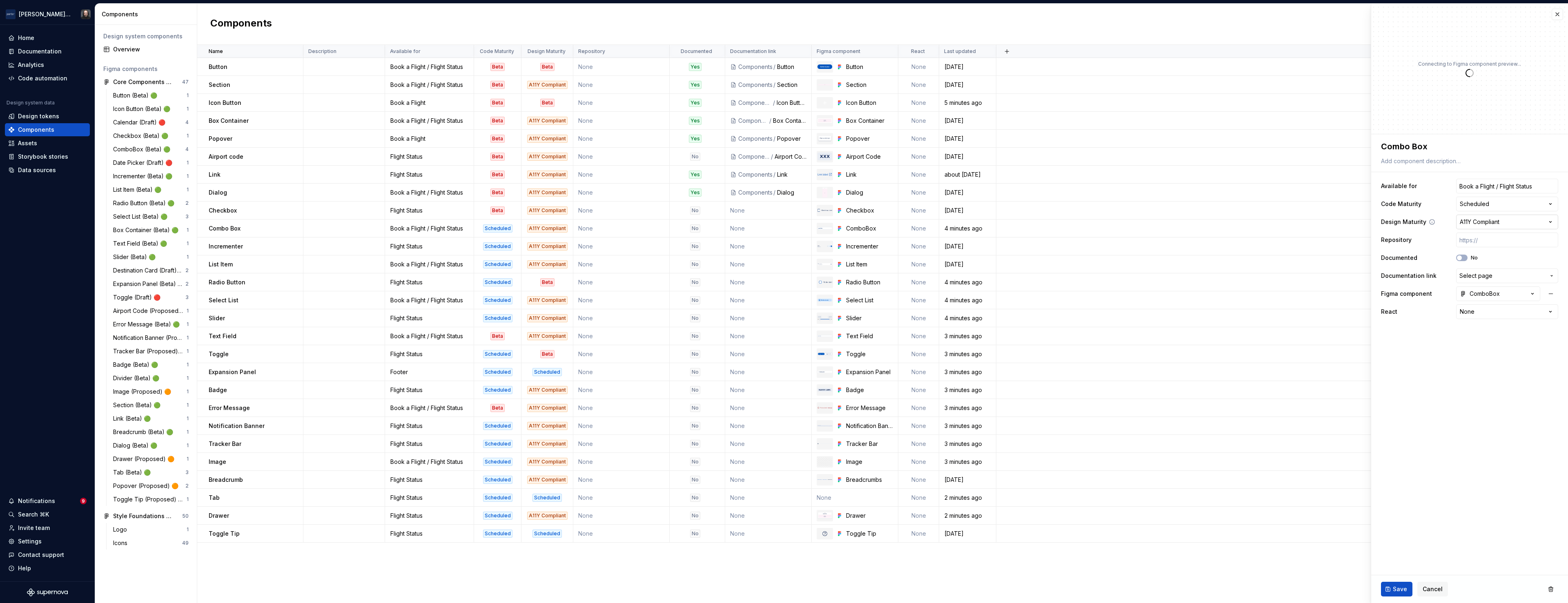
type textarea "*"
click at [1538, 203] on html "[PERSON_NAME] Airlines Home Documentation Analytics Code automation Design syst…" at bounding box center [784, 301] width 1568 height 603
select select "**********"
click at [1405, 588] on span "Save" at bounding box center [1399, 589] width 14 height 8
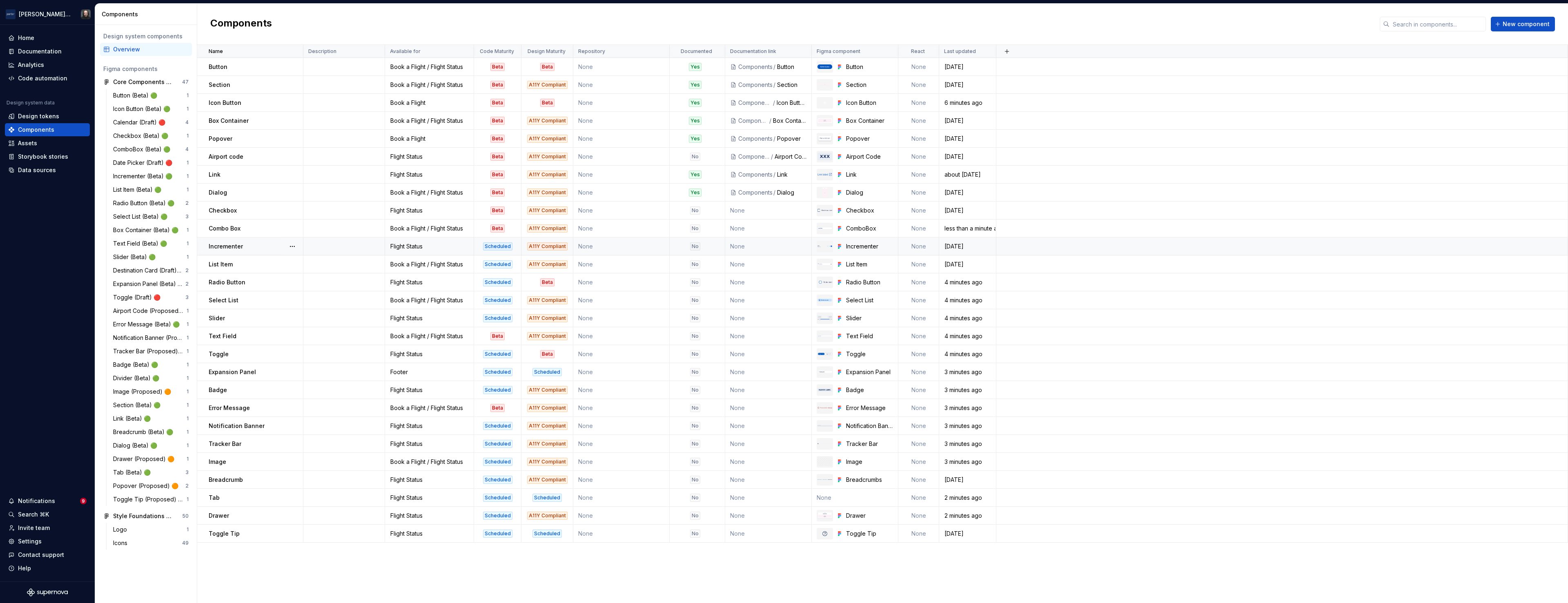
click at [514, 248] on div "Scheduled" at bounding box center [498, 246] width 46 height 8
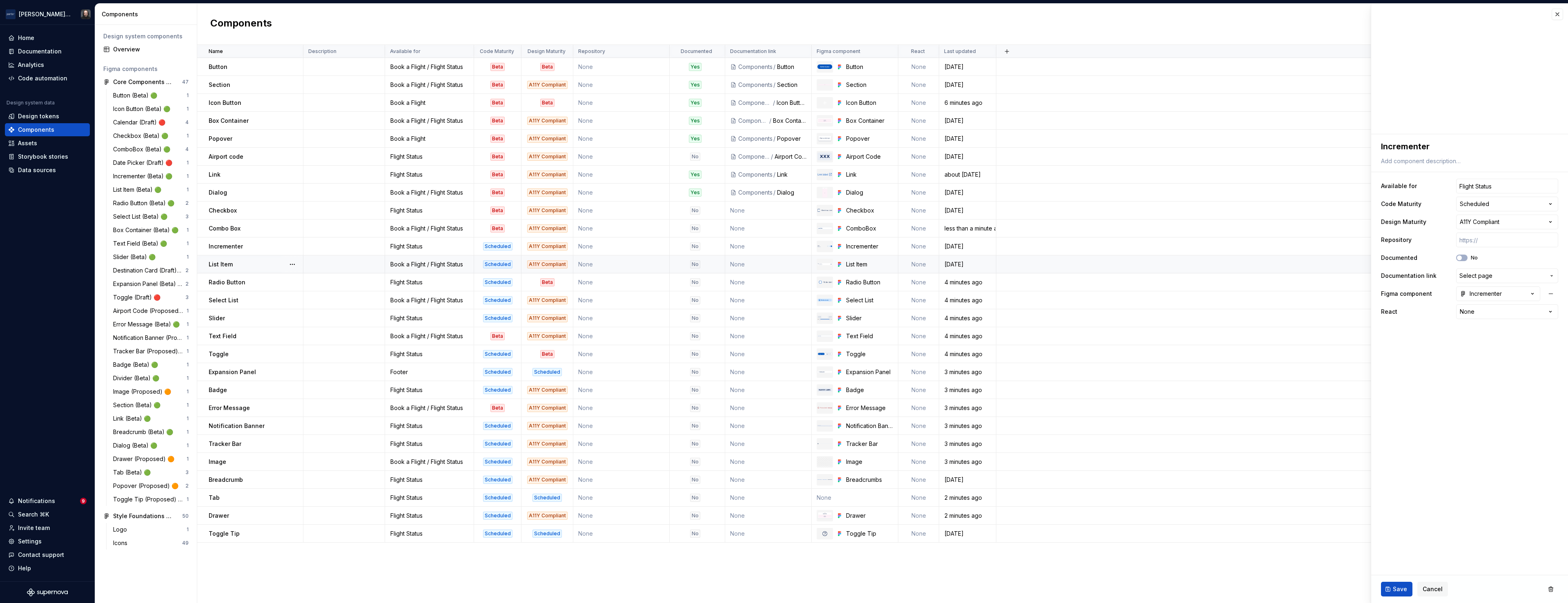
click at [516, 263] on div "Scheduled" at bounding box center [498, 264] width 46 height 8
click at [1546, 203] on html "[PERSON_NAME] Airlines Home Documentation Analytics Code automation Design syst…" at bounding box center [784, 301] width 1568 height 603
click at [1174, 32] on html "[PERSON_NAME] Airlines Home Documentation Analytics Code automation Design syst…" at bounding box center [784, 301] width 1568 height 603
click at [513, 225] on div "Beta" at bounding box center [498, 228] width 46 height 8
type textarea "*"
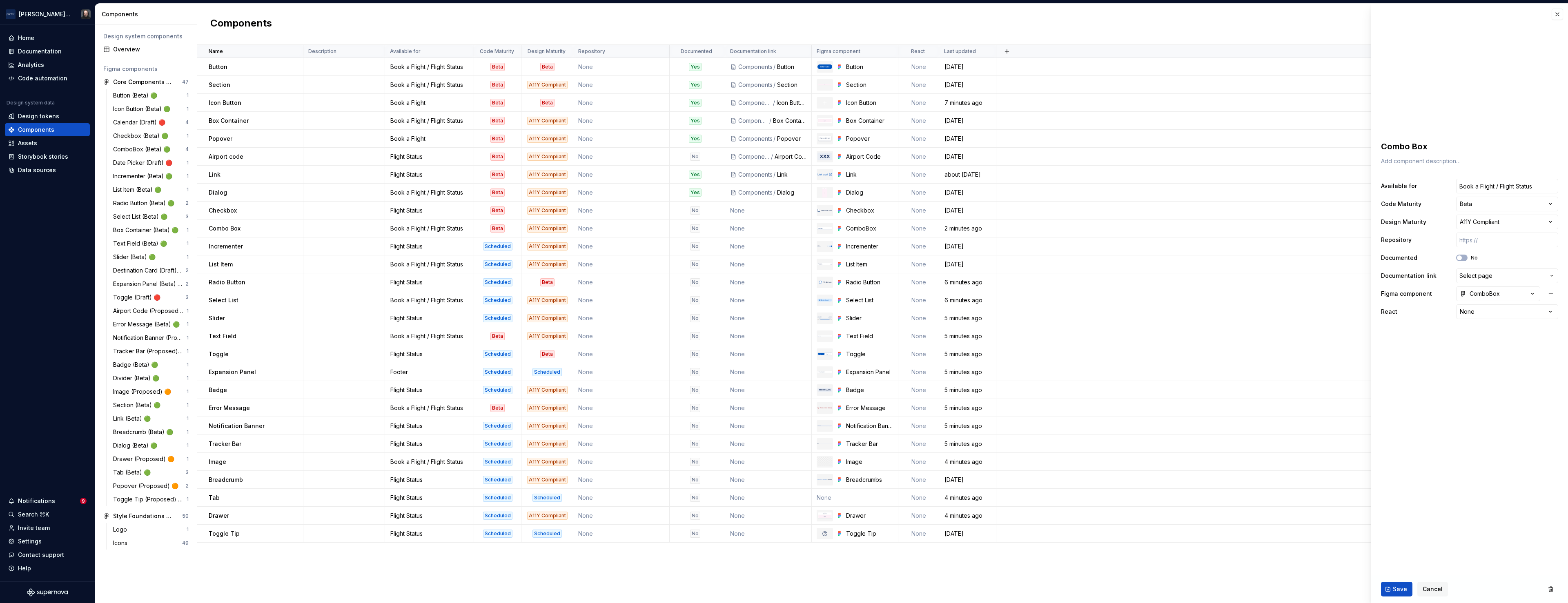
click at [1549, 201] on html "[PERSON_NAME] Airlines Home Documentation Analytics Code automation Design syst…" at bounding box center [784, 301] width 1568 height 603
select select "**********"
click at [1396, 588] on span "Save" at bounding box center [1399, 589] width 14 height 8
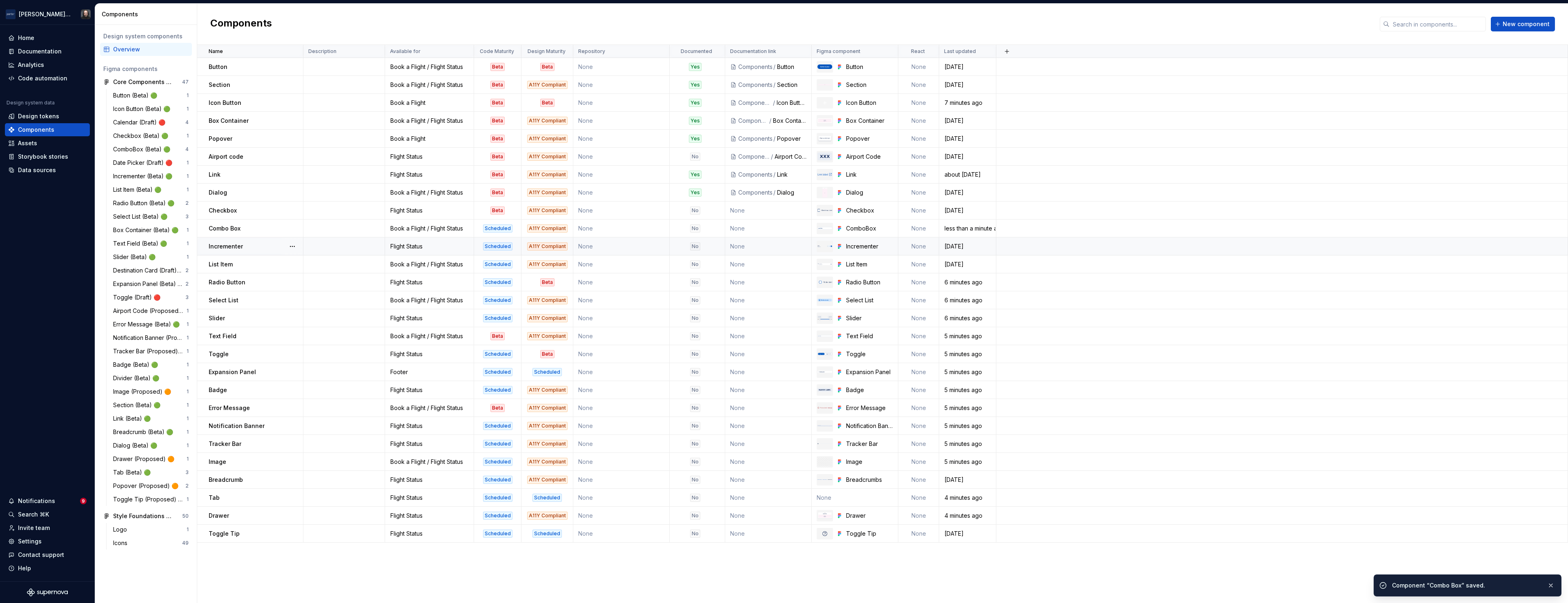
click at [515, 246] on div "Scheduled" at bounding box center [498, 246] width 46 height 8
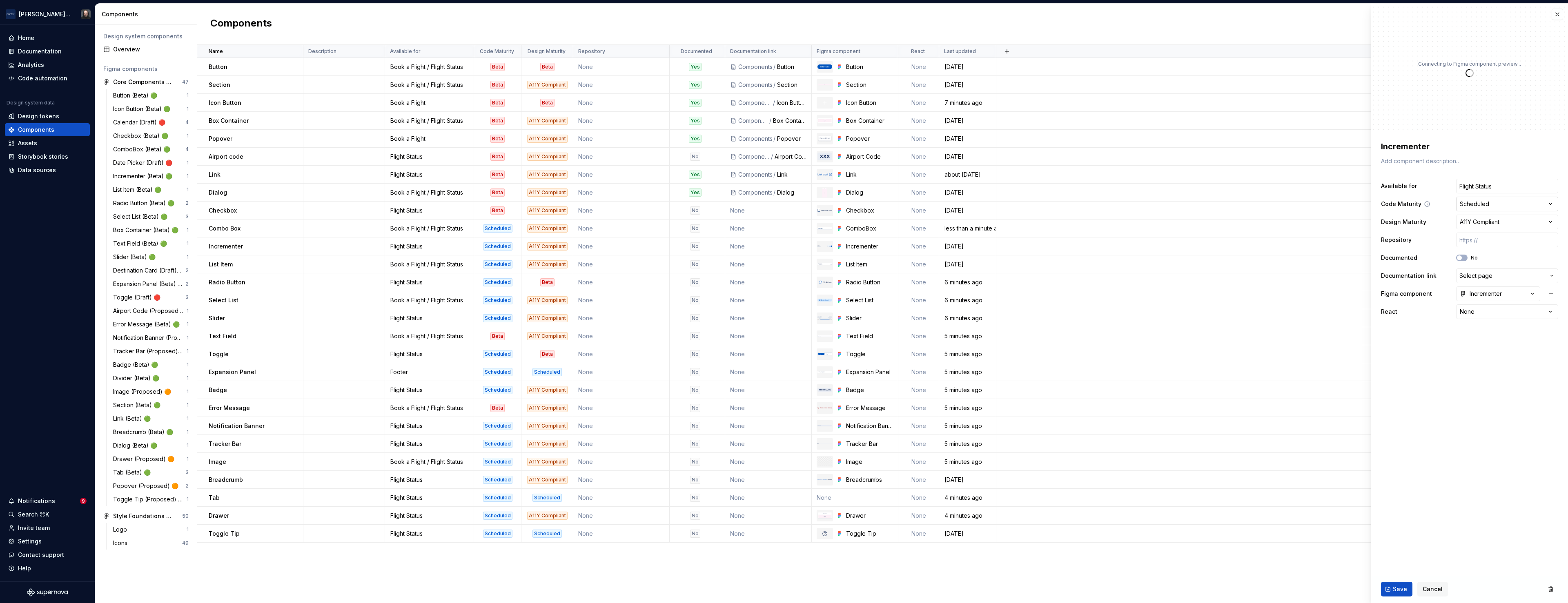
click at [1528, 204] on html "[PERSON_NAME] Airlines Home Documentation Analytics Code automation Design syst…" at bounding box center [784, 301] width 1568 height 603
type textarea "*"
select select "**********"
click at [1398, 590] on span "Save" at bounding box center [1399, 589] width 14 height 8
type textarea "*"
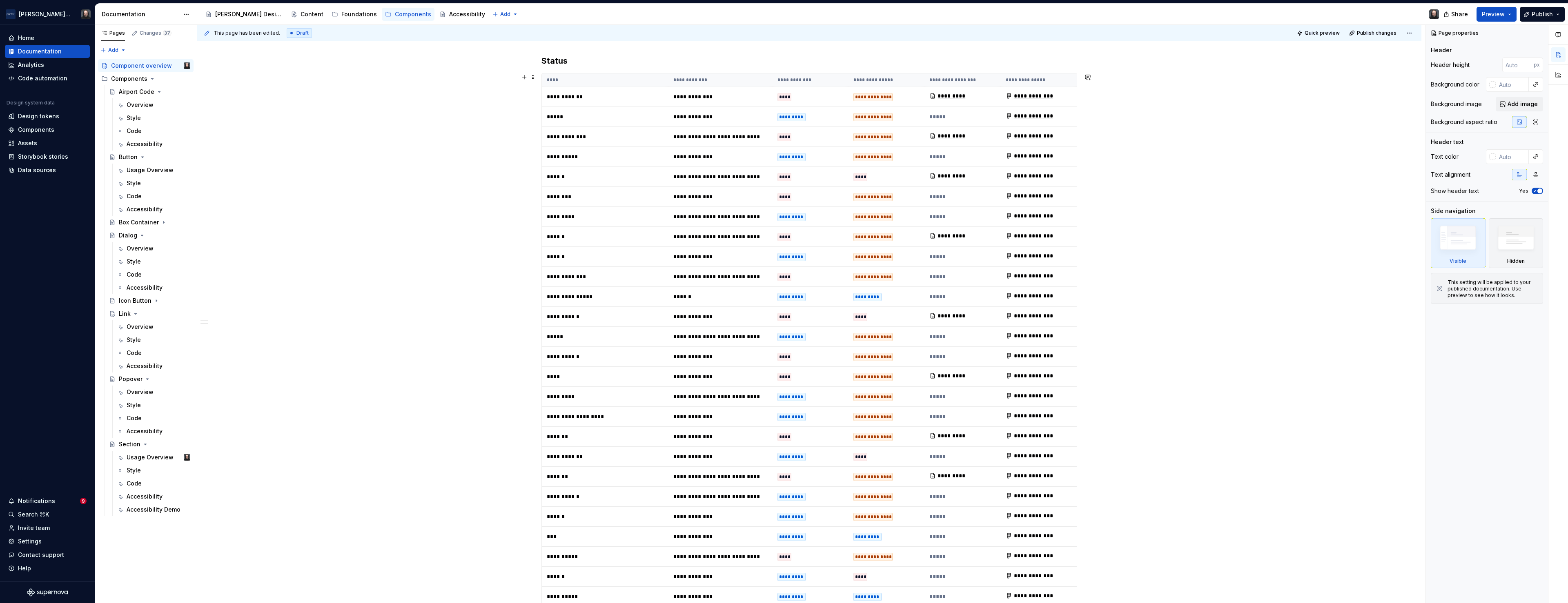
scroll to position [284, 0]
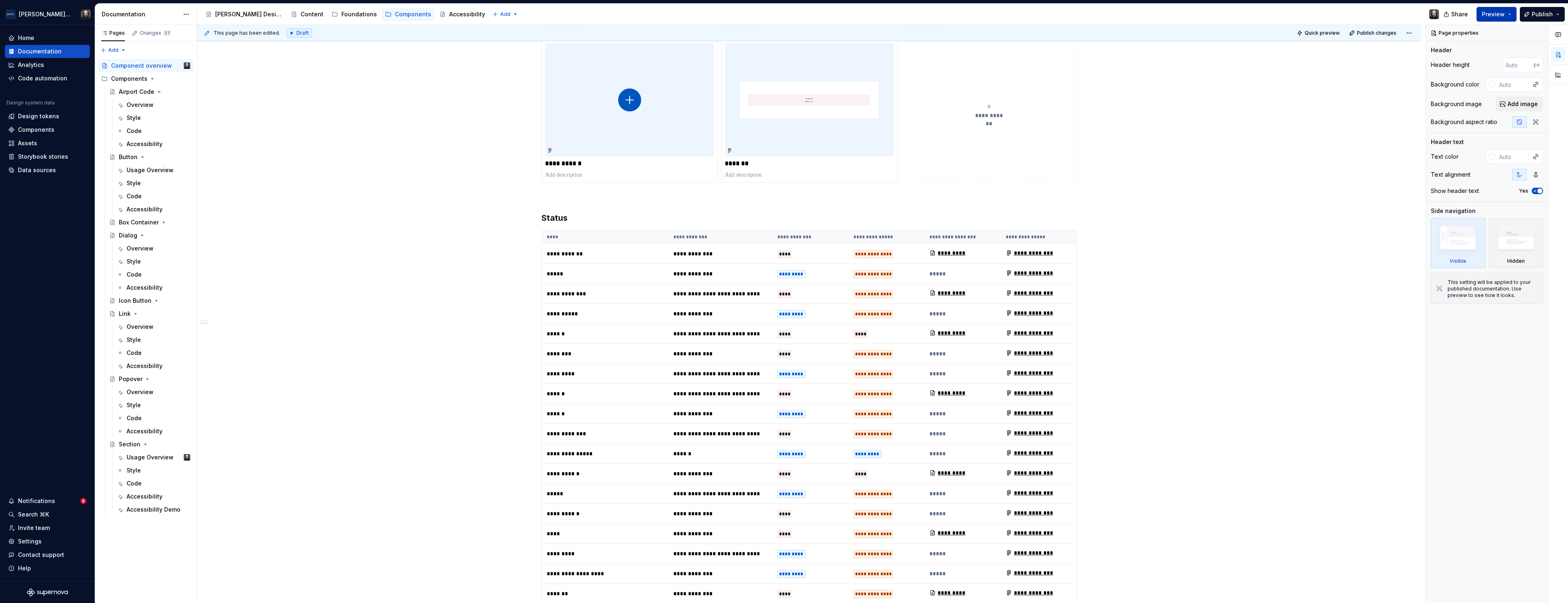
click at [1511, 13] on button "Preview" at bounding box center [1497, 14] width 40 height 15
click at [1427, 66] on span "Build preview" at bounding box center [1421, 68] width 39 height 8
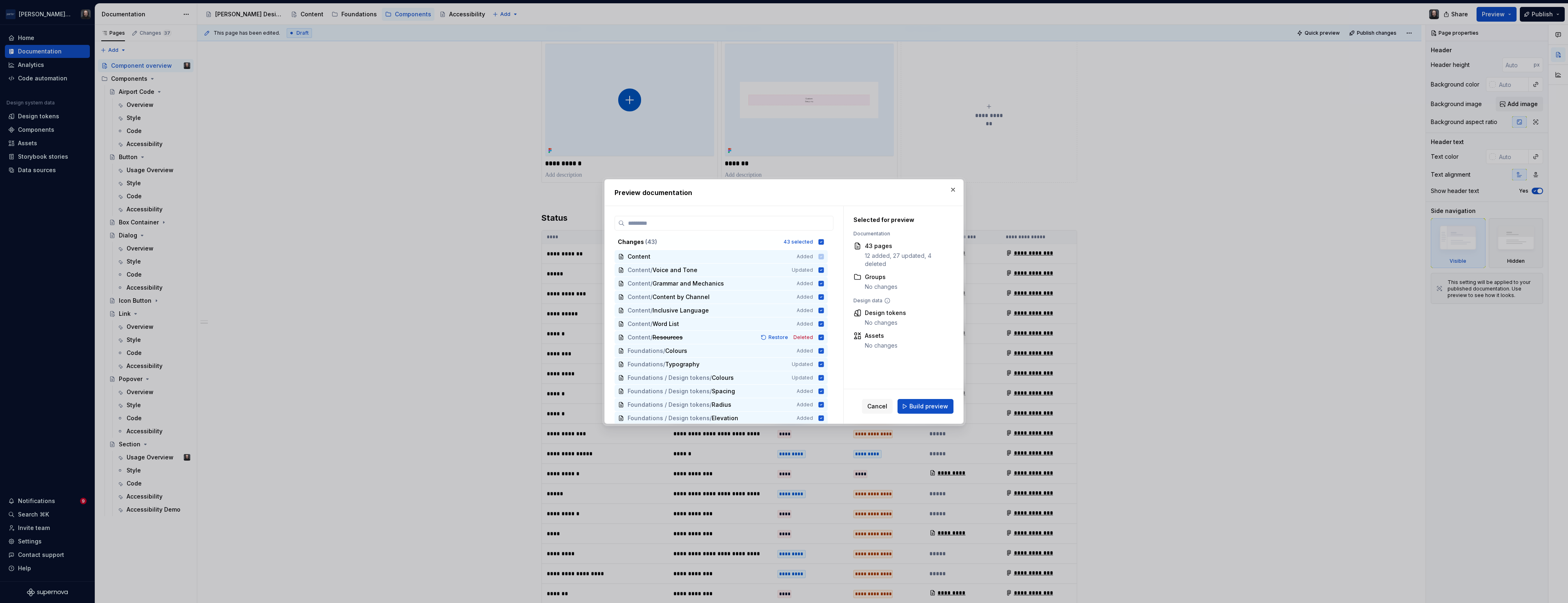
click at [934, 406] on span "Build preview" at bounding box center [929, 406] width 39 height 8
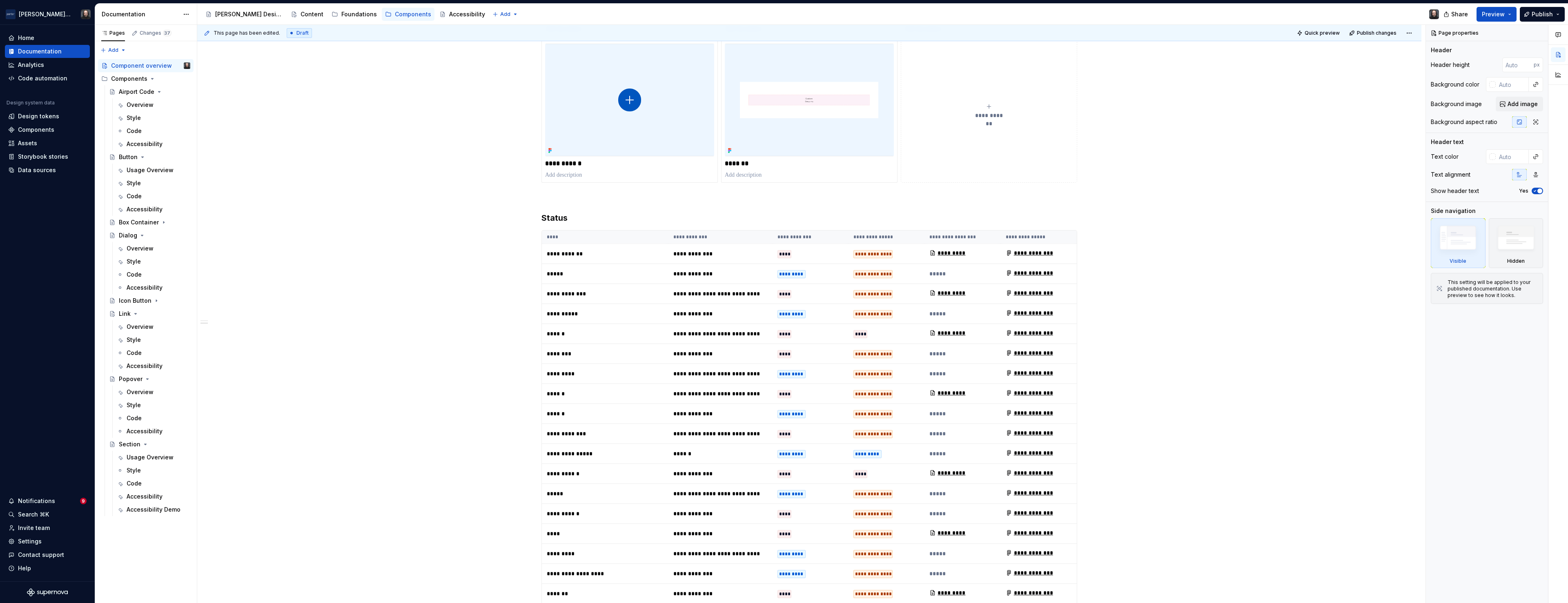
type textarea "*"
